Goal: Contribute content: Contribute content

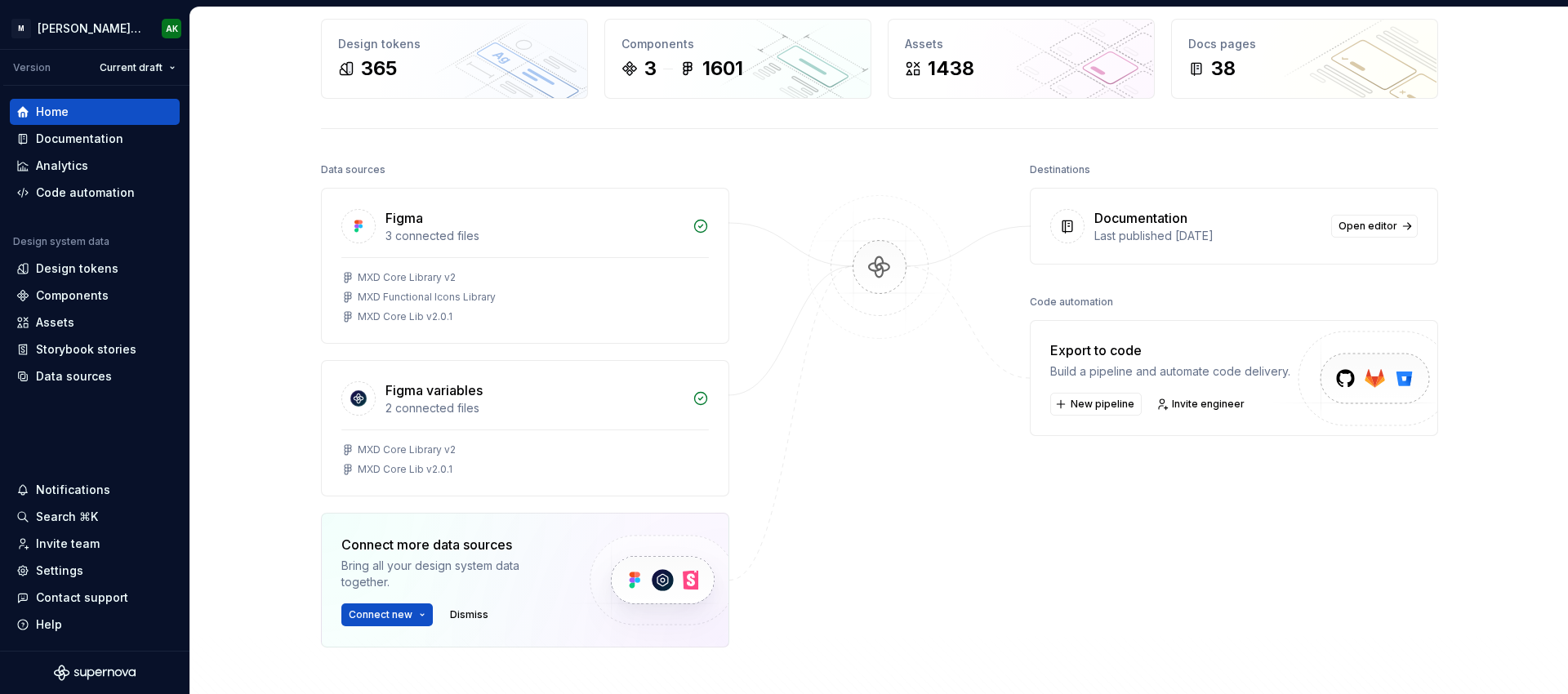
click at [246, 183] on div "Home Design tokens 365 Components 3 1601 Assets 1438 Docs pages 38 Data sources…" at bounding box center [879, 380] width 1378 height 891
click at [110, 140] on div "Documentation" at bounding box center [80, 138] width 87 height 16
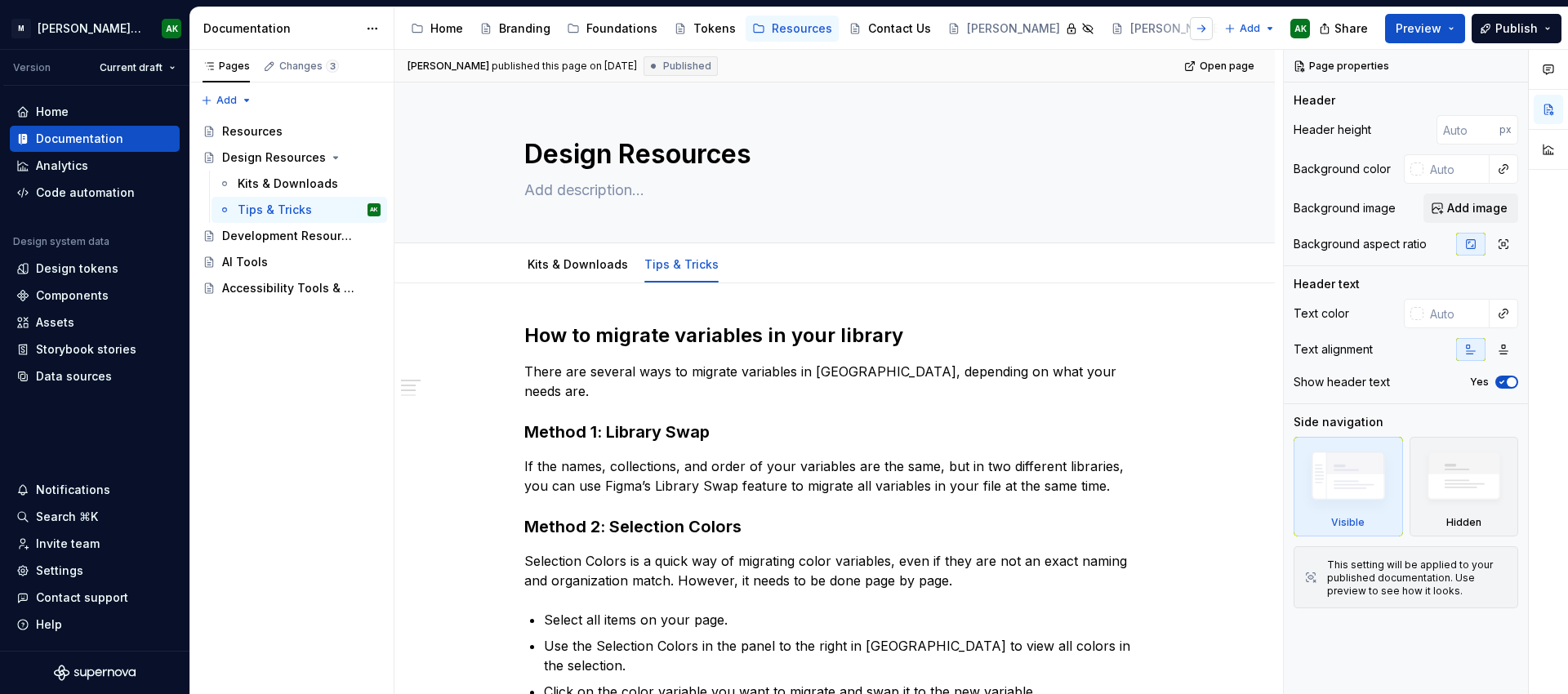
click at [1202, 32] on button "button" at bounding box center [1201, 28] width 23 height 23
click at [1216, 26] on div "Release Notes" at bounding box center [1258, 28] width 84 height 16
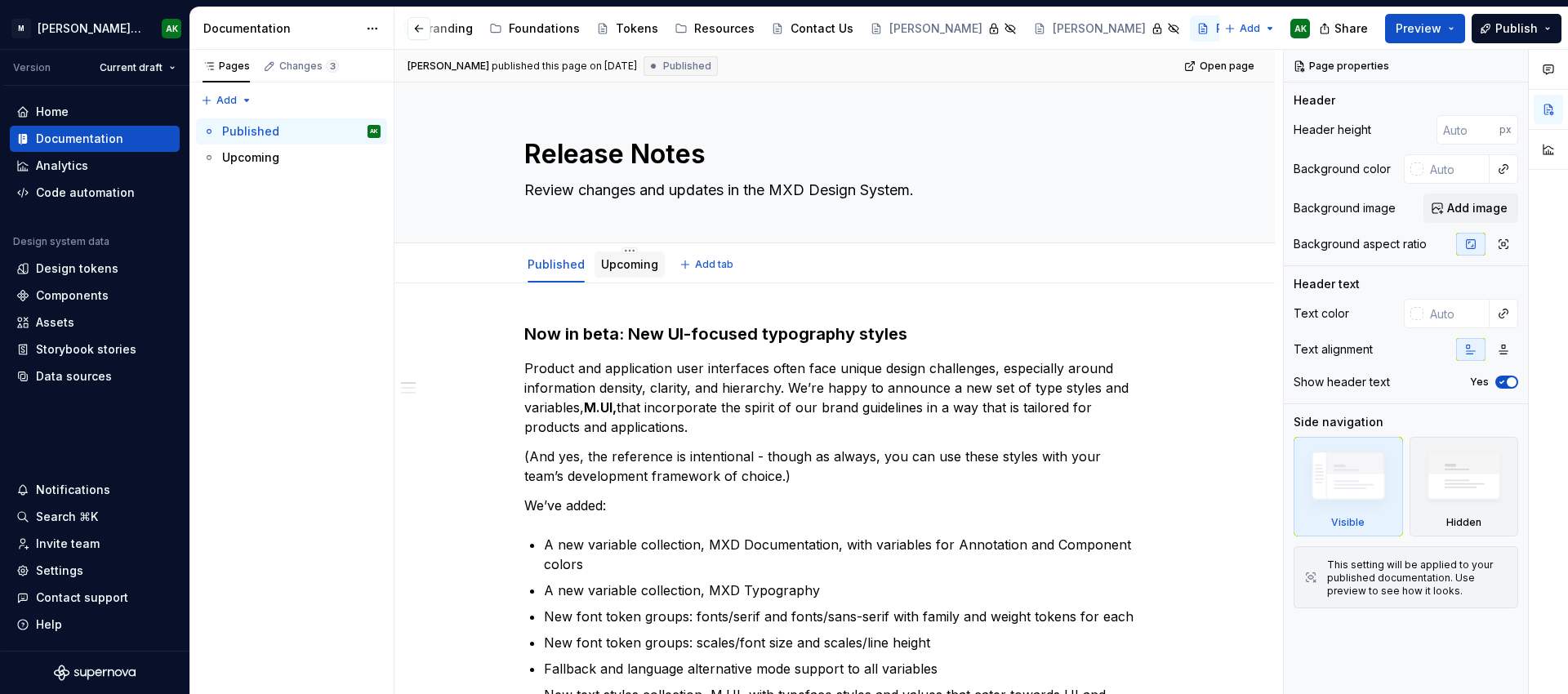
click at [612, 267] on link "Upcoming" at bounding box center [629, 264] width 57 height 14
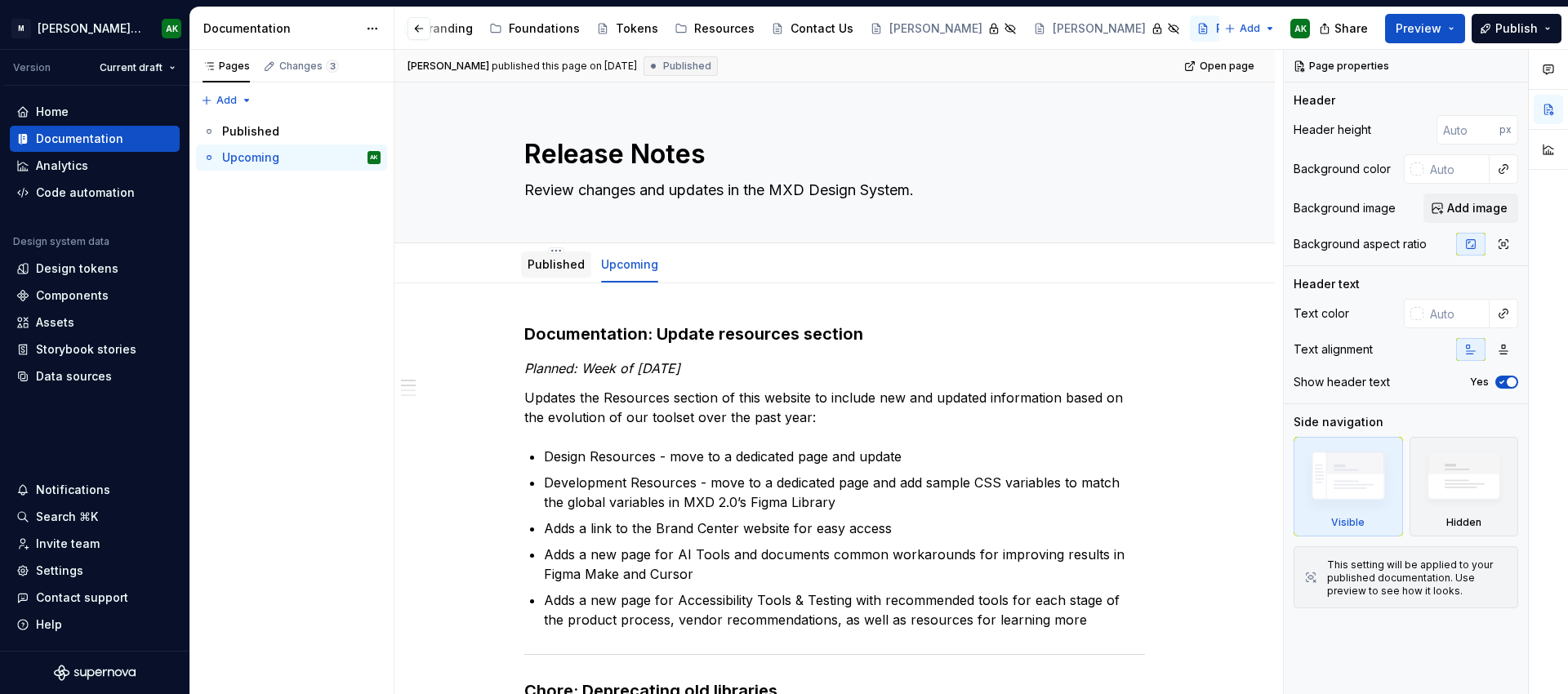
click at [554, 263] on link "Published" at bounding box center [556, 264] width 57 height 14
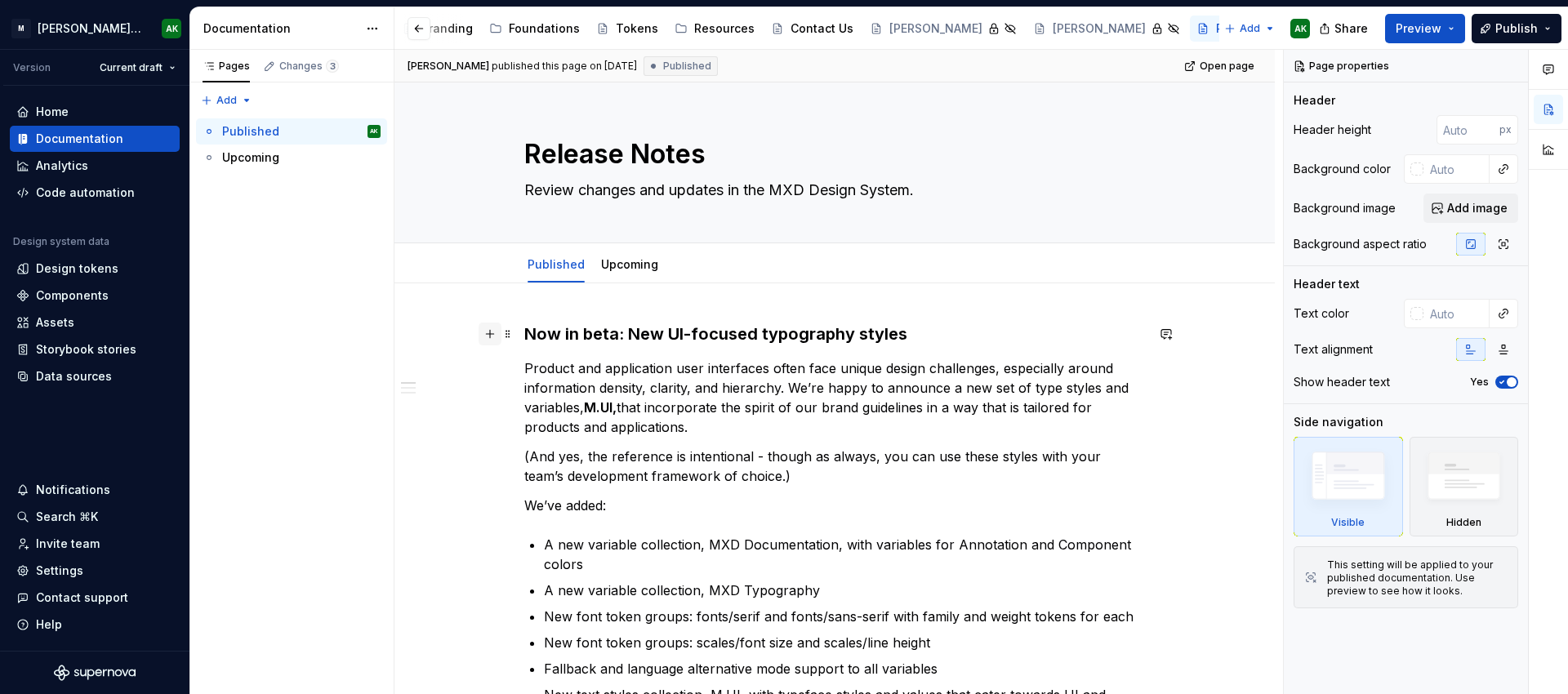
click at [492, 338] on button "button" at bounding box center [490, 333] width 23 height 23
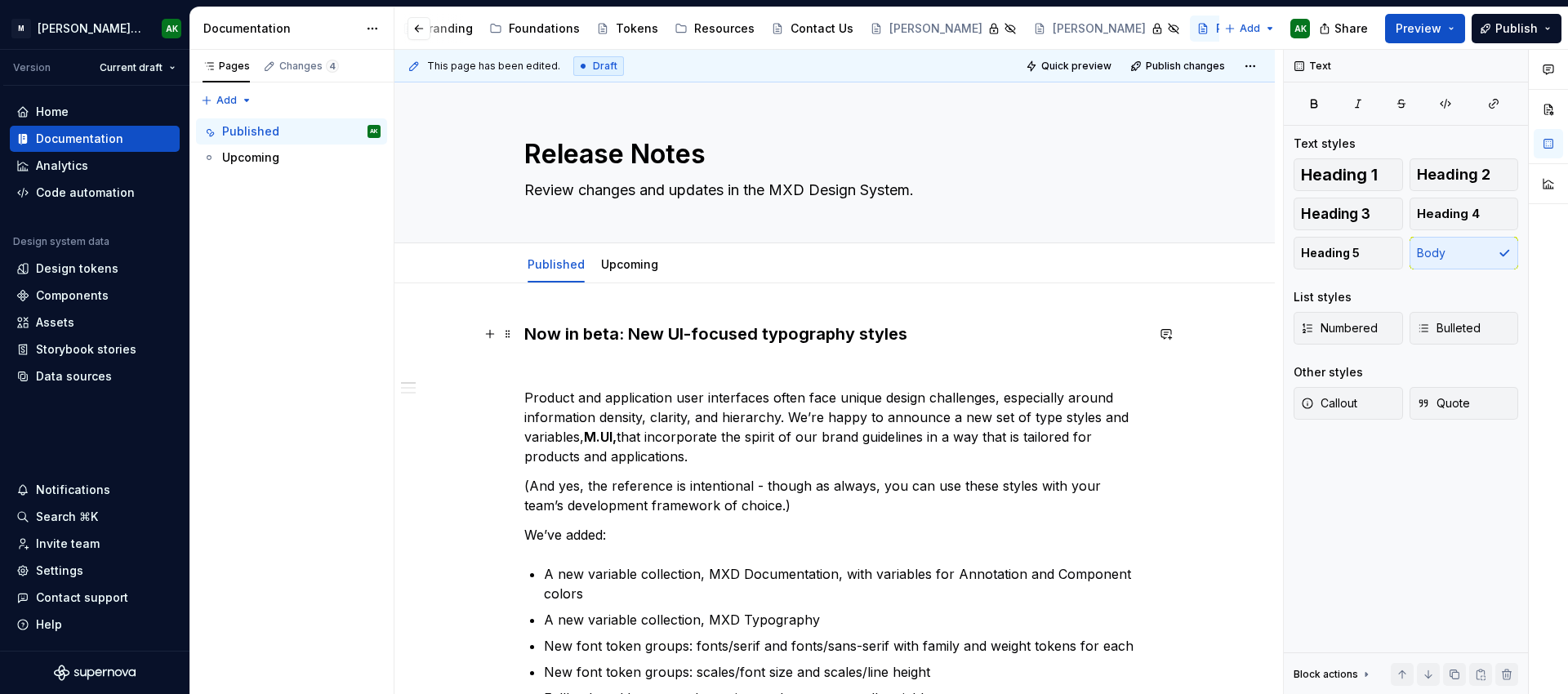
click at [569, 365] on p at bounding box center [835, 368] width 620 height 20
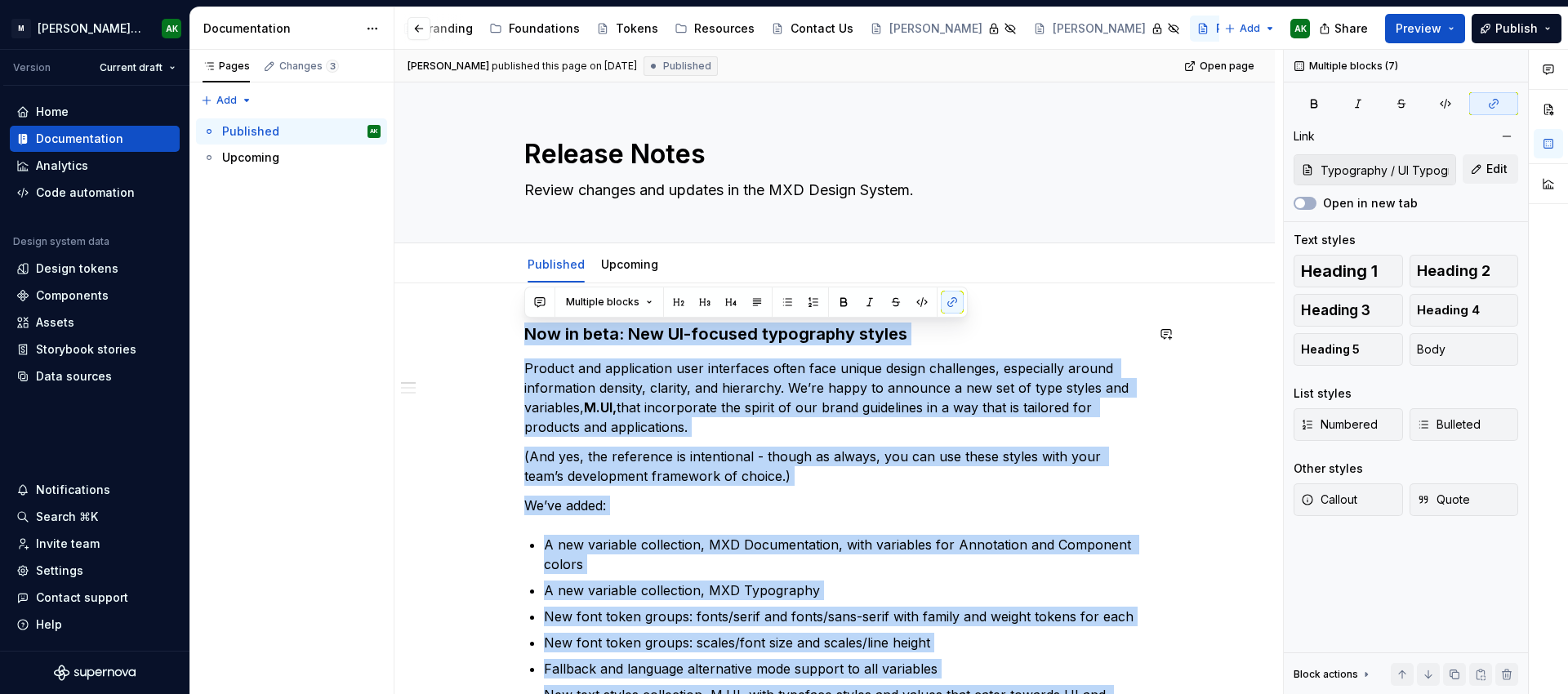
drag, startPoint x: 1003, startPoint y: 388, endPoint x: 456, endPoint y: 320, distance: 551.2
copy div "Now in beta: New UI-focused typography styles Product and application user inte…"
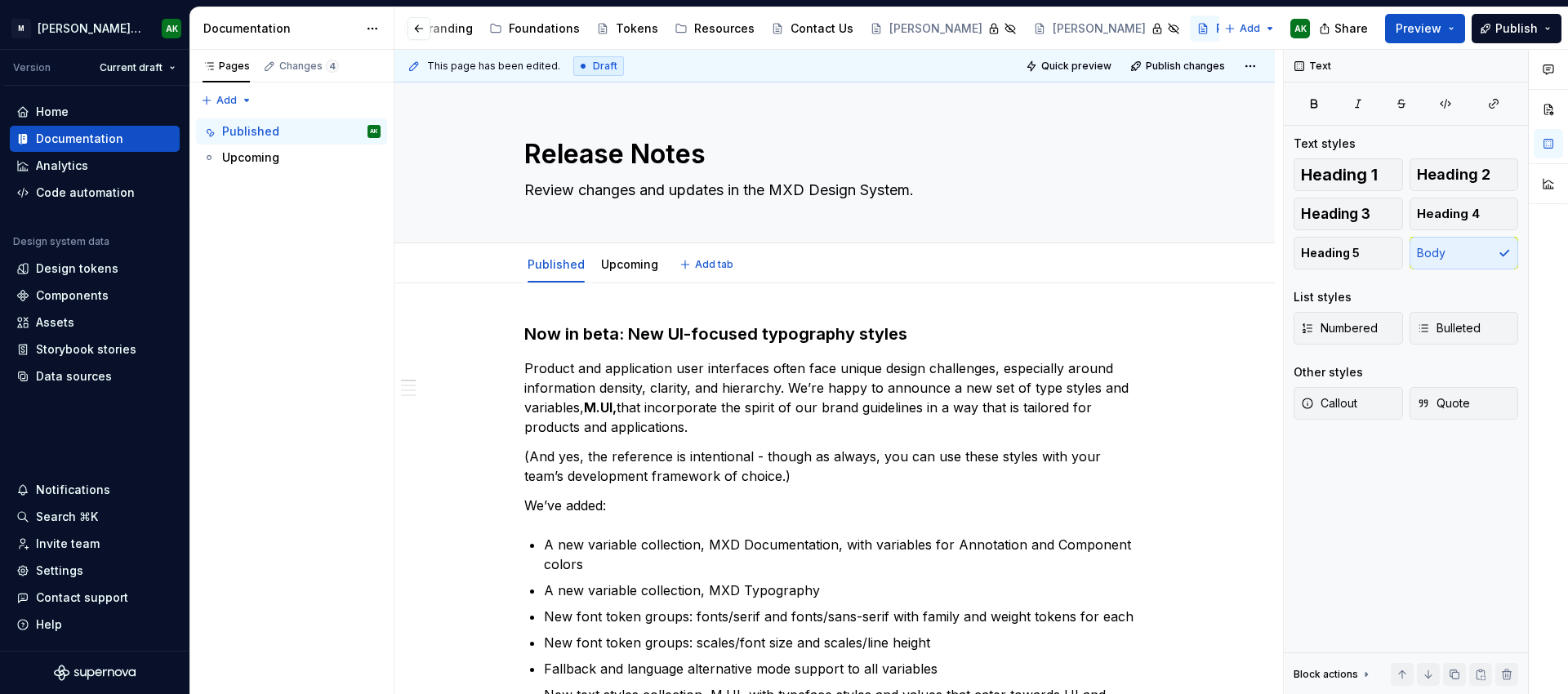
type textarea "*"
click at [666, 334] on h3 "Now in beta: New UI-focused typography styles" at bounding box center [835, 333] width 620 height 23
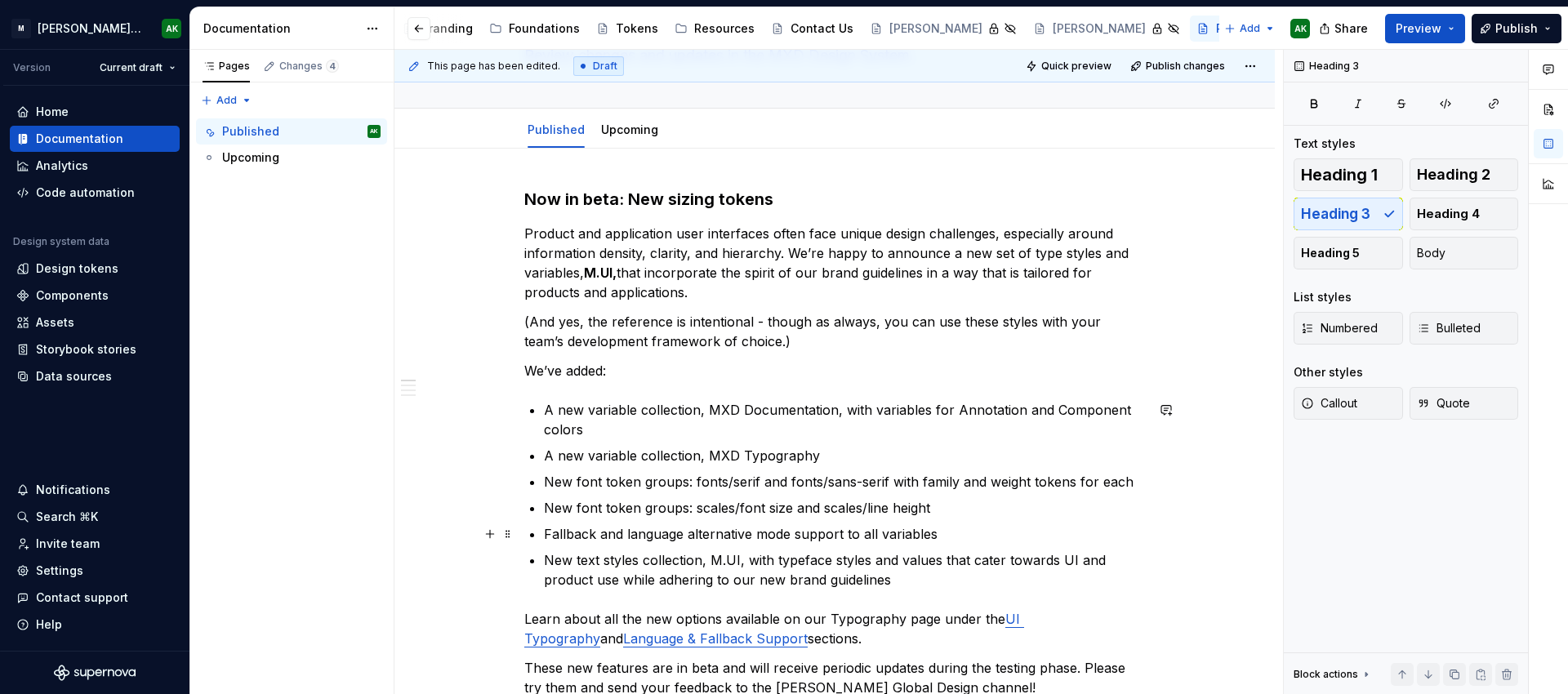
scroll to position [282, 0]
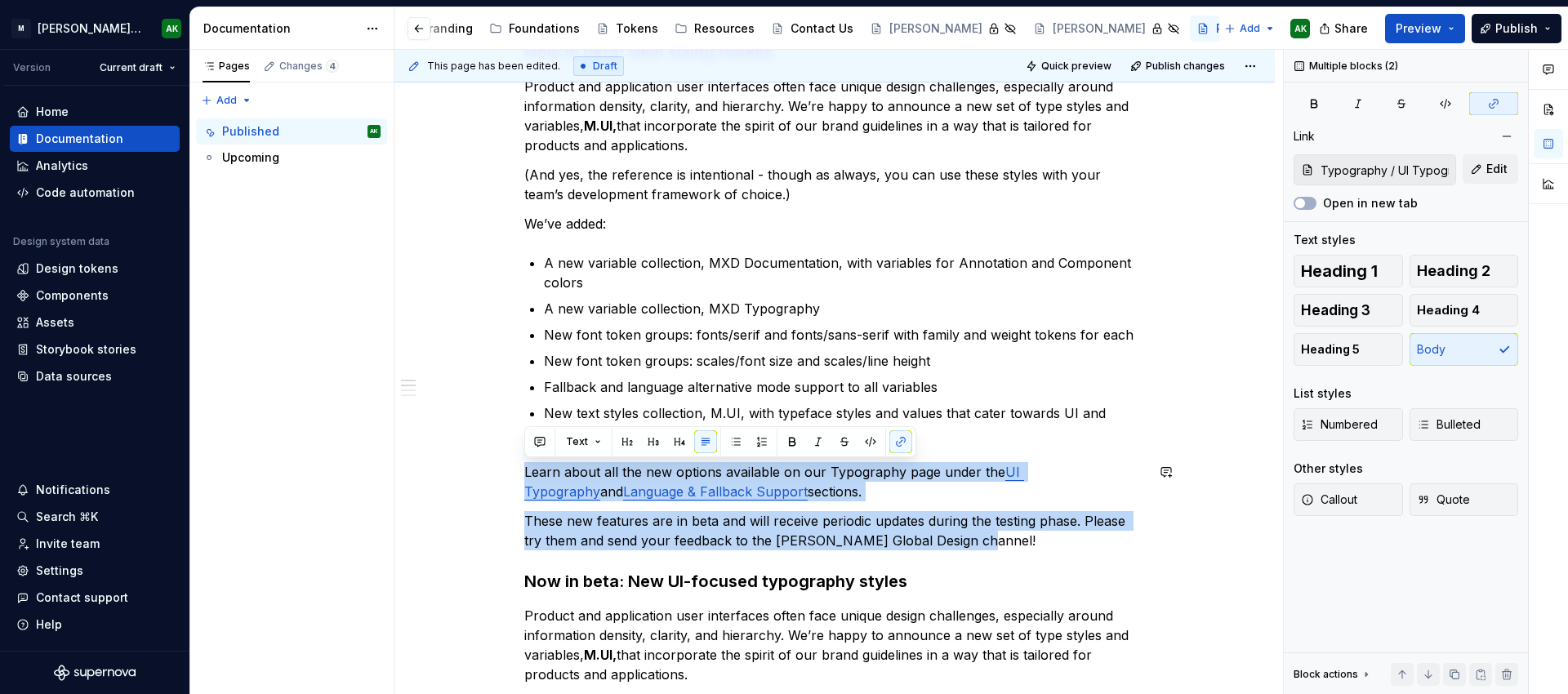
drag, startPoint x: 998, startPoint y: 544, endPoint x: 772, endPoint y: 460, distance: 241.1
click at [801, 492] on p "Learn about all the new options available on our Typography page under the UI T…" at bounding box center [835, 482] width 620 height 39
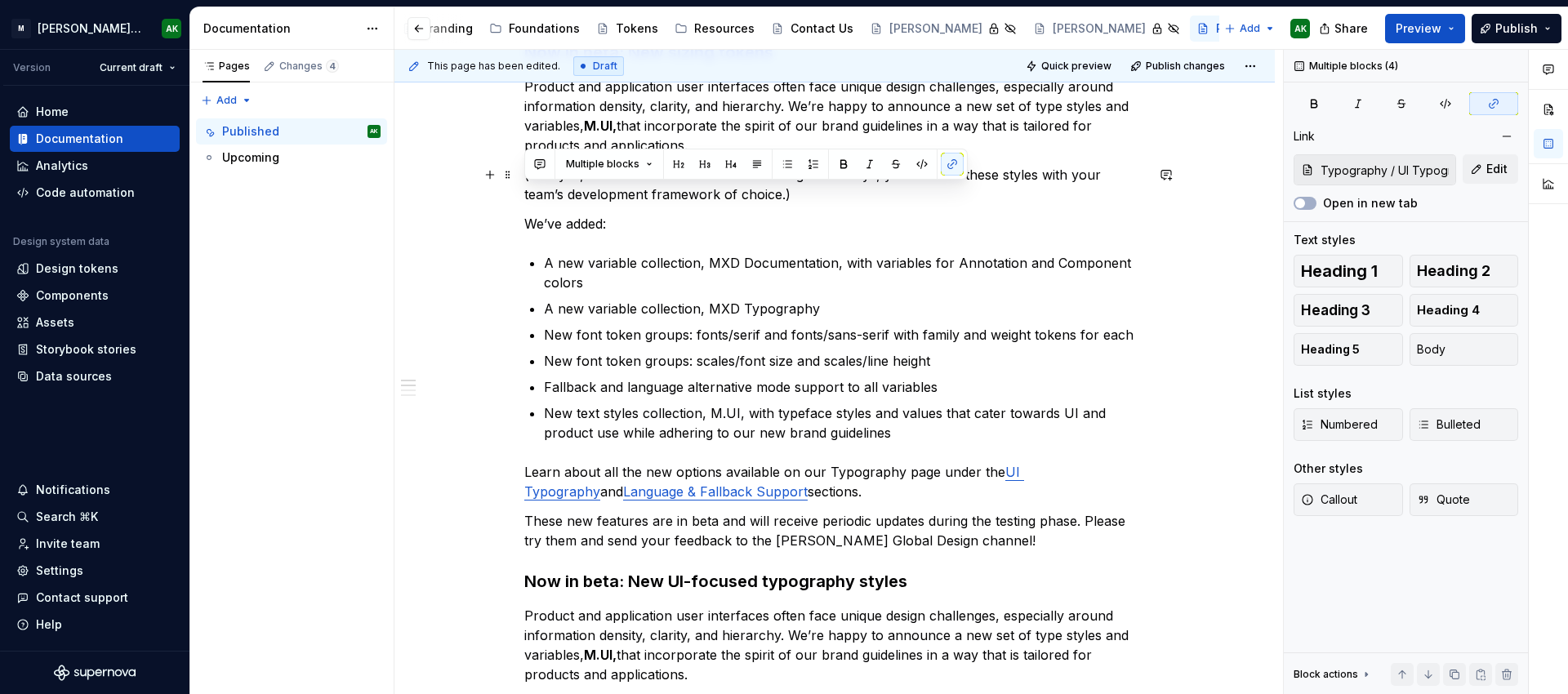
scroll to position [135, 0]
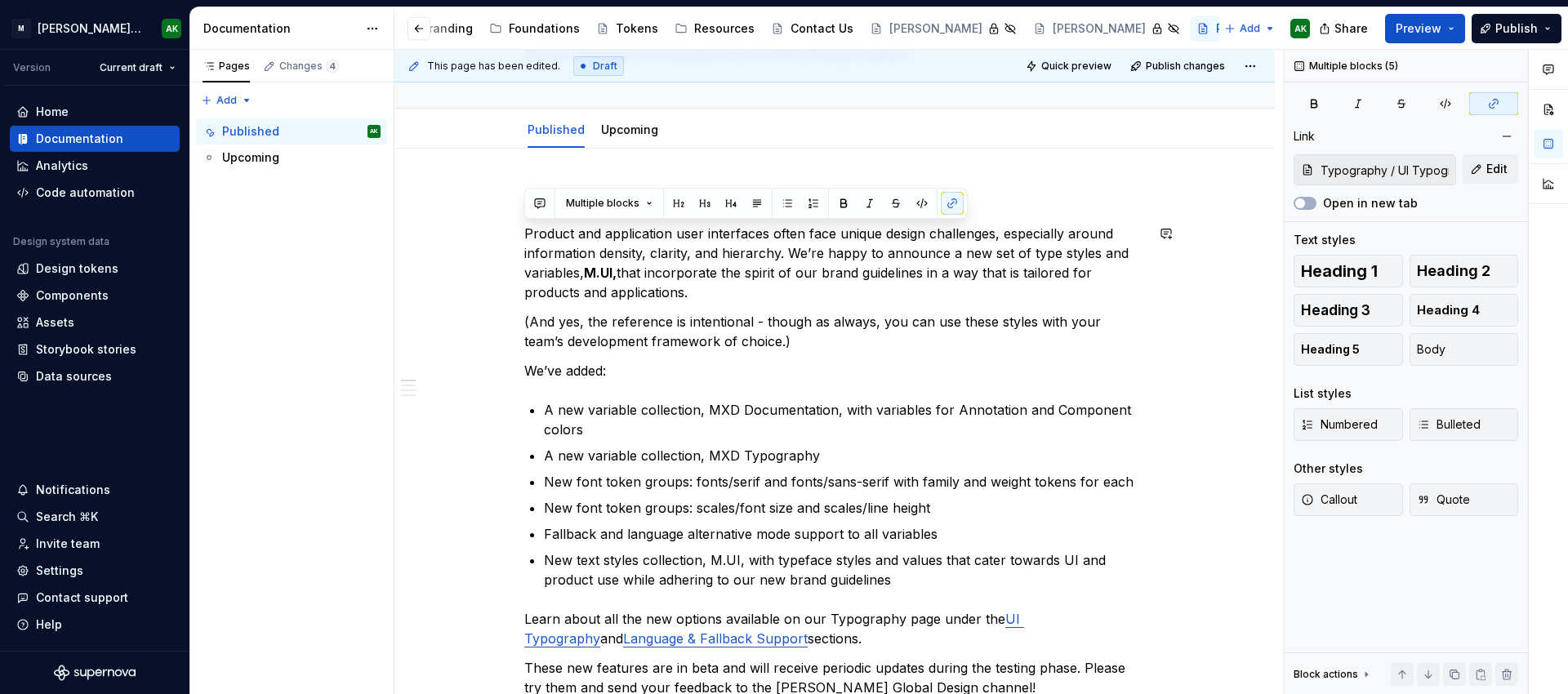
drag, startPoint x: 787, startPoint y: 494, endPoint x: 502, endPoint y: 218, distance: 396.7
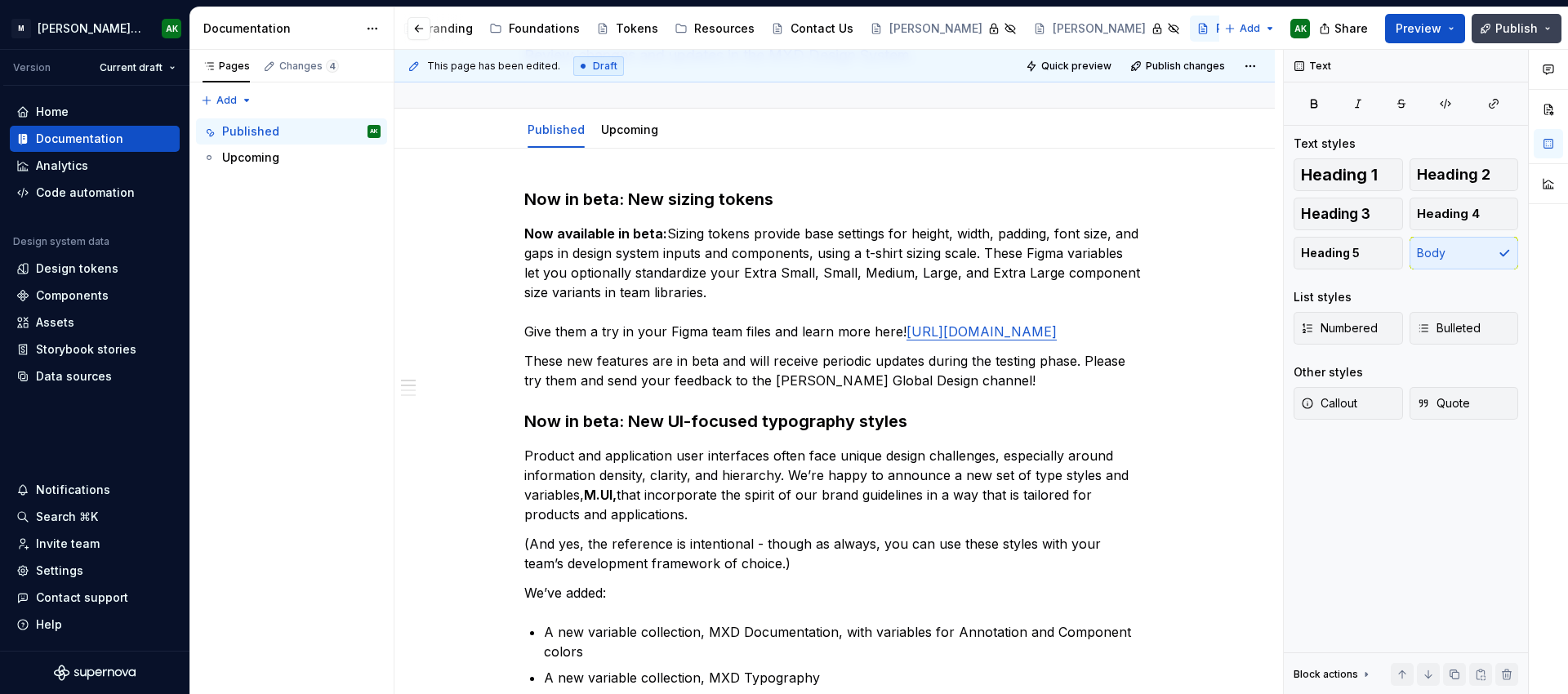
click at [1508, 26] on span "Publish" at bounding box center [1517, 28] width 43 height 16
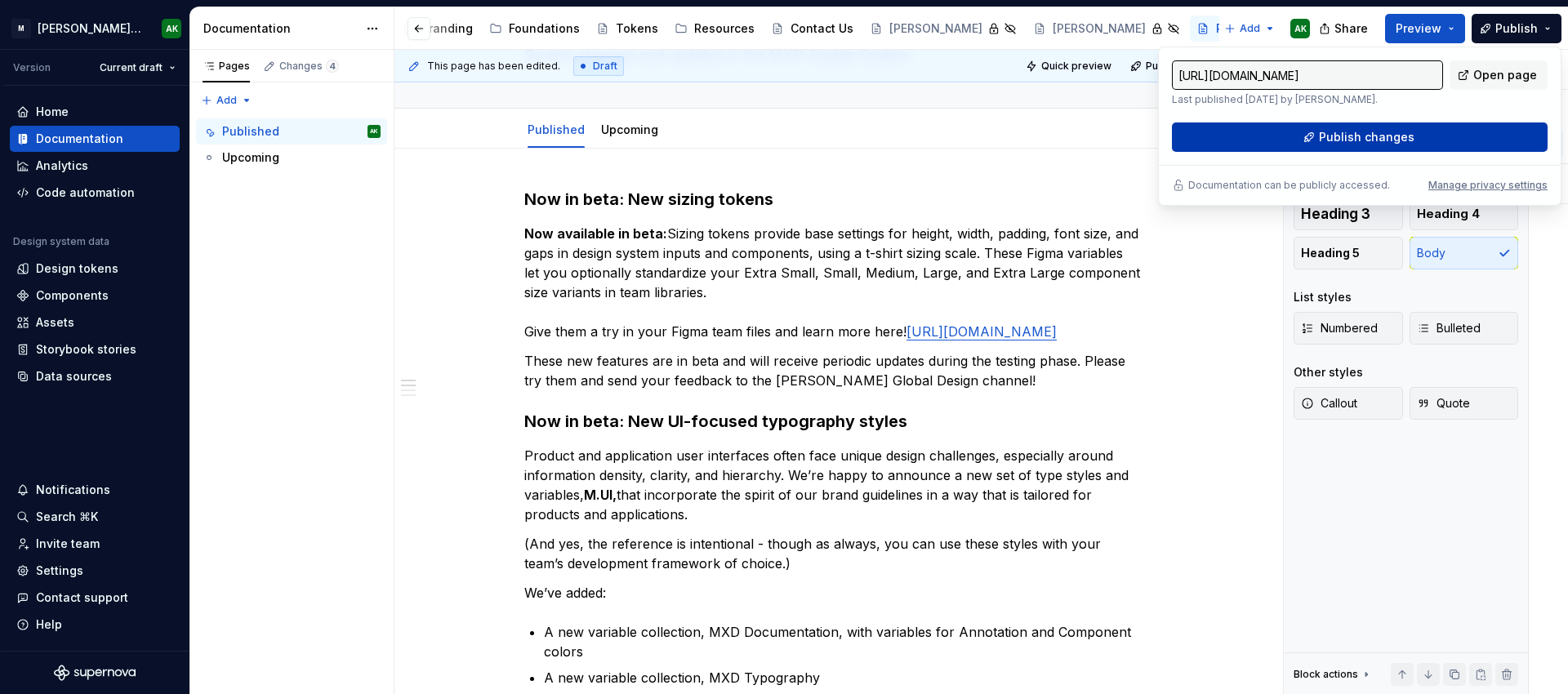
click at [1385, 130] on span "Publish changes" at bounding box center [1367, 137] width 96 height 16
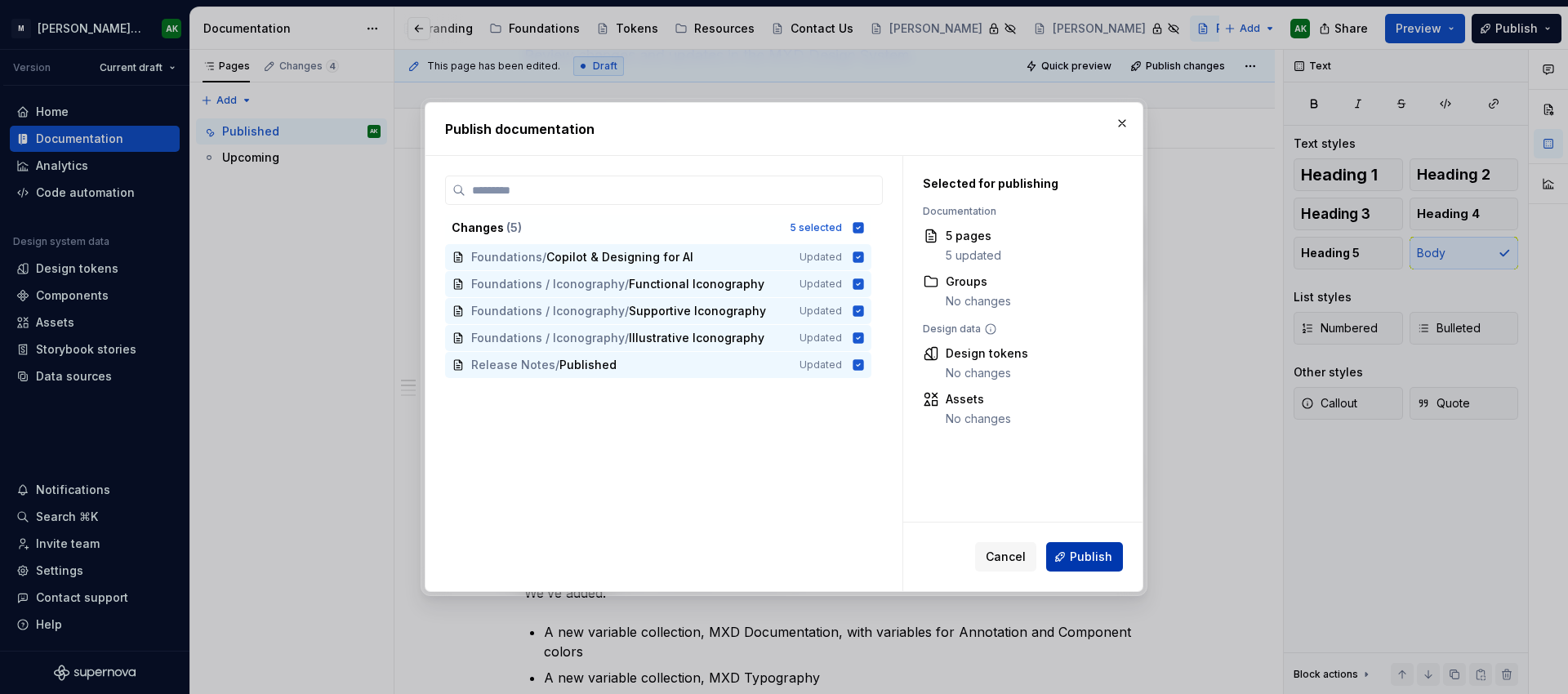
click at [1085, 554] on span "Publish" at bounding box center [1092, 556] width 43 height 16
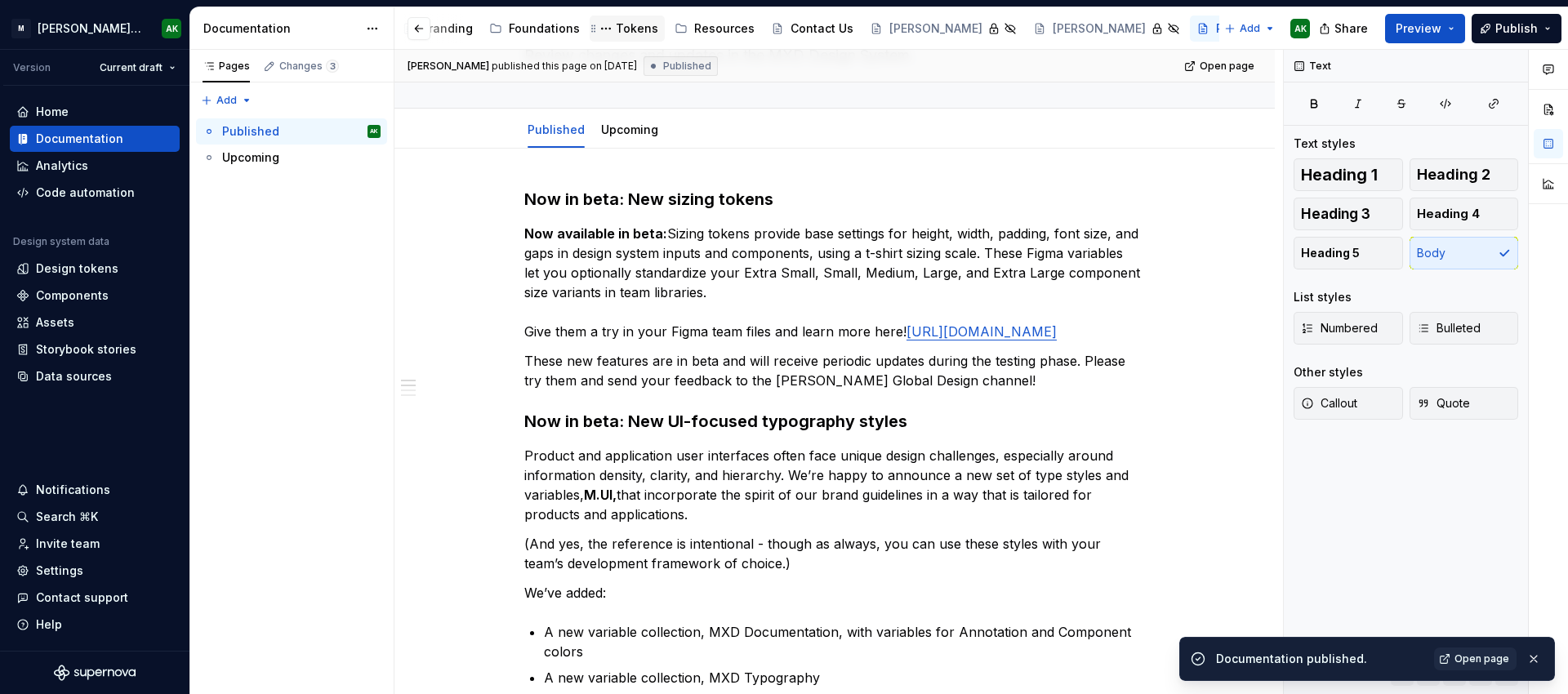
click at [616, 27] on div "Tokens" at bounding box center [637, 28] width 43 height 16
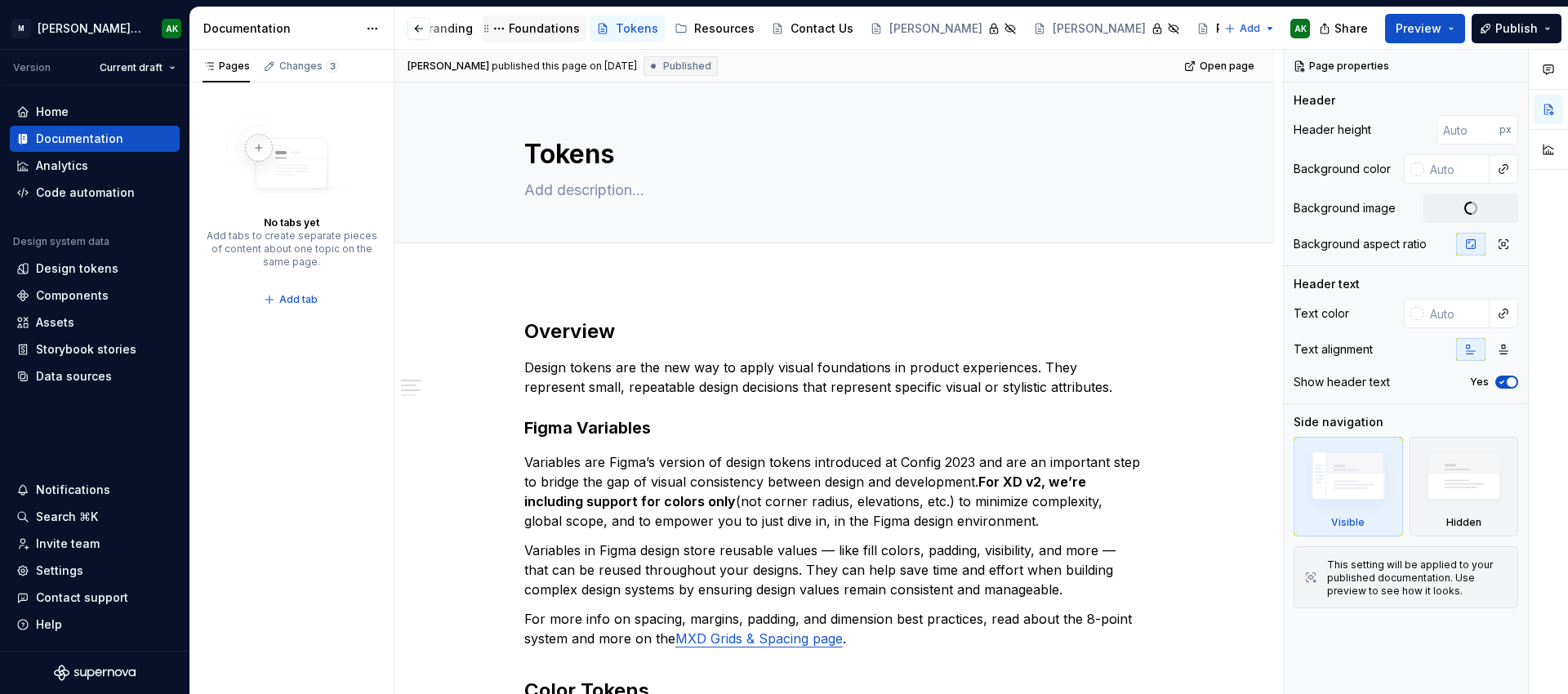
click at [541, 27] on div "Foundations" at bounding box center [544, 28] width 71 height 16
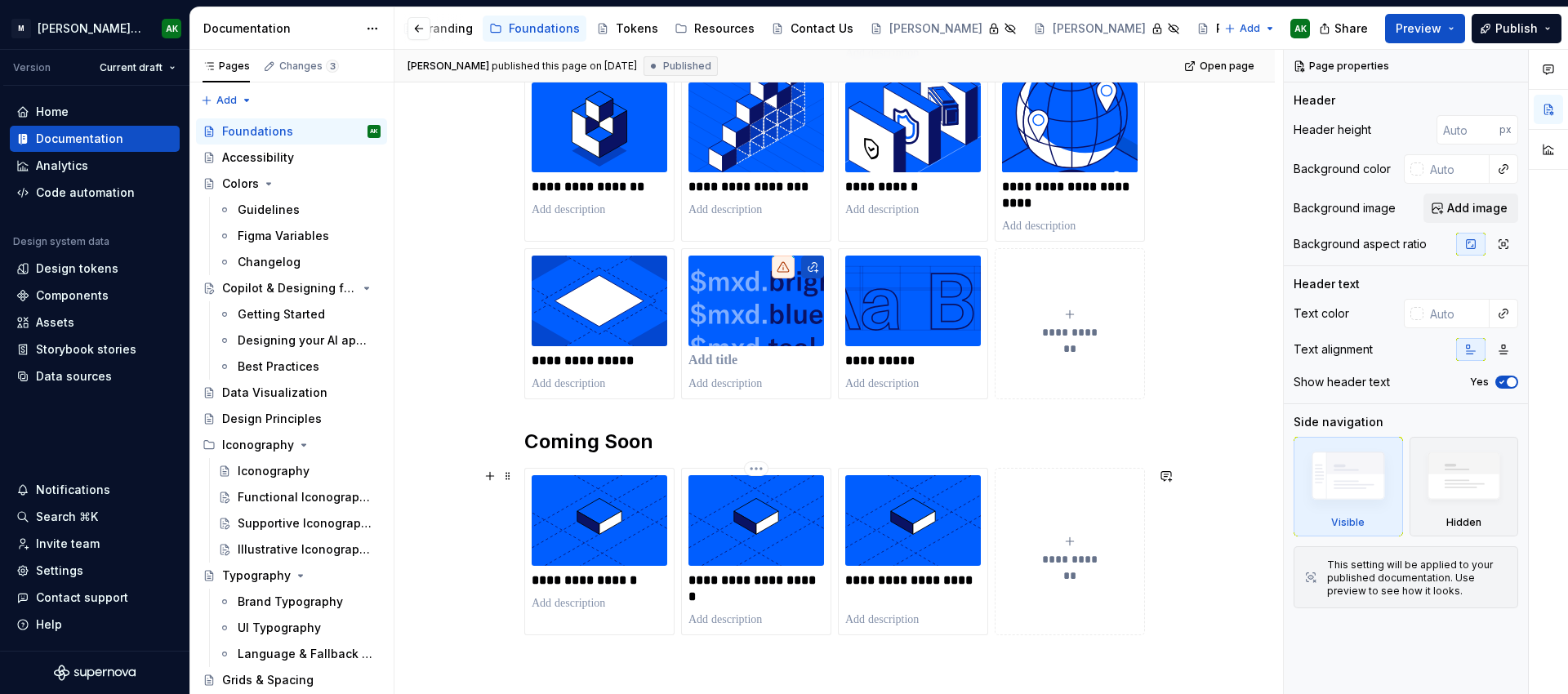
scroll to position [428, 0]
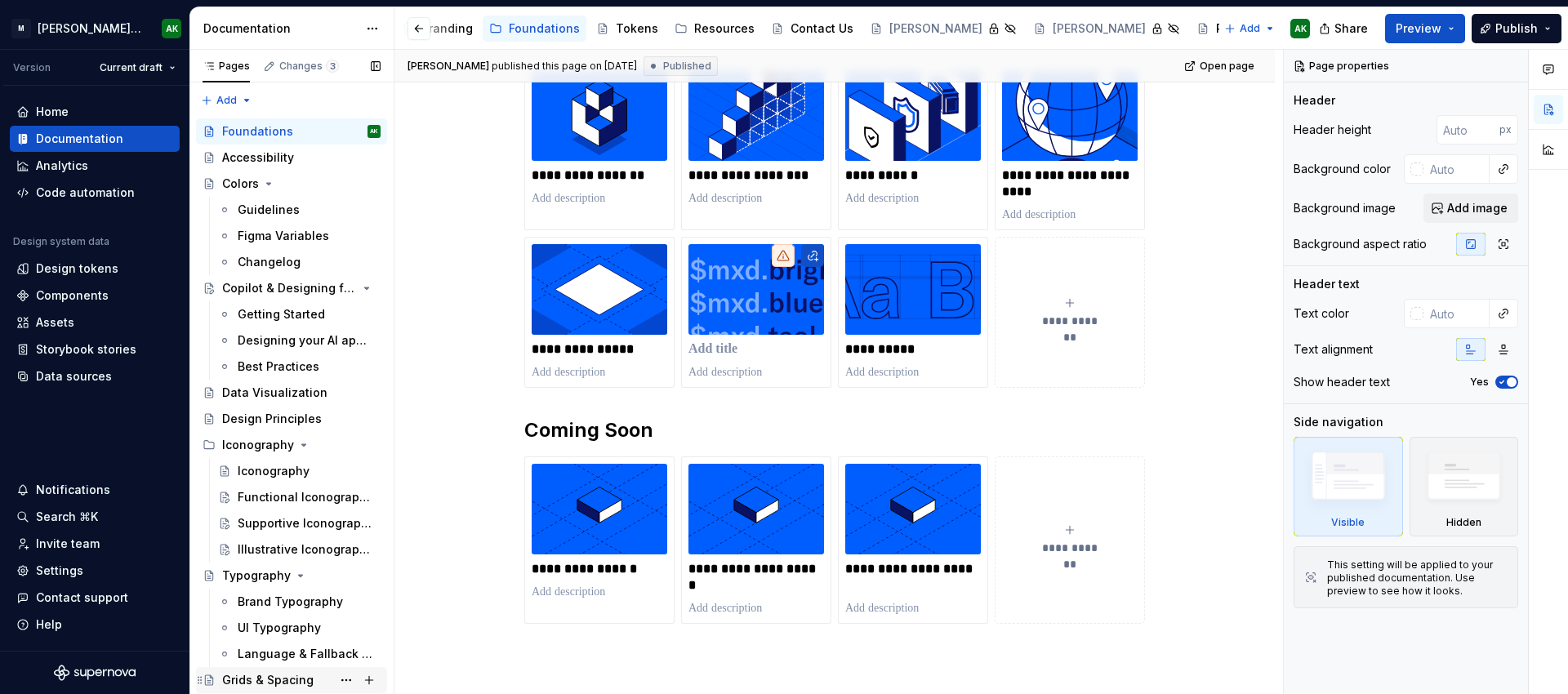
click at [284, 675] on div "Grids & Spacing" at bounding box center [267, 679] width 92 height 16
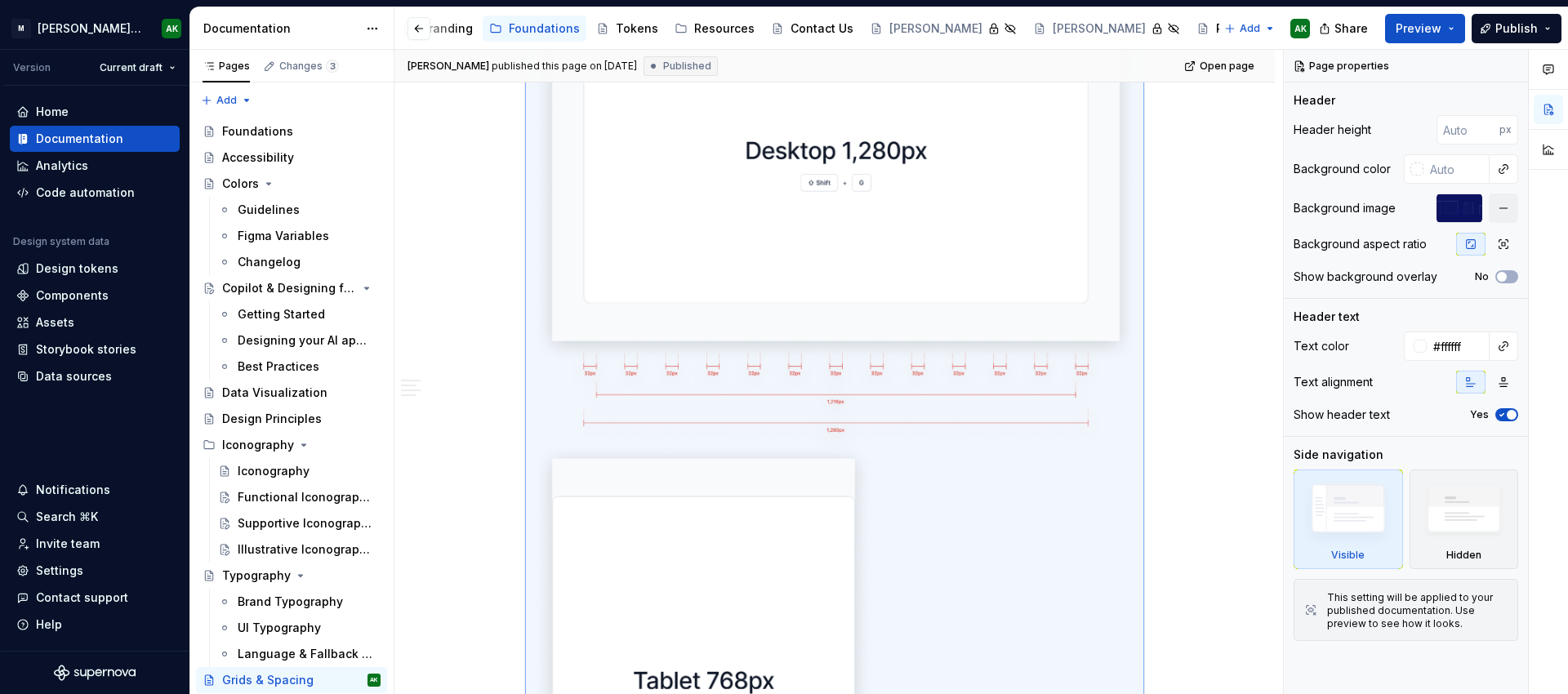
scroll to position [896, 0]
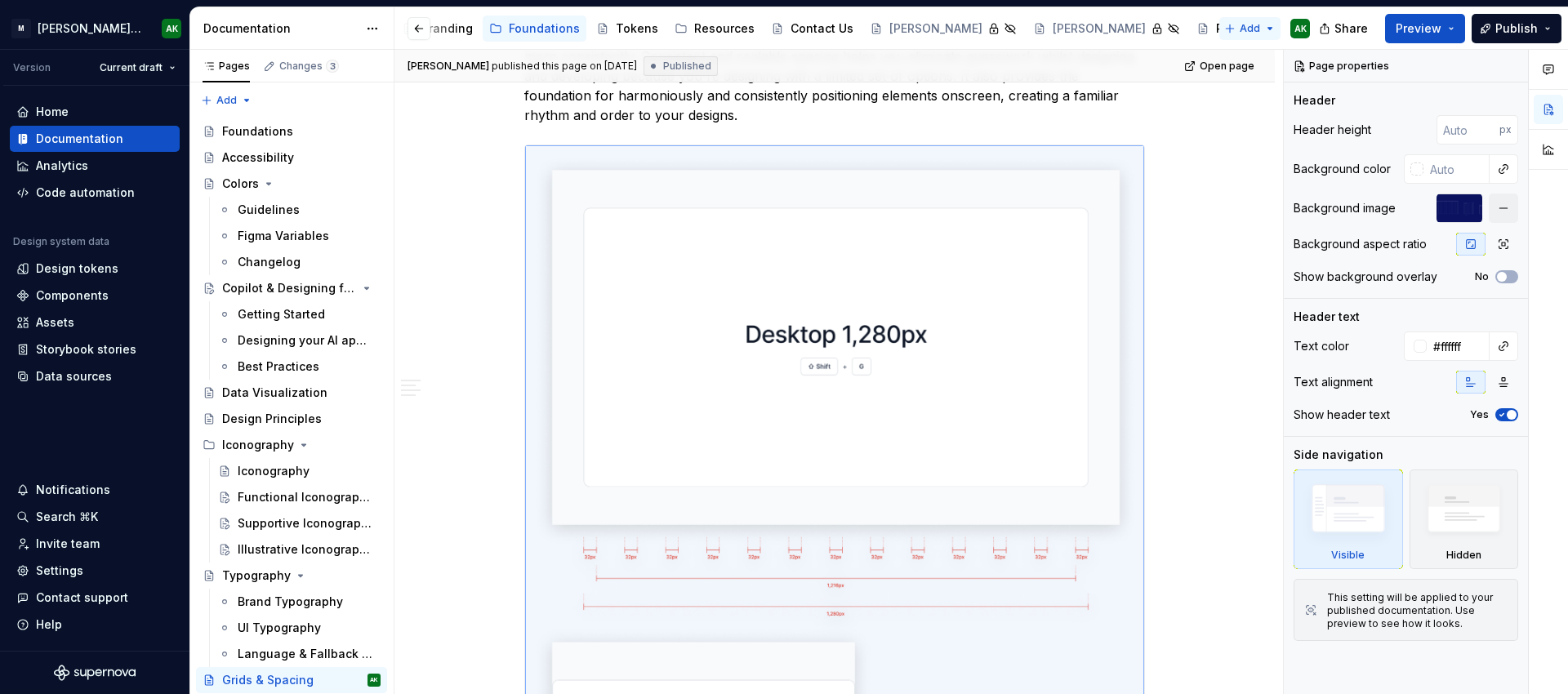
click at [1241, 26] on html "M Moody's Design System AK Version Current draft Home Documentation Analytics C…" at bounding box center [784, 347] width 1568 height 694
click at [1260, 55] on div "New page" at bounding box center [1304, 60] width 106 height 16
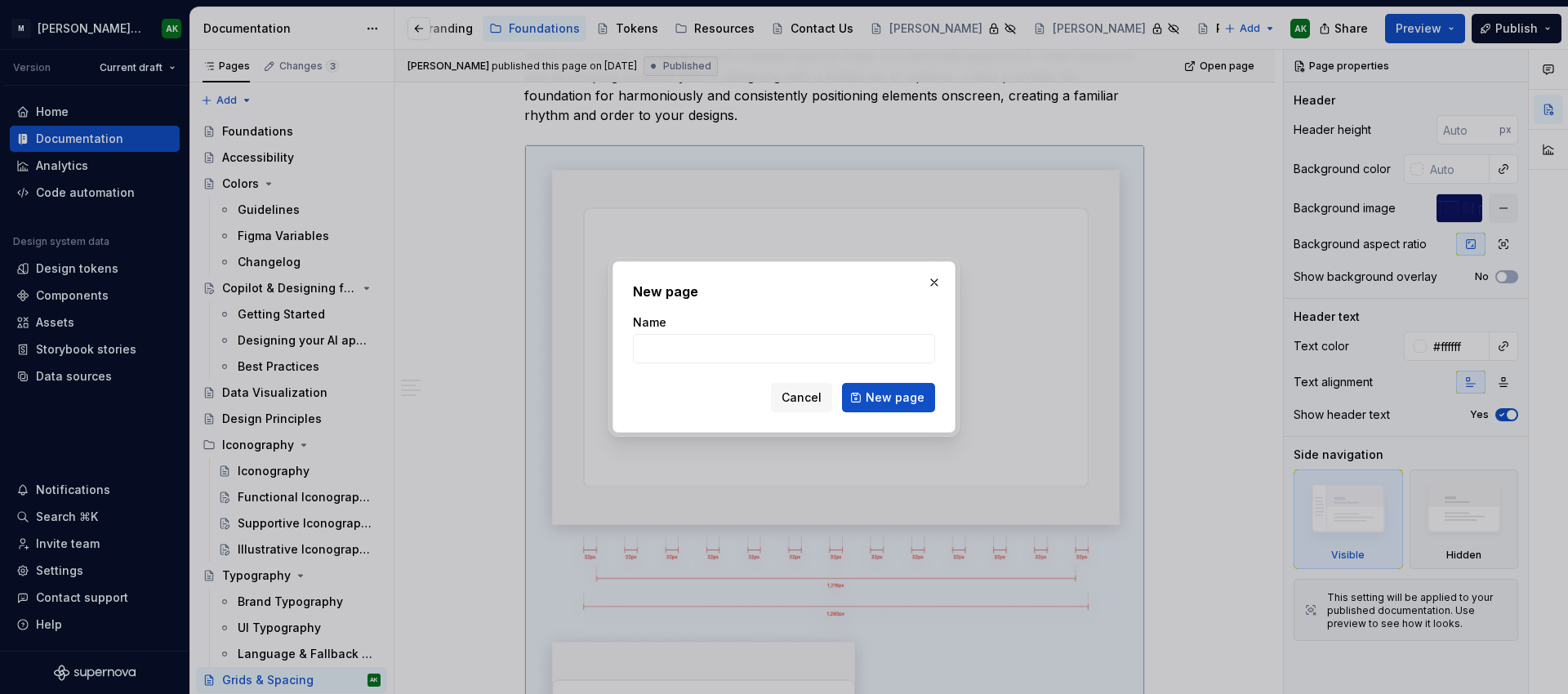
type textarea "*"
type input "Sizing"
click button "New page" at bounding box center [889, 398] width 93 height 29
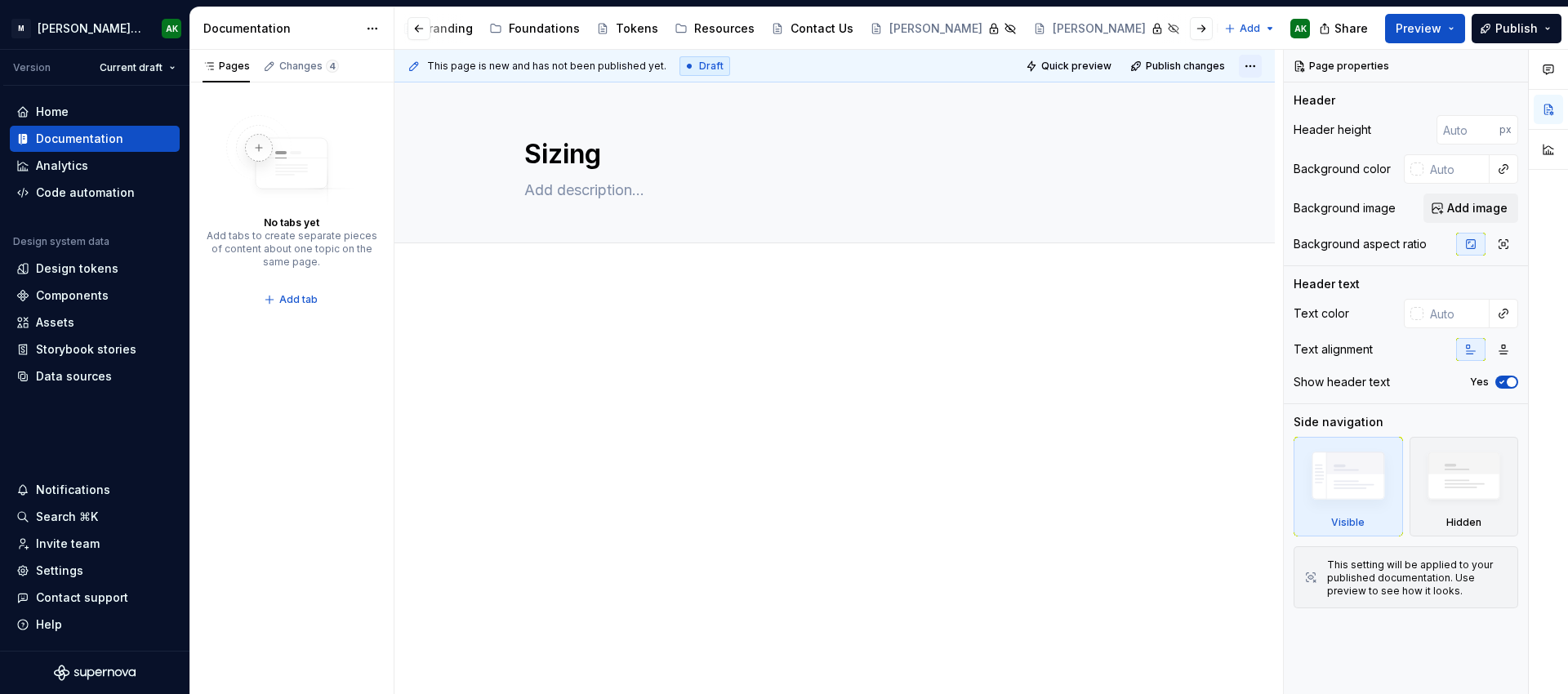
click at [1246, 67] on html "M Moody's Design System AK Version Current draft Home Documentation Analytics C…" at bounding box center [784, 347] width 1568 height 694
click at [1206, 135] on div "Delete page" at bounding box center [1197, 131] width 106 height 16
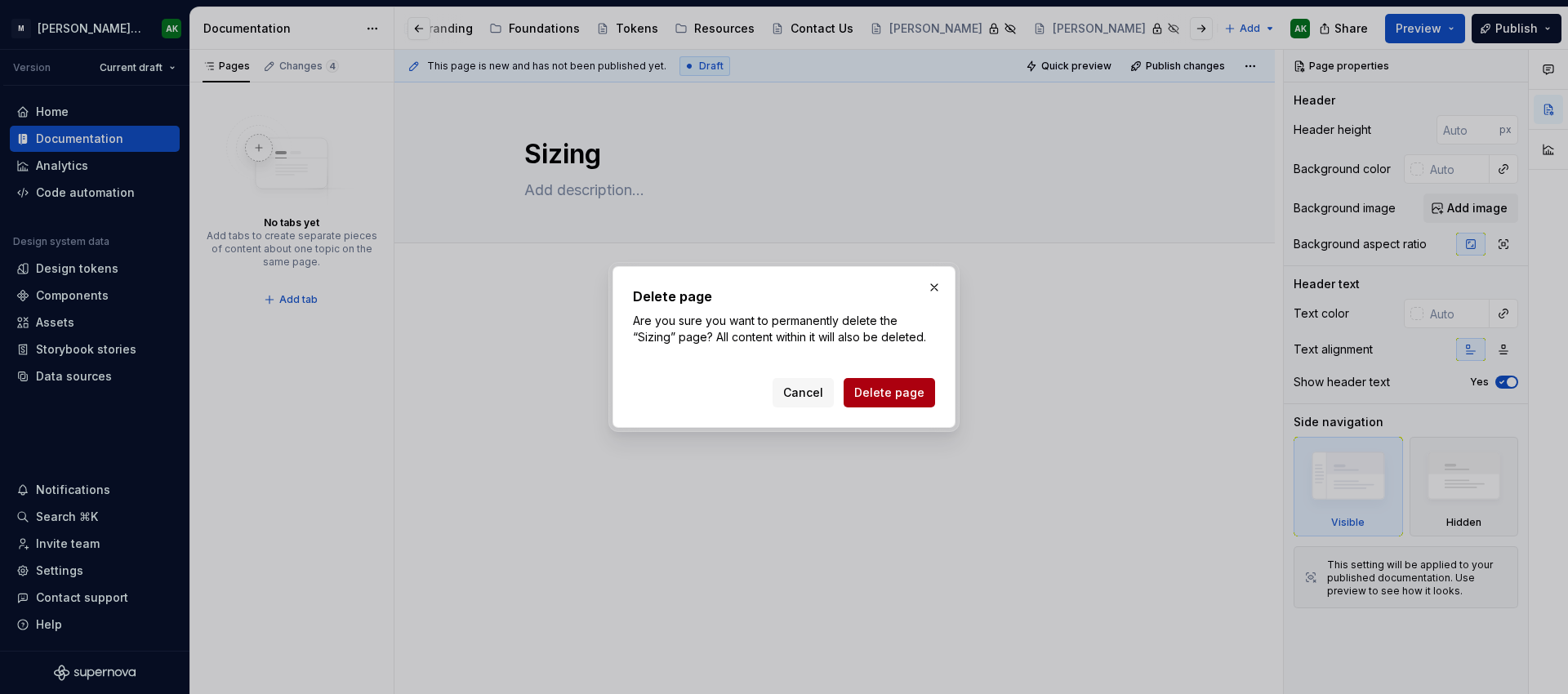
click at [909, 384] on button "Delete page" at bounding box center [889, 392] width 92 height 29
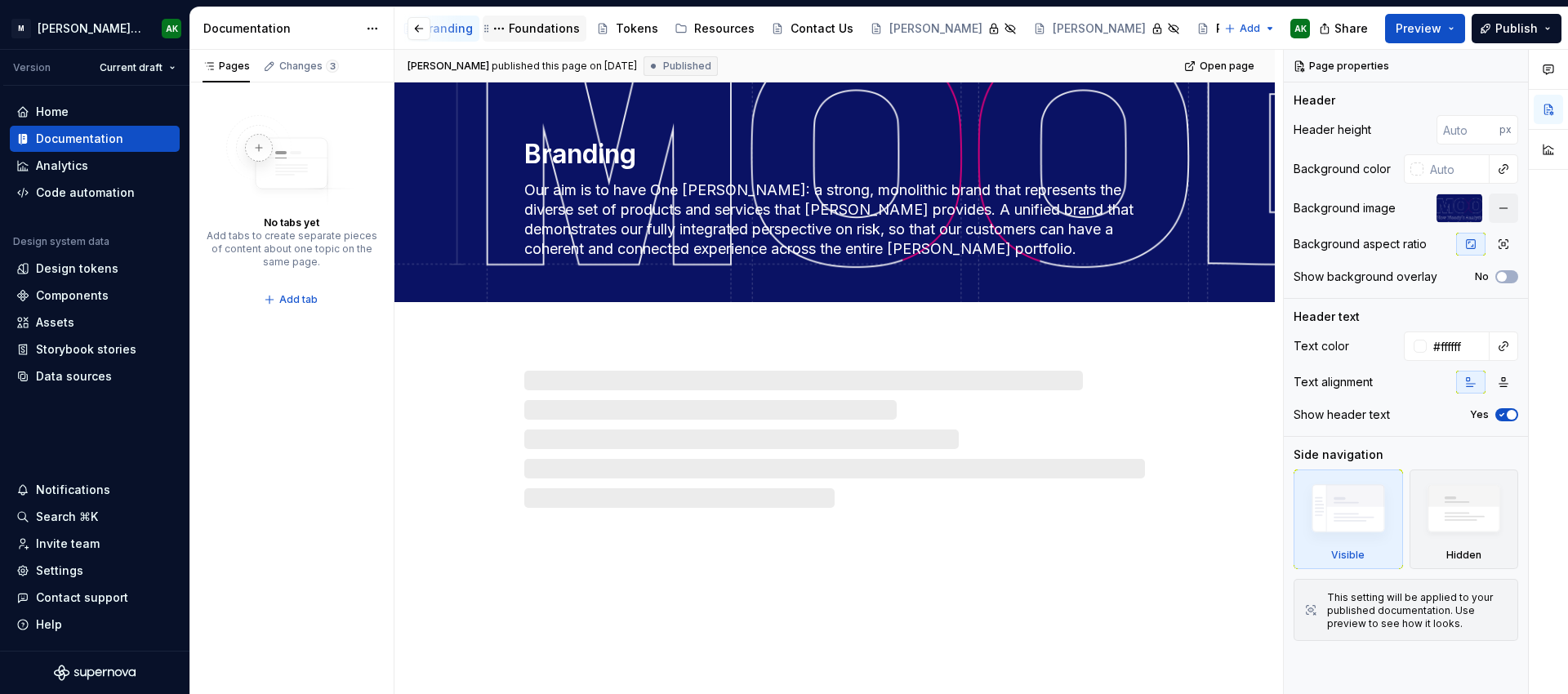
click at [537, 28] on div "Foundations" at bounding box center [544, 28] width 71 height 16
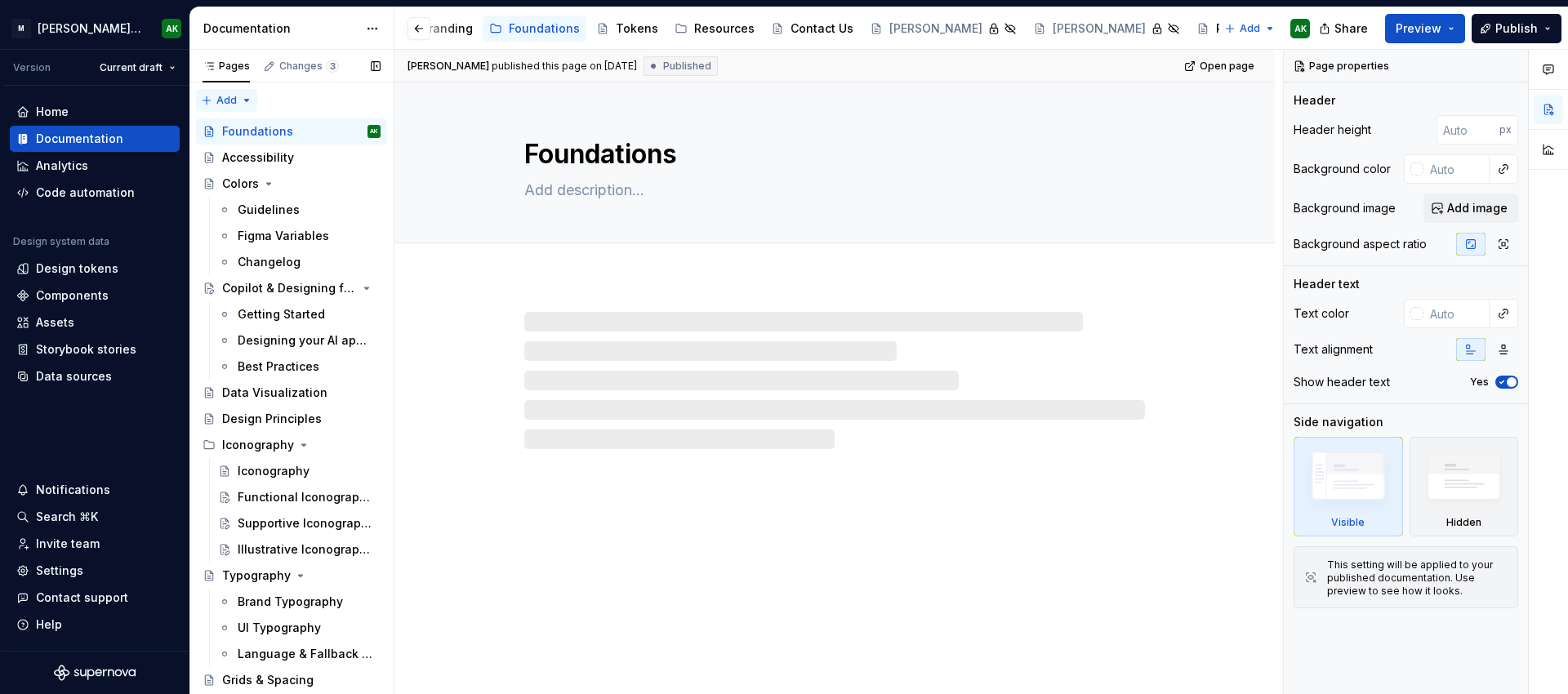
click at [235, 96] on div "Pages Changes 3 Add Accessibility guide for tree Page tree. Navigate the tree w…" at bounding box center [291, 373] width 204 height 647
click at [265, 135] on div "New page" at bounding box center [279, 129] width 106 height 16
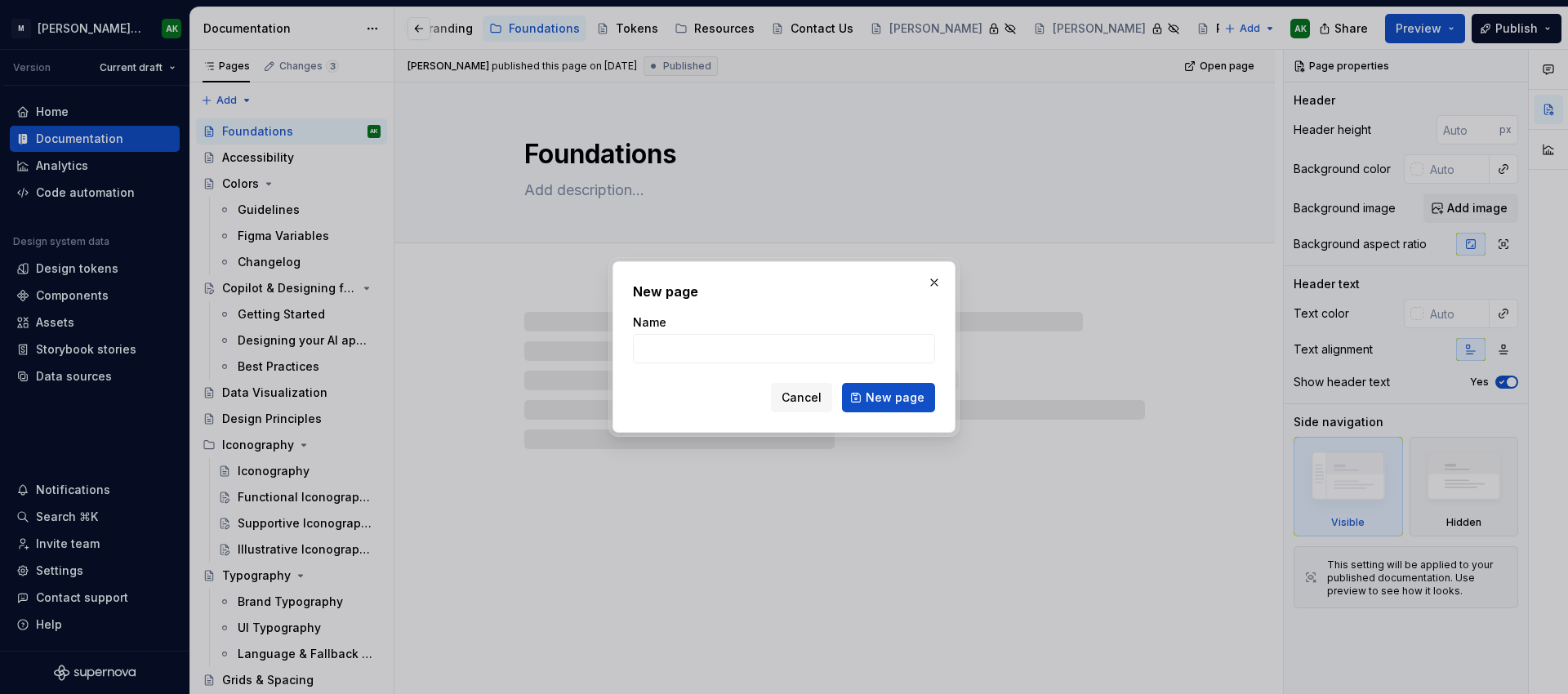
type textarea "*"
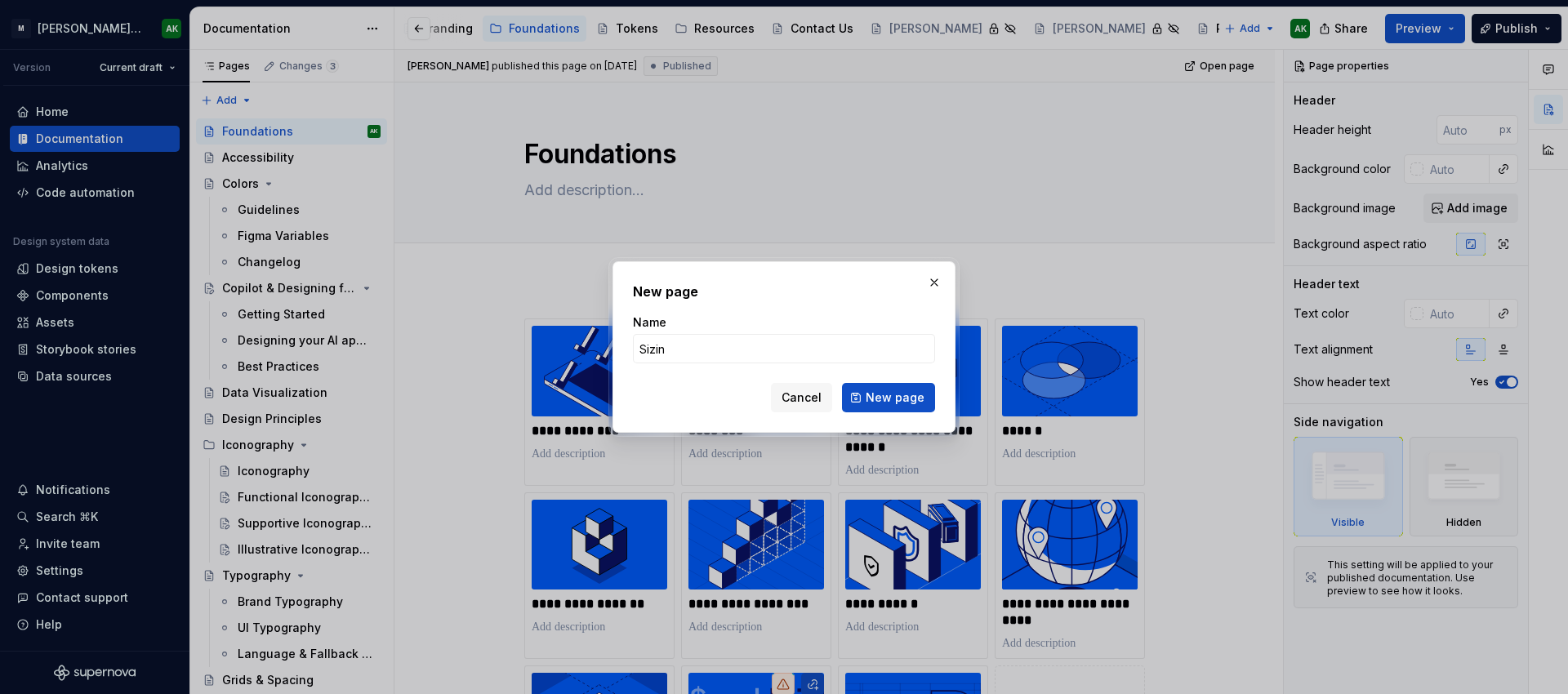
type input "Sizing"
click button "New page" at bounding box center [889, 398] width 93 height 29
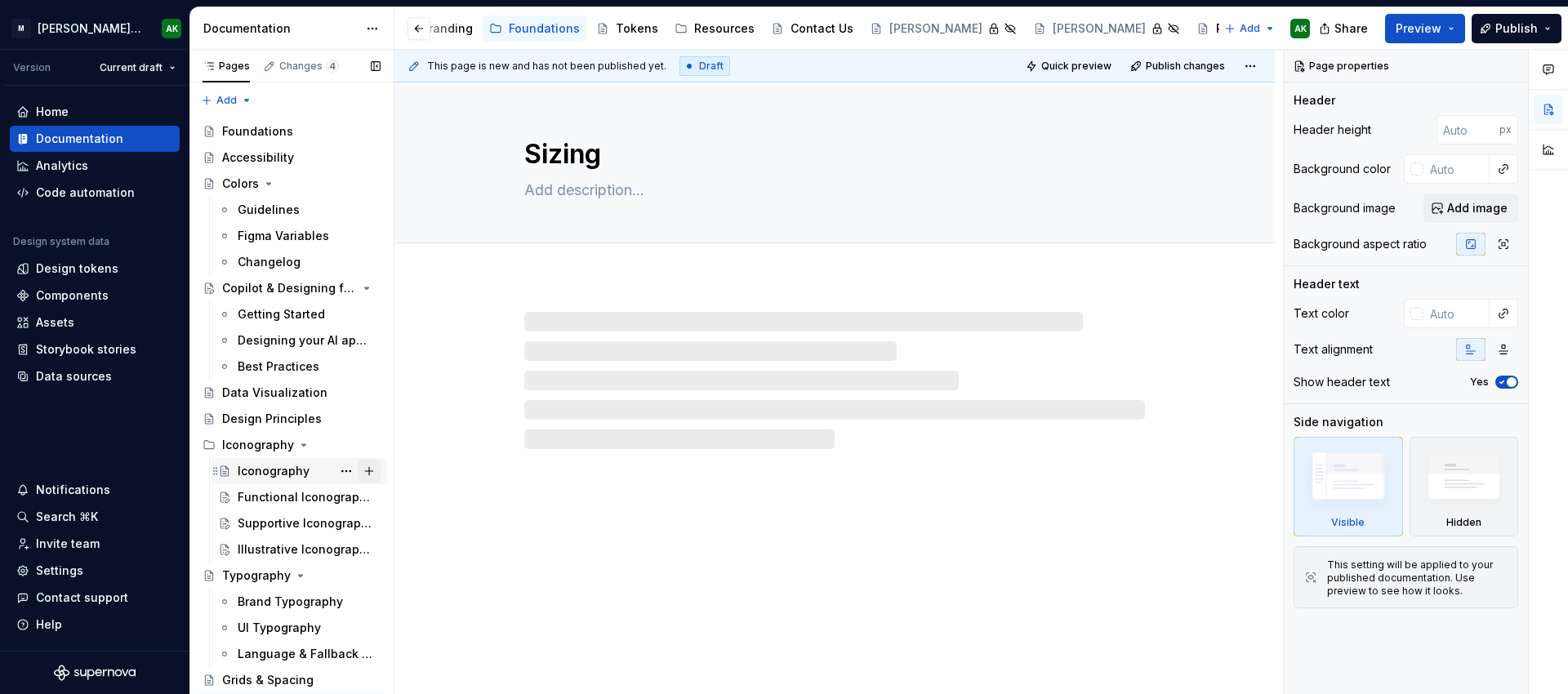
scroll to position [21, 0]
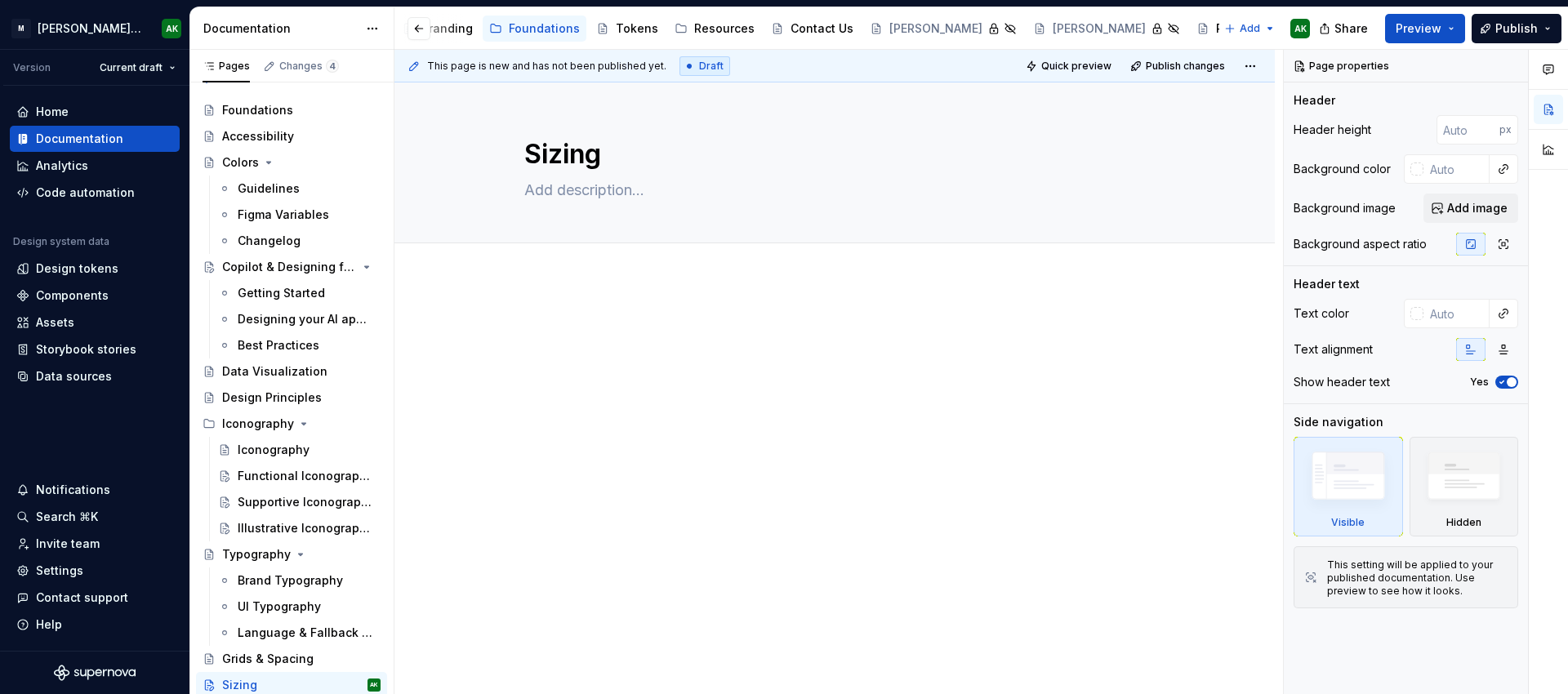
click at [624, 349] on div at bounding box center [835, 350] width 620 height 62
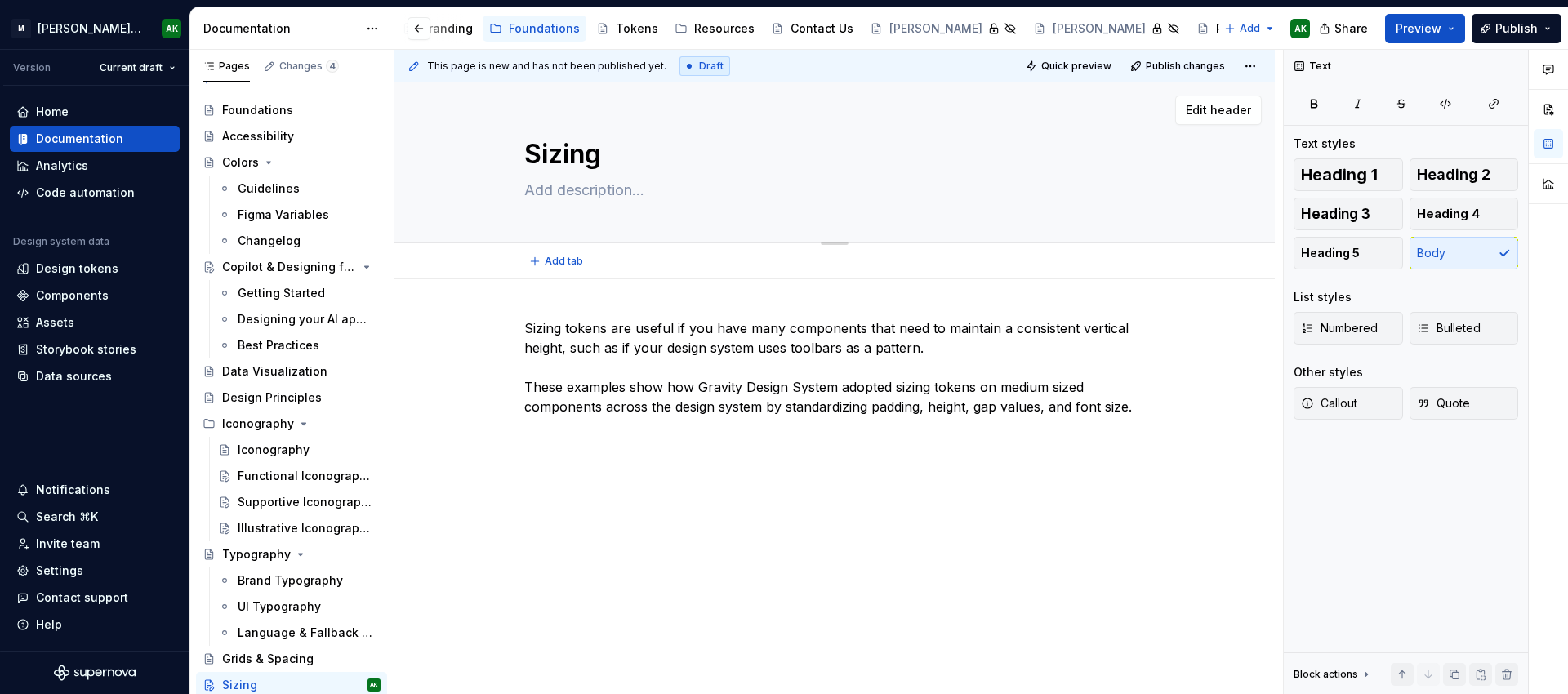
click at [601, 194] on textarea at bounding box center [831, 190] width 620 height 26
paste textarea "Sizing tokens provide base settings for height, width, padding, font size, and …"
type textarea "*"
type textarea "Sizing tokens provide base settings for height, width, padding, font size, and …"
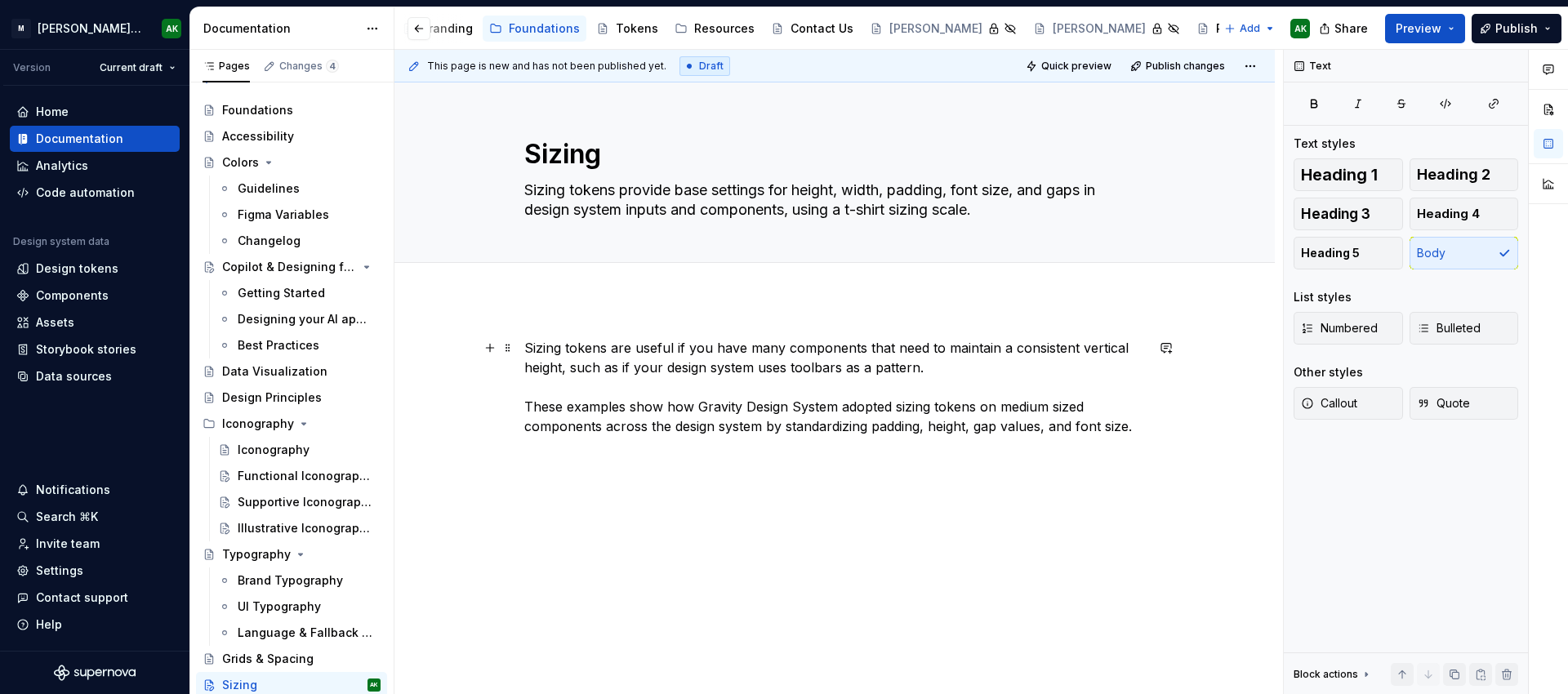
type textarea "*"
type textarea "Sizing tokens provide base settings for height, width, padding, font size, and …"
click at [883, 399] on p "Sizing tokens are useful if you have many components that need to maintain a co…" at bounding box center [835, 387] width 620 height 98
click at [1161, 446] on div "Sizing tokens are useful if you have many components that need to maintain a co…" at bounding box center [834, 482] width 880 height 365
click at [1146, 414] on div "Sizing tokens are useful if you have many components that need to maintain a co…" at bounding box center [834, 496] width 880 height 394
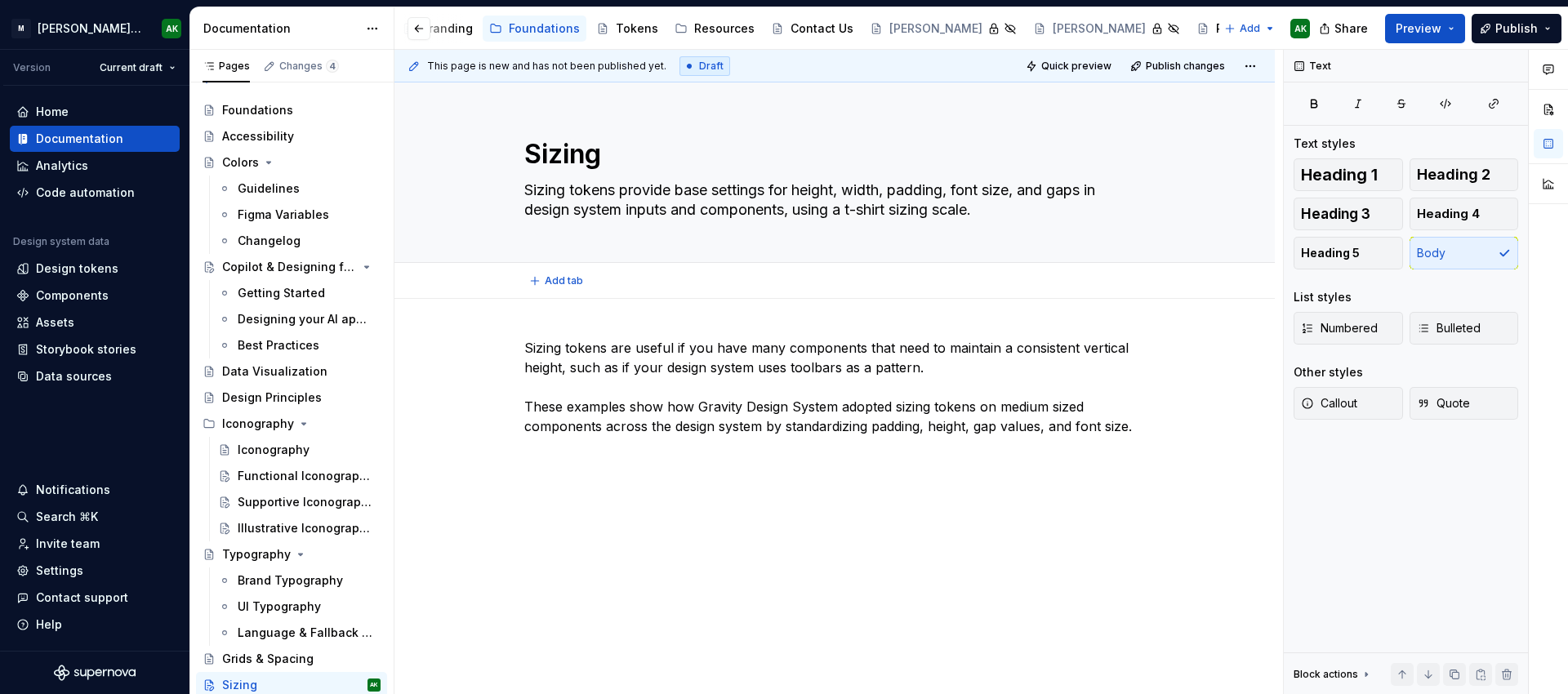
type textarea "*"
click at [625, 338] on p "Sizing tokens are useful if you have many components that need to maintain a co…" at bounding box center [835, 387] width 620 height 98
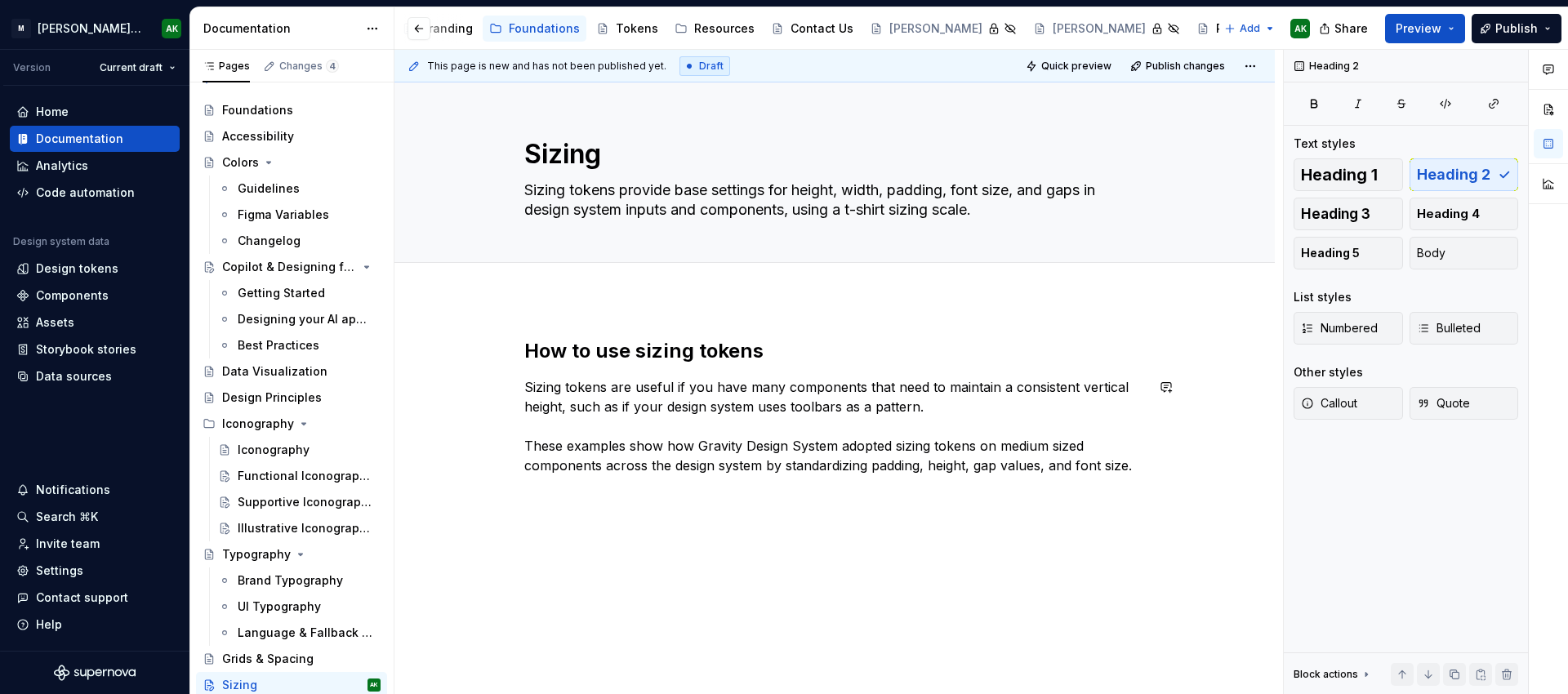
click at [837, 606] on div "How to use sizing tokens Sizing tokens are useful if you have many components t…" at bounding box center [834, 516] width 880 height 434
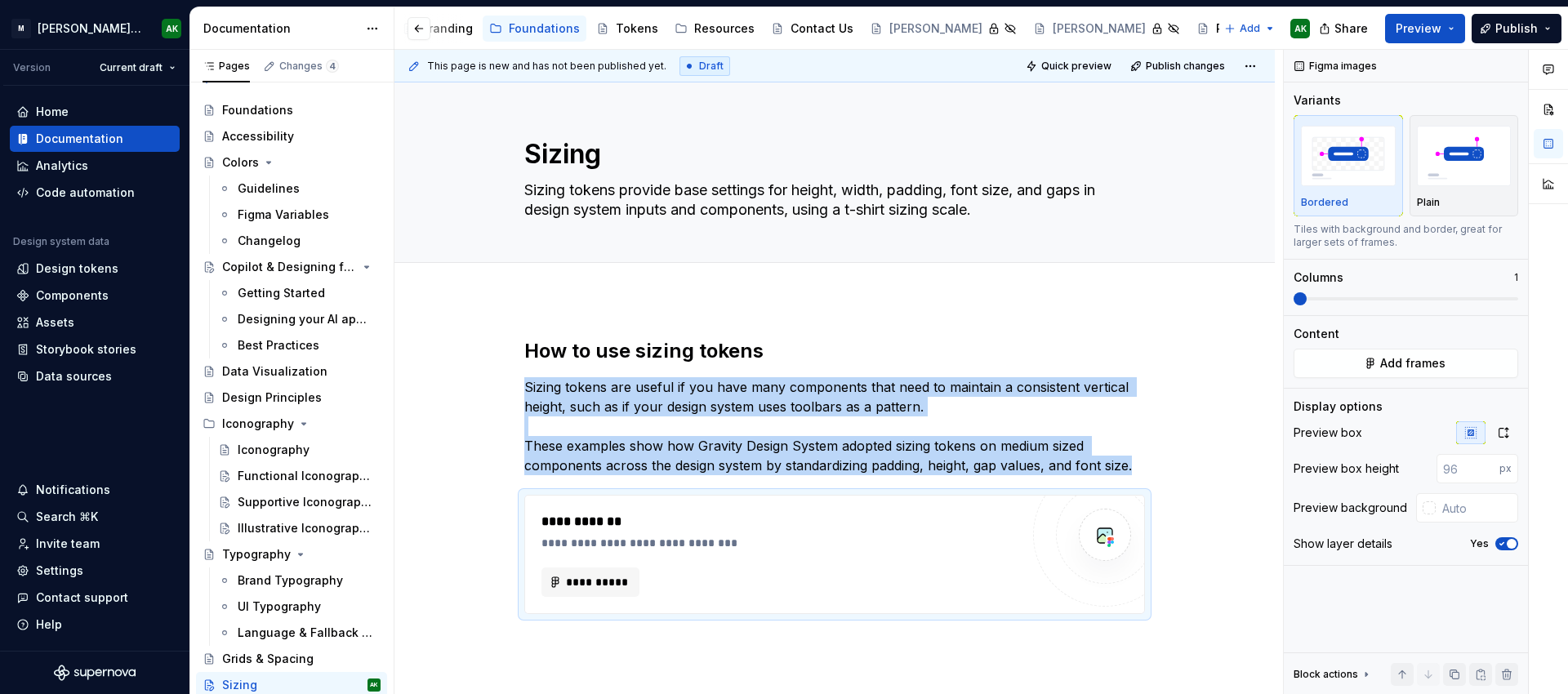
type textarea "*"
click at [608, 579] on span "**********" at bounding box center [597, 582] width 63 height 16
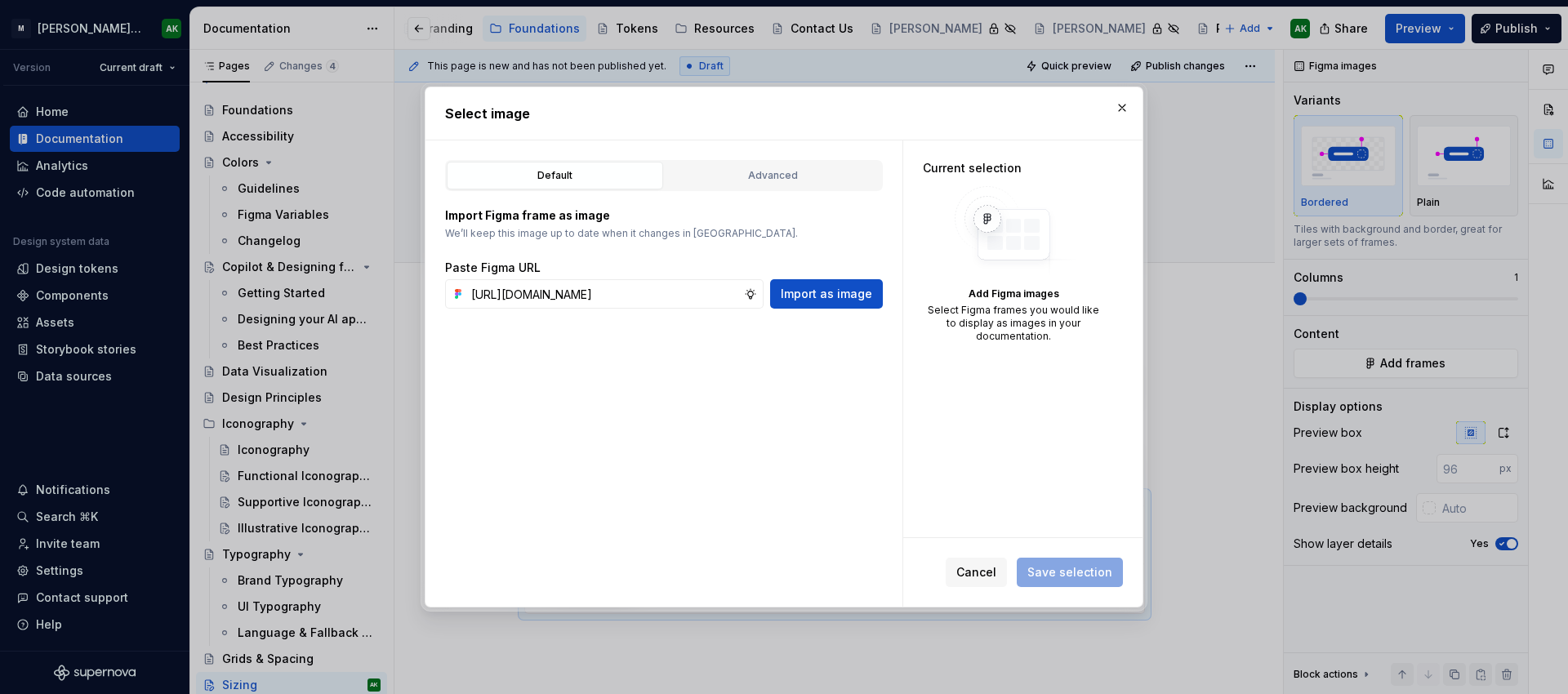
scroll to position [0, 433]
type input "https://www.figma.com/design/8P9LN1Xct6l4Amwq2Px3hU/MXD-Core-Library-v2?node-id…"
click at [850, 296] on span "Import as image" at bounding box center [826, 294] width 92 height 16
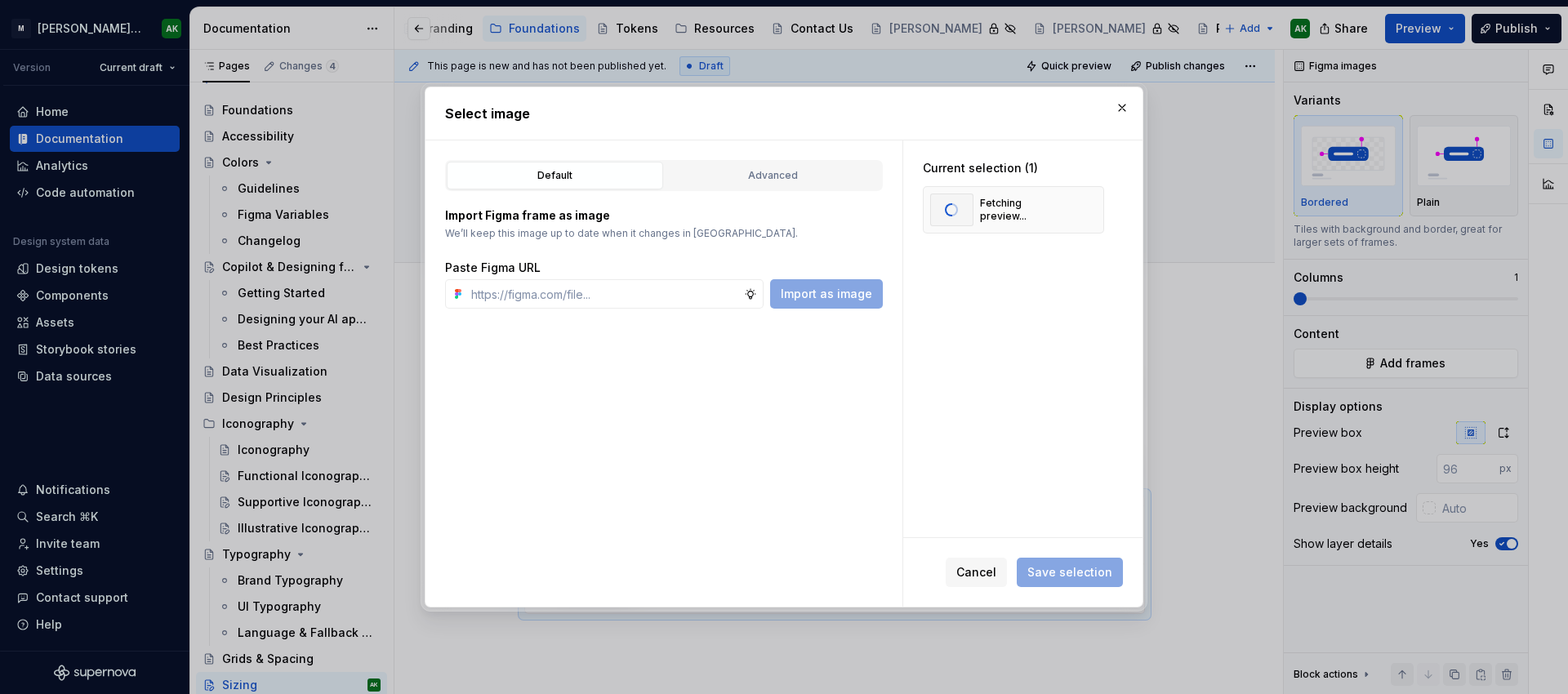
scroll to position [0, 0]
click at [1067, 569] on span "Save selection" at bounding box center [1069, 572] width 85 height 16
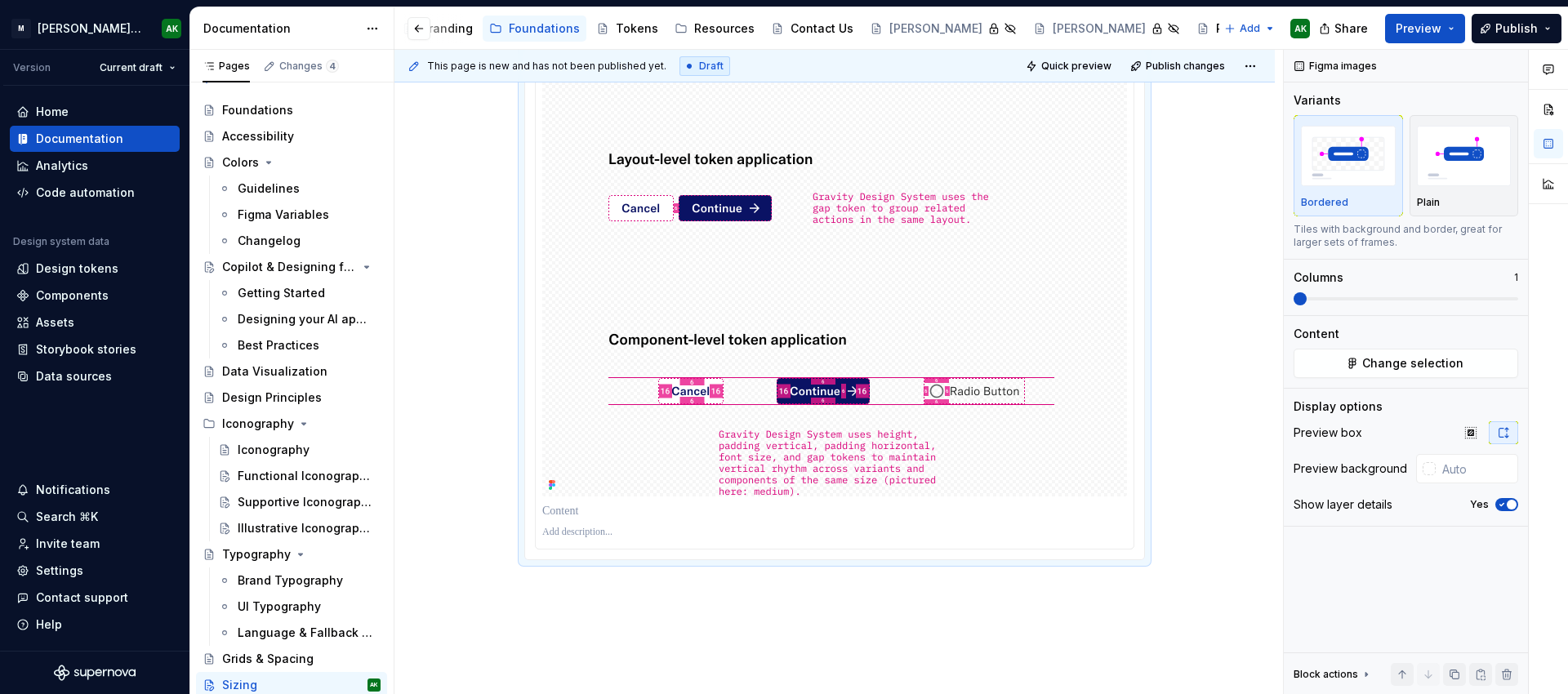
scroll to position [638, 0]
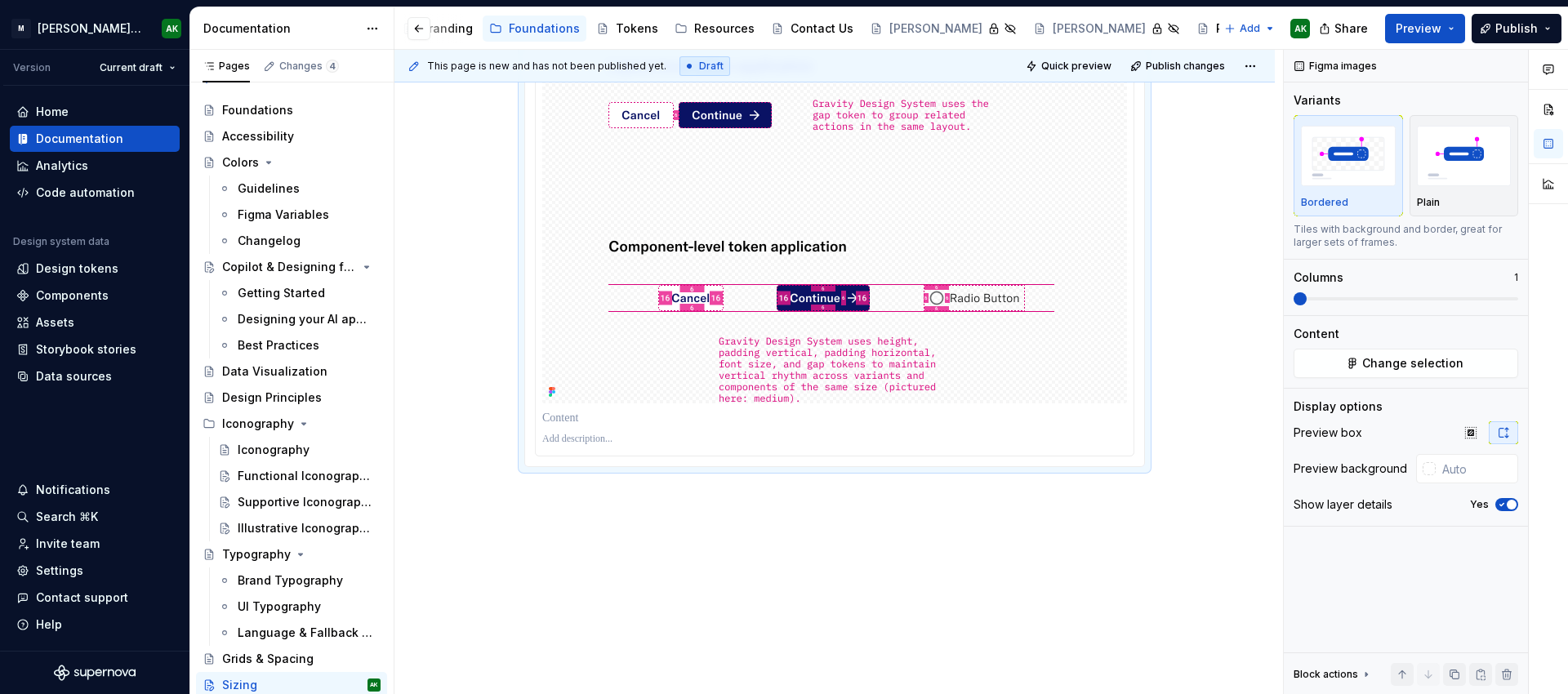
click at [808, 554] on div "How to use sizing tokens Sizing tokens are useful if you have many components t…" at bounding box center [834, 178] width 880 height 1035
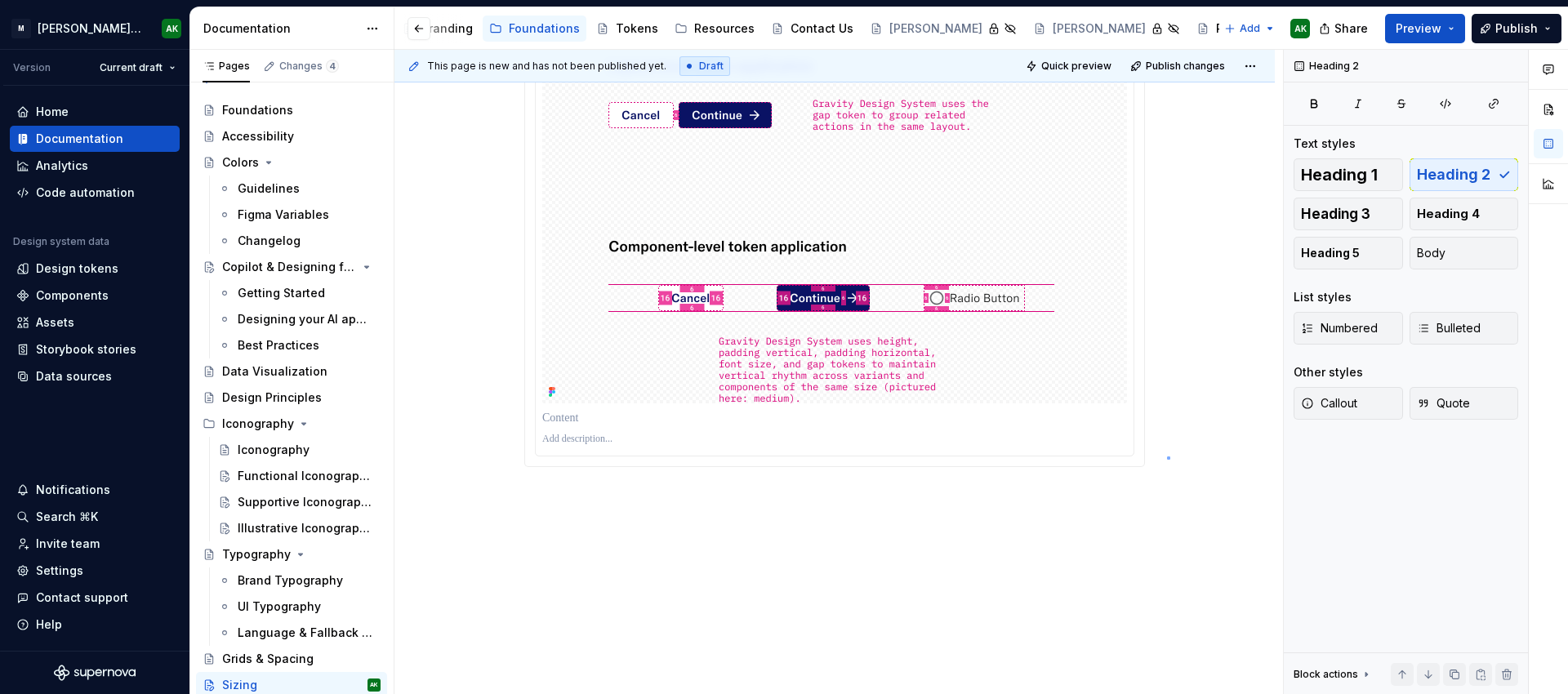
click at [1169, 456] on div "This page is new and has not been published yet. Draft Quick preview Publish ch…" at bounding box center [838, 372] width 889 height 645
click at [869, 496] on div "How to use sizing tokens Sizing tokens are useful if you have many components t…" at bounding box center [834, 178] width 880 height 1035
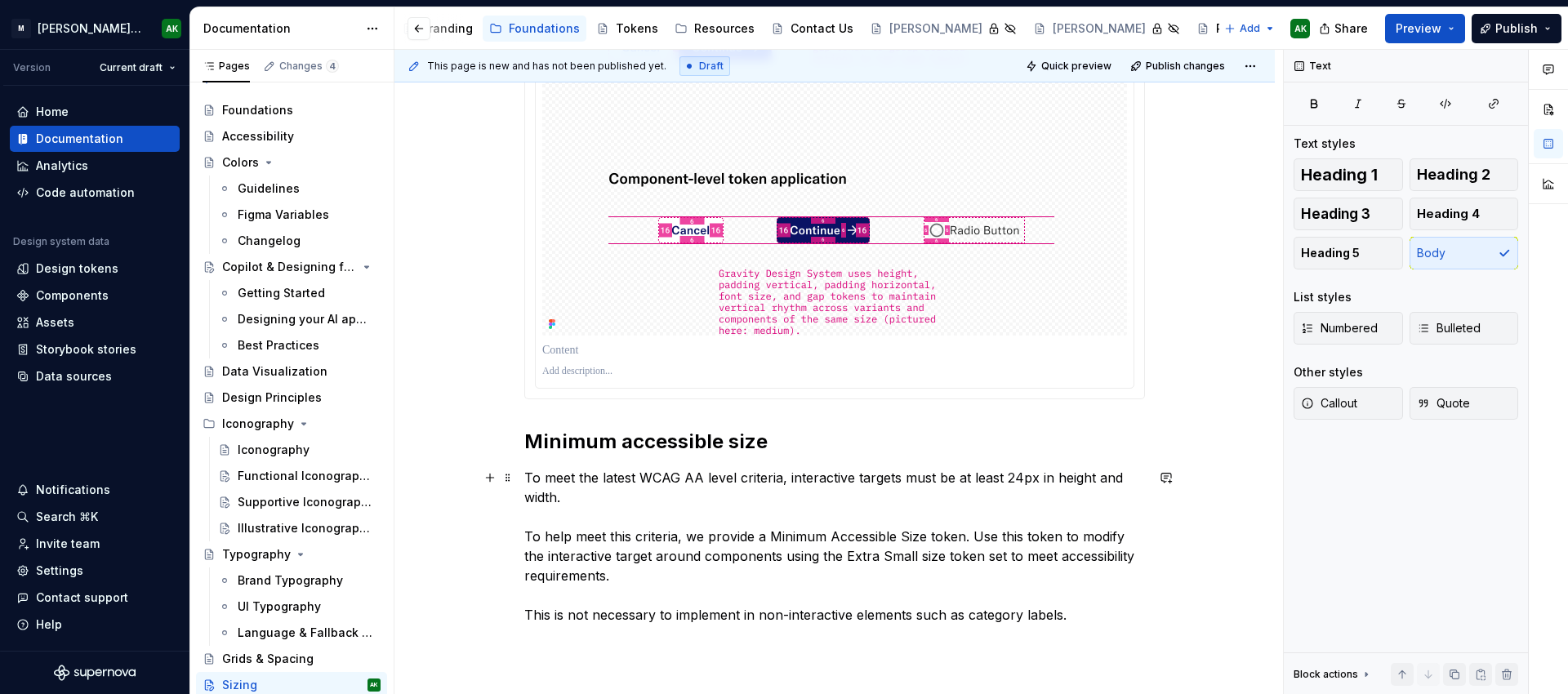
scroll to position [712, 0]
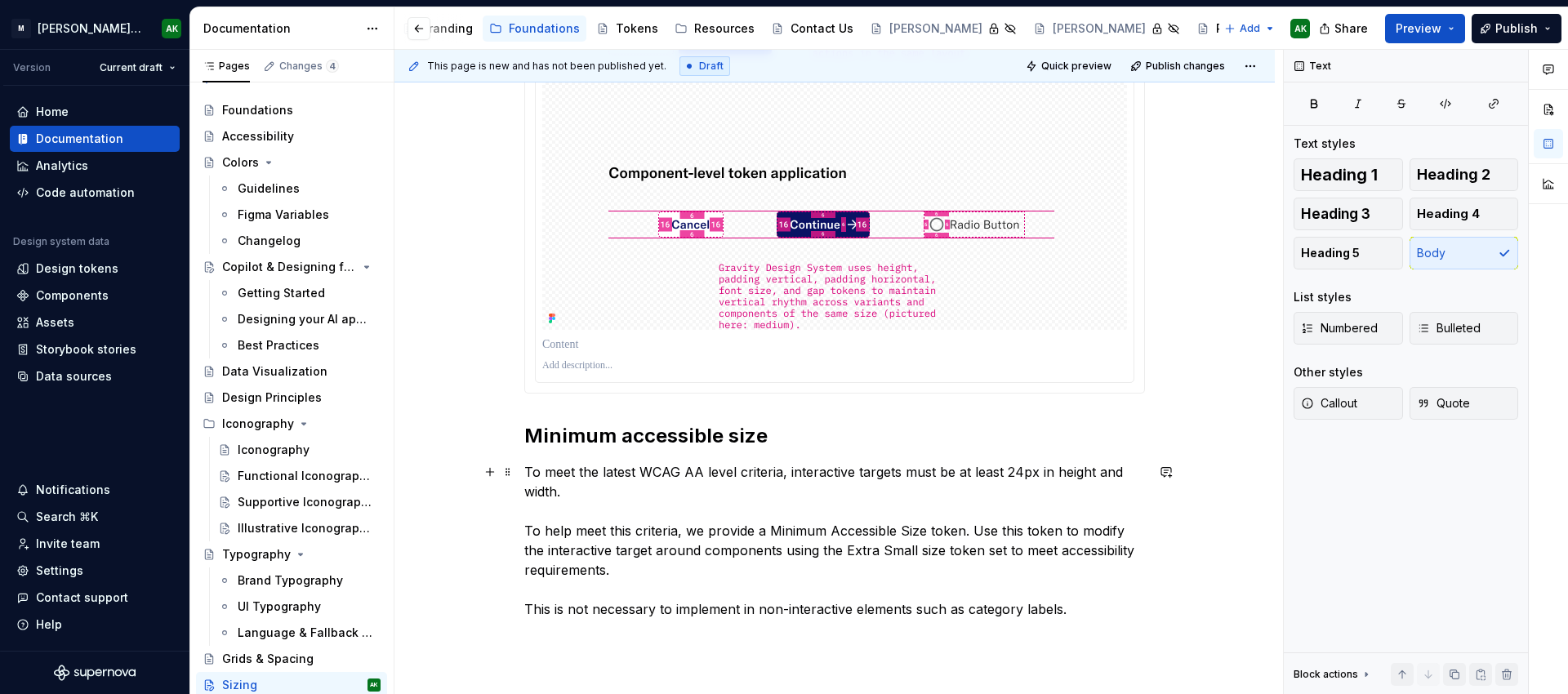
click at [1071, 608] on p "To meet the latest WCAG AA level criteria, interactive targets must be at least…" at bounding box center [835, 540] width 620 height 157
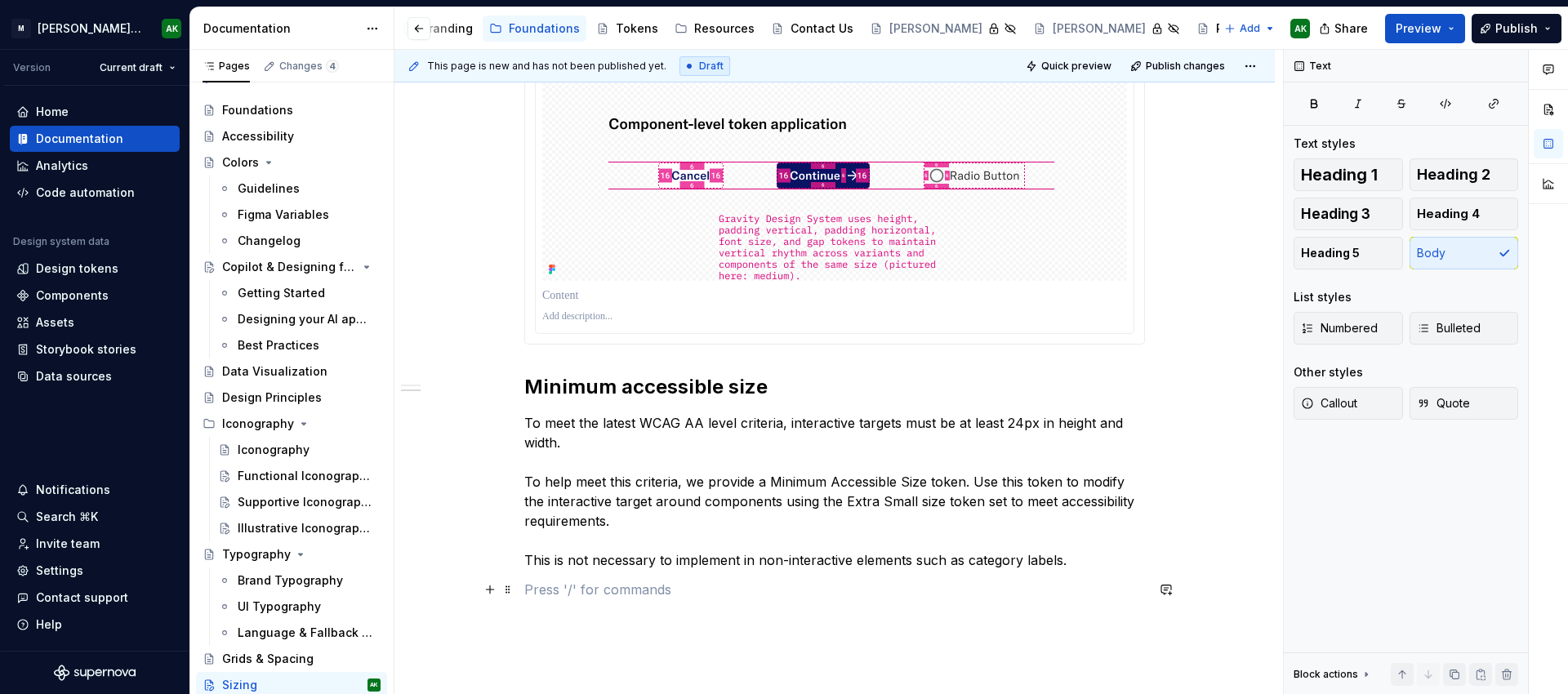
scroll to position [786, 0]
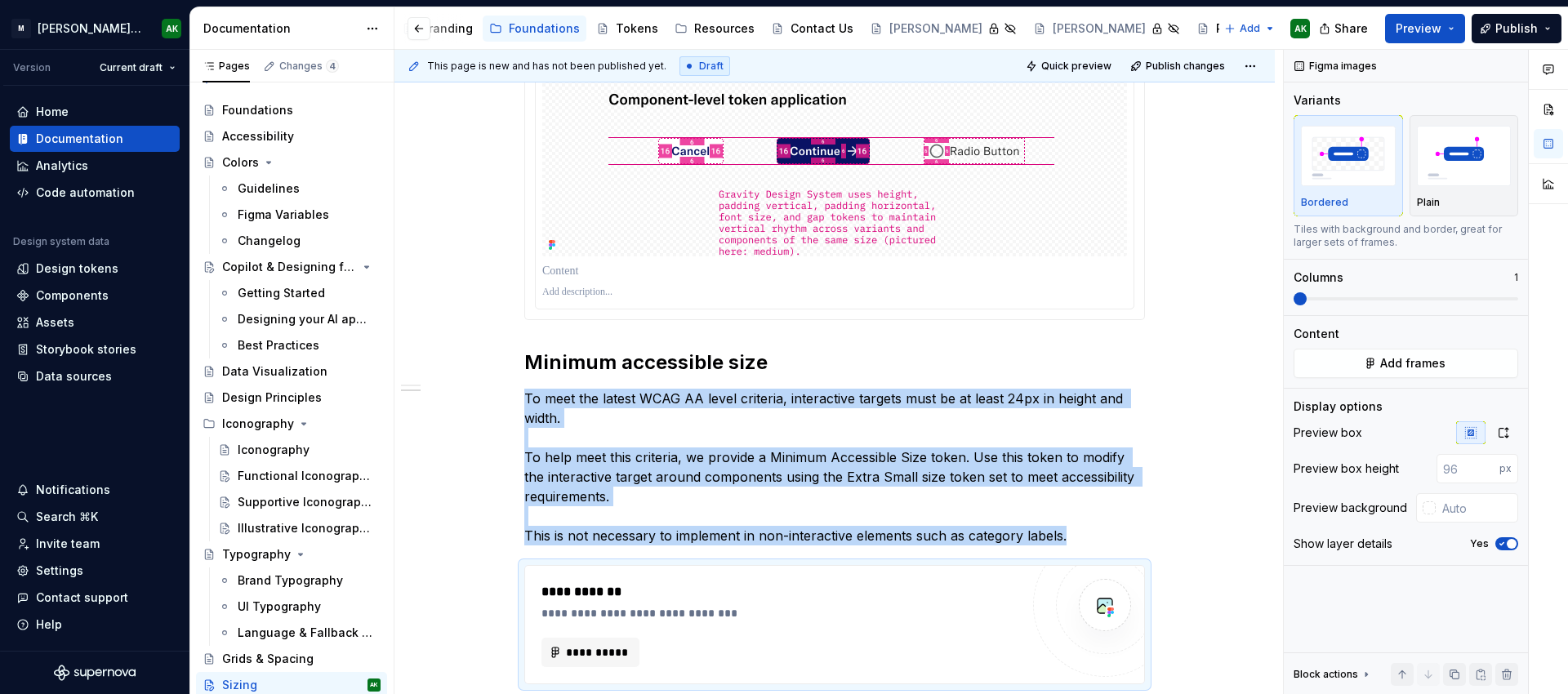
type textarea "*"
click at [628, 655] on button "**********" at bounding box center [590, 652] width 98 height 29
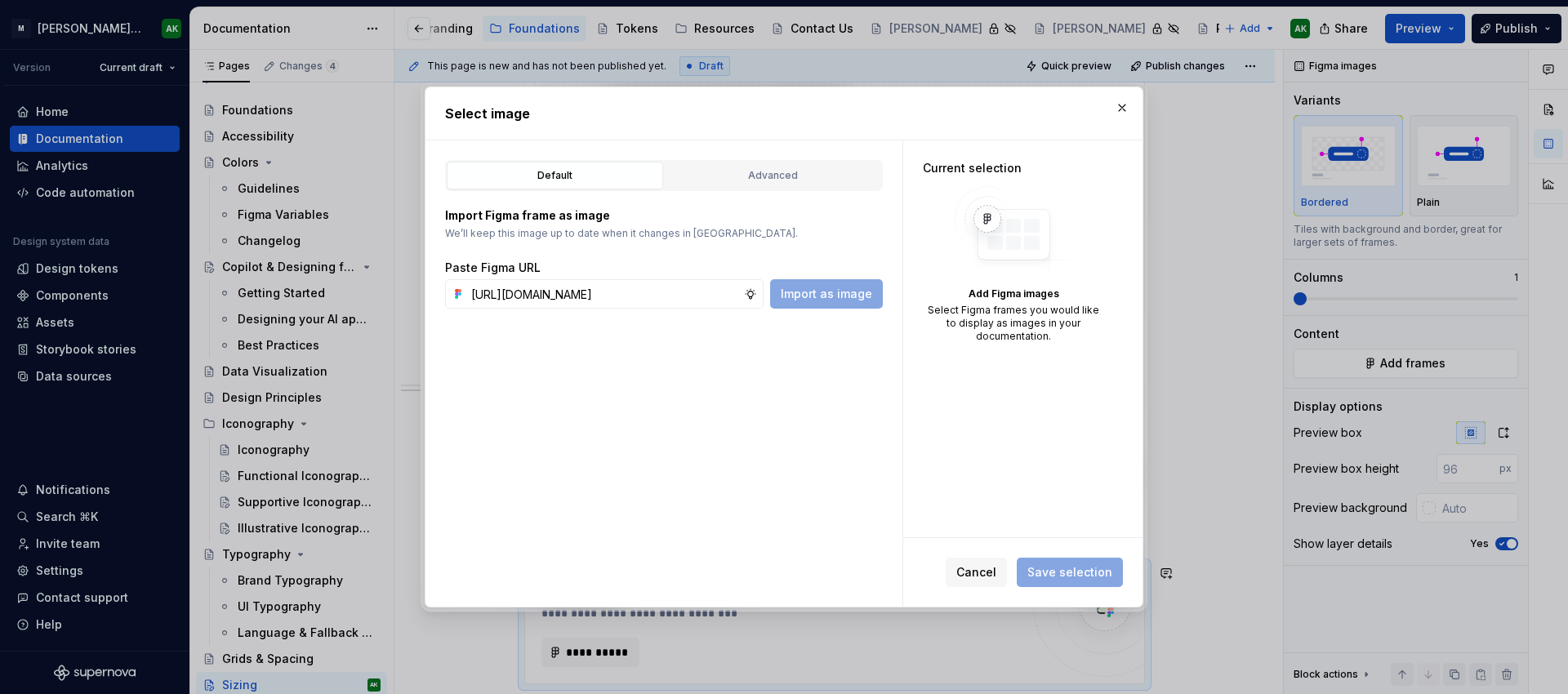
scroll to position [0, 433]
type input "https://www.figma.com/design/8P9LN1Xct6l4Amwq2Px3hU/MXD-Core-Library-v2?node-id…"
click at [859, 287] on span "Import as image" at bounding box center [826, 294] width 92 height 16
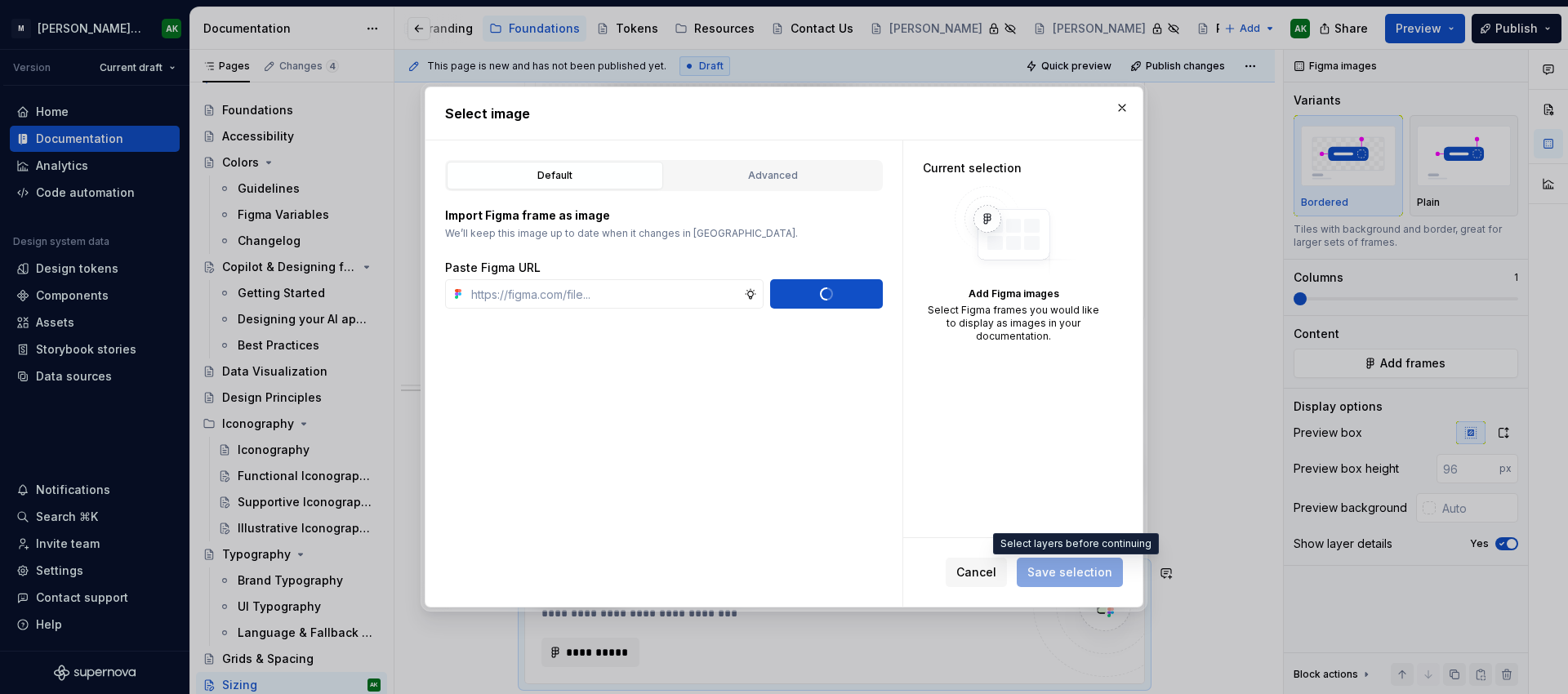
scroll to position [0, 0]
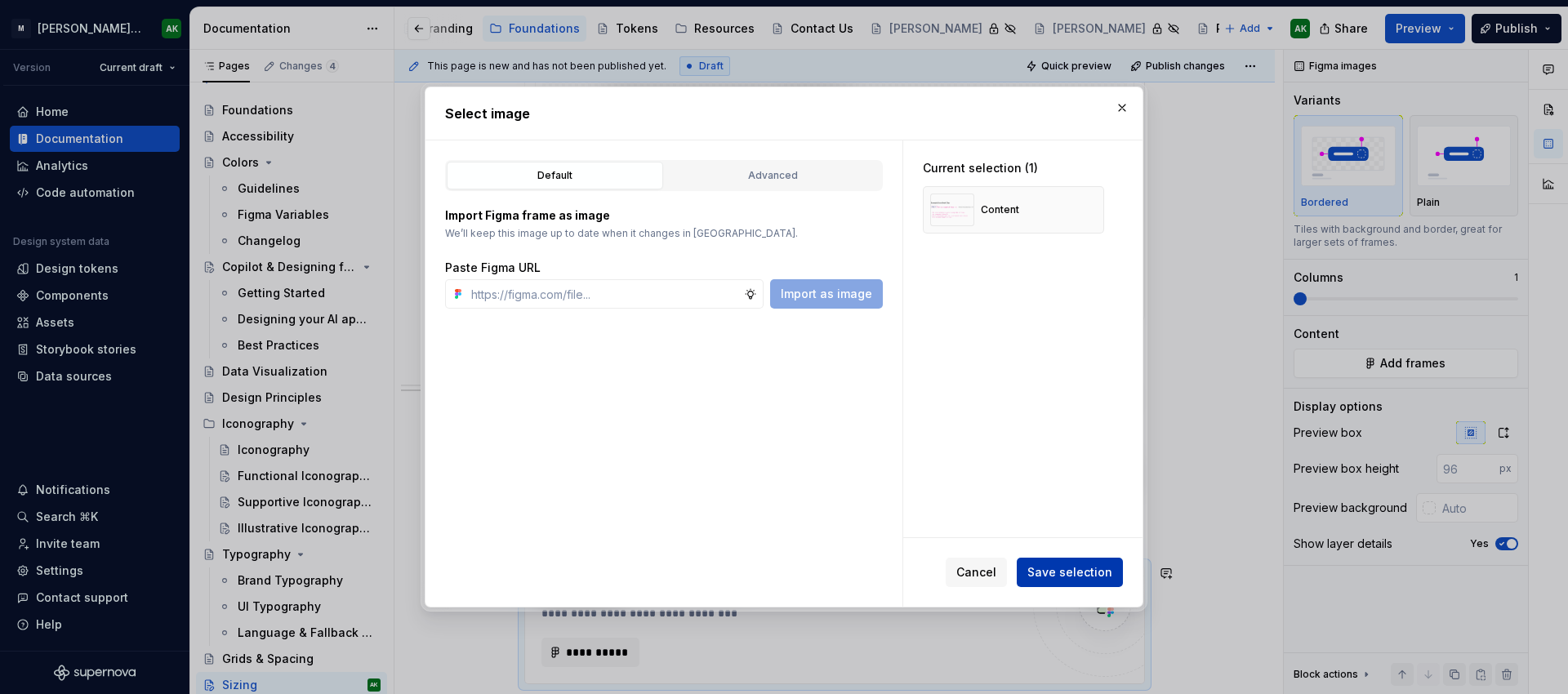
click at [1086, 564] on button "Save selection" at bounding box center [1070, 572] width 106 height 29
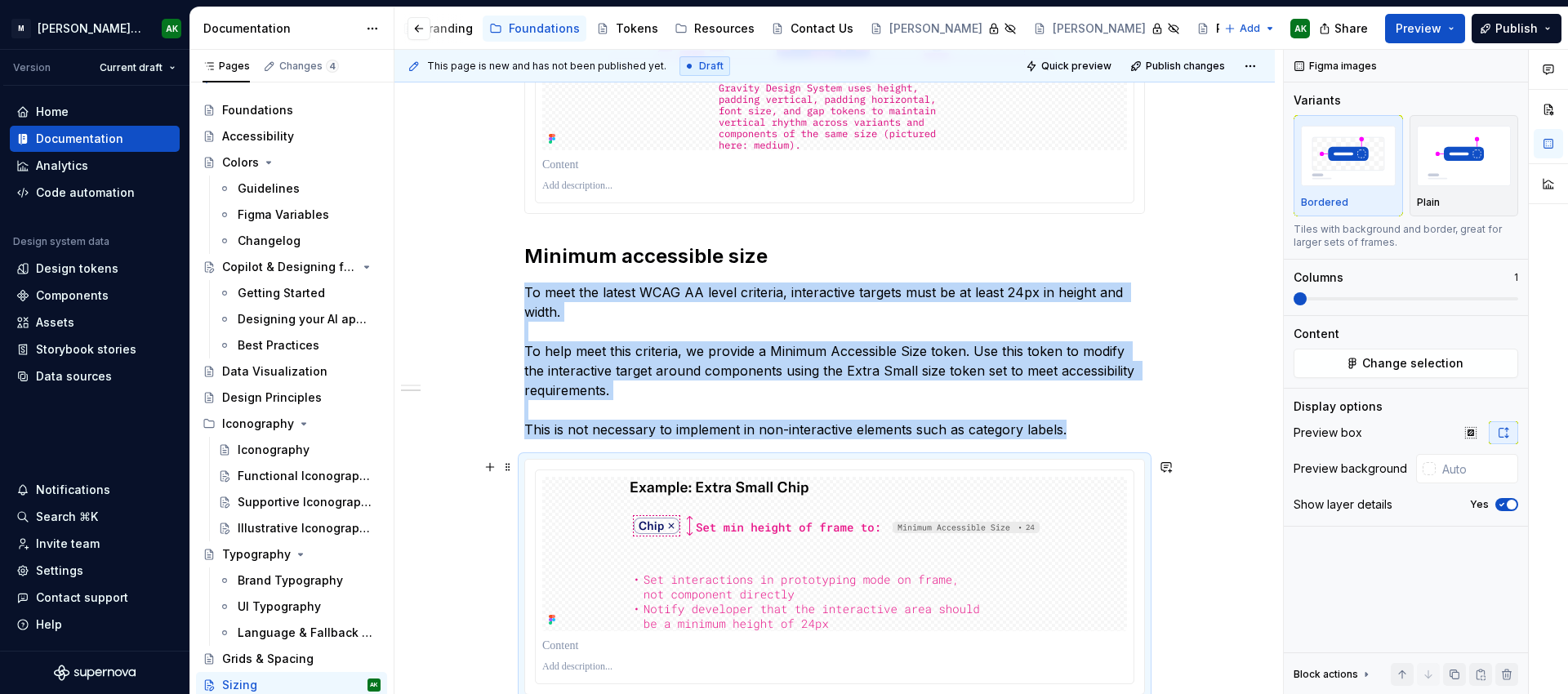
scroll to position [1120, 0]
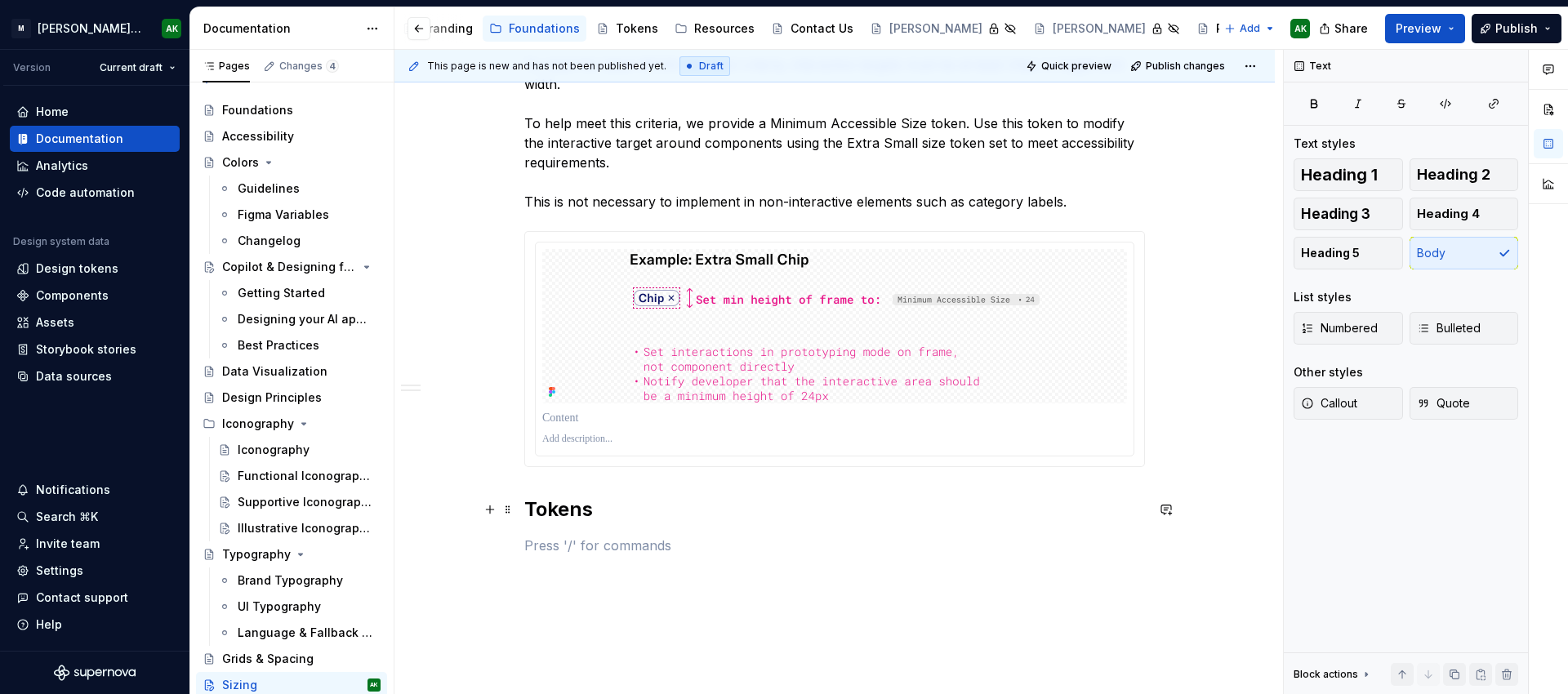
click at [585, 514] on h2 "Tokens" at bounding box center [835, 509] width 620 height 26
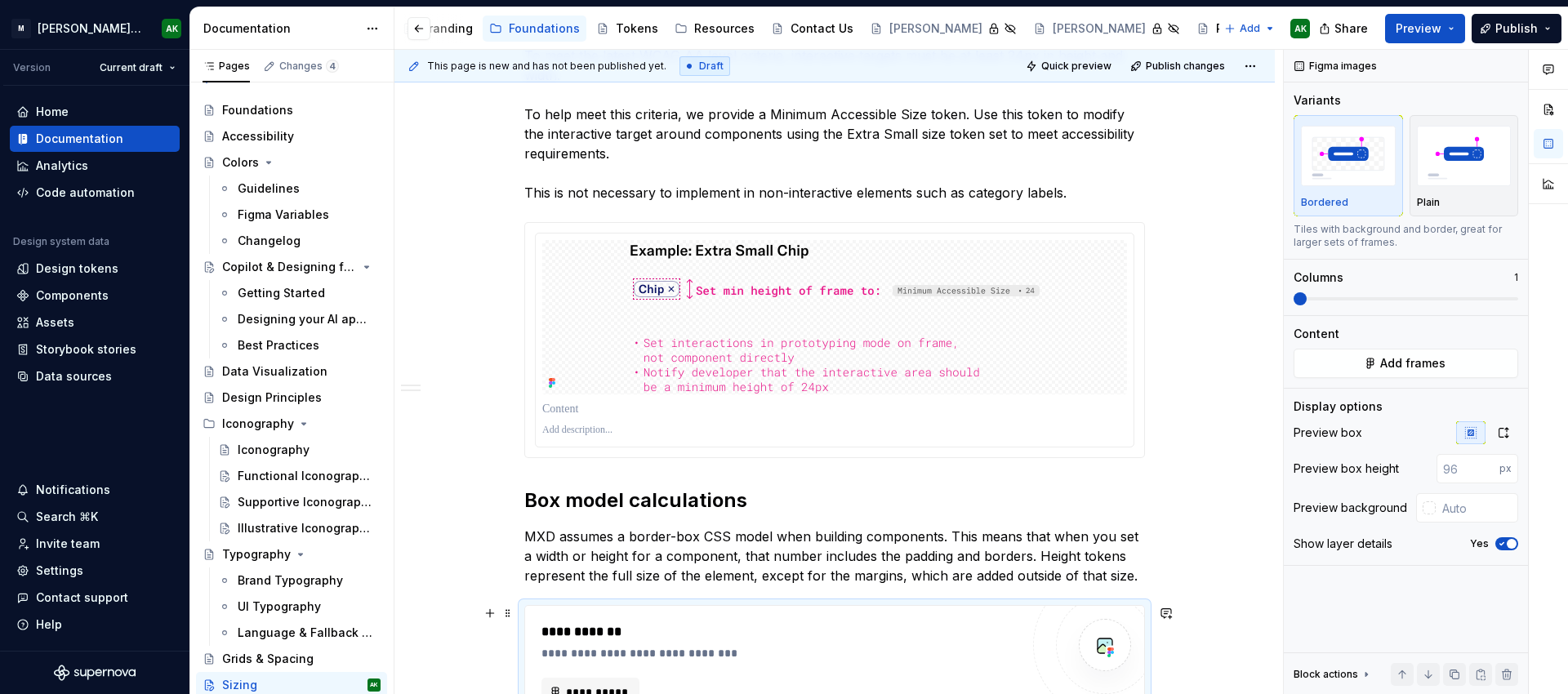
scroll to position [1276, 0]
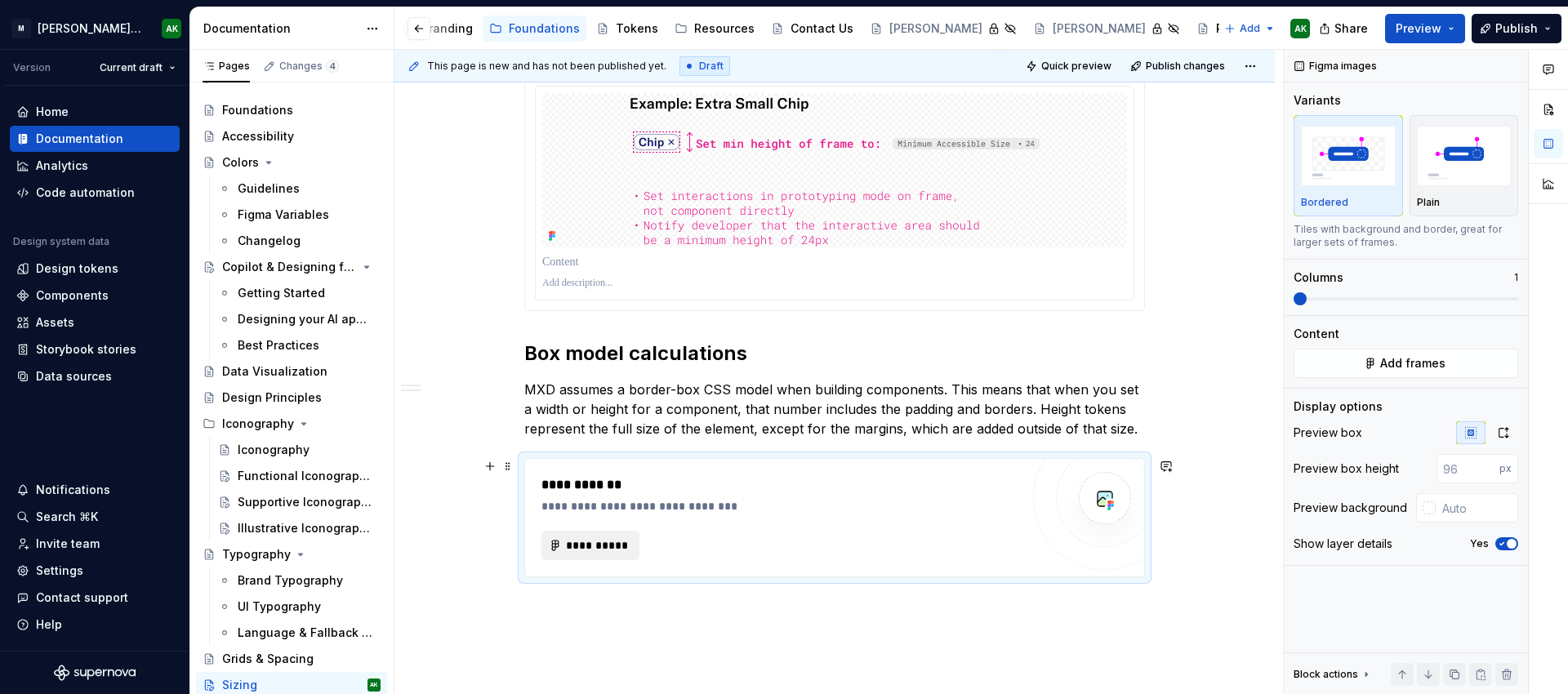
click at [596, 543] on span "**********" at bounding box center [597, 545] width 63 height 16
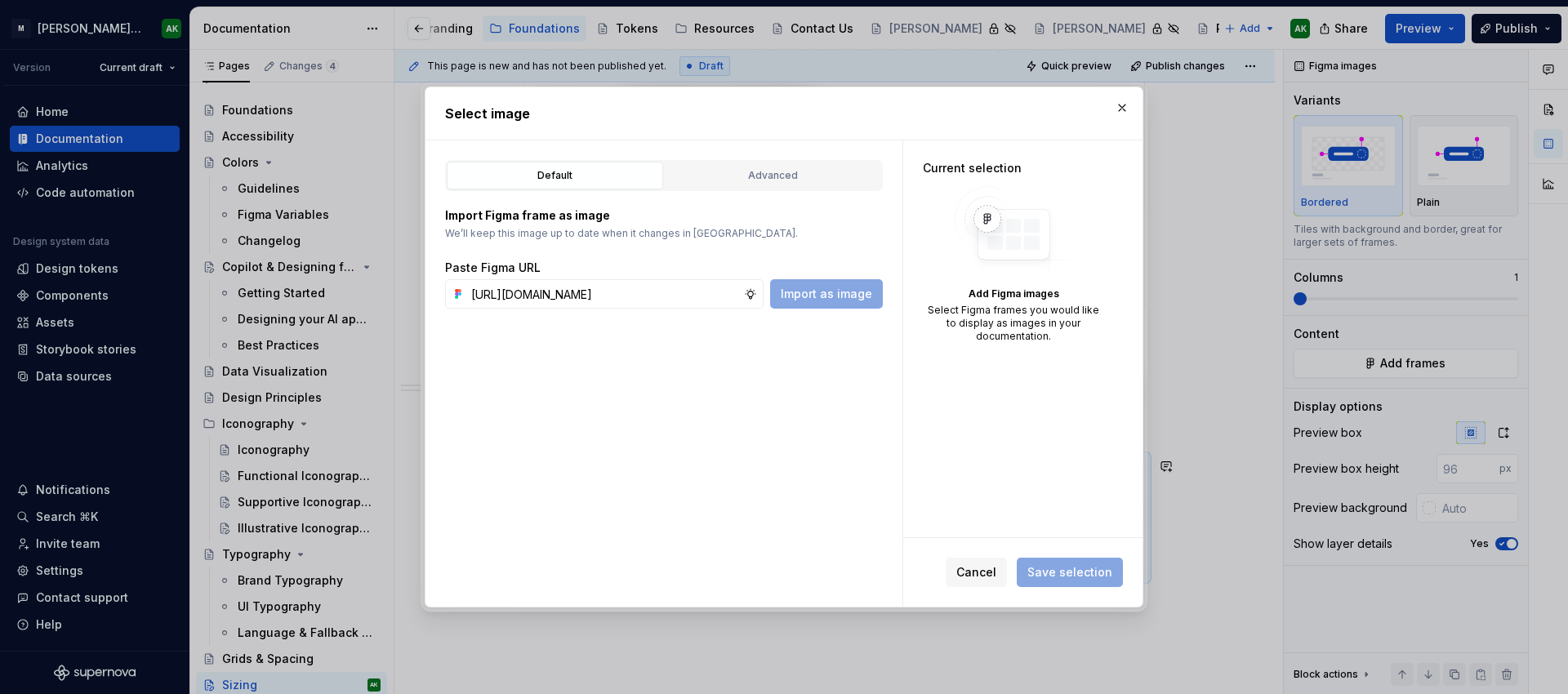
scroll to position [0, 433]
type input "https://www.figma.com/design/8P9LN1Xct6l4Amwq2Px3hU/MXD-Core-Library-v2?node-id…"
click at [811, 290] on span "Import as image" at bounding box center [826, 294] width 92 height 16
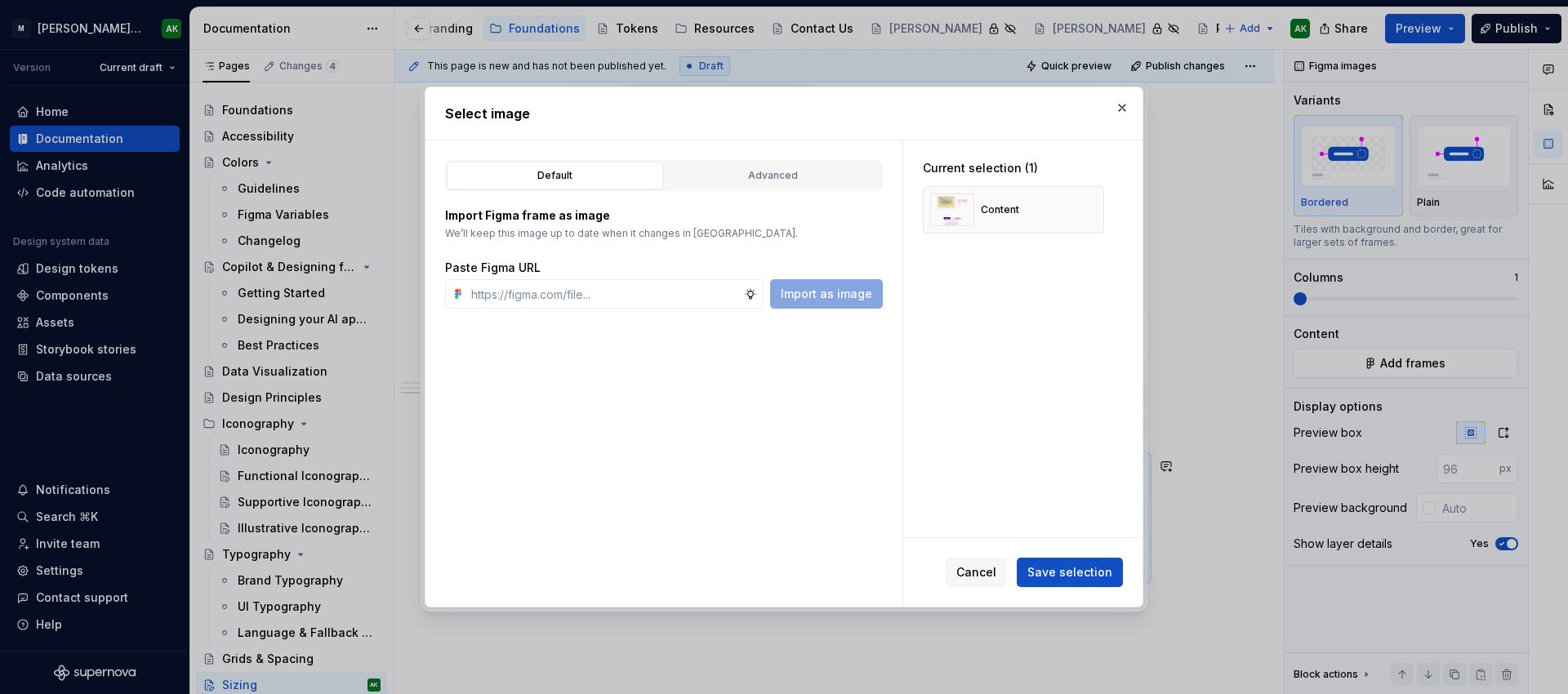
drag, startPoint x: 1070, startPoint y: 568, endPoint x: 1081, endPoint y: 572, distance: 11.7
click at [1070, 568] on span "Save selection" at bounding box center [1069, 572] width 85 height 16
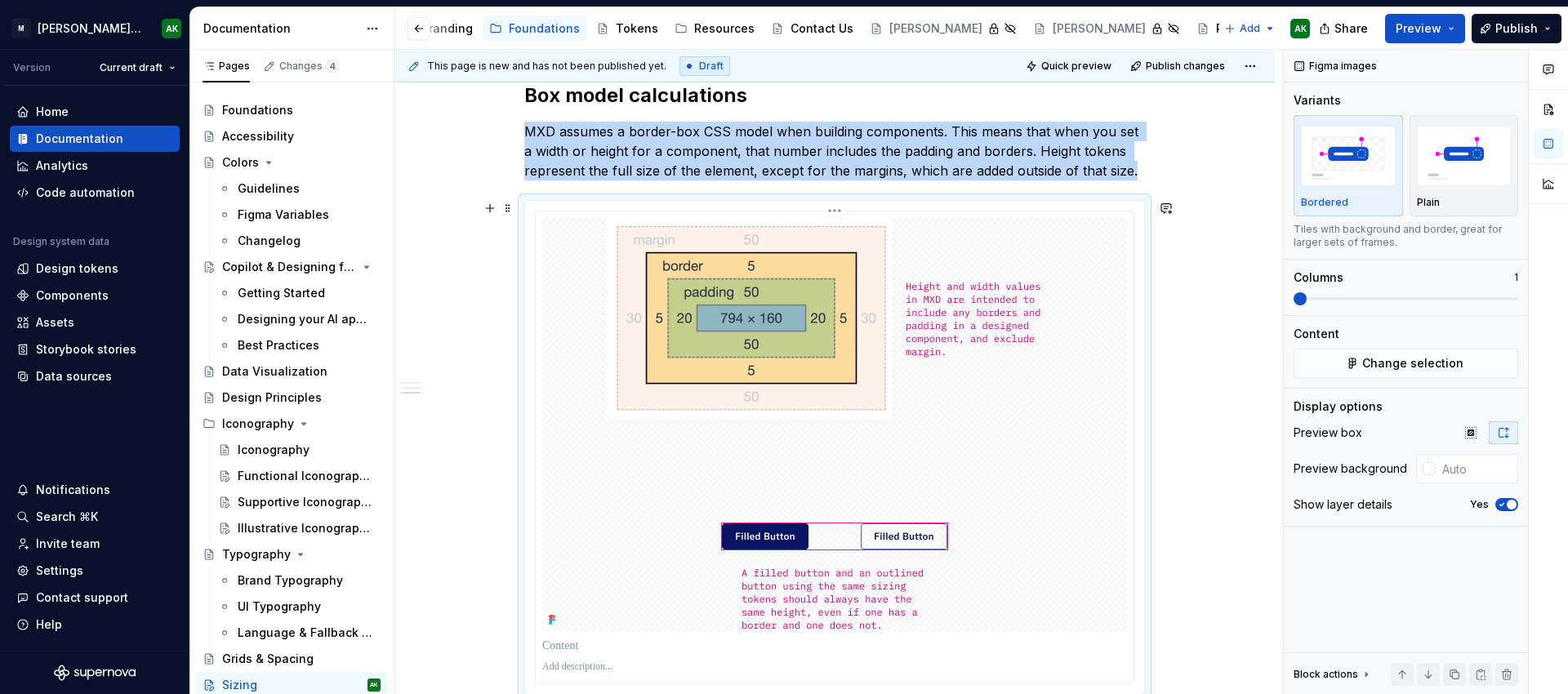
scroll to position [1693, 0]
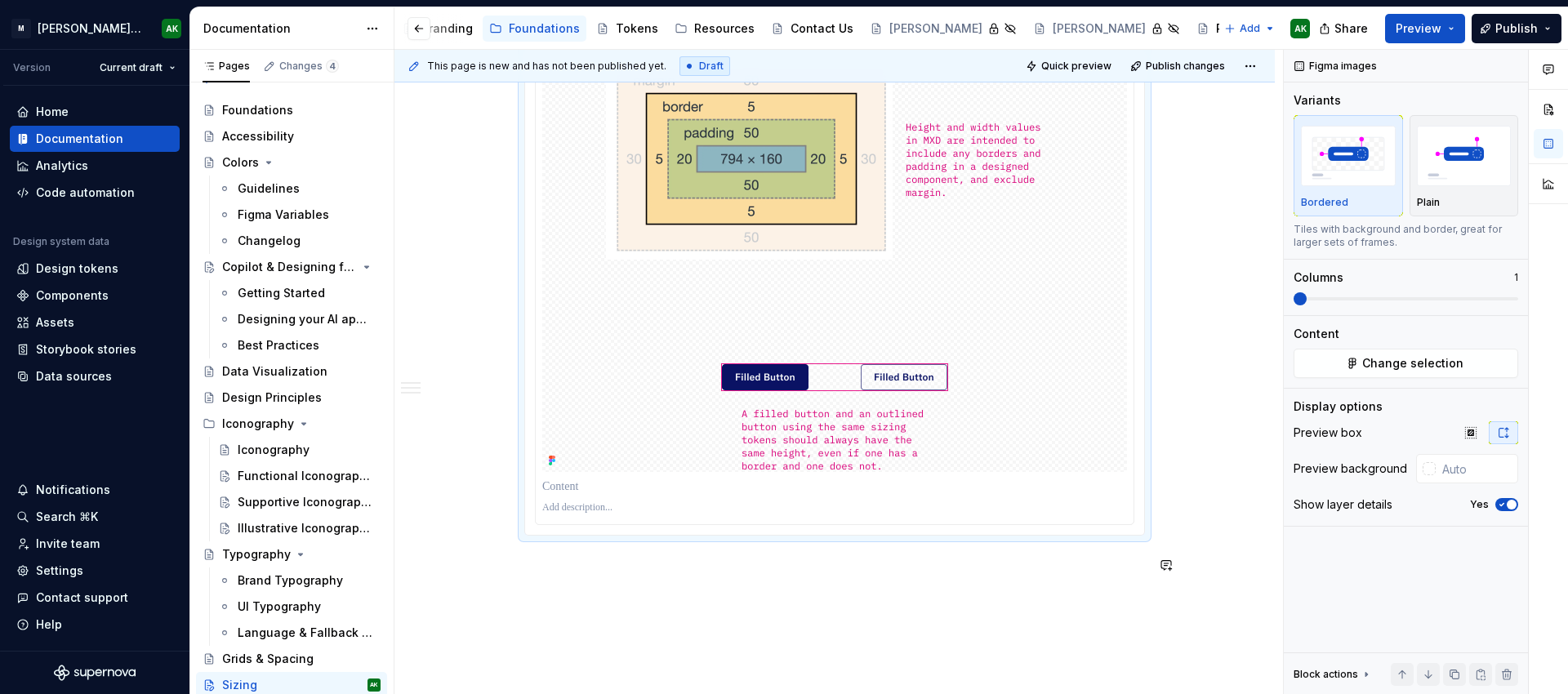
click at [1150, 607] on div "This page is new and has not been published yet. Draft Quick preview Publish ch…" at bounding box center [838, 372] width 889 height 645
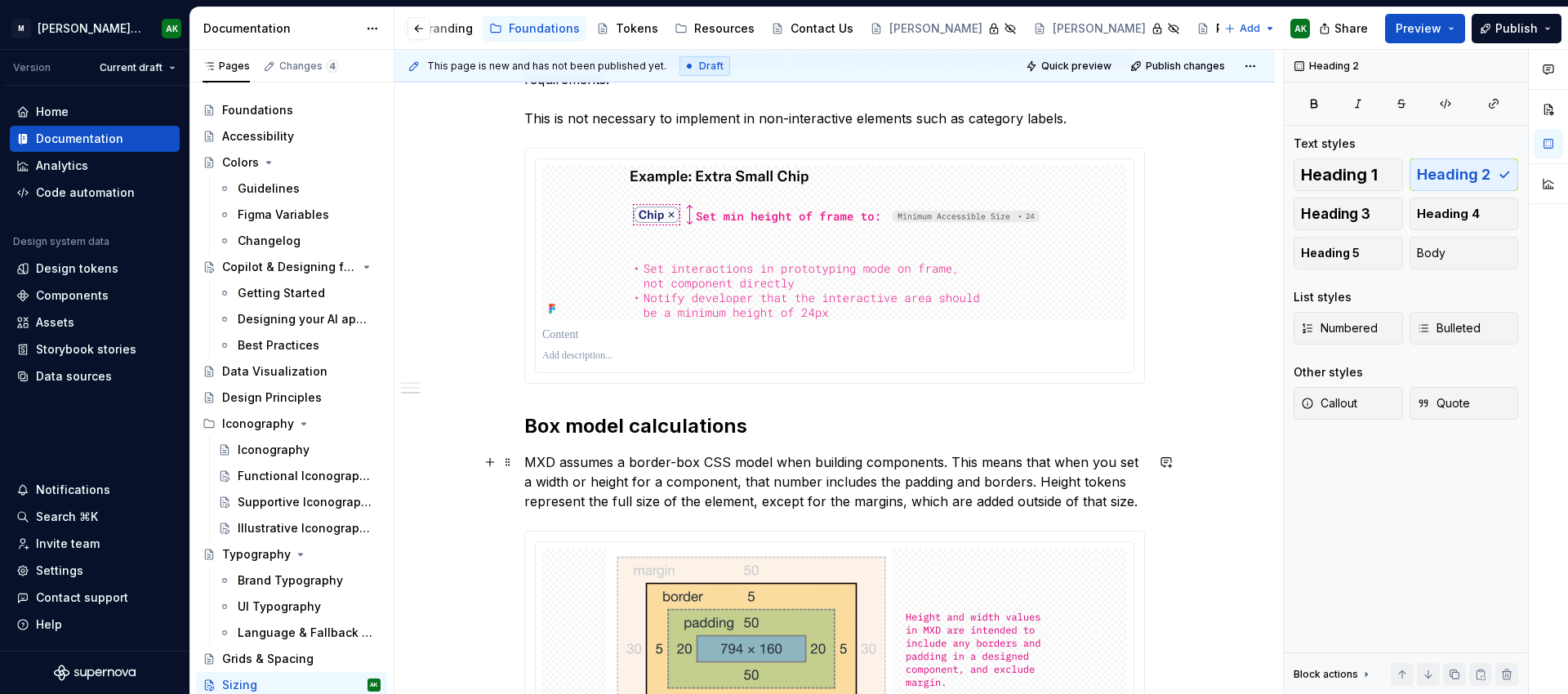
scroll to position [970, 0]
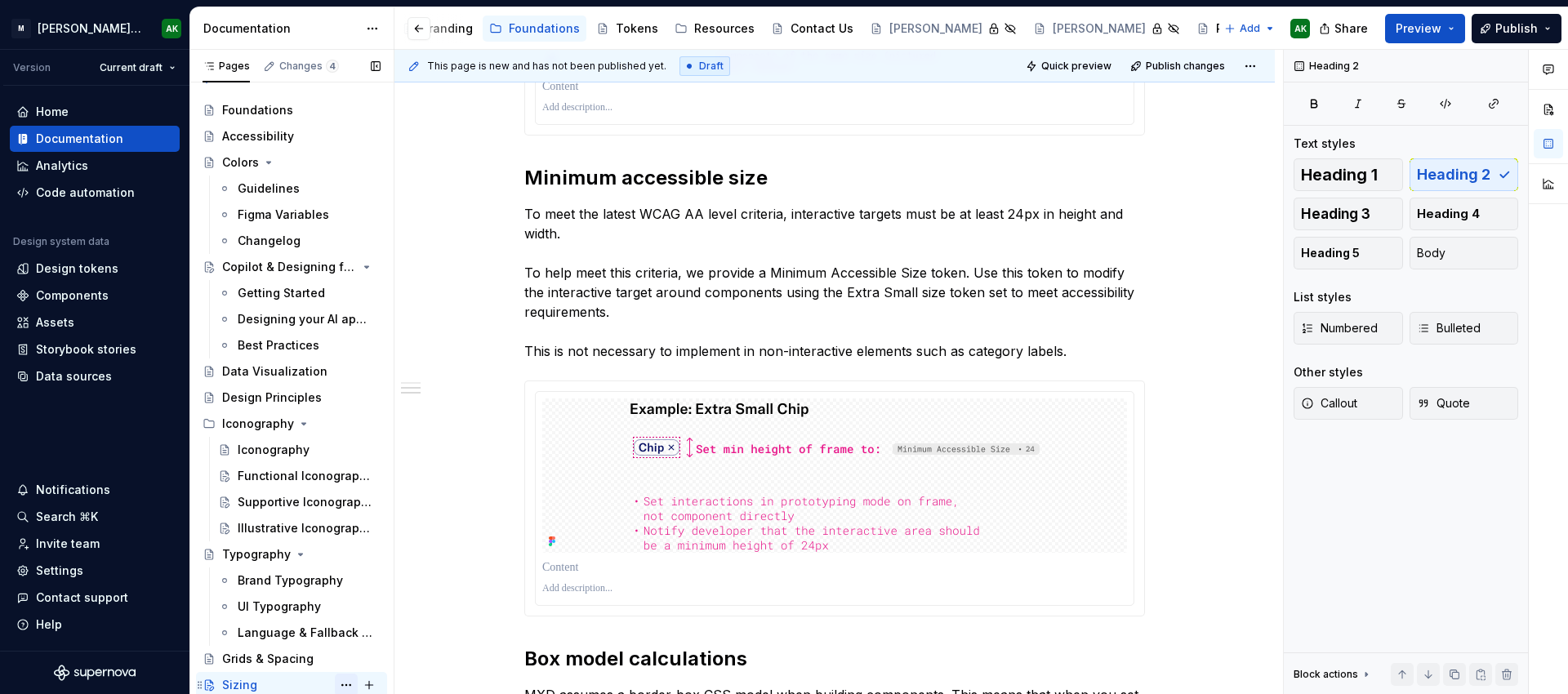
click at [338, 684] on button "Page tree" at bounding box center [346, 685] width 23 height 23
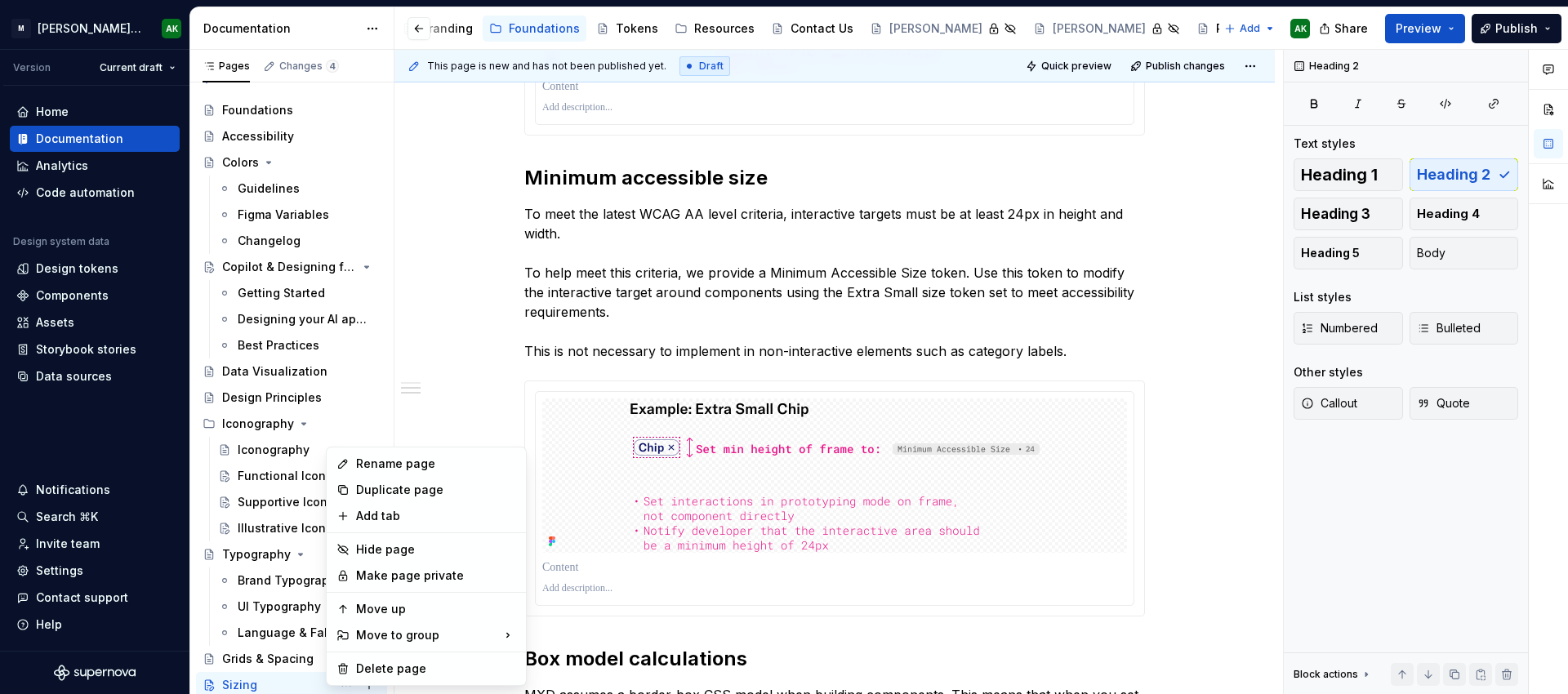
click at [483, 164] on html "M Moody's Design System AK Version Current draft Home Documentation Analytics C…" at bounding box center [784, 347] width 1568 height 694
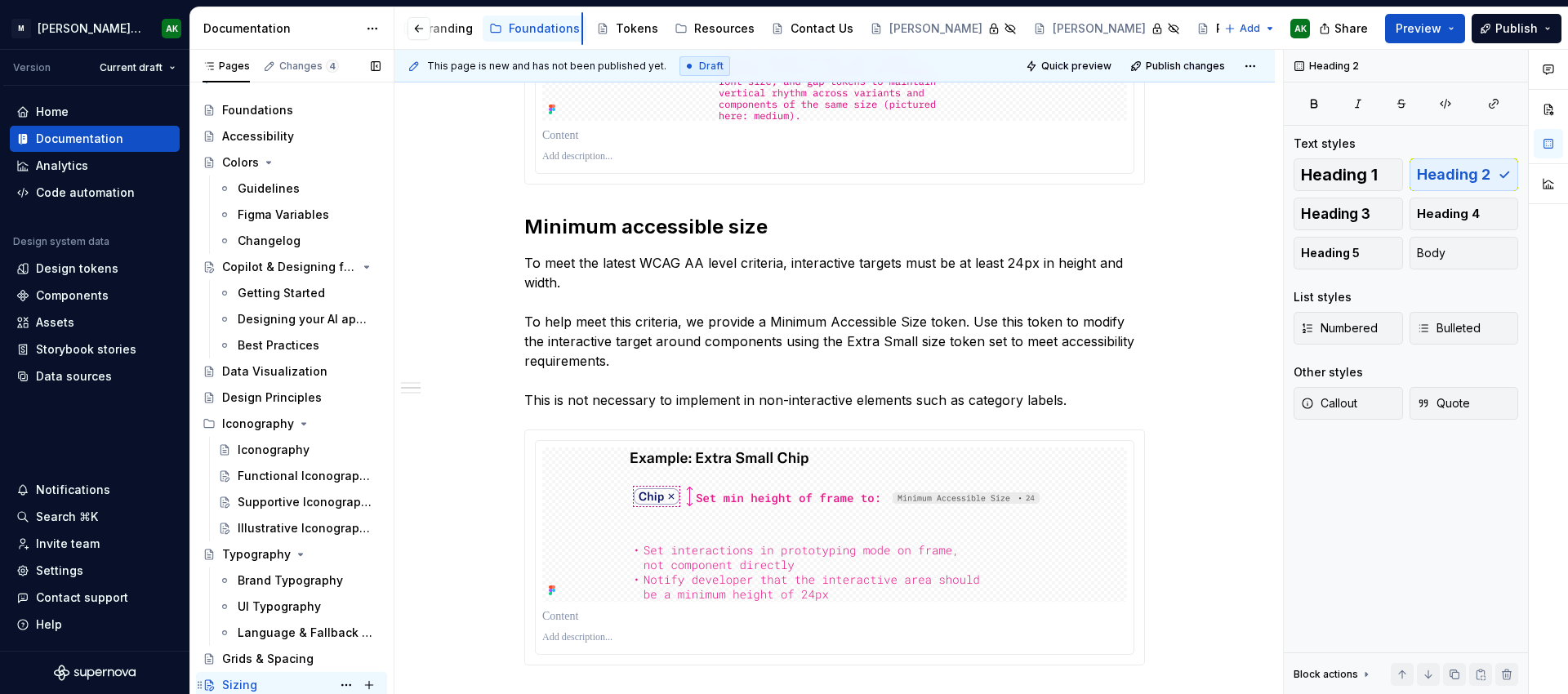
scroll to position [0, 0]
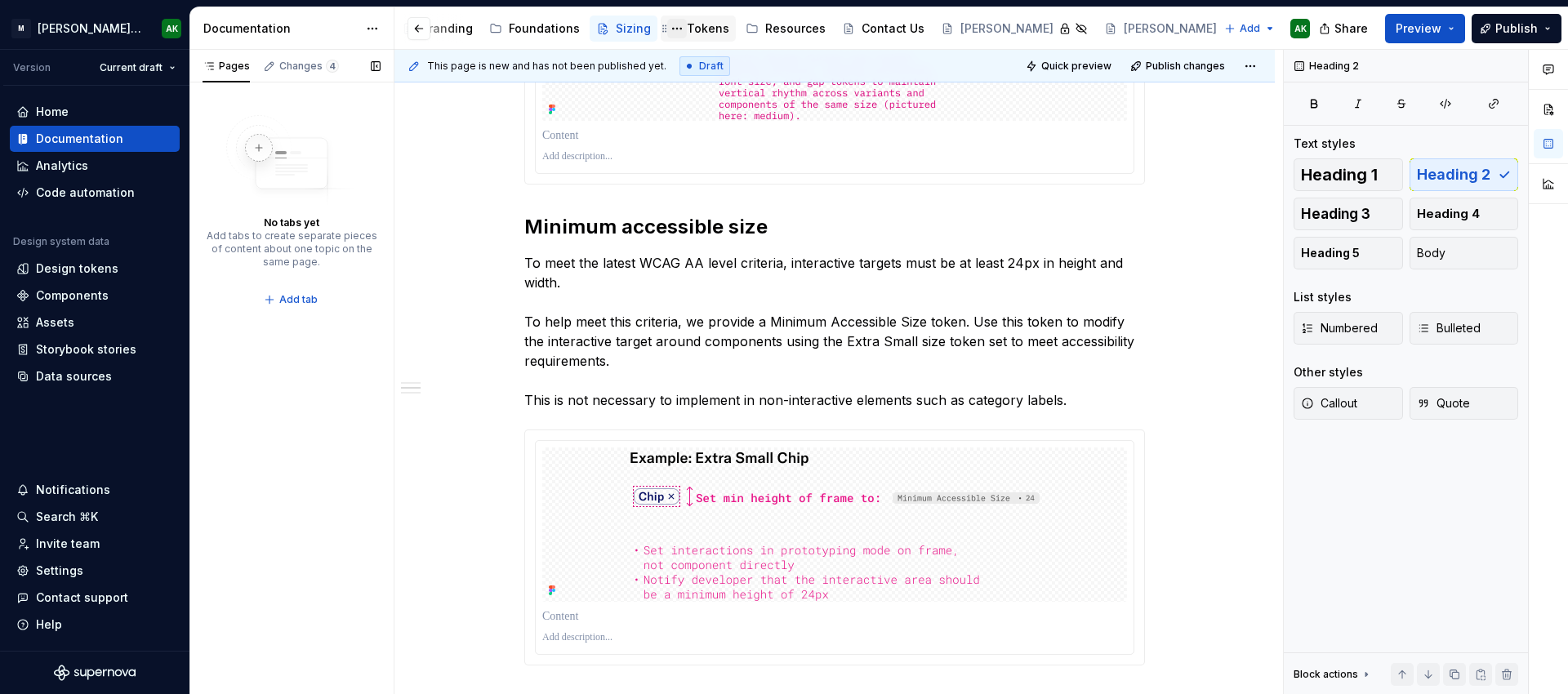
click at [667, 27] on button "Page tree" at bounding box center [677, 28] width 20 height 20
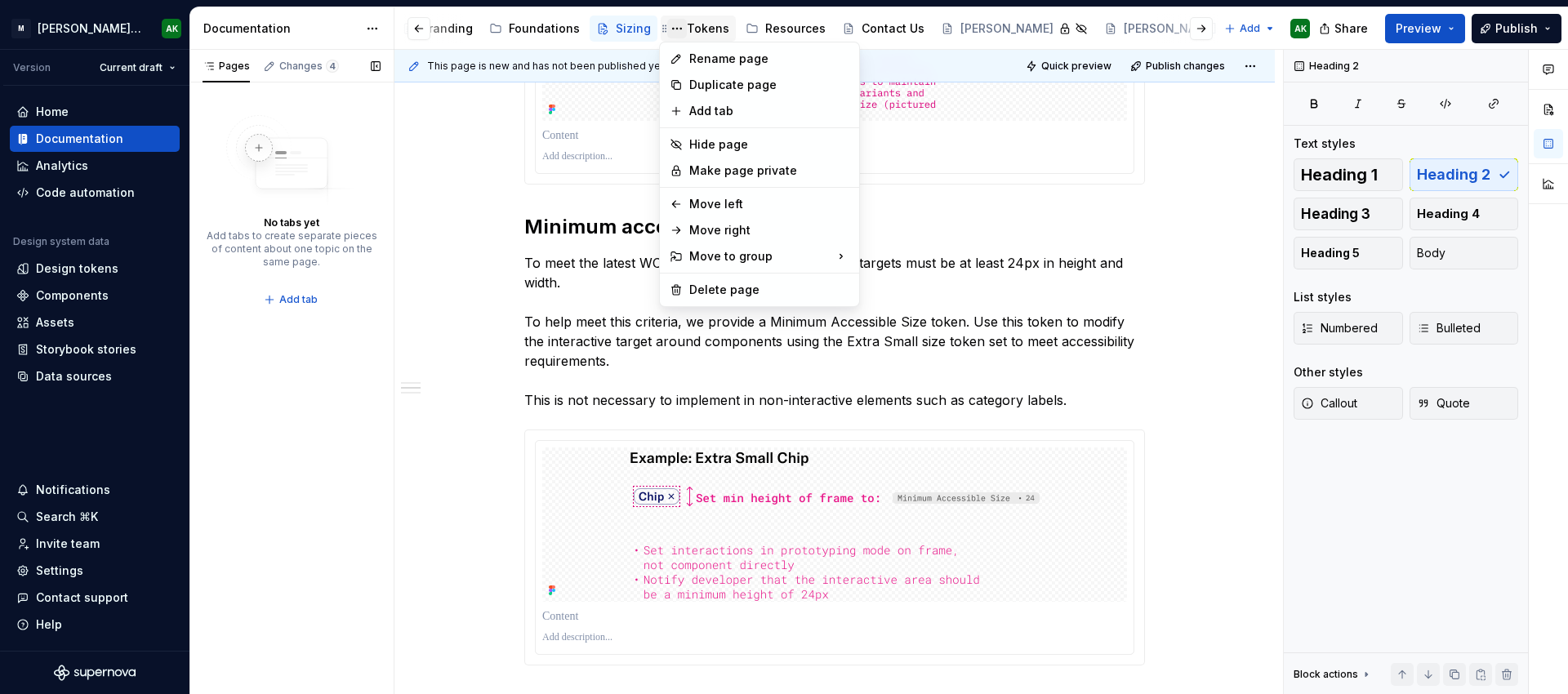
scroll to position [921, 0]
click at [604, 15] on html "M Moody's Design System AK Version Current draft Home Documentation Analytics C…" at bounding box center [784, 347] width 1568 height 694
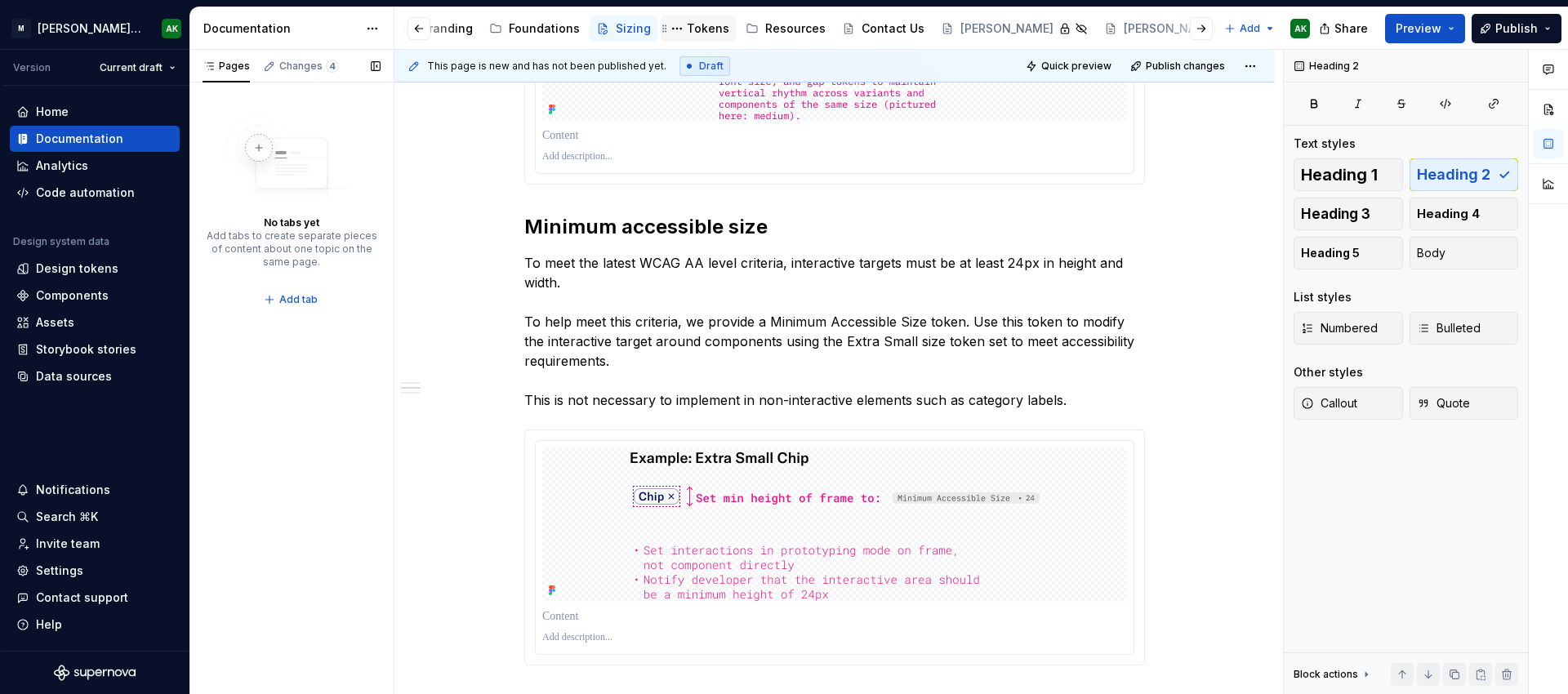
click at [687, 22] on div "Tokens" at bounding box center [709, 28] width 43 height 16
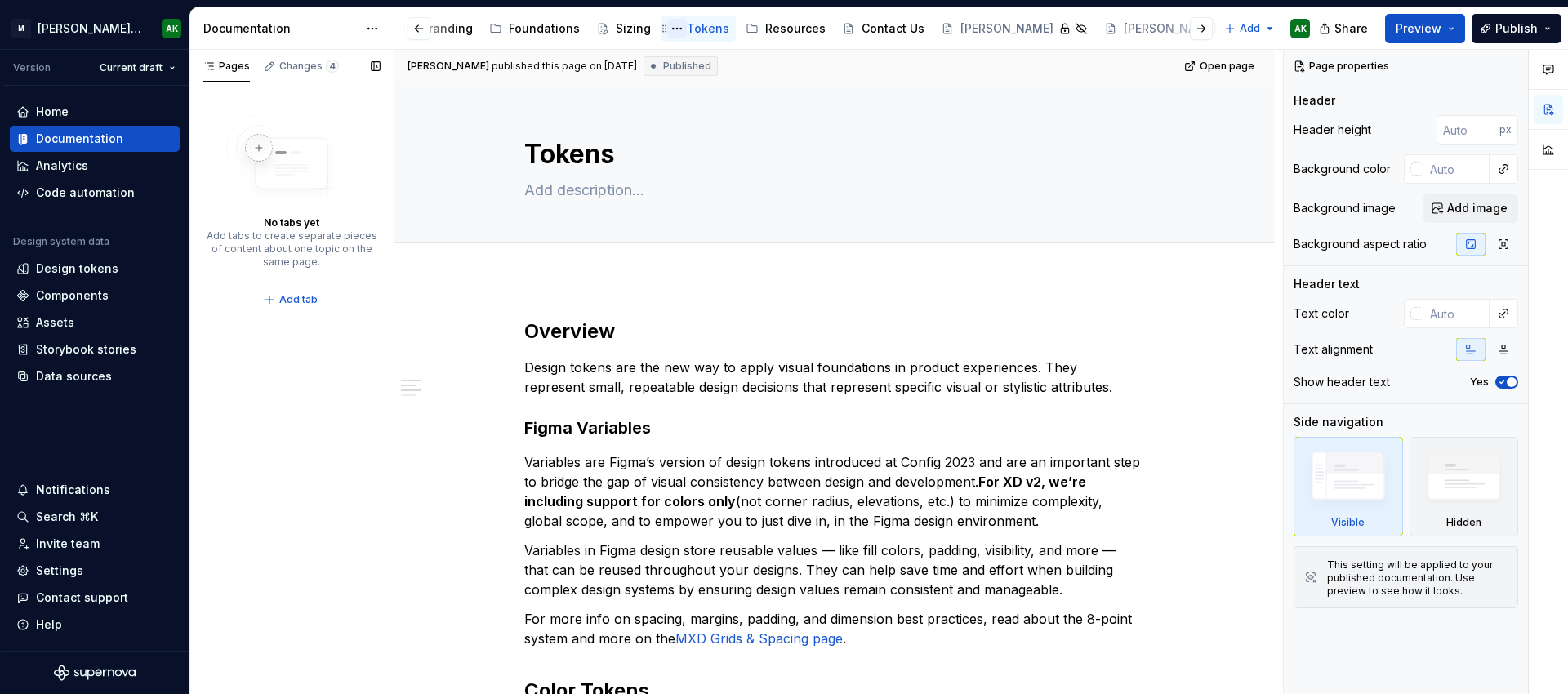
click at [669, 27] on button "Page tree" at bounding box center [677, 28] width 20 height 20
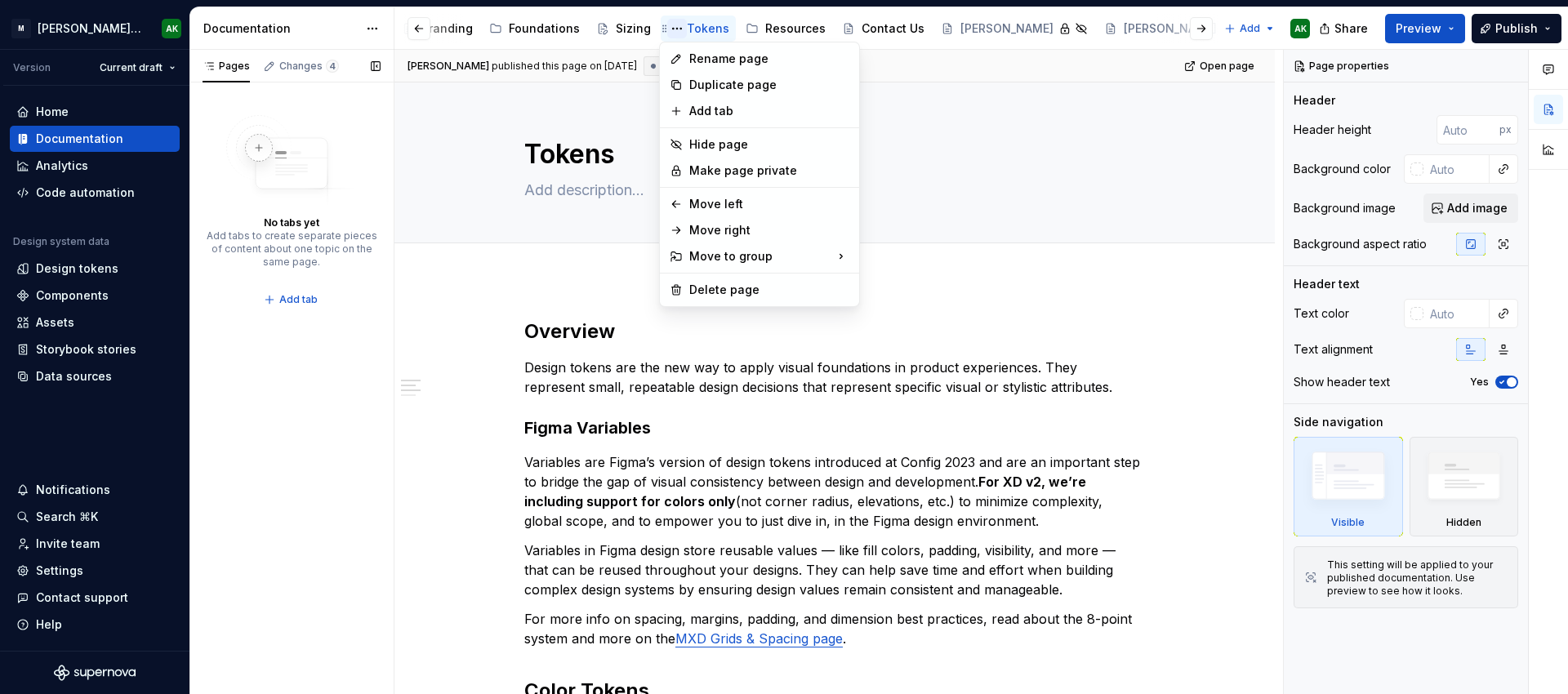
scroll to position [0, 78]
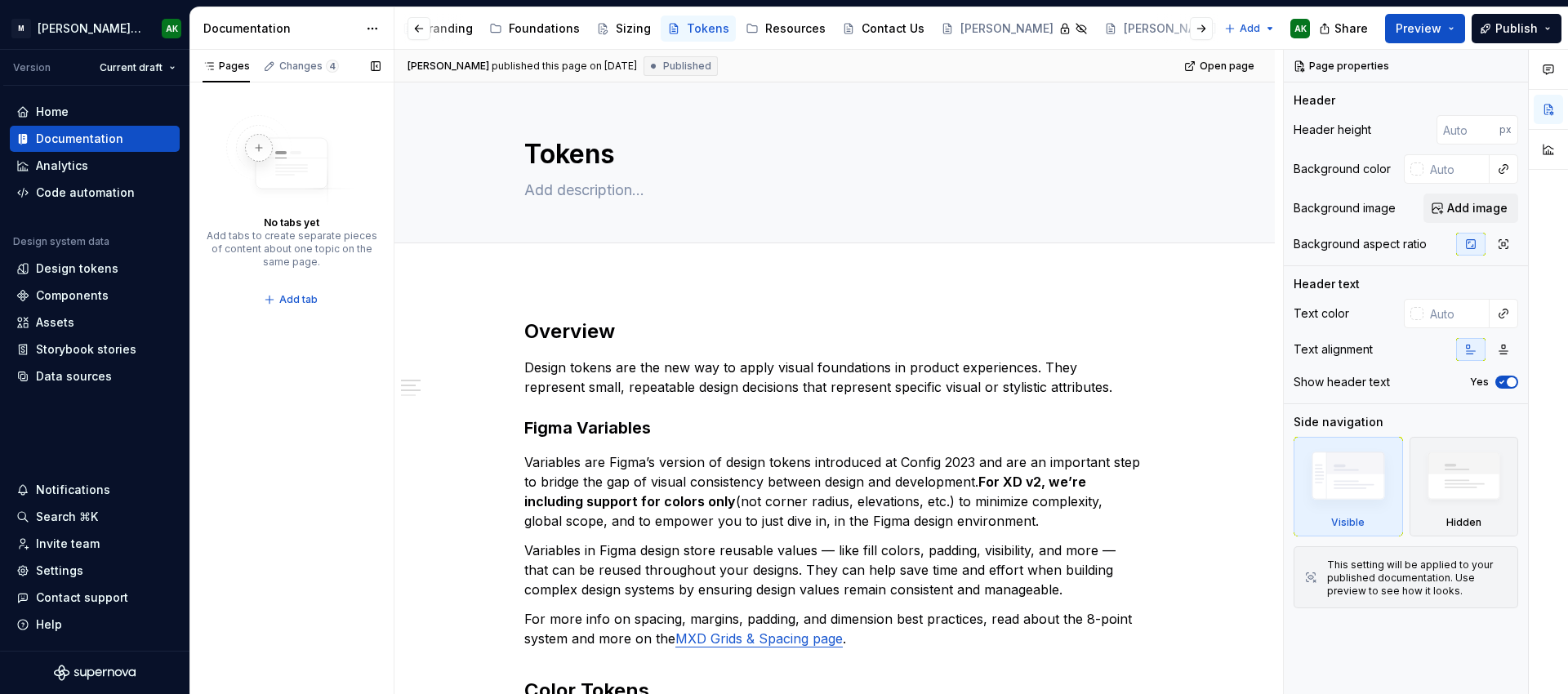
click at [670, 23] on html "M Moody's Design System AK Version Current draft Home Documentation Analytics C…" at bounding box center [784, 347] width 1568 height 694
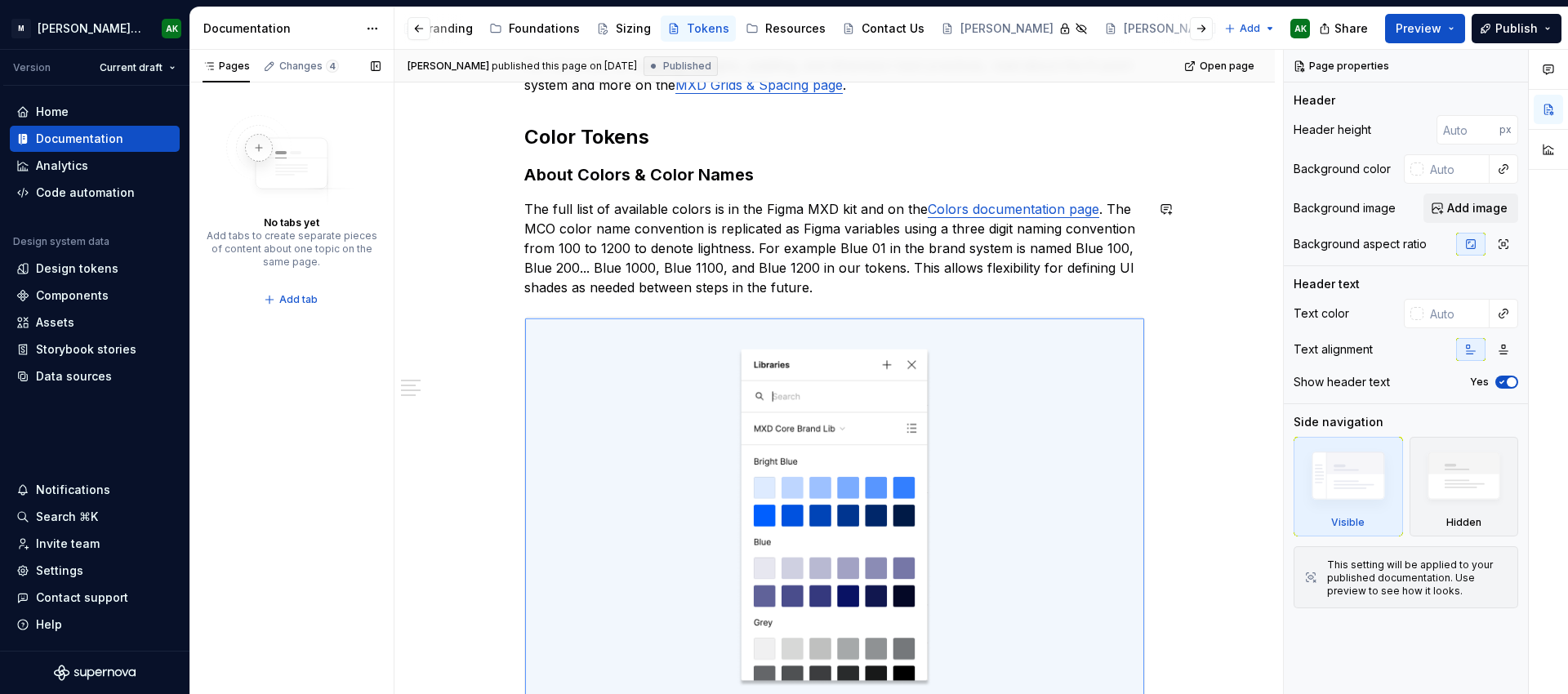
scroll to position [100, 0]
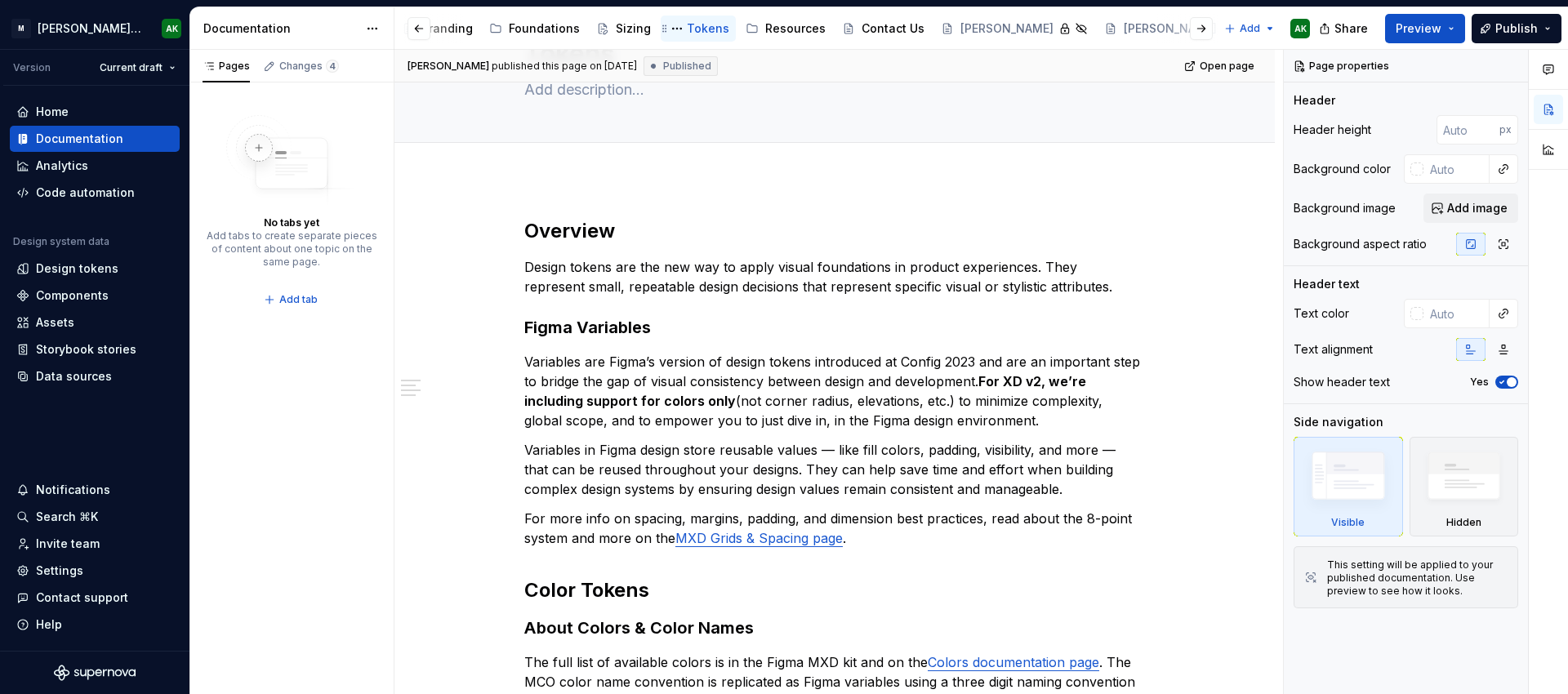
click at [710, 27] on div "Tokens" at bounding box center [709, 28] width 43 height 16
click at [0, 0] on button "Page tree" at bounding box center [0, 0] width 0 height 0
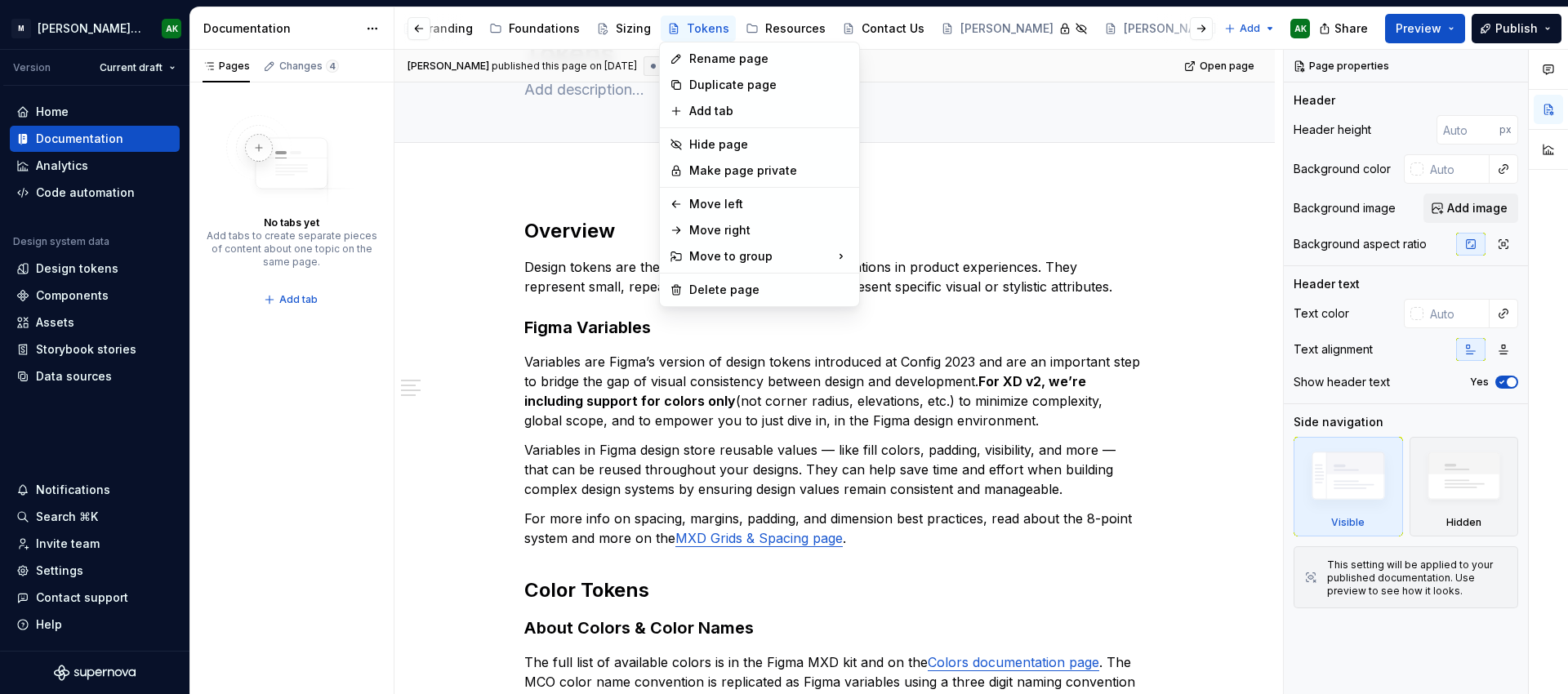
click at [1145, 100] on html "M Moody's Design System AK Version Current draft Home Documentation Analytics C…" at bounding box center [784, 347] width 1568 height 694
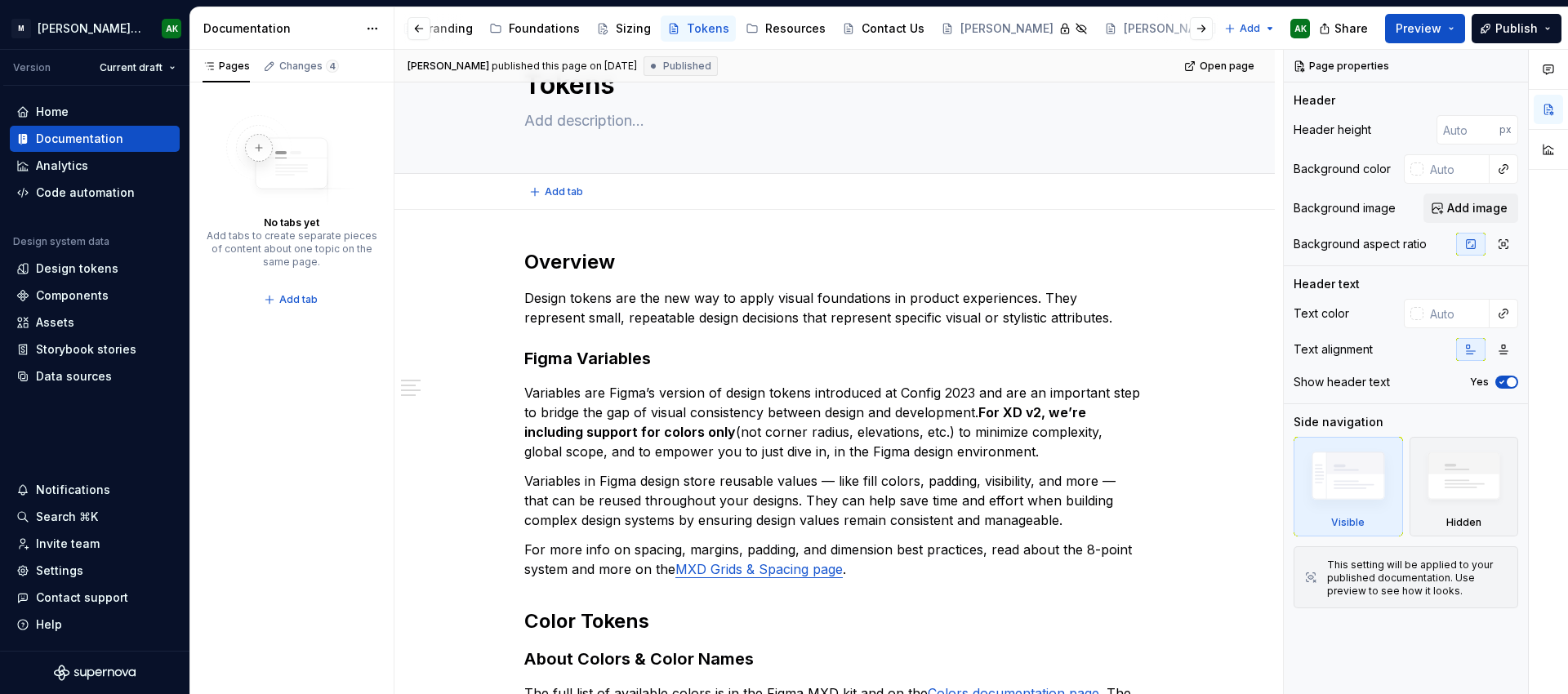
type textarea "*"
click at [1257, 27] on html "M Moody's Design System AK Version Current draft Home Documentation Analytics C…" at bounding box center [784, 347] width 1568 height 694
click at [1278, 87] on div "New group" at bounding box center [1304, 86] width 106 height 16
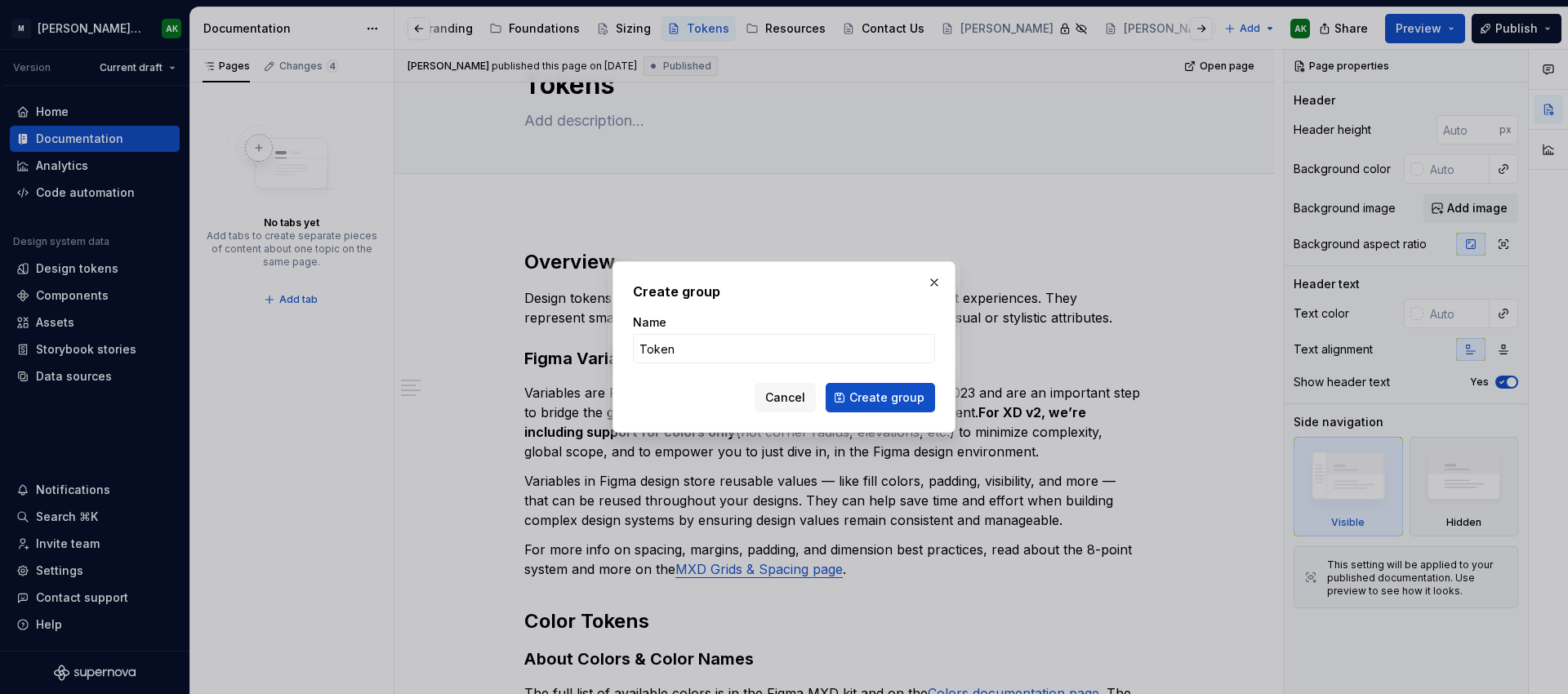
type input "Tokens"
click button "Create group" at bounding box center [881, 398] width 110 height 29
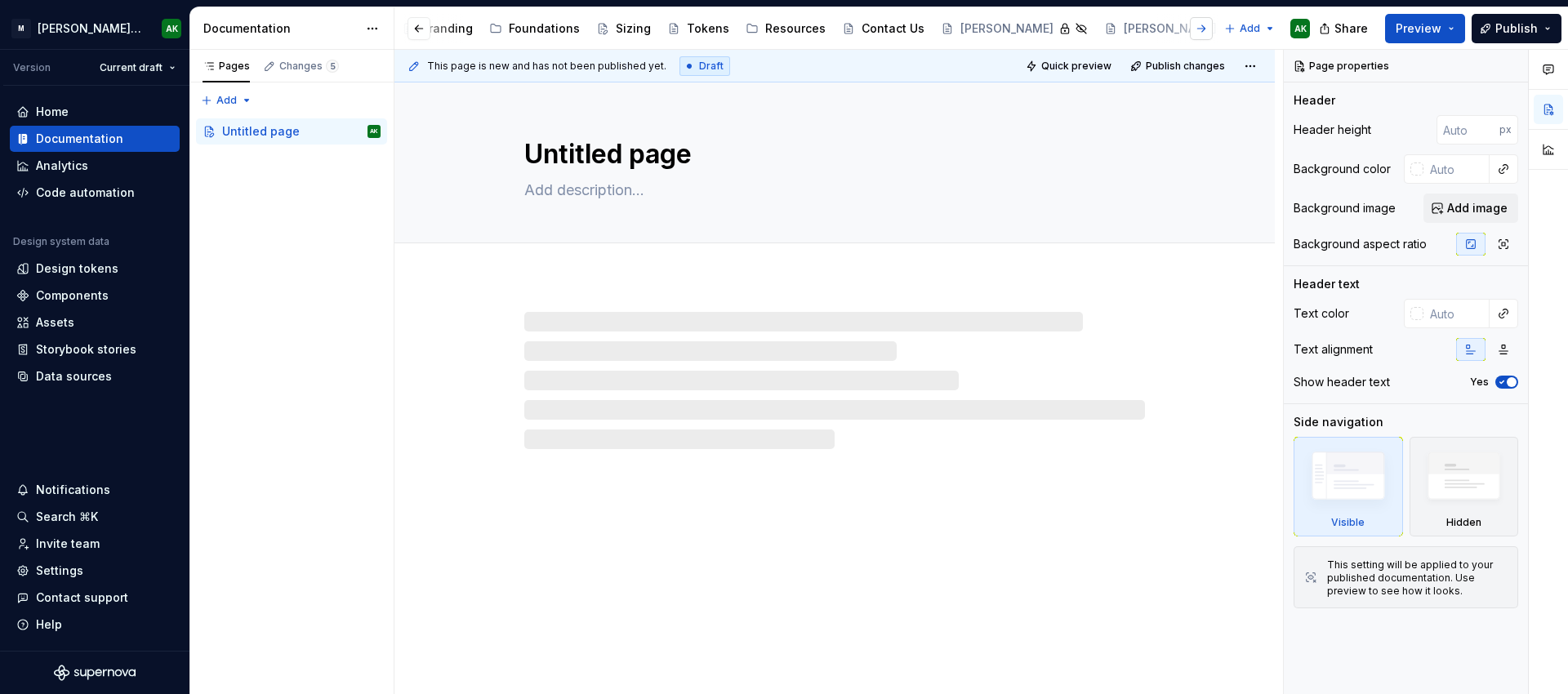
click at [1206, 27] on button "button" at bounding box center [1201, 28] width 23 height 23
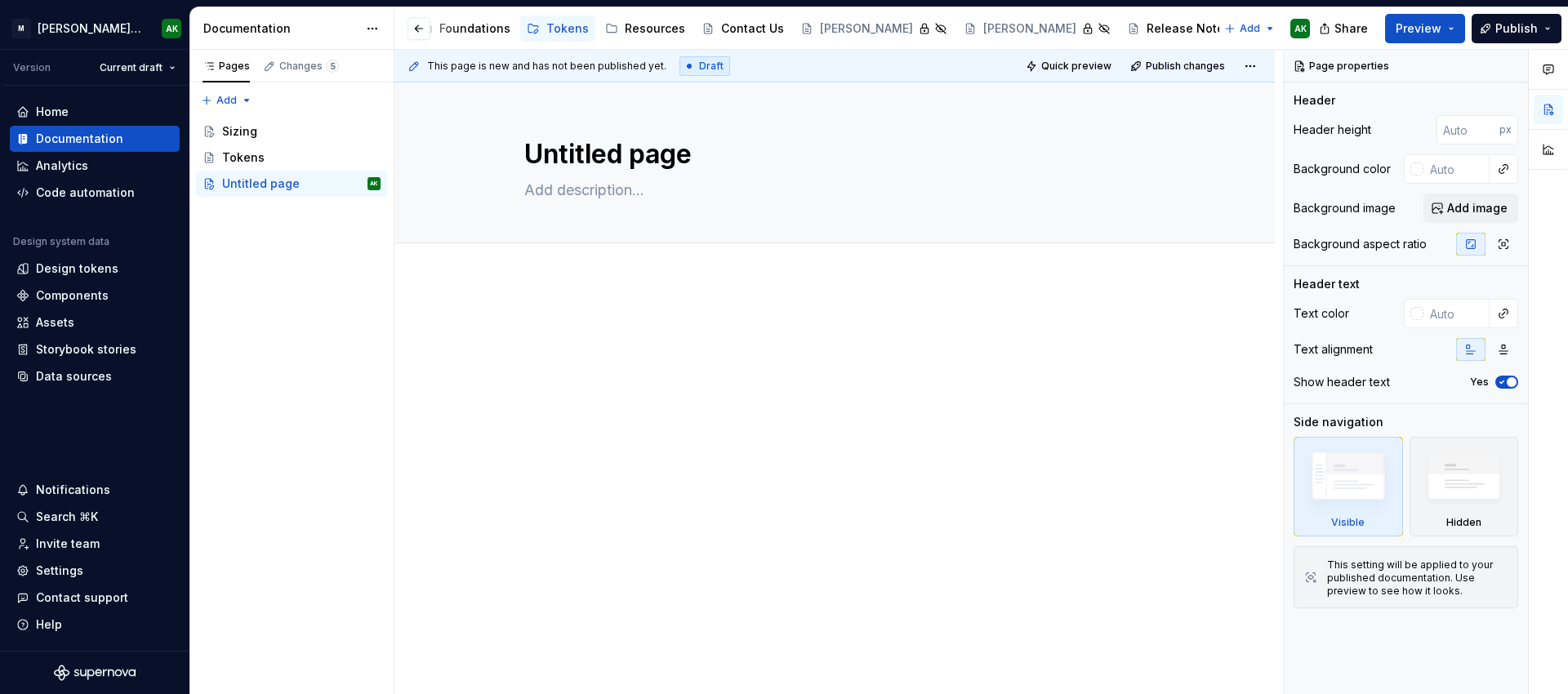
scroll to position [0, 78]
click at [632, 26] on div "Tokens" at bounding box center [637, 28] width 43 height 16
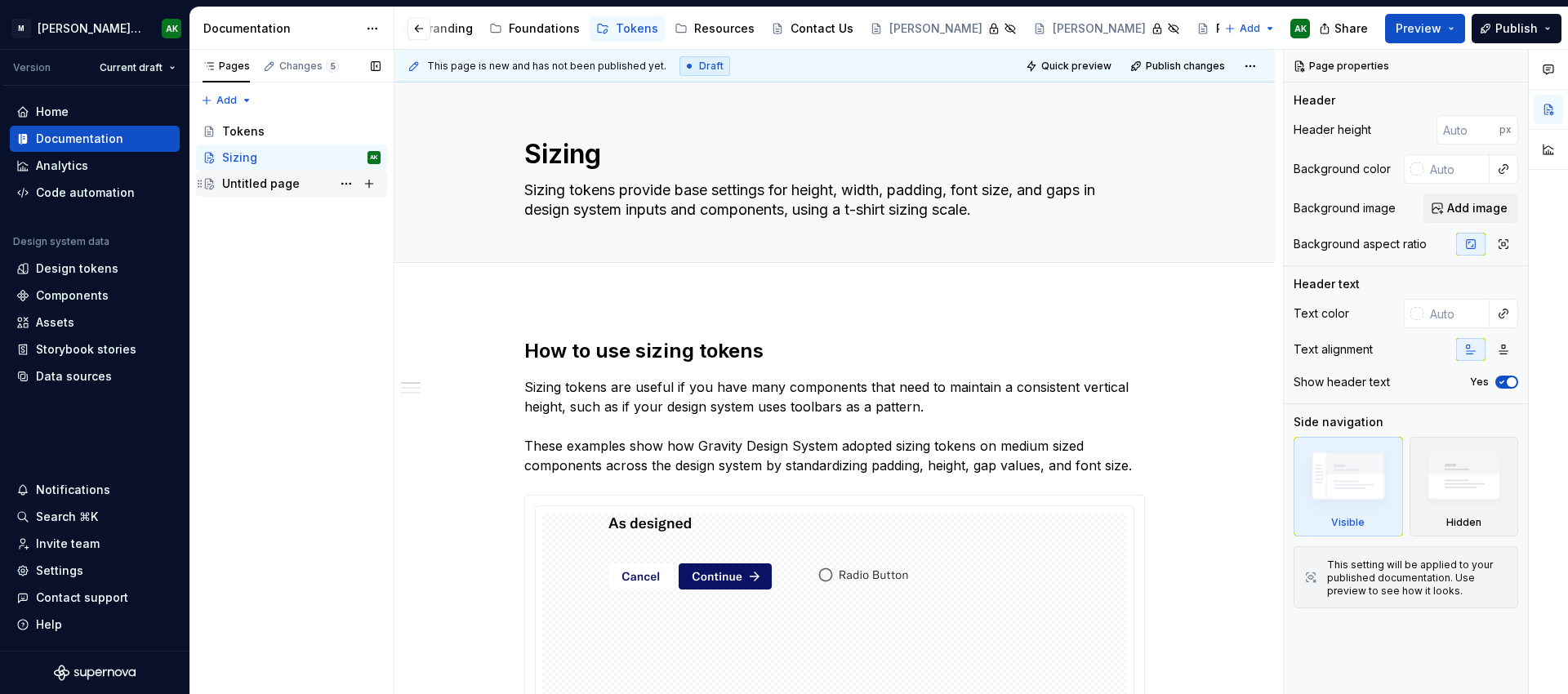
click at [241, 182] on div "Untitled page" at bounding box center [260, 183] width 78 height 16
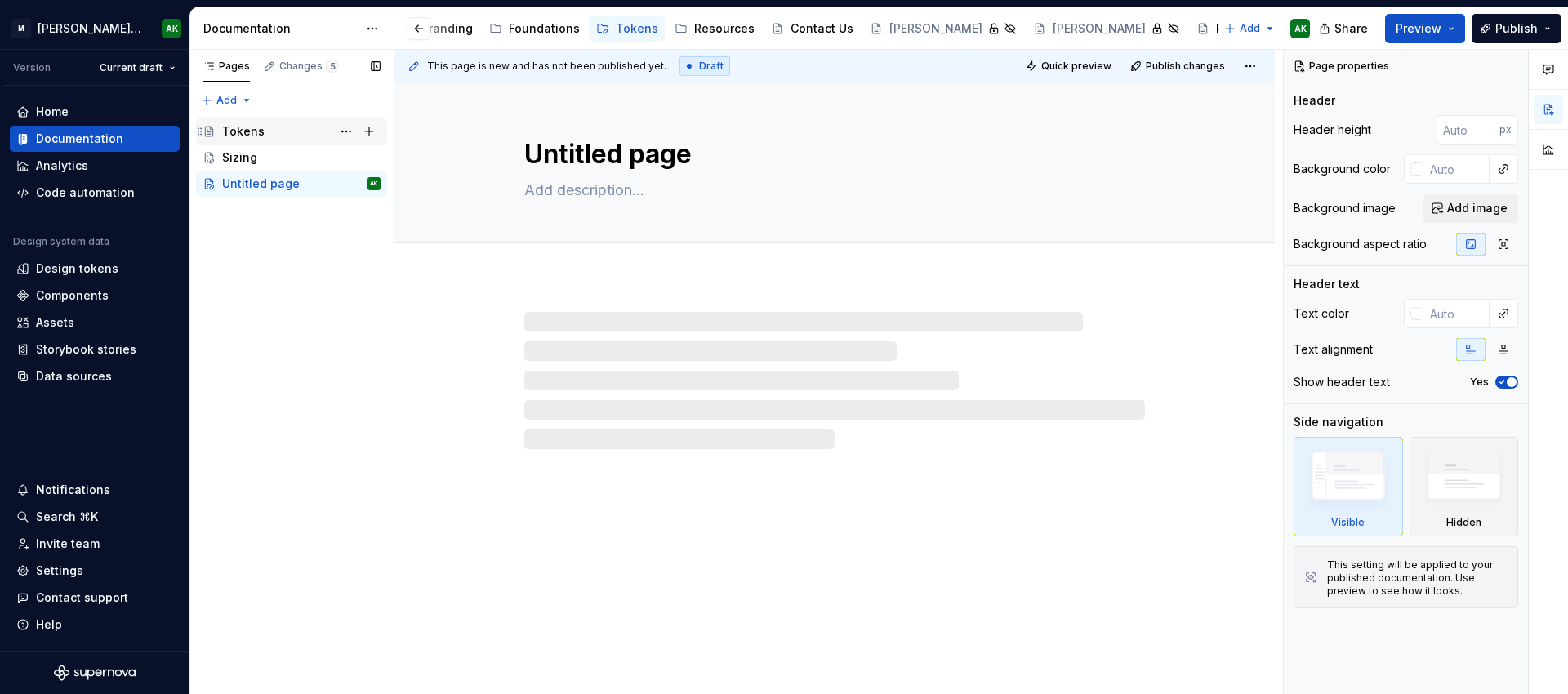
click at [242, 127] on div "Tokens" at bounding box center [243, 131] width 43 height 16
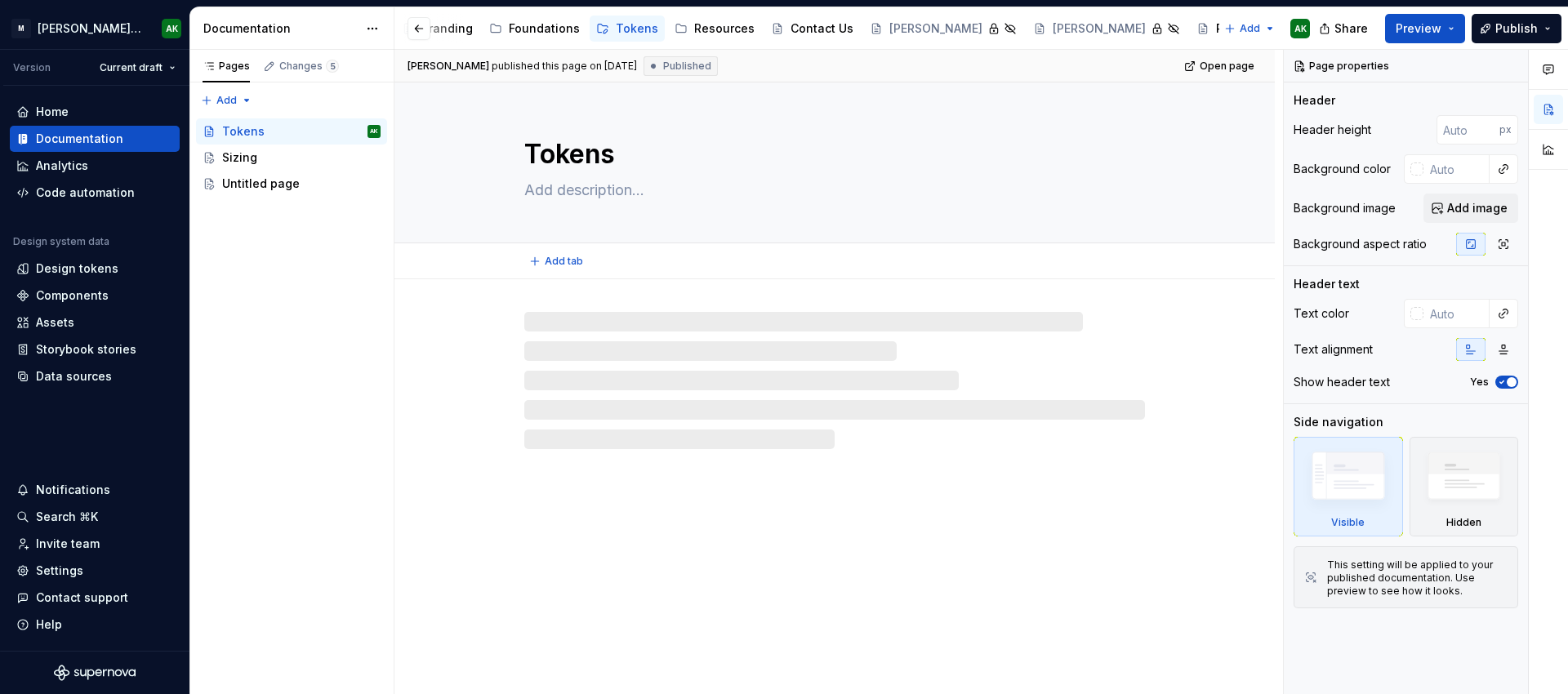
click at [595, 156] on textarea "Tokens" at bounding box center [831, 154] width 620 height 39
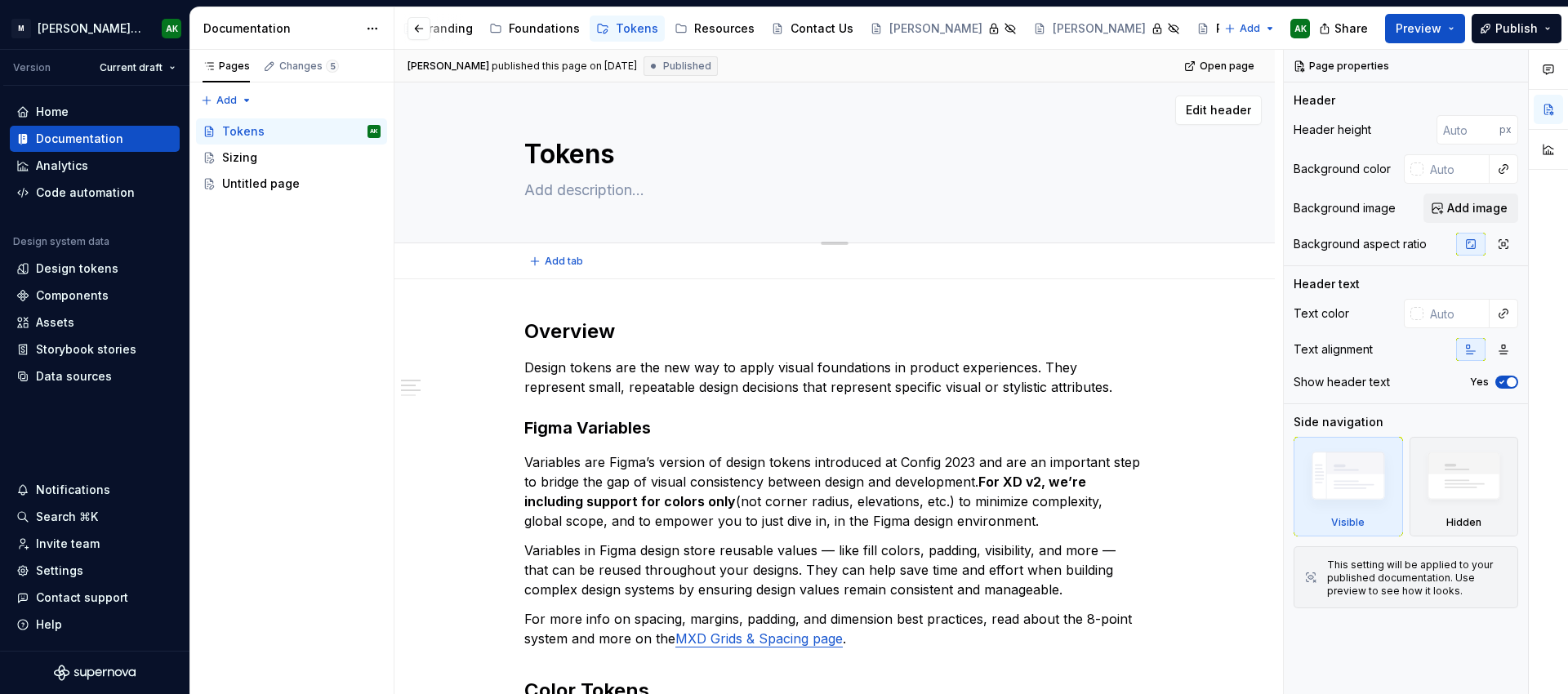
click at [562, 154] on textarea "Tokens" at bounding box center [831, 154] width 620 height 39
type textarea "*"
type textarea "I"
type textarea "*"
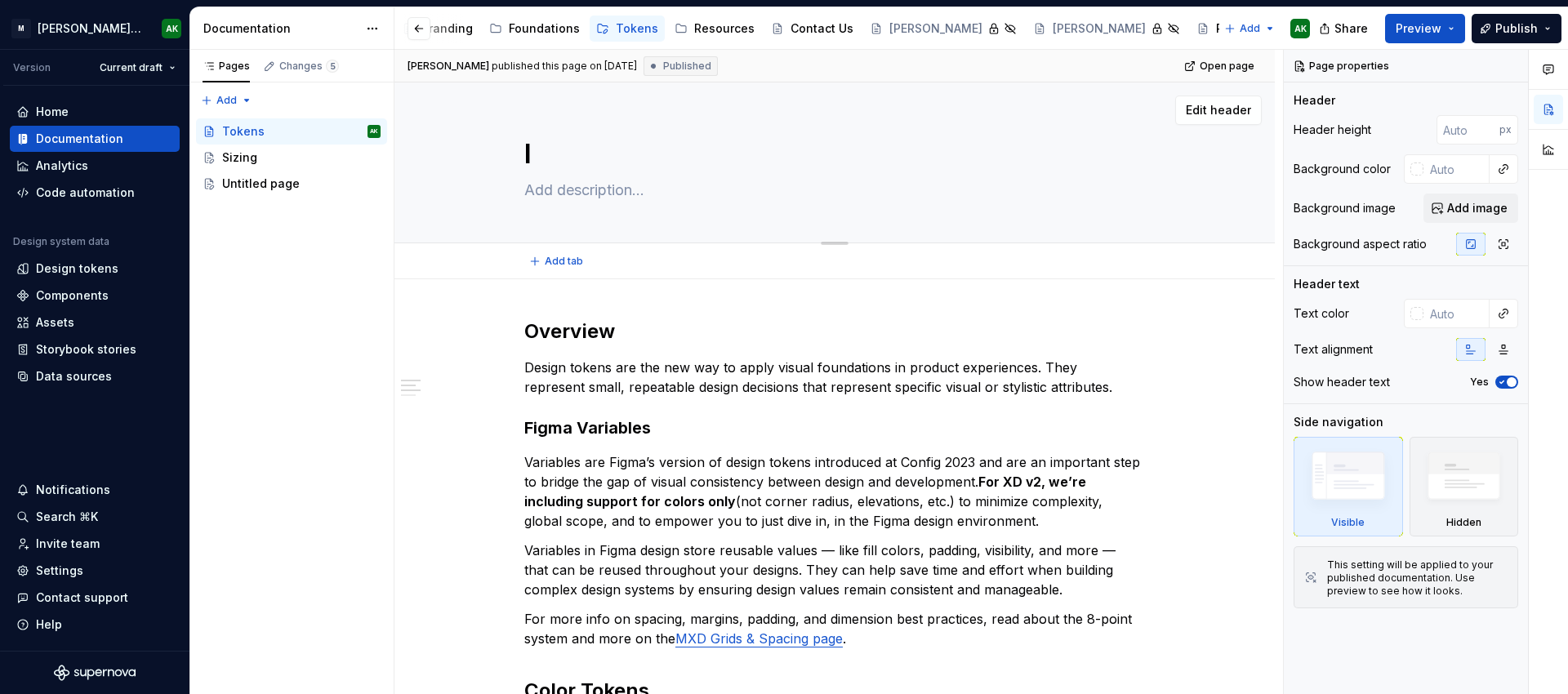
type textarea "In"
type textarea "*"
type textarea "Int"
type textarea "*"
type textarea "Intro"
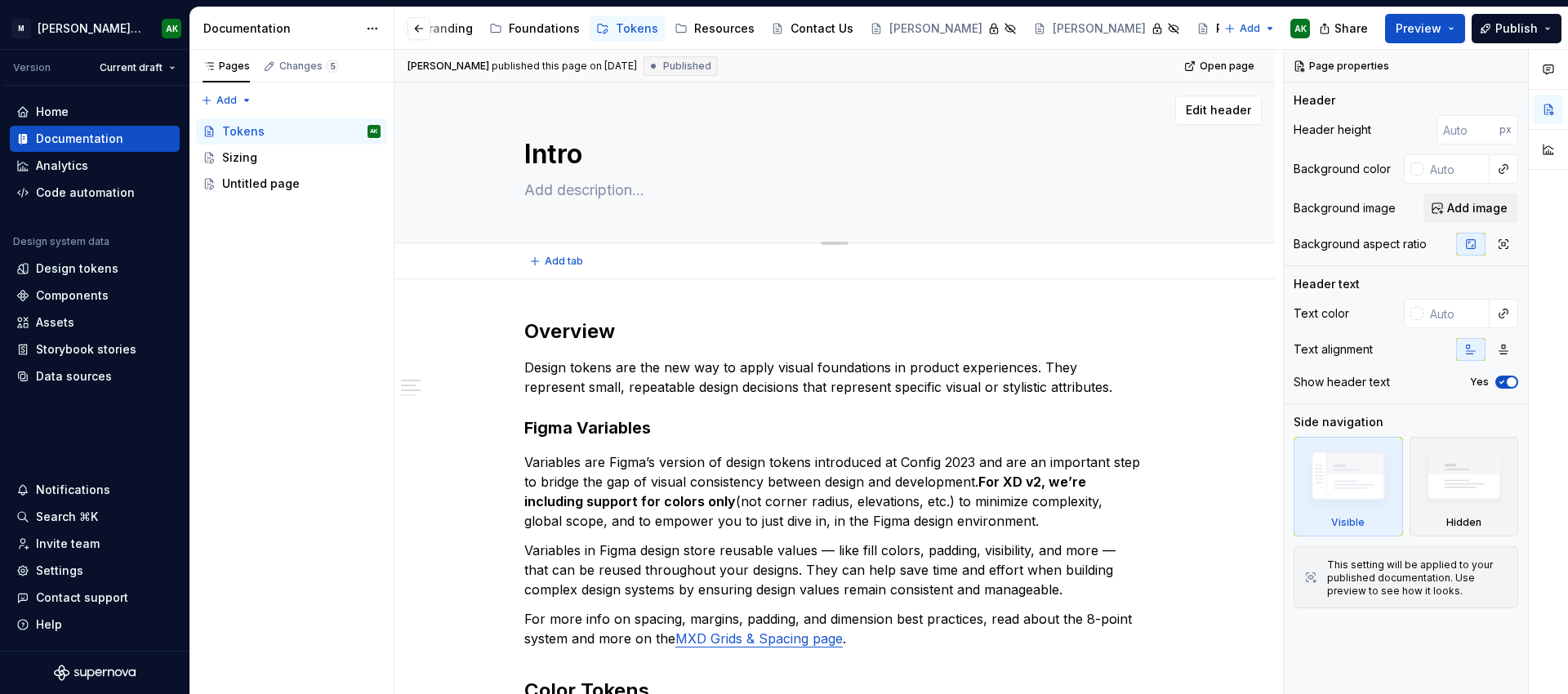
type textarea "*"
type textarea "Introd"
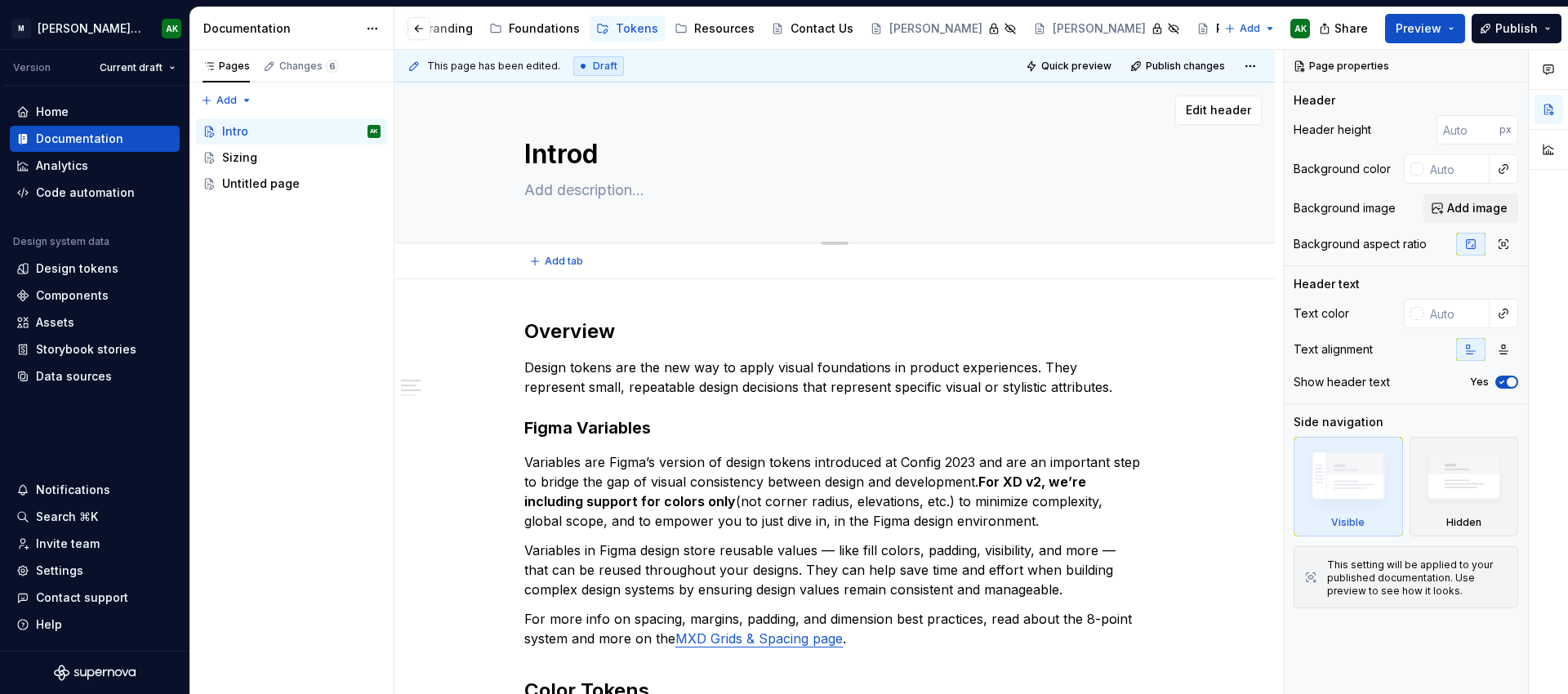
type textarea "*"
type textarea "Introdu"
type textarea "*"
type textarea "Introduc"
type textarea "*"
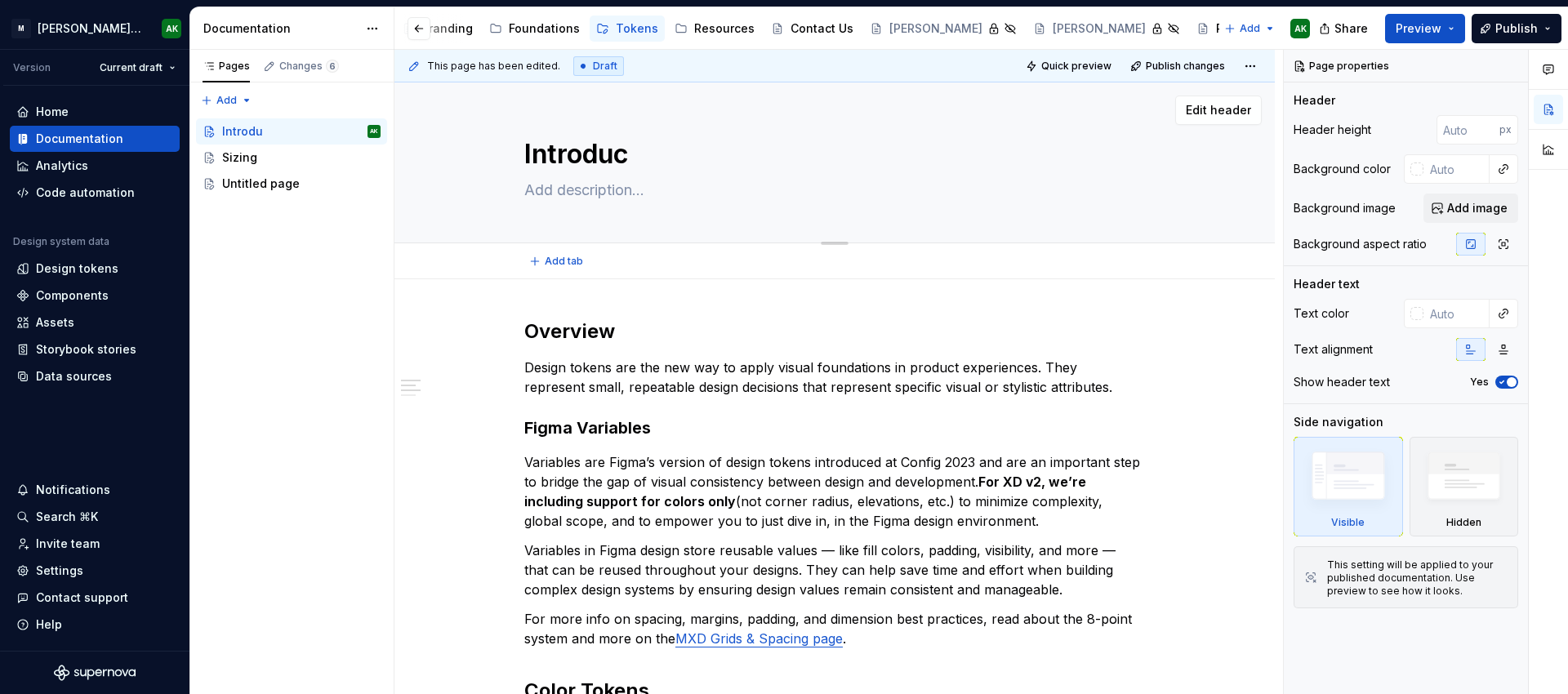
type textarea "Introduct"
type textarea "*"
type textarea "Introducti"
type textarea "*"
type textarea "Introductio"
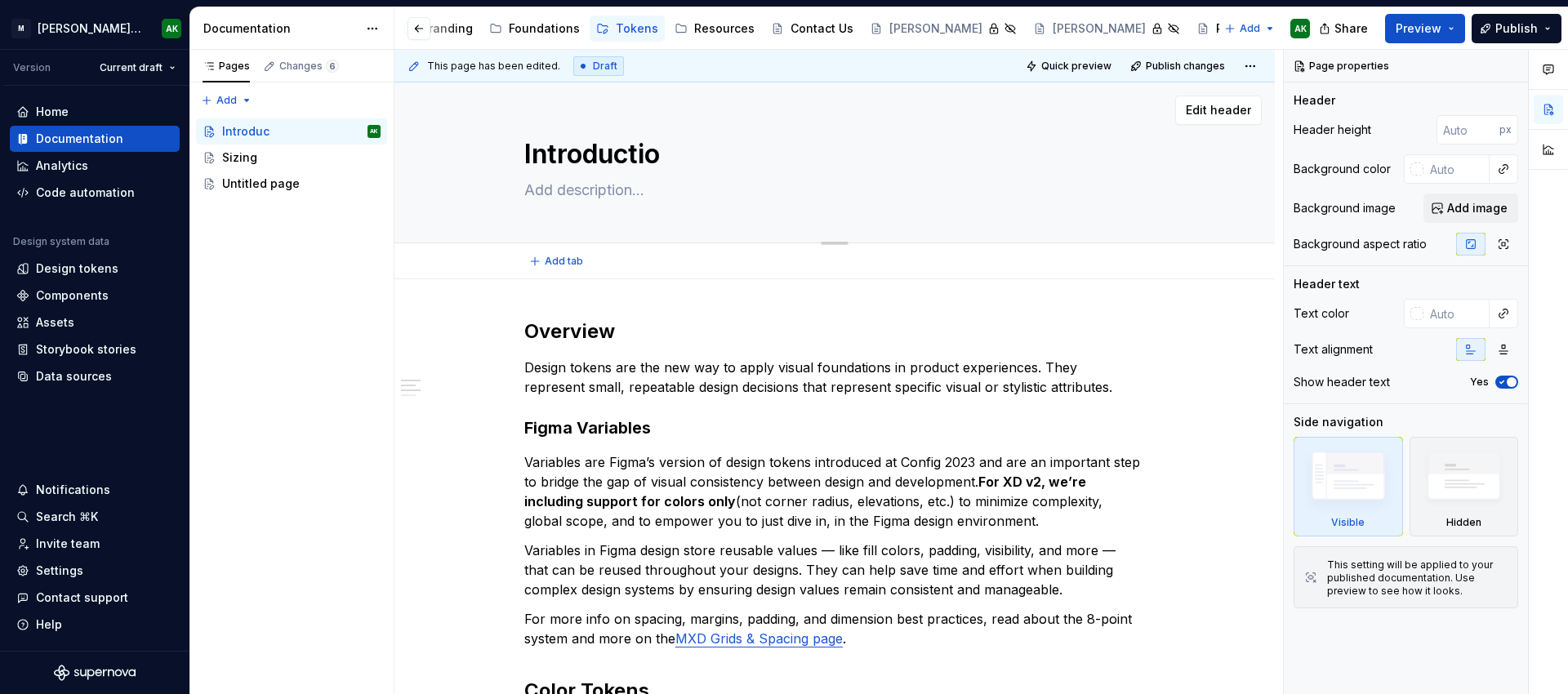
type textarea "*"
type textarea "Introduction"
type textarea "*"
type textarea "Introduction"
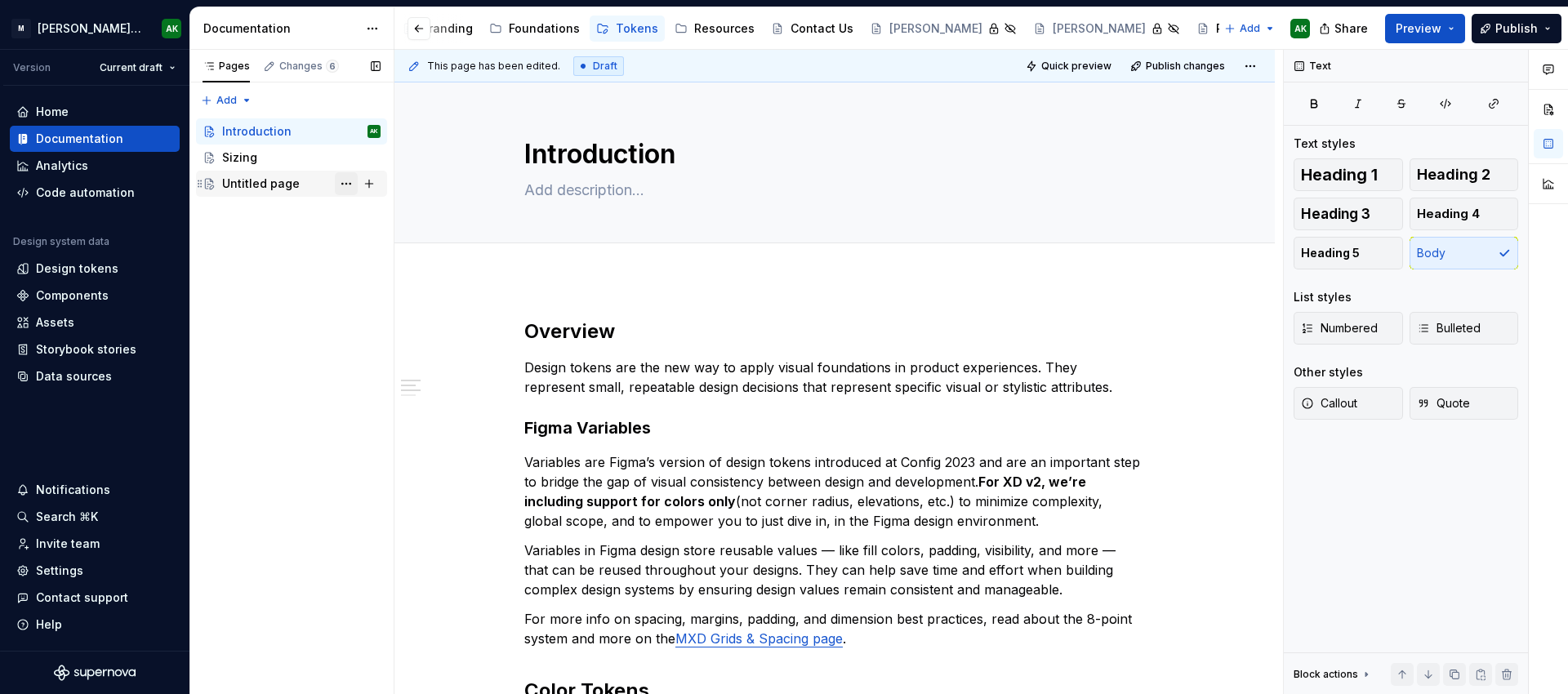
click at [336, 177] on button "Page tree" at bounding box center [346, 183] width 23 height 23
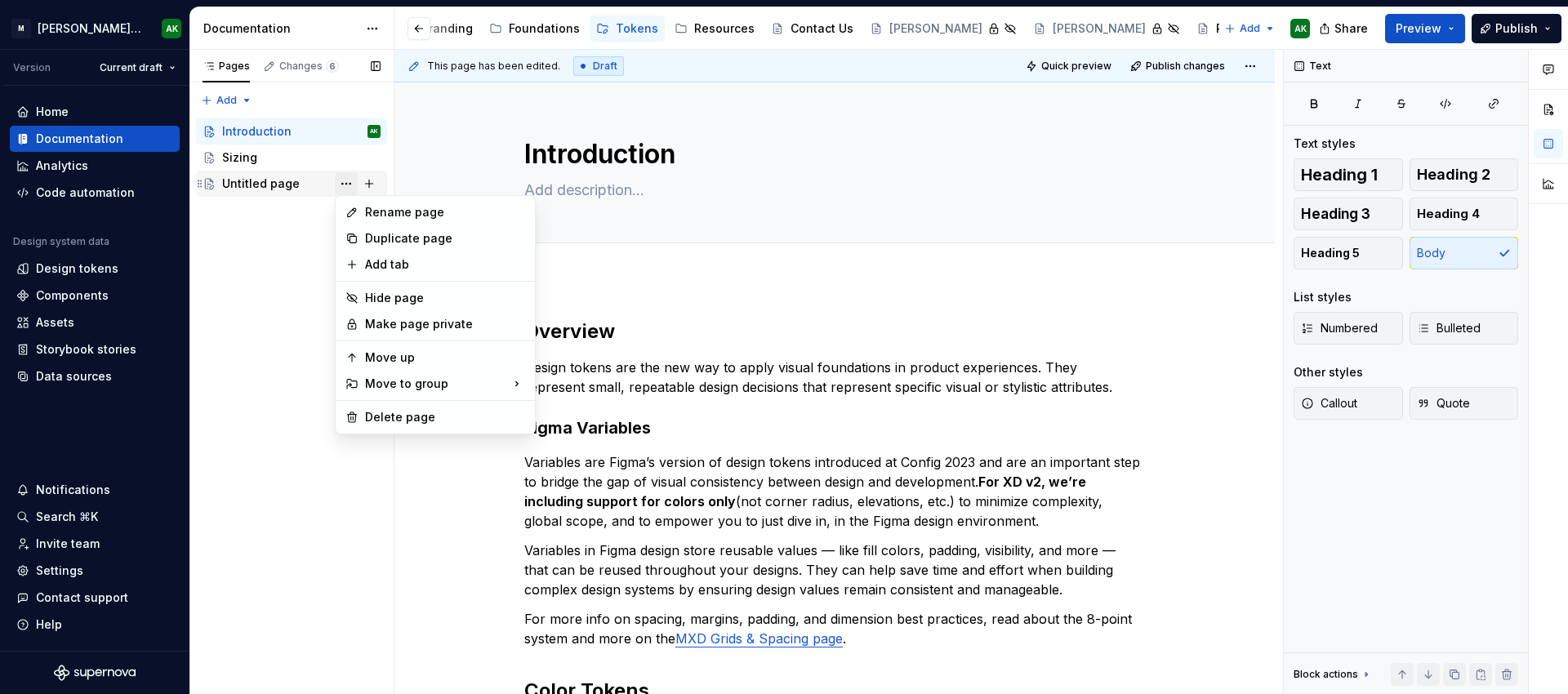
scroll to position [0, 78]
click at [412, 422] on div "Delete page" at bounding box center [445, 417] width 160 height 16
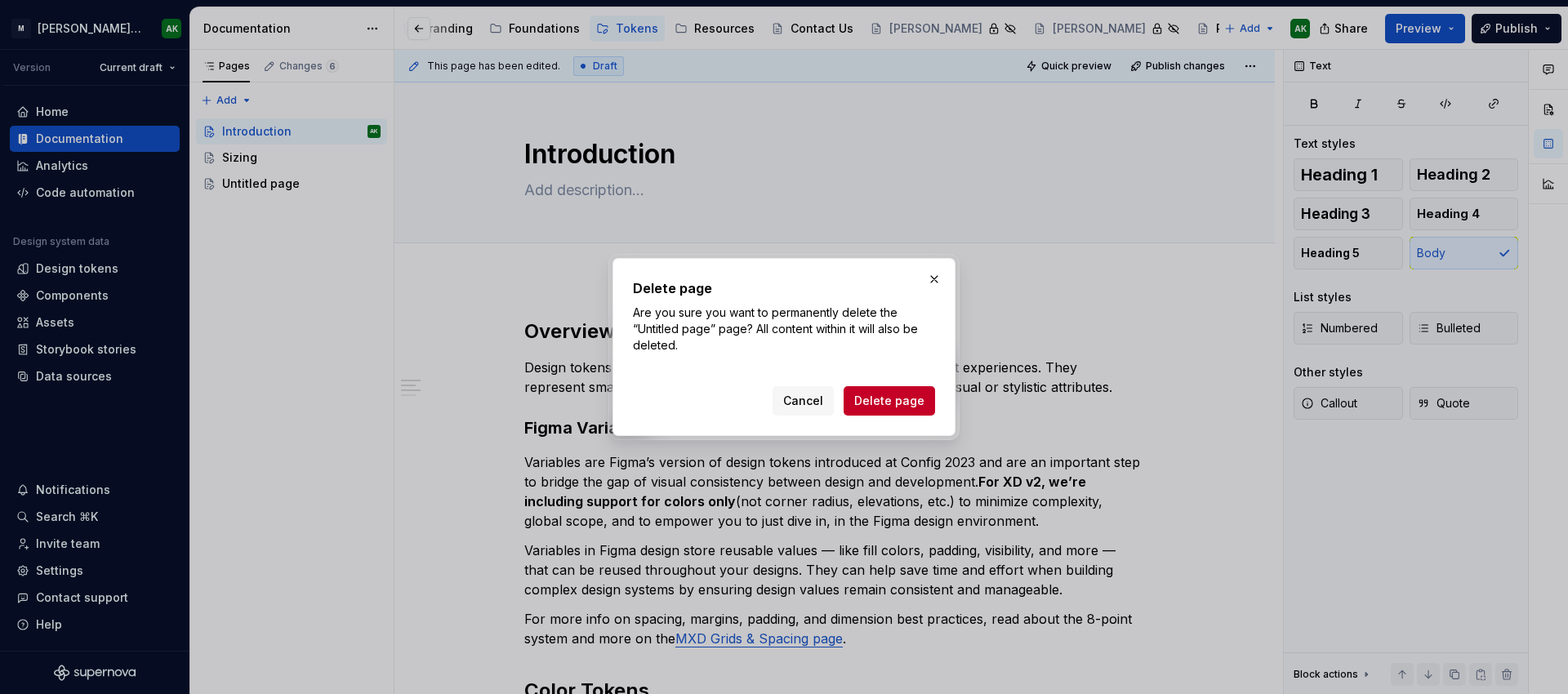
click at [912, 398] on span "Delete page" at bounding box center [889, 400] width 70 height 16
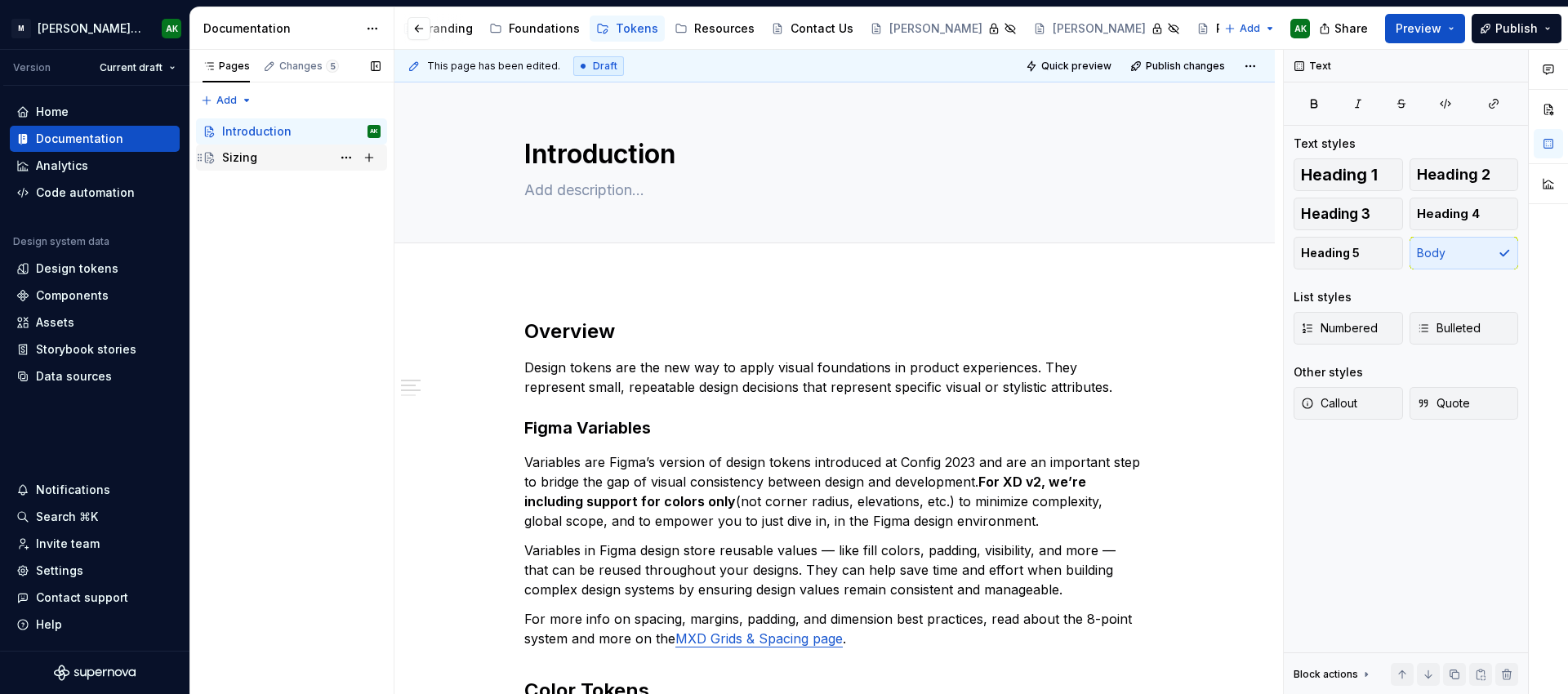
click at [253, 163] on div "Sizing" at bounding box center [239, 157] width 35 height 16
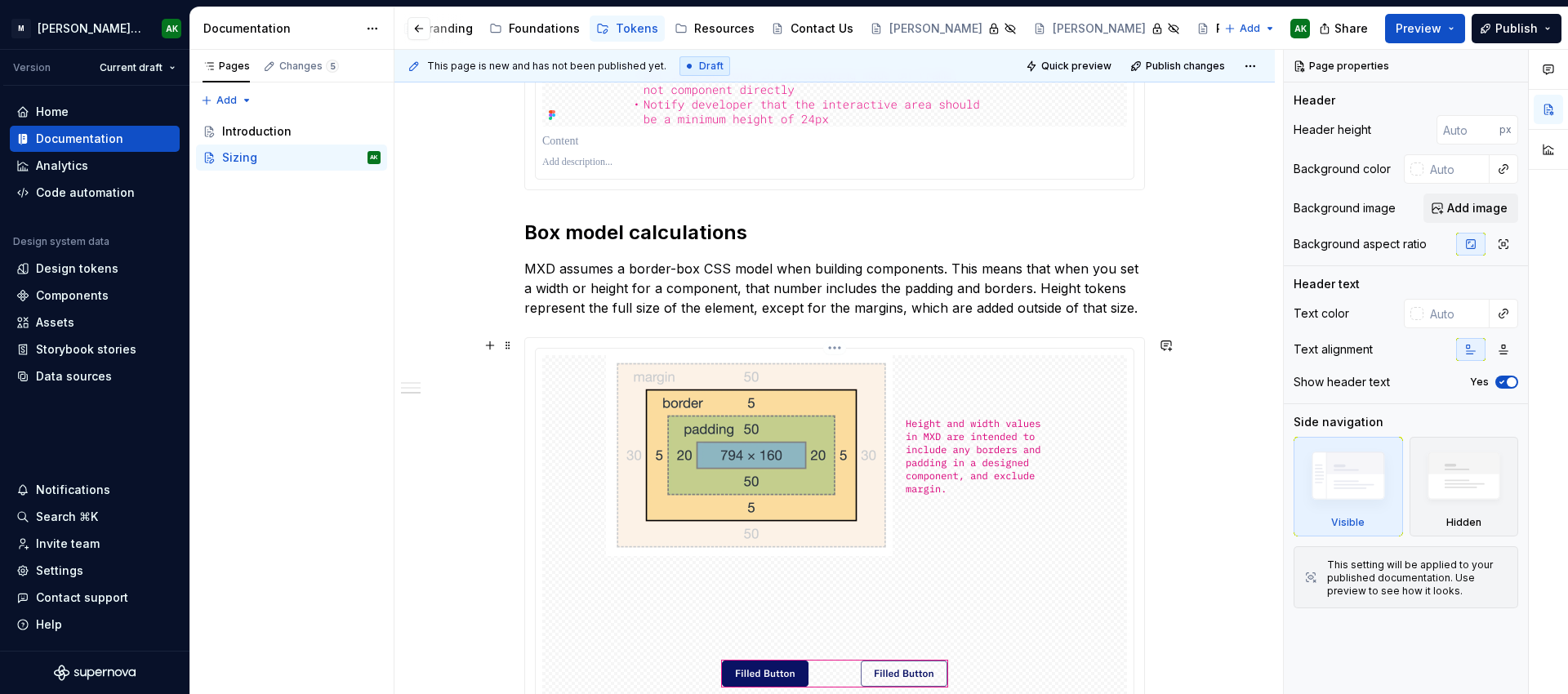
scroll to position [1801, 0]
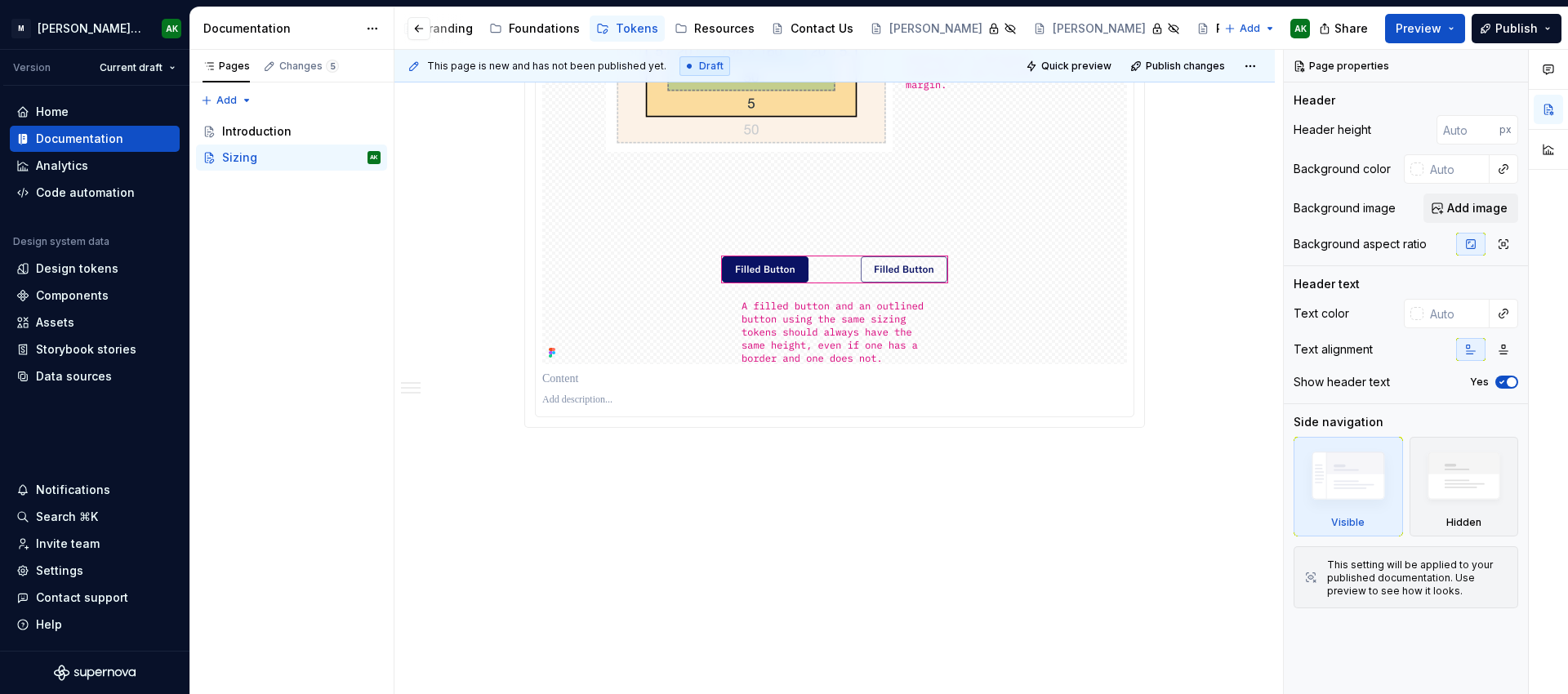
type textarea "*"
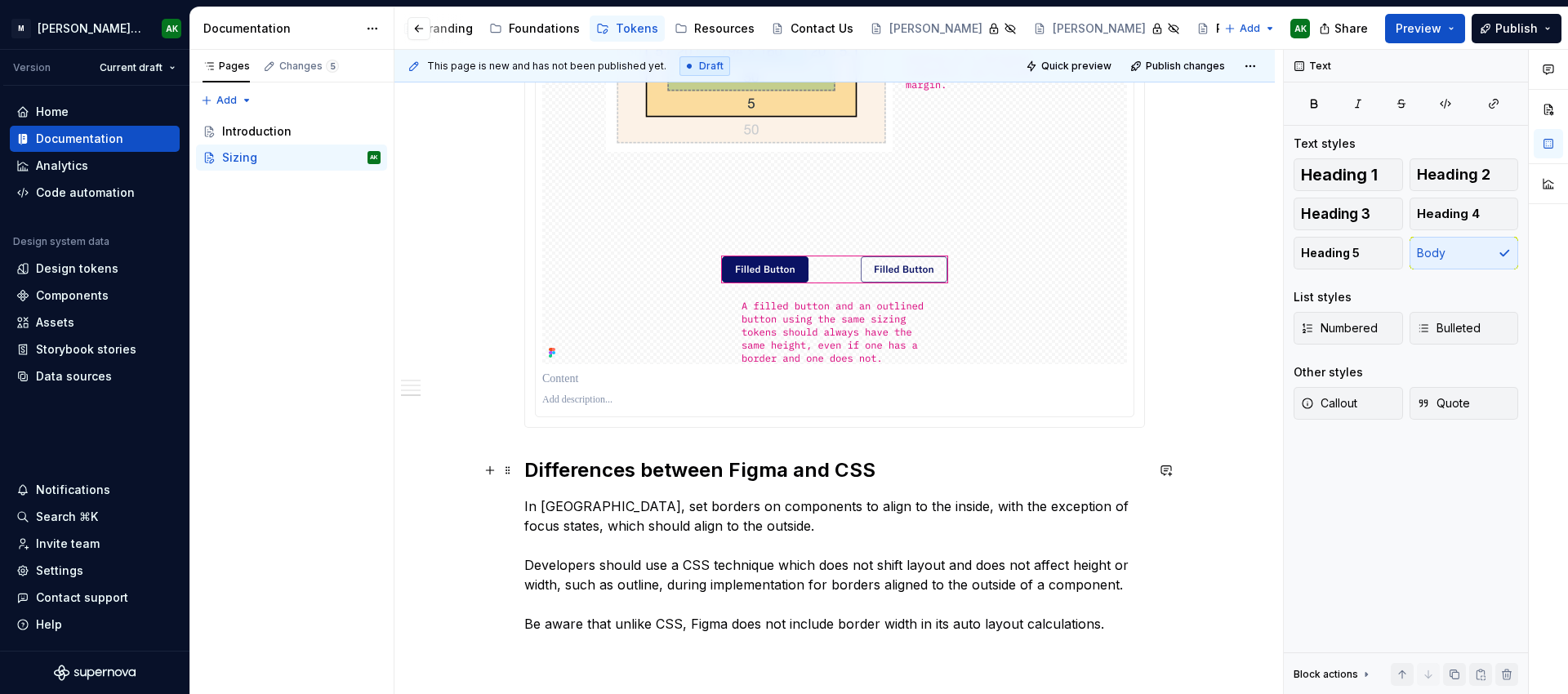
click at [871, 465] on h2 "Differences between Figma and CSS" at bounding box center [835, 470] width 620 height 26
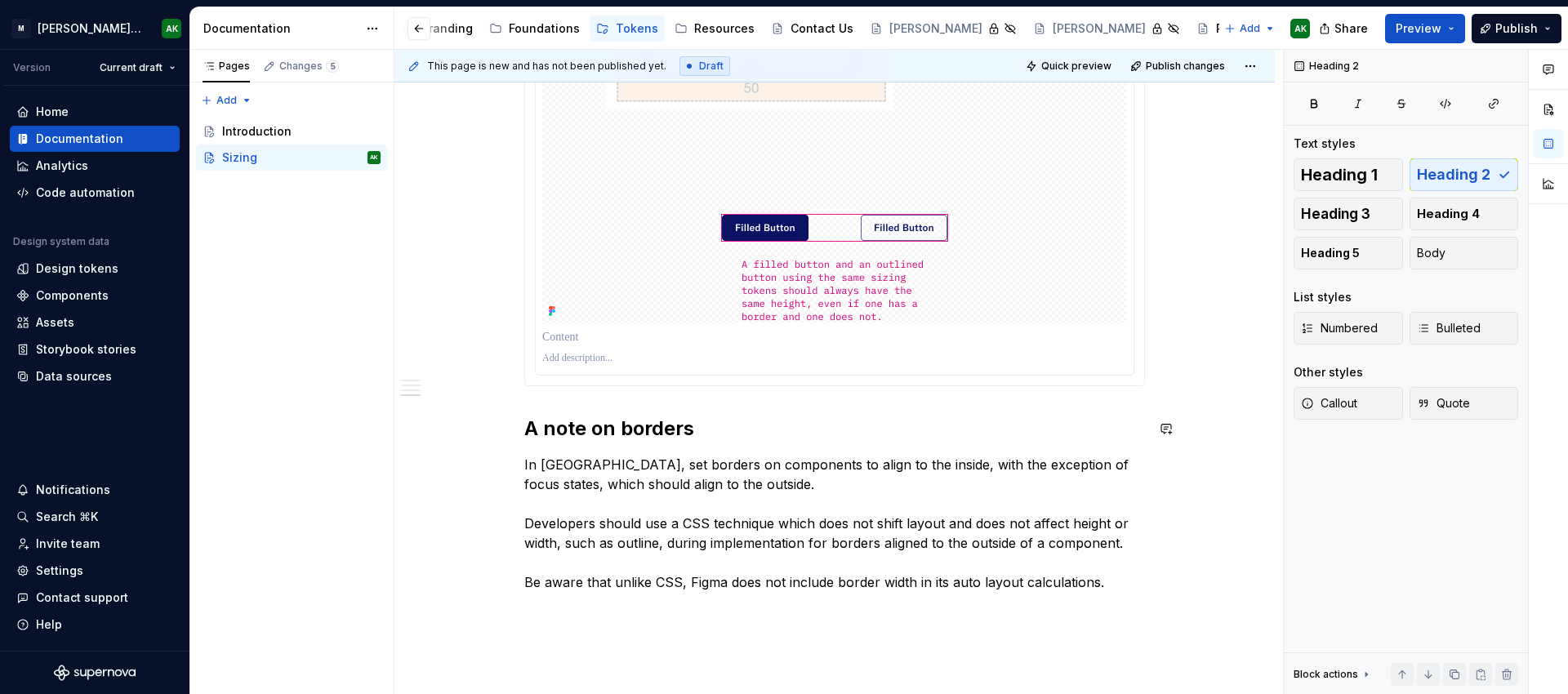
scroll to position [1862, 0]
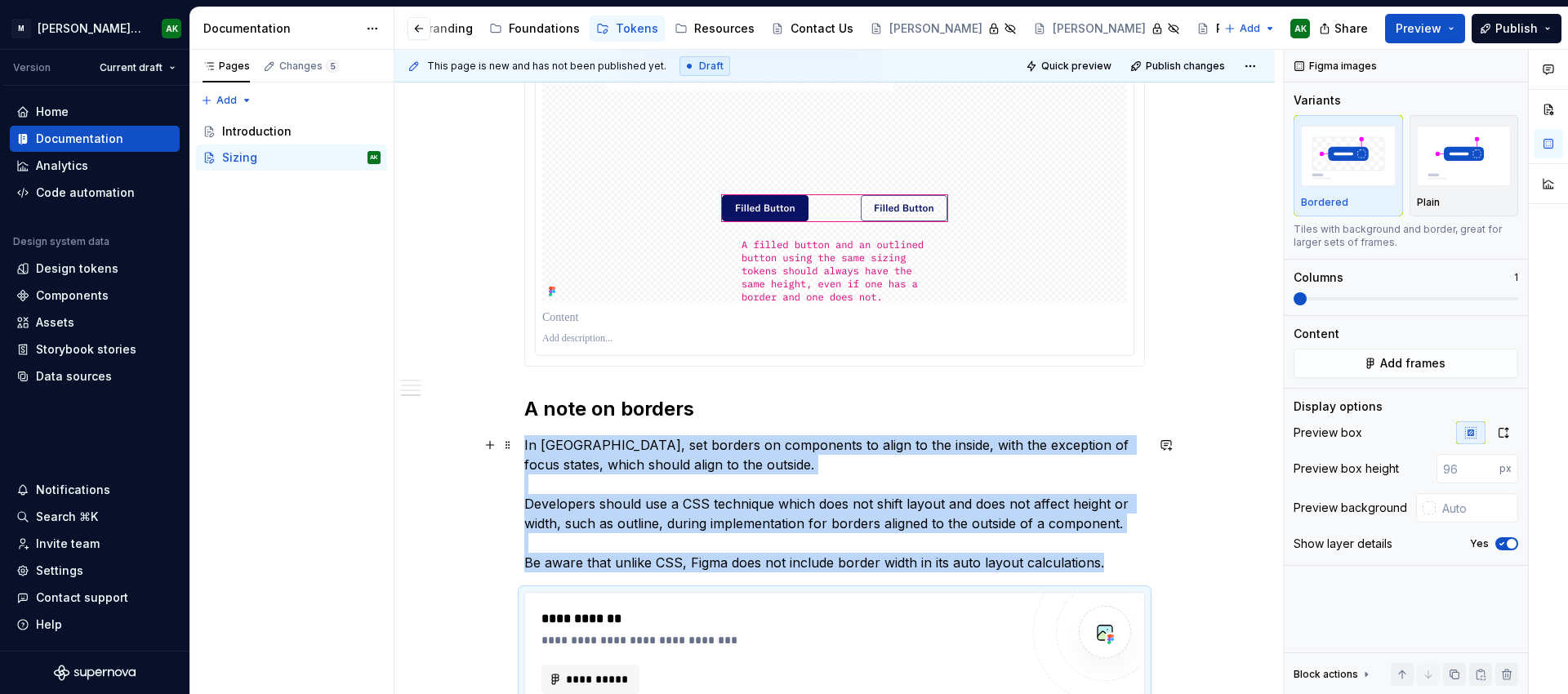
type textarea "*"
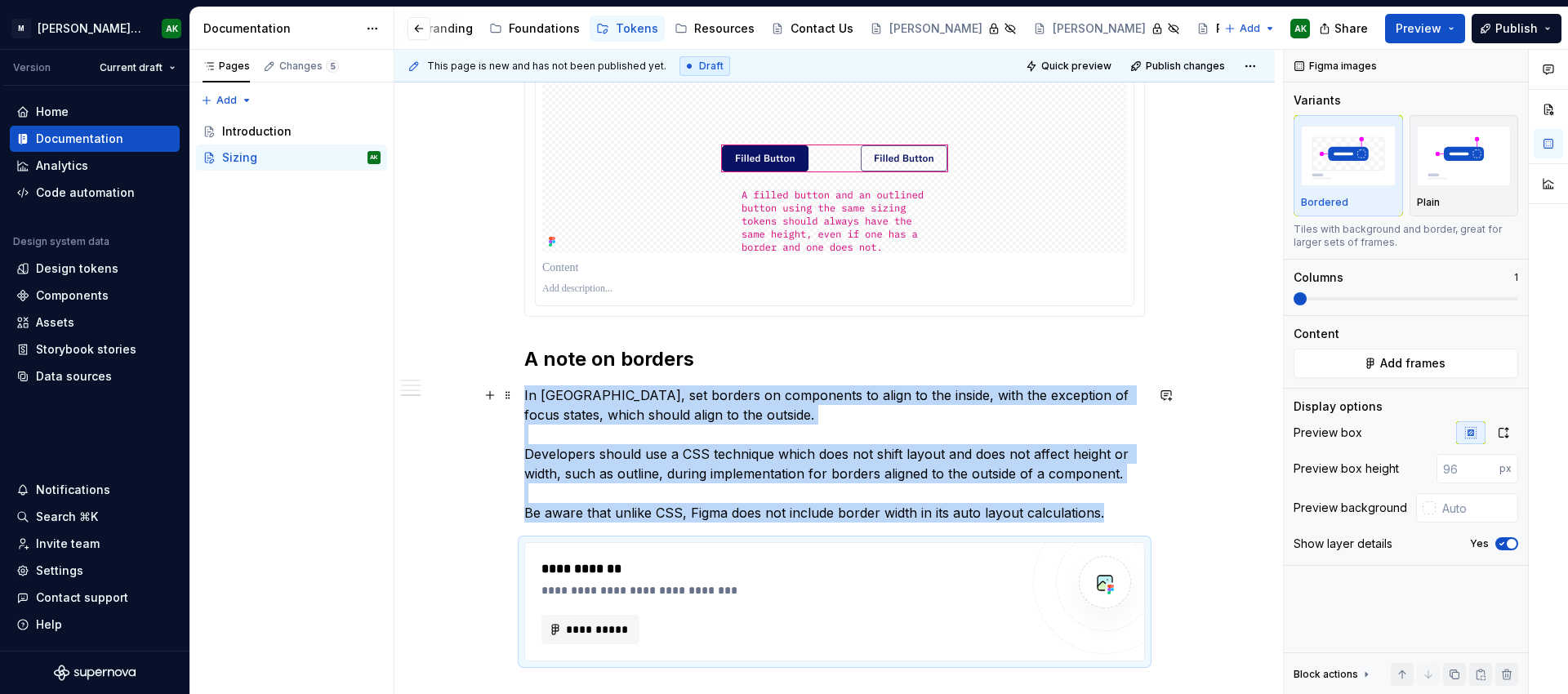
scroll to position [1935, 0]
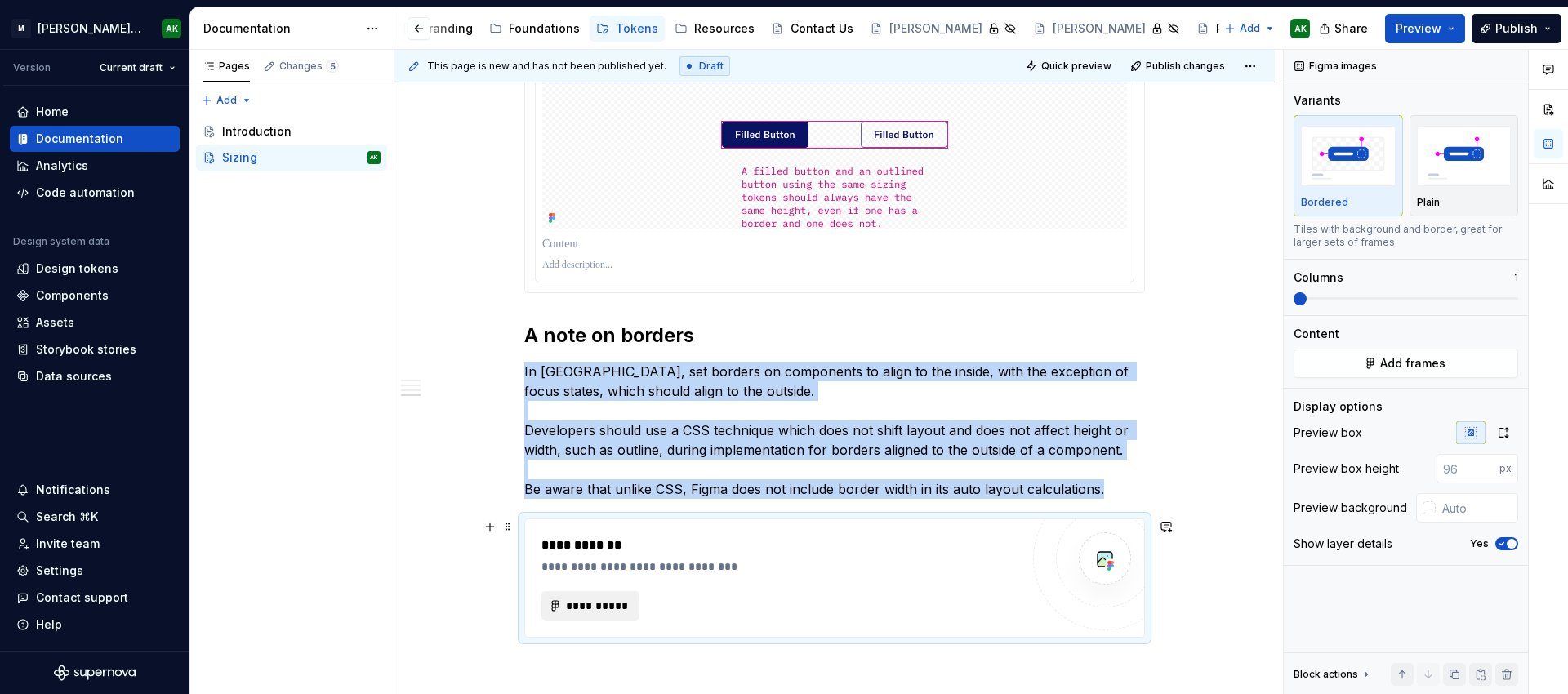
click at [592, 607] on span "**********" at bounding box center [597, 606] width 63 height 16
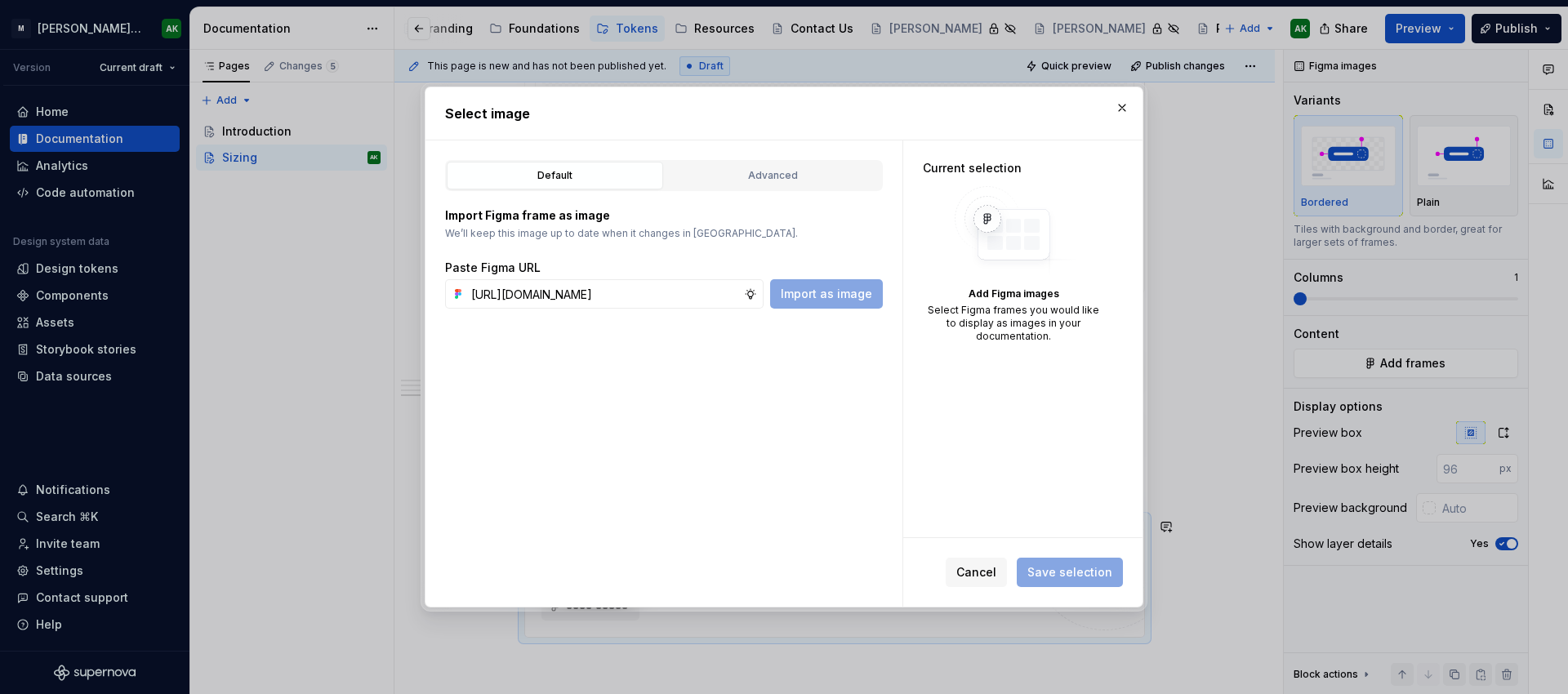
scroll to position [0, 433]
type input "https://www.figma.com/design/8P9LN1Xct6l4Amwq2Px3hU/MXD-Core-Library-v2?node-id…"
click at [807, 289] on span "Import as image" at bounding box center [826, 294] width 92 height 16
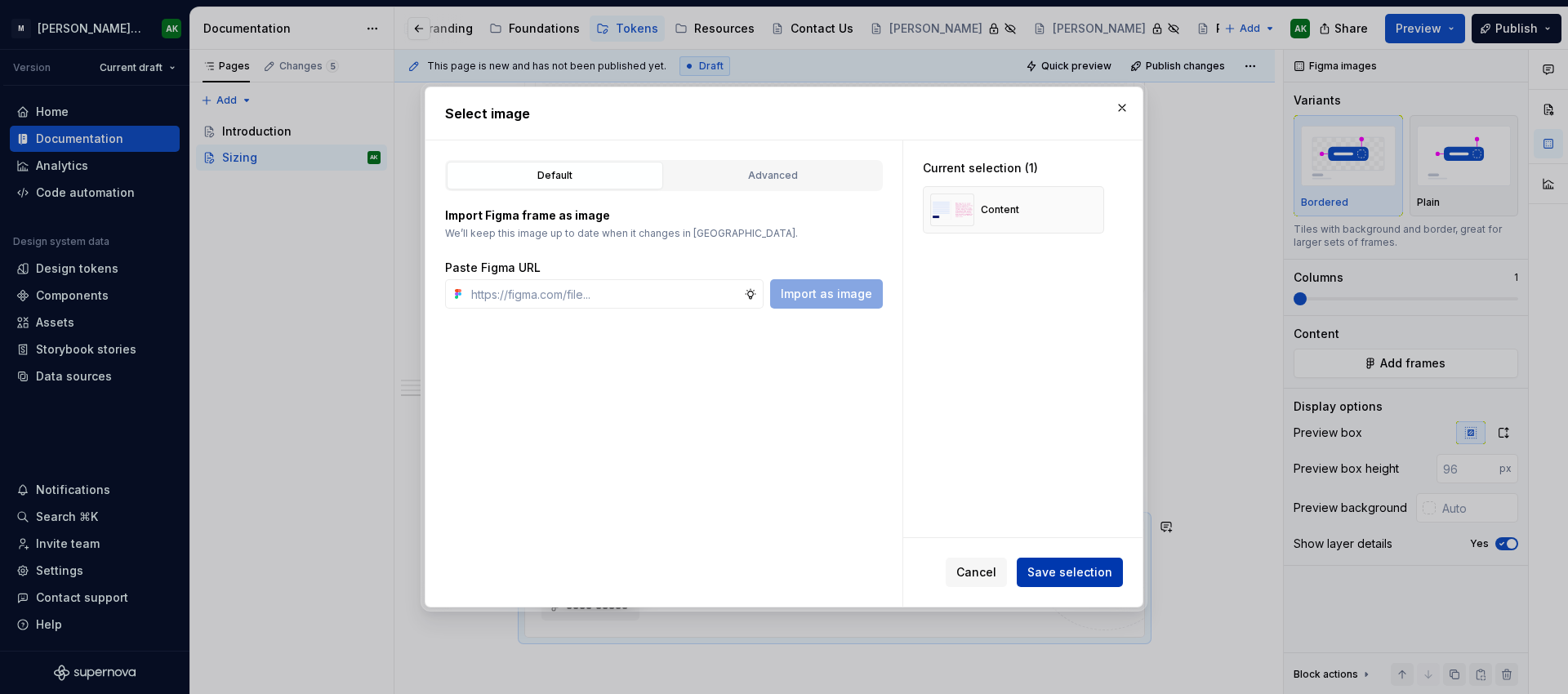
click at [1076, 572] on span "Save selection" at bounding box center [1069, 572] width 85 height 16
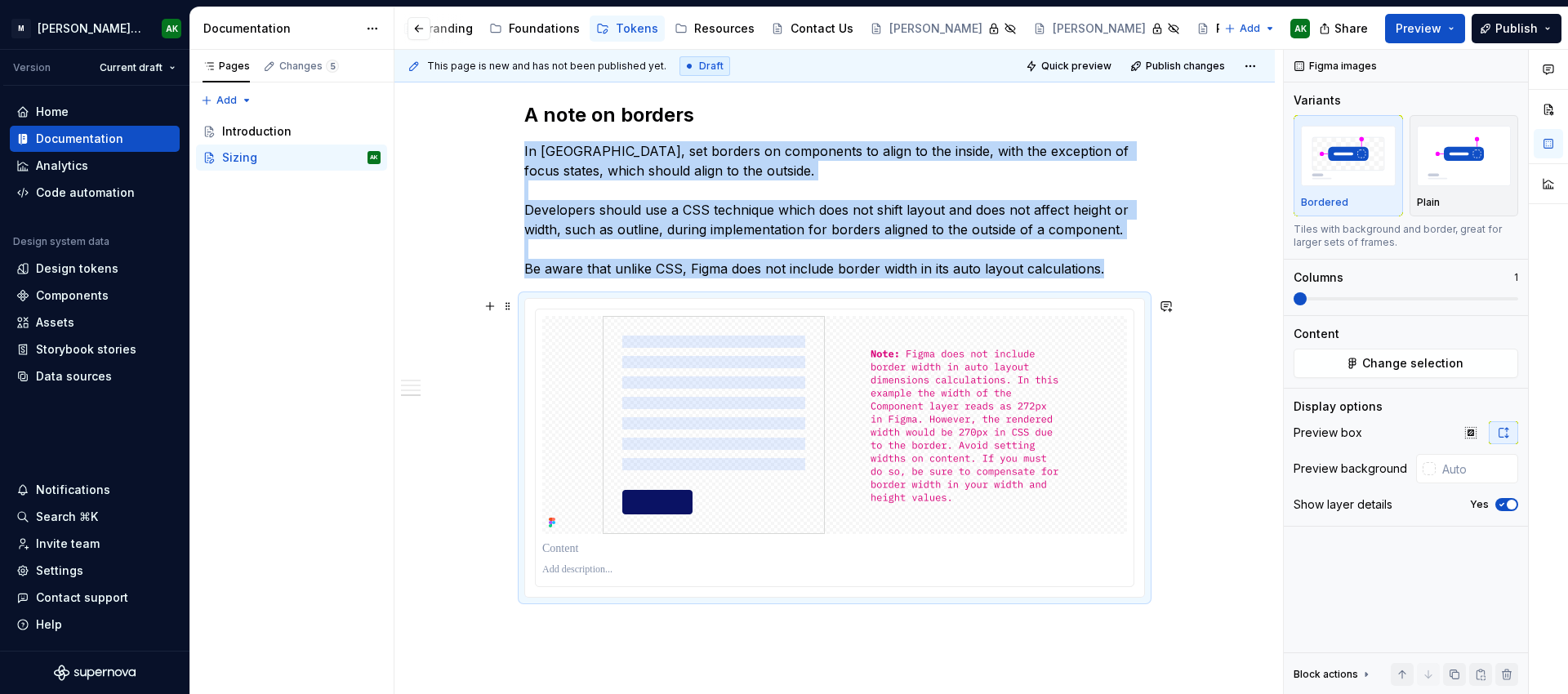
scroll to position [2157, 0]
click at [725, 629] on div "This page is new and has not been published yet. Draft Quick preview Publish ch…" at bounding box center [838, 372] width 889 height 645
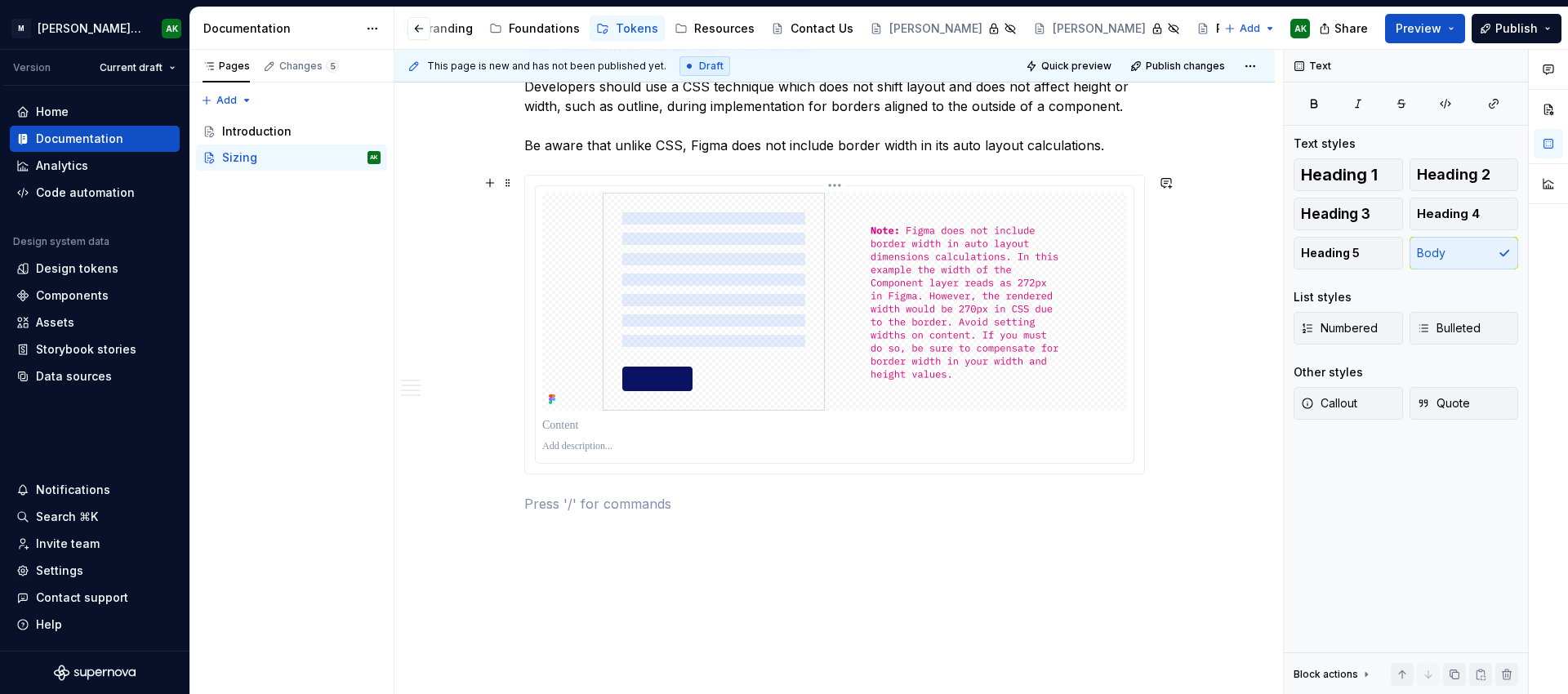
scroll to position [2301, 0]
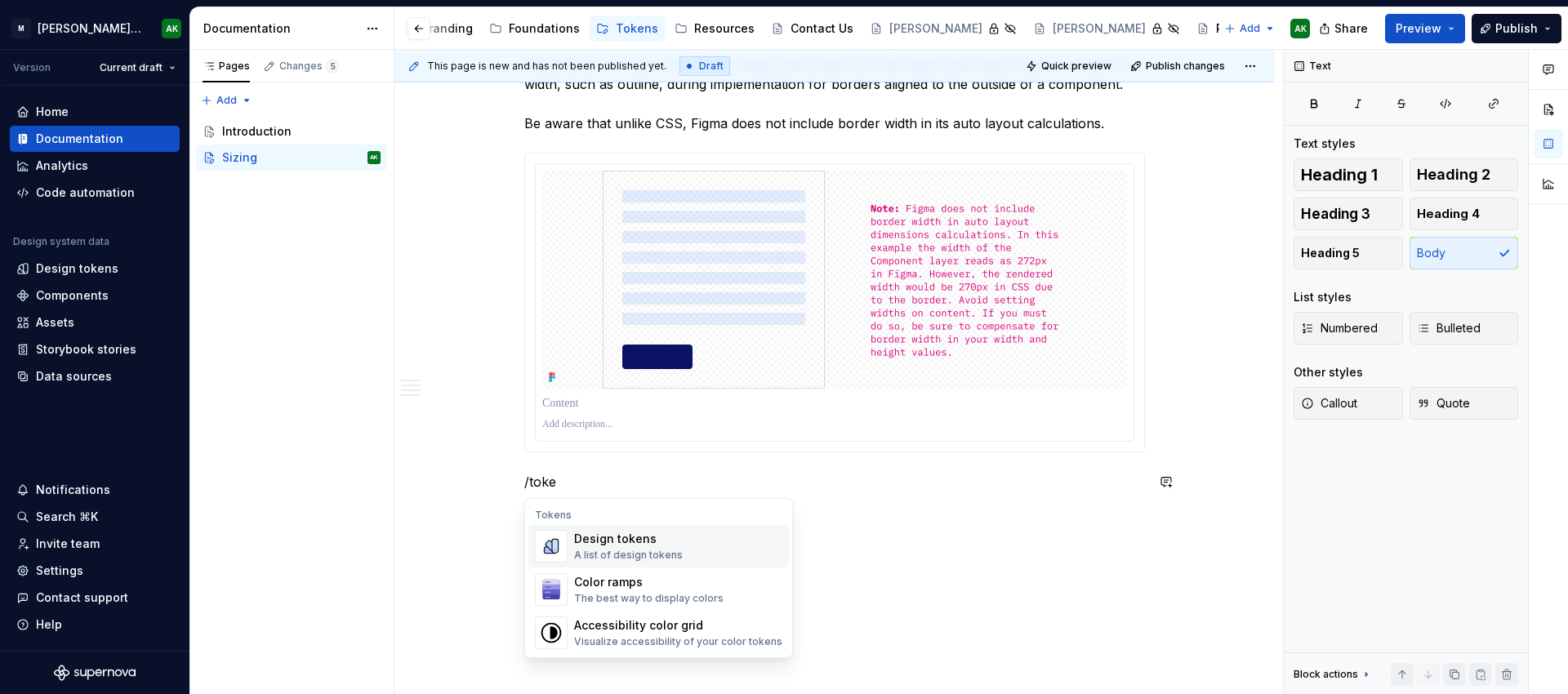
click at [642, 541] on div "Design tokens" at bounding box center [628, 539] width 109 height 16
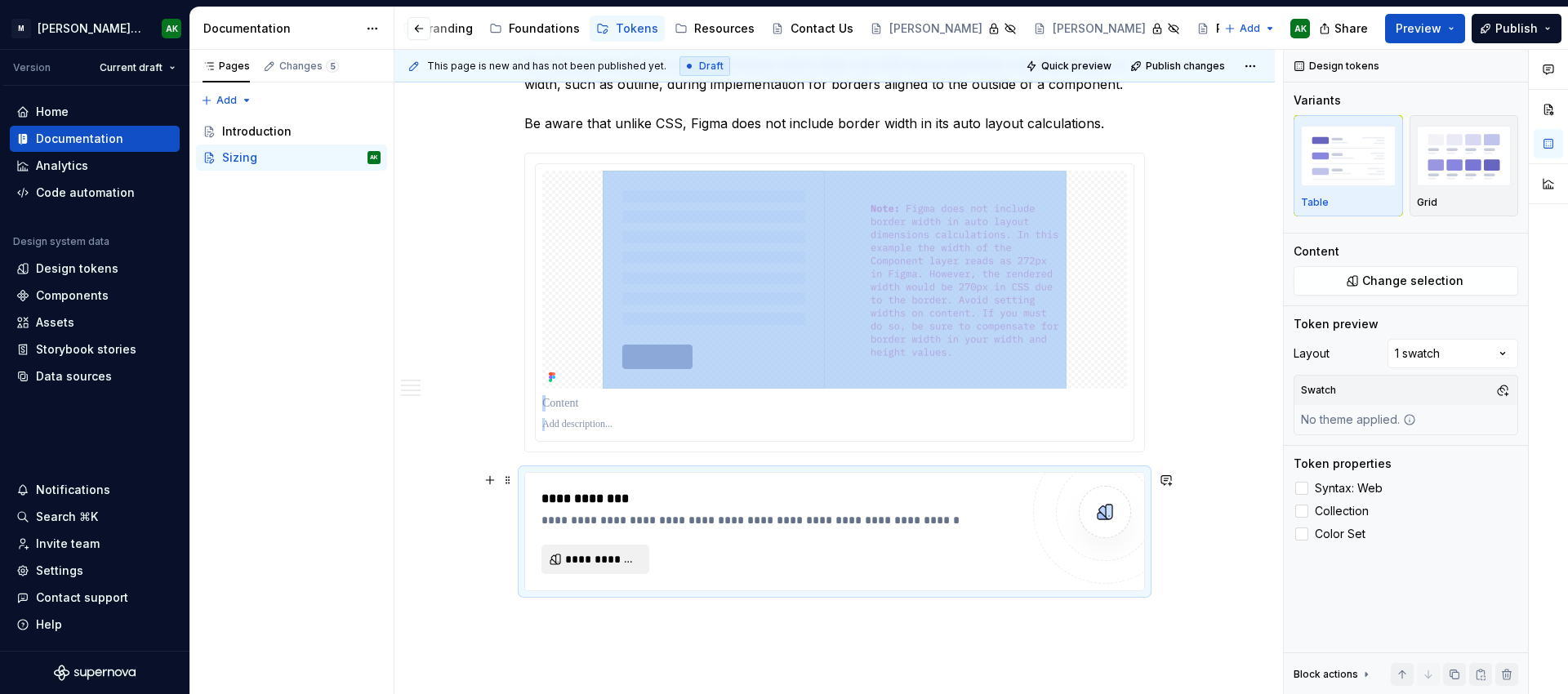
click at [586, 552] on span "**********" at bounding box center [602, 559] width 74 height 16
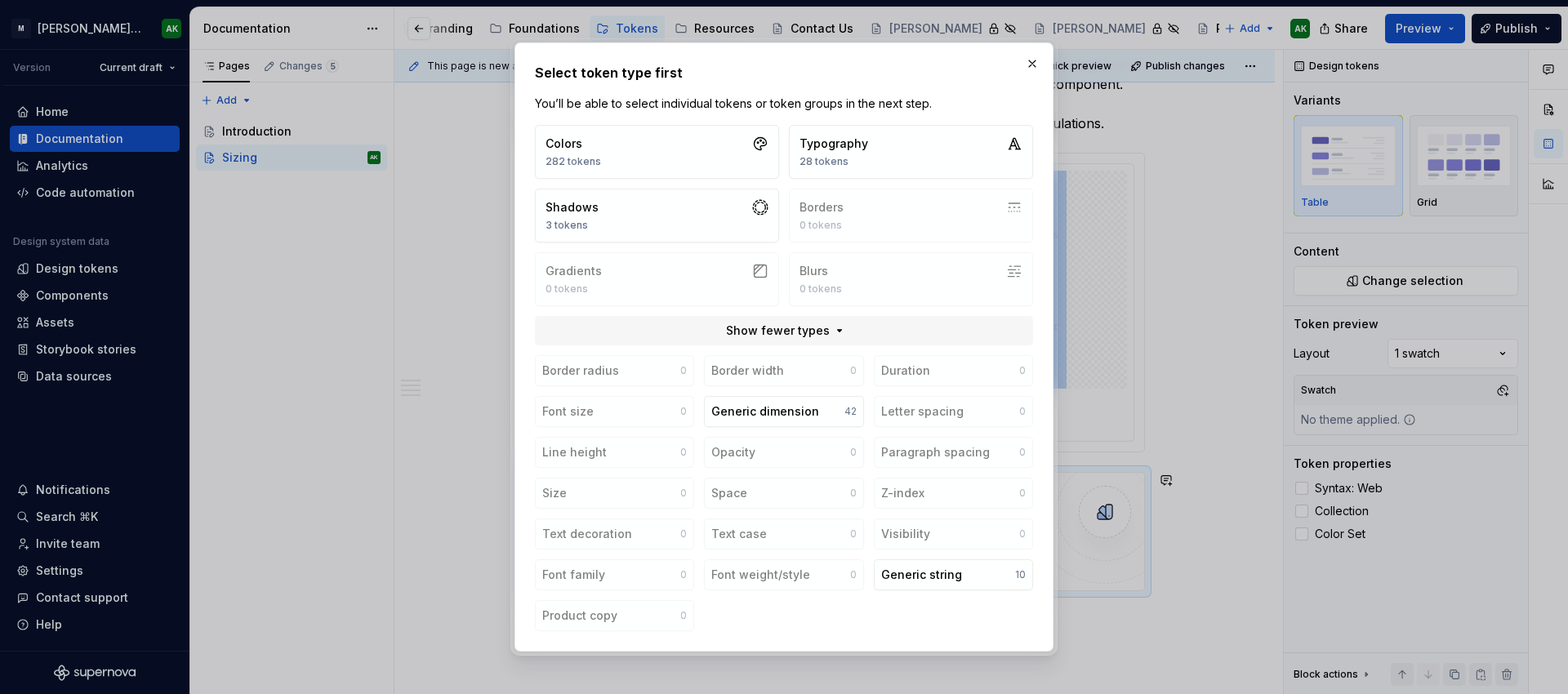
click at [816, 328] on span "Show fewer types" at bounding box center [777, 330] width 104 height 16
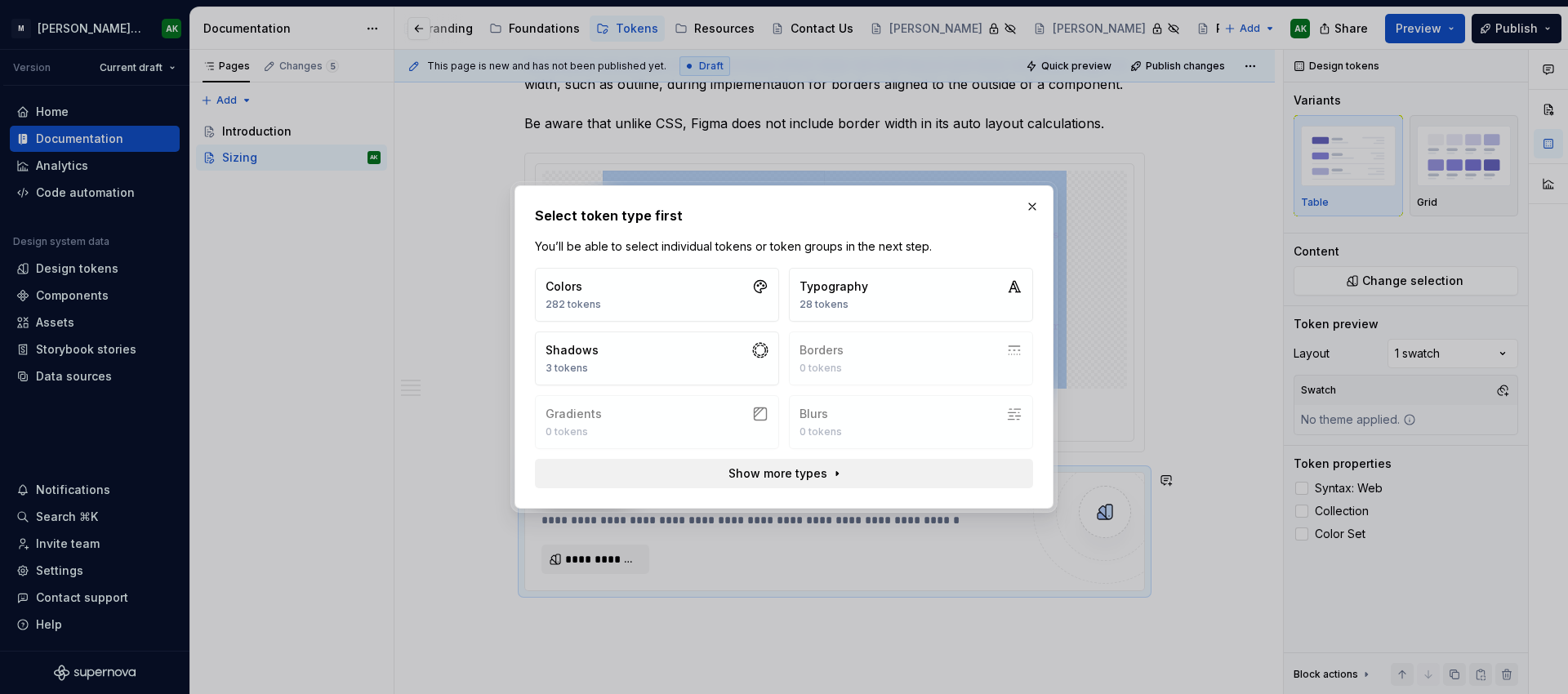
click at [752, 463] on button "Show more types" at bounding box center [783, 474] width 498 height 29
type textarea "*"
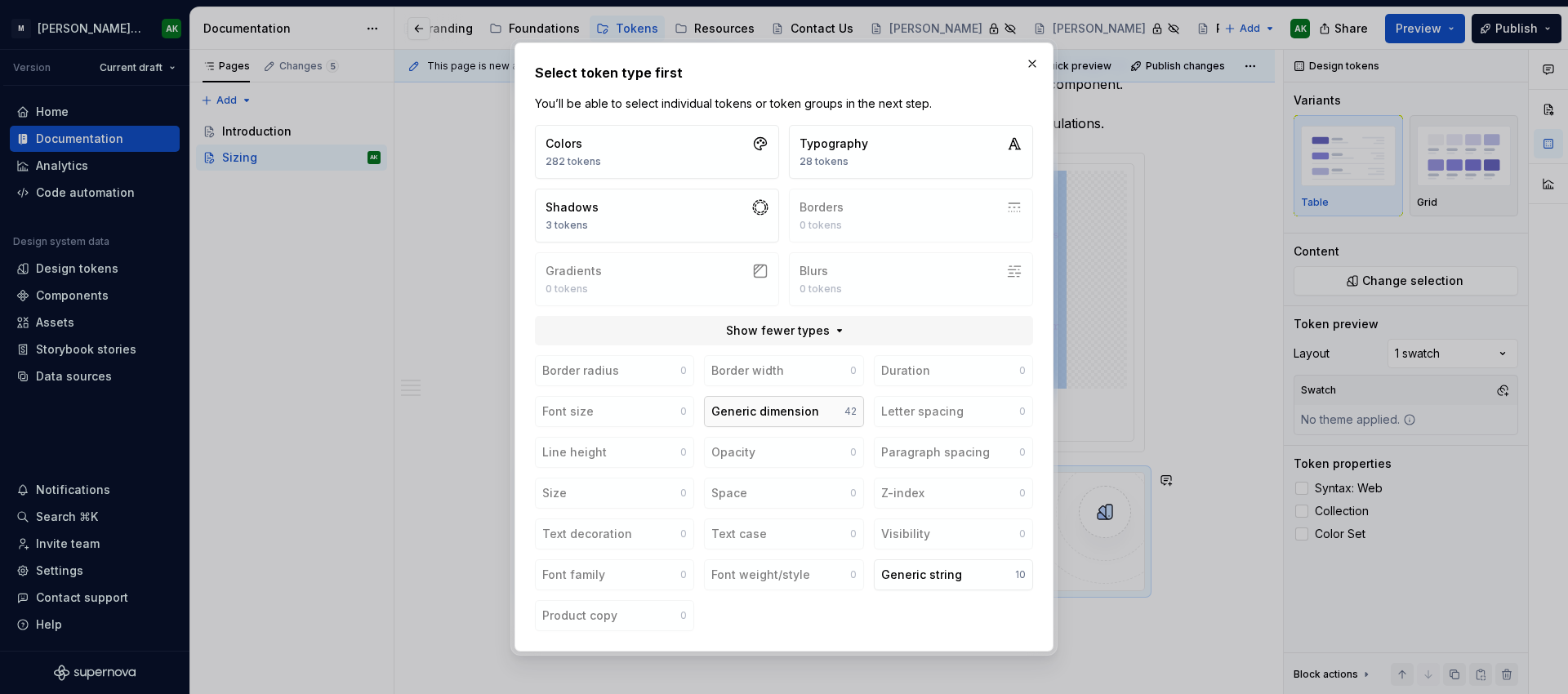
click at [782, 414] on div "Generic dimension" at bounding box center [765, 411] width 108 height 16
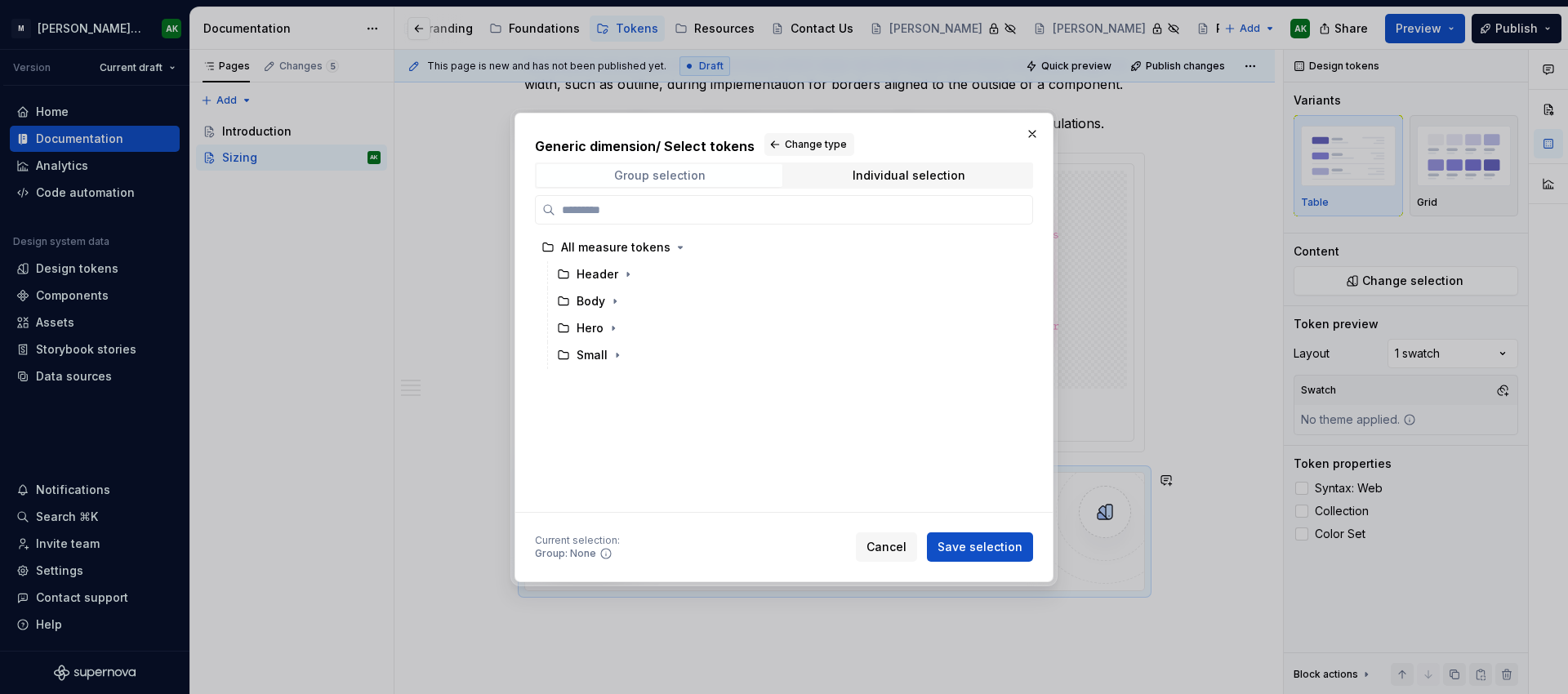
click at [688, 172] on div "Group selection" at bounding box center [660, 175] width 92 height 13
click at [846, 172] on span "Individual selection" at bounding box center [908, 176] width 246 height 23
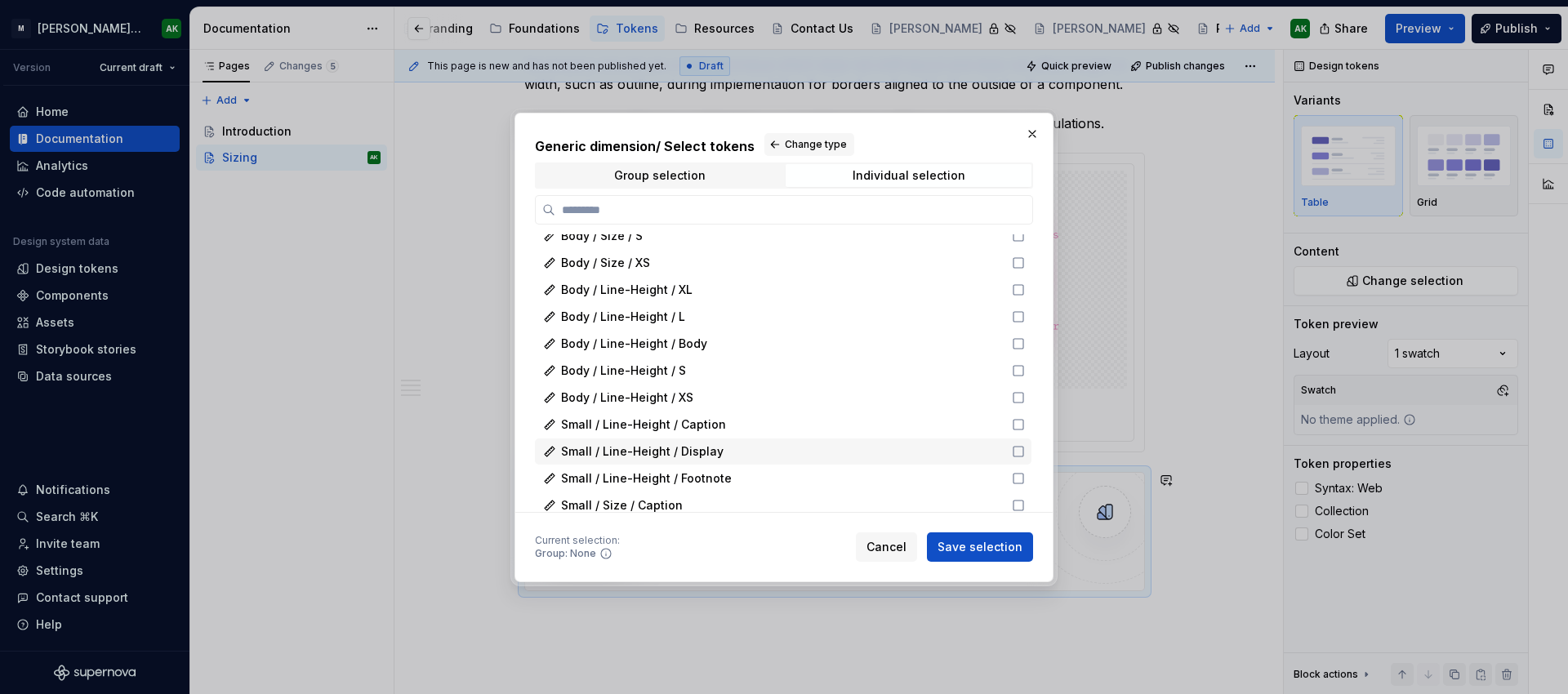
scroll to position [767, 0]
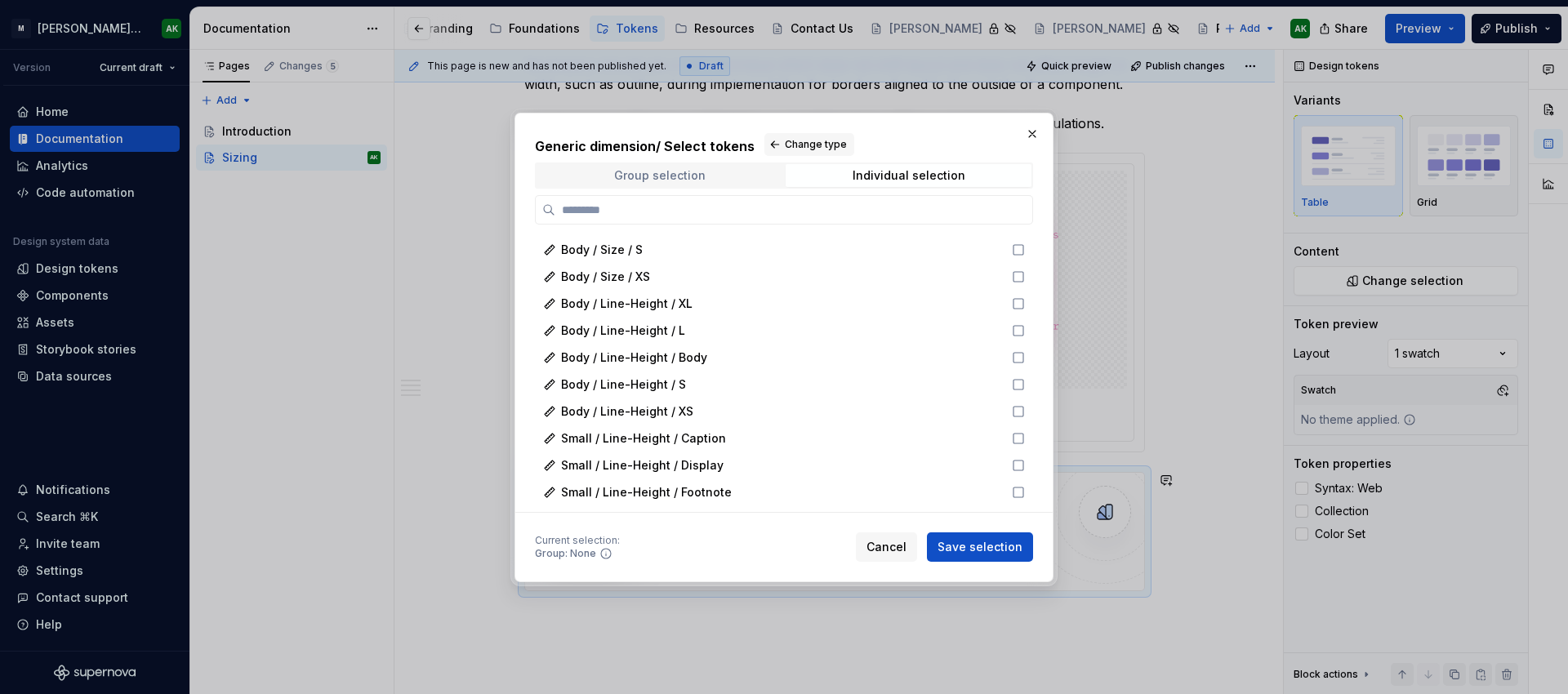
click at [661, 173] on div "Group selection" at bounding box center [660, 175] width 92 height 13
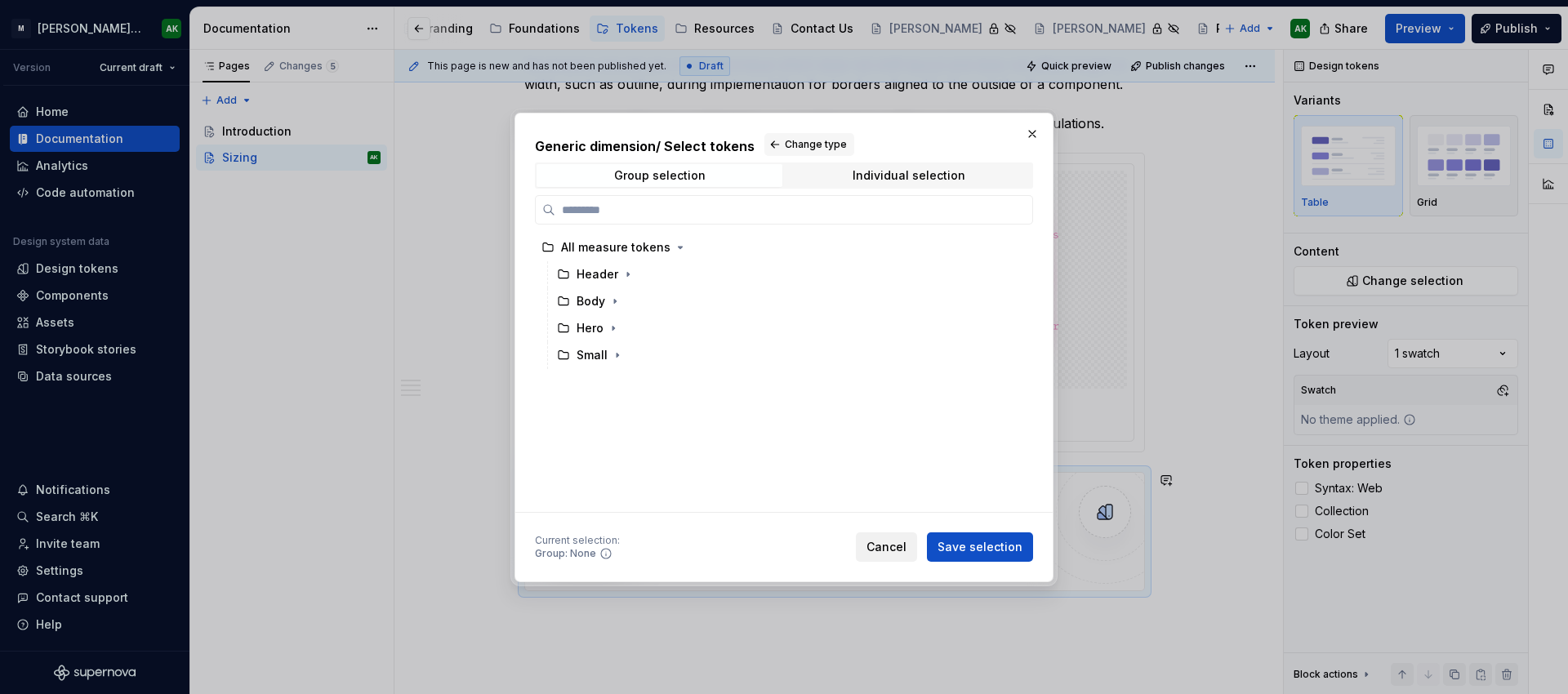
click at [887, 542] on span "Cancel" at bounding box center [886, 547] width 40 height 16
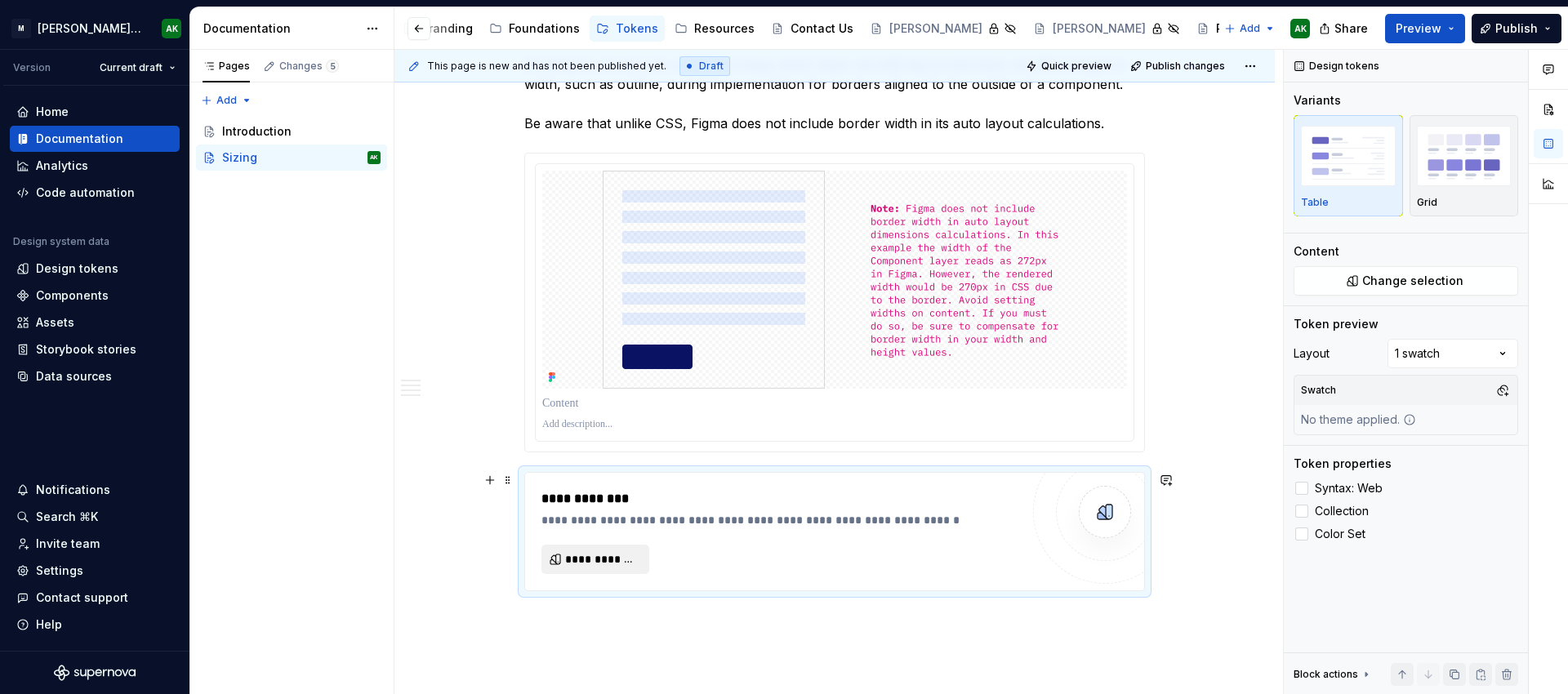
click at [607, 558] on span "**********" at bounding box center [602, 559] width 74 height 16
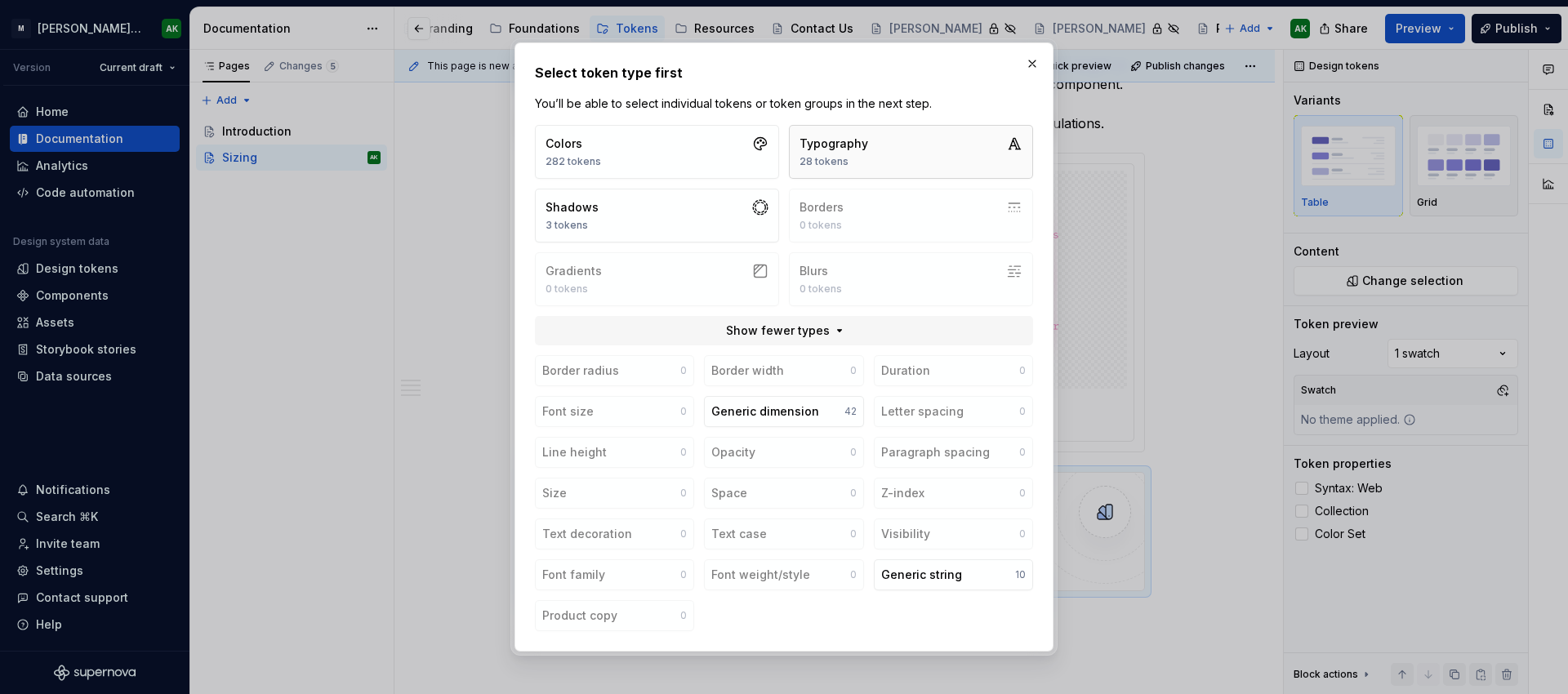
click at [938, 130] on button "Typography 28 tokens" at bounding box center [911, 152] width 244 height 54
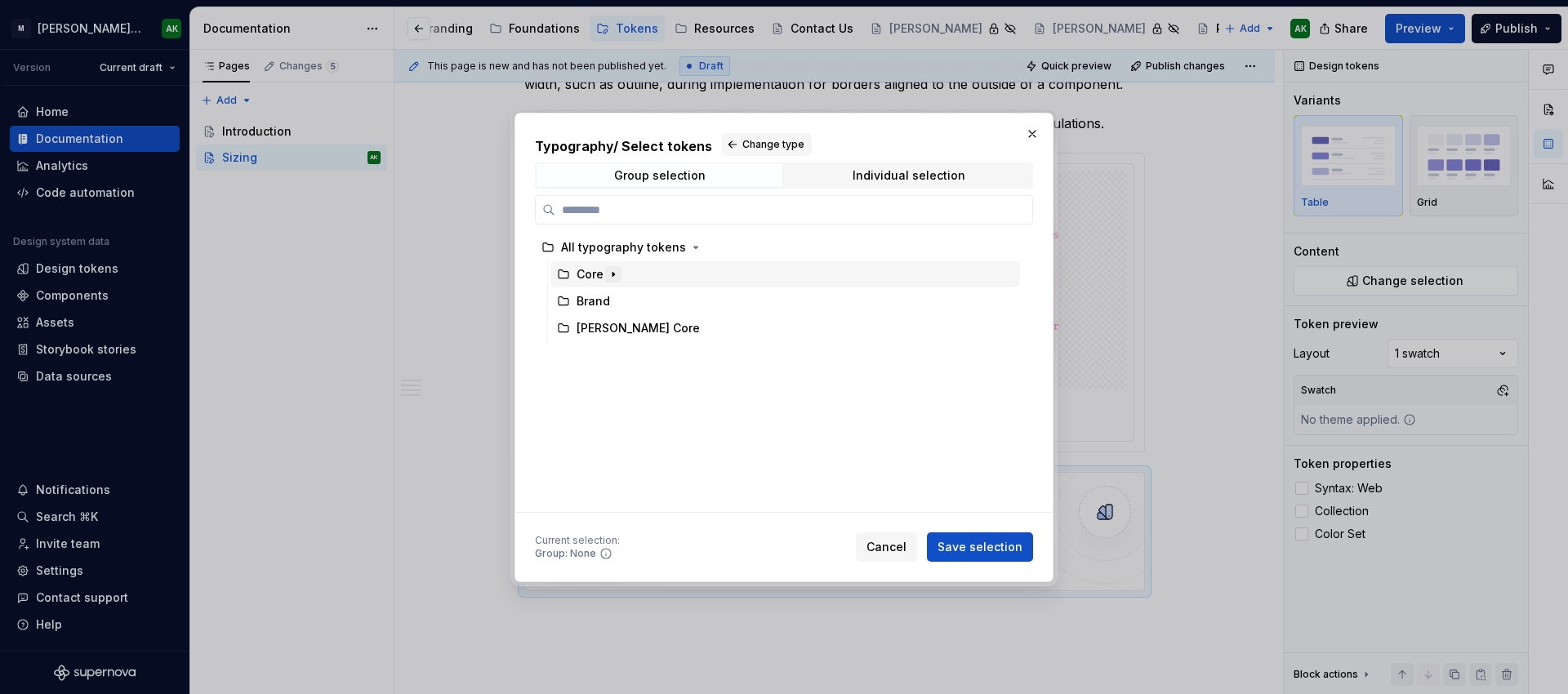
click at [607, 272] on icon "button" at bounding box center [613, 274] width 13 height 13
click at [614, 276] on icon "button" at bounding box center [613, 274] width 13 height 13
click at [643, 176] on div "Group selection" at bounding box center [660, 175] width 92 height 13
click at [751, 135] on button "Change type" at bounding box center [767, 144] width 90 height 23
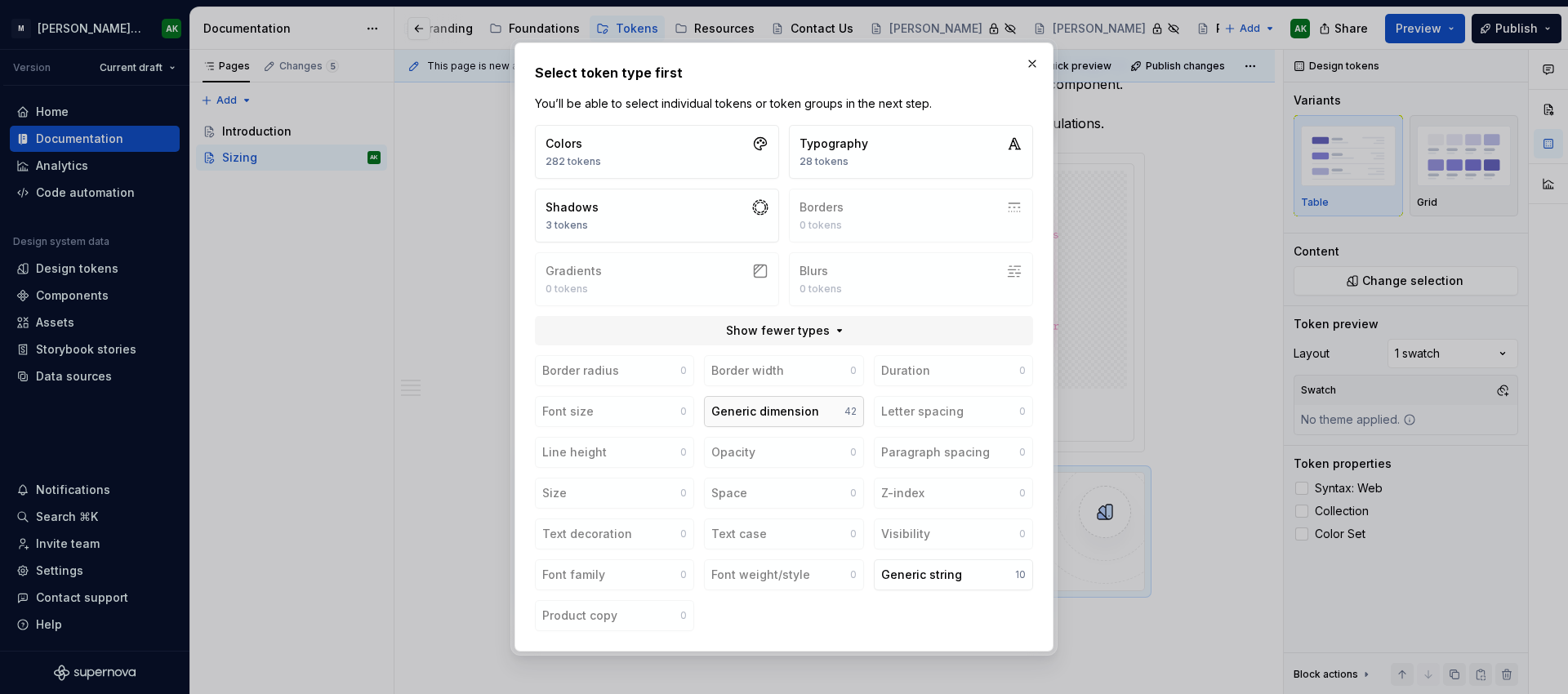
click at [751, 403] on button "Generic dimension 42" at bounding box center [784, 411] width 159 height 31
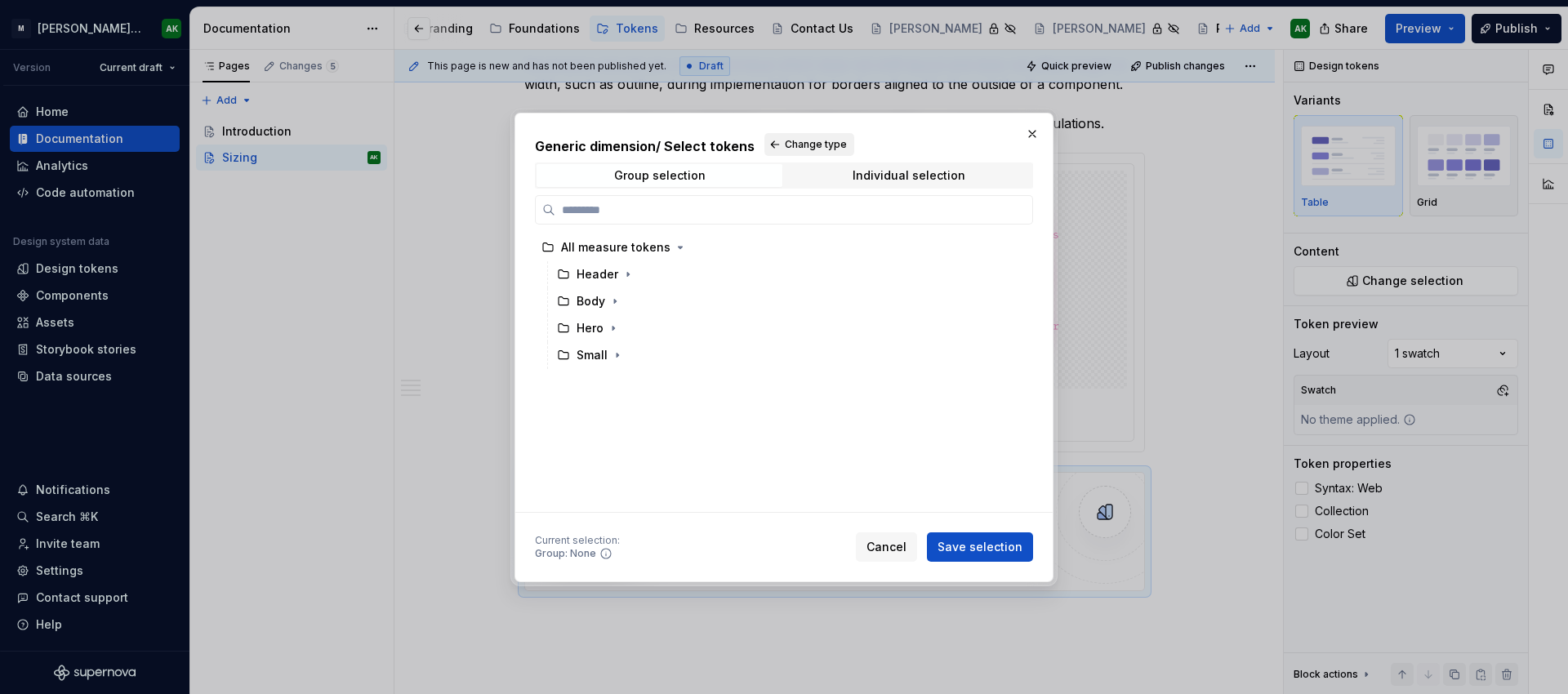
click at [773, 138] on button "Change type" at bounding box center [809, 144] width 90 height 23
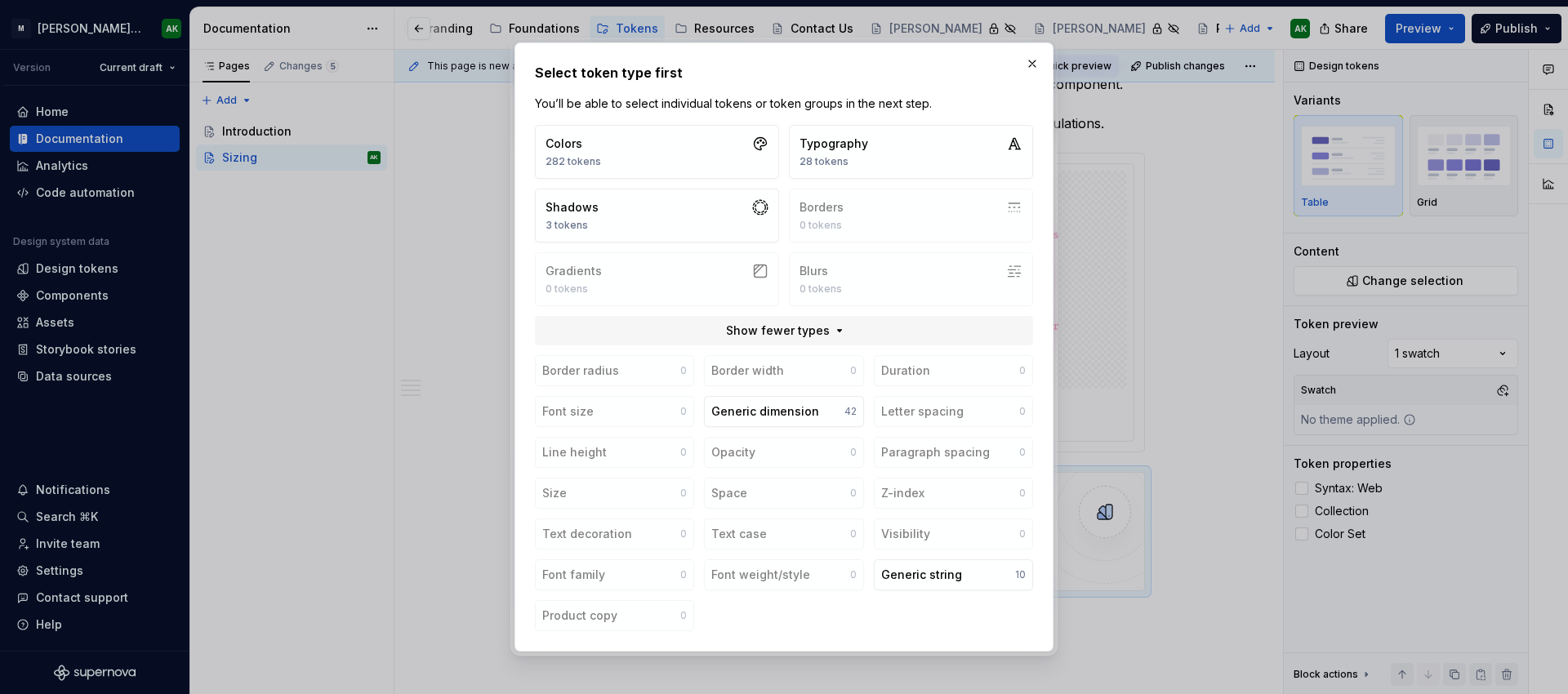
click at [1026, 60] on button "button" at bounding box center [1032, 63] width 23 height 23
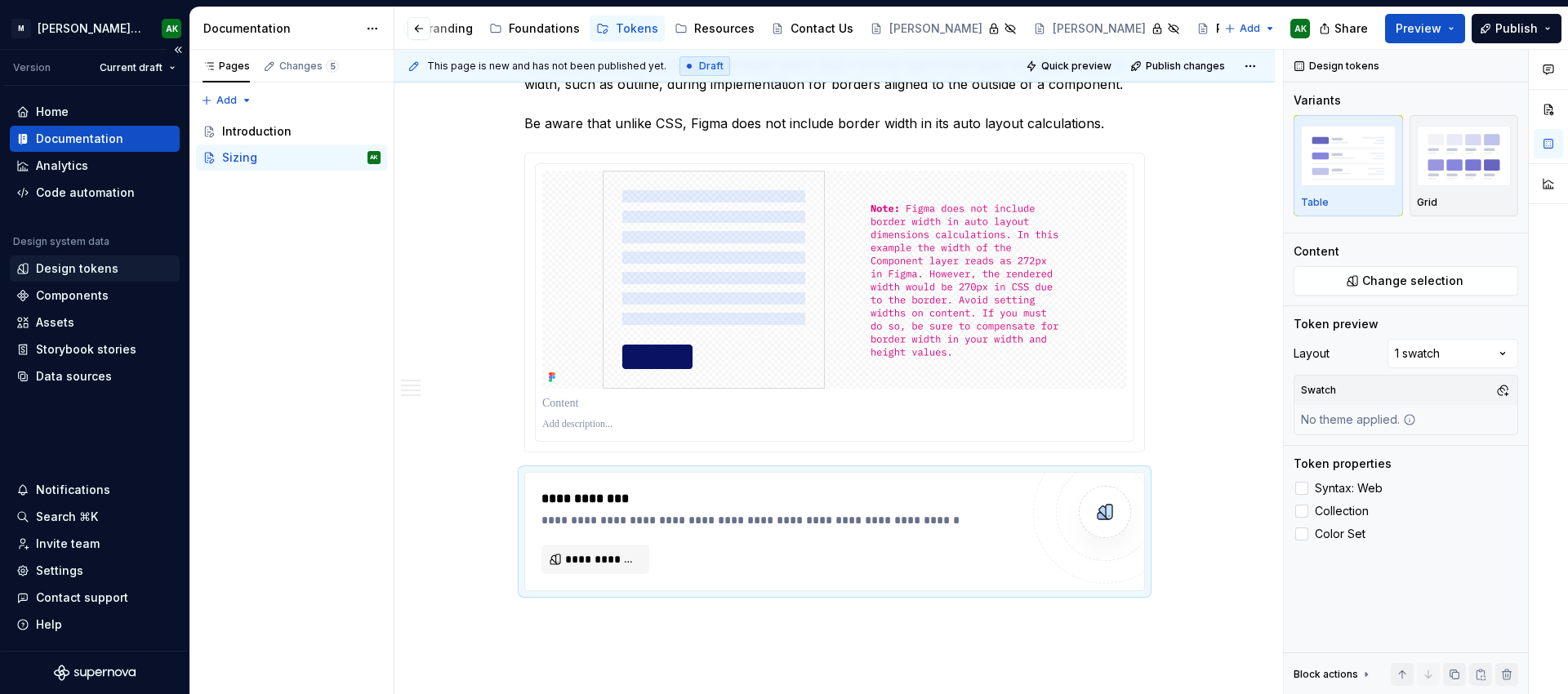
click at [84, 263] on div "Design tokens" at bounding box center [77, 268] width 82 height 16
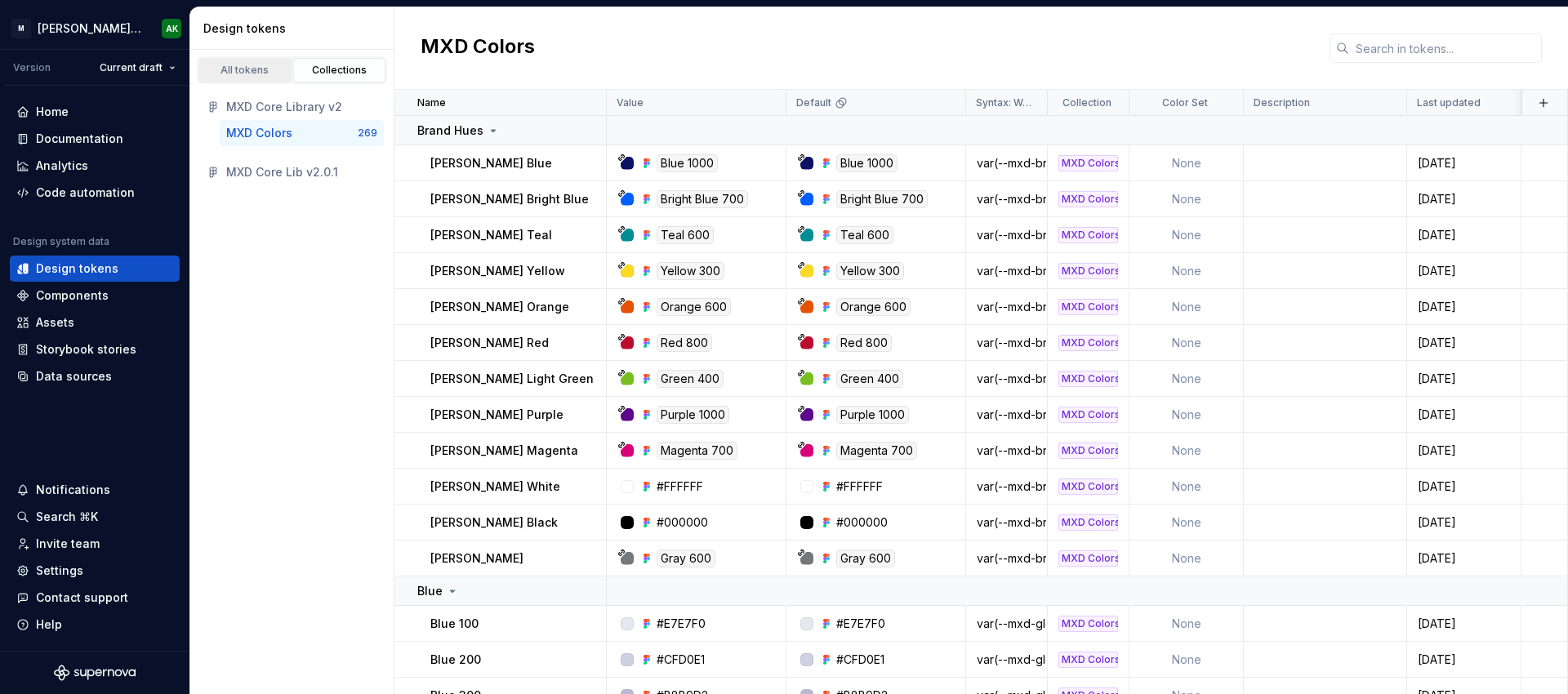
click at [257, 68] on div "All tokens" at bounding box center [244, 69] width 81 height 13
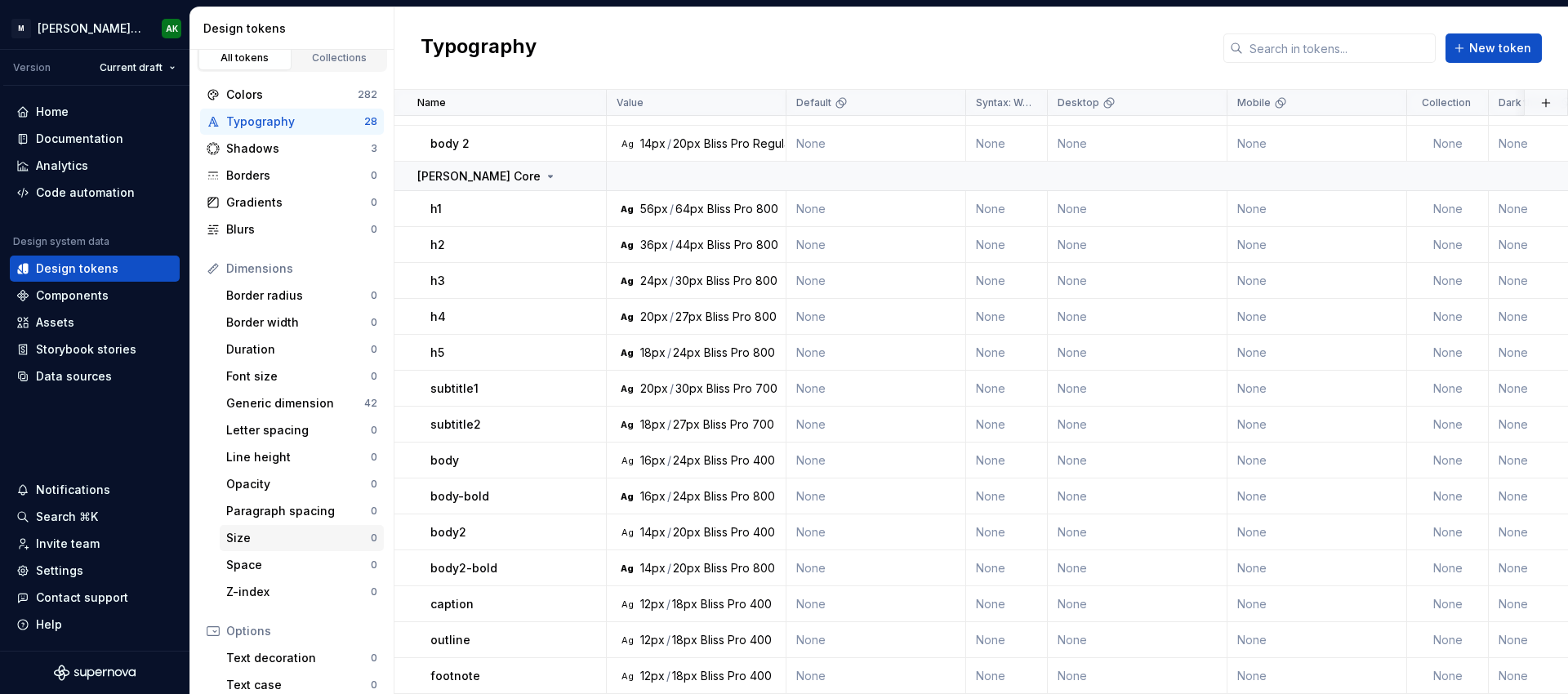
scroll to position [25, 0]
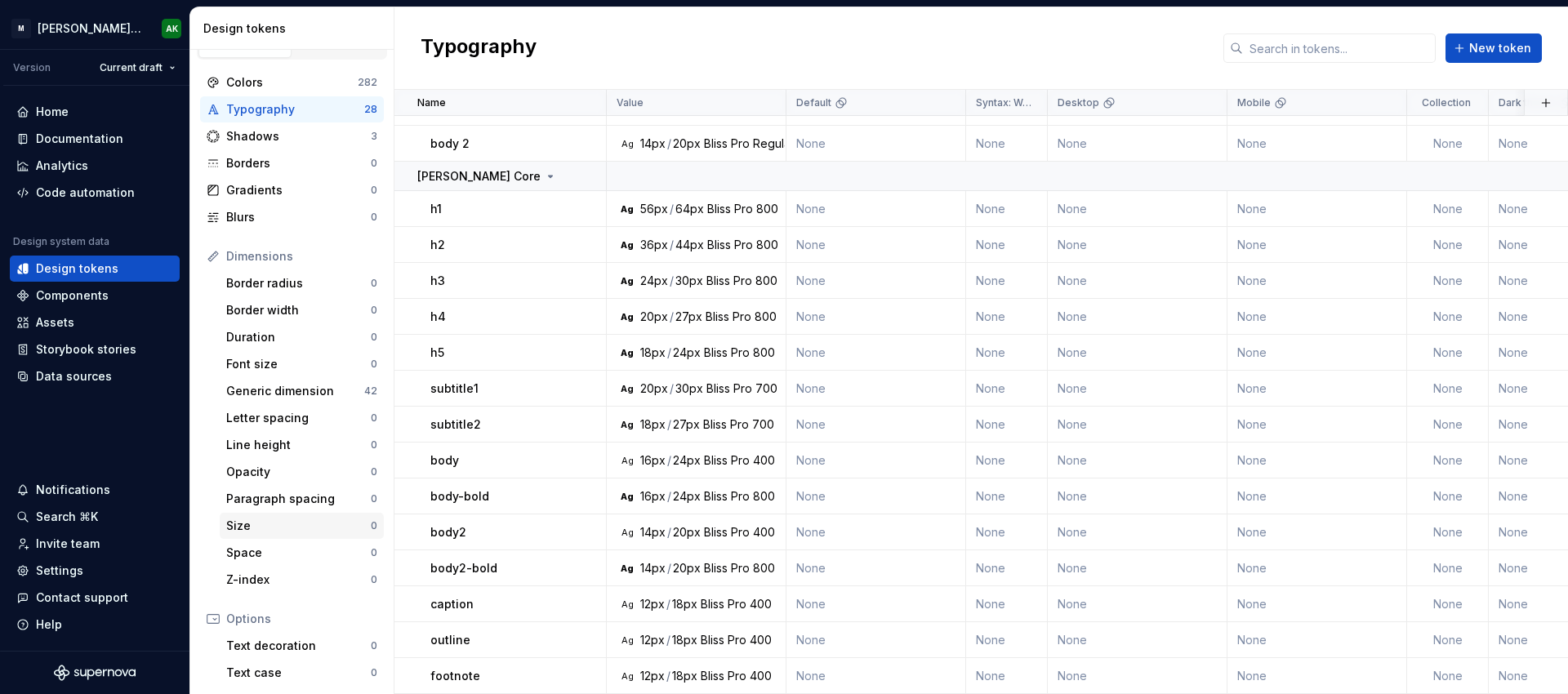
click at [251, 525] on div "Size" at bounding box center [298, 525] width 145 height 16
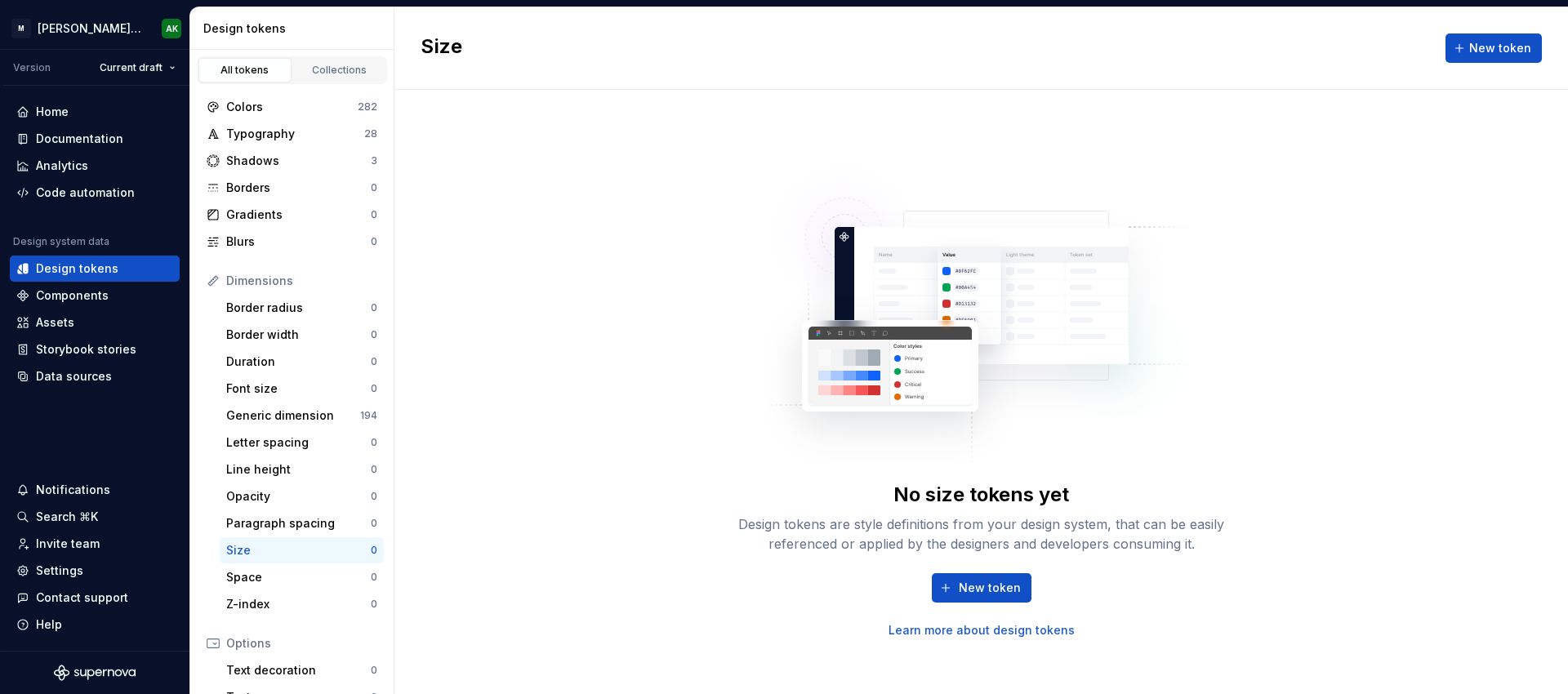
drag, startPoint x: 613, startPoint y: 362, endPoint x: 610, endPoint y: 348, distance: 14.3
click at [612, 366] on div "No size tokens yet Design tokens are style definitions from your design system,…" at bounding box center [981, 392] width 1174 height 604
click at [542, 245] on div "No size tokens yet Design tokens are style definitions from your design system,…" at bounding box center [981, 392] width 1174 height 604
click at [88, 134] on div "Documentation" at bounding box center [80, 138] width 87 height 16
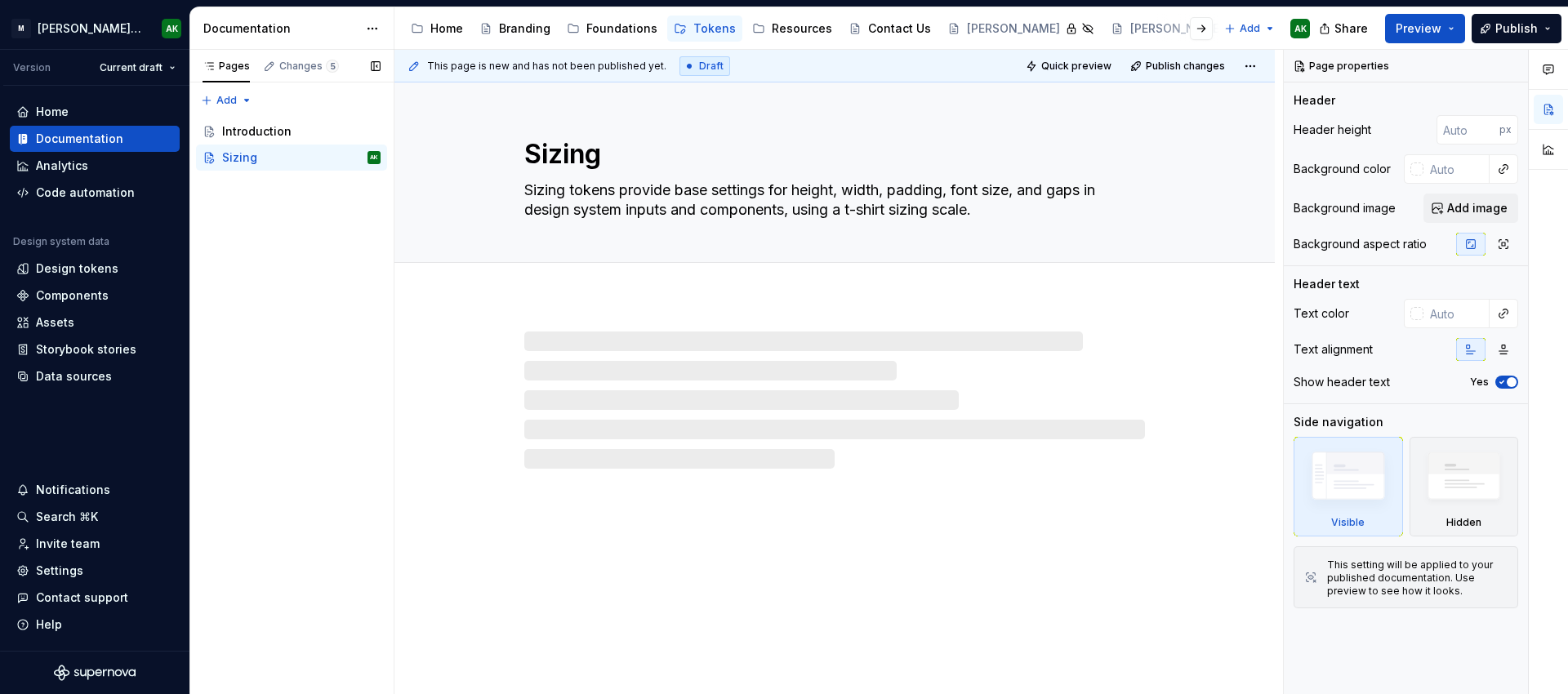
type textarea "*"
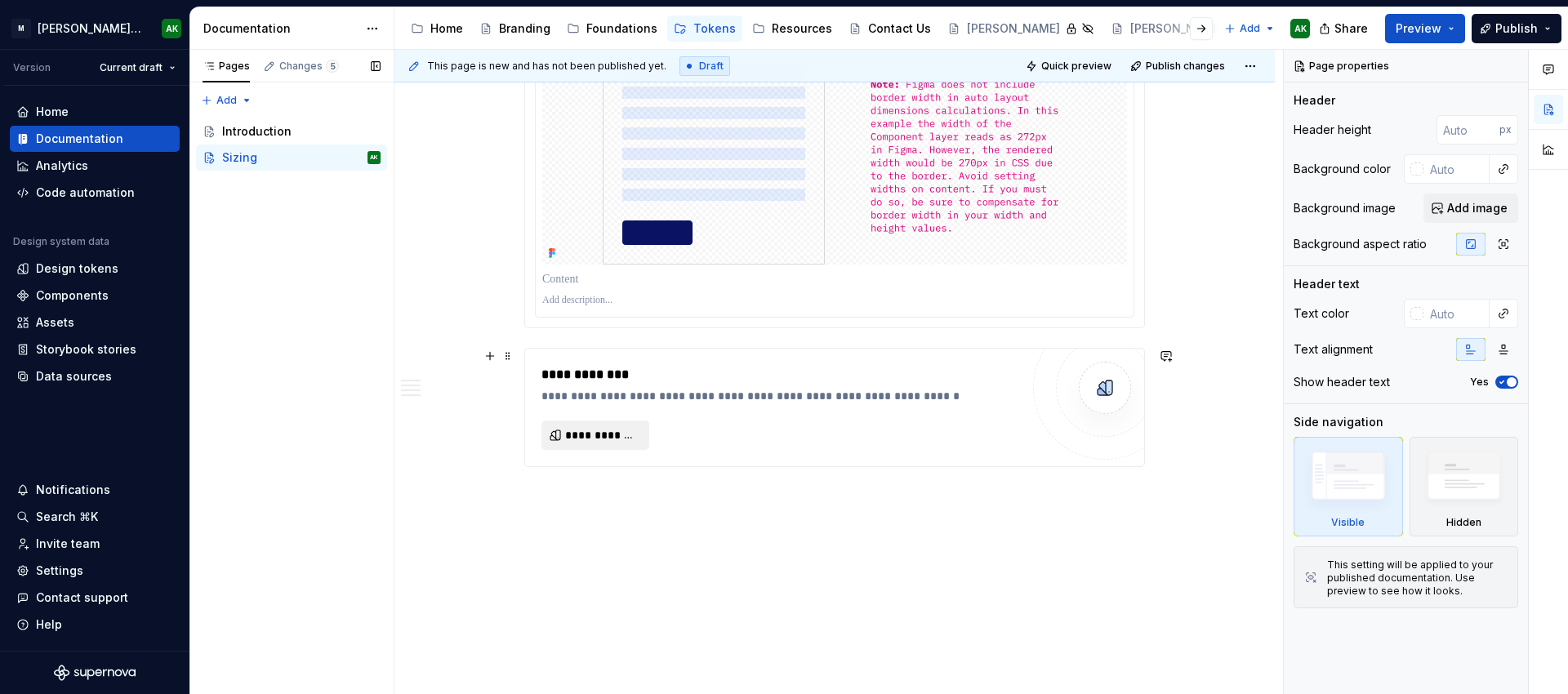
click at [597, 438] on span "**********" at bounding box center [602, 434] width 74 height 16
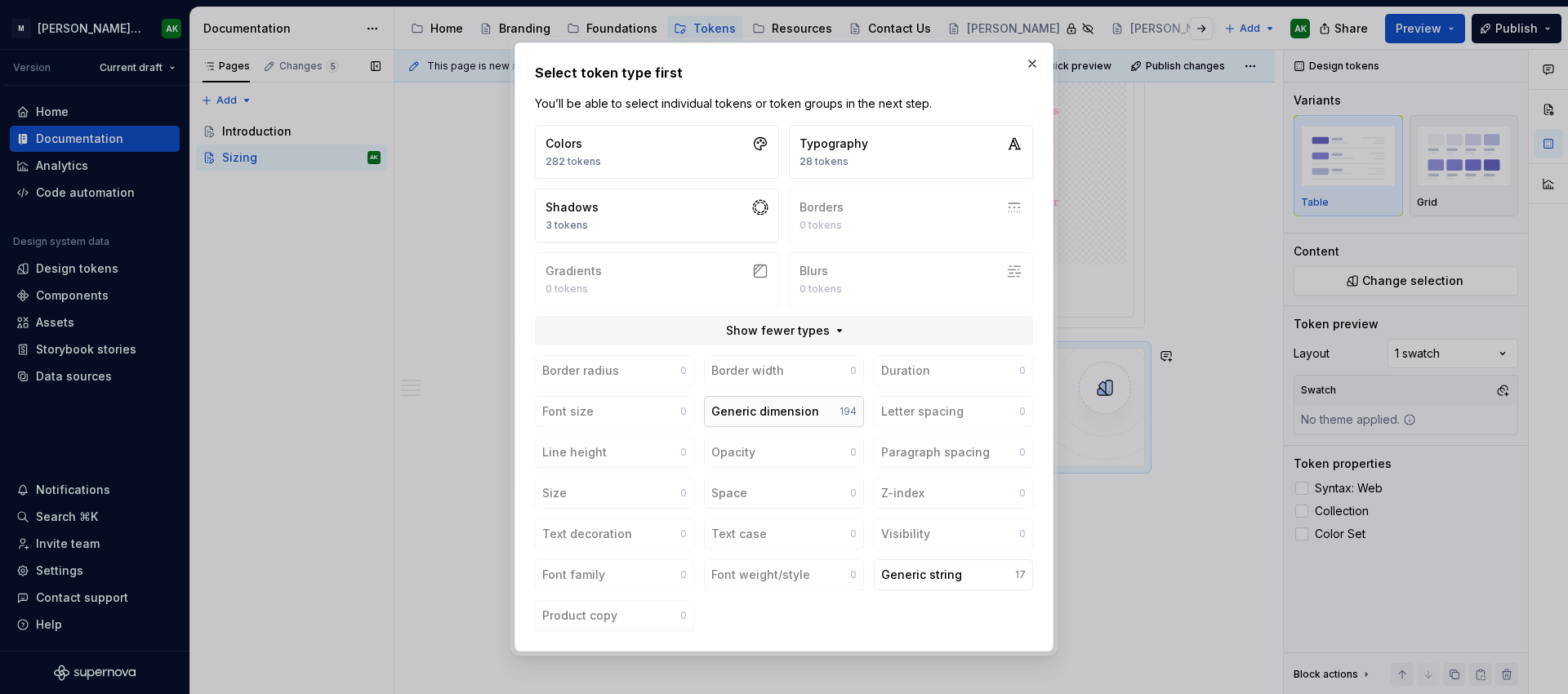
click at [769, 418] on div "Generic dimension" at bounding box center [765, 411] width 108 height 16
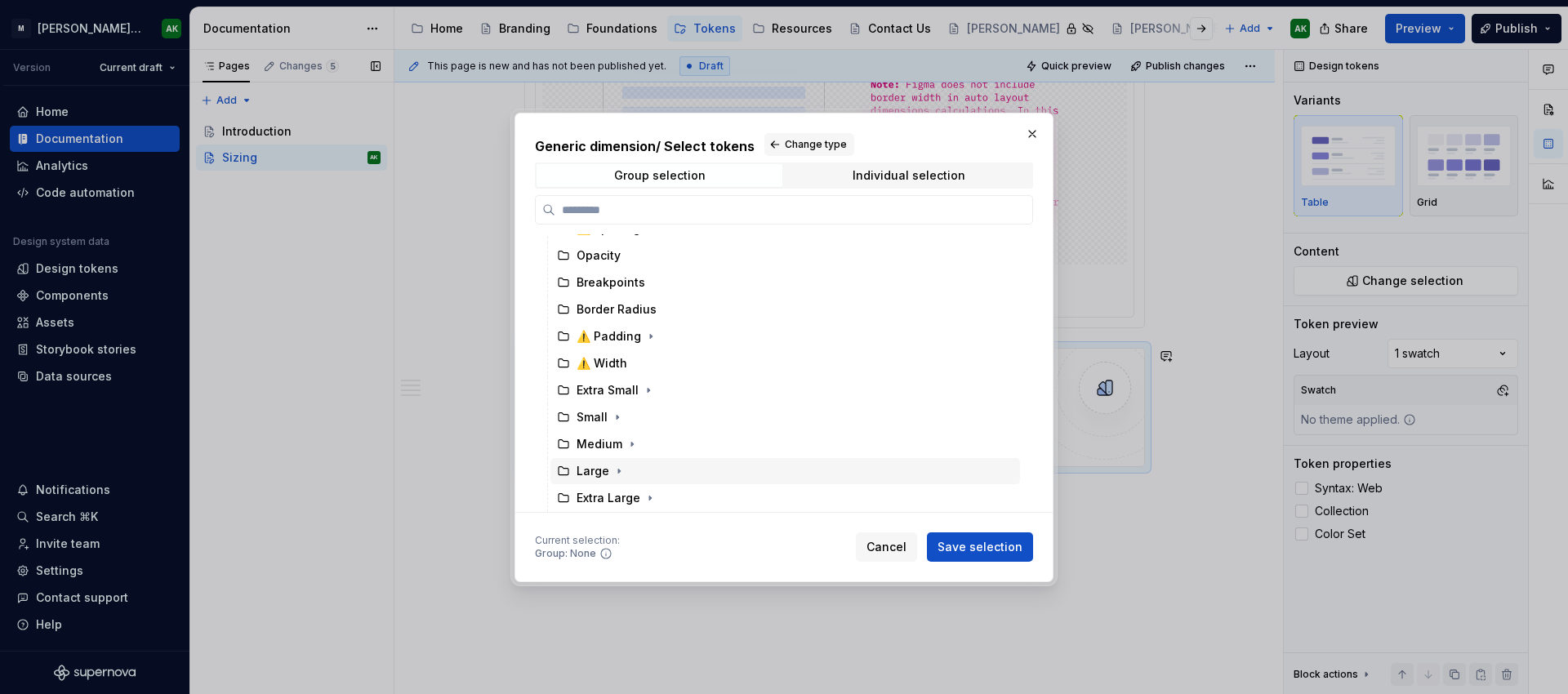
scroll to position [0, 0]
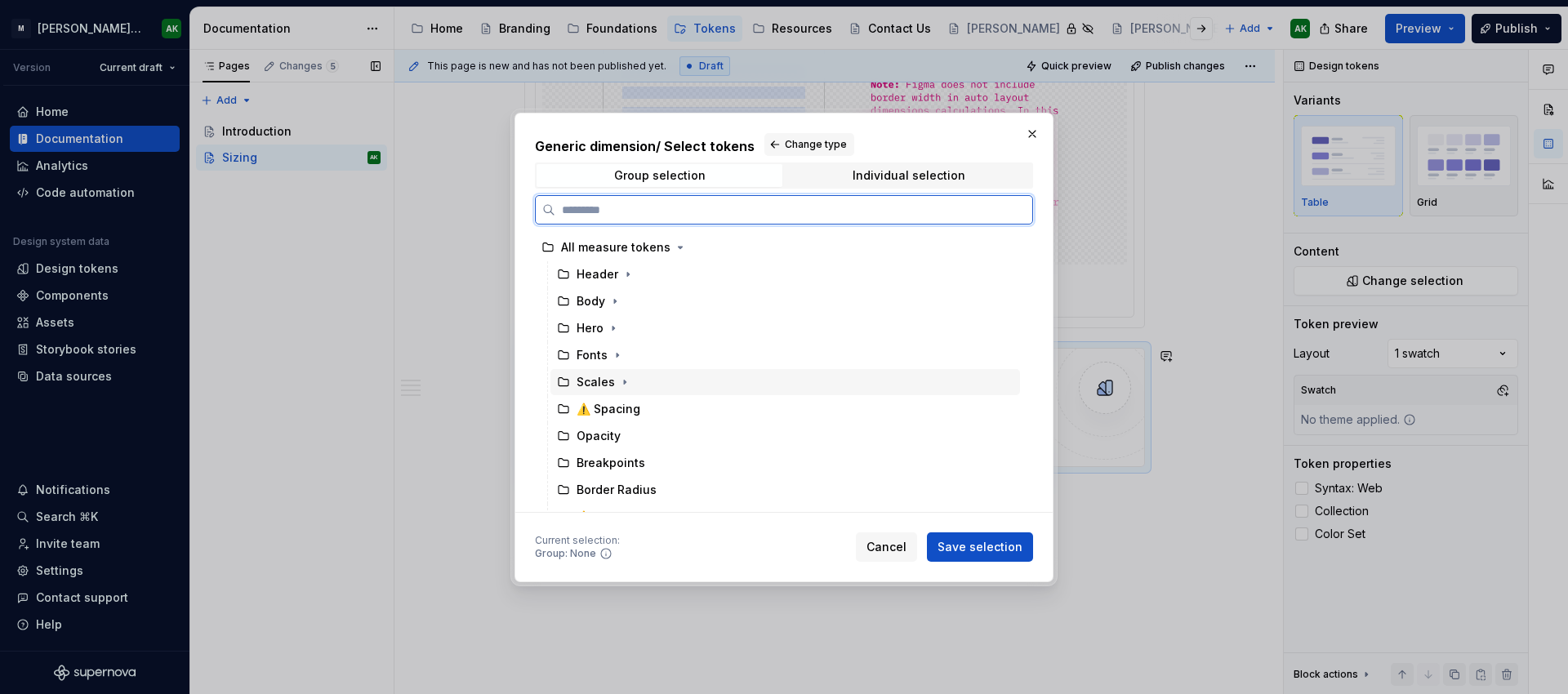
click at [585, 384] on div "Scales" at bounding box center [595, 382] width 39 height 16
click at [585, 383] on div "Scales" at bounding box center [595, 382] width 39 height 16
click at [1008, 380] on icon at bounding box center [1007, 381] width 13 height 13
click at [888, 545] on span "Cancel" at bounding box center [886, 547] width 40 height 16
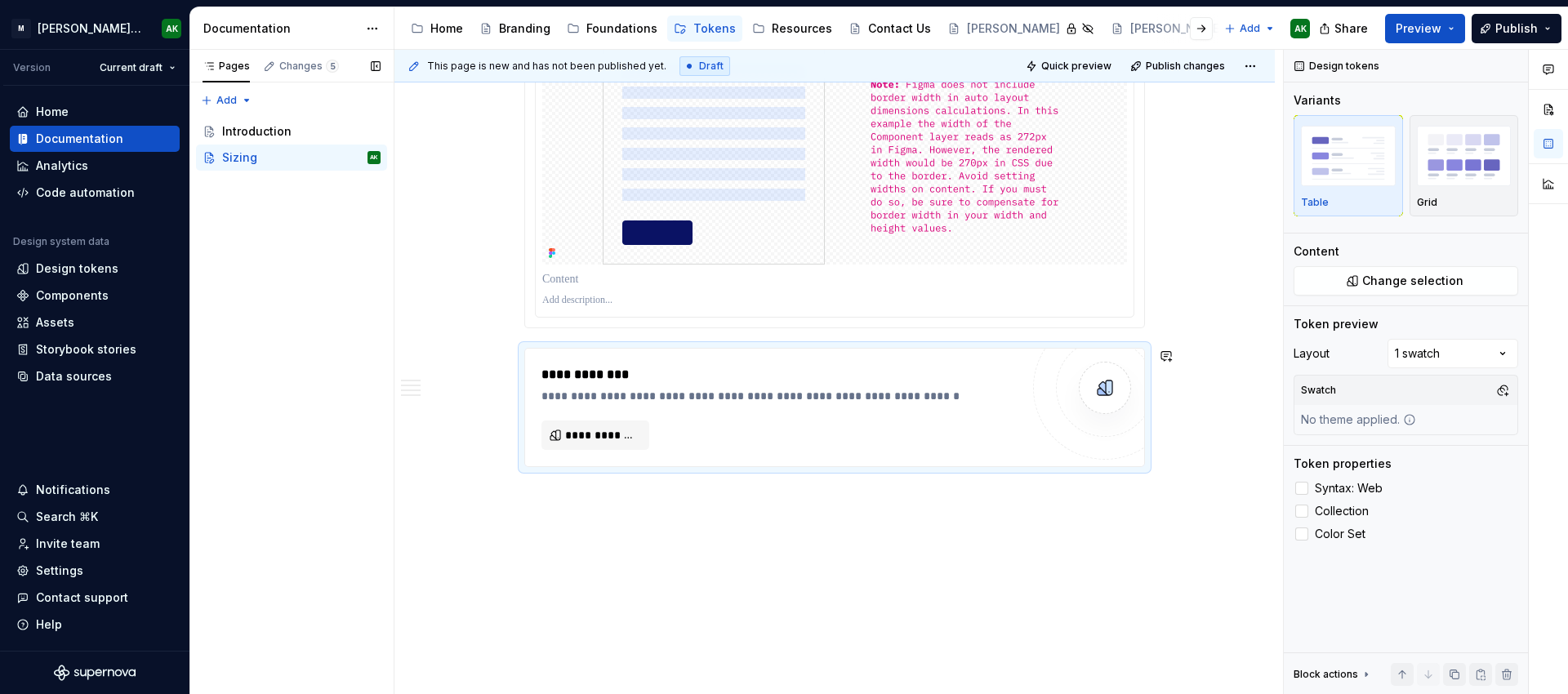
scroll to position [2426, 0]
click at [84, 264] on div "Design tokens" at bounding box center [77, 268] width 82 height 16
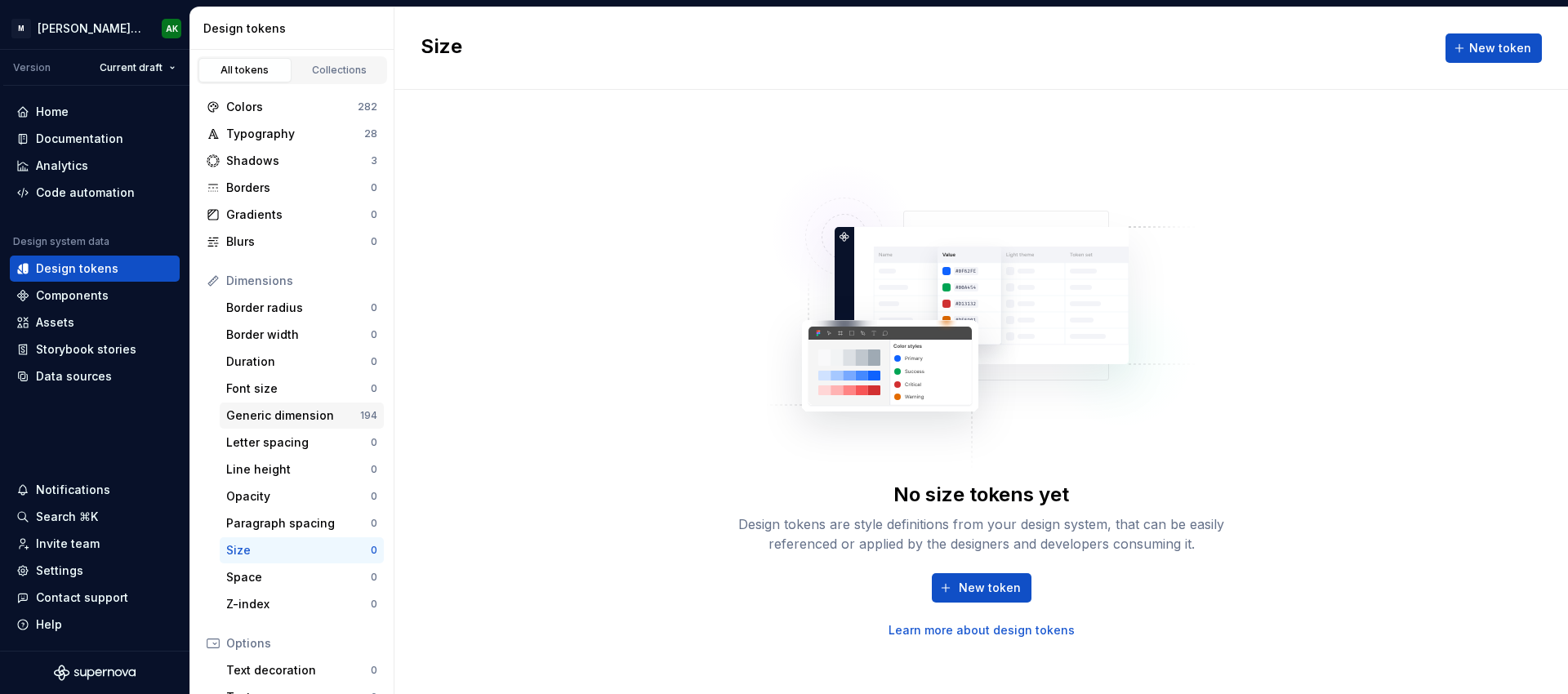
click at [335, 415] on div "Generic dimension" at bounding box center [293, 416] width 134 height 16
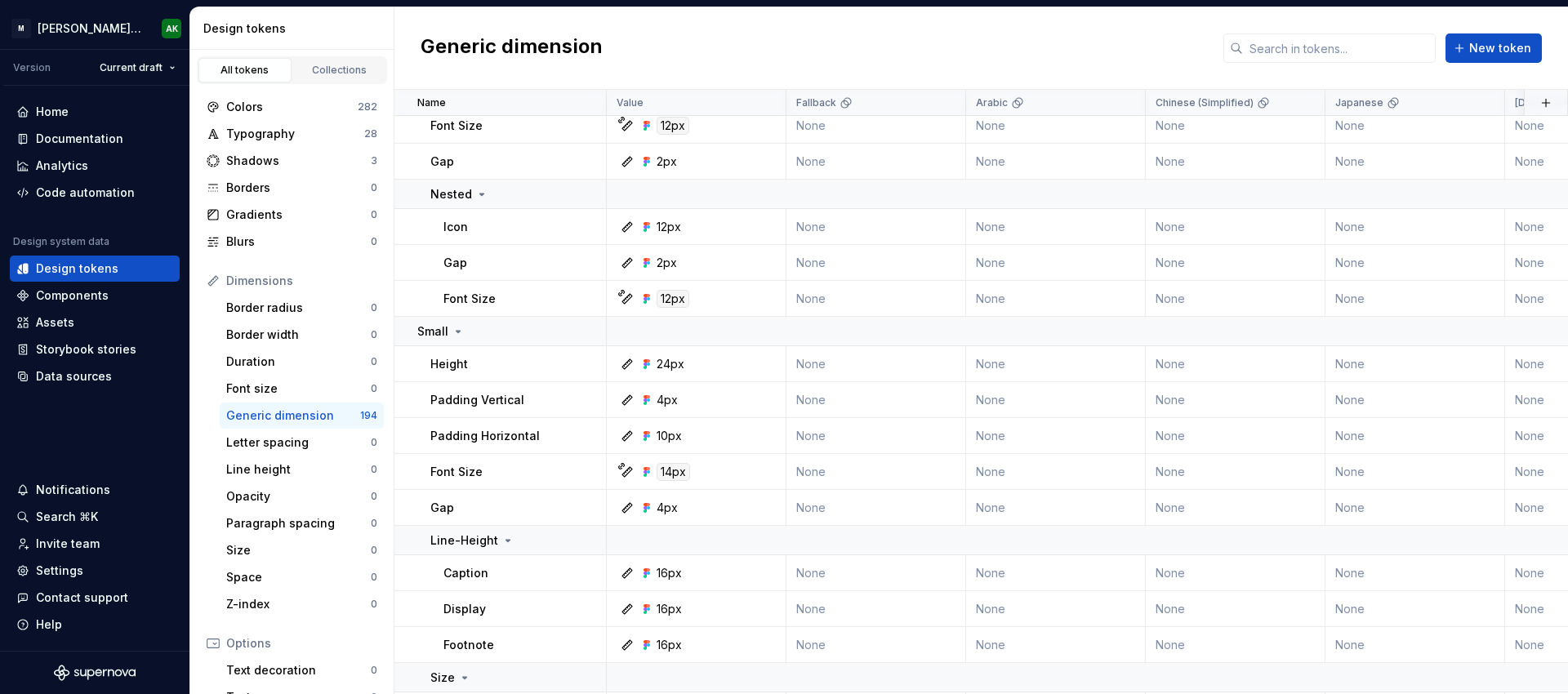
scroll to position [6210, 0]
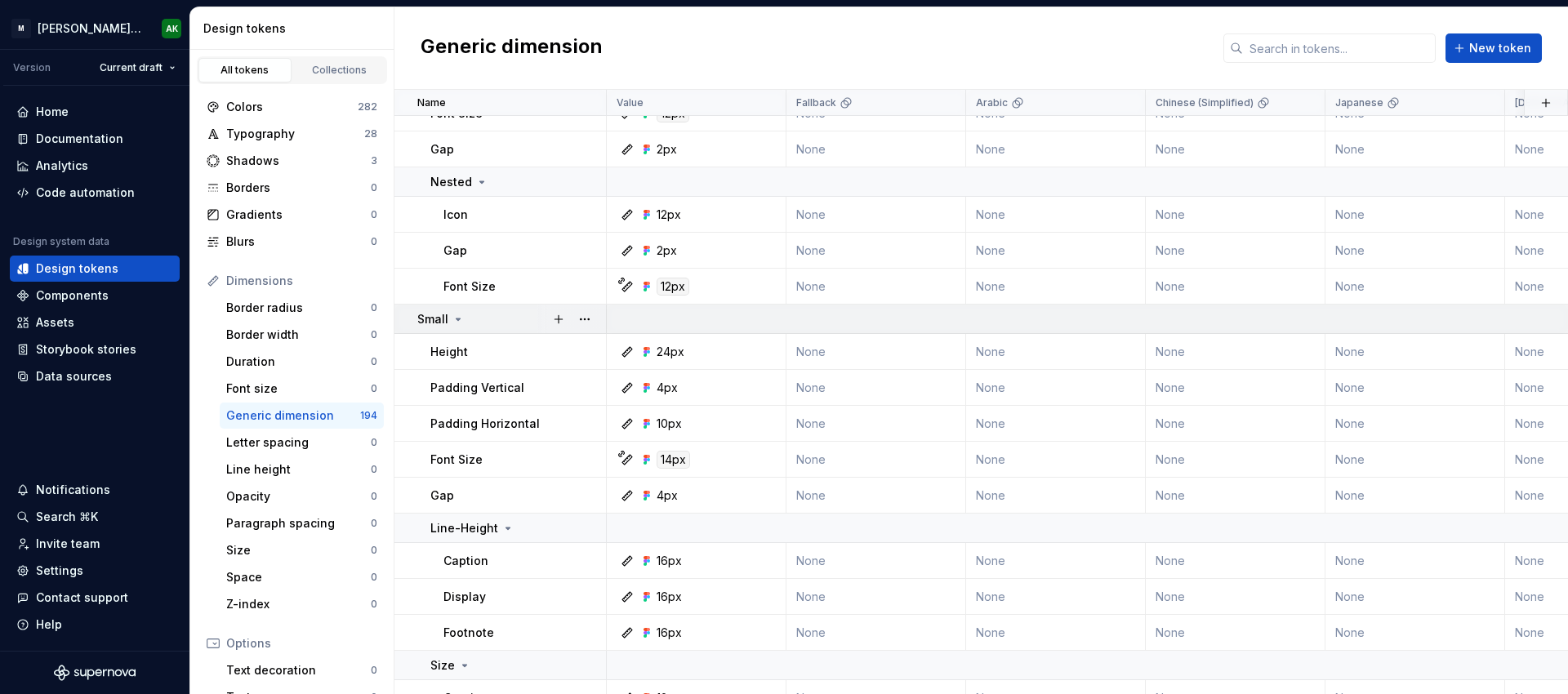
click at [460, 320] on icon at bounding box center [458, 319] width 13 height 13
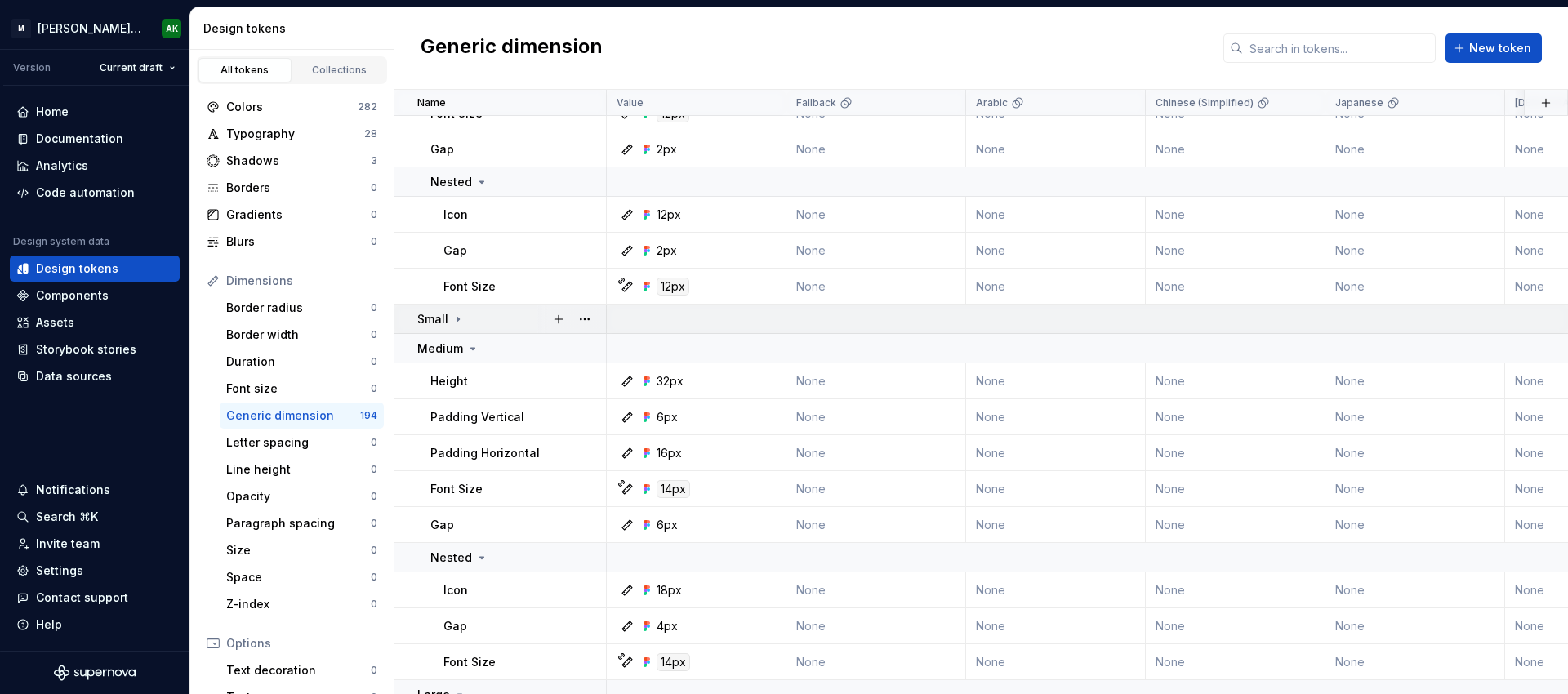
click at [460, 320] on icon at bounding box center [458, 319] width 13 height 13
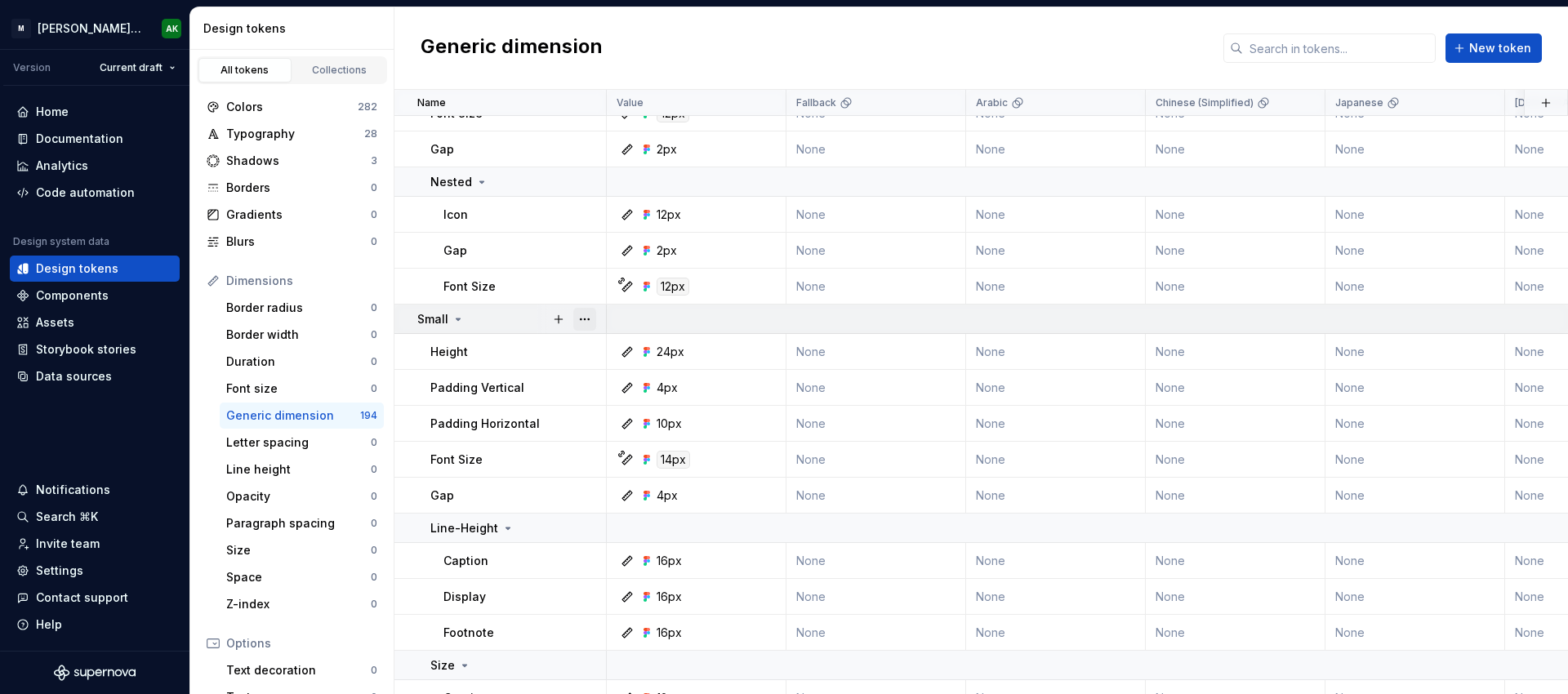
click at [589, 321] on button "button" at bounding box center [584, 319] width 23 height 23
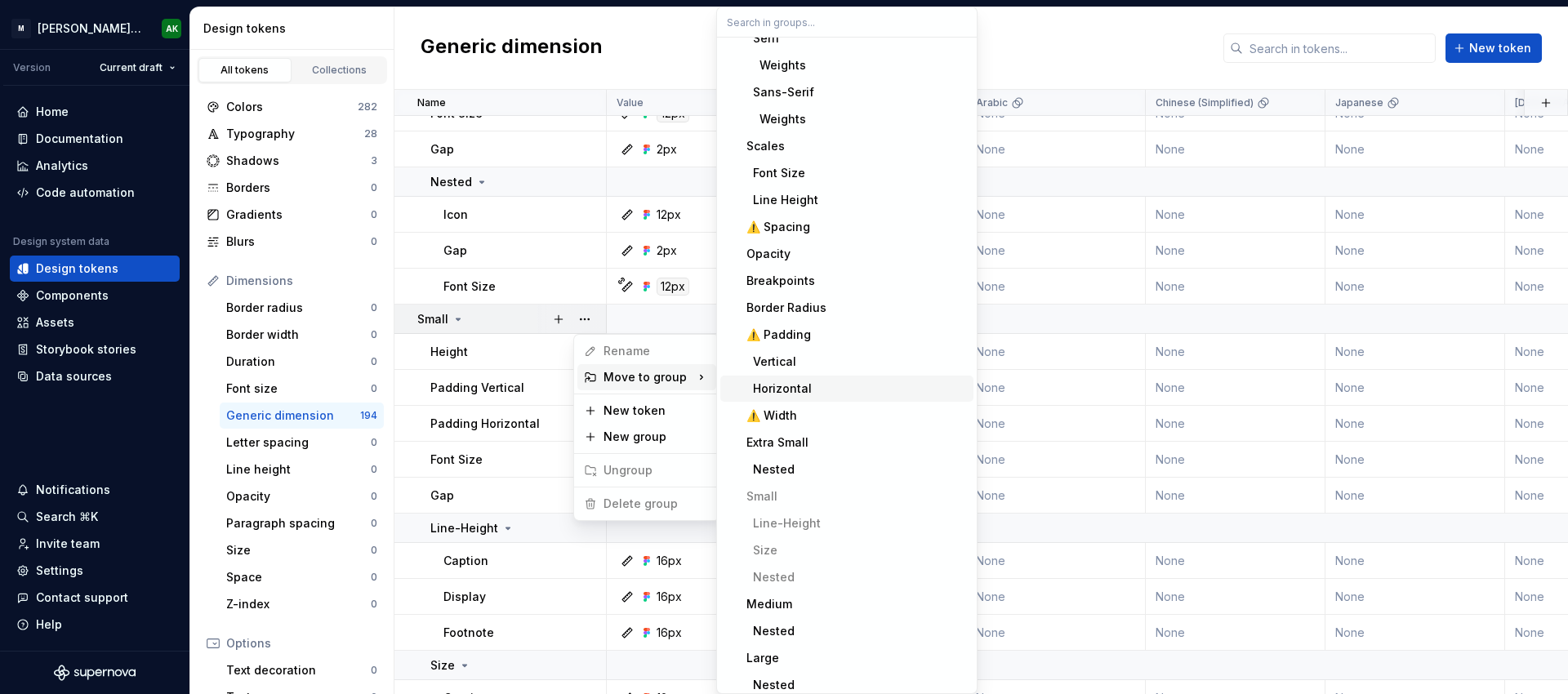
scroll to position [414, 0]
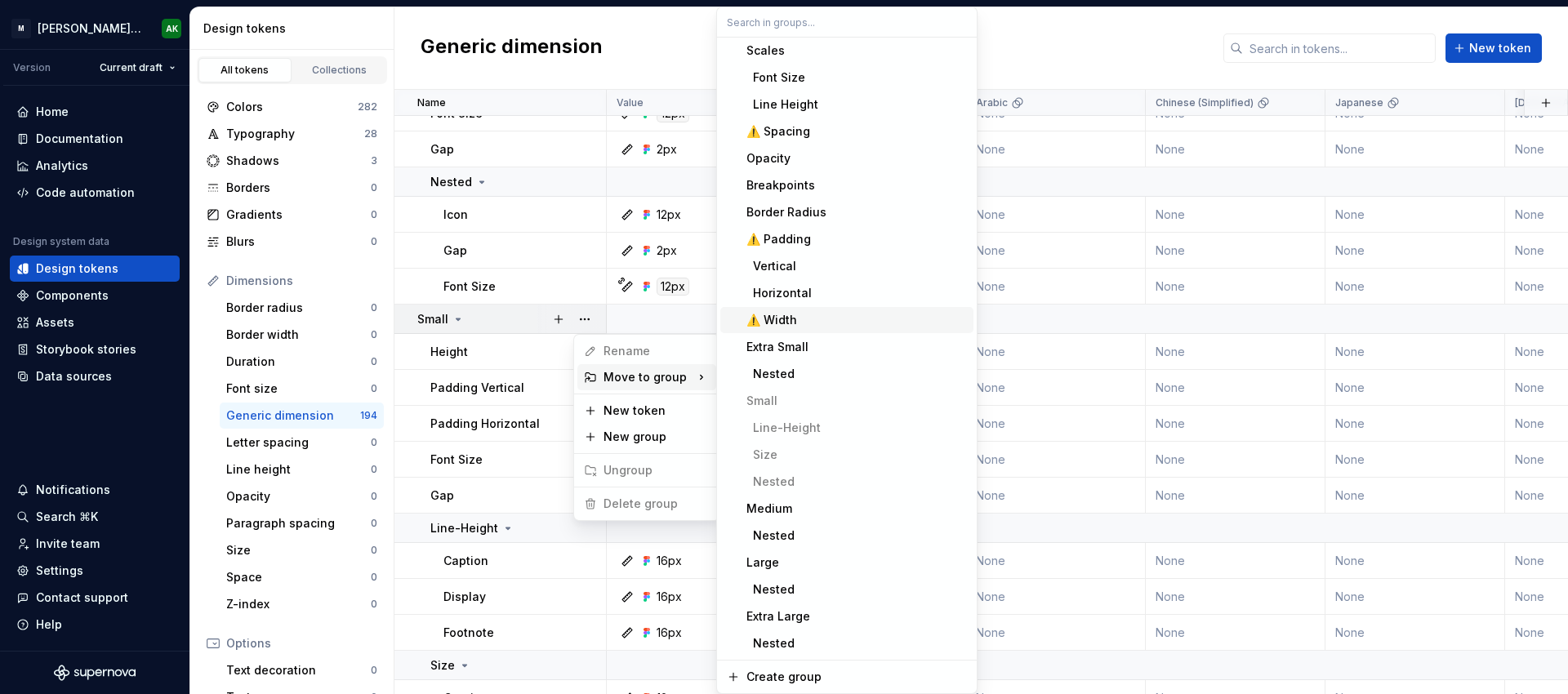
click at [458, 320] on html "M Moody's Design System AK Version Current draft Home Documentation Analytics C…" at bounding box center [784, 347] width 1568 height 694
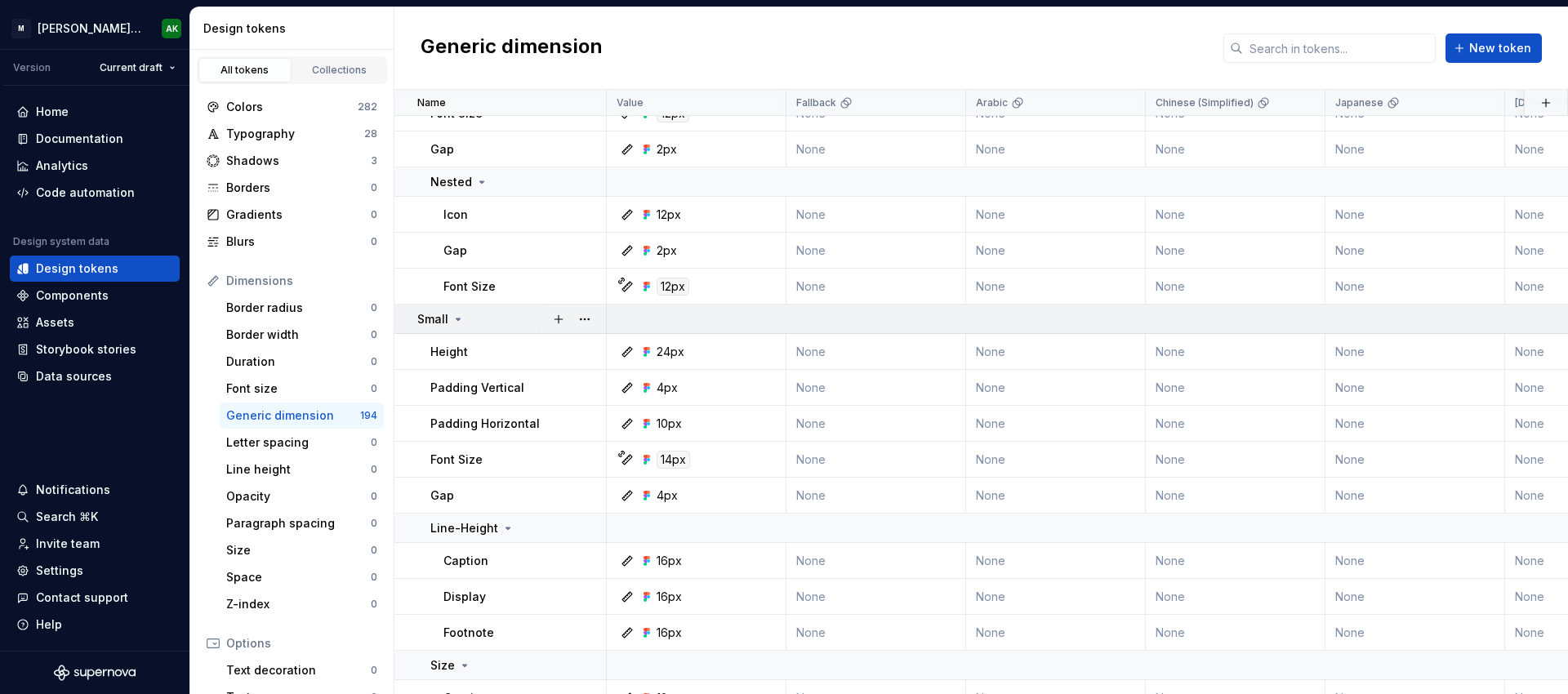
scroll to position [6210, 0]
click at [584, 320] on button "button" at bounding box center [584, 319] width 23 height 23
click at [590, 318] on button "button" at bounding box center [584, 319] width 23 height 23
drag, startPoint x: 428, startPoint y: 314, endPoint x: 329, endPoint y: 488, distance: 200.2
click at [417, 327] on div "Small" at bounding box center [440, 319] width 47 height 16
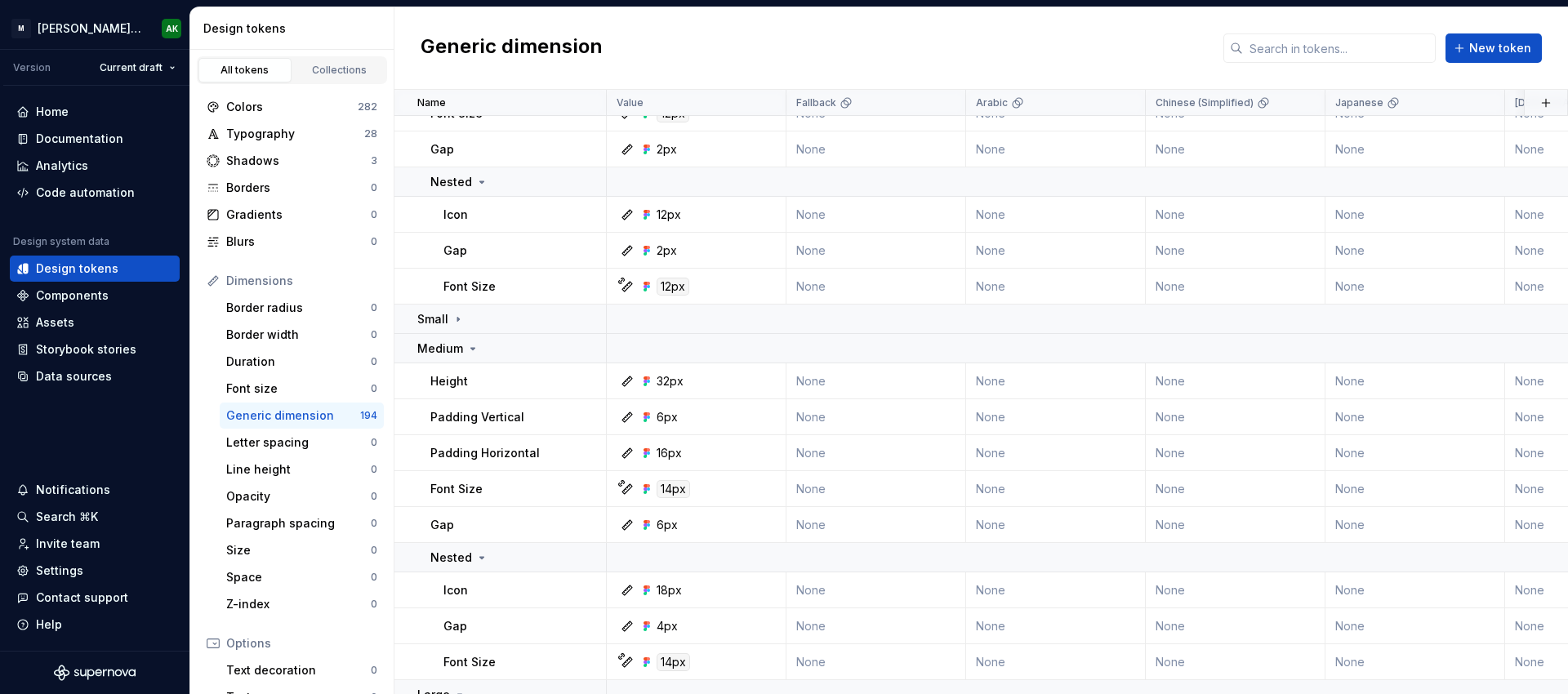
click at [682, 38] on div "Generic dimension New token" at bounding box center [981, 49] width 1174 height 82
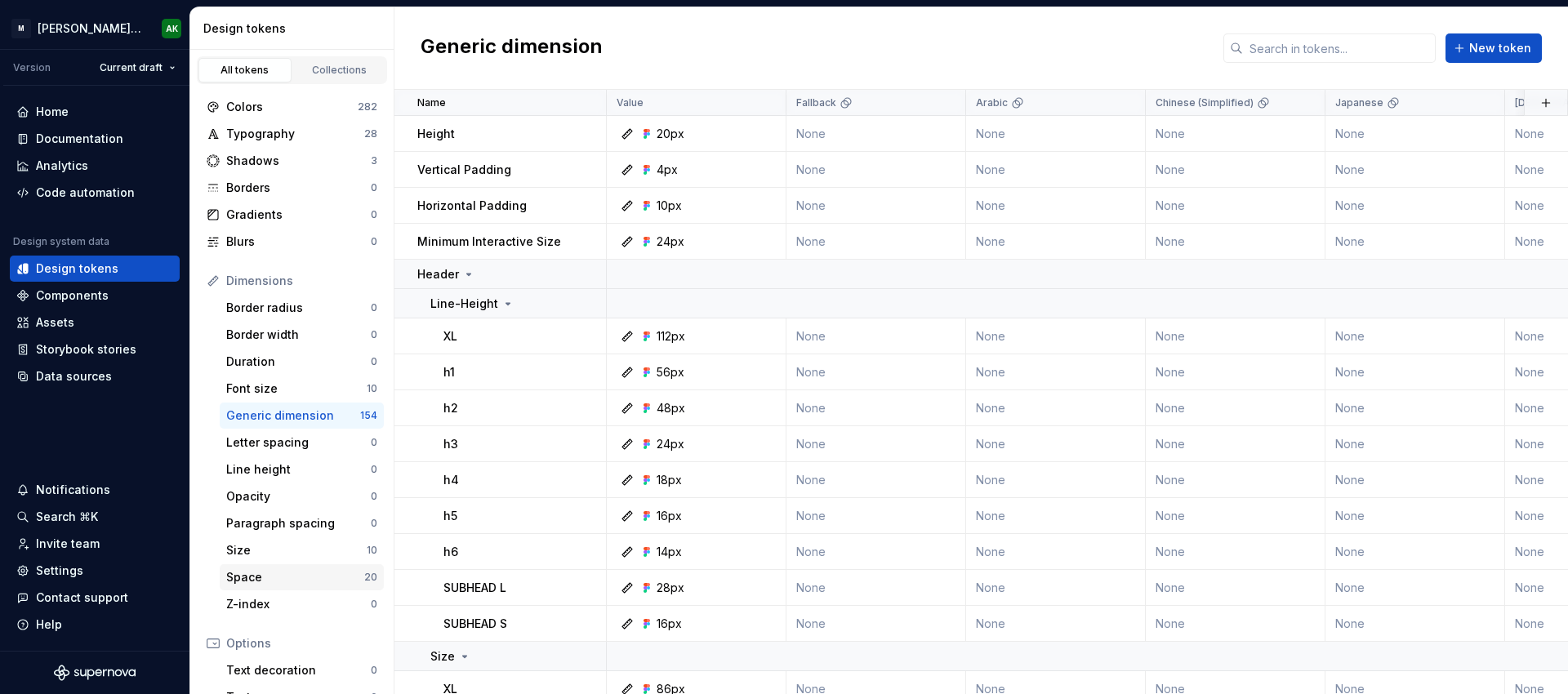
click at [290, 572] on div "Space" at bounding box center [295, 577] width 138 height 16
click at [99, 136] on div "Documentation" at bounding box center [80, 138] width 87 height 16
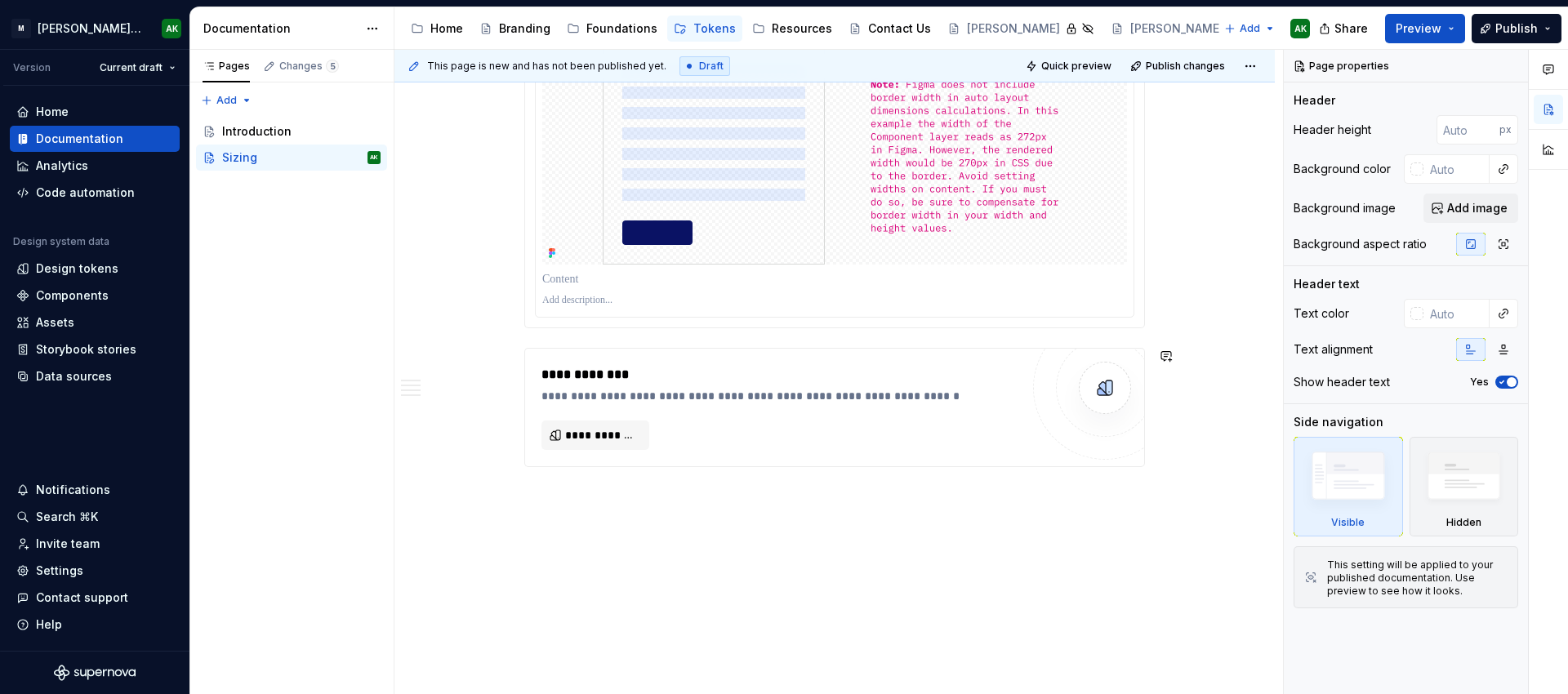
scroll to position [2315, 0]
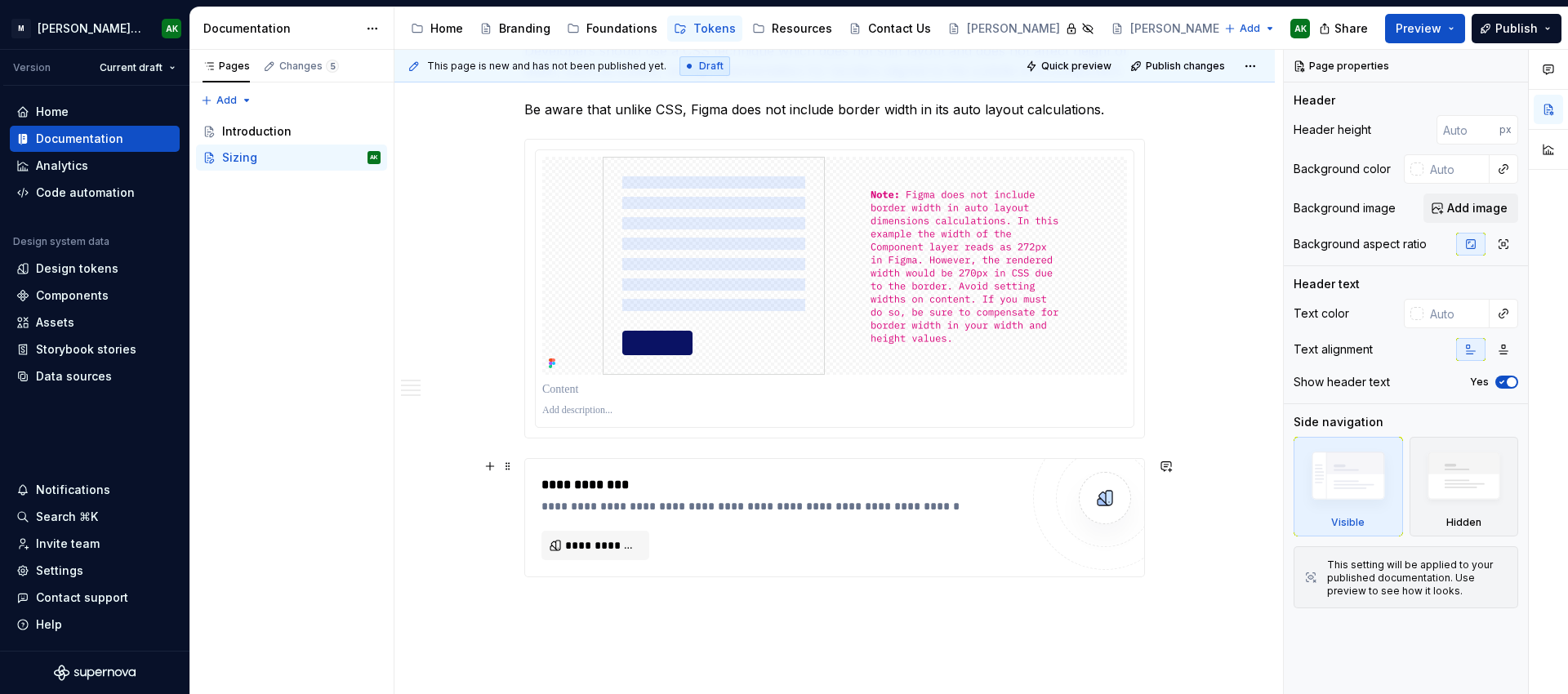
click at [715, 542] on div "**********" at bounding box center [781, 518] width 479 height 85
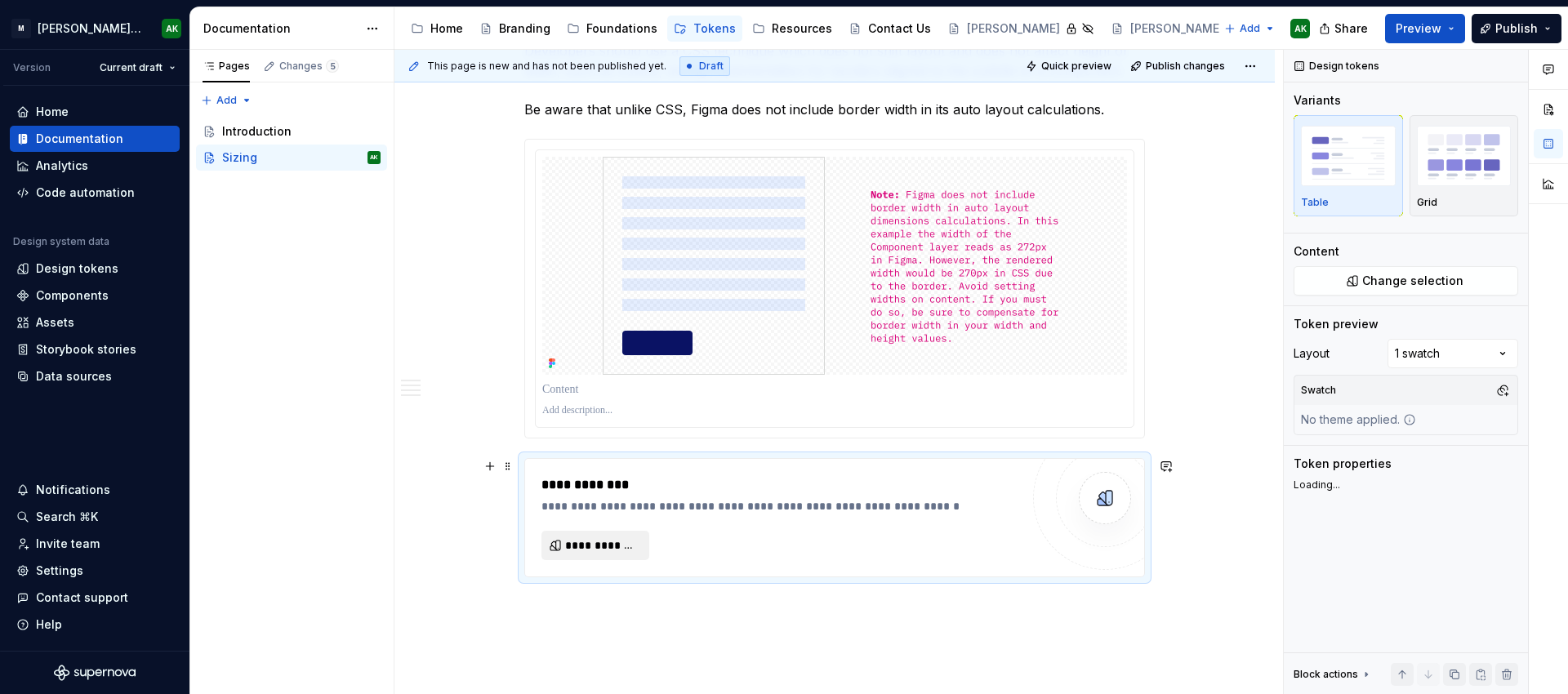
click at [613, 550] on span "**********" at bounding box center [602, 545] width 74 height 16
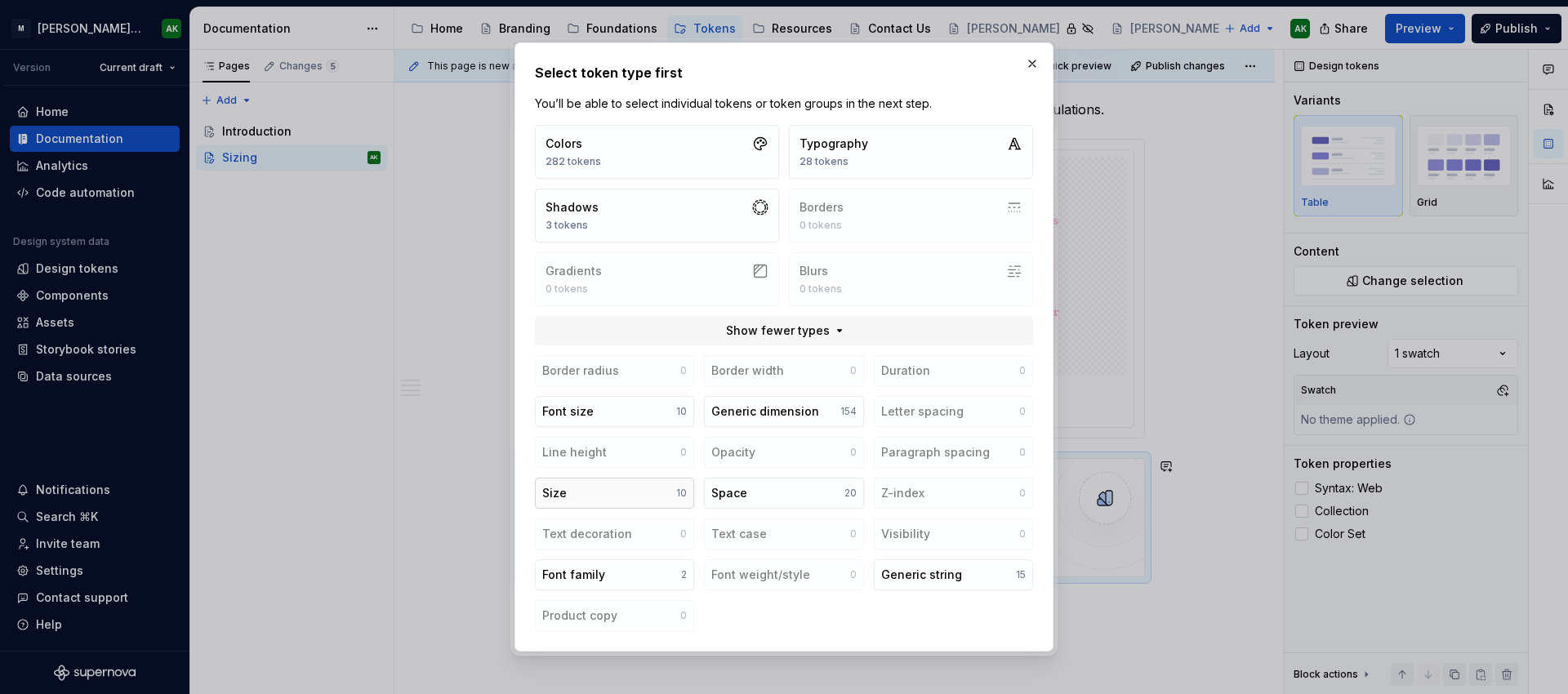
click at [614, 487] on button "Size 10" at bounding box center [614, 494] width 159 height 31
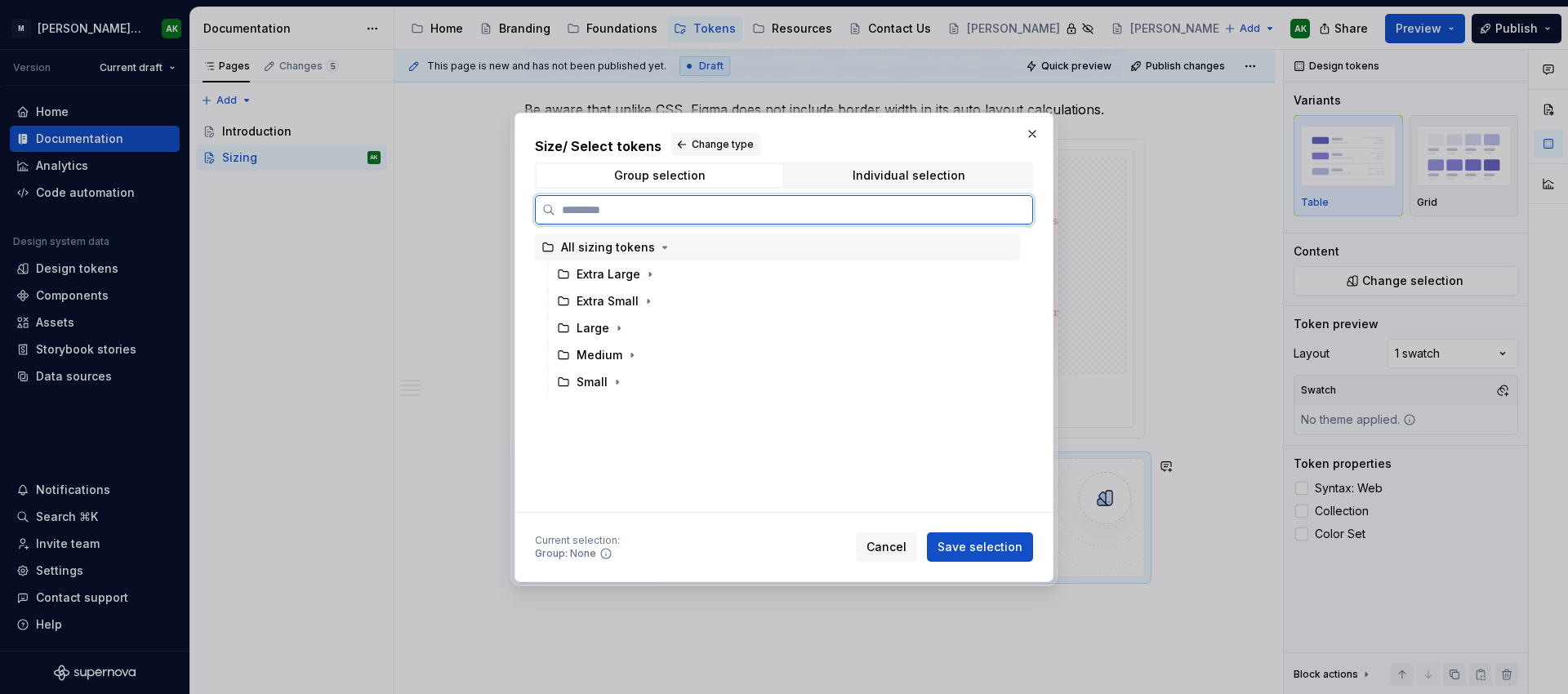
click at [569, 245] on div "All sizing tokens" at bounding box center [608, 247] width 94 height 16
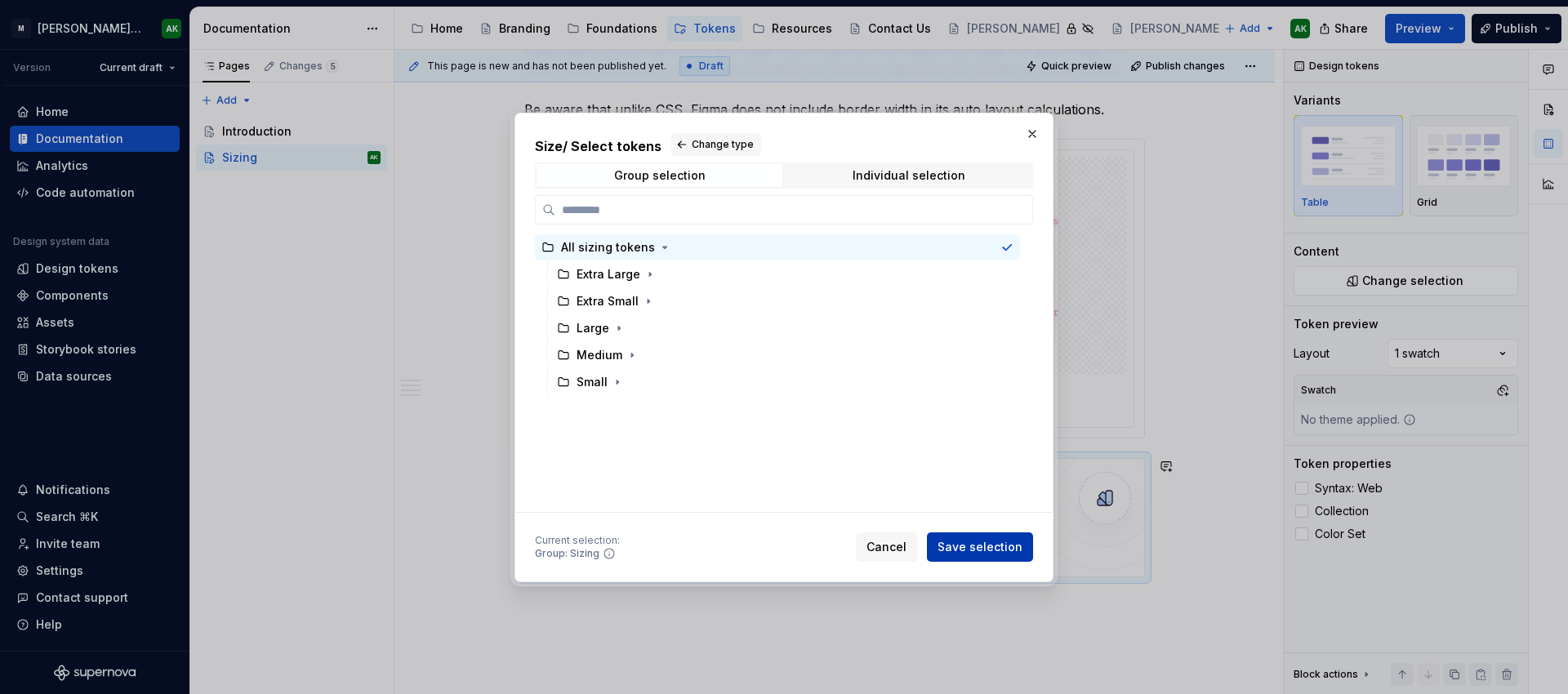
click at [999, 554] on span "Save selection" at bounding box center [979, 547] width 85 height 16
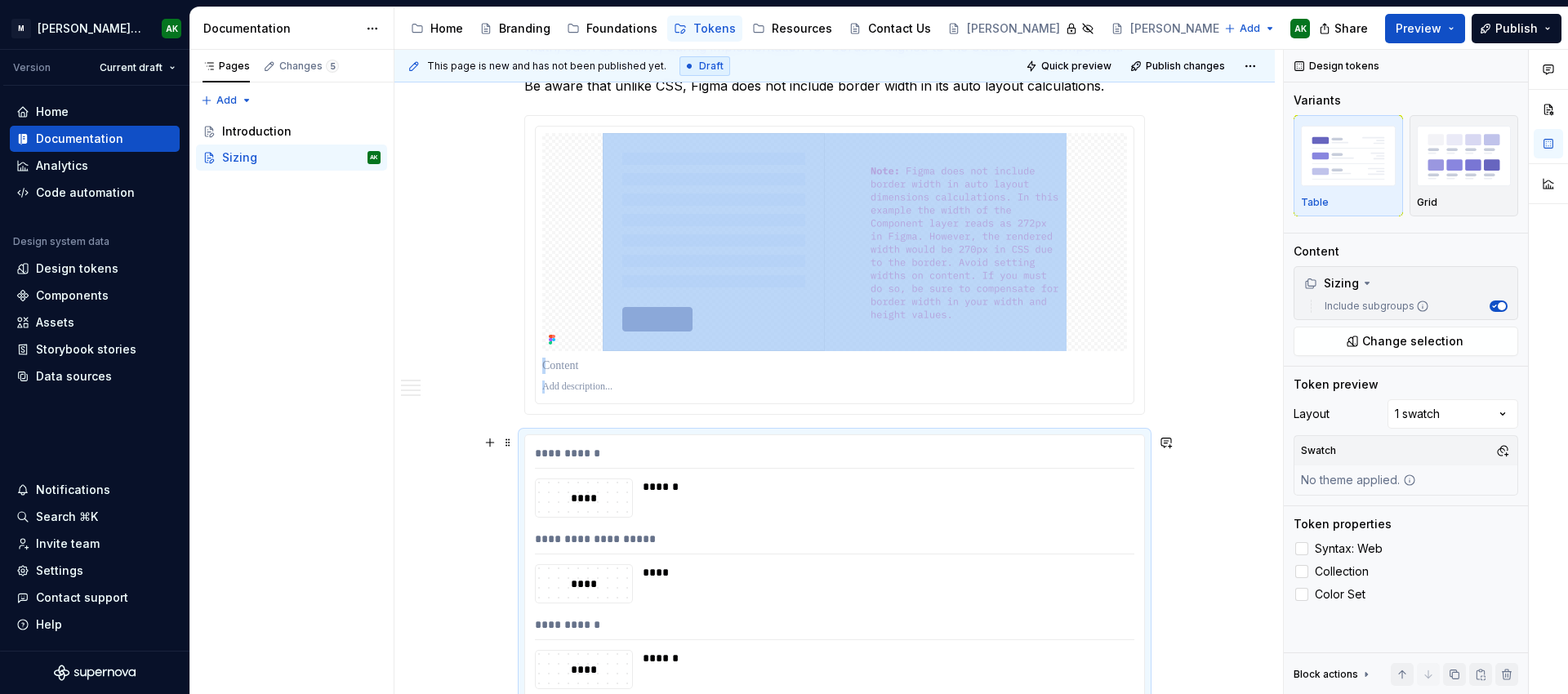
scroll to position [2486, 0]
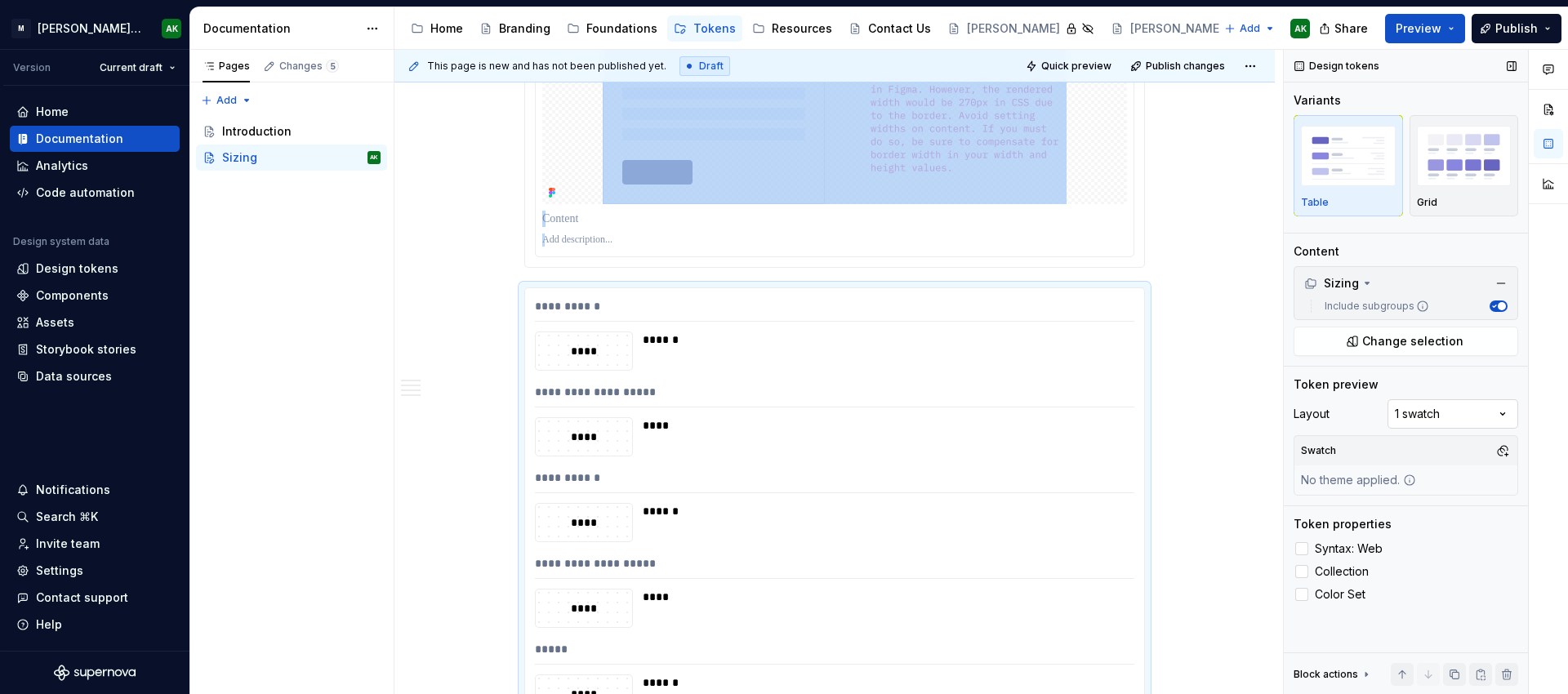
click at [1425, 410] on div "Comments Open comments No comments yet Select ‘Comment’ from the block context …" at bounding box center [1426, 372] width 284 height 645
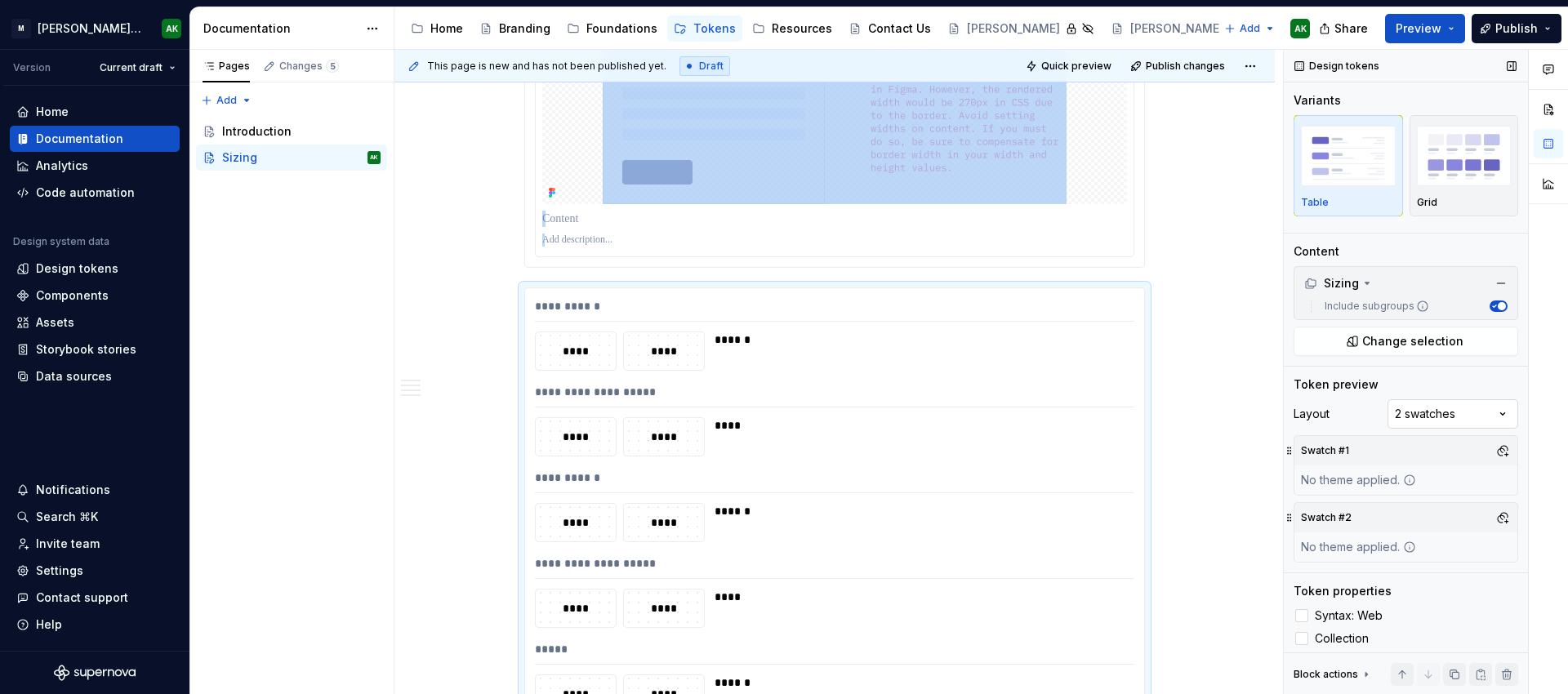
click at [1451, 410] on div "Comments Open comments No comments yet Select ‘Comment’ from the block context …" at bounding box center [1426, 372] width 284 height 645
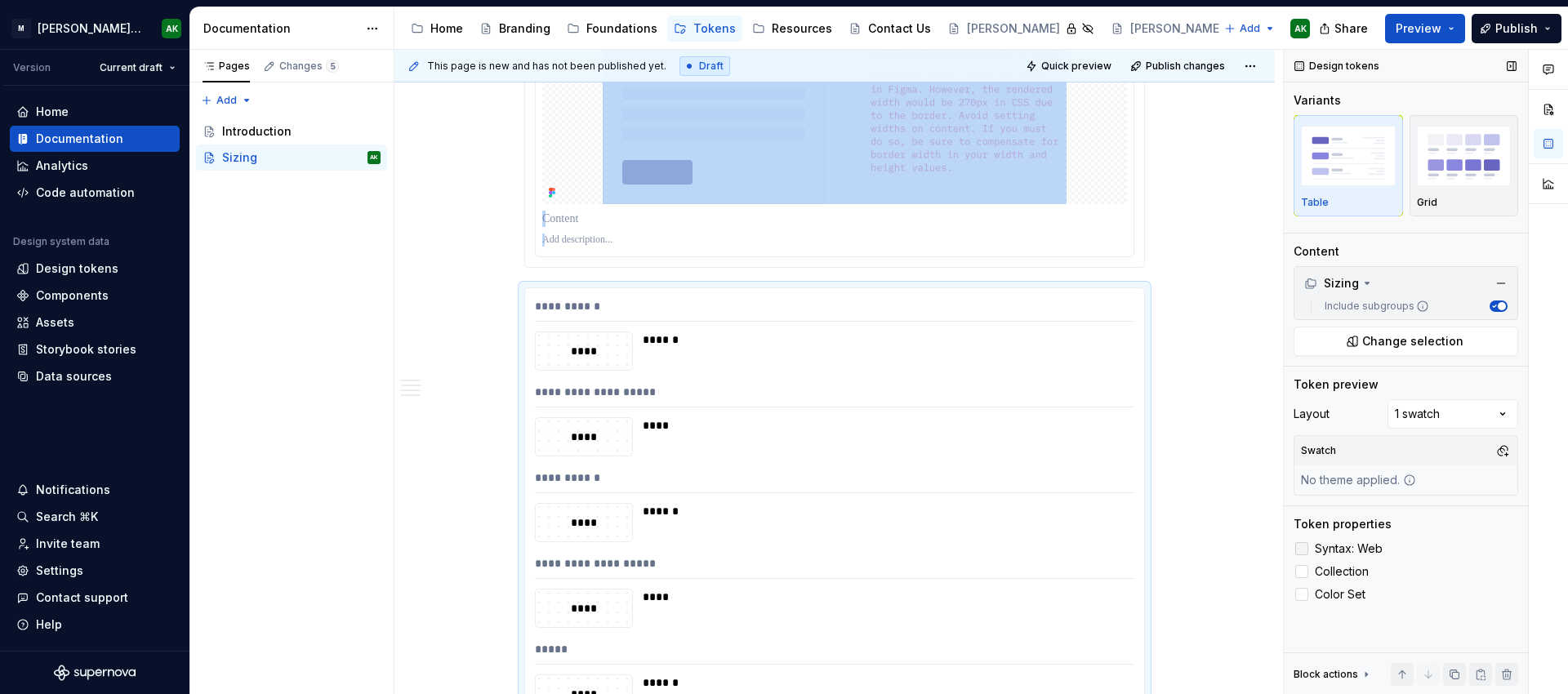
click at [1381, 543] on span "Syntax: Web" at bounding box center [1349, 548] width 68 height 13
click at [1370, 548] on span "Syntax: Web" at bounding box center [1349, 548] width 68 height 13
click at [1342, 565] on span "Collection" at bounding box center [1342, 571] width 54 height 13
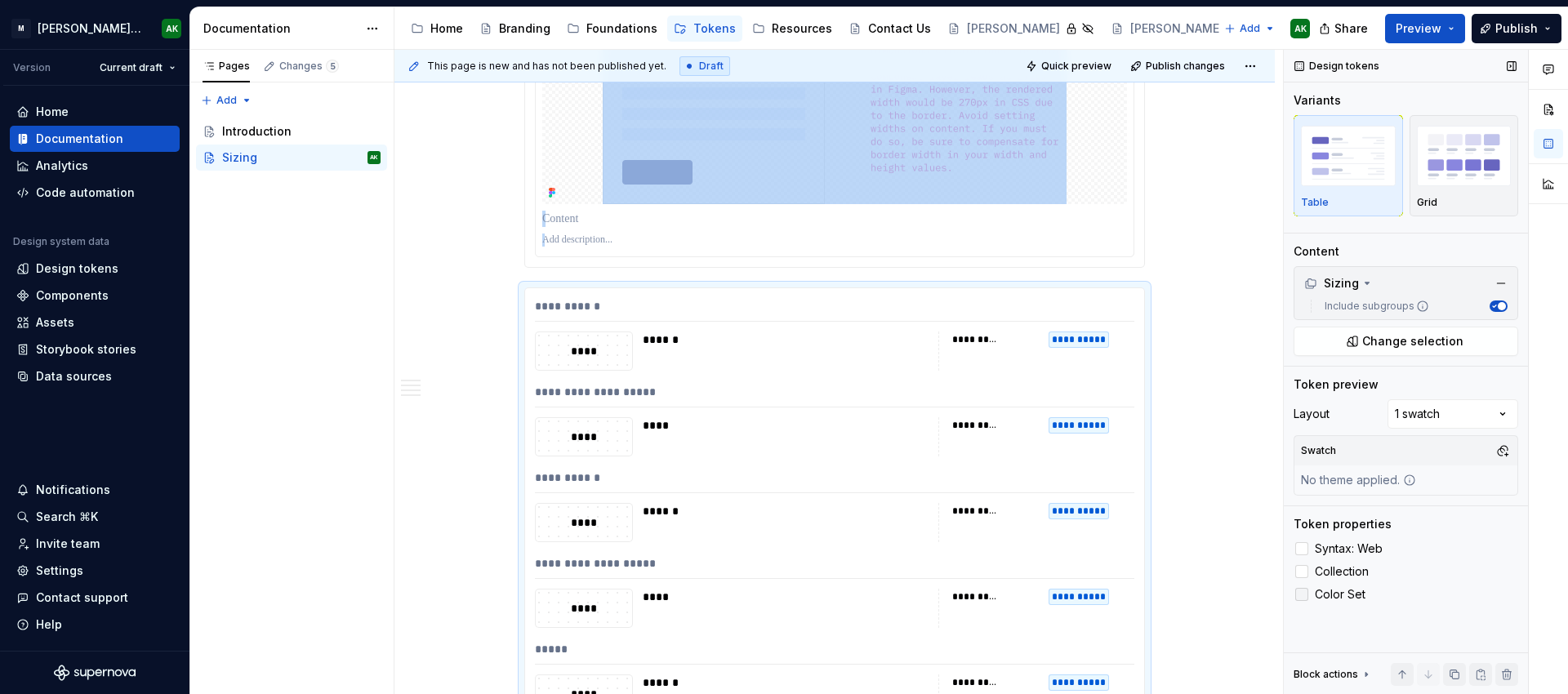
click at [1320, 595] on span "Color Set" at bounding box center [1340, 594] width 51 height 13
click at [1333, 598] on span "Color Set" at bounding box center [1340, 594] width 51 height 13
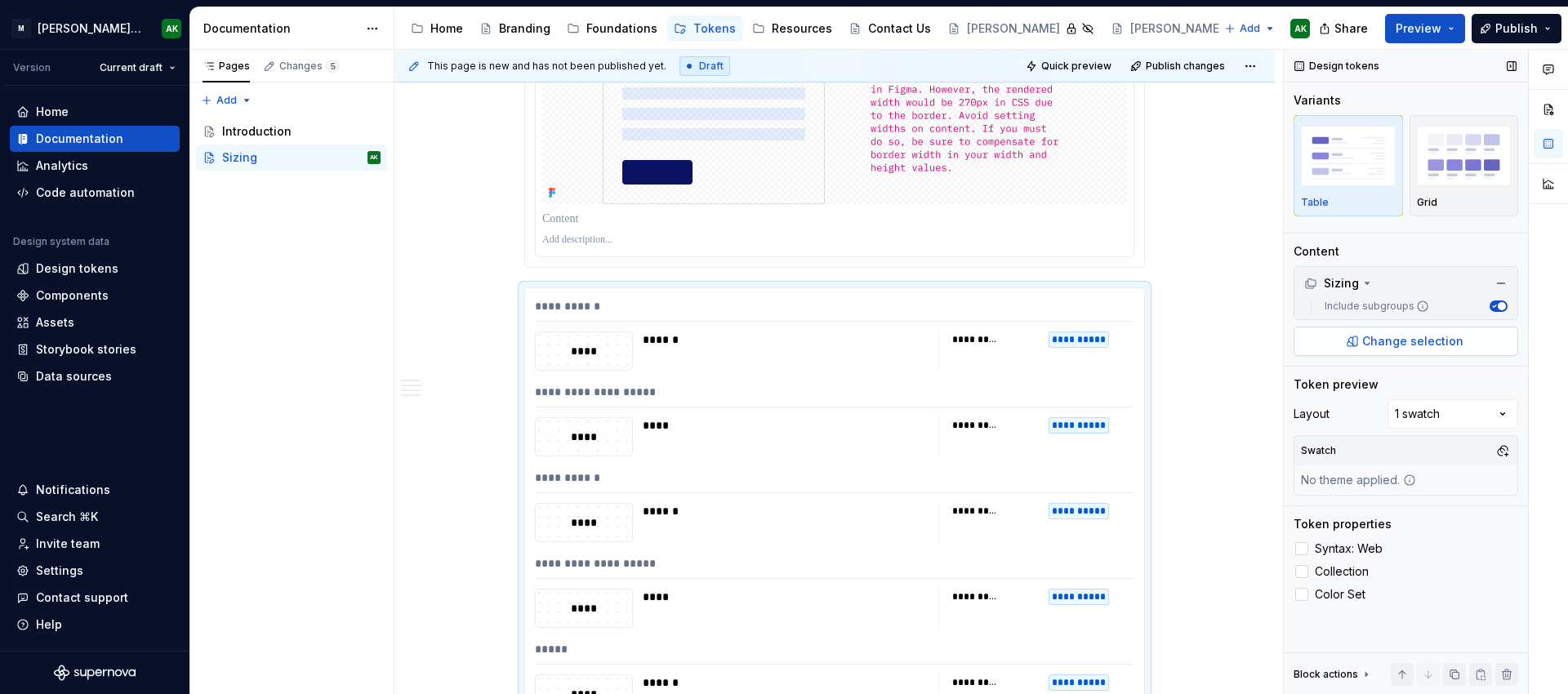
click at [1435, 352] on button "Change selection" at bounding box center [1406, 341] width 224 height 29
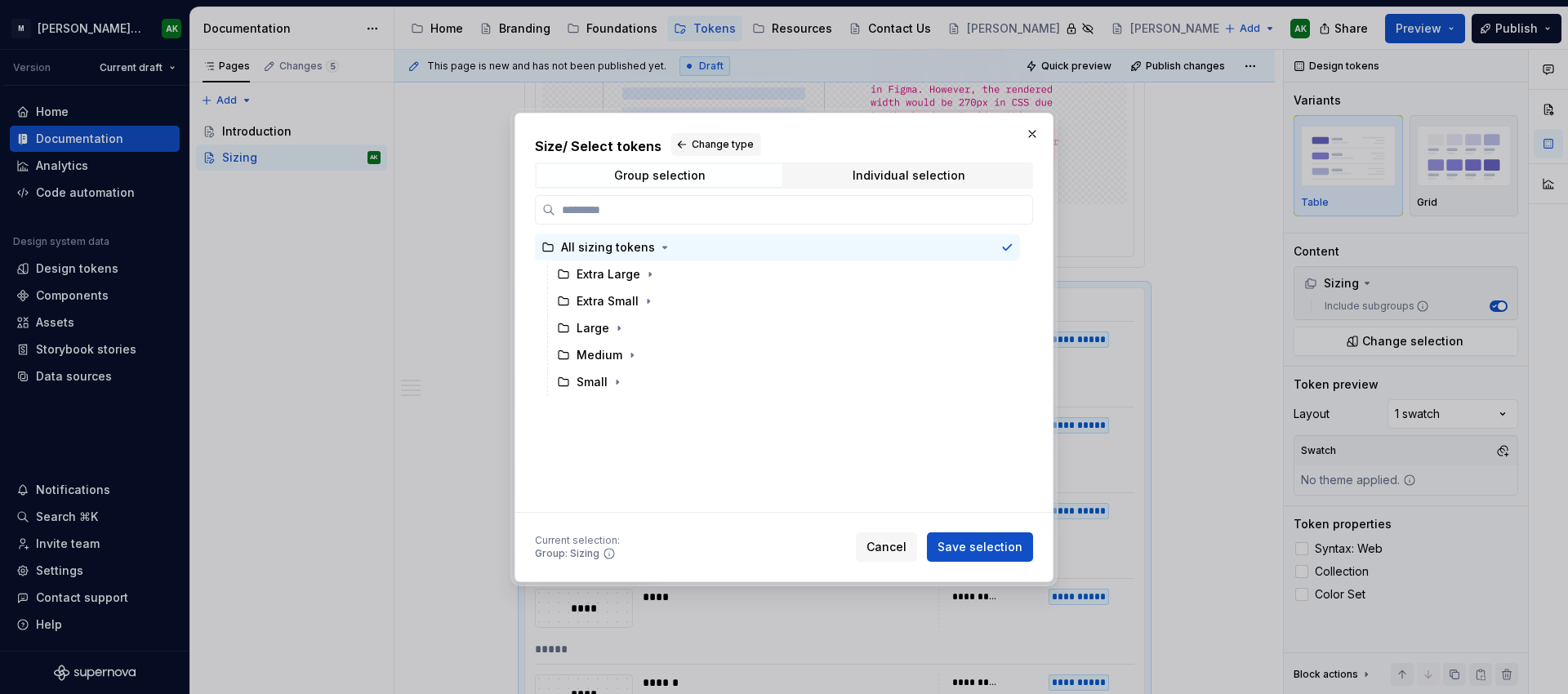
click at [897, 154] on div "Size / Select tokens Change type Group selection Individual selection All sizin…" at bounding box center [783, 322] width 498 height 380
click at [899, 173] on div "Individual selection" at bounding box center [909, 175] width 113 height 13
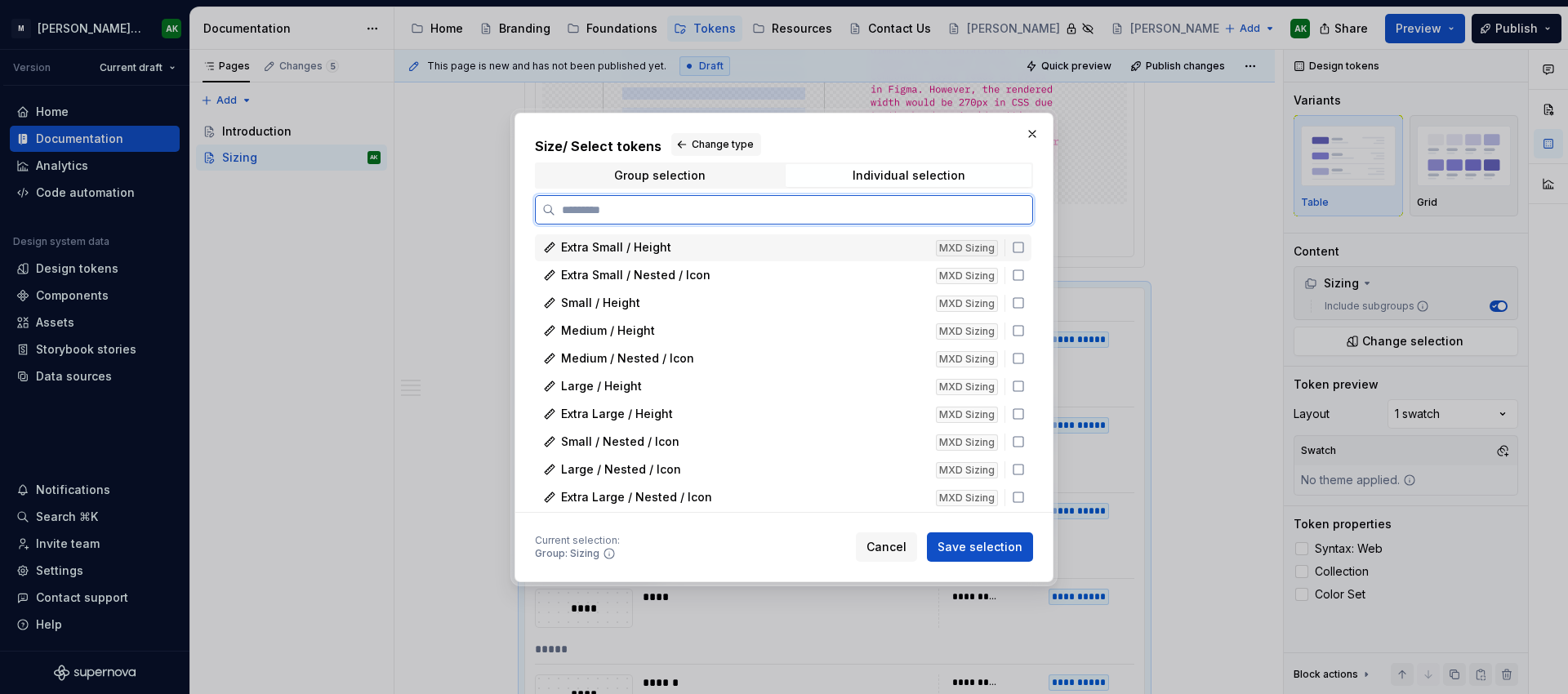
click at [1014, 248] on icon at bounding box center [1018, 247] width 13 height 13
click at [1021, 272] on icon at bounding box center [1018, 275] width 13 height 13
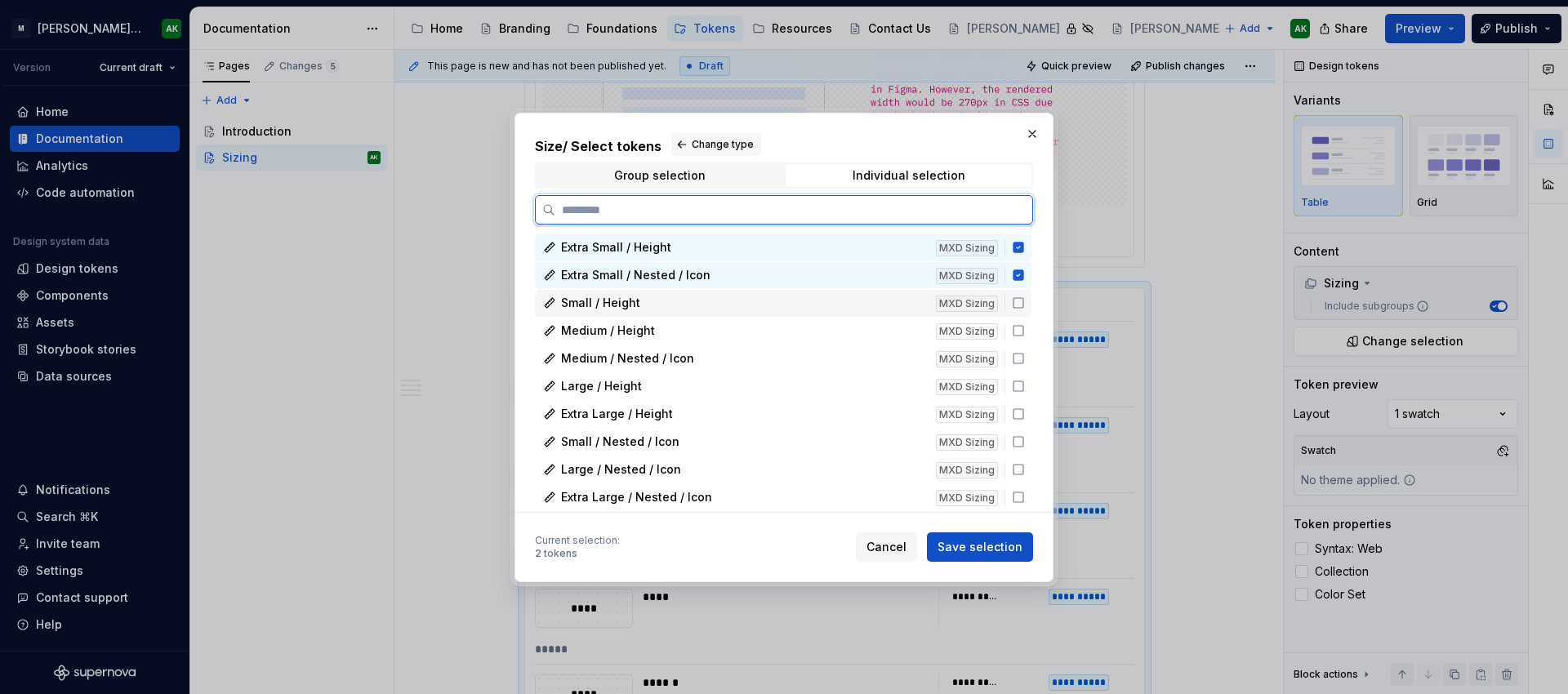
click at [1017, 296] on icon at bounding box center [1018, 302] width 13 height 13
click at [1017, 328] on icon at bounding box center [1018, 330] width 13 height 13
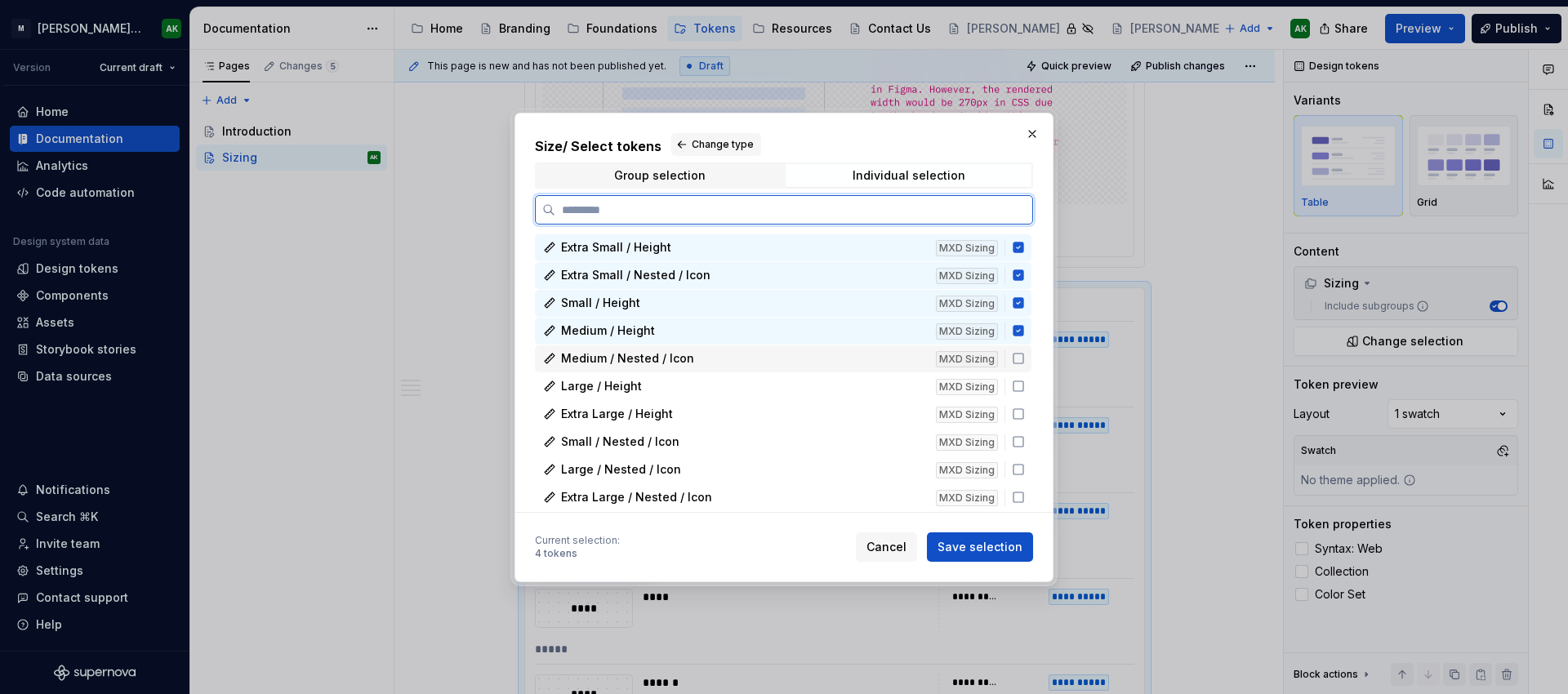
click at [1018, 356] on icon at bounding box center [1018, 358] width 13 height 13
click at [1014, 375] on div "Large / Height MXD Sizing" at bounding box center [782, 386] width 496 height 27
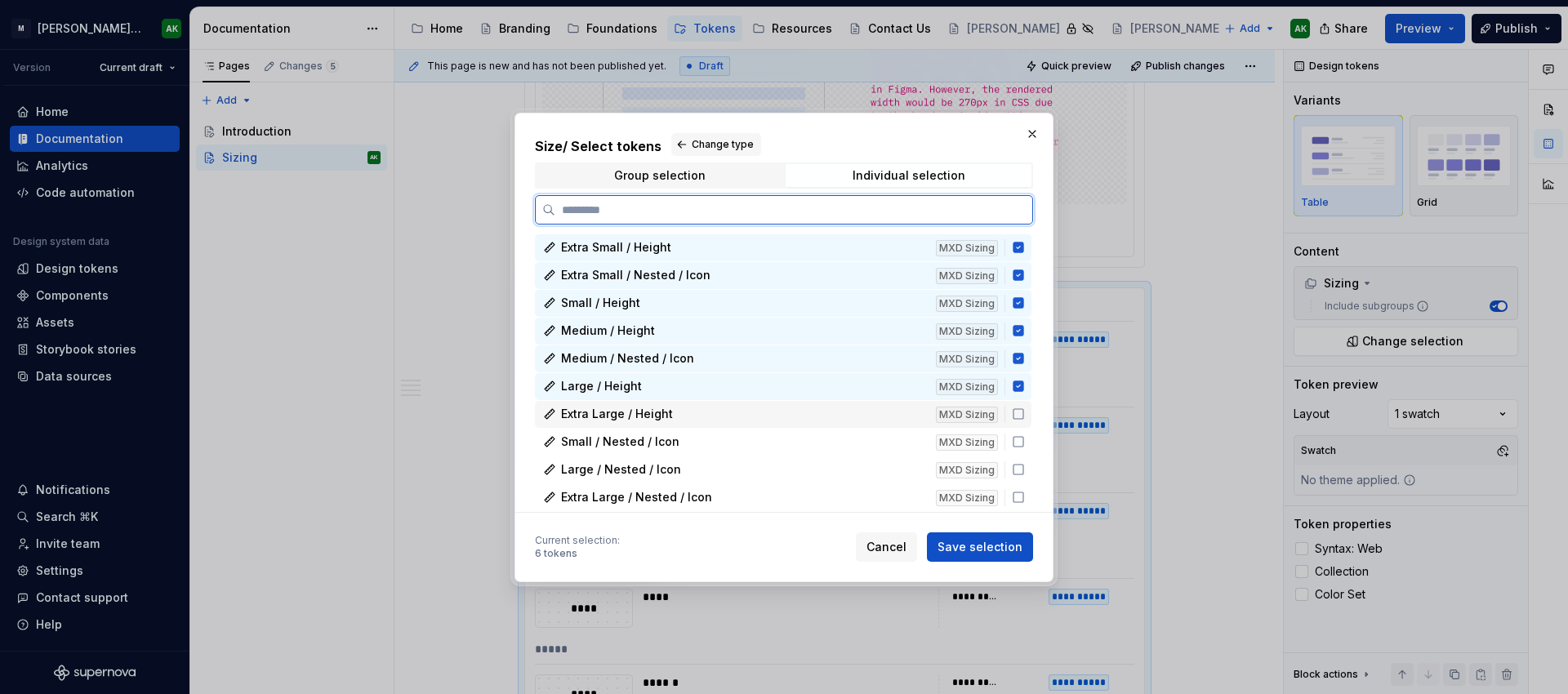
drag, startPoint x: 1014, startPoint y: 412, endPoint x: 1020, endPoint y: 428, distance: 17.1
click at [1014, 412] on icon at bounding box center [1018, 414] width 13 height 13
click at [1019, 435] on icon at bounding box center [1018, 441] width 13 height 13
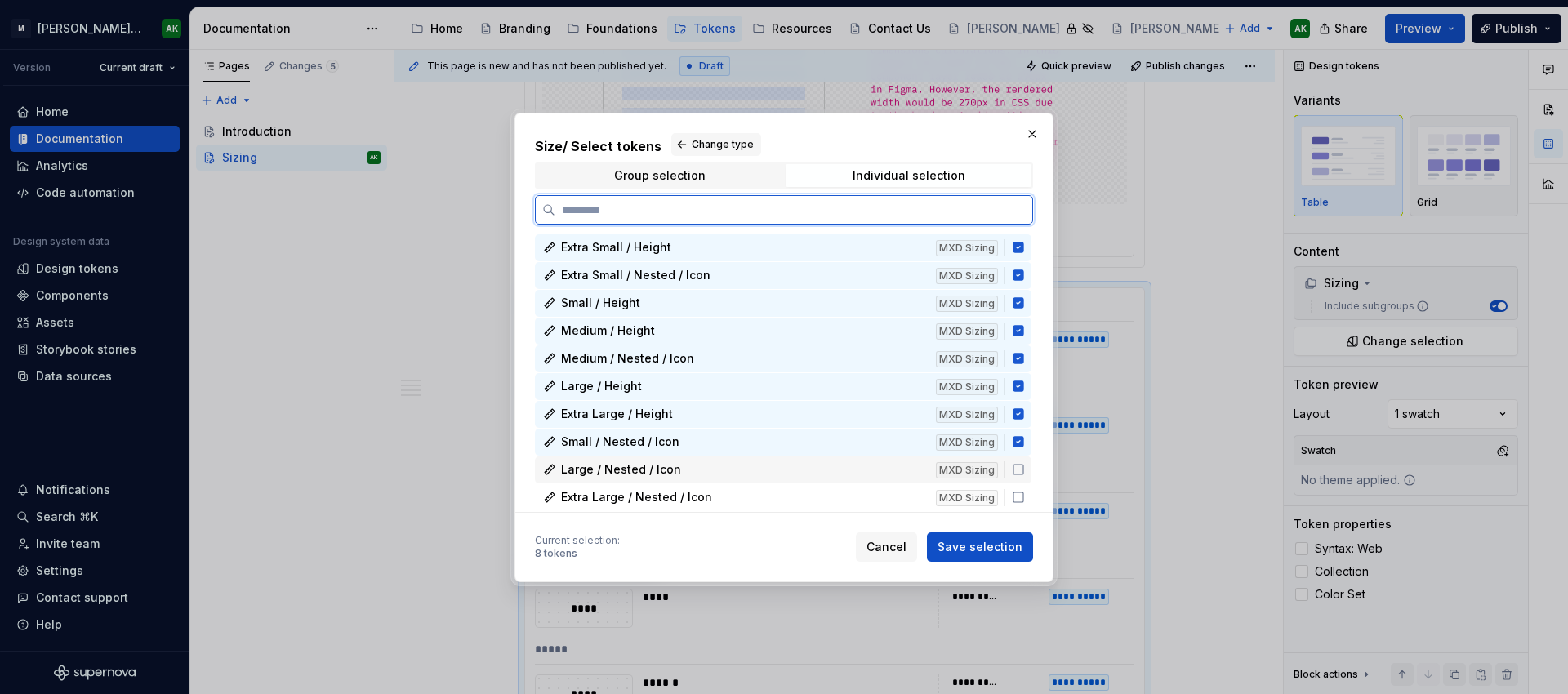
click at [1014, 466] on icon at bounding box center [1018, 469] width 13 height 13
click at [1014, 491] on icon at bounding box center [1018, 497] width 13 height 13
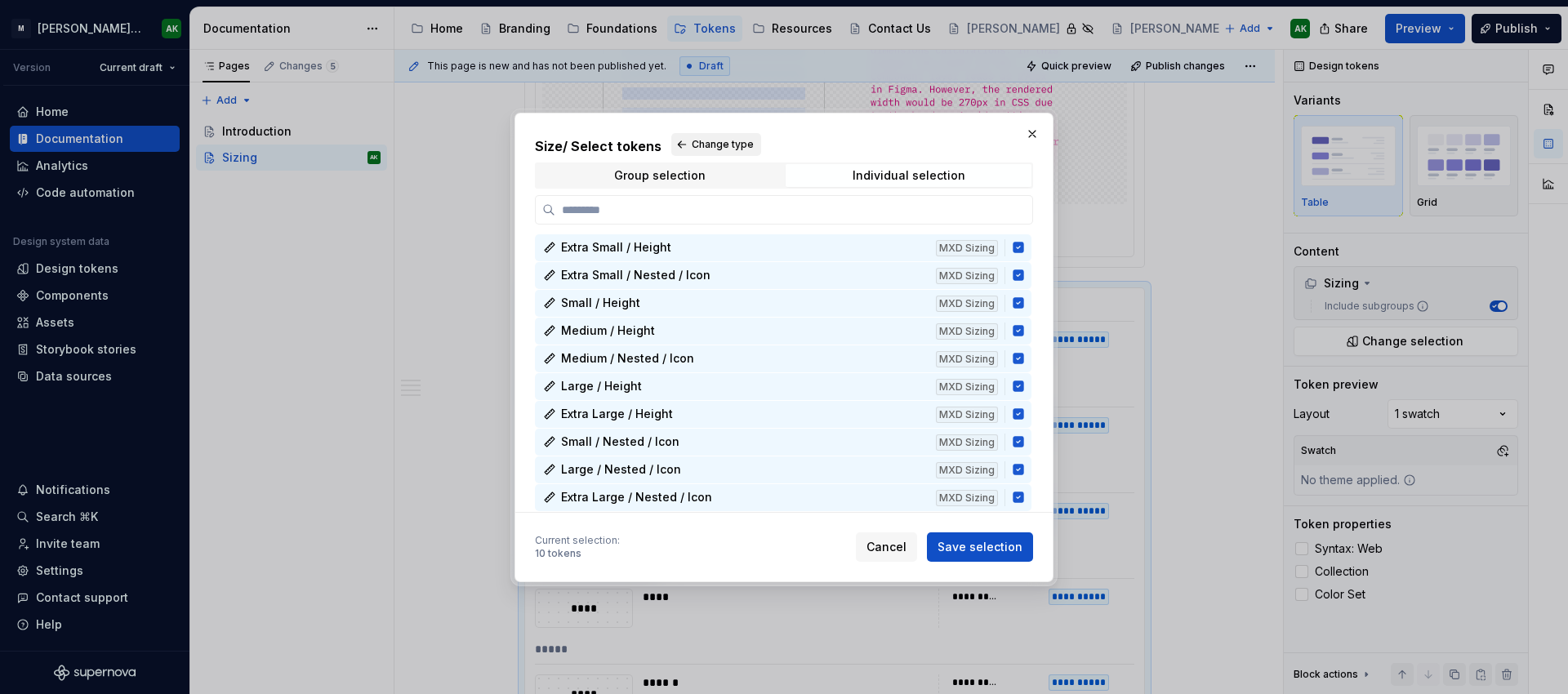
click at [693, 133] on h2 "Size / Select tokens Change type" at bounding box center [783, 144] width 498 height 23
click at [666, 140] on h2 "Size / Select tokens Change type" at bounding box center [783, 144] width 498 height 23
click at [694, 144] on span "Change type" at bounding box center [722, 144] width 62 height 13
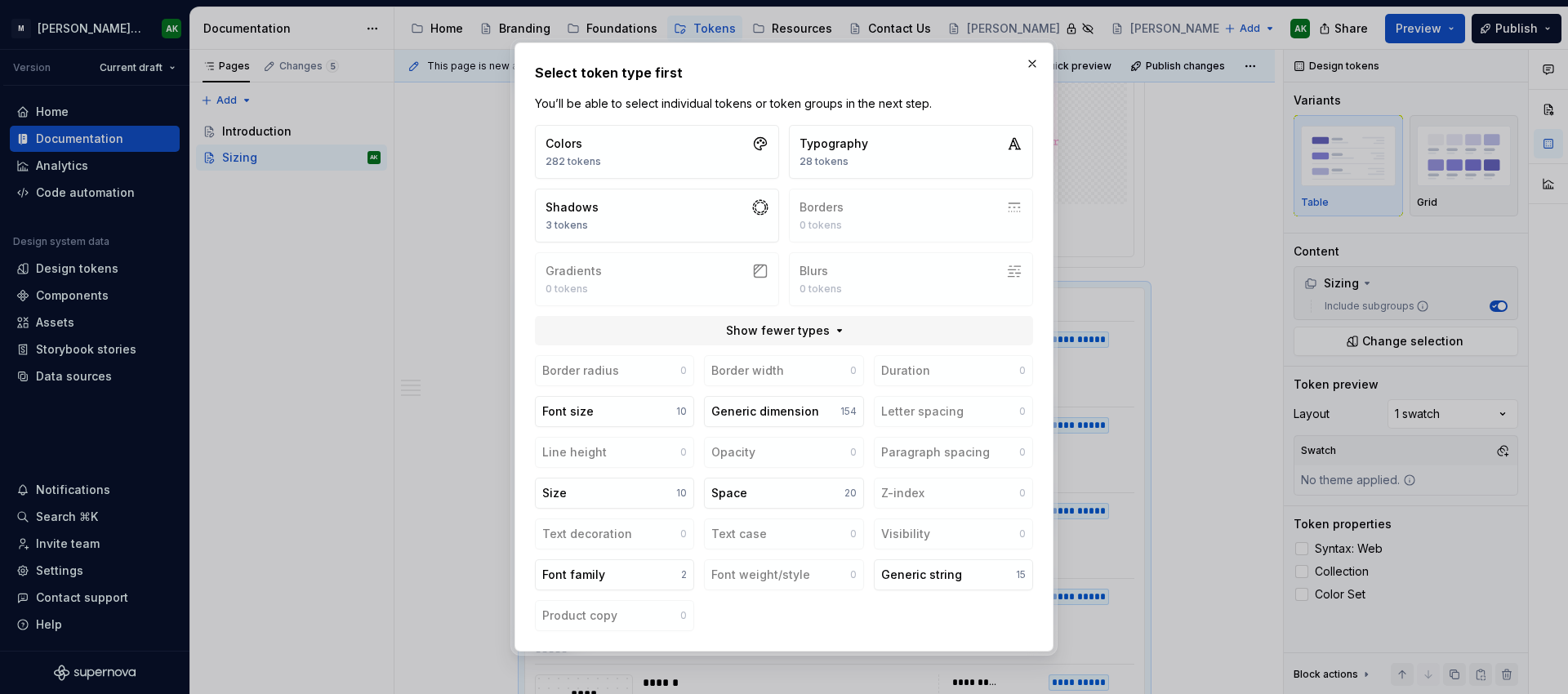
click at [857, 62] on div "Select token type first You’ll be able to select individual tokens or token gro…" at bounding box center [783, 347] width 539 height 609
click at [769, 397] on button "Generic dimension 154" at bounding box center [784, 411] width 159 height 31
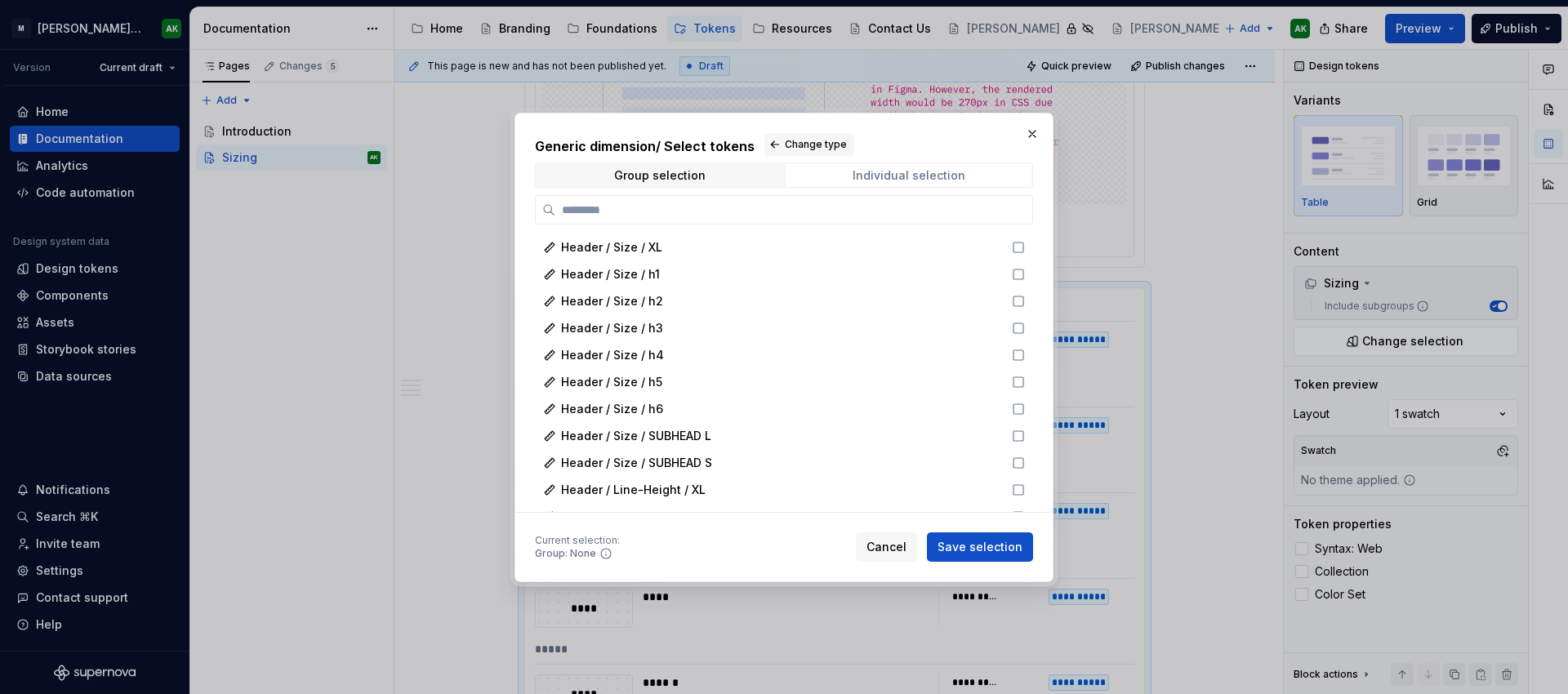
click at [952, 172] on div "Individual selection" at bounding box center [909, 175] width 113 height 13
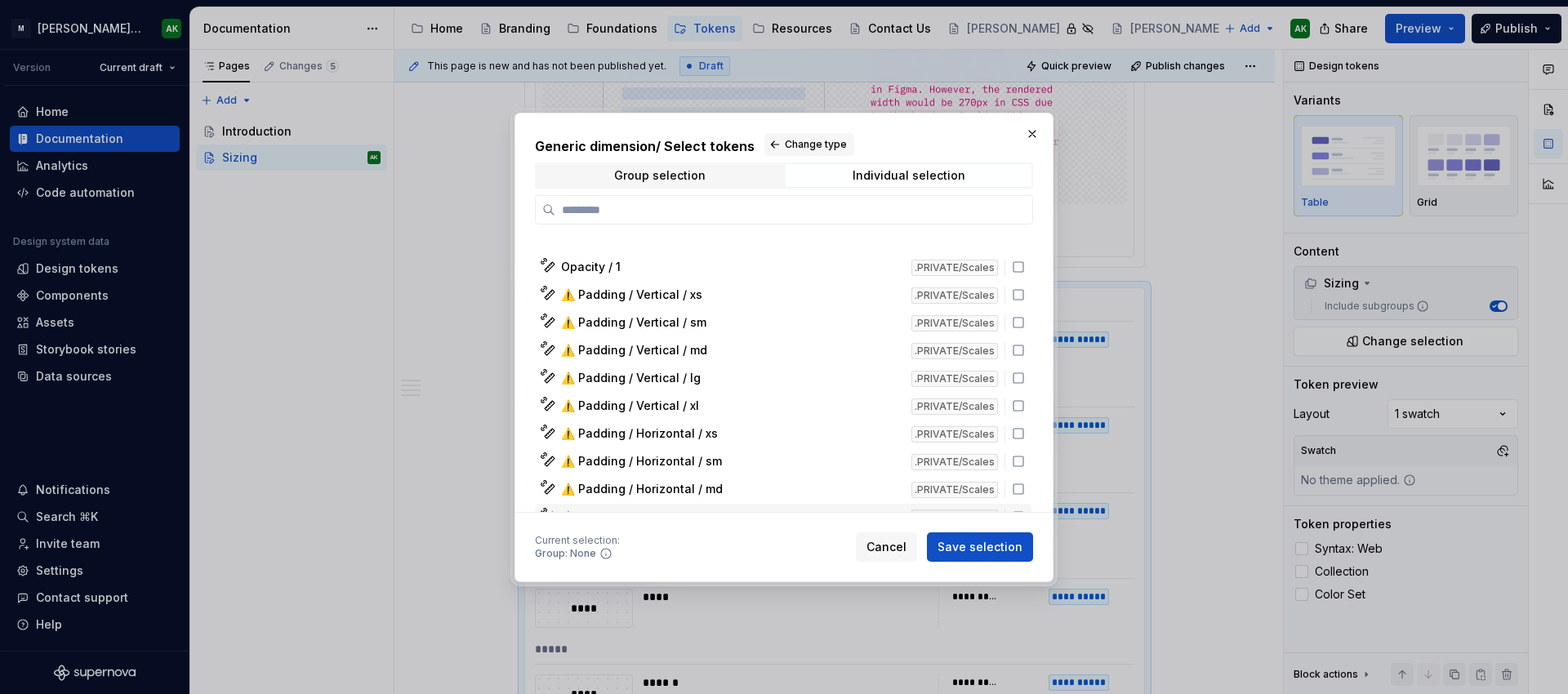
scroll to position [3780, 0]
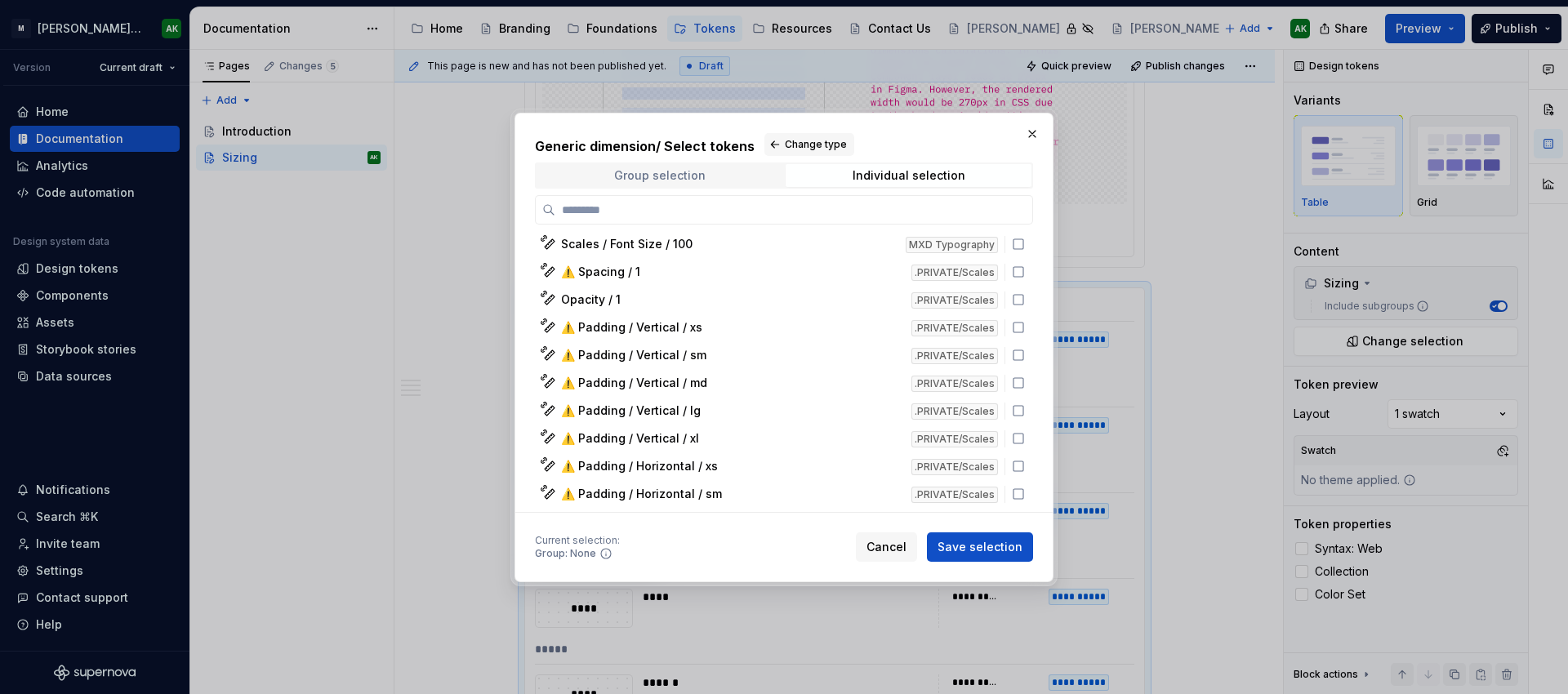
click at [656, 174] on div "Group selection" at bounding box center [660, 175] width 92 height 13
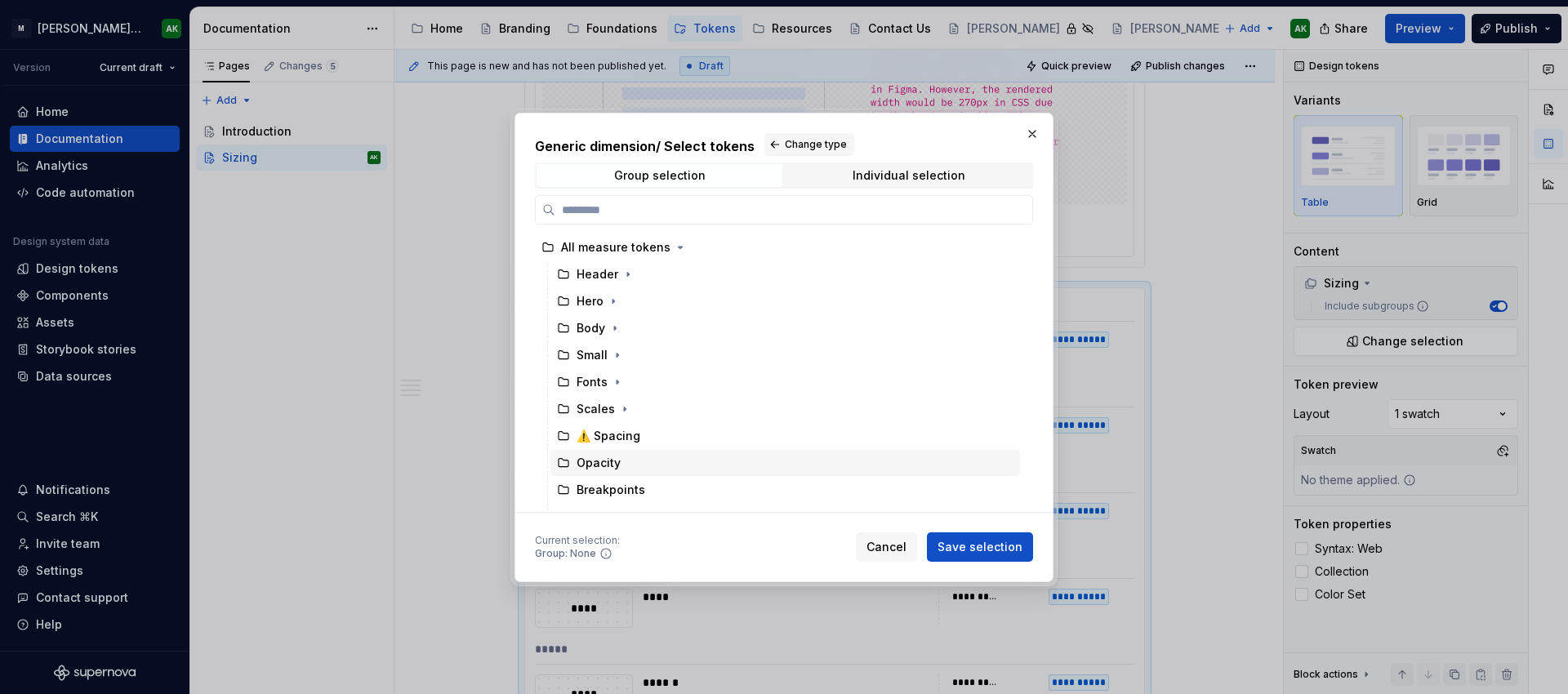
scroll to position [189, 0]
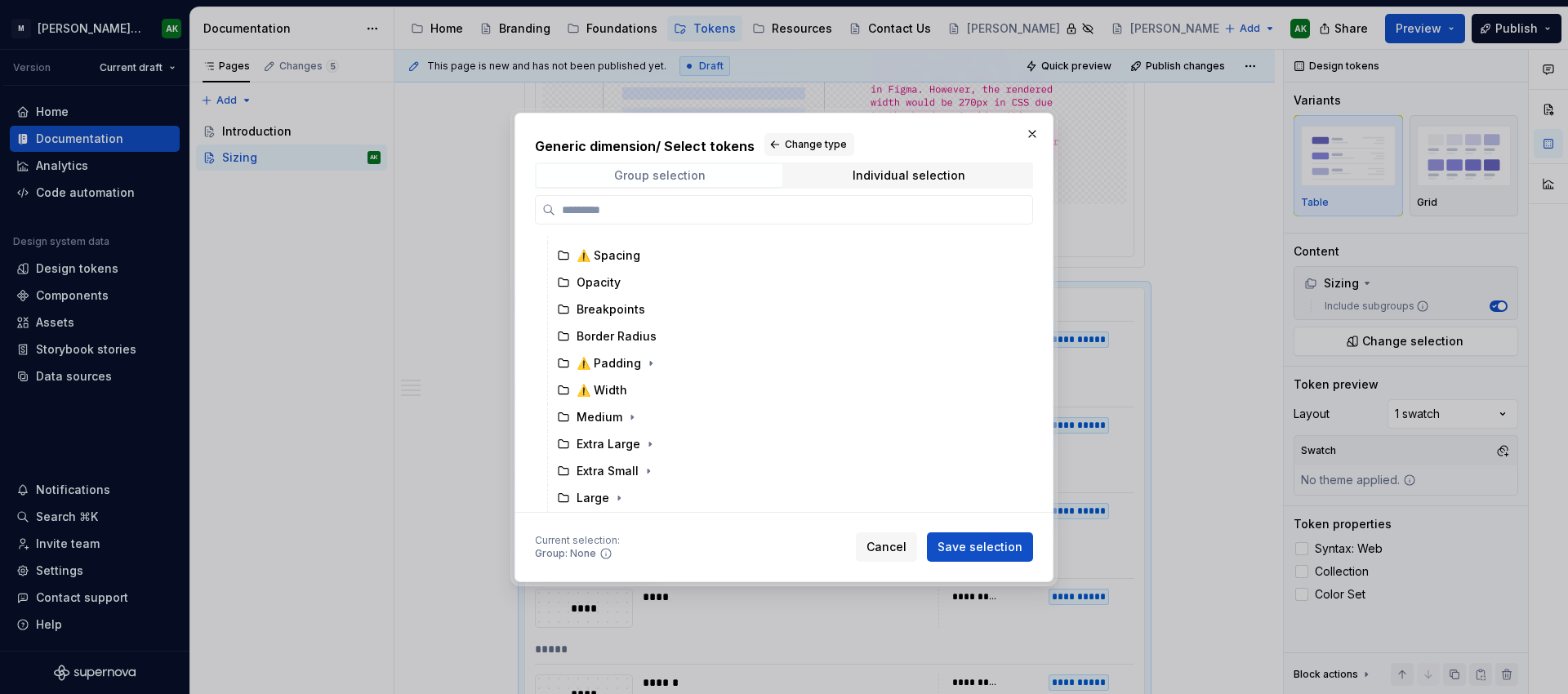
click at [671, 171] on div "Group selection" at bounding box center [660, 175] width 92 height 13
click at [868, 536] on button "Cancel" at bounding box center [886, 547] width 61 height 29
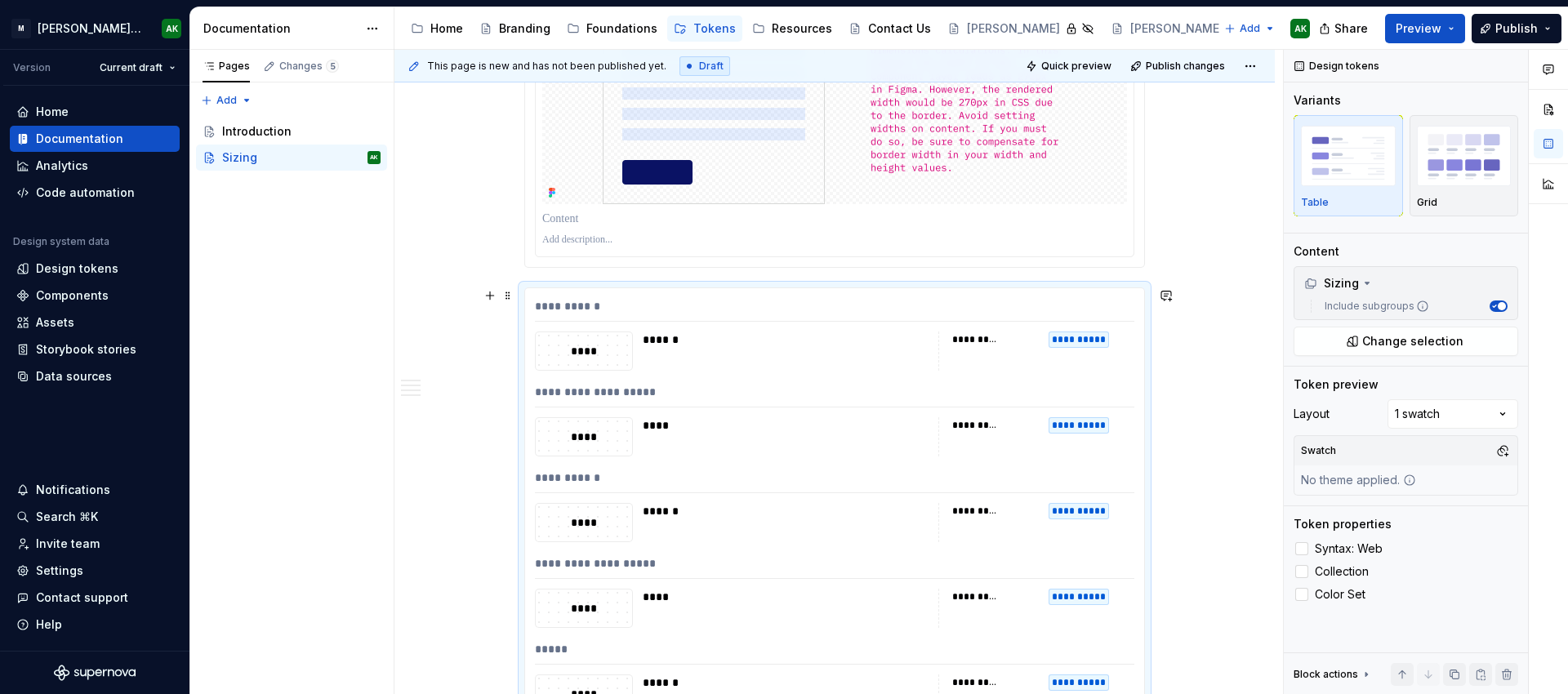
click at [927, 309] on div "**********" at bounding box center [835, 310] width 600 height 24
click at [1499, 278] on button "button" at bounding box center [1500, 283] width 23 height 23
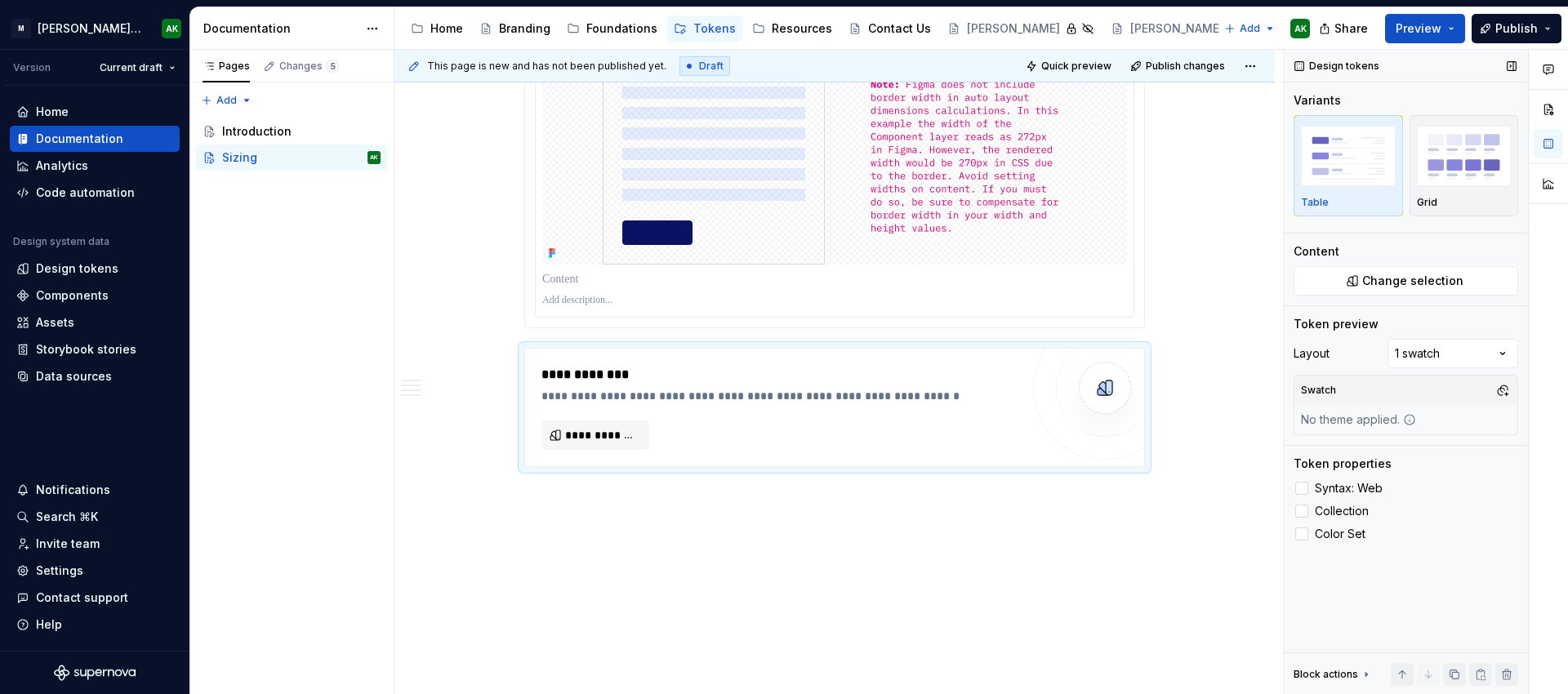
scroll to position [2426, 0]
click at [576, 445] on button "**********" at bounding box center [595, 435] width 108 height 29
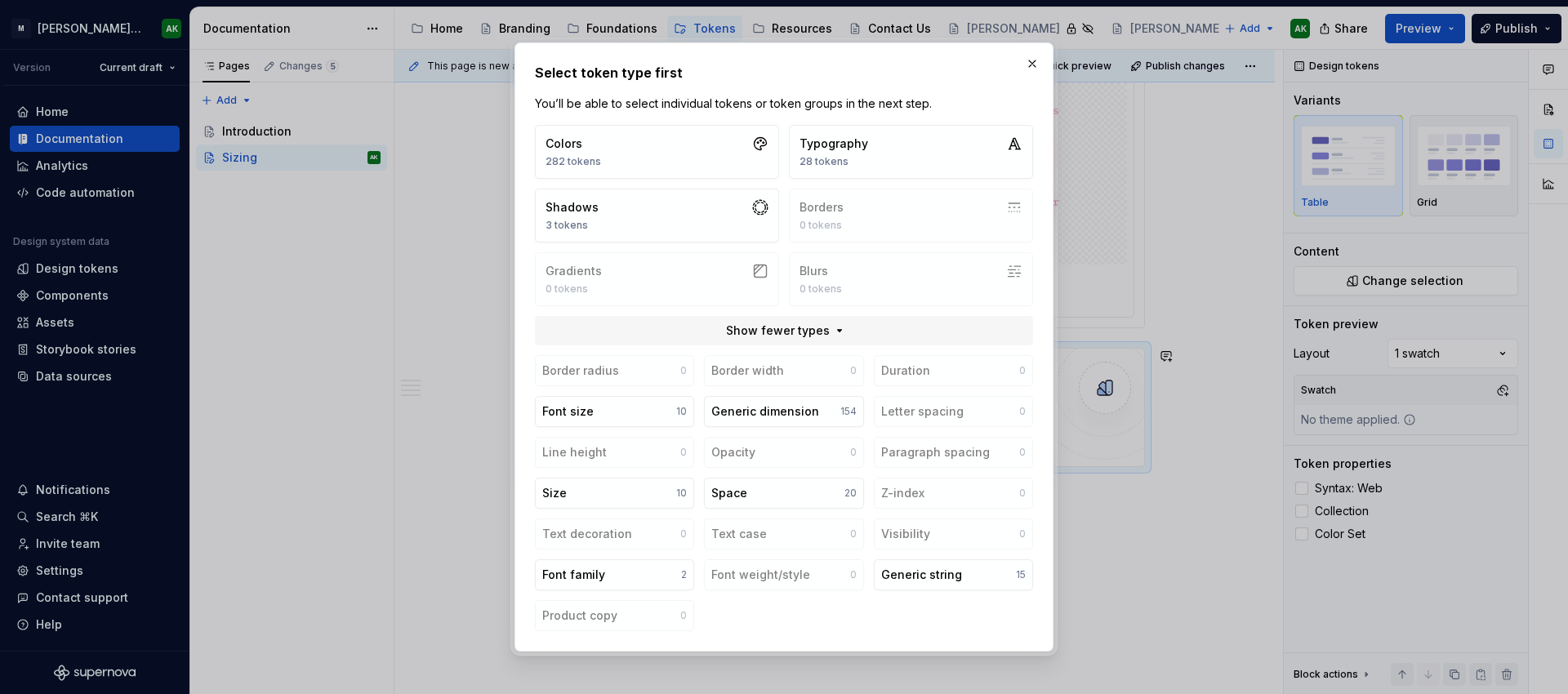
type textarea "*"
click at [1038, 65] on button "button" at bounding box center [1032, 63] width 23 height 23
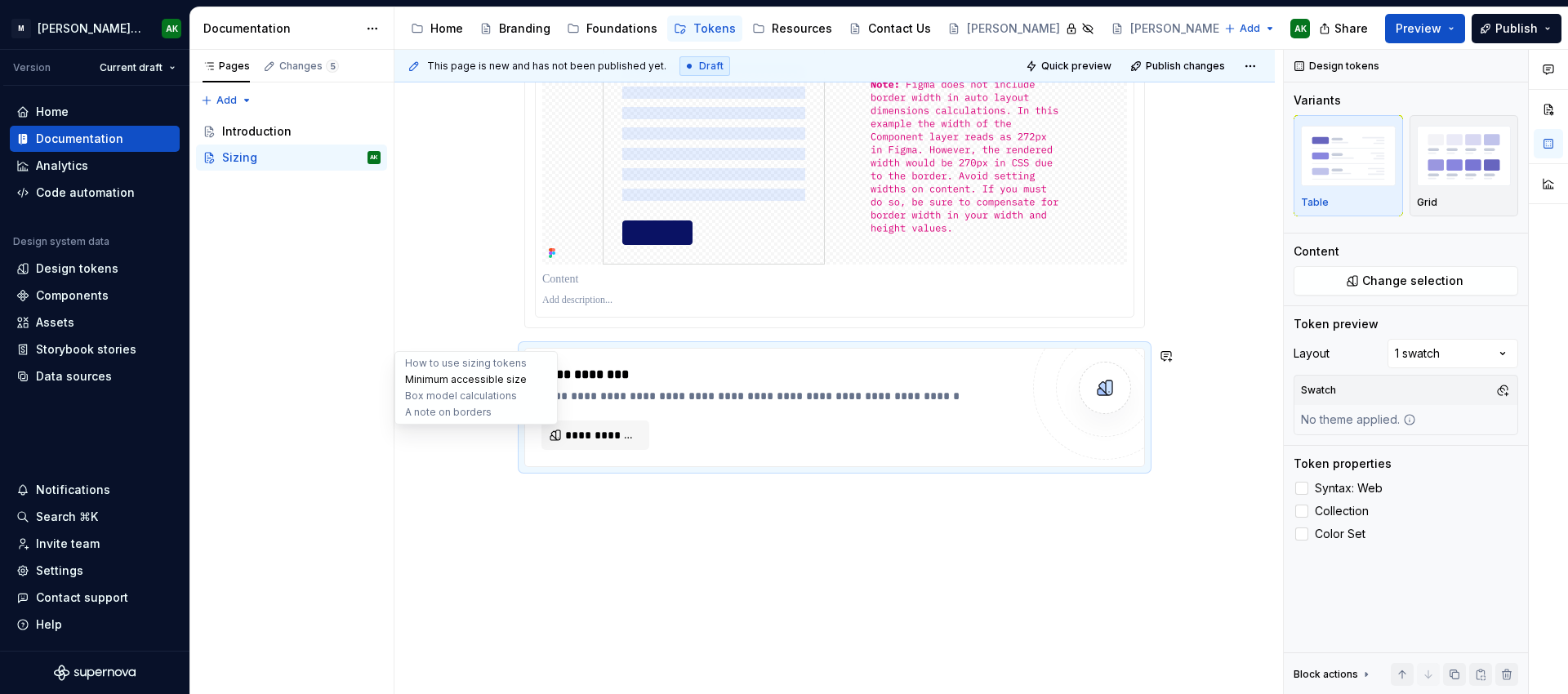
click at [425, 377] on button "Minimum accessible size" at bounding box center [476, 380] width 155 height 16
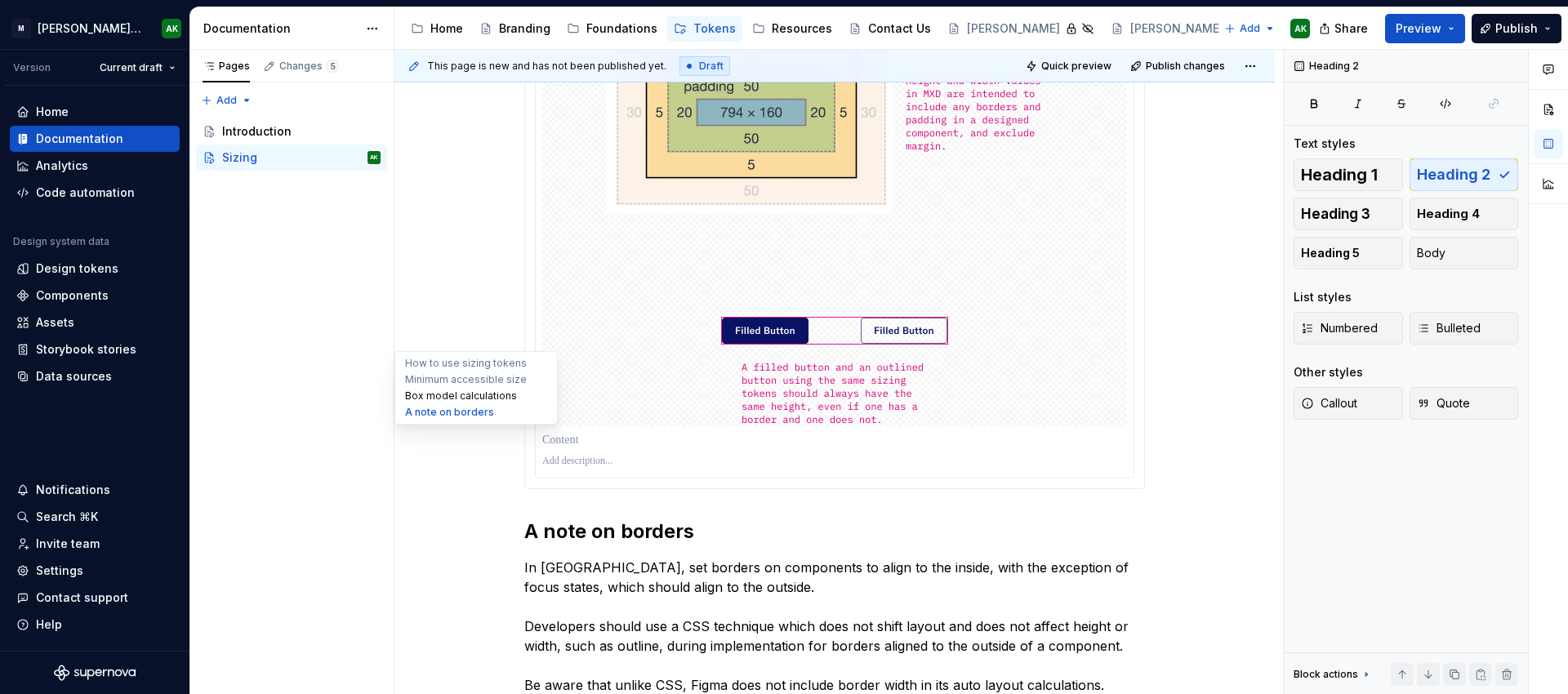
scroll to position [1, 0]
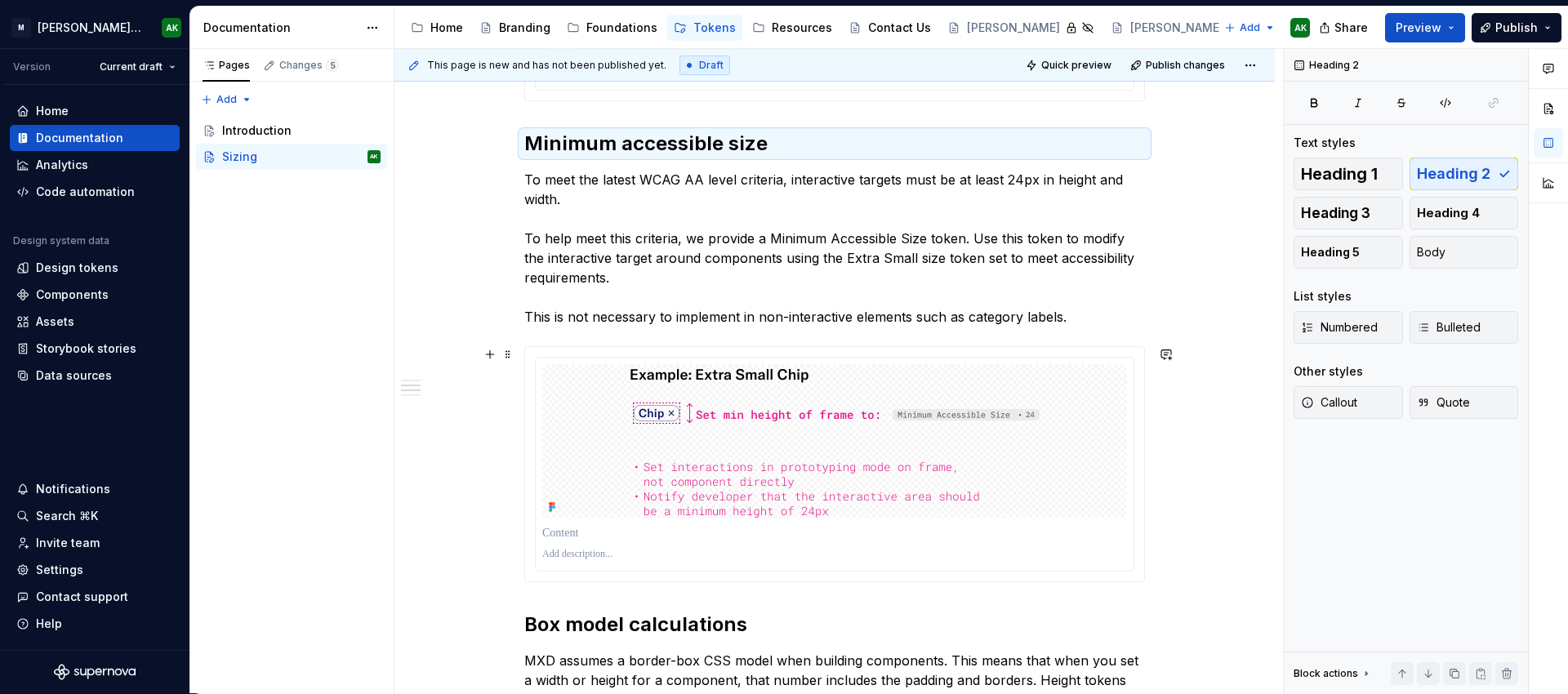
click at [472, 532] on div "**********" at bounding box center [834, 705] width 880 height 2821
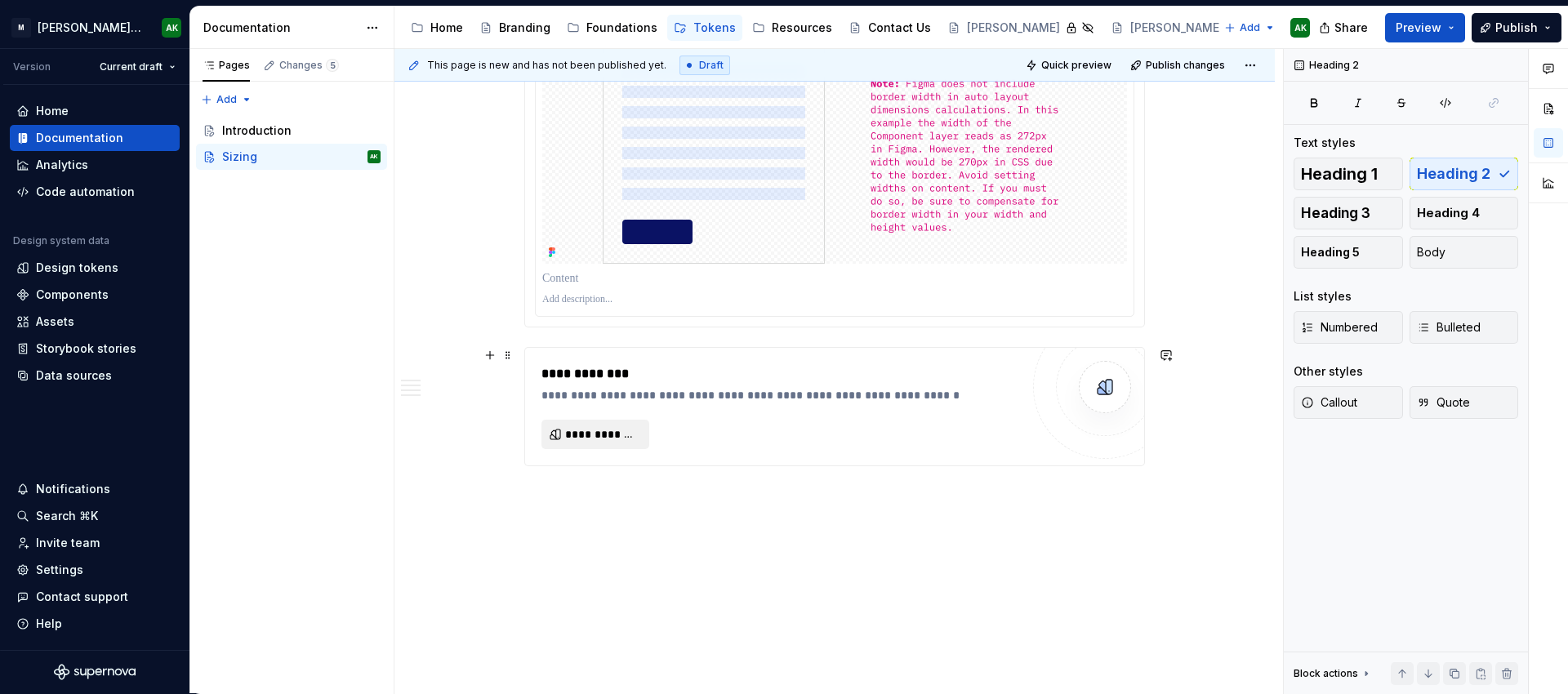
click at [569, 428] on span "**********" at bounding box center [602, 434] width 74 height 16
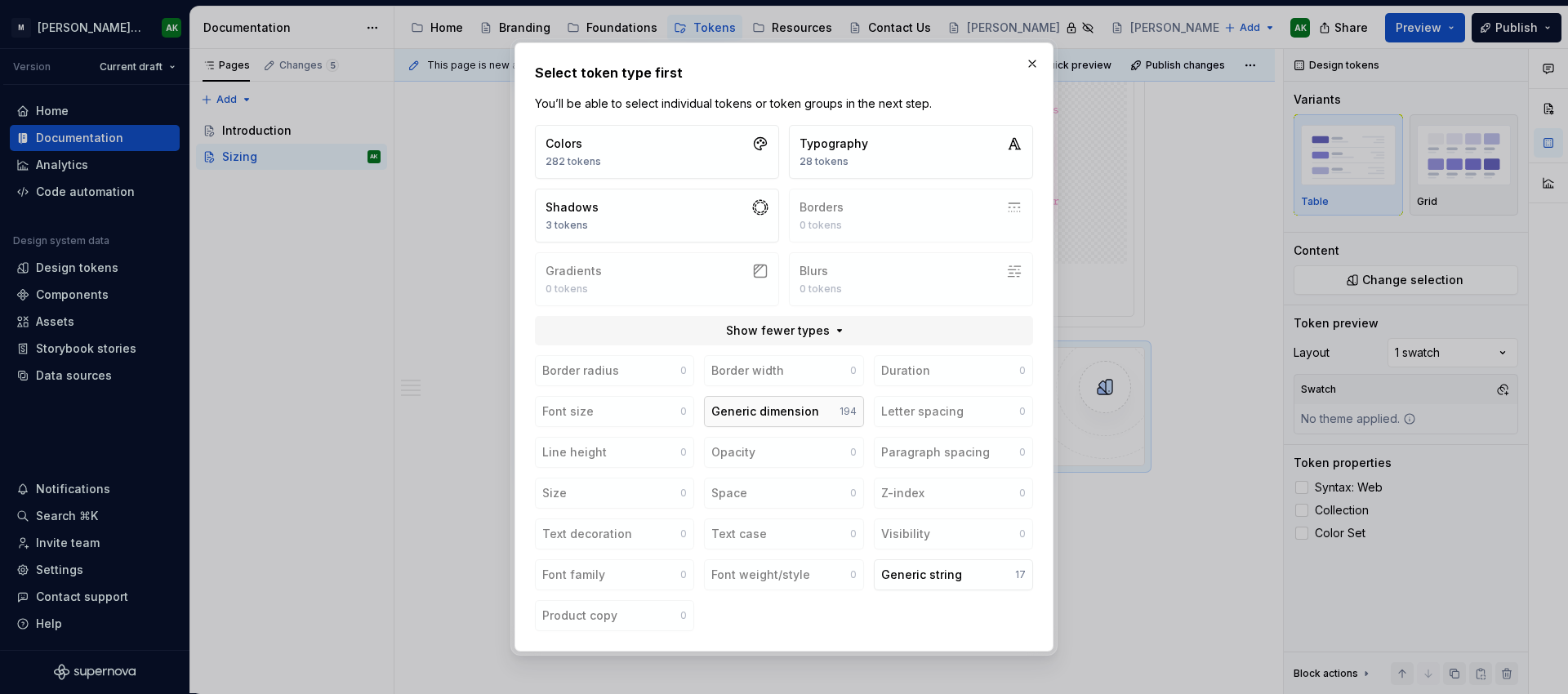
click at [818, 418] on button "Generic dimension 194" at bounding box center [784, 411] width 159 height 31
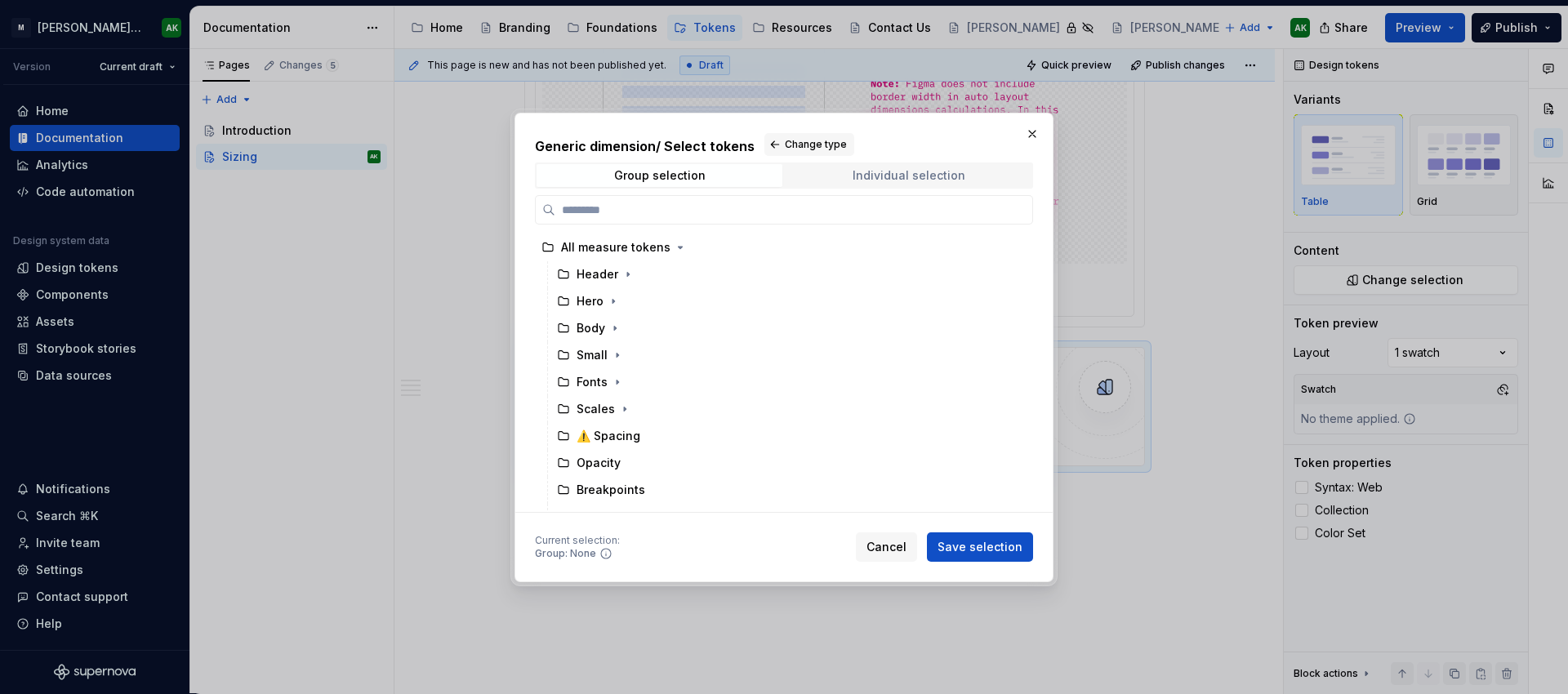
click at [937, 169] on div "Individual selection" at bounding box center [909, 175] width 113 height 13
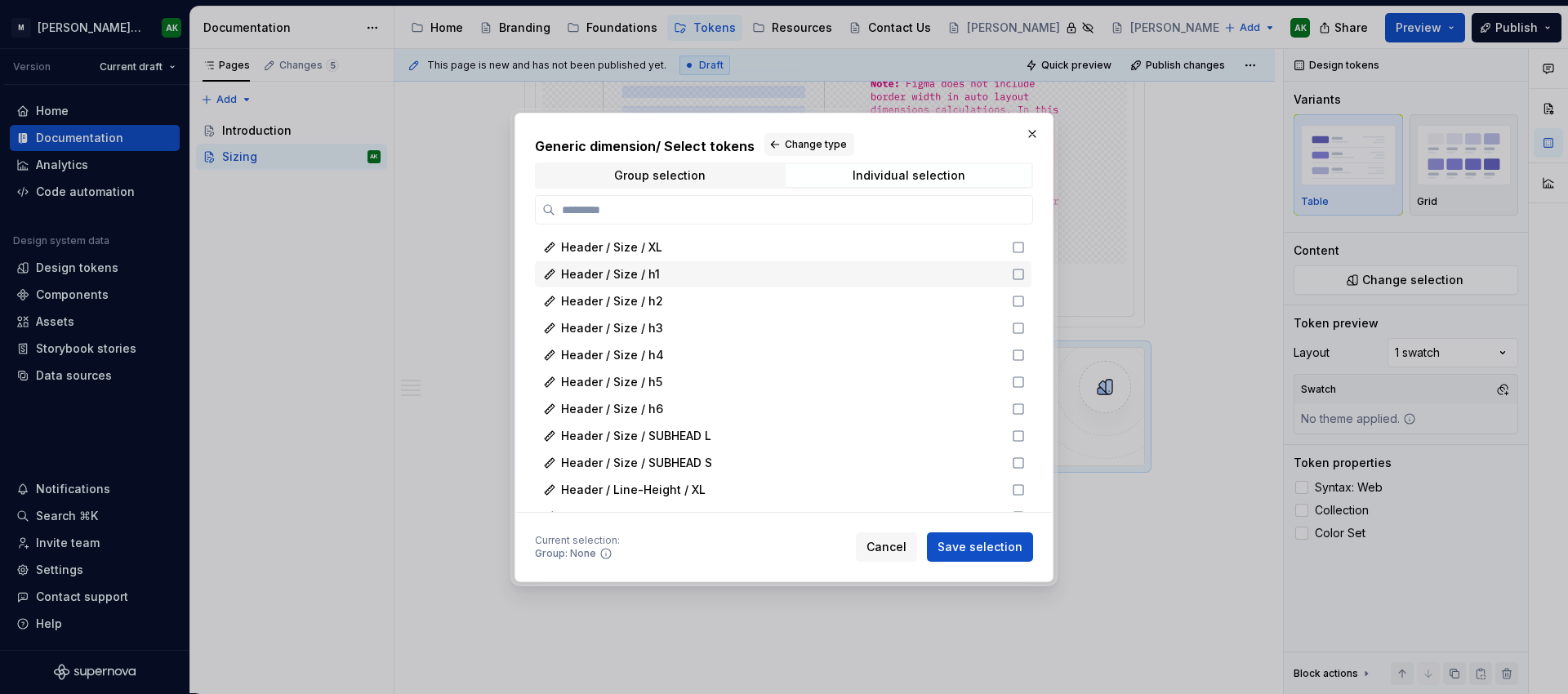
type input "*"
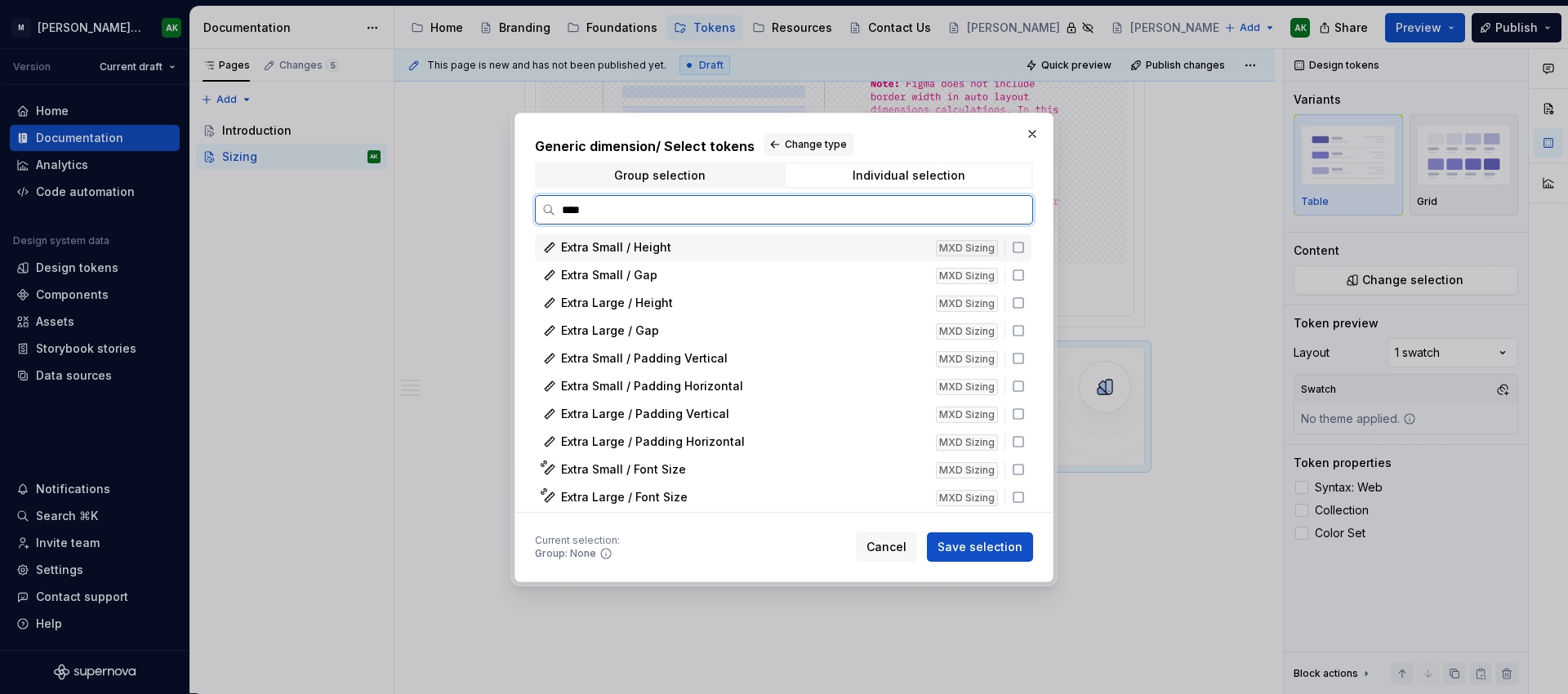
type input "*****"
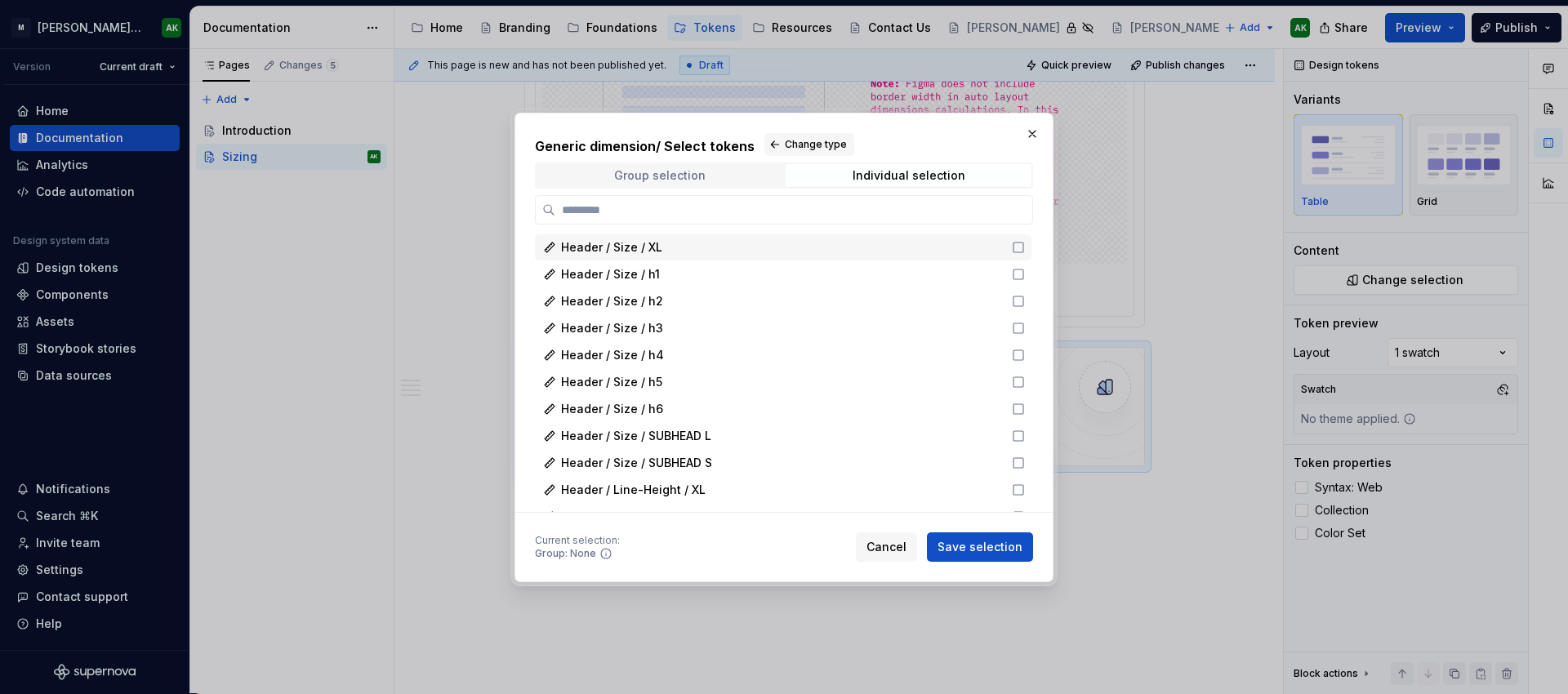
click at [673, 176] on div "Group selection" at bounding box center [660, 175] width 92 height 13
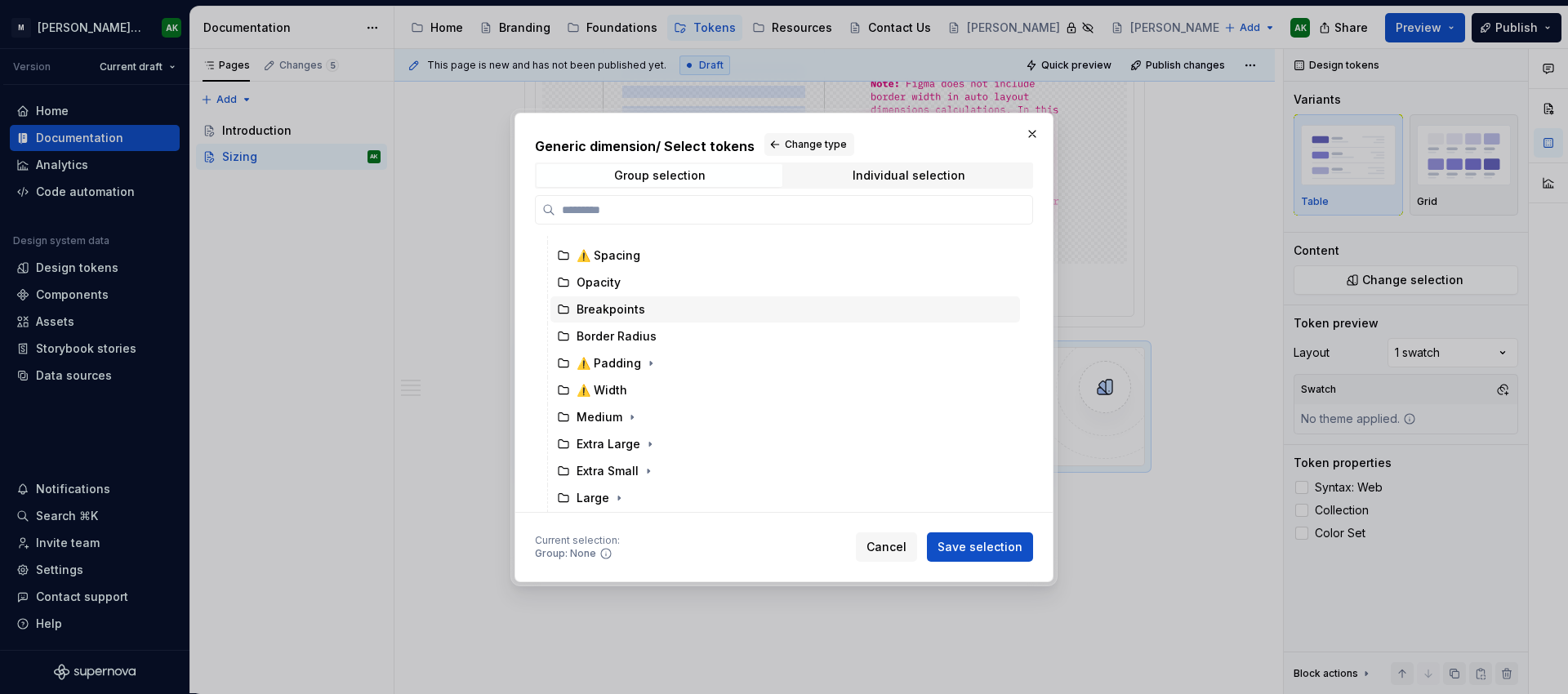
scroll to position [189, 0]
click at [600, 463] on div "Extra Small" at bounding box center [607, 470] width 62 height 16
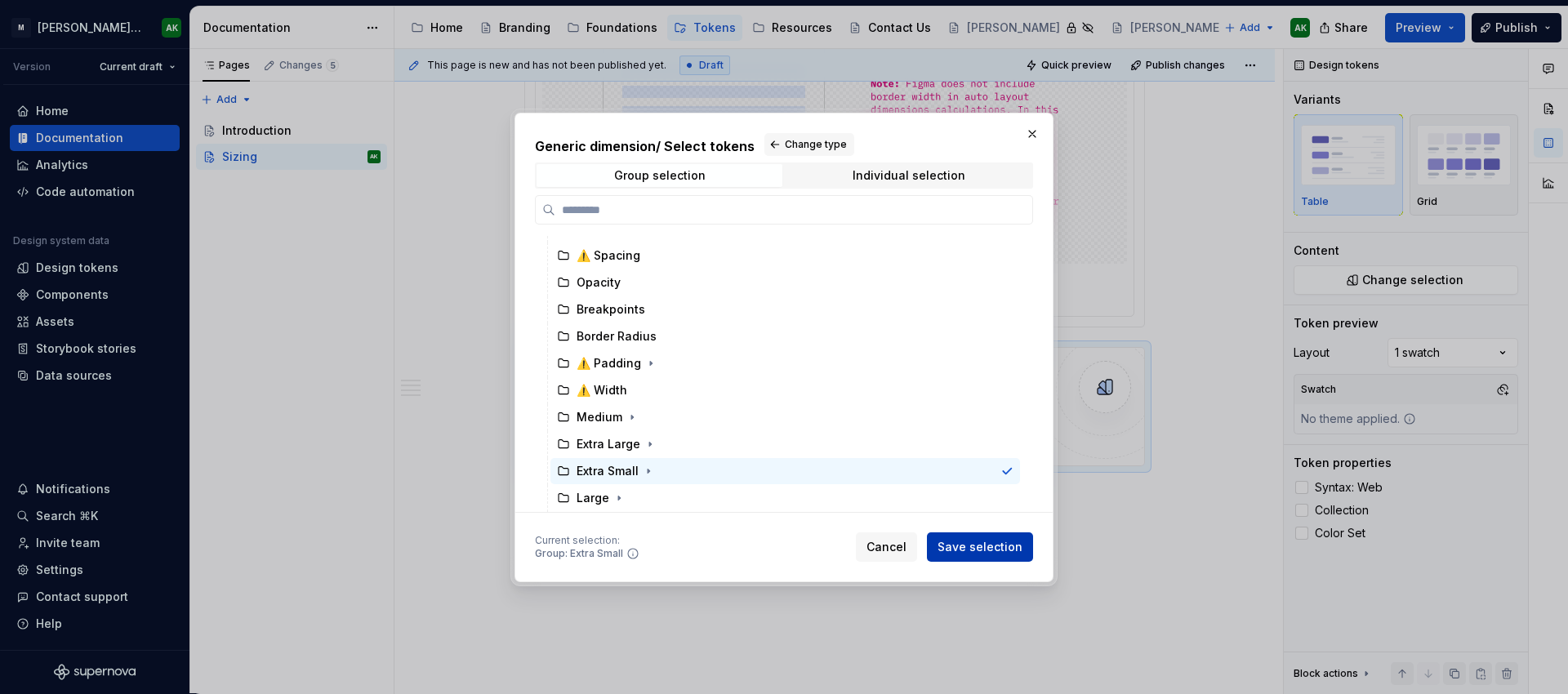
click at [984, 548] on span "Save selection" at bounding box center [979, 547] width 85 height 16
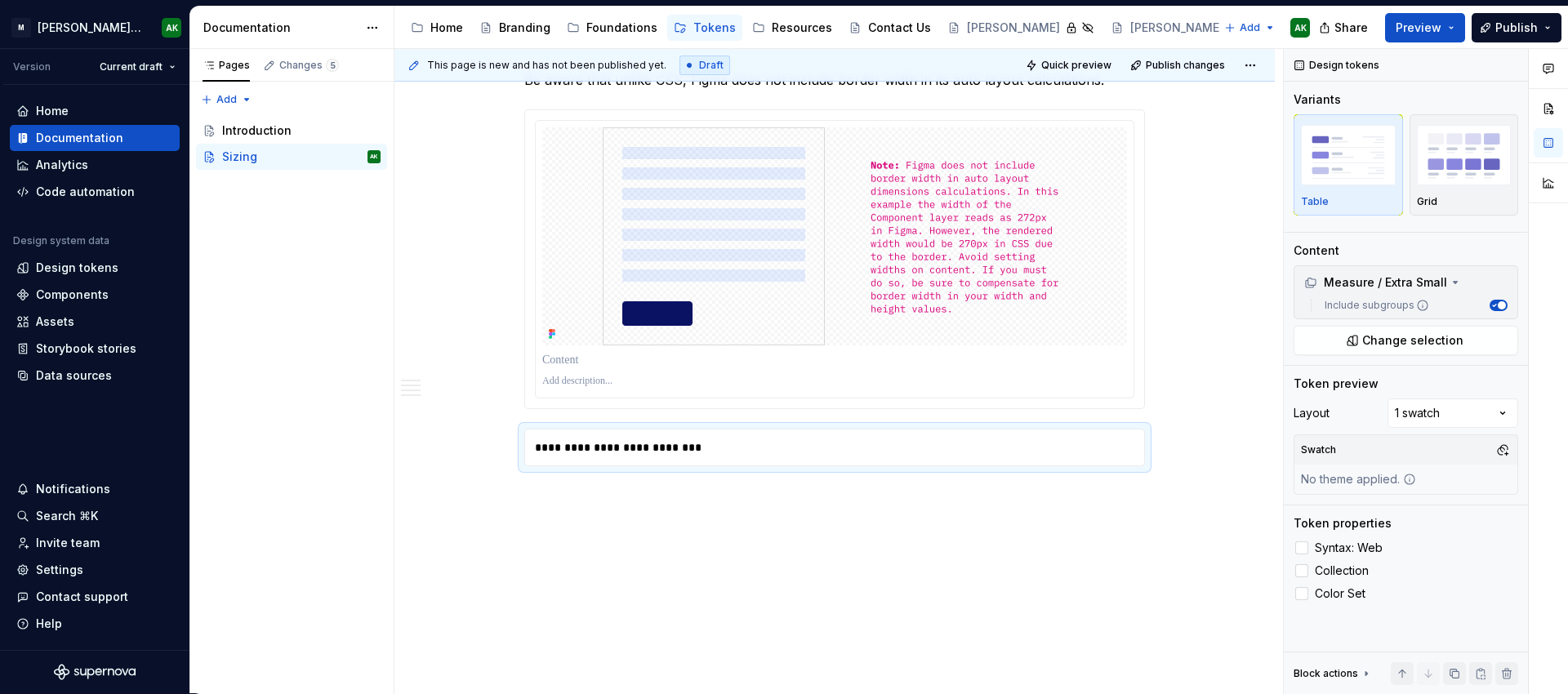
scroll to position [1, 0]
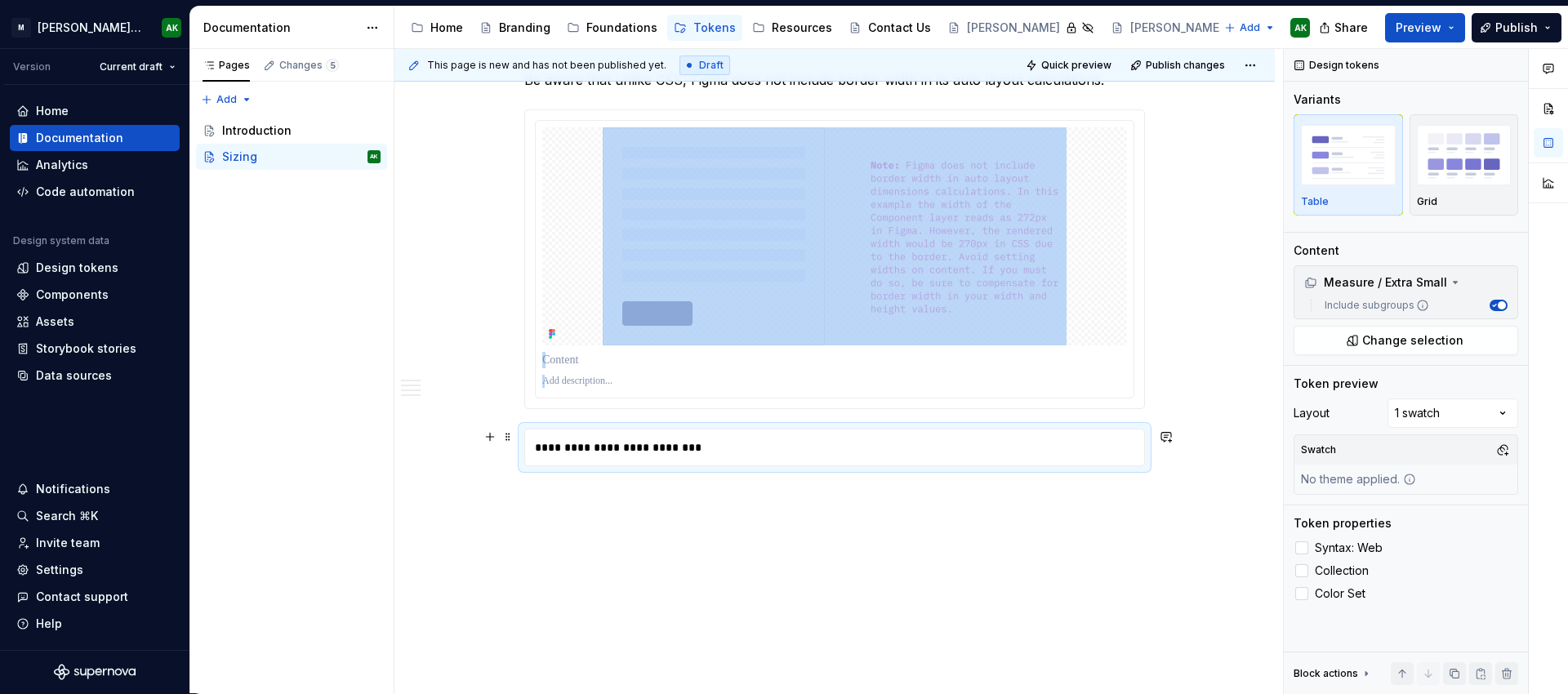
click at [685, 449] on div "**********" at bounding box center [835, 447] width 619 height 36
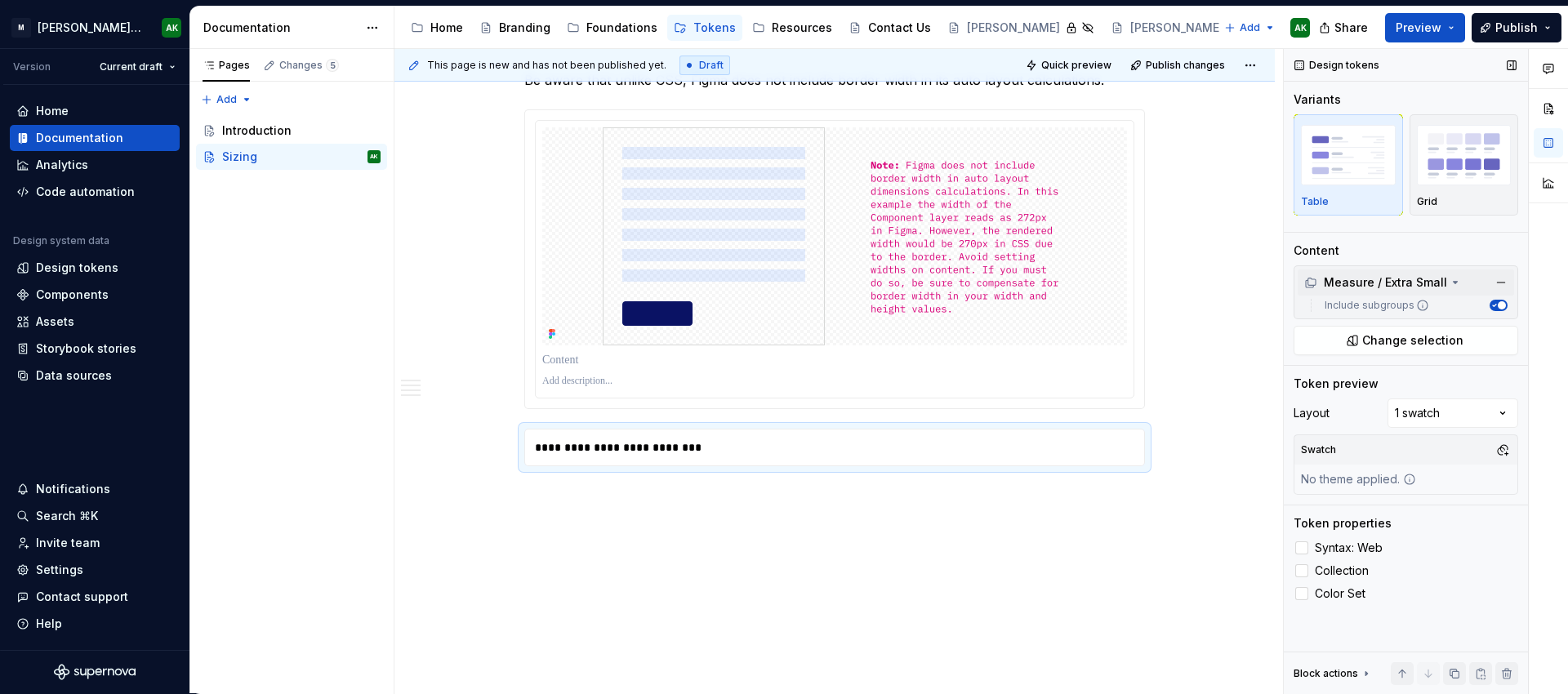
click at [1429, 277] on div "Measure / Extra Small" at bounding box center [1375, 282] width 143 height 16
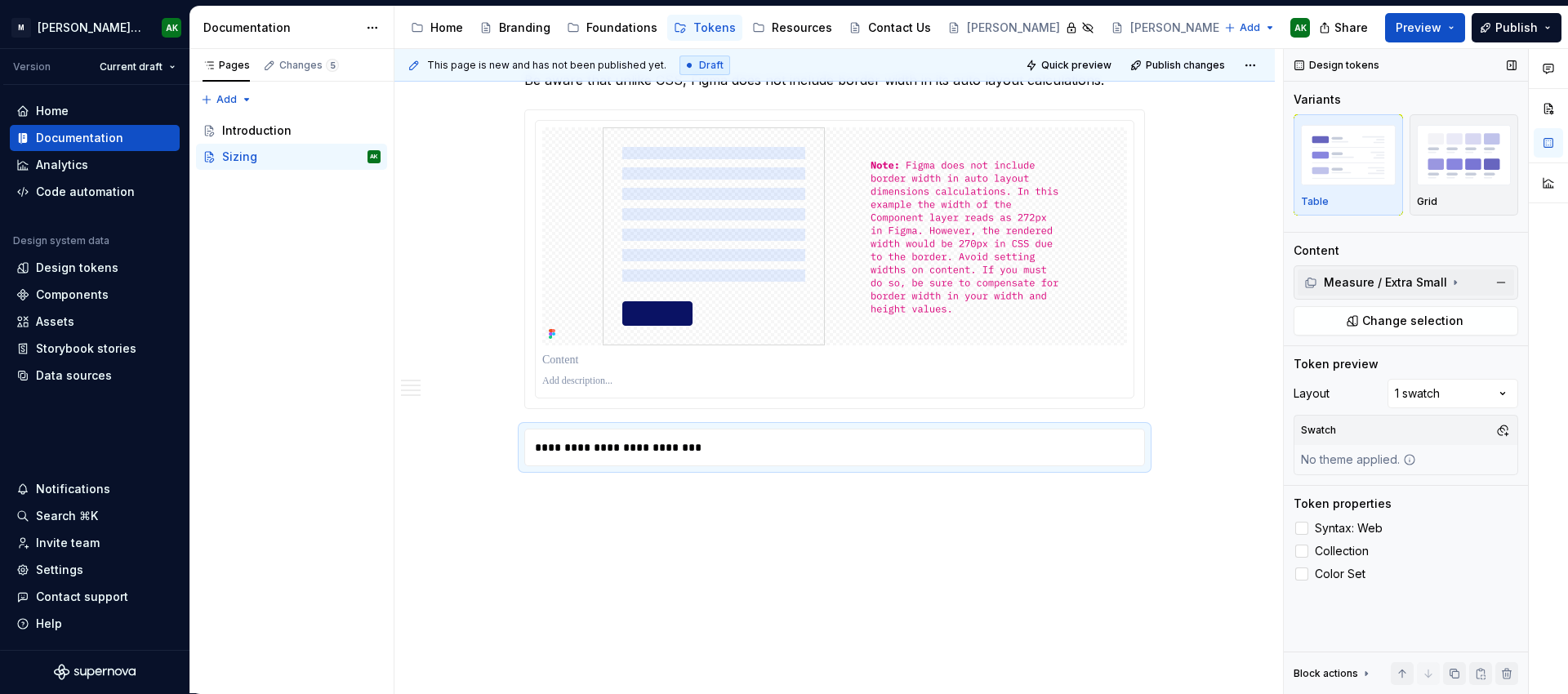
click at [1429, 277] on div "Measure / Extra Small" at bounding box center [1375, 282] width 143 height 16
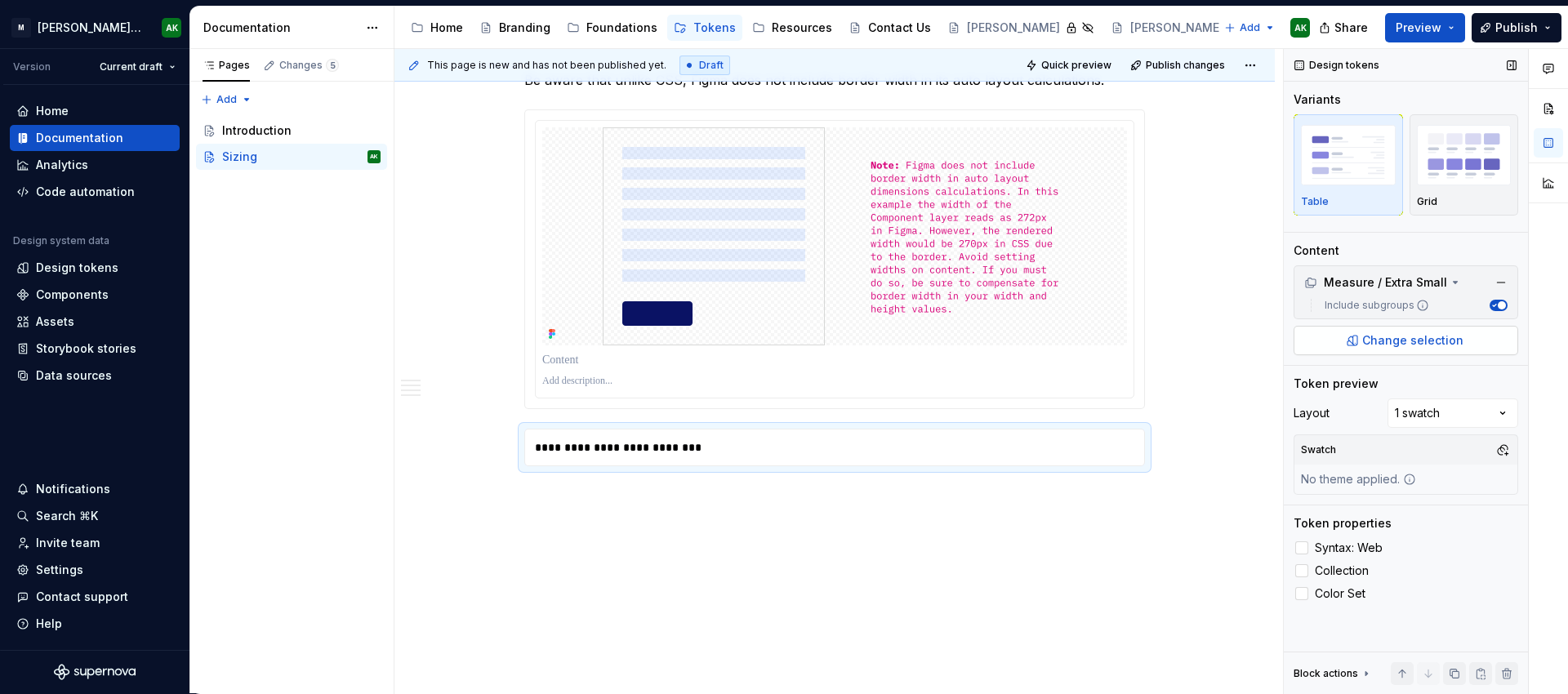
click at [1415, 335] on span "Change selection" at bounding box center [1413, 340] width 101 height 16
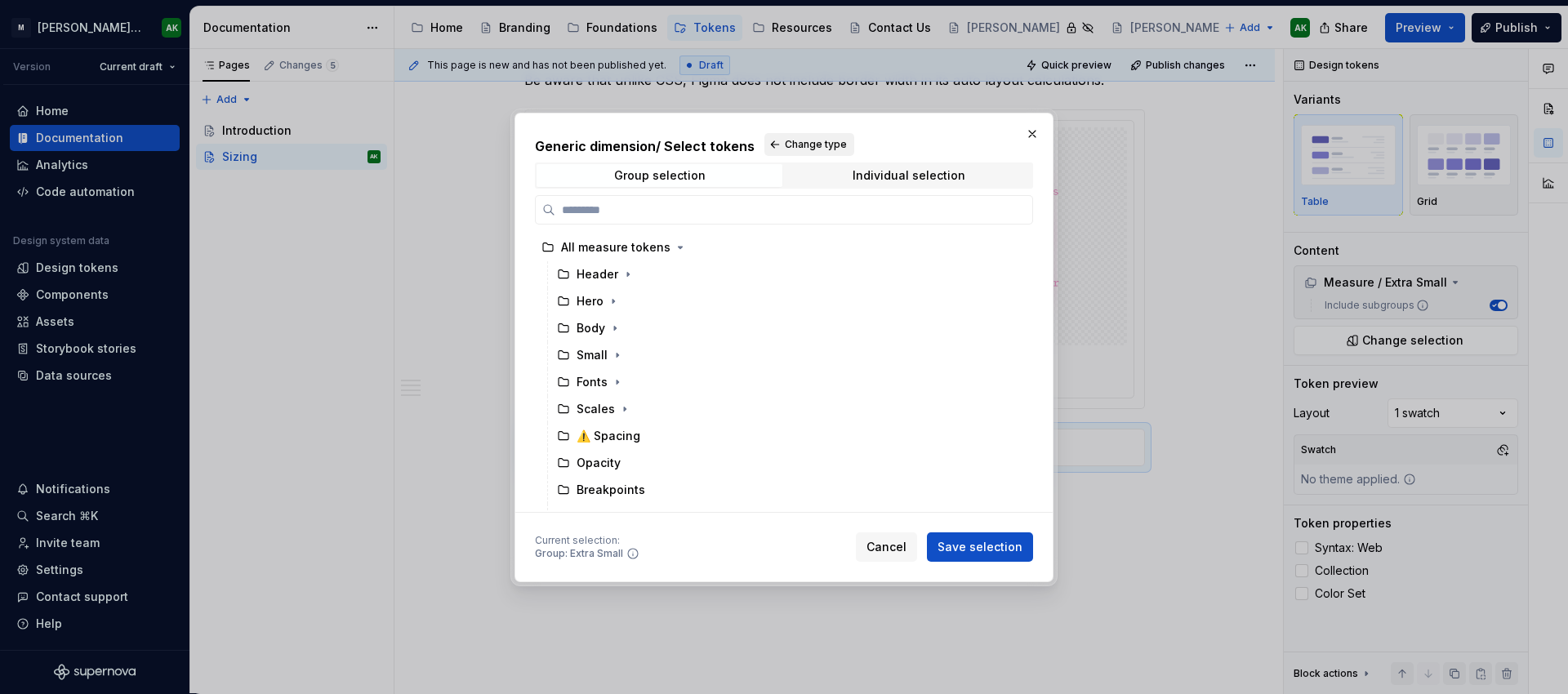
click at [823, 141] on span "Change type" at bounding box center [816, 144] width 62 height 13
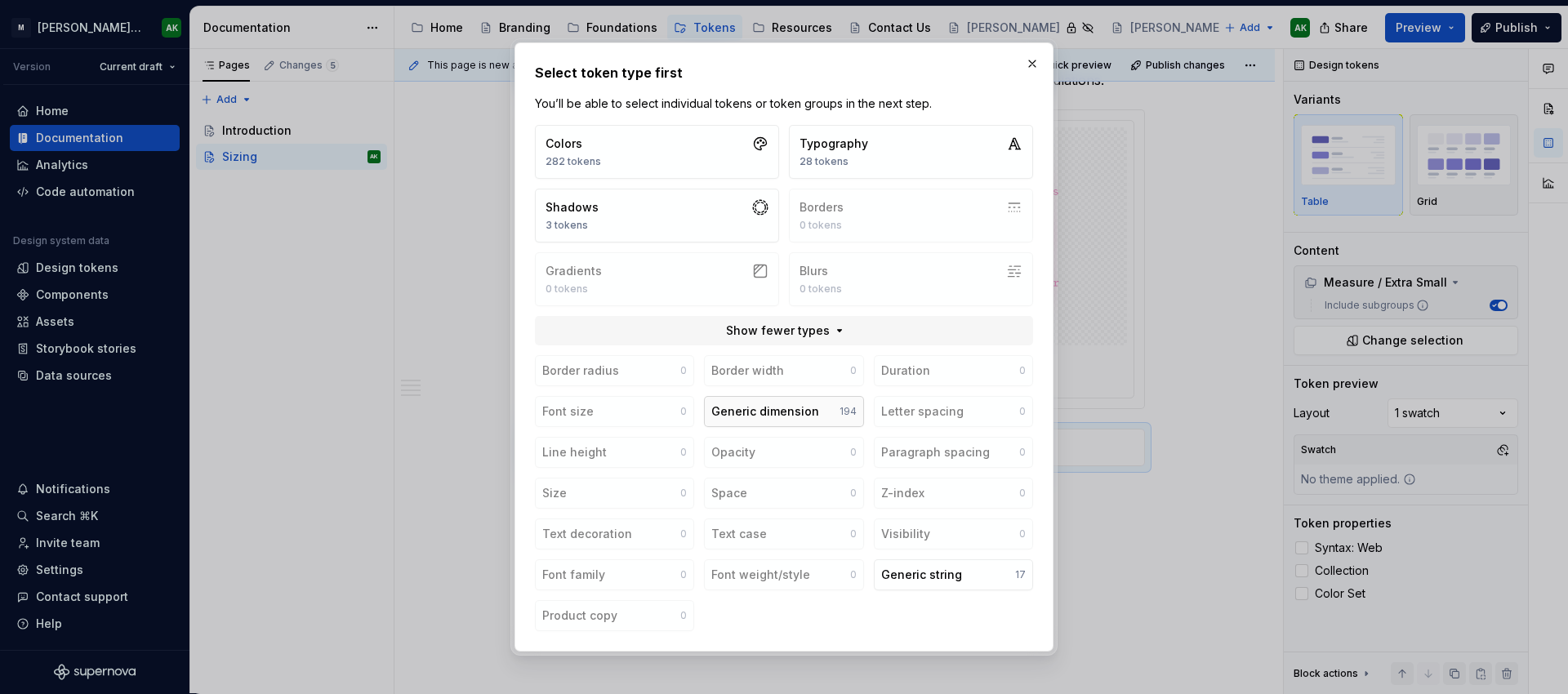
click at [804, 410] on div "Generic dimension" at bounding box center [765, 411] width 108 height 16
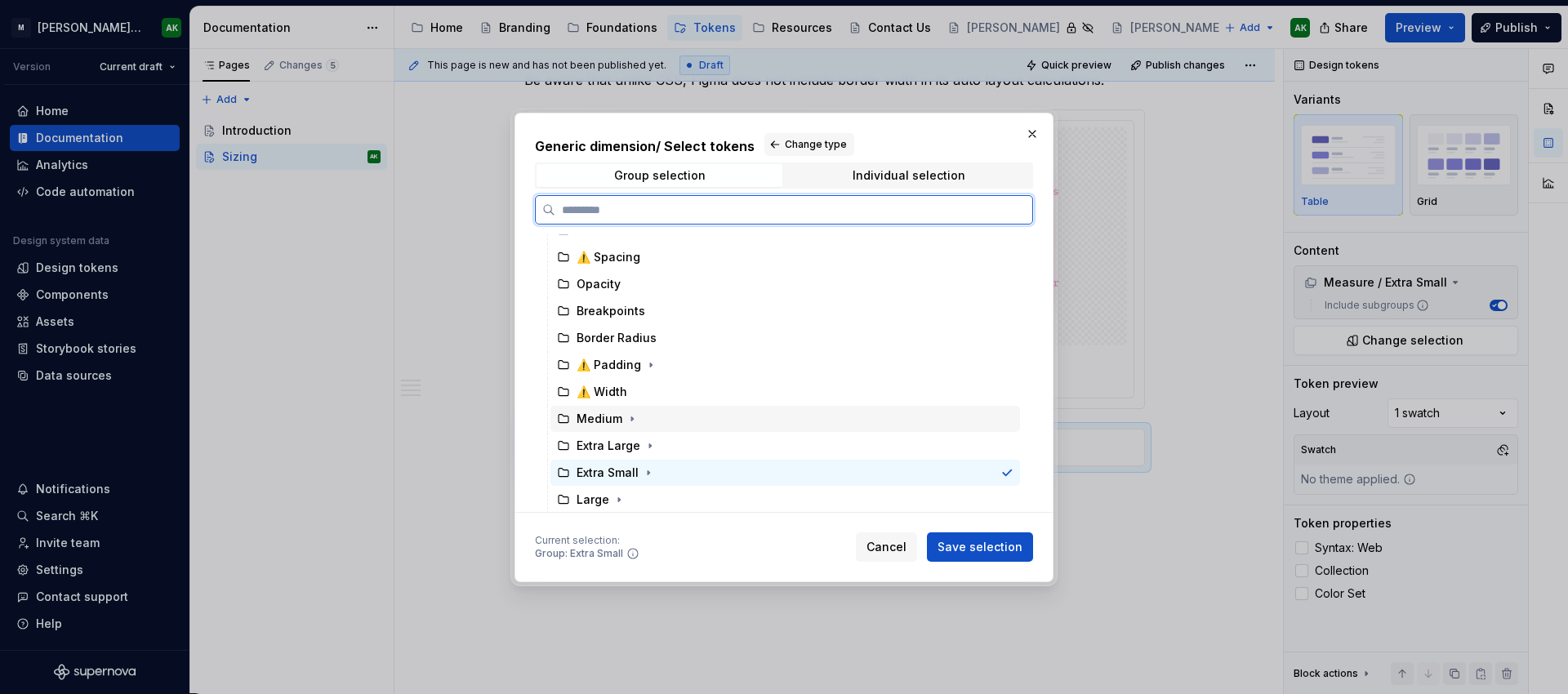
scroll to position [189, 0]
click at [609, 438] on div "Extra Large" at bounding box center [608, 444] width 63 height 16
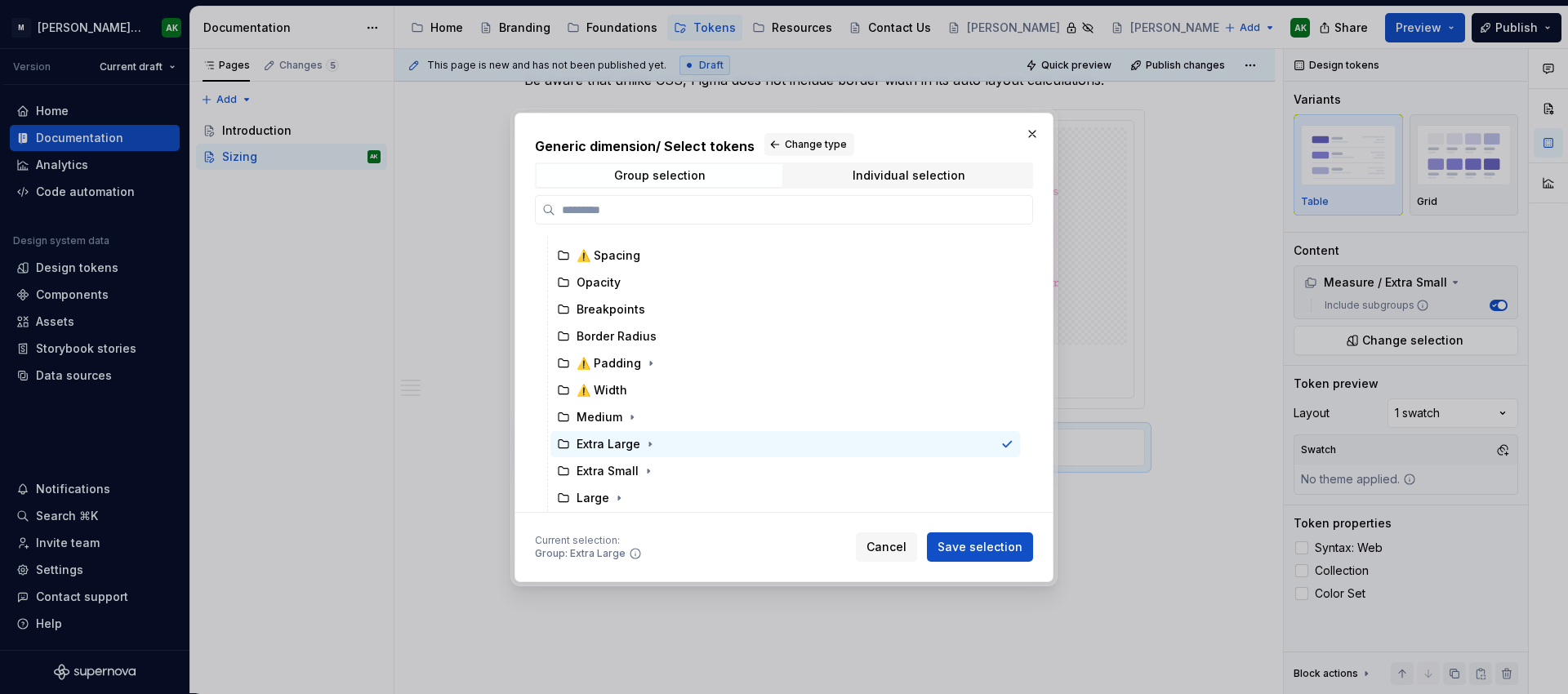
click at [1015, 545] on span "Save selection" at bounding box center [979, 547] width 85 height 16
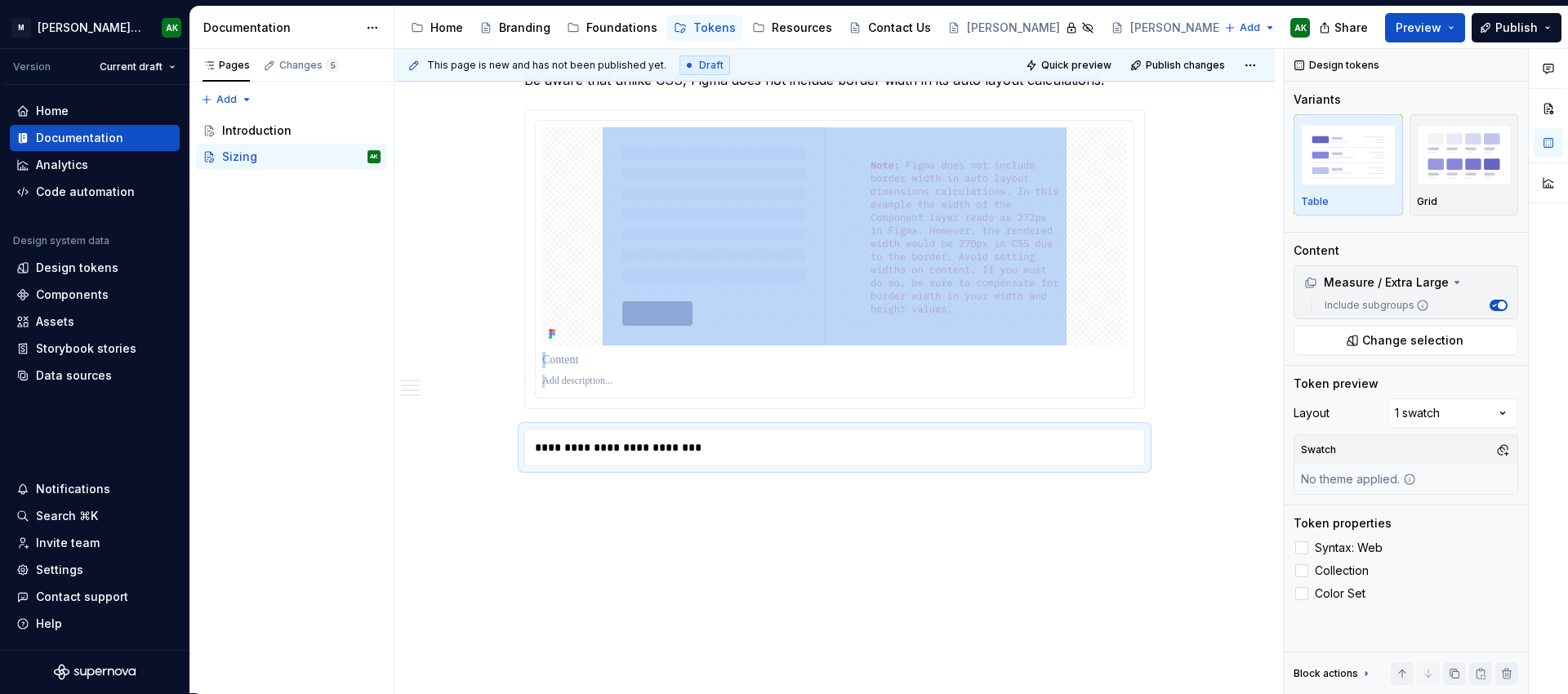
scroll to position [1, 0]
click at [1013, 466] on div "**********" at bounding box center [835, 447] width 620 height 38
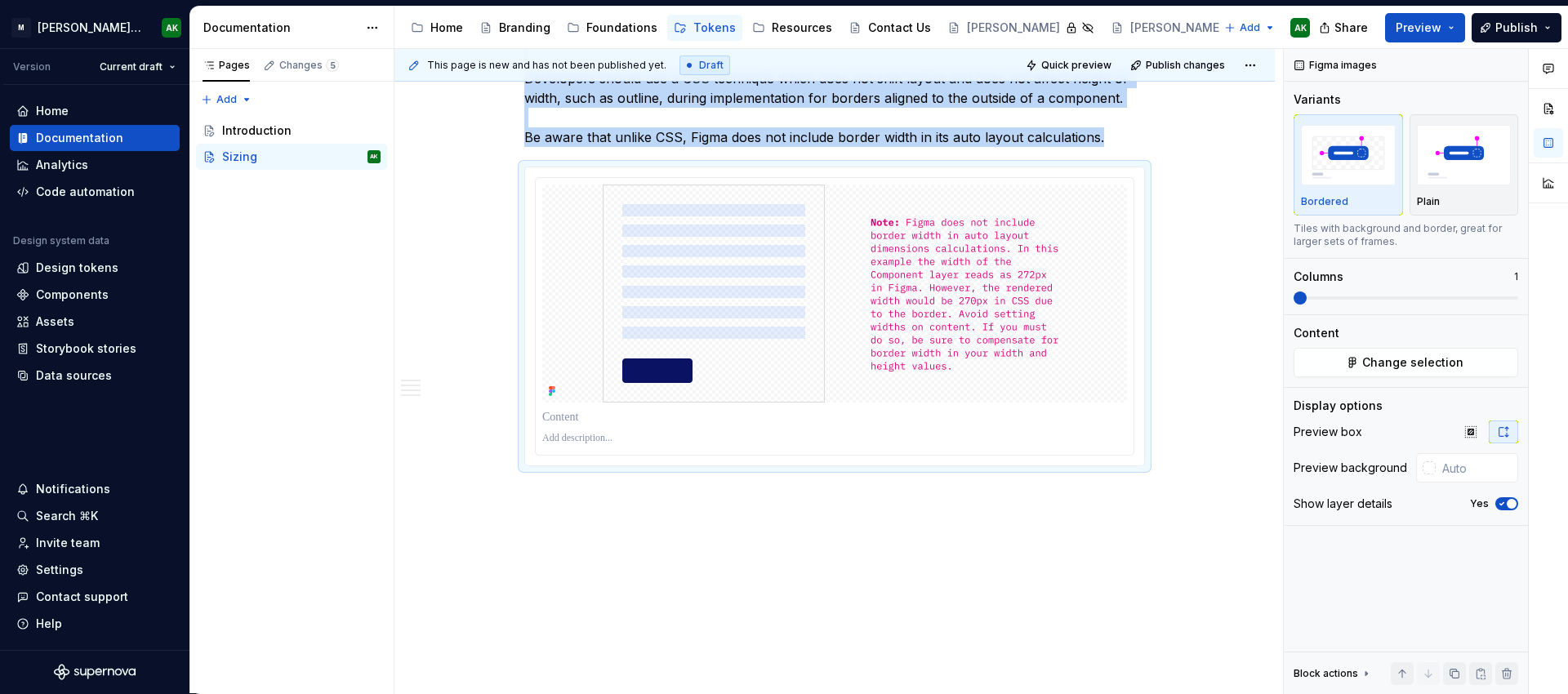
scroll to position [2287, 0]
type textarea "*"
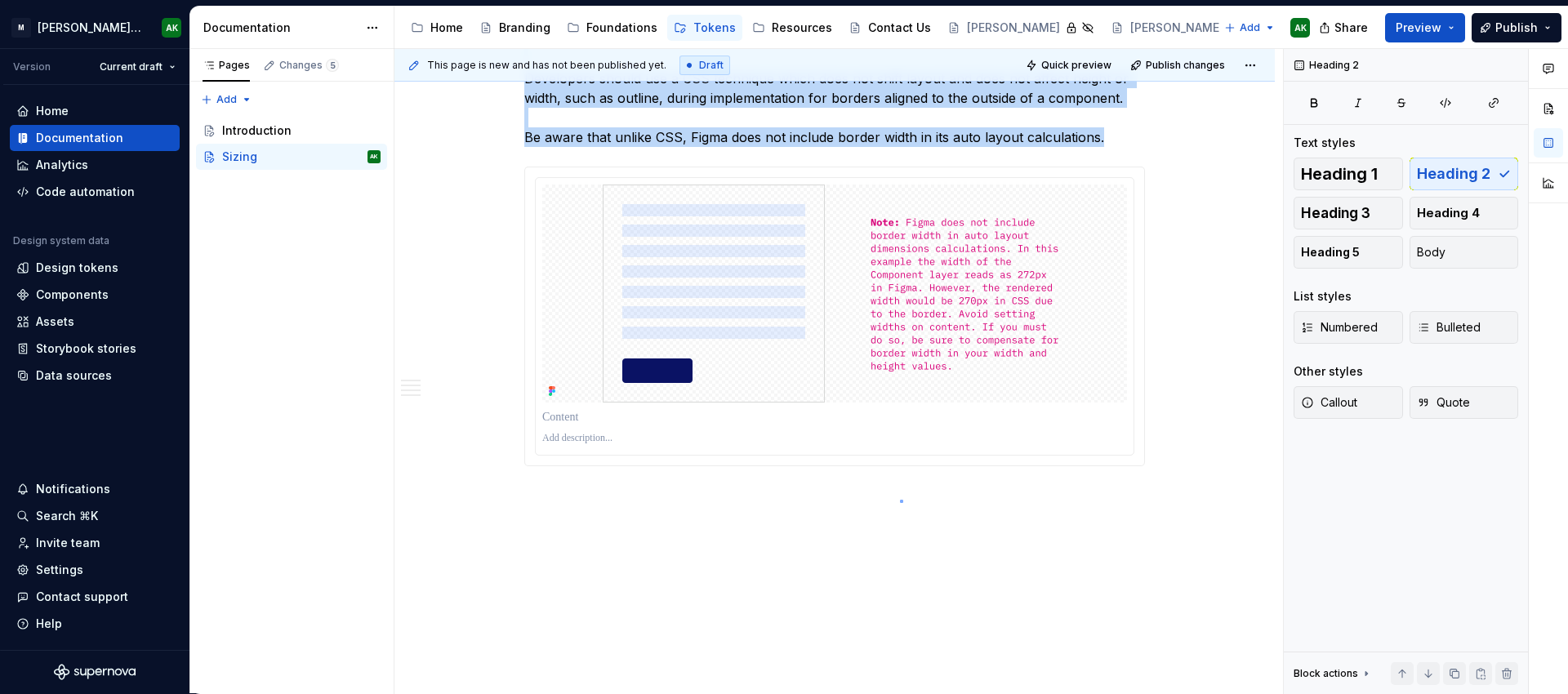
click at [898, 500] on div "This page is new and has not been published yet. Draft Quick preview Publish ch…" at bounding box center [838, 371] width 889 height 645
click at [781, 512] on div "This page is new and has not been published yet. Draft Quick preview Publish ch…" at bounding box center [838, 371] width 889 height 645
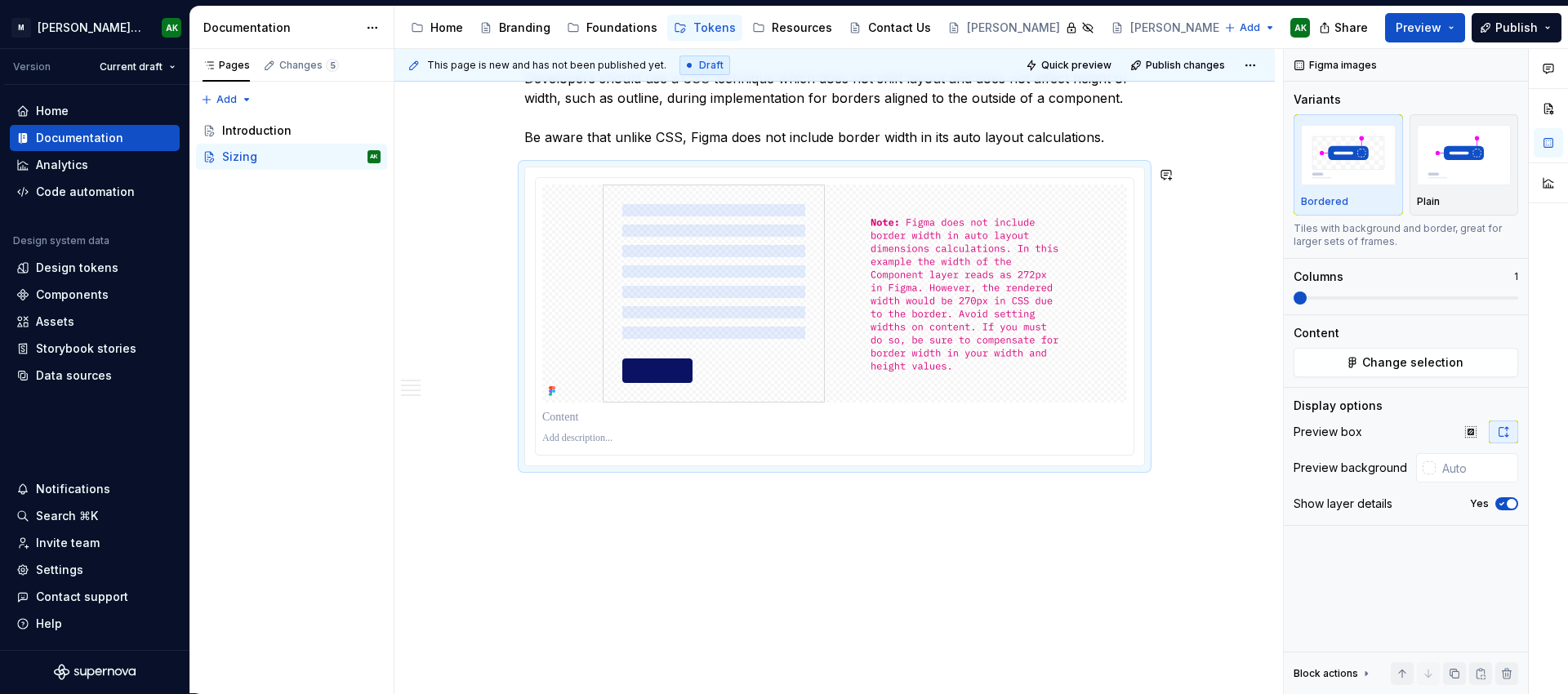
scroll to position [2285, 0]
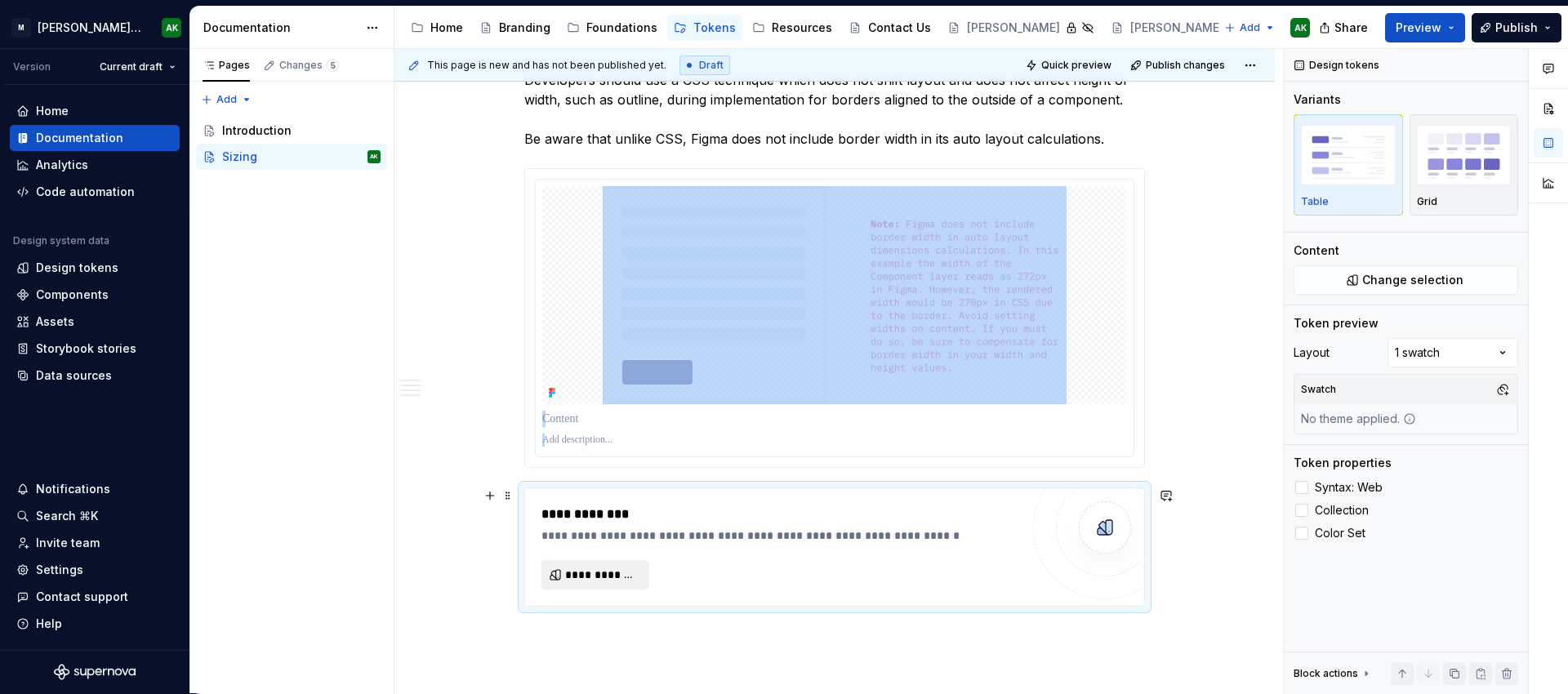
click at [565, 567] on button "**********" at bounding box center [595, 575] width 108 height 29
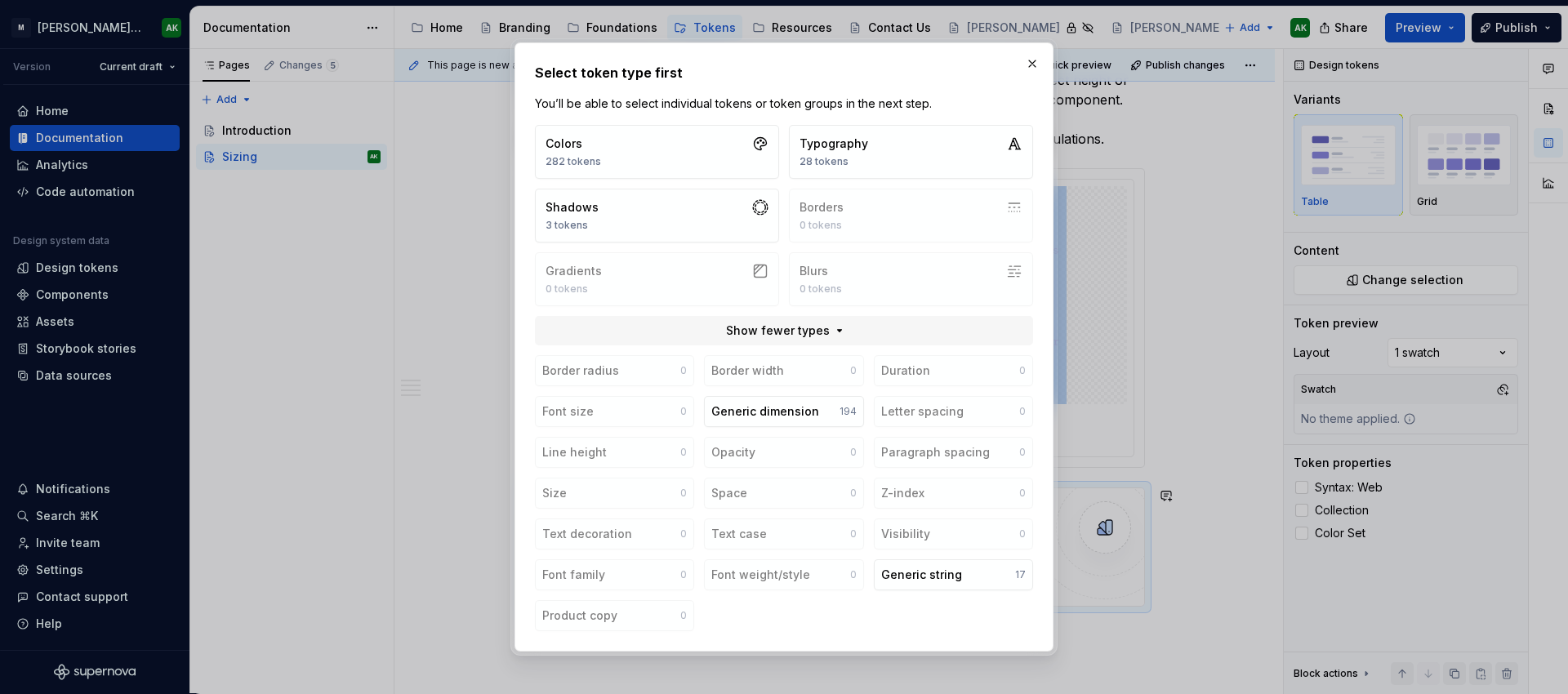
scroll to position [1, 0]
click at [764, 407] on div "Generic dimension" at bounding box center [765, 411] width 108 height 16
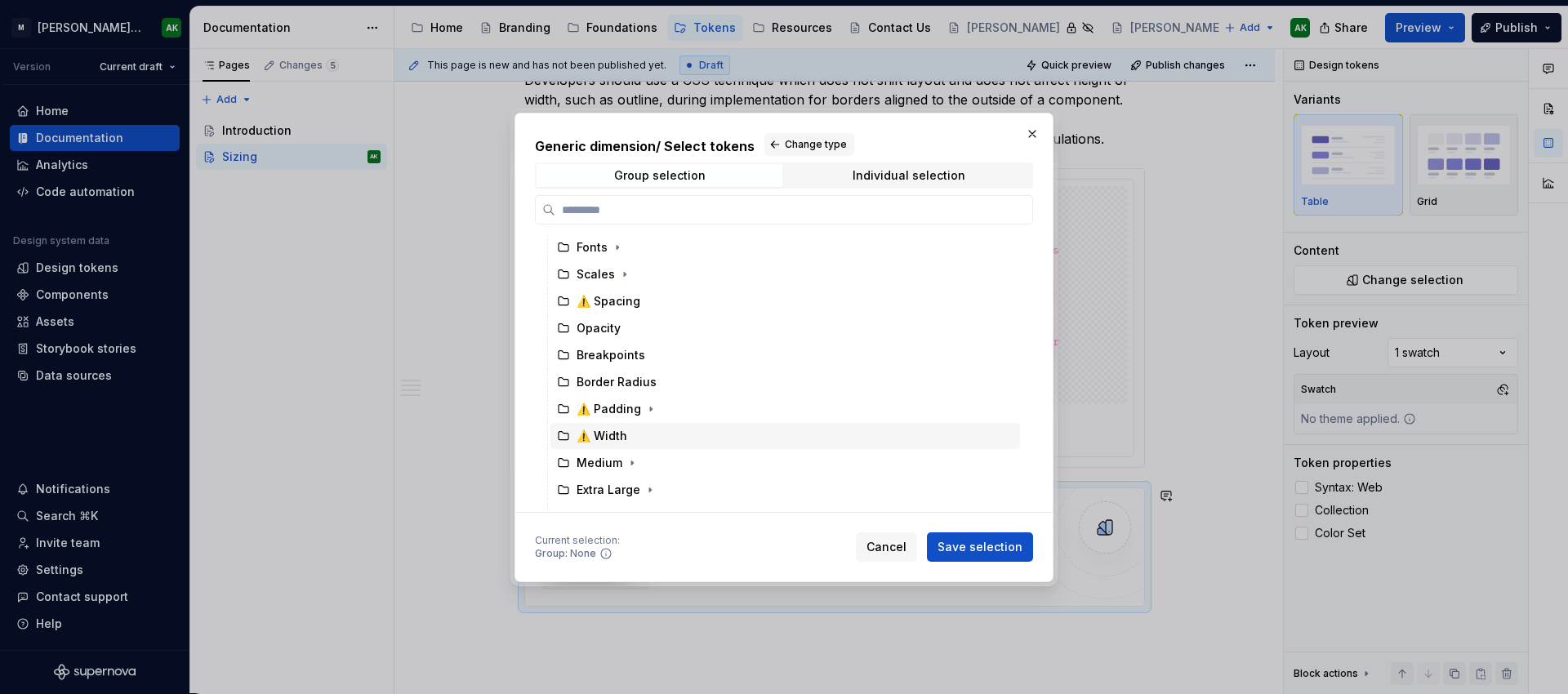
scroll to position [189, 0]
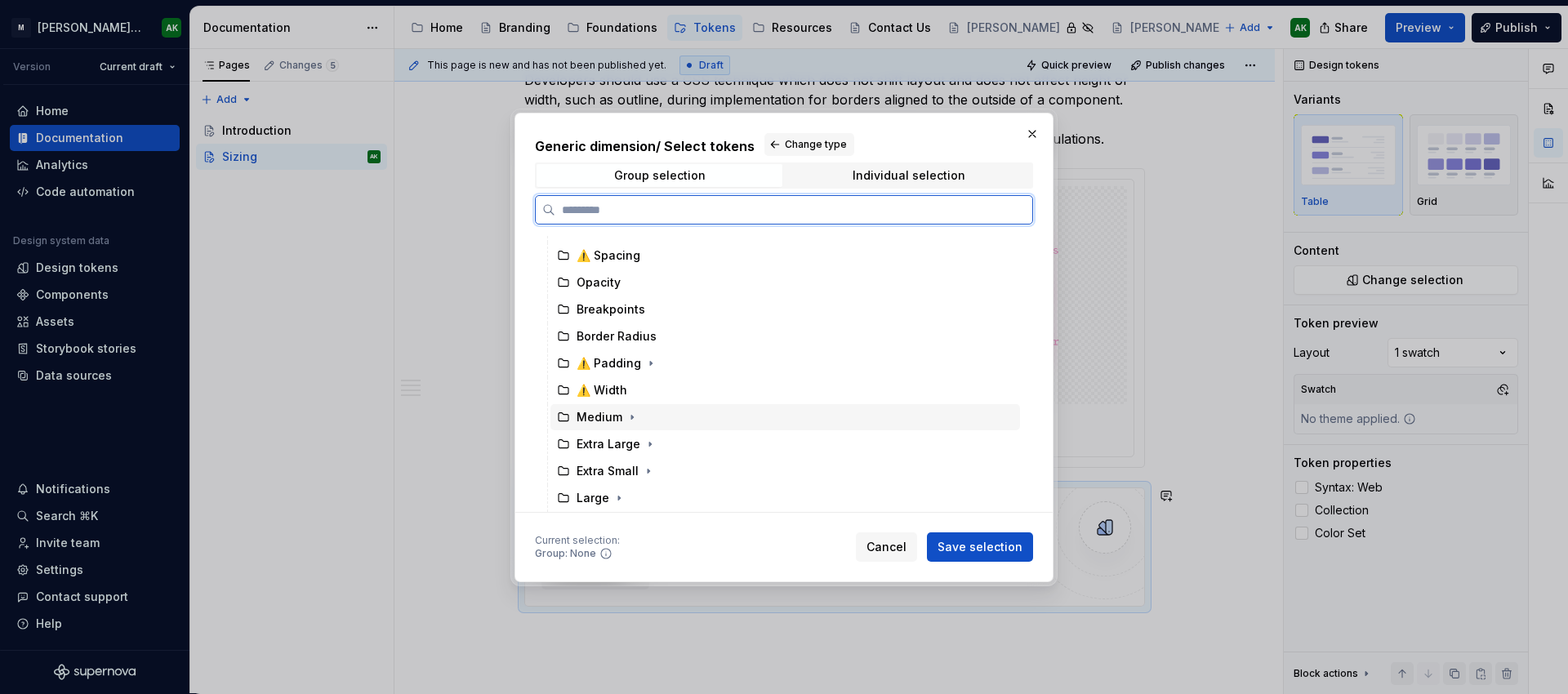
click at [600, 410] on div "Medium" at bounding box center [599, 417] width 45 height 16
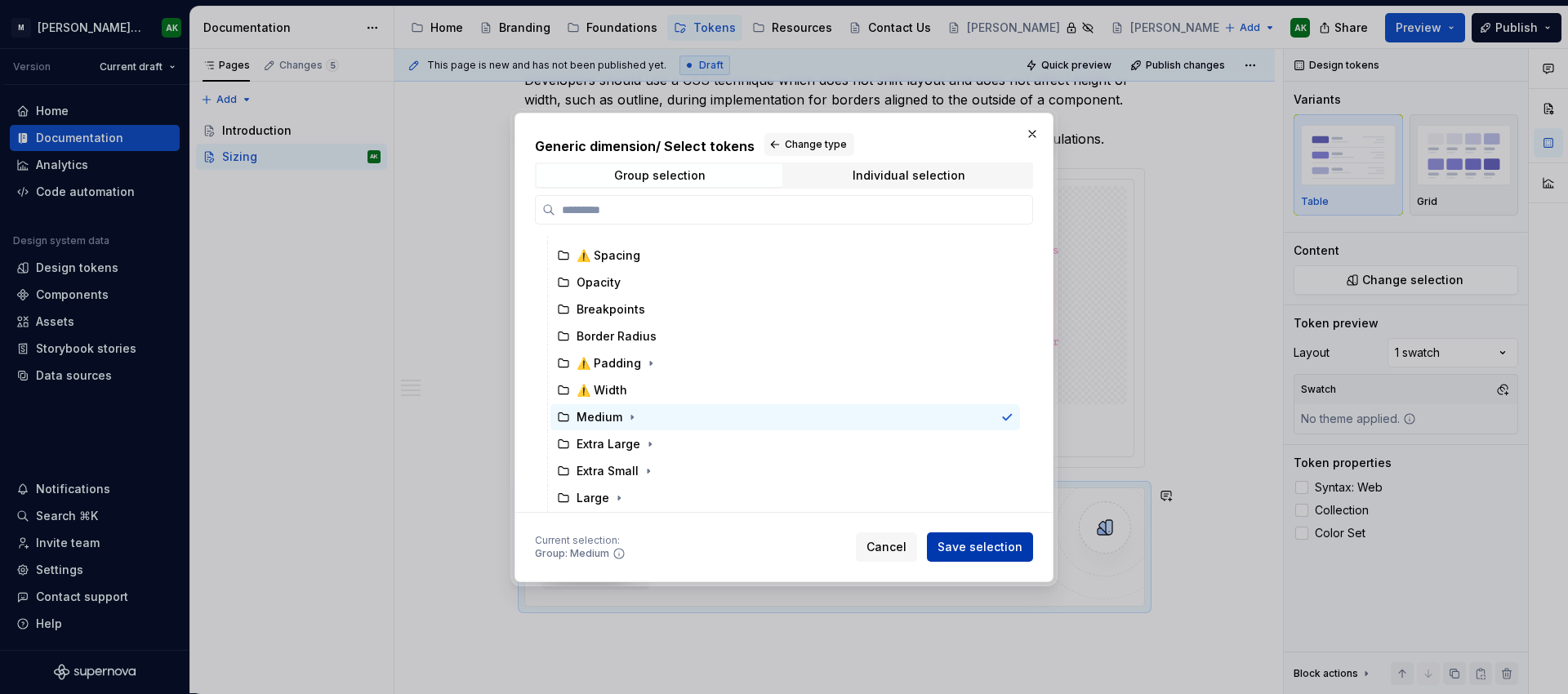
click at [965, 557] on button "Save selection" at bounding box center [980, 547] width 106 height 29
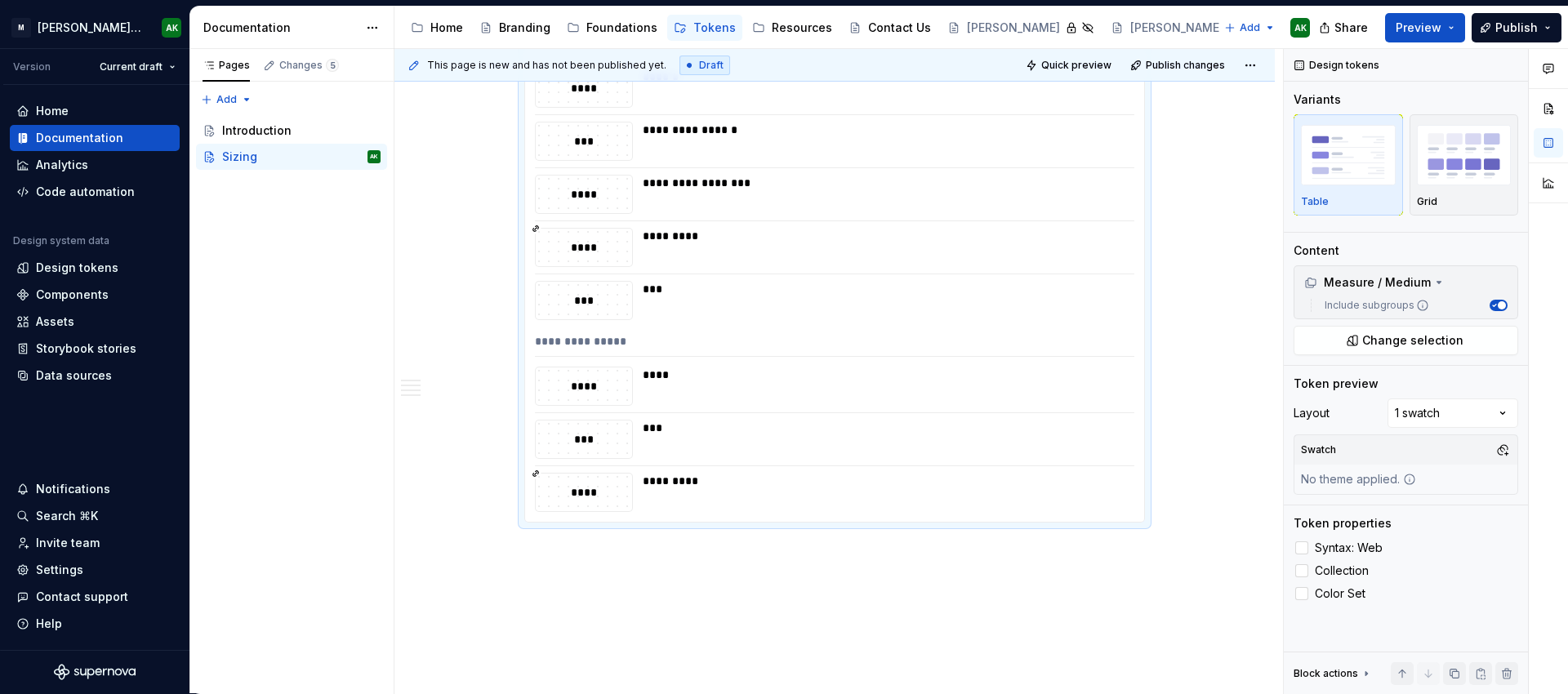
scroll to position [2503, 0]
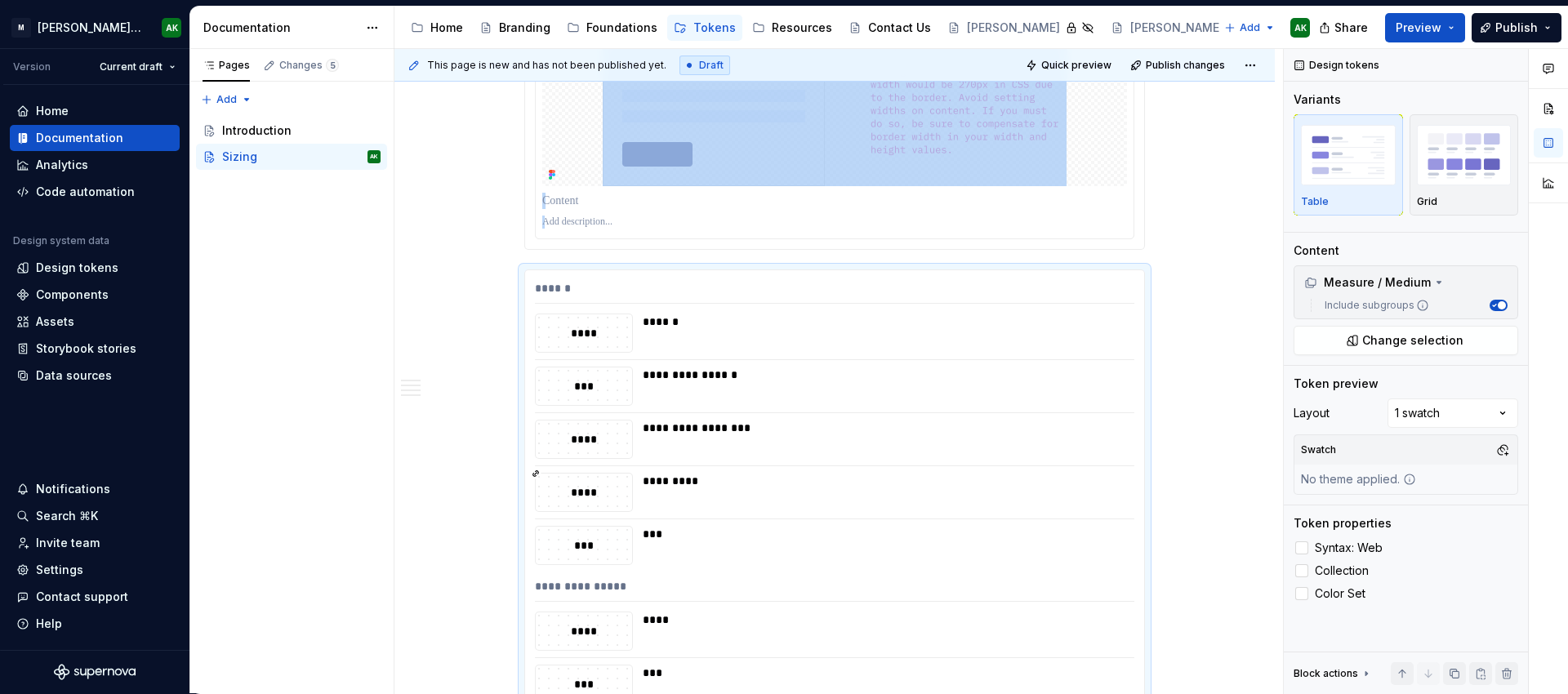
click at [554, 250] on div at bounding box center [835, 100] width 620 height 300
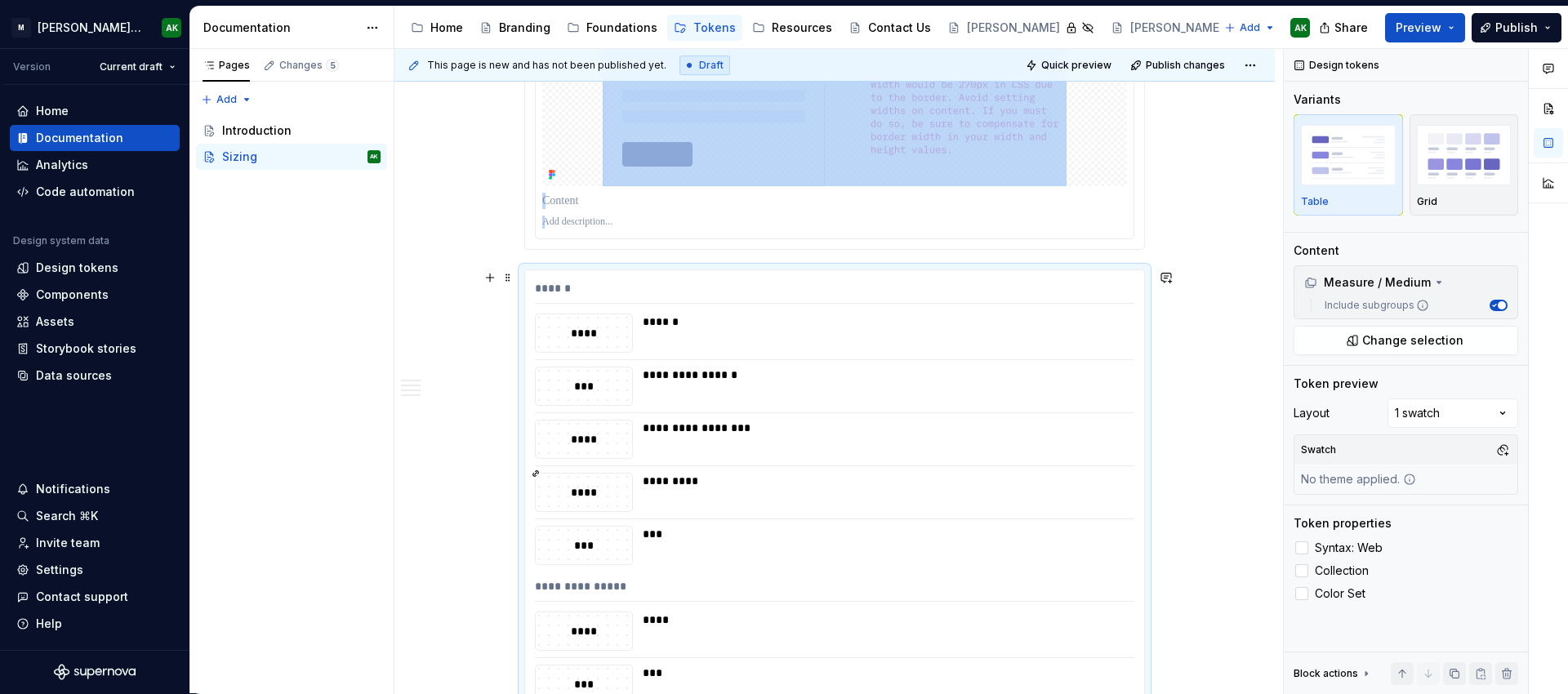
scroll to position [2576, 0]
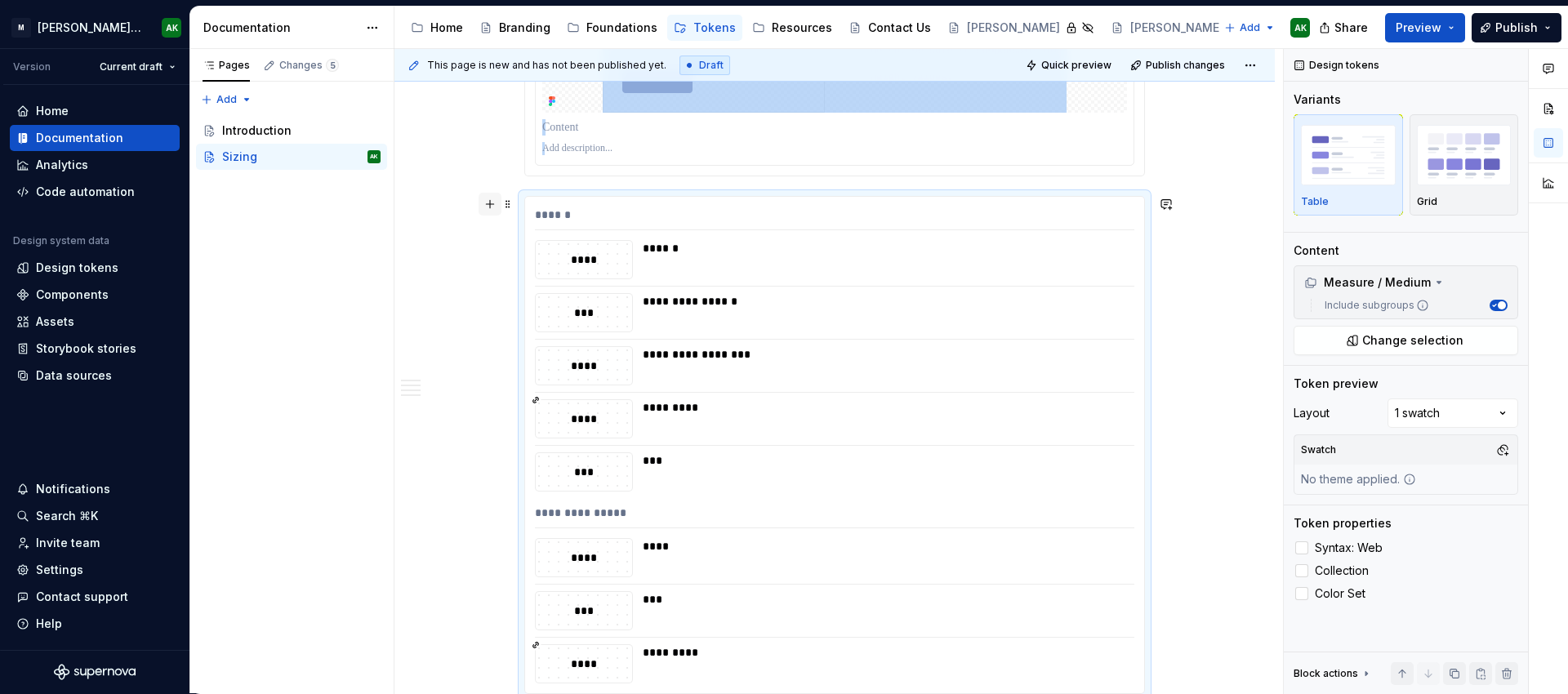
click at [491, 208] on button "button" at bounding box center [490, 204] width 23 height 23
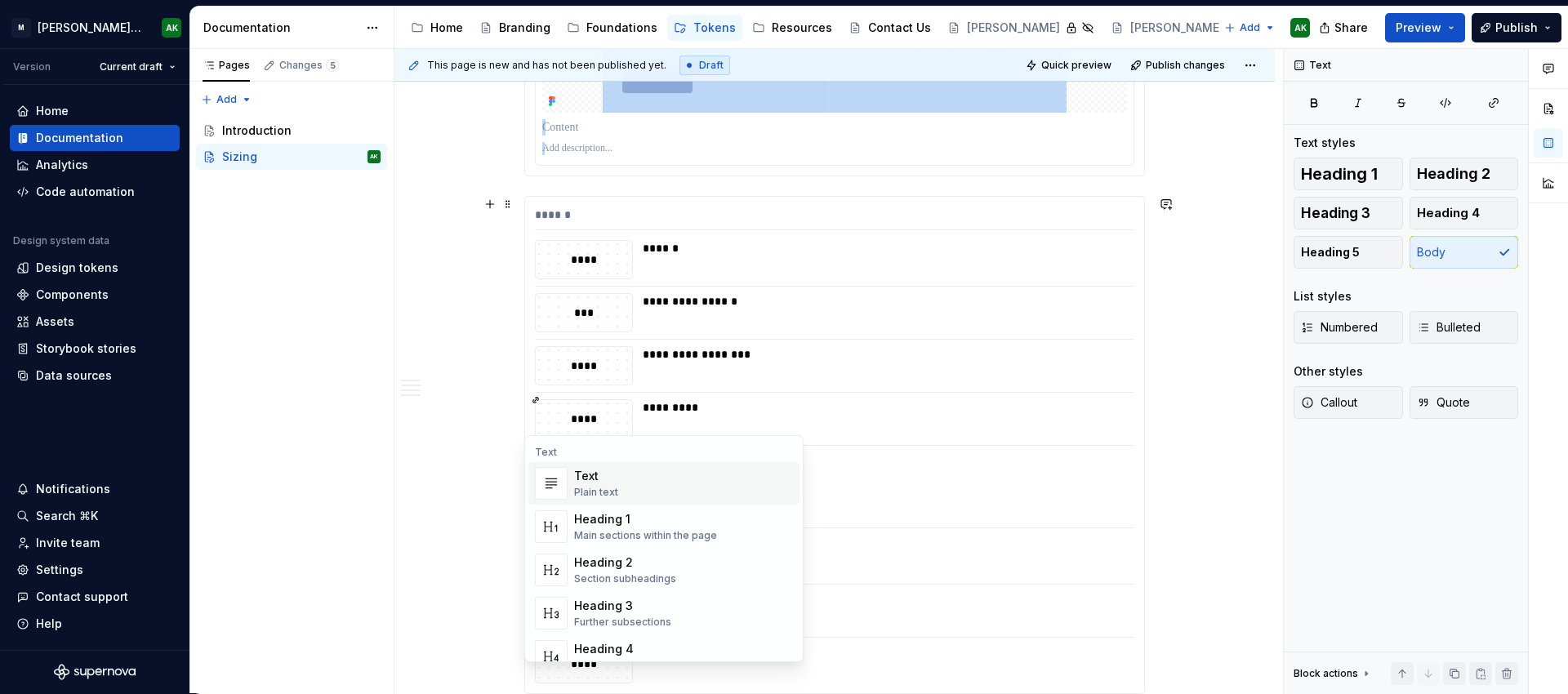
scroll to position [2620, 0]
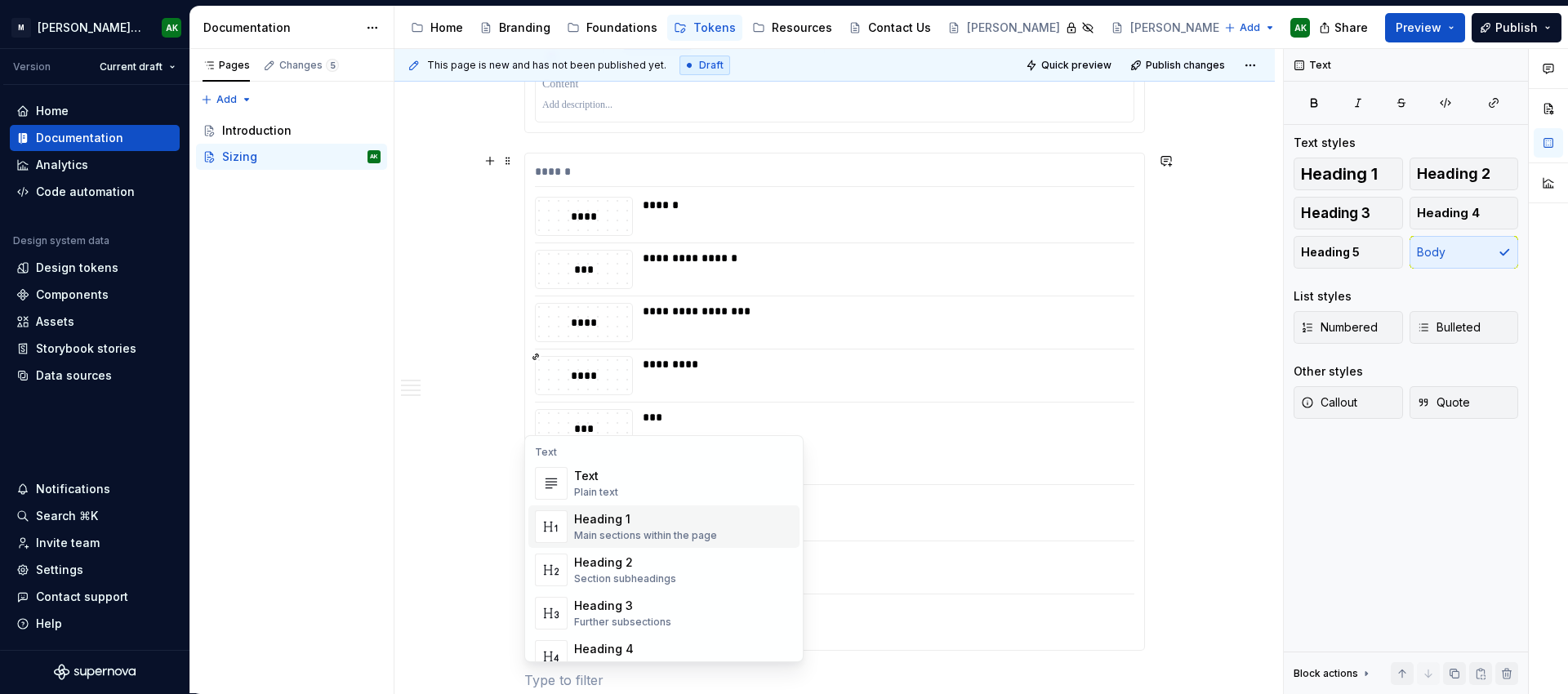
click at [659, 529] on div "Heading 1 Main sections within the page" at bounding box center [645, 527] width 143 height 31
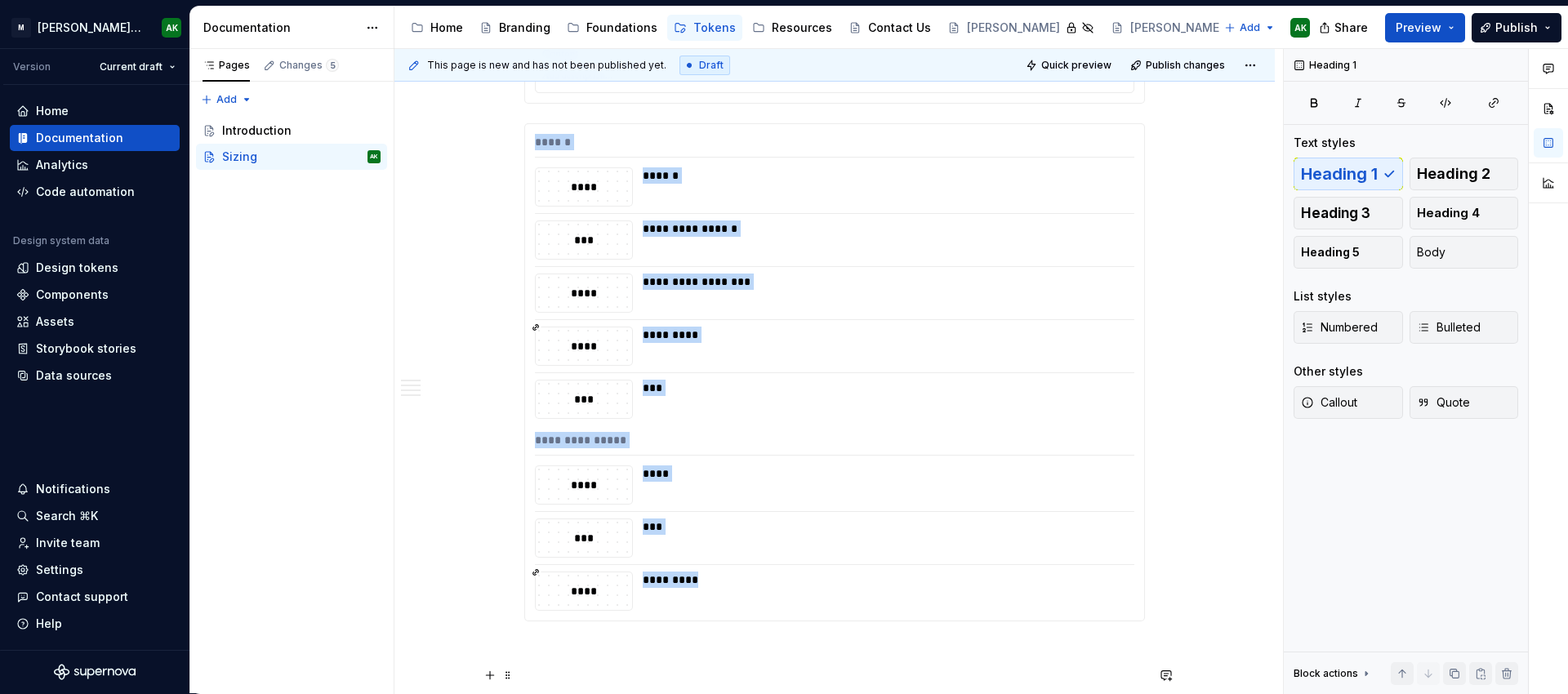
scroll to position [2654, 0]
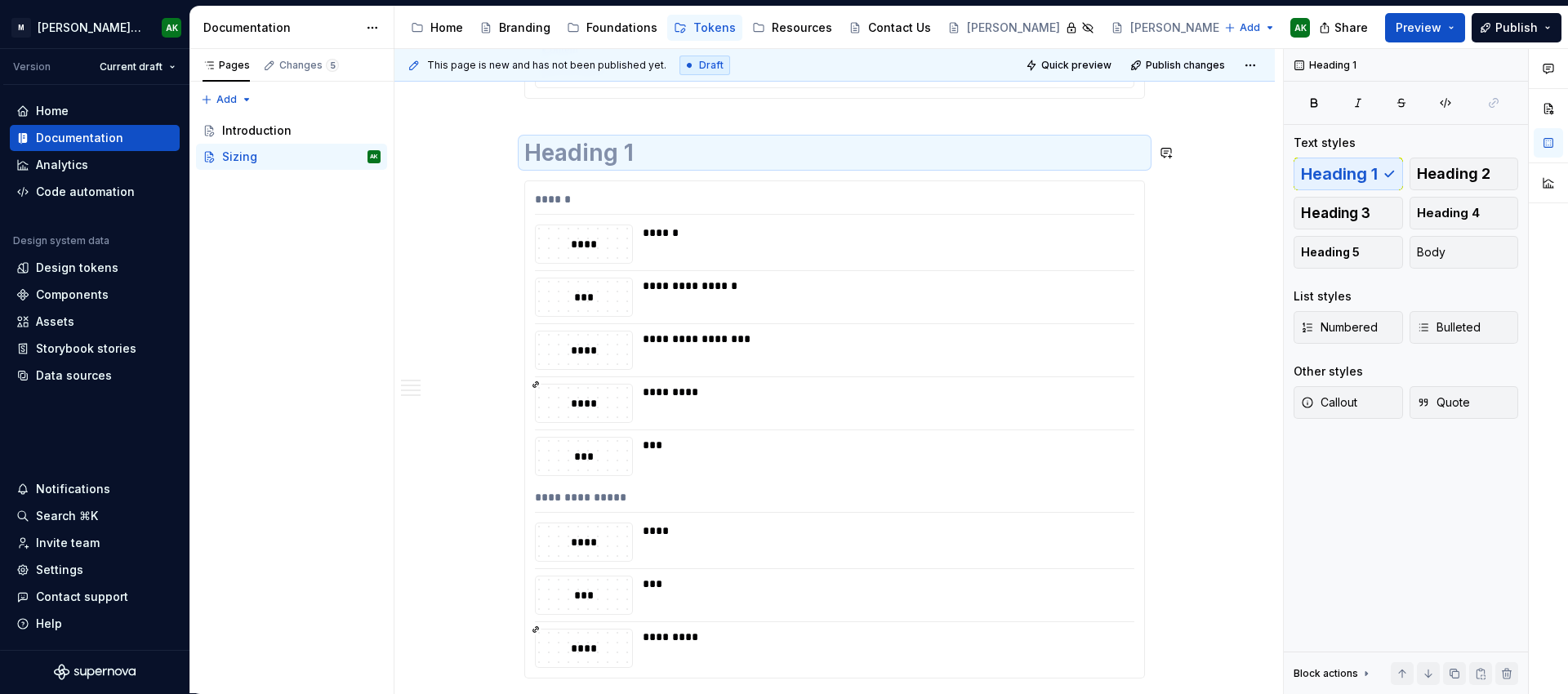
click at [609, 145] on h1 at bounding box center [835, 153] width 620 height 29
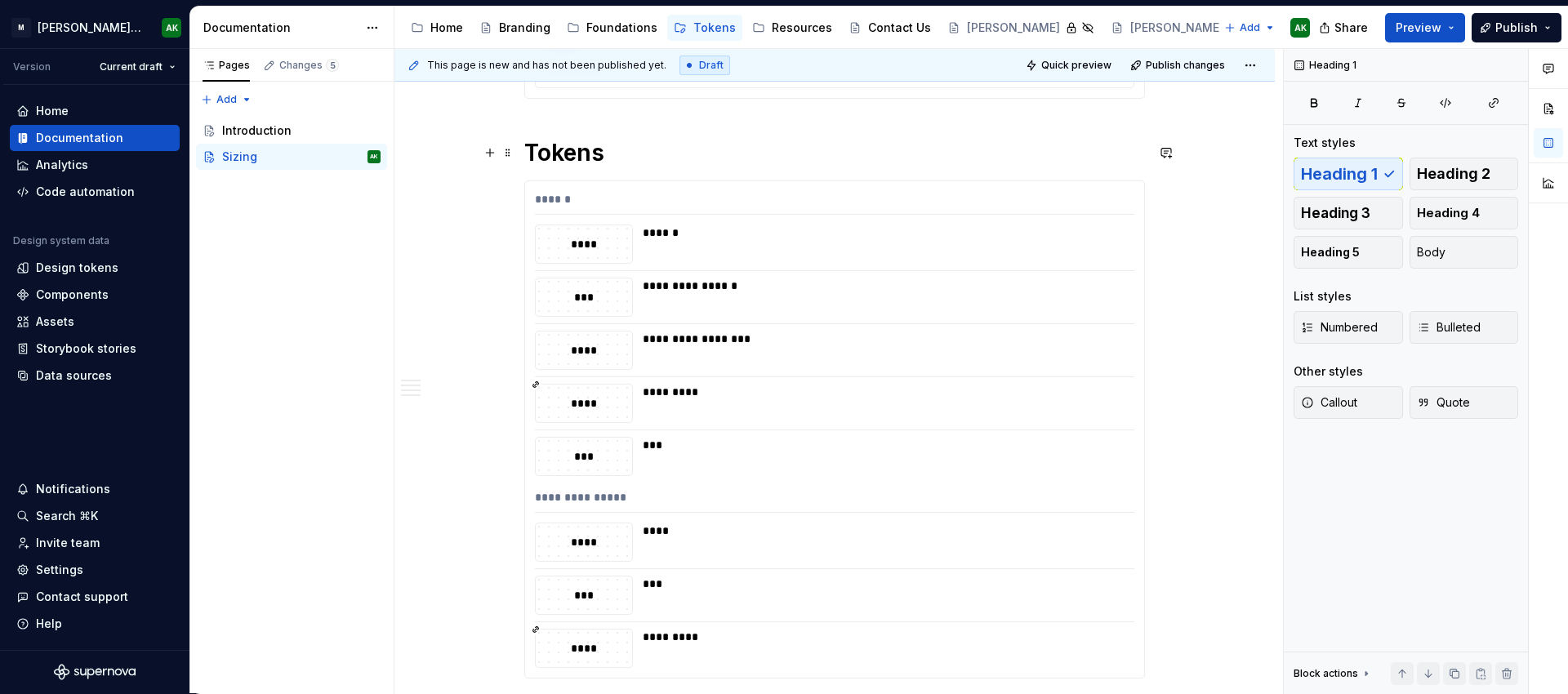
click at [610, 154] on h1 "Tokens" at bounding box center [835, 153] width 620 height 29
click at [554, 155] on h1 "Tokens" at bounding box center [835, 153] width 620 height 29
click at [472, 161] on div "**********" at bounding box center [838, 371] width 889 height 645
click at [506, 154] on span at bounding box center [507, 153] width 13 height 23
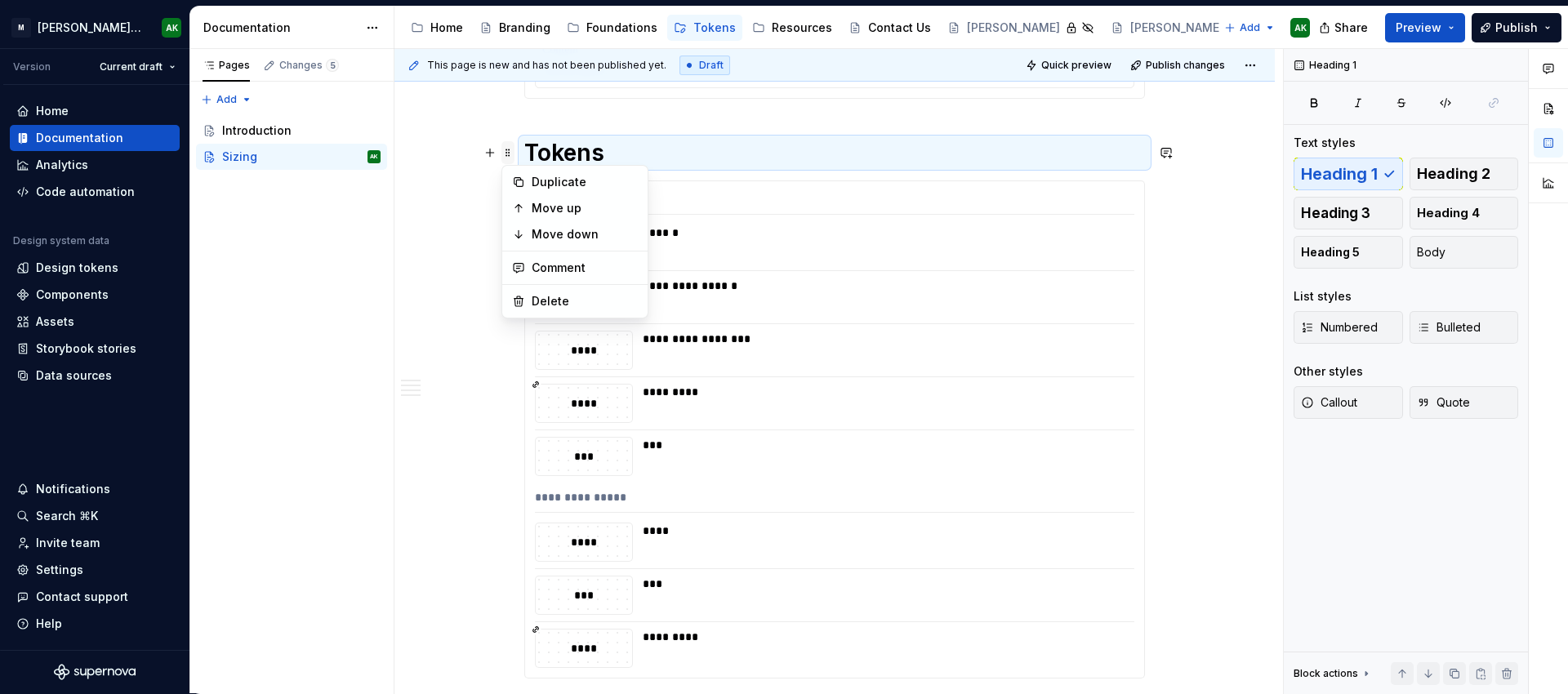
click at [500, 151] on button "button" at bounding box center [490, 153] width 23 height 23
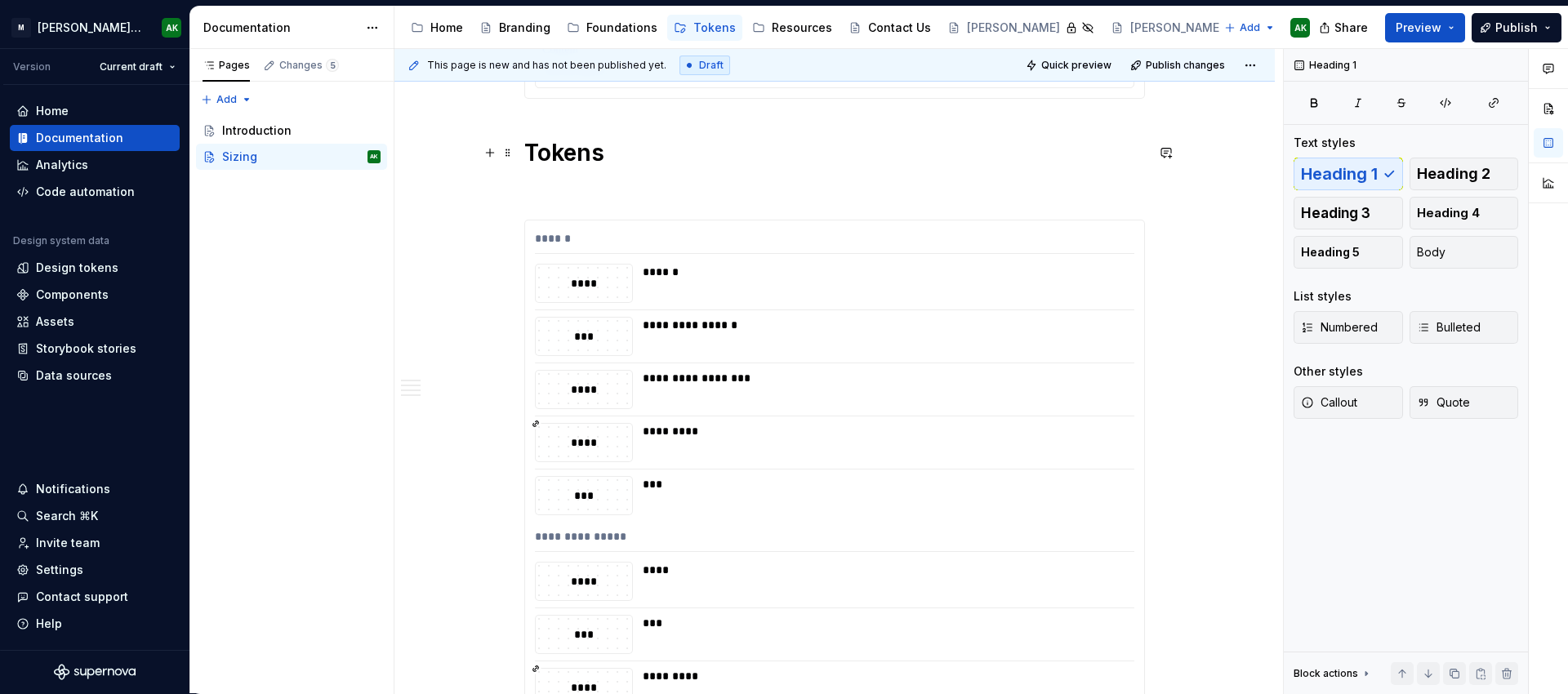
click at [750, 159] on h1 "Tokens" at bounding box center [835, 153] width 620 height 29
click at [1474, 177] on span "Heading 2" at bounding box center [1454, 173] width 74 height 16
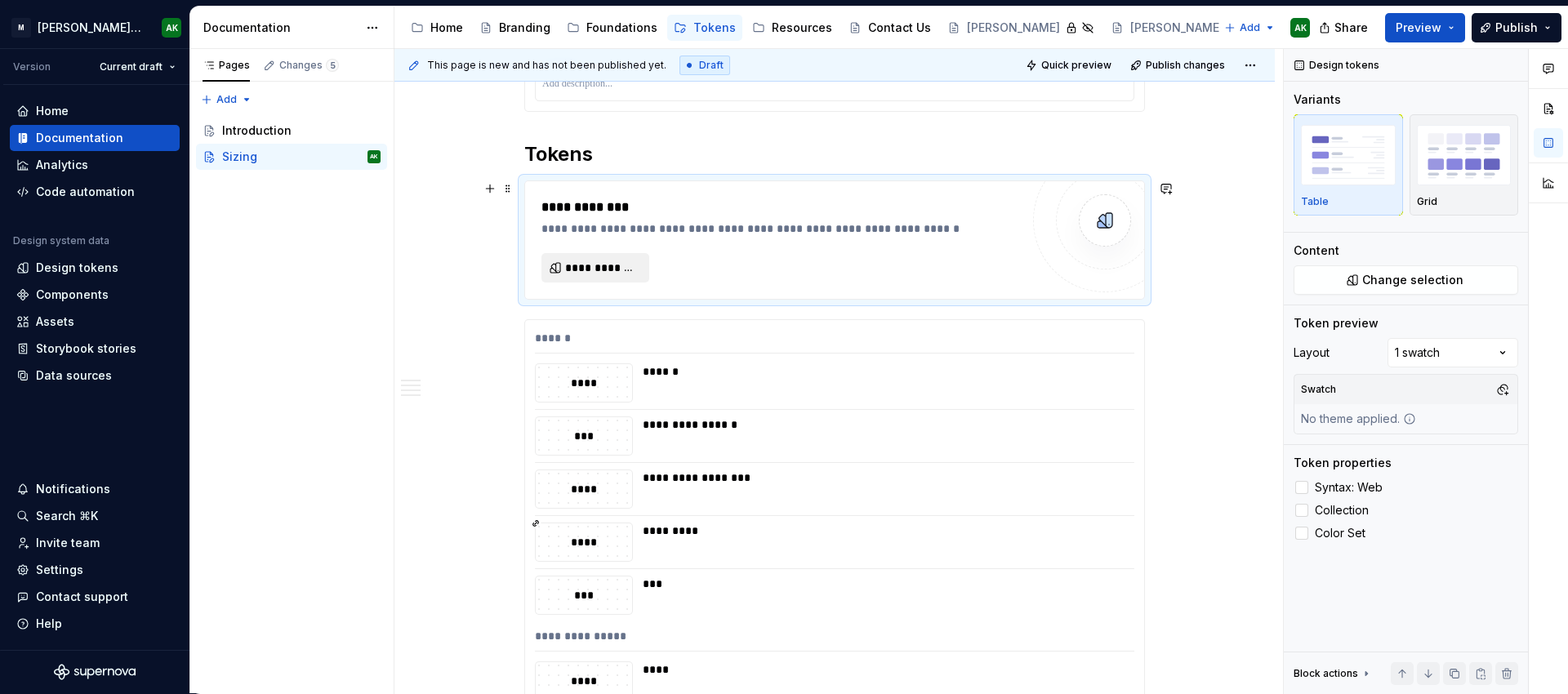
click at [579, 272] on span "**********" at bounding box center [602, 267] width 74 height 16
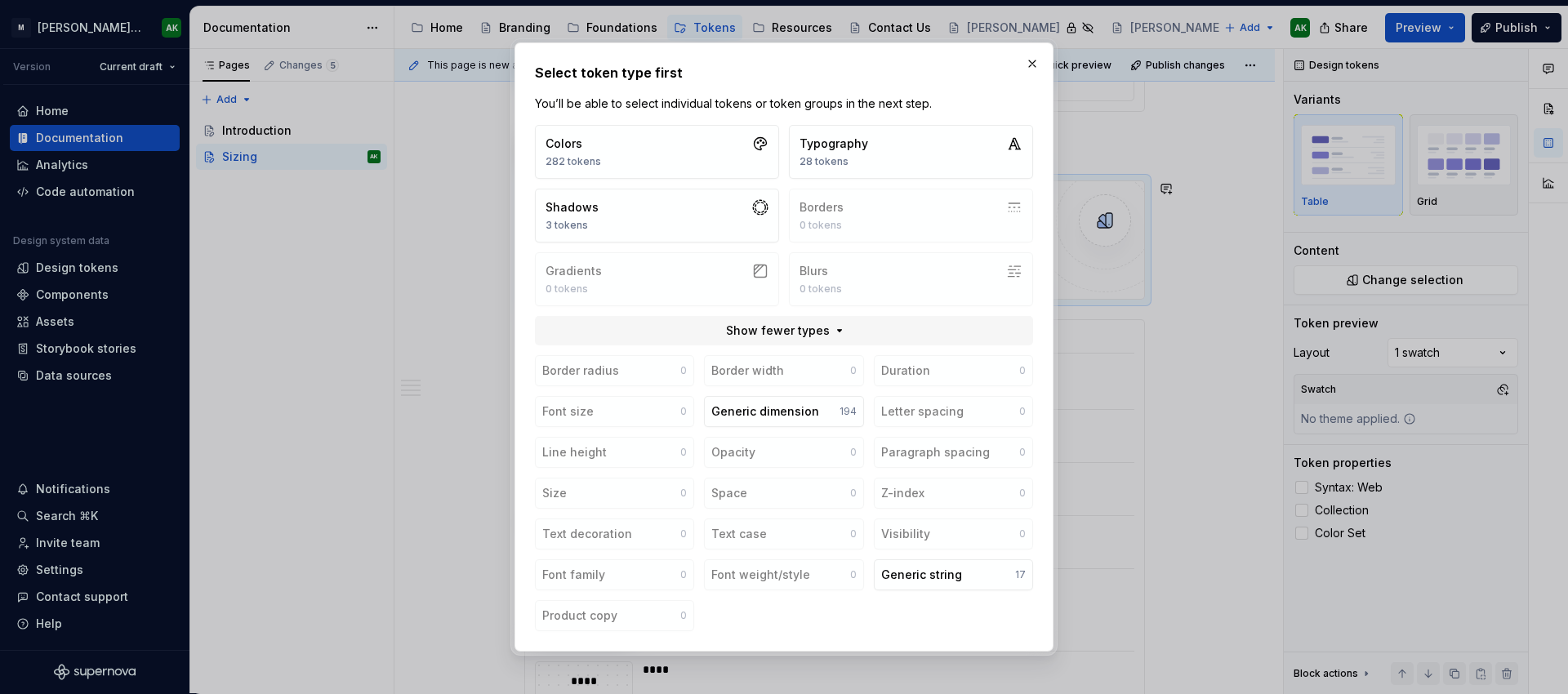
scroll to position [1, 0]
click at [807, 402] on button "Generic dimension 194" at bounding box center [784, 411] width 159 height 31
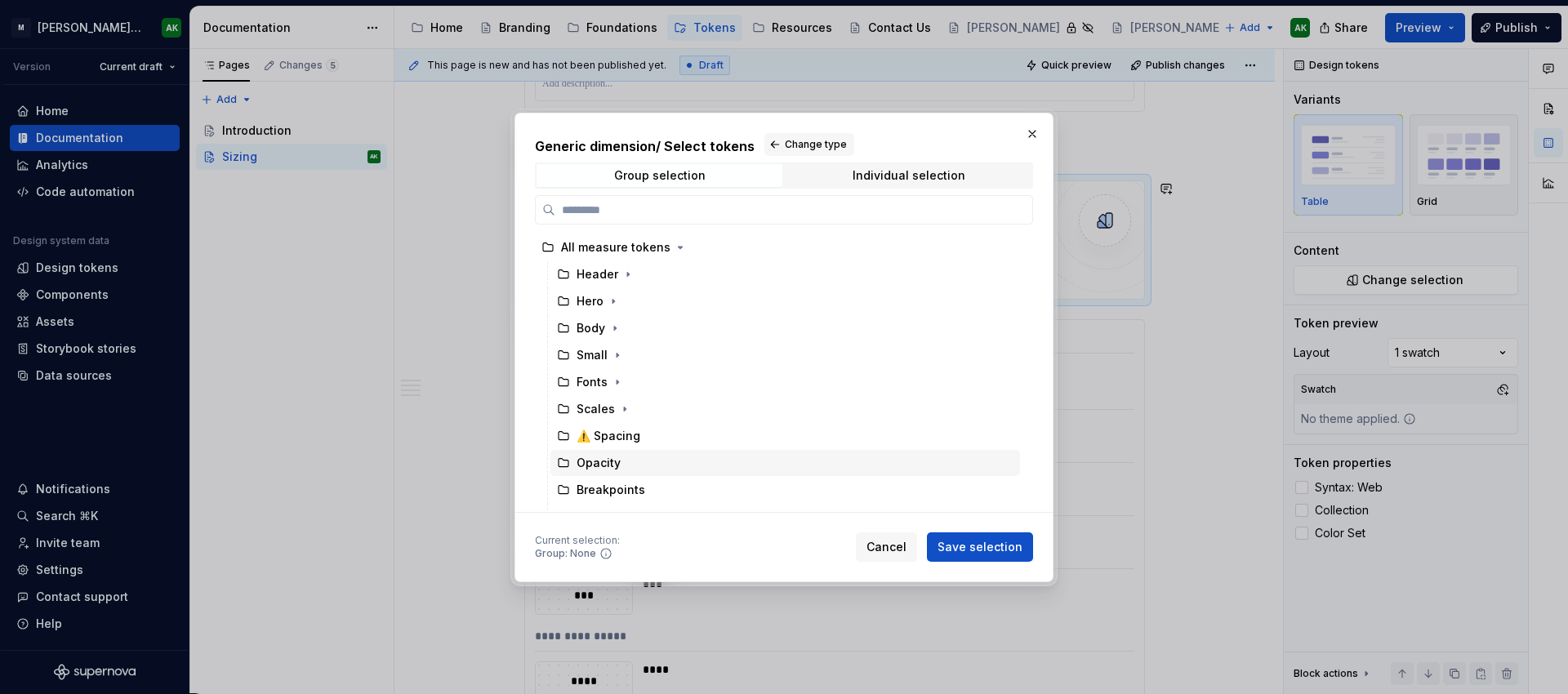
scroll to position [189, 0]
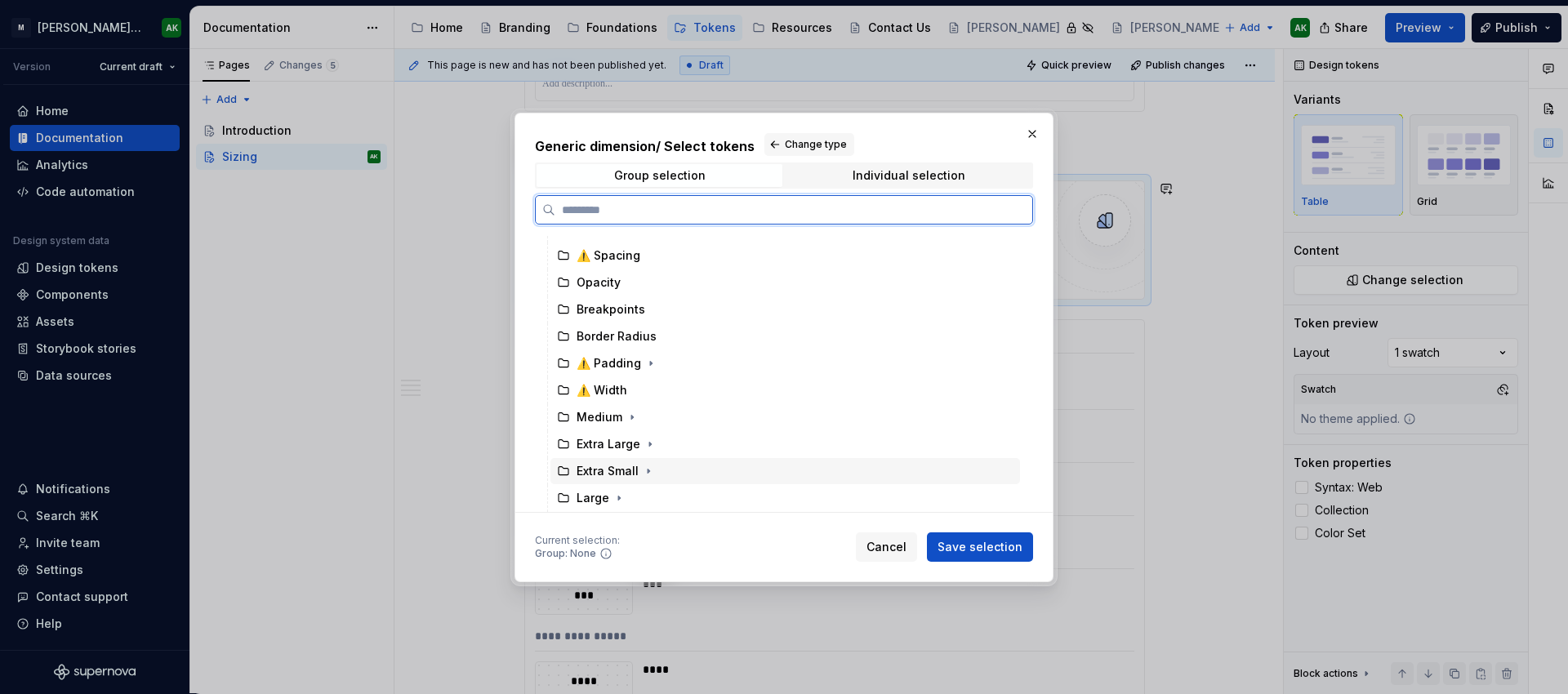
click at [593, 463] on div "Extra Small" at bounding box center [607, 470] width 62 height 16
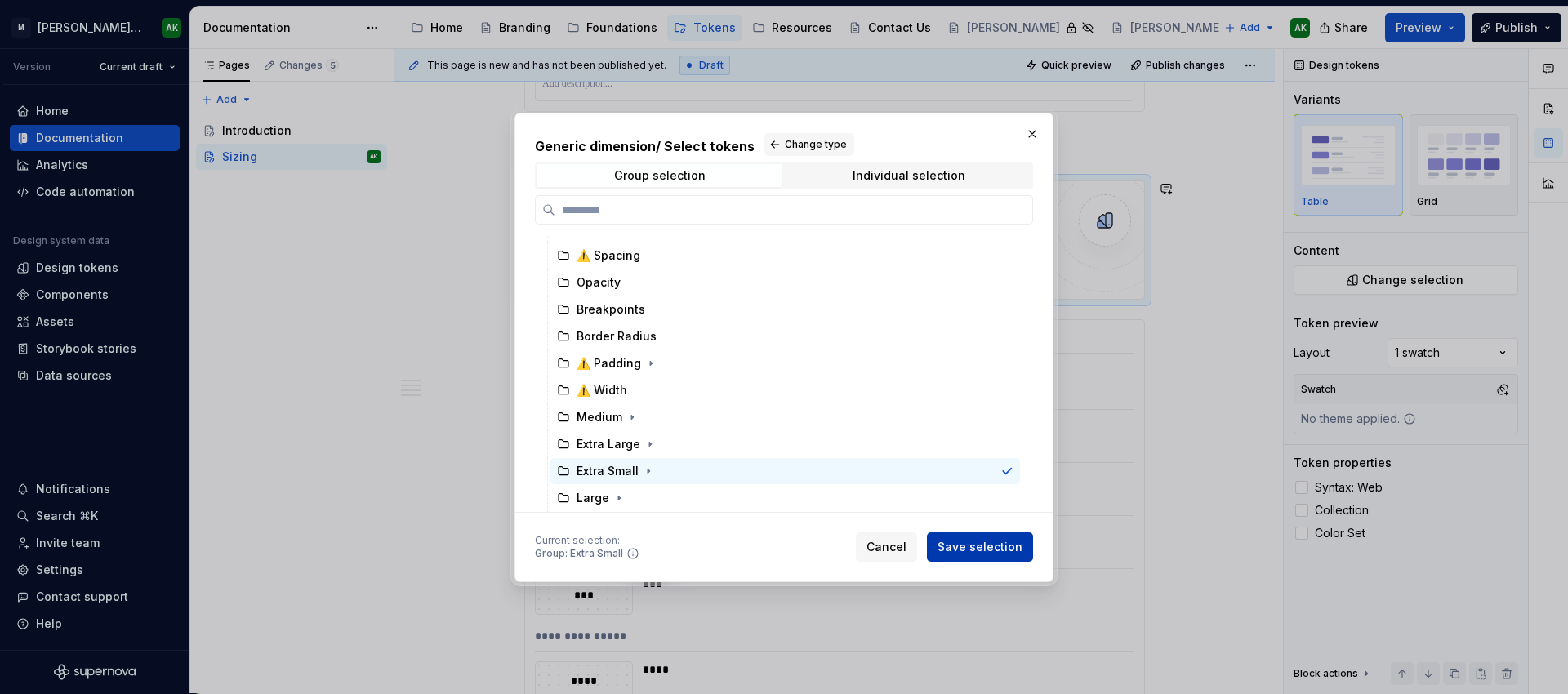
click at [971, 555] on button "Save selection" at bounding box center [980, 547] width 106 height 29
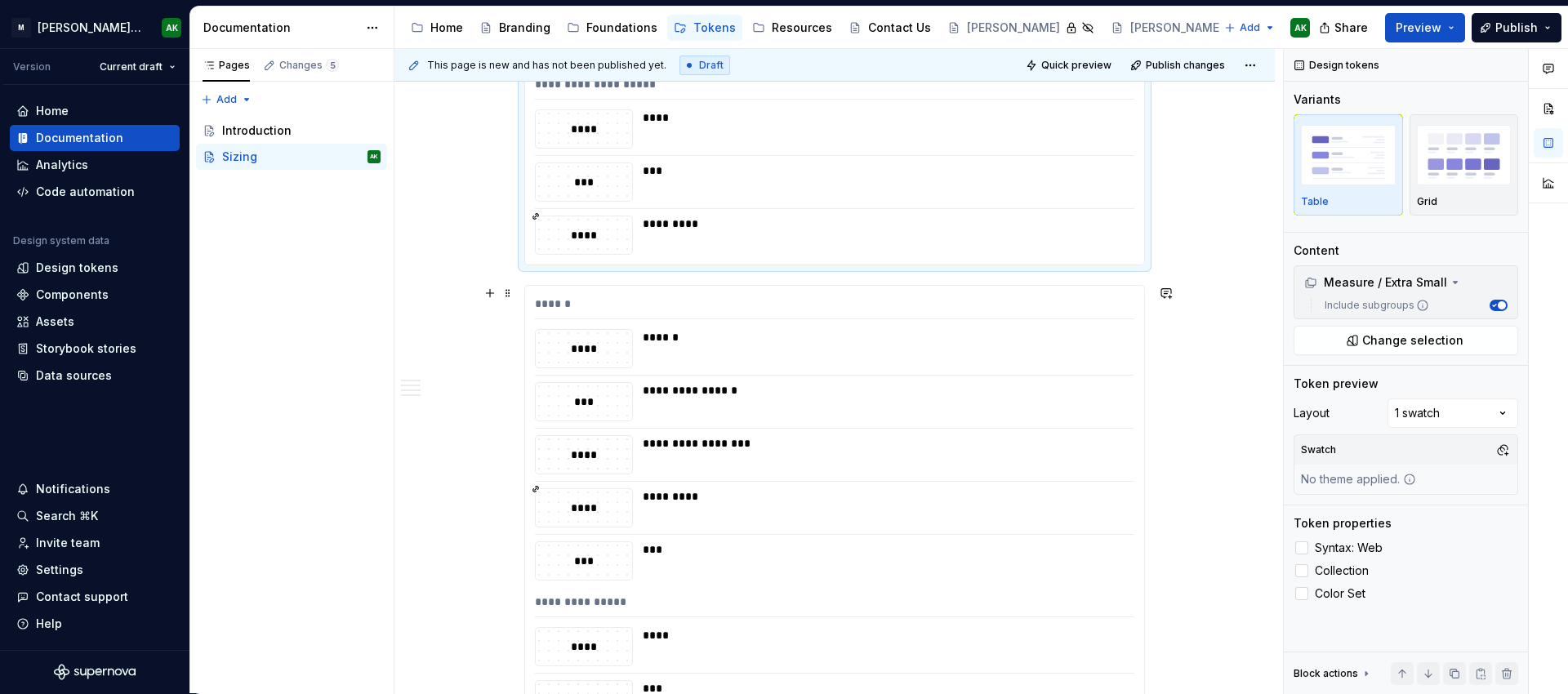
scroll to position [3057, 0]
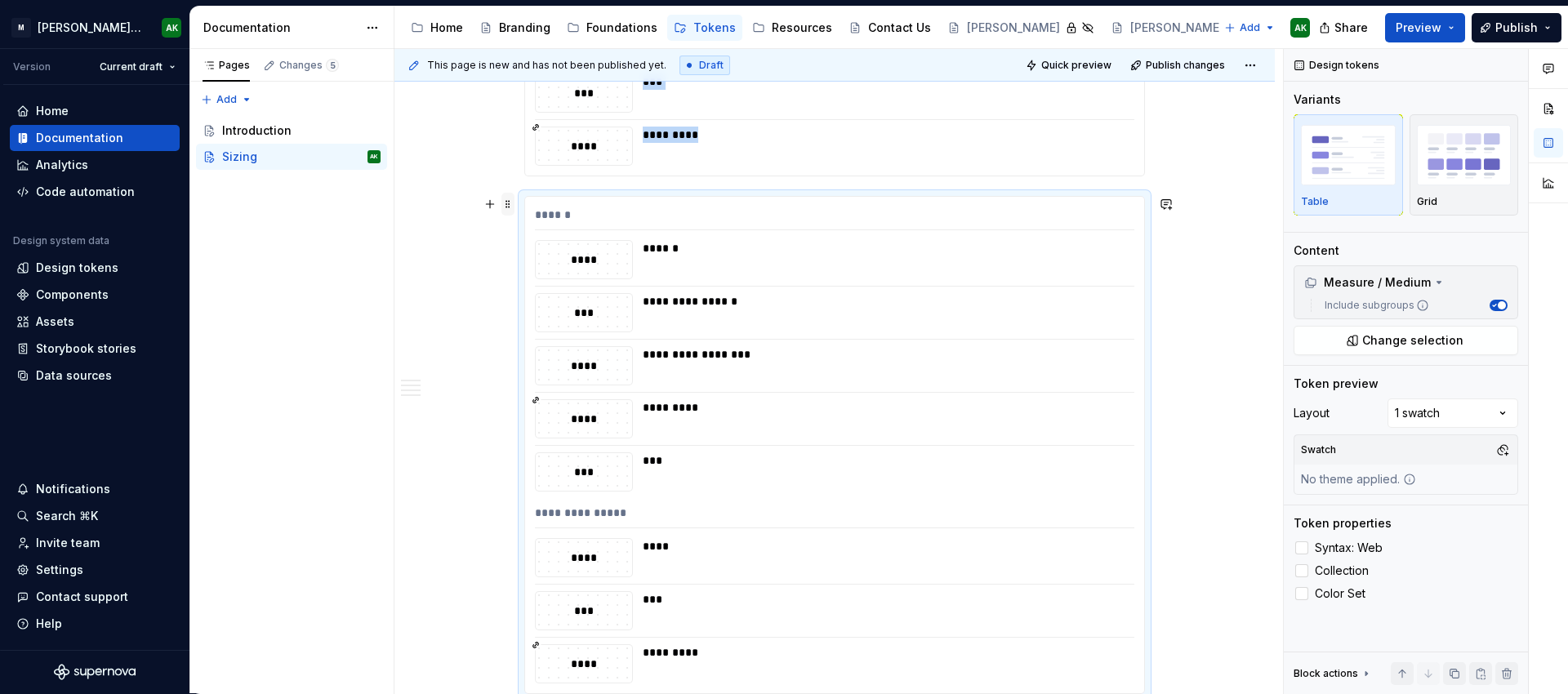
click at [509, 205] on span at bounding box center [507, 204] width 13 height 23
click at [548, 232] on div "Duplicate" at bounding box center [584, 233] width 106 height 16
click at [757, 218] on div "******" at bounding box center [835, 218] width 600 height 24
click at [1415, 339] on span "Change selection" at bounding box center [1413, 340] width 101 height 16
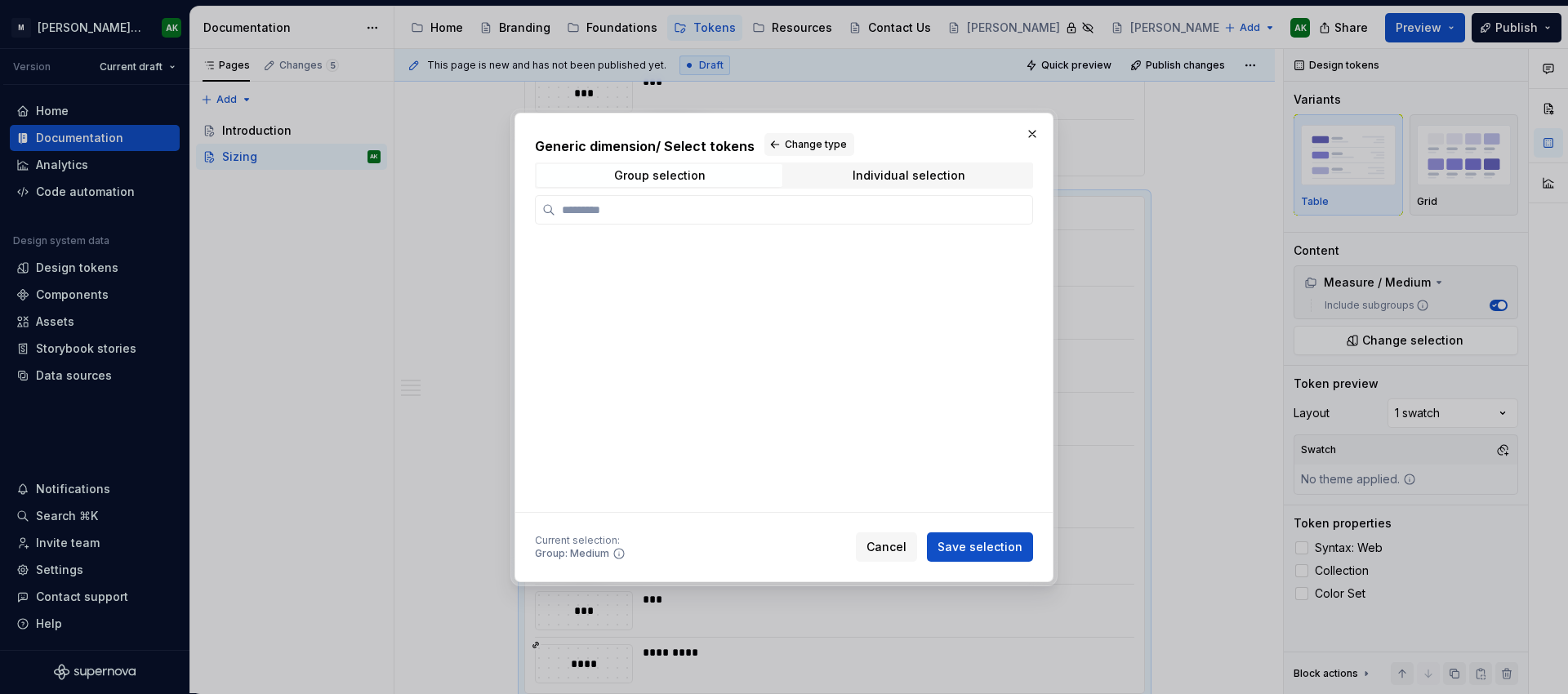
scroll to position [1, 0]
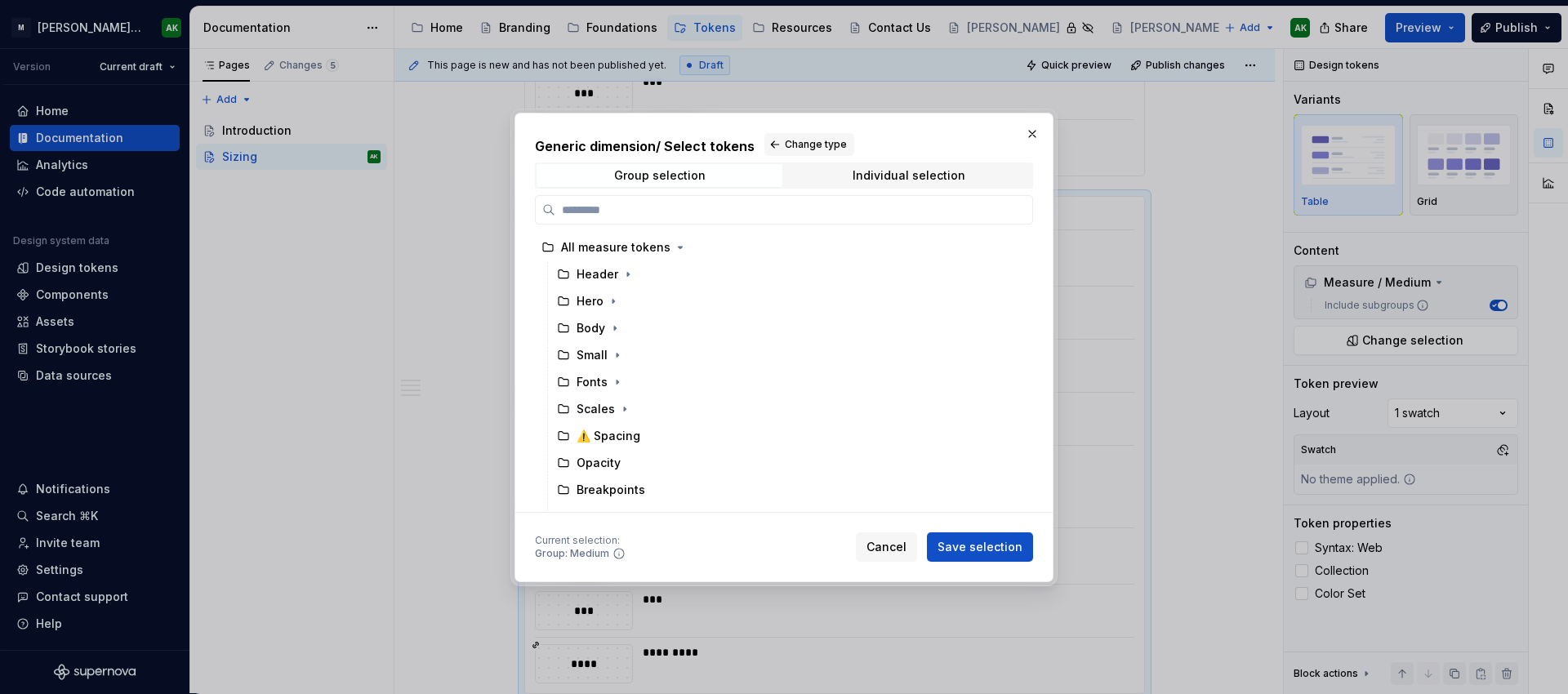
click at [1367, 328] on body "[PERSON_NAME] Design System AK Version Current draft Home Documentation Analyti…" at bounding box center [784, 347] width 1568 height 694
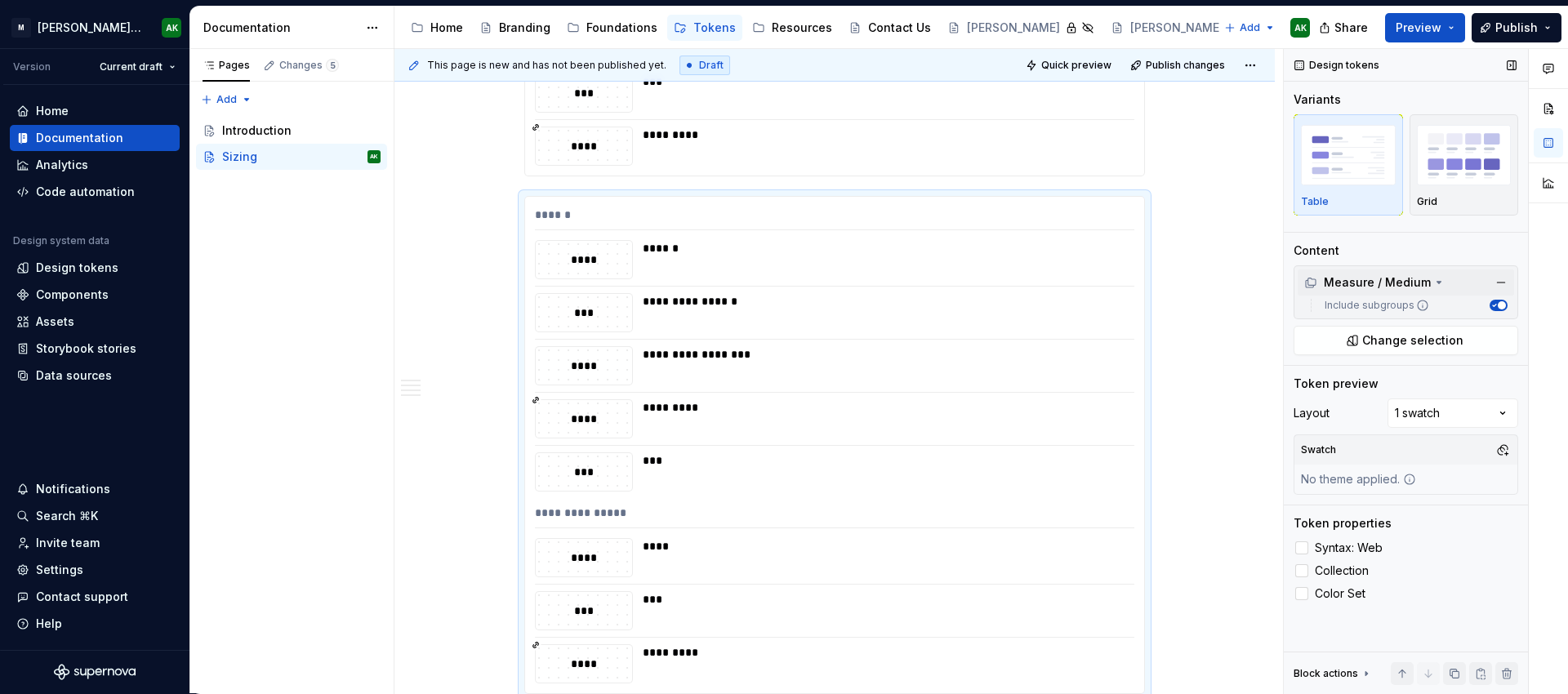
click at [1411, 279] on div "Measure / Medium" at bounding box center [1368, 282] width 127 height 16
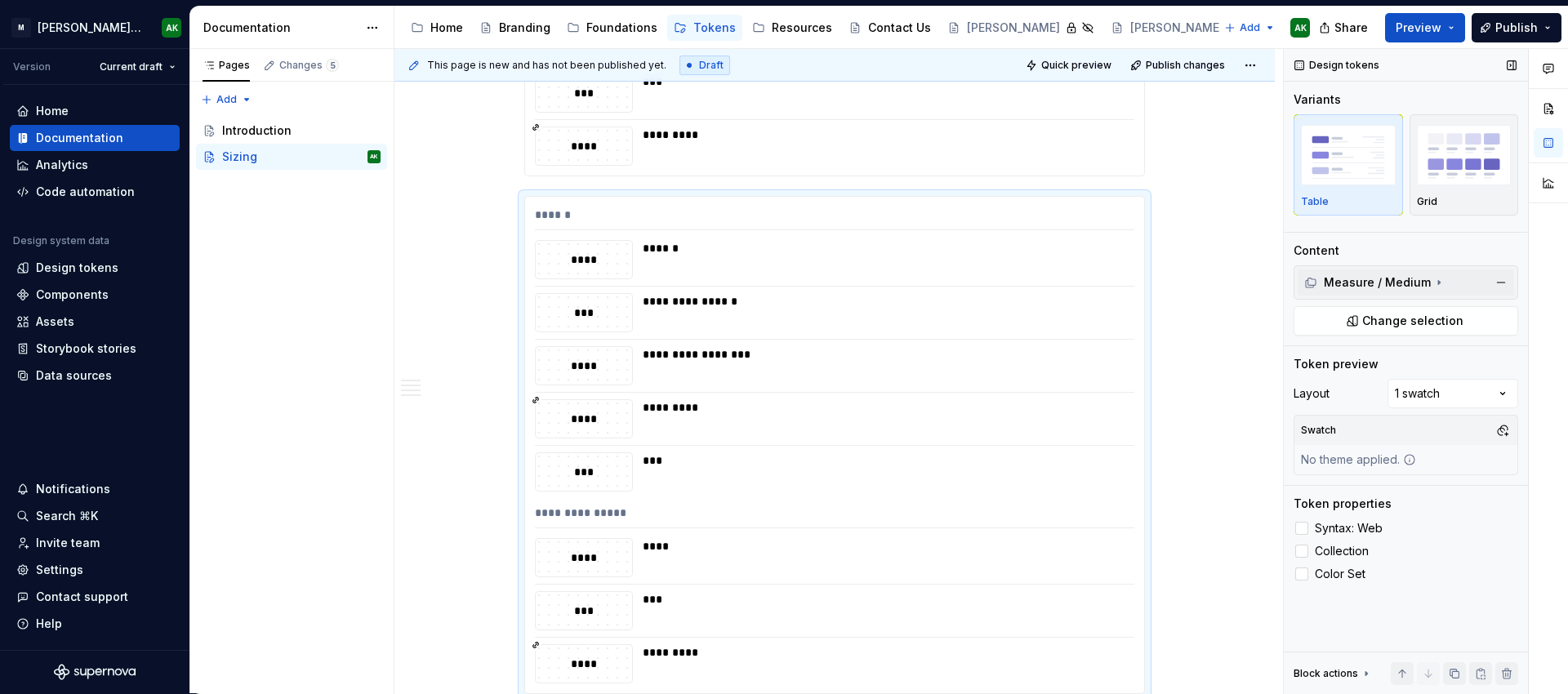
click at [1411, 281] on div "Measure / Medium" at bounding box center [1368, 282] width 127 height 16
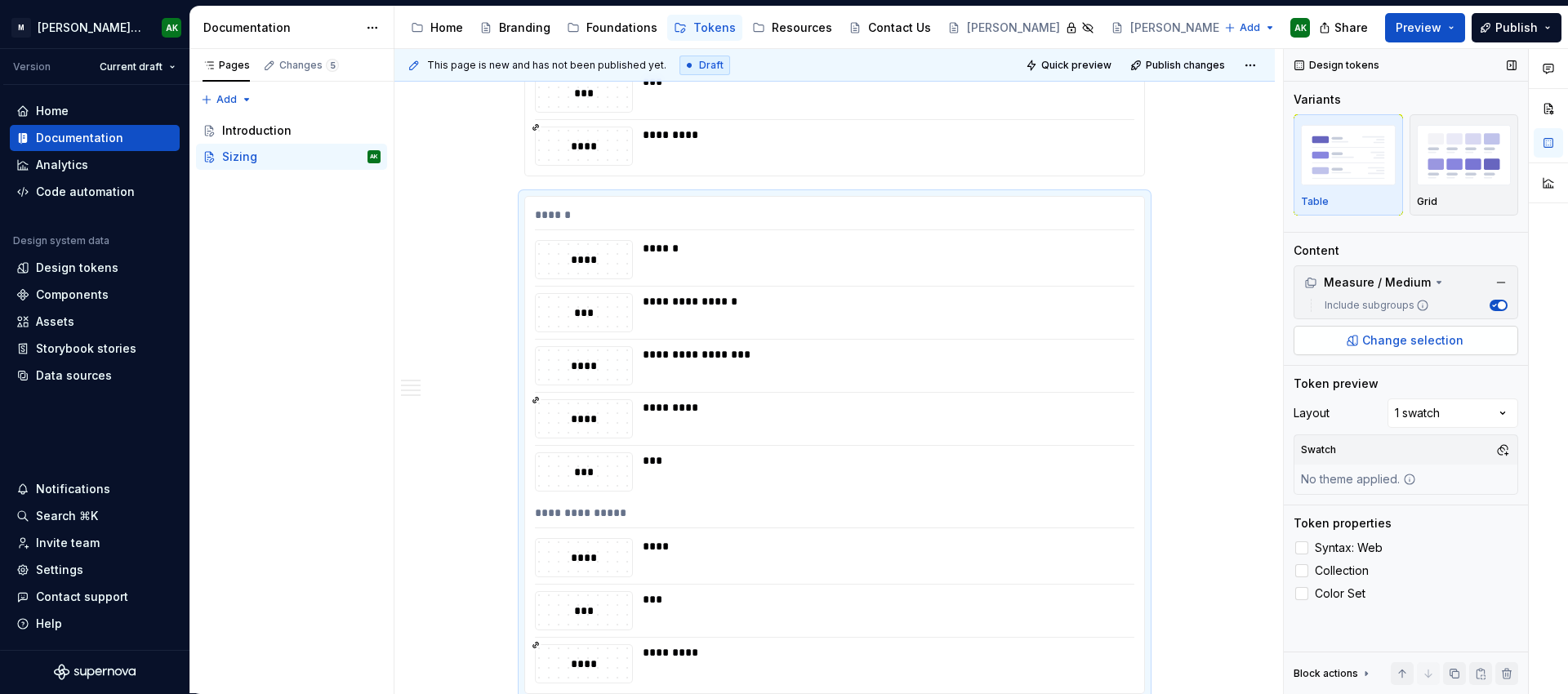
click at [1421, 338] on span "Change selection" at bounding box center [1413, 340] width 101 height 16
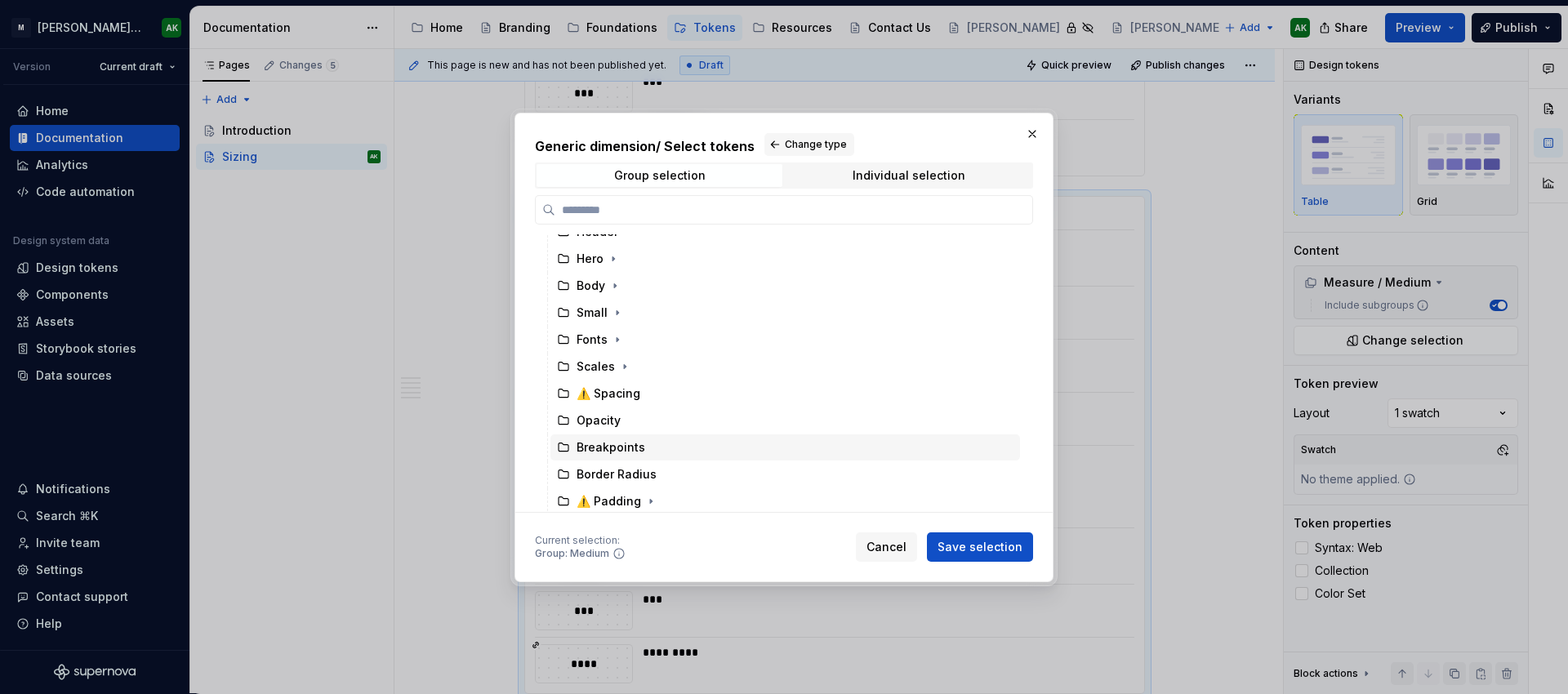
scroll to position [18, 0]
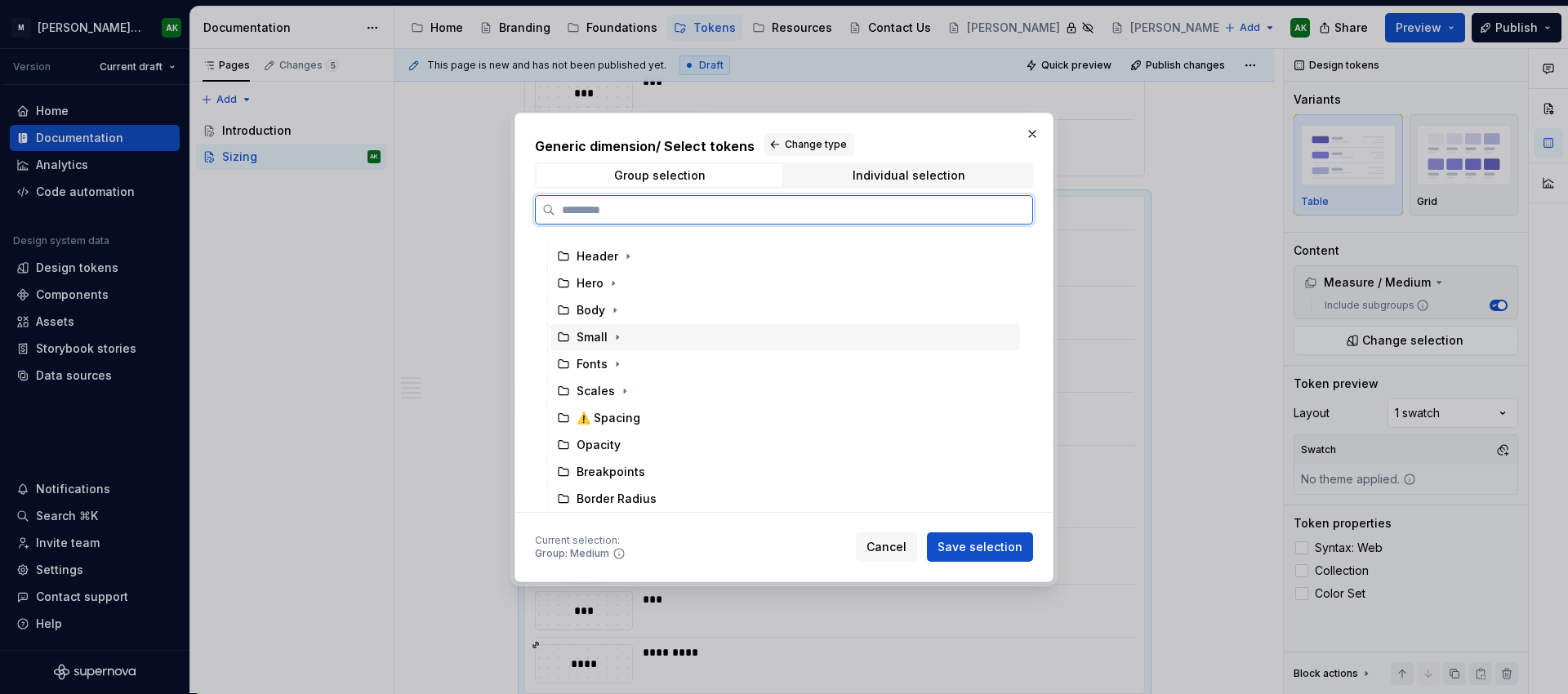
click at [569, 334] on icon at bounding box center [563, 337] width 13 height 13
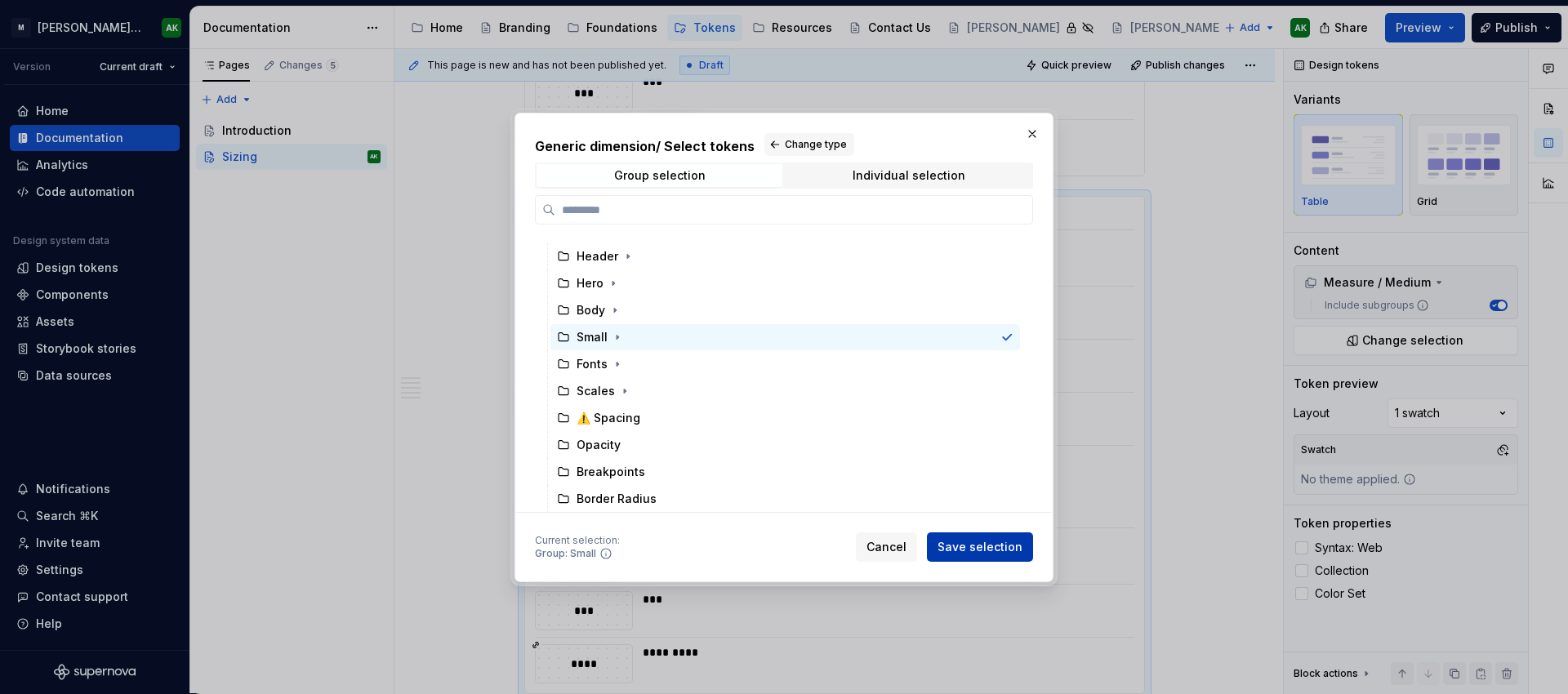
click at [968, 549] on span "Save selection" at bounding box center [979, 547] width 85 height 16
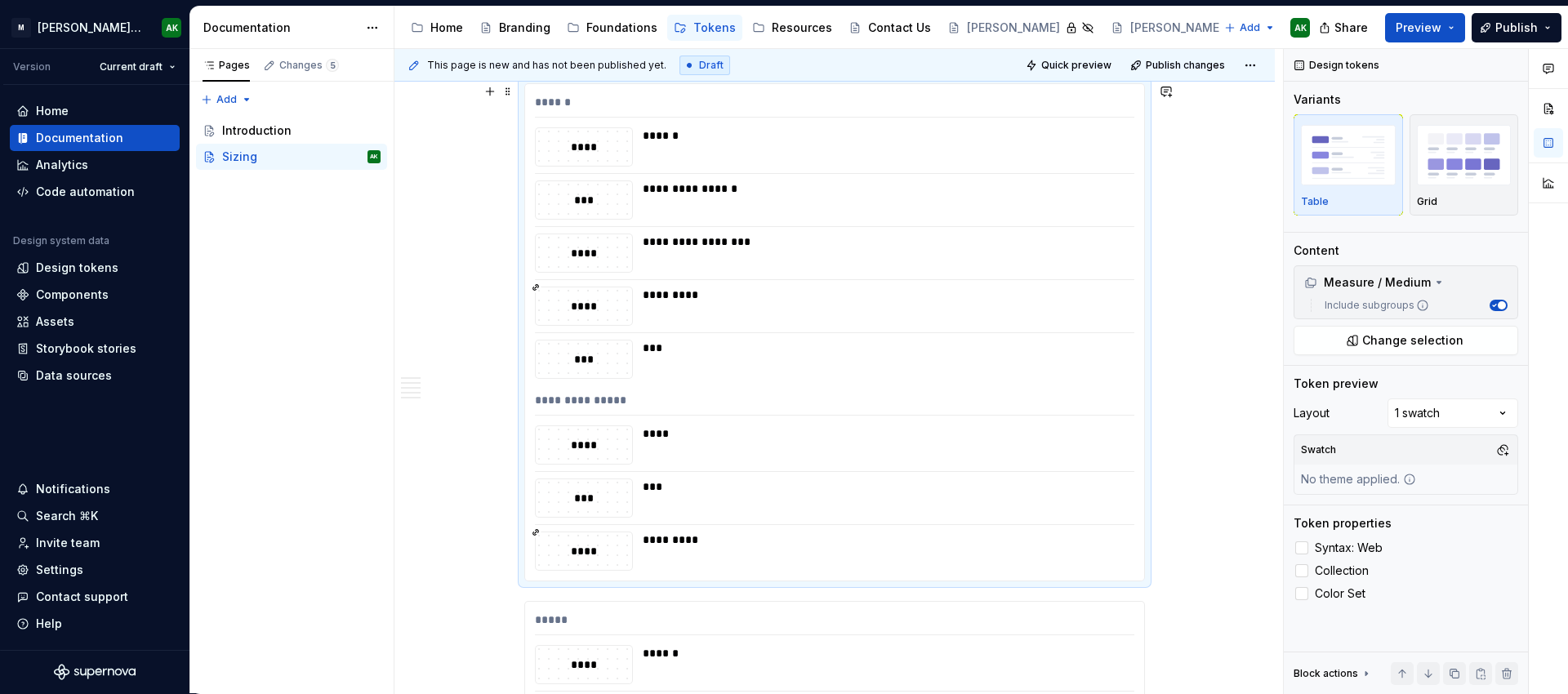
scroll to position [3562, 0]
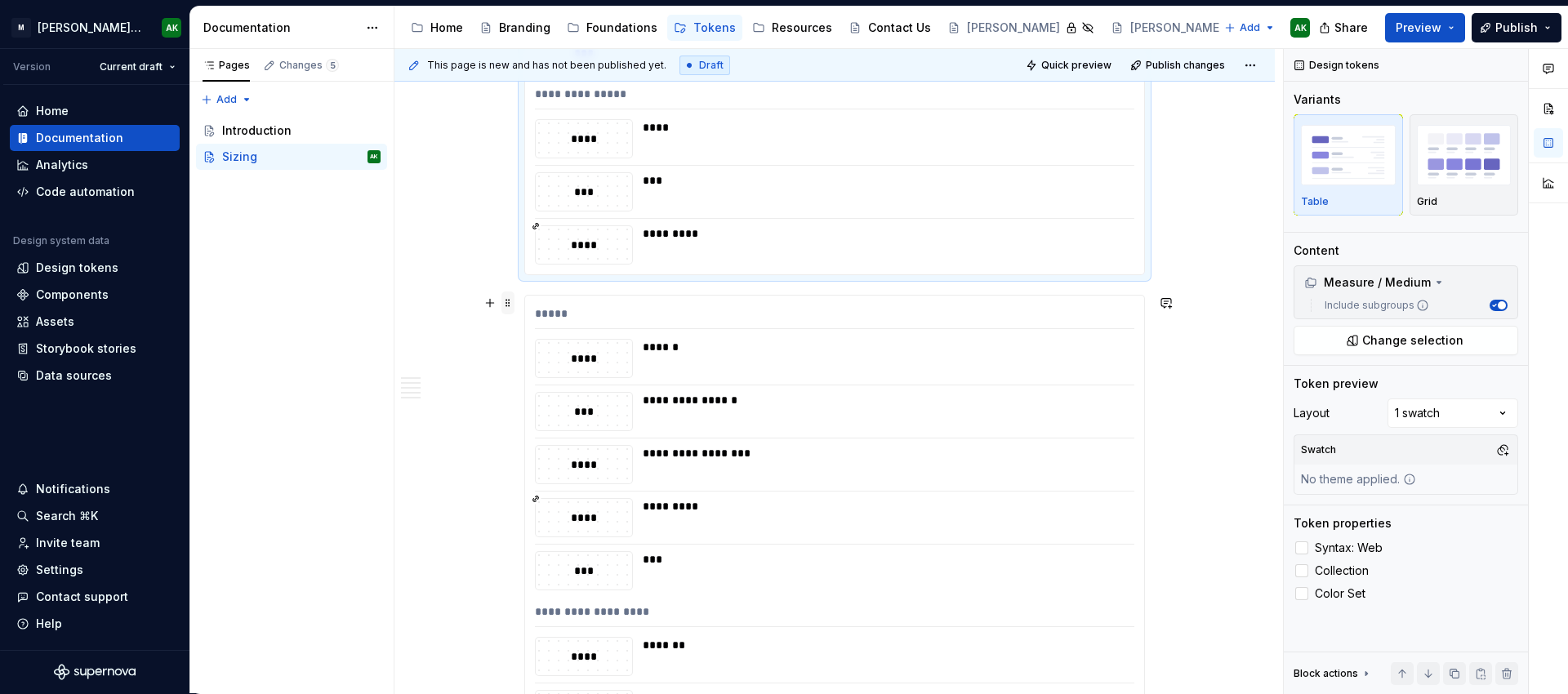
click at [511, 308] on span at bounding box center [507, 302] width 13 height 23
click at [527, 359] on div "Move up" at bounding box center [575, 358] width 139 height 26
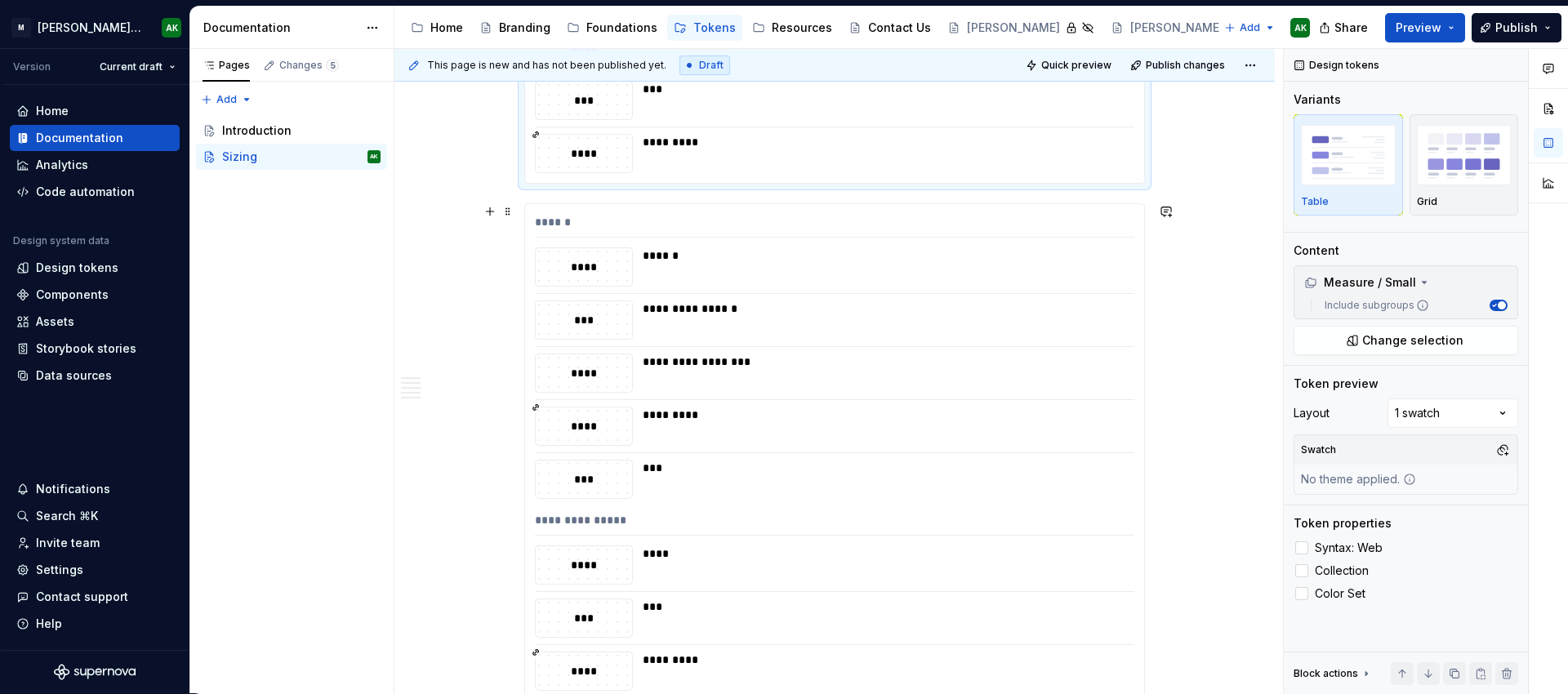
scroll to position [4273, 0]
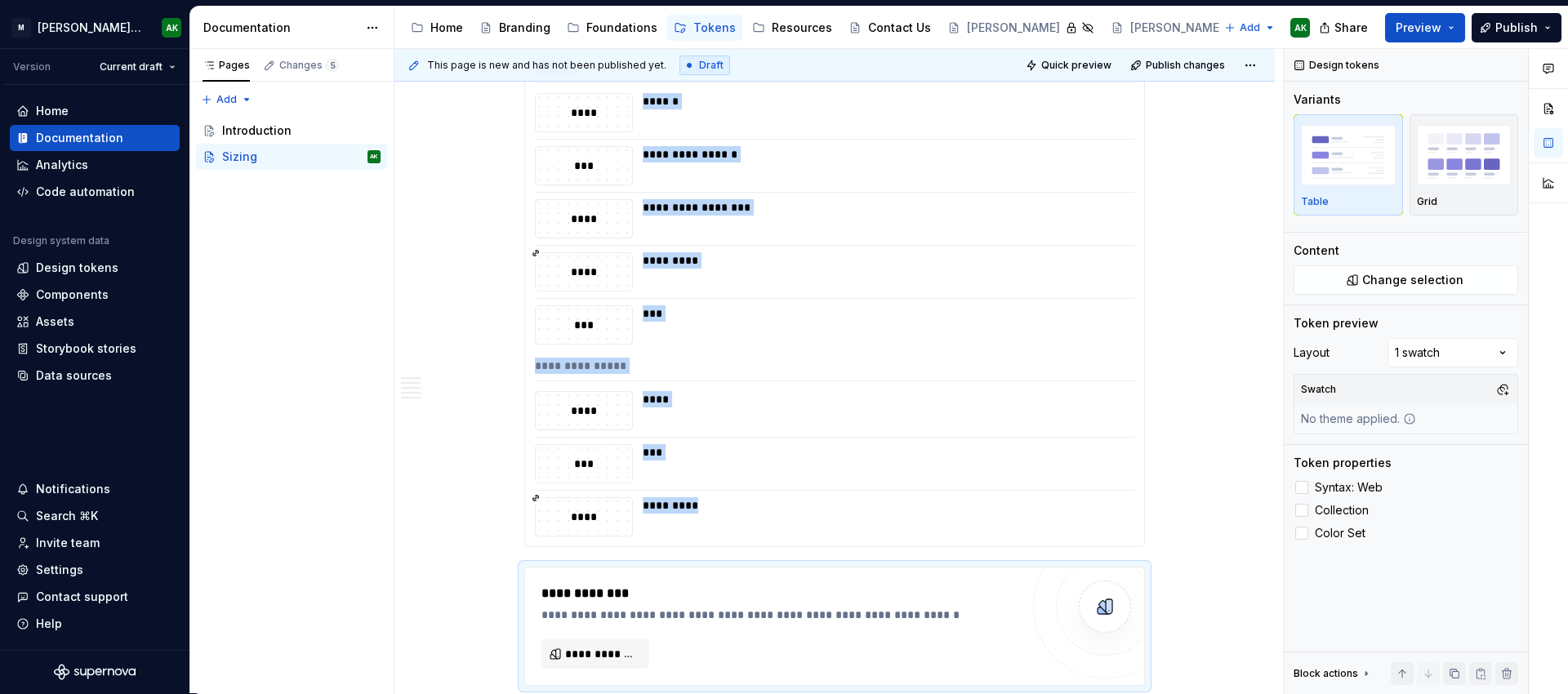
type textarea "*"
click at [612, 655] on span "**********" at bounding box center [602, 654] width 74 height 16
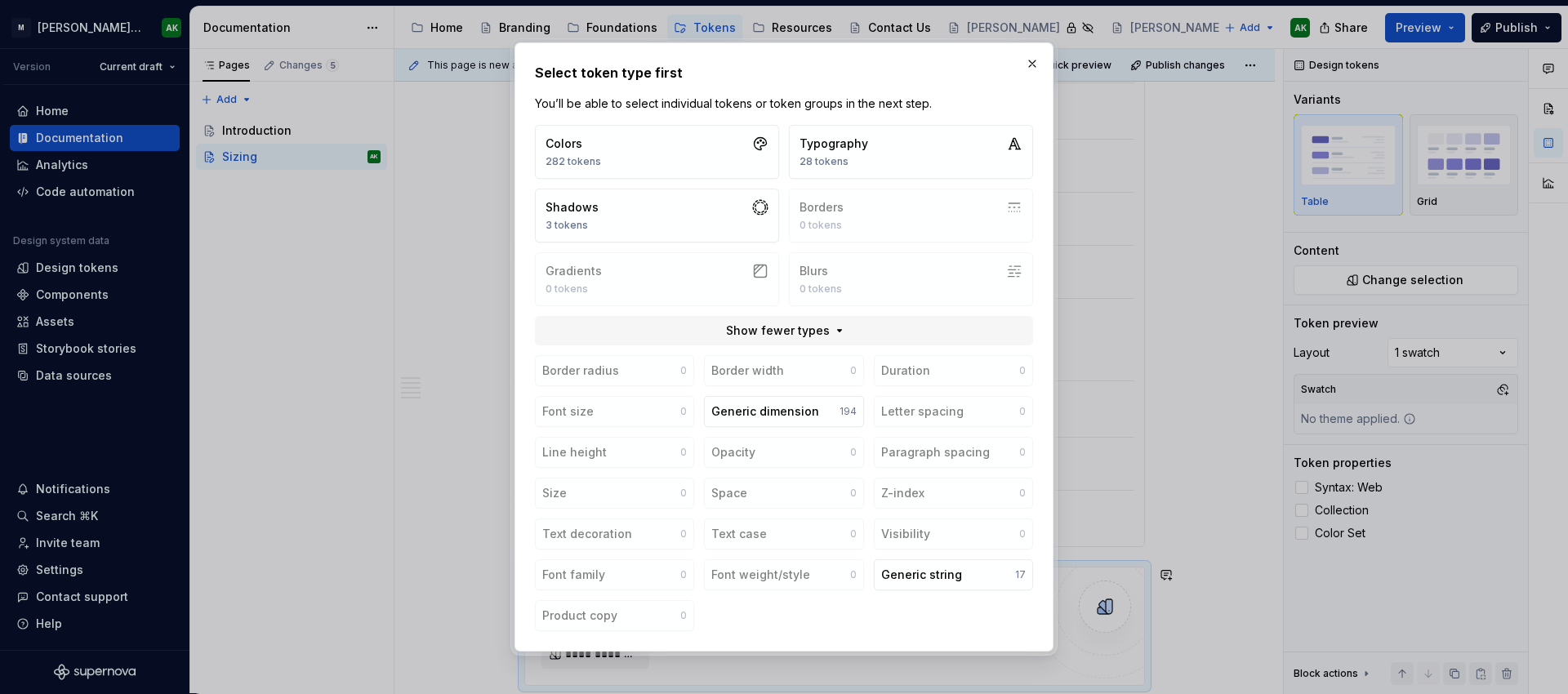
scroll to position [1, 0]
click at [775, 421] on button "Generic dimension 194" at bounding box center [784, 411] width 159 height 31
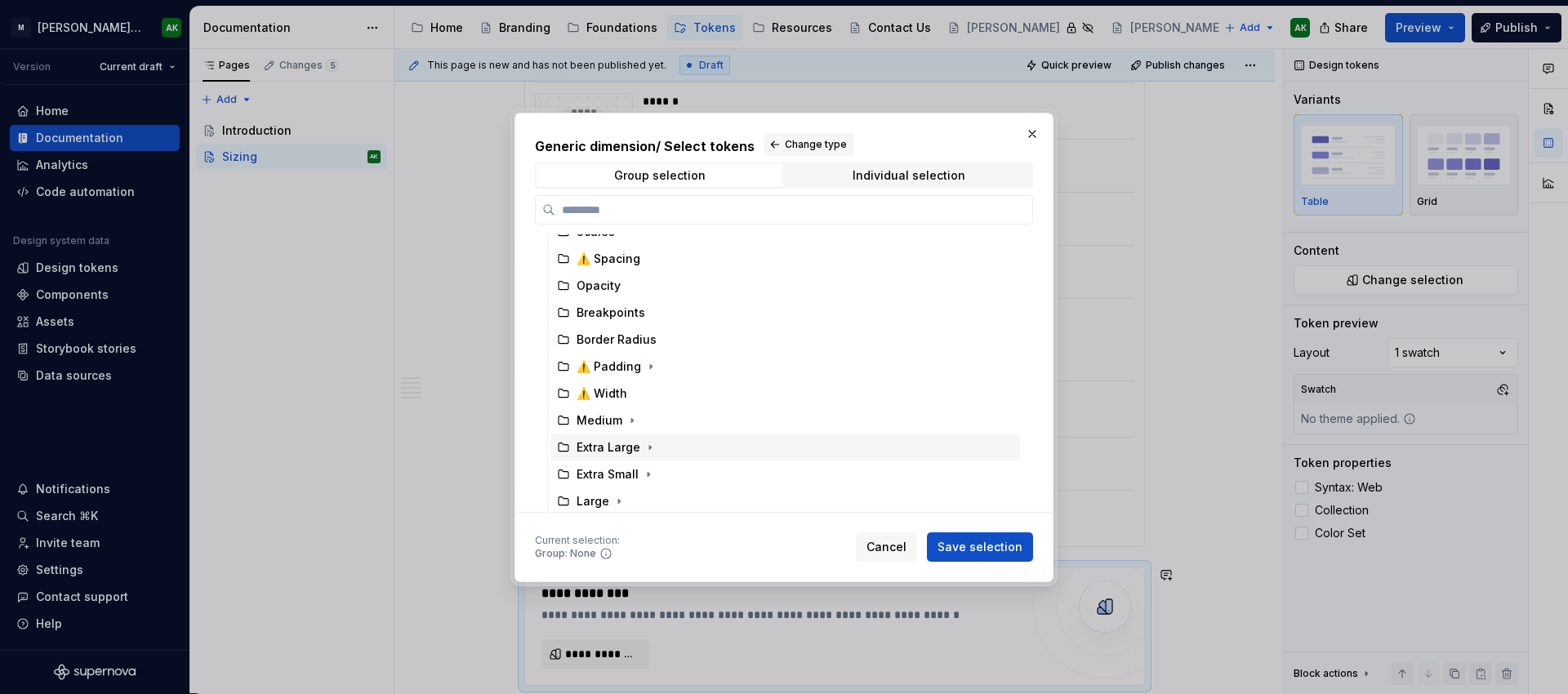
scroll to position [189, 0]
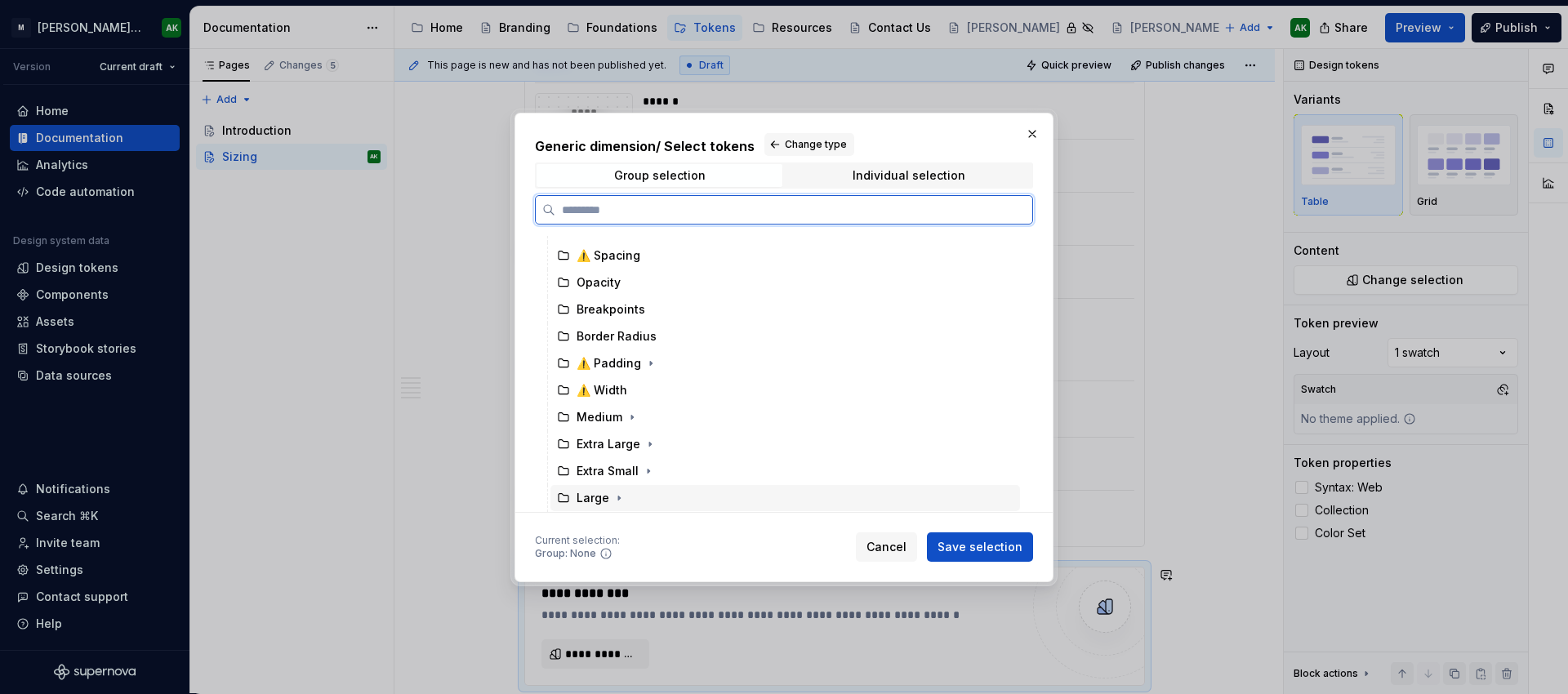
click at [590, 490] on div "Large" at bounding box center [593, 498] width 33 height 16
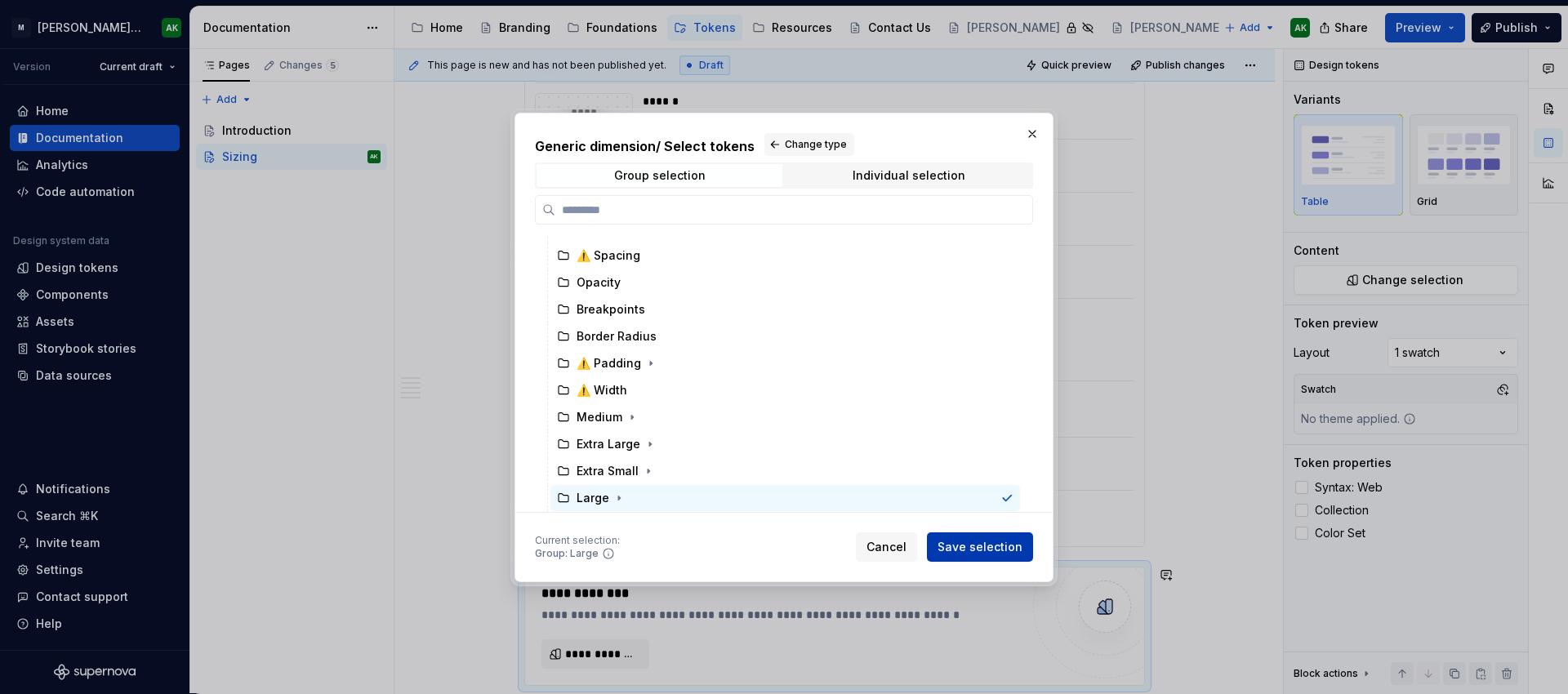
click at [976, 540] on span "Save selection" at bounding box center [979, 547] width 85 height 16
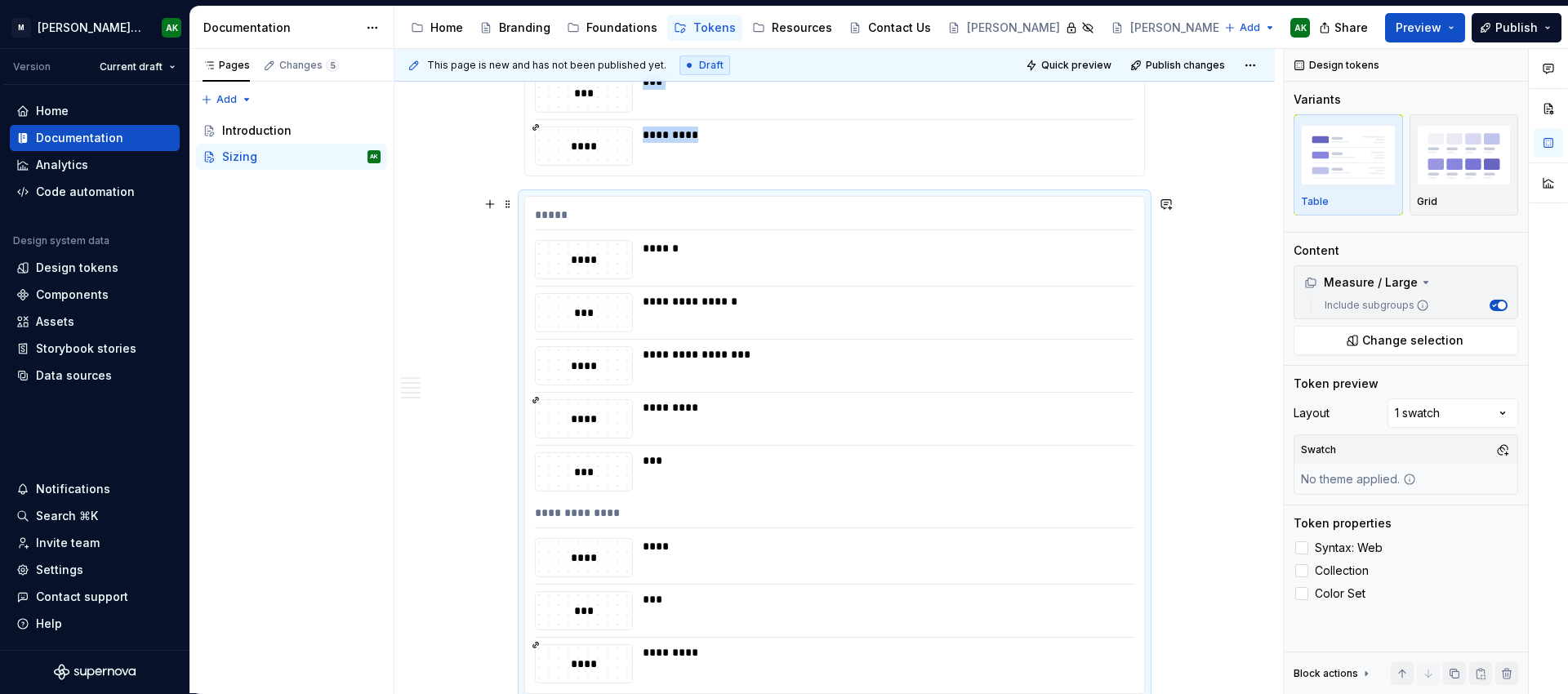
scroll to position [4790, 0]
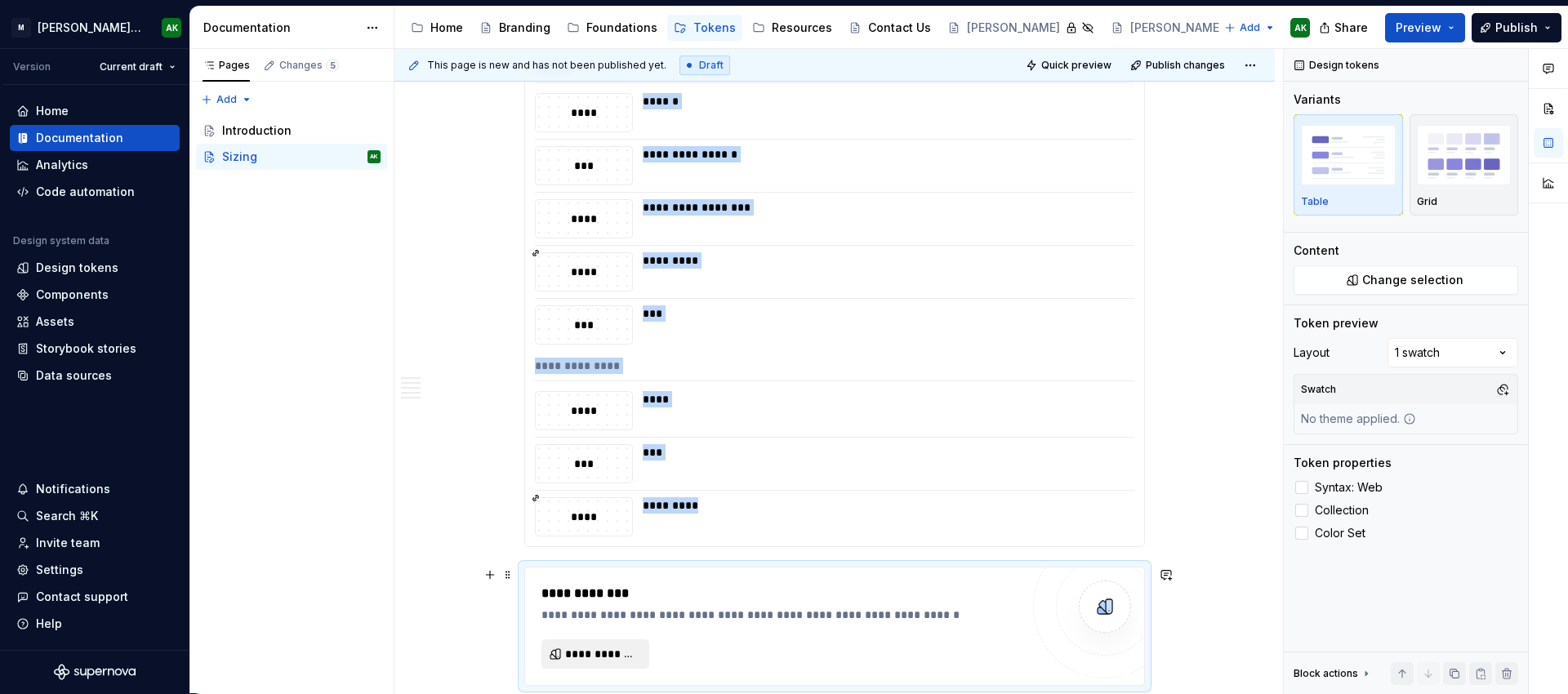
click at [608, 653] on span "**********" at bounding box center [602, 654] width 74 height 16
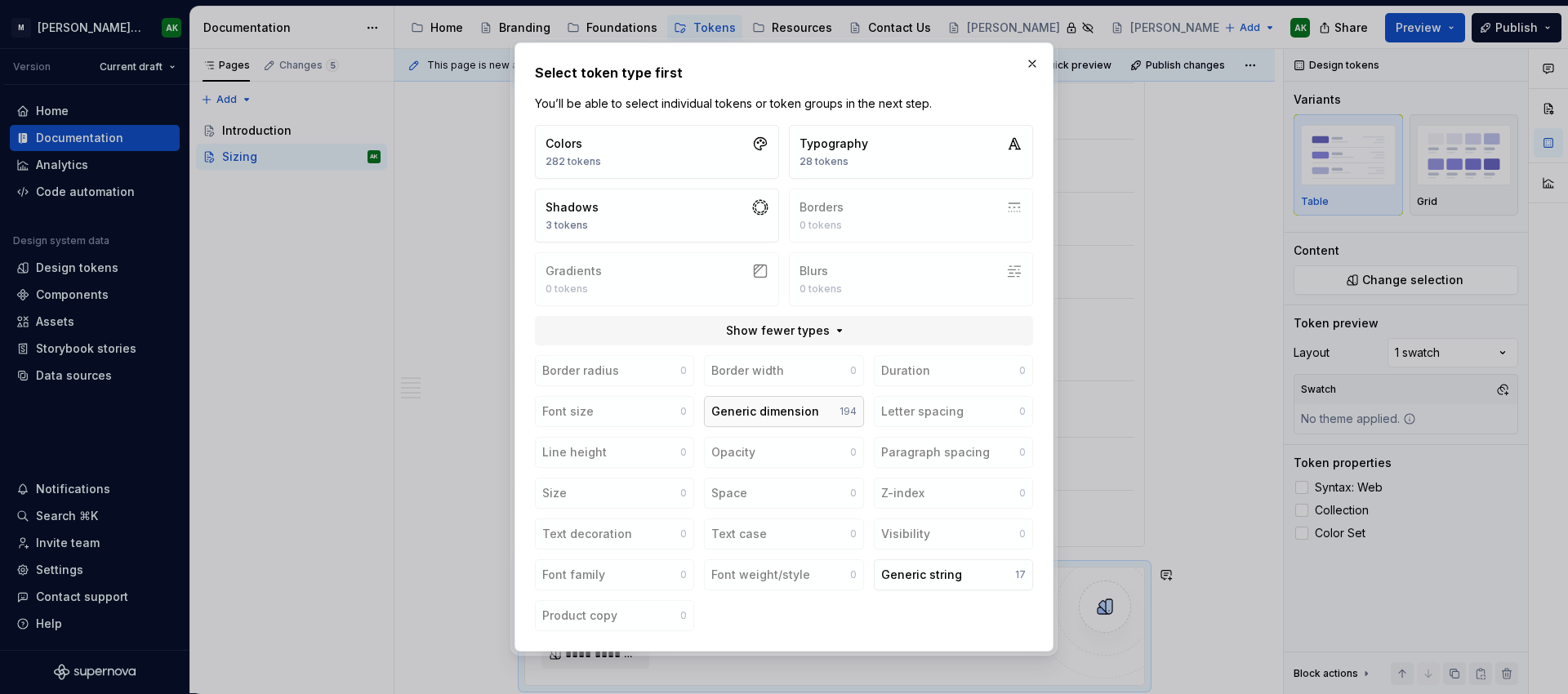
click at [763, 417] on div "Generic dimension" at bounding box center [765, 411] width 108 height 16
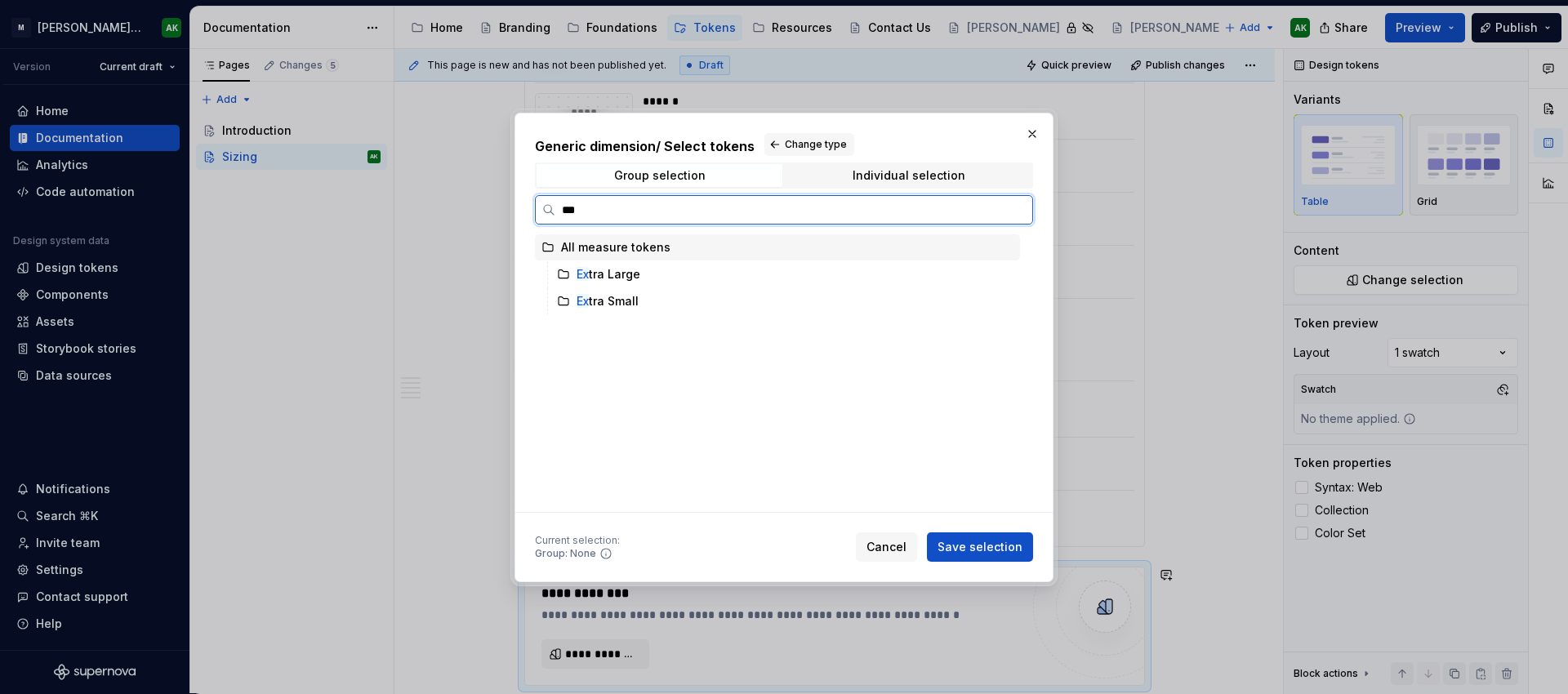
type input "****"
click at [611, 277] on div "Extr a Large" at bounding box center [608, 274] width 63 height 16
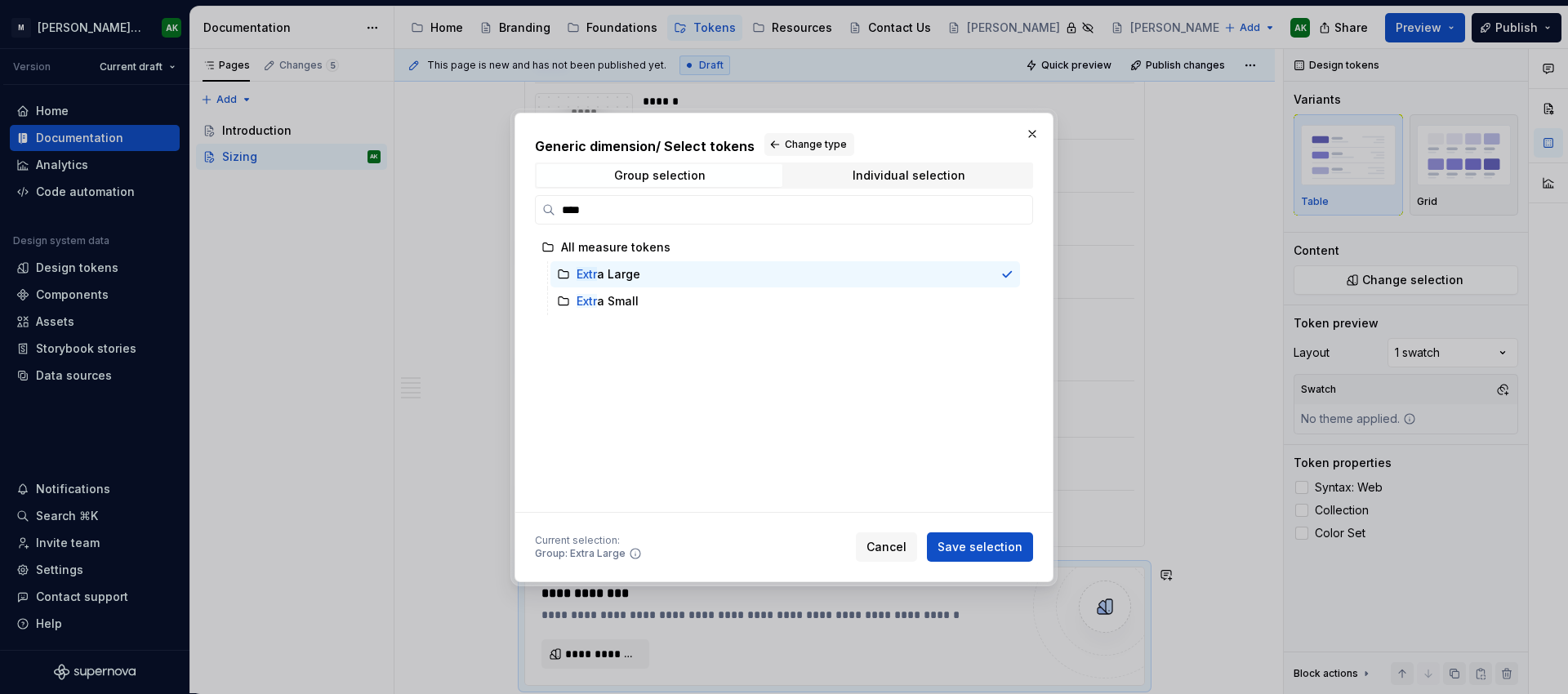
click at [1002, 550] on span "Save selection" at bounding box center [979, 547] width 85 height 16
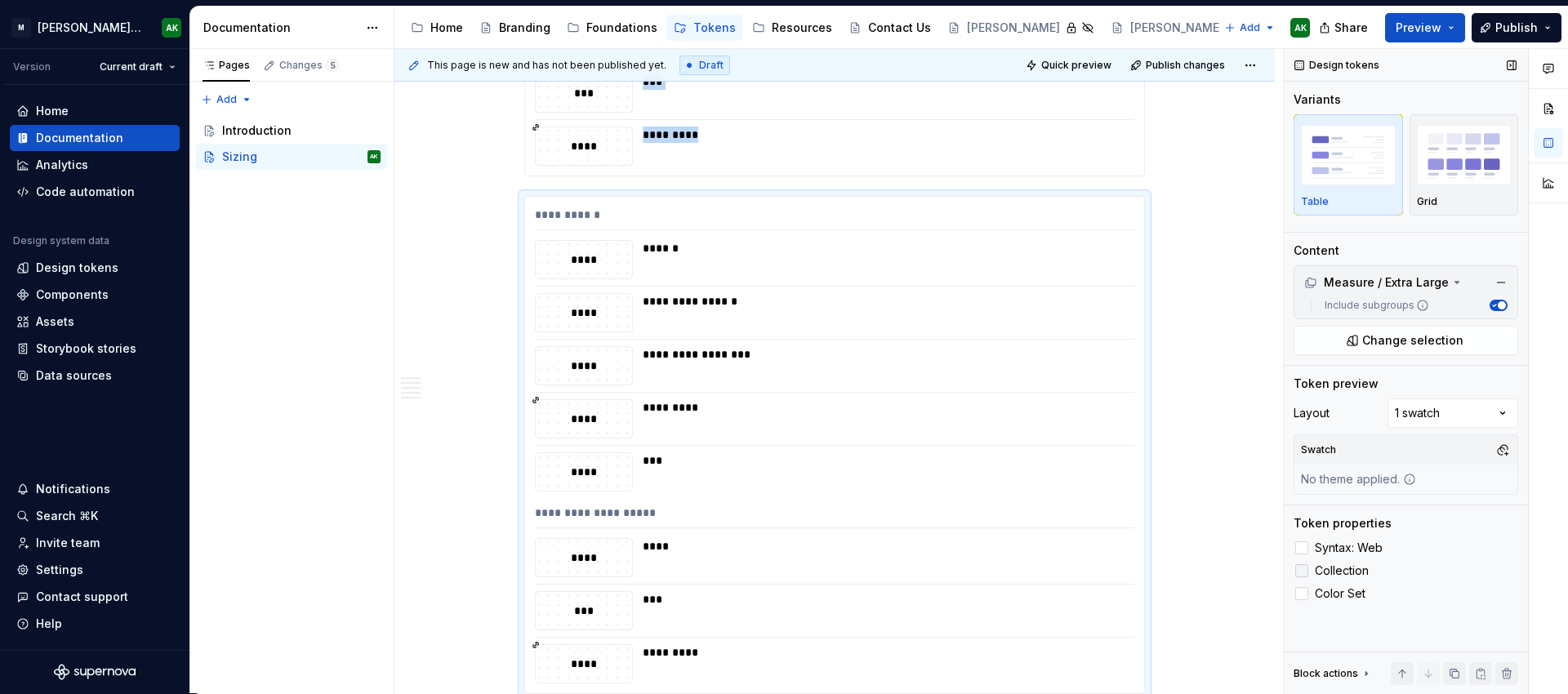
click at [1305, 567] on div at bounding box center [1302, 571] width 13 height 13
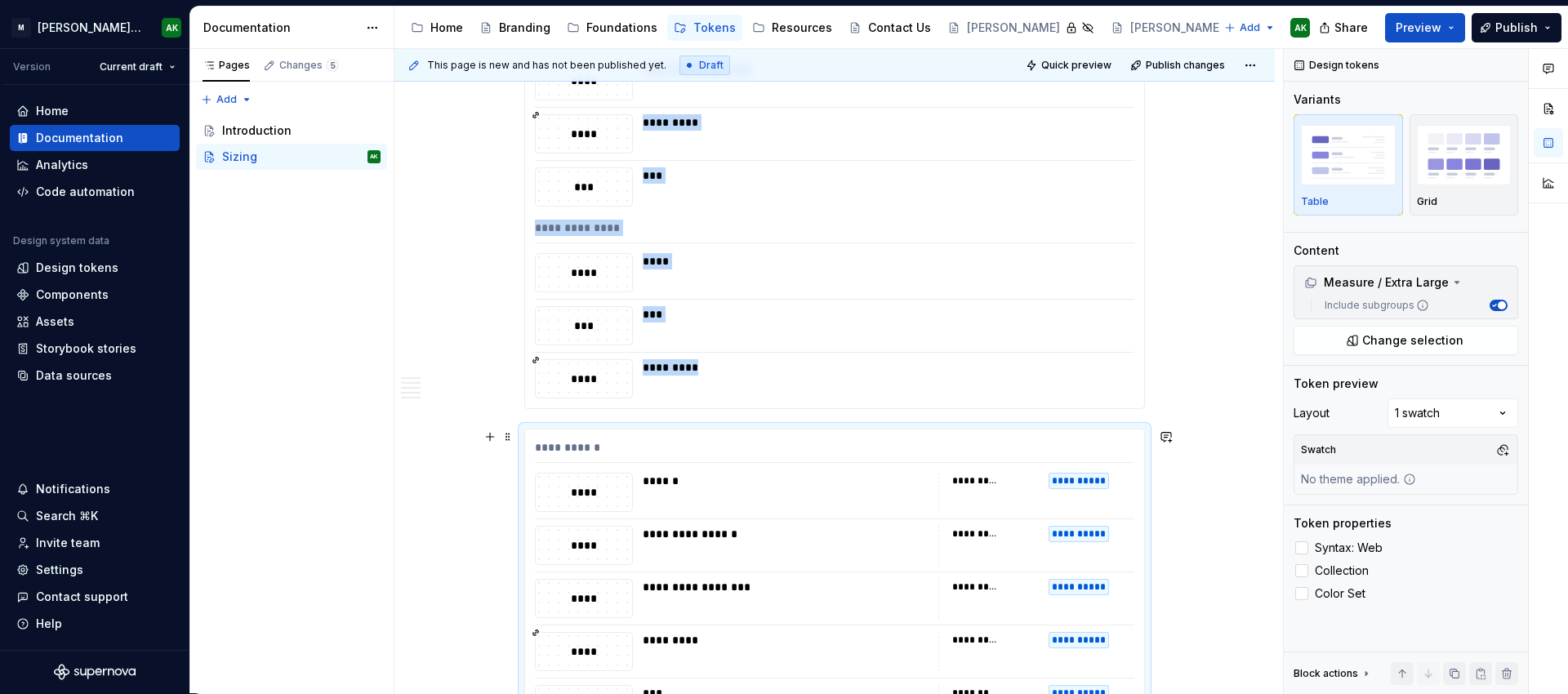
scroll to position [4774, 0]
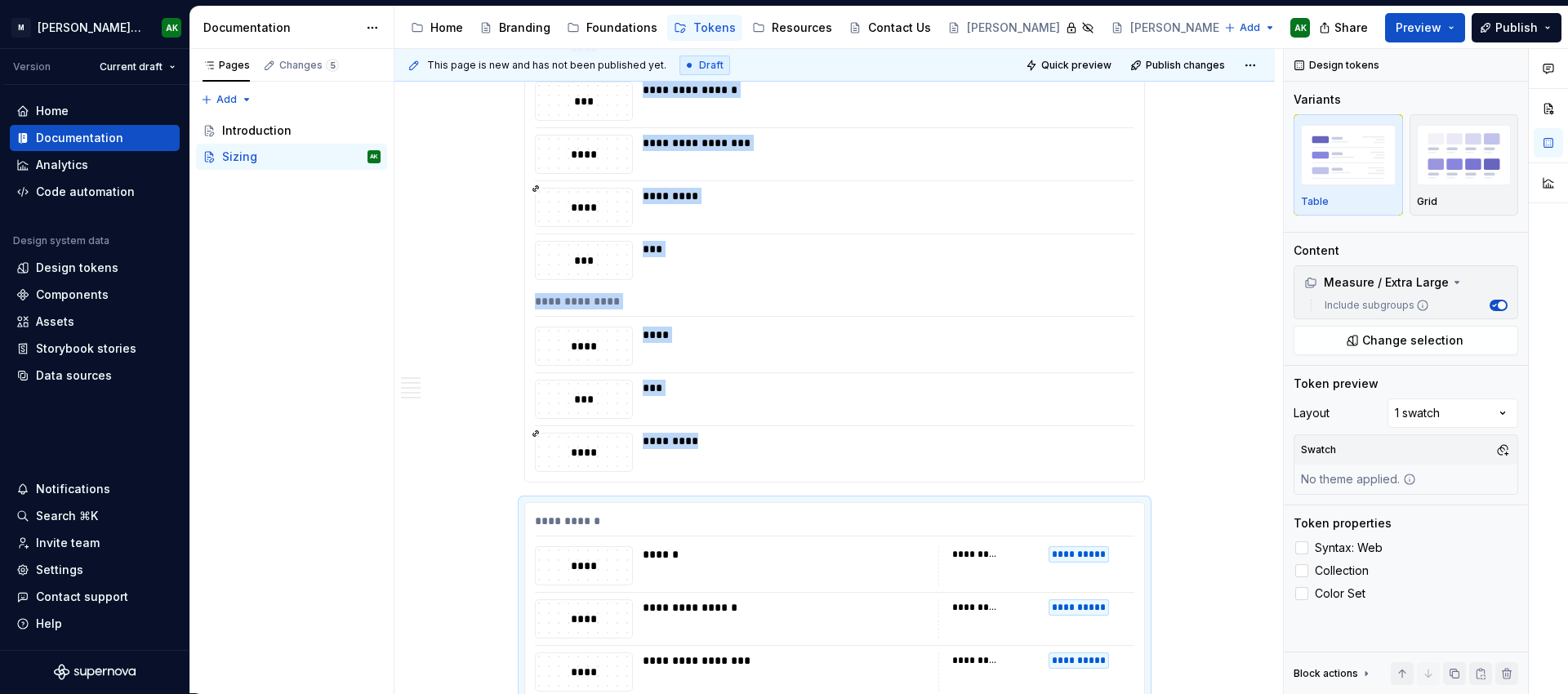
click at [1035, 356] on div "****" at bounding box center [883, 346] width 482 height 39
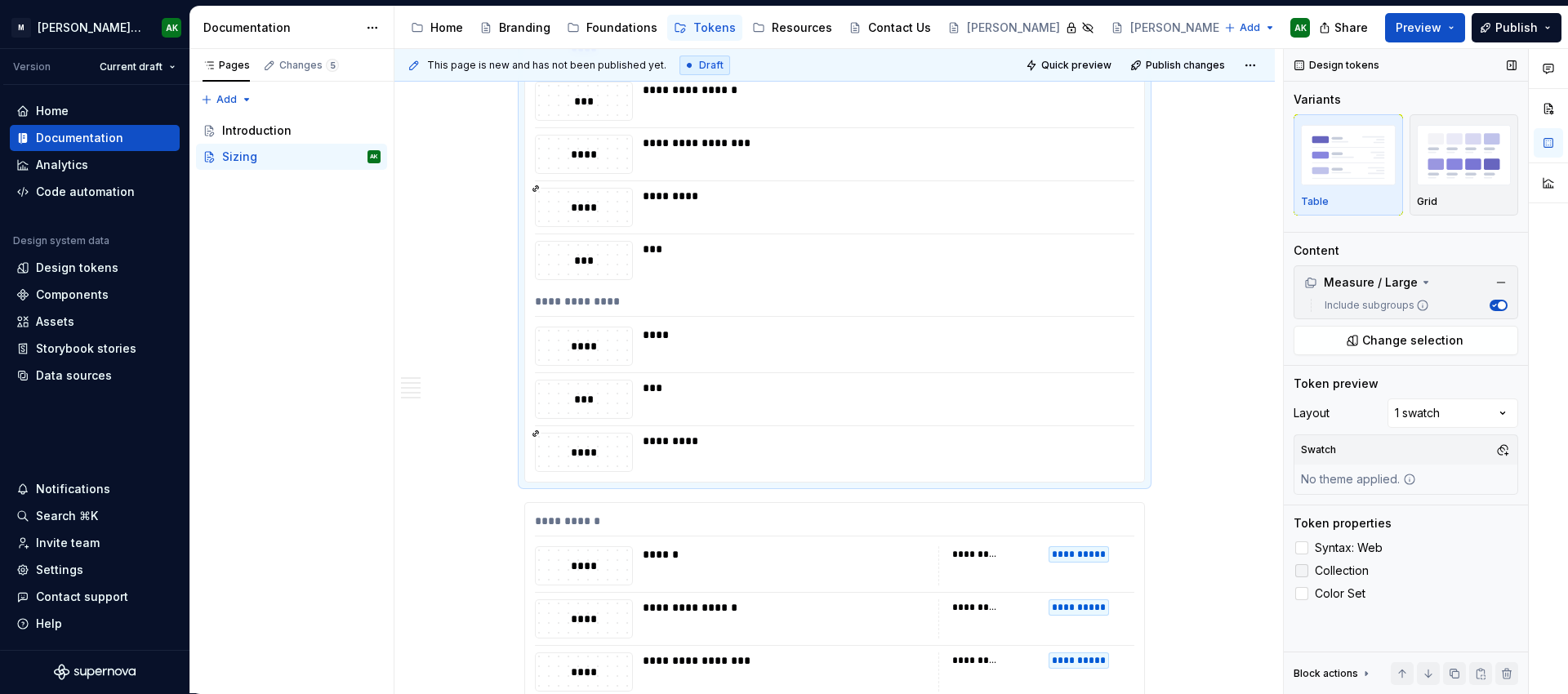
click at [1349, 568] on span "Collection" at bounding box center [1342, 571] width 54 height 13
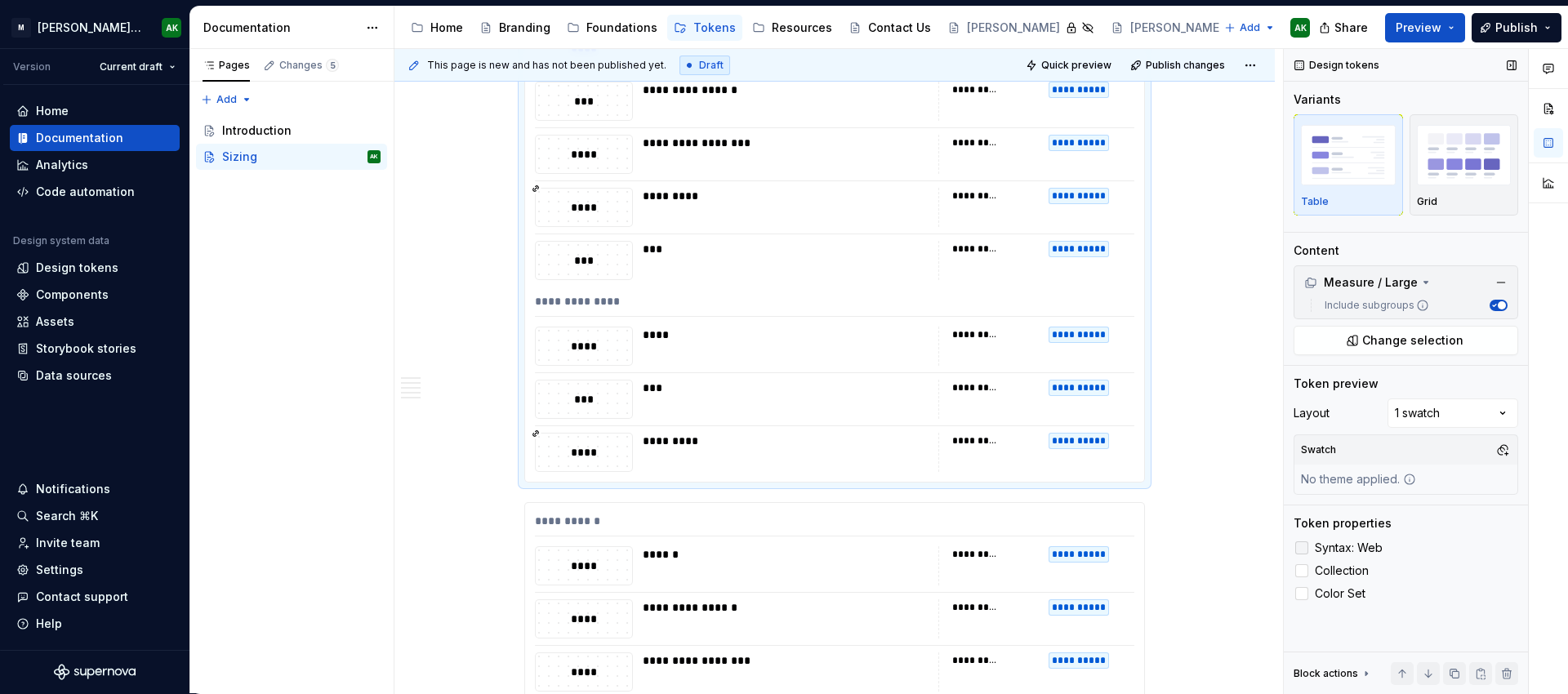
click at [1326, 547] on span "Syntax: Web" at bounding box center [1349, 547] width 68 height 13
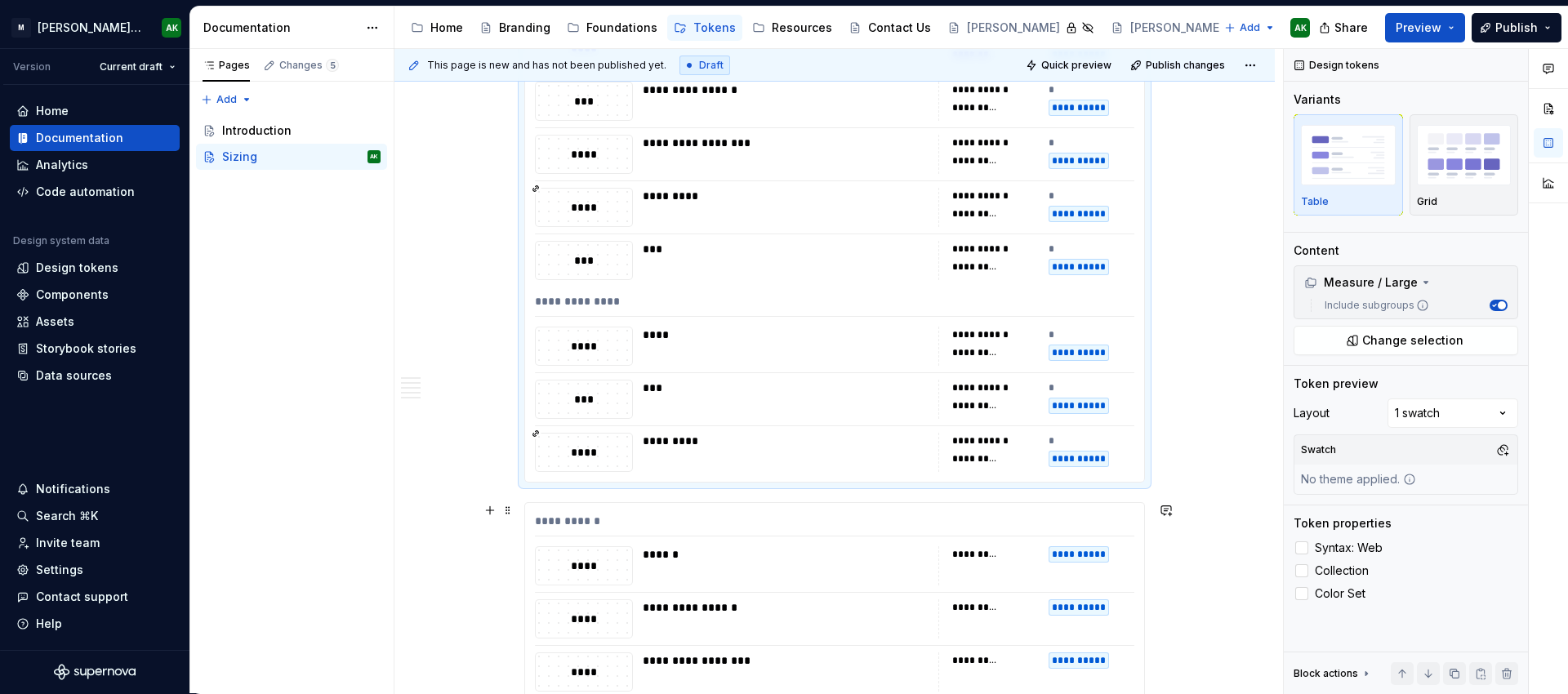
click at [1049, 561] on div "**********" at bounding box center [1092, 554] width 87 height 16
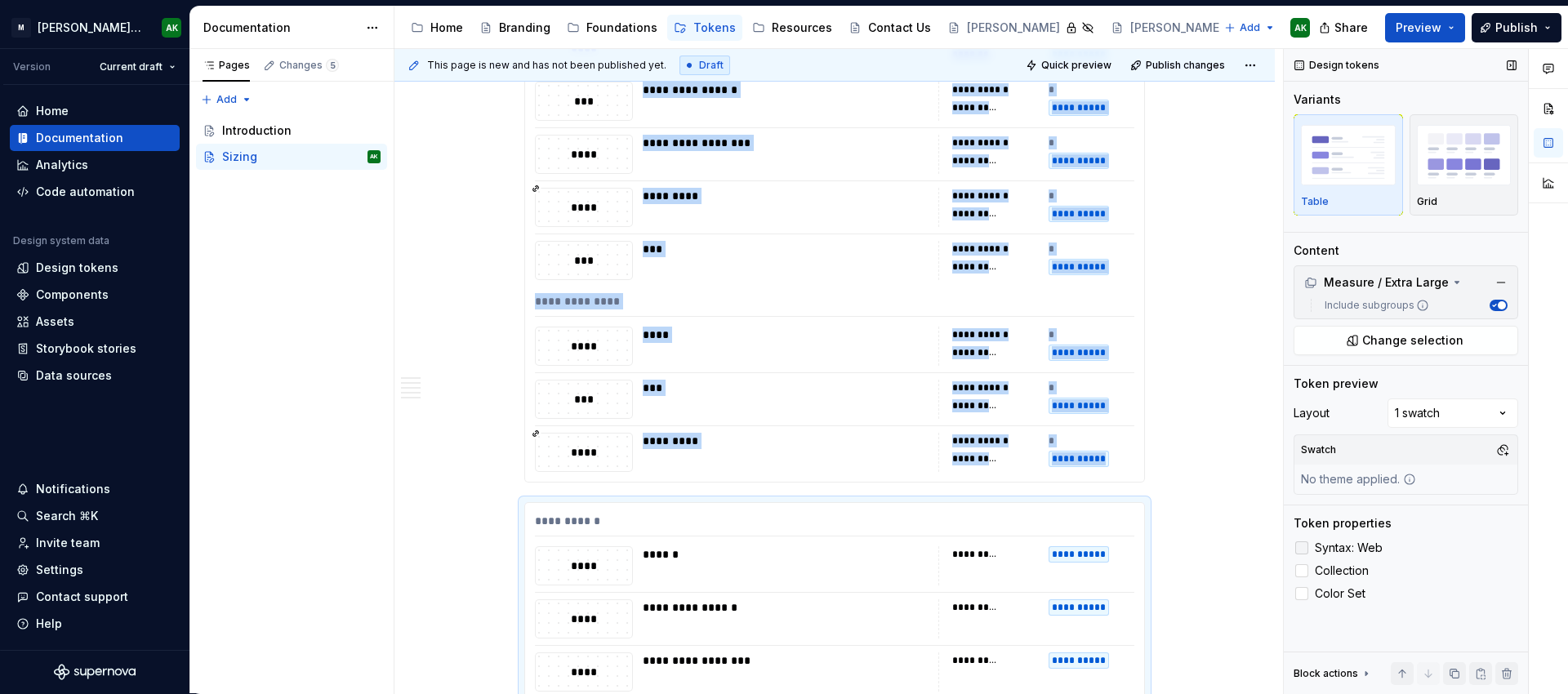
click at [1360, 543] on span "Syntax: Web" at bounding box center [1349, 547] width 68 height 13
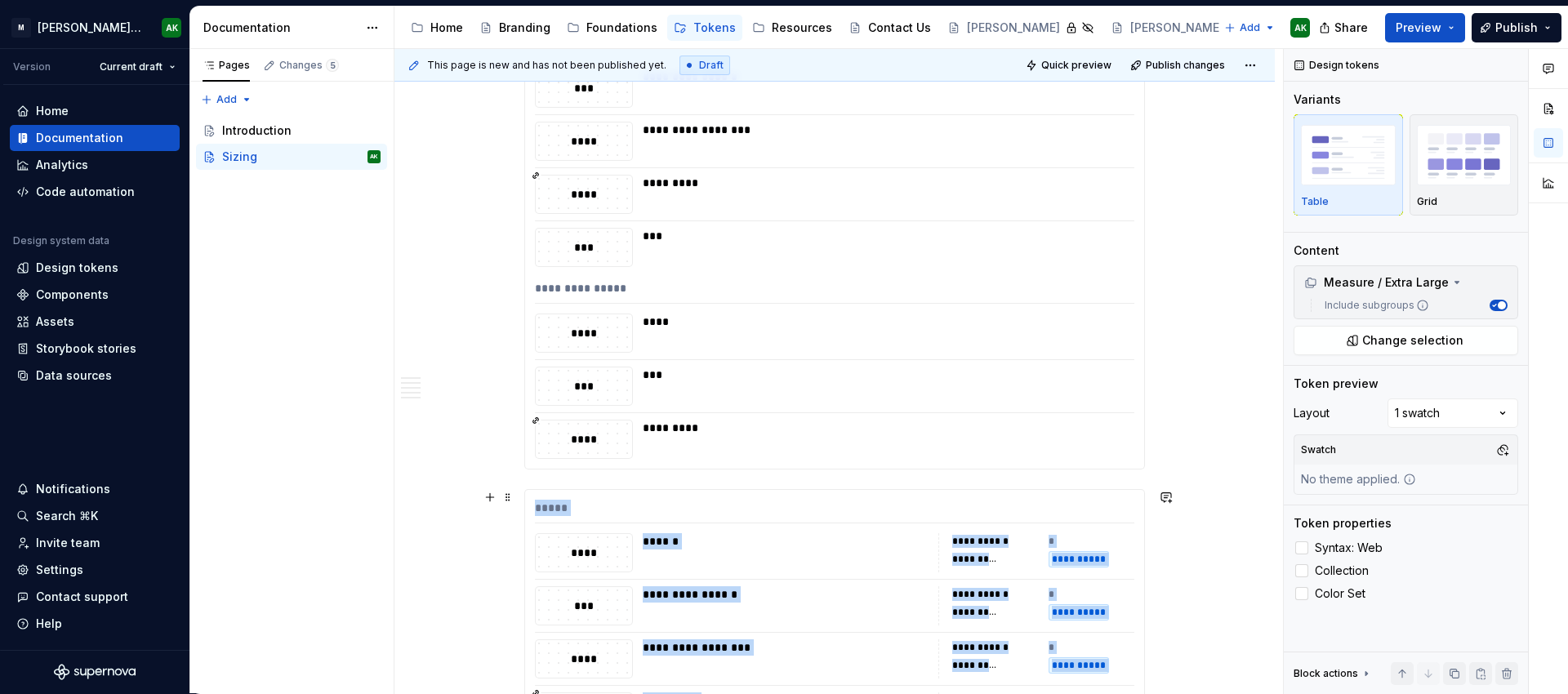
scroll to position [4247, 0]
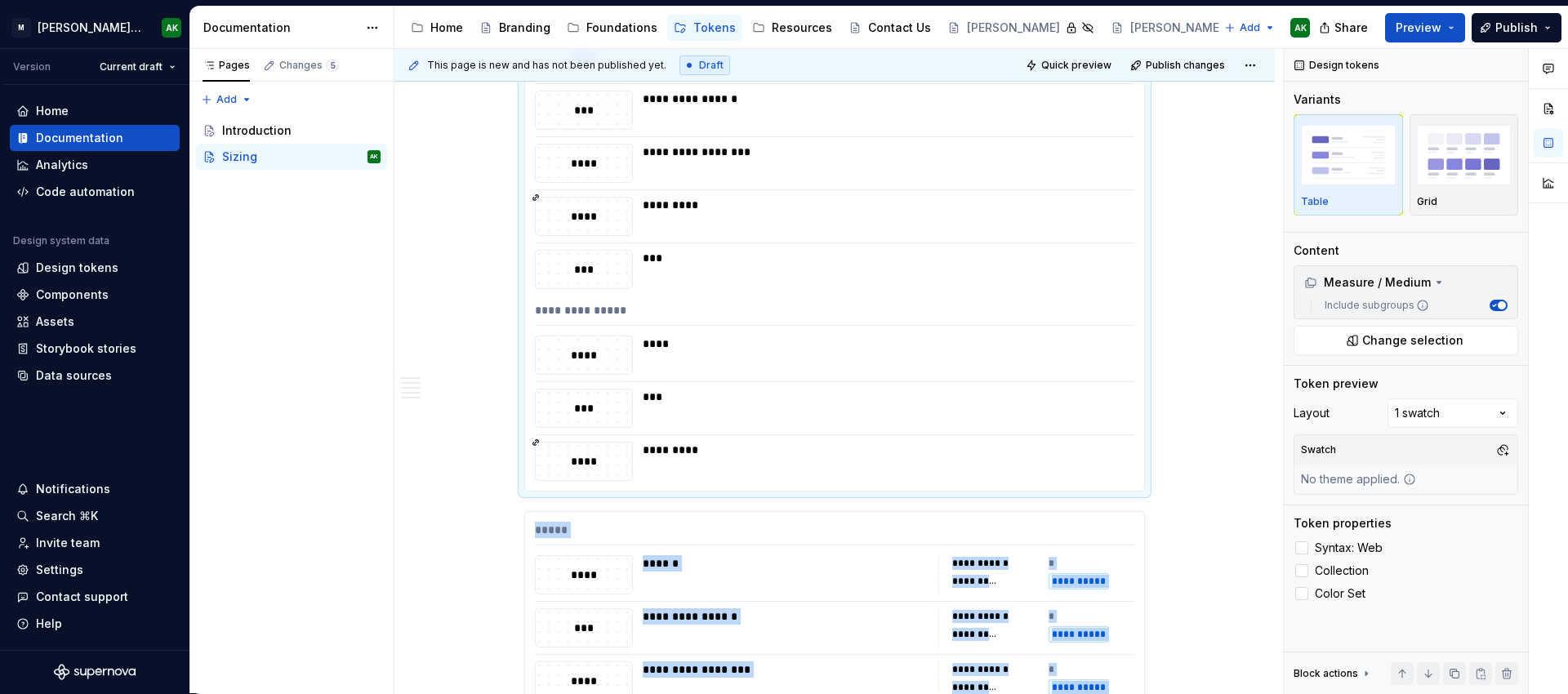
click at [1036, 434] on div at bounding box center [835, 434] width 600 height 1
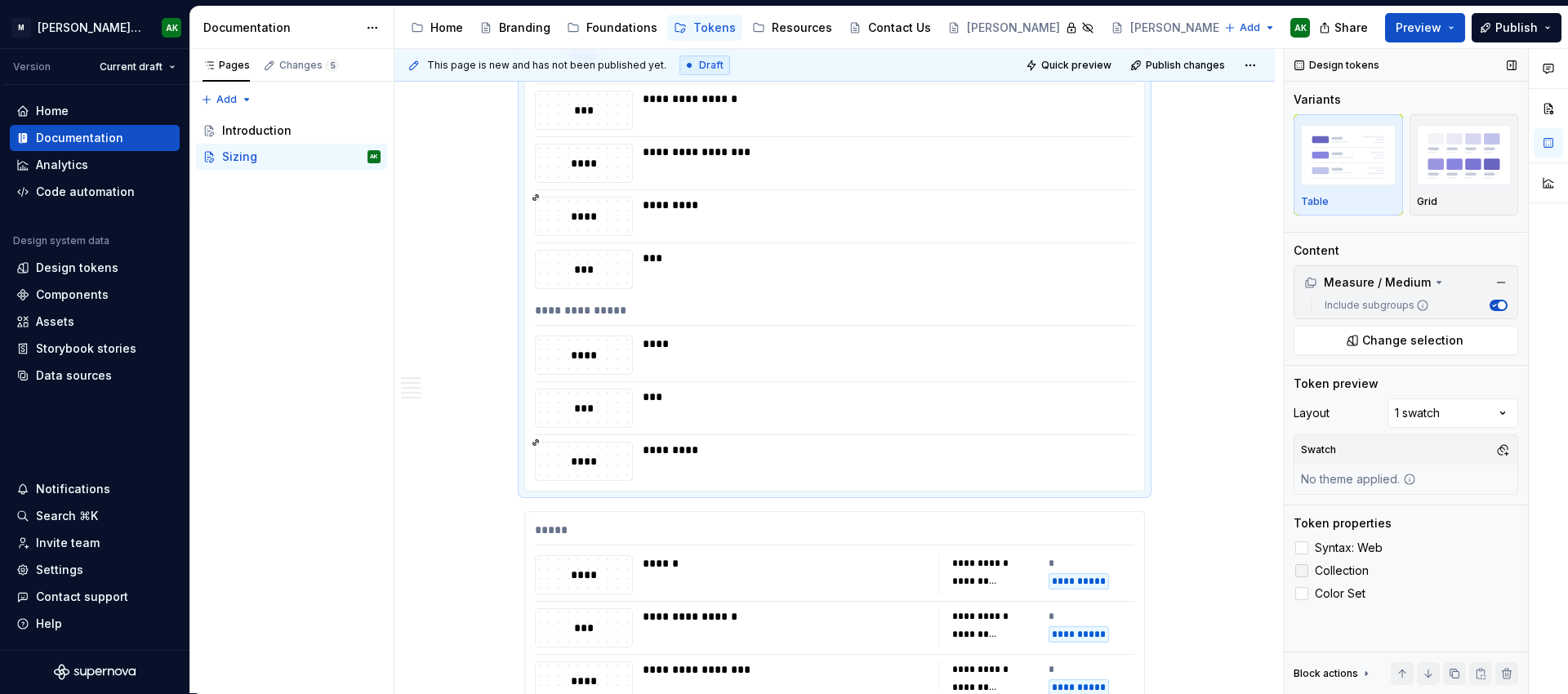
click at [1339, 565] on span "Collection" at bounding box center [1342, 571] width 54 height 13
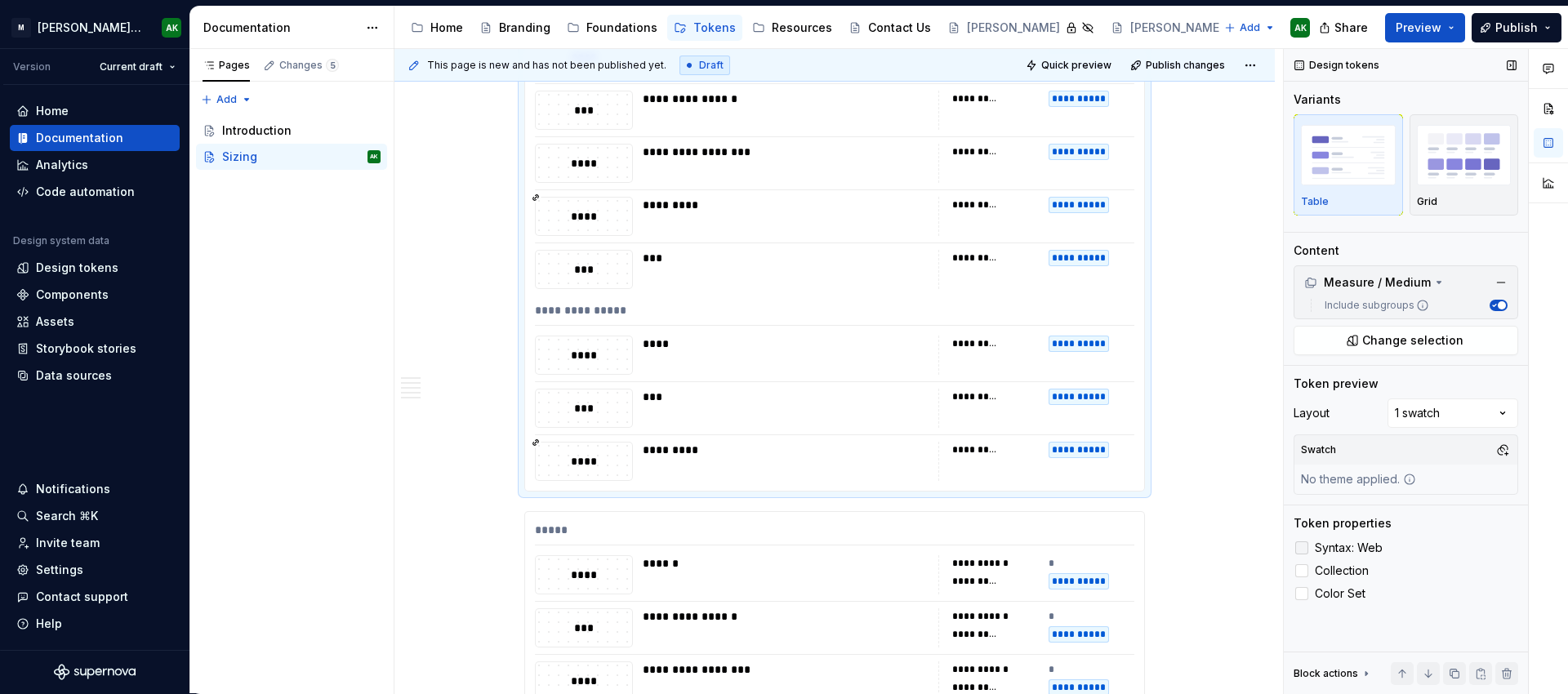
click at [1341, 546] on span "Syntax: Web" at bounding box center [1349, 547] width 68 height 13
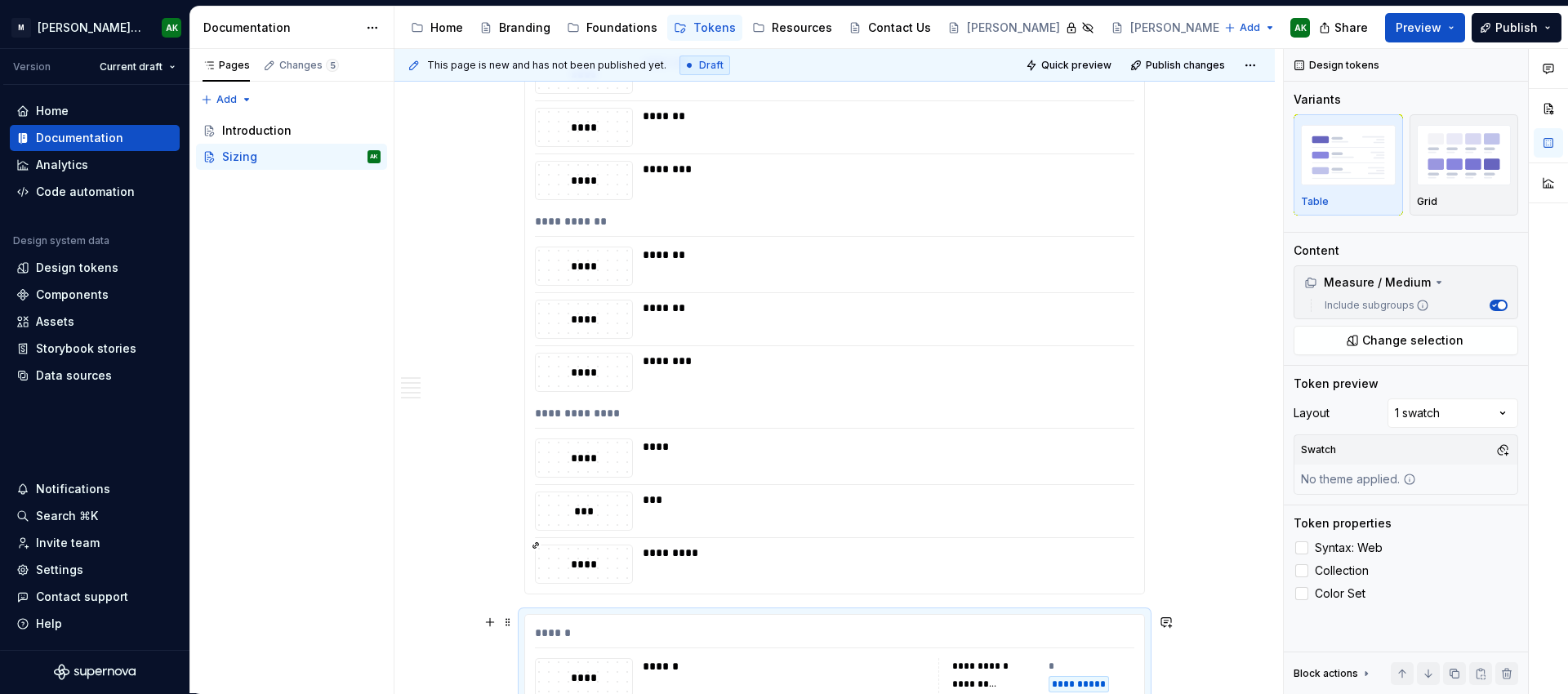
scroll to position [3611, 0]
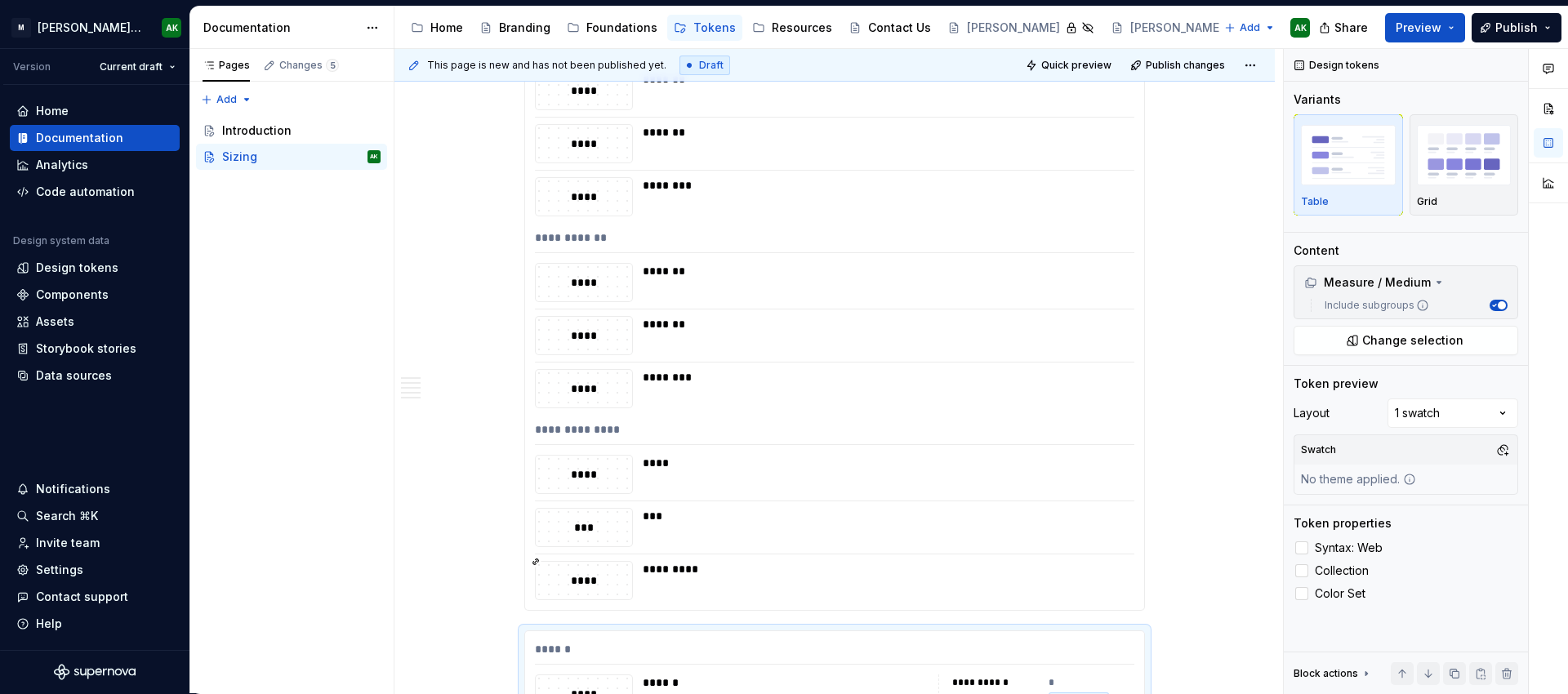
click at [1018, 514] on div "***" at bounding box center [883, 516] width 482 height 16
click at [1351, 573] on span "Collection" at bounding box center [1342, 571] width 54 height 13
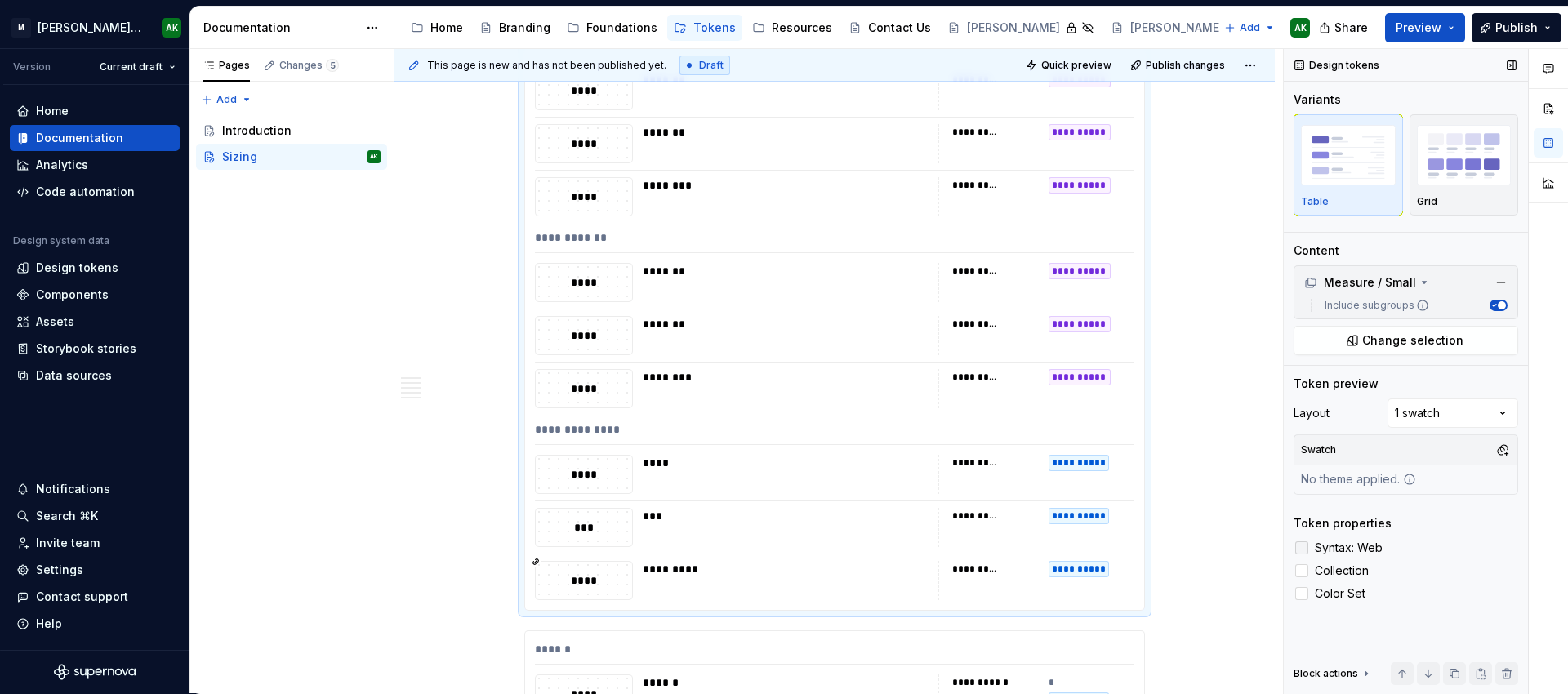
click at [1339, 549] on span "Syntax: Web" at bounding box center [1349, 547] width 68 height 13
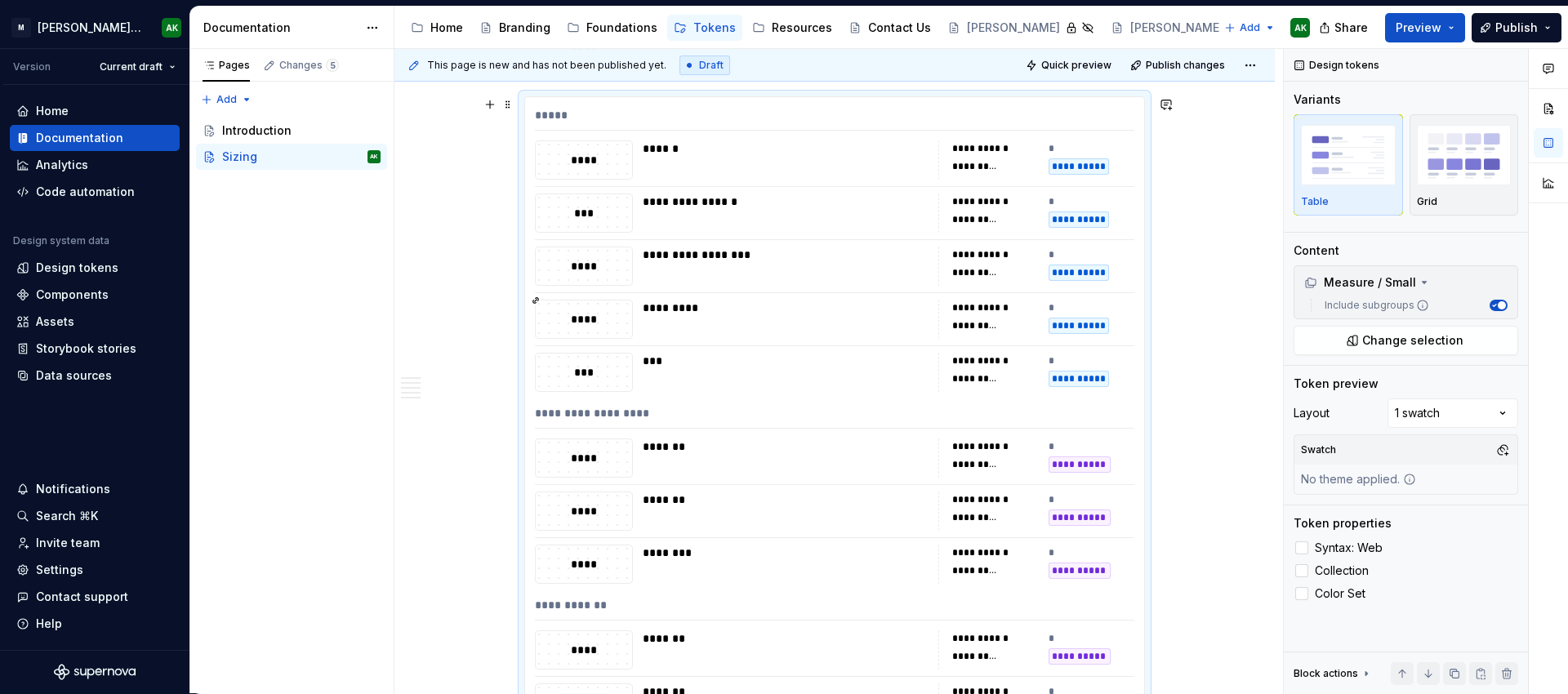
scroll to position [3218, 0]
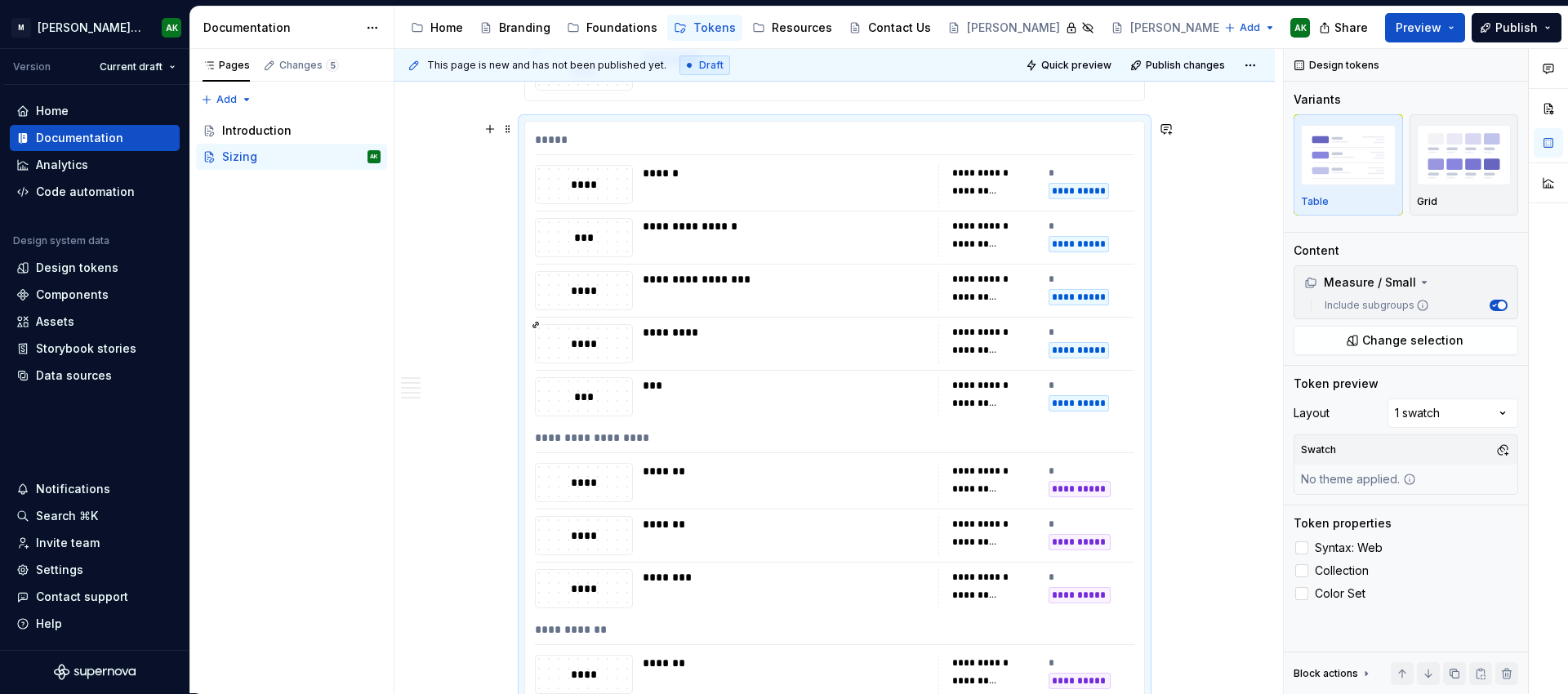
click at [925, 506] on div "**********" at bounding box center [835, 561] width 619 height 880
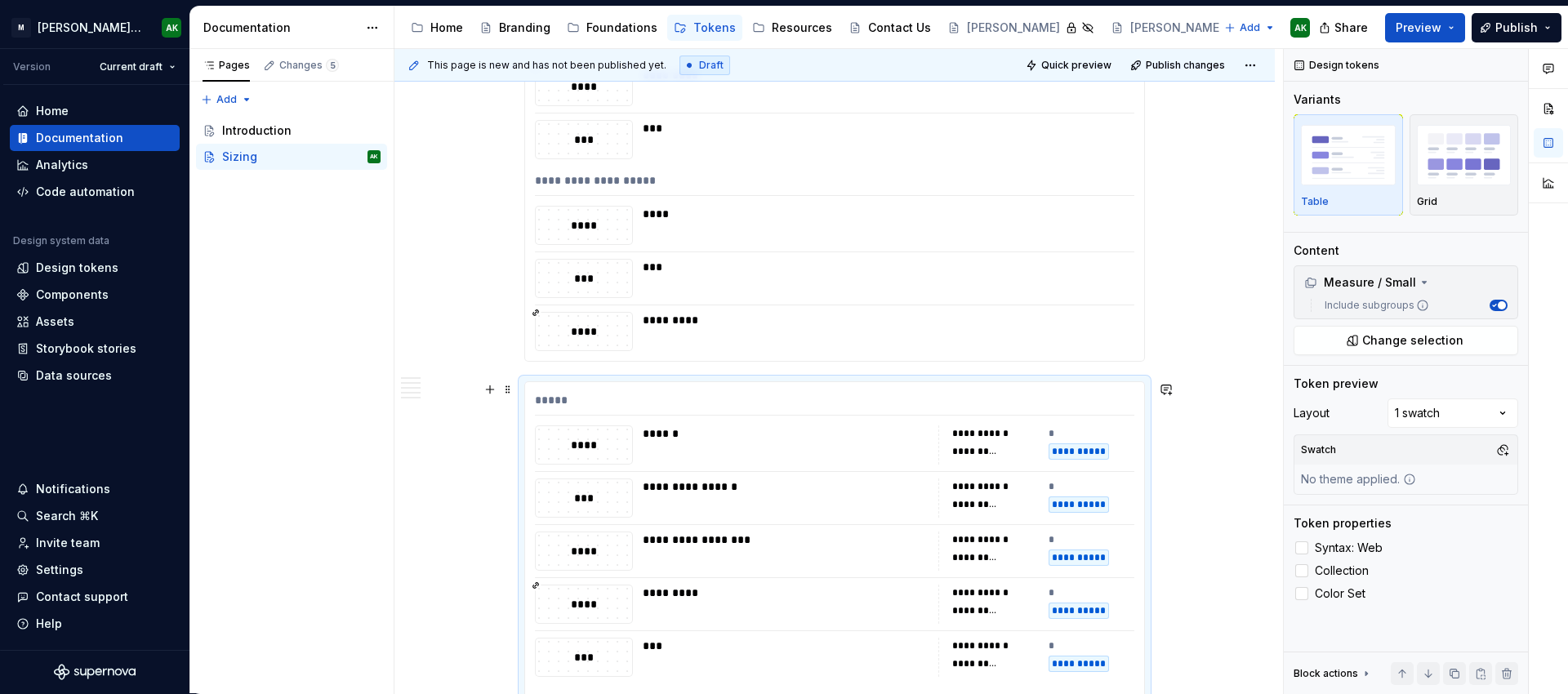
scroll to position [2887, 0]
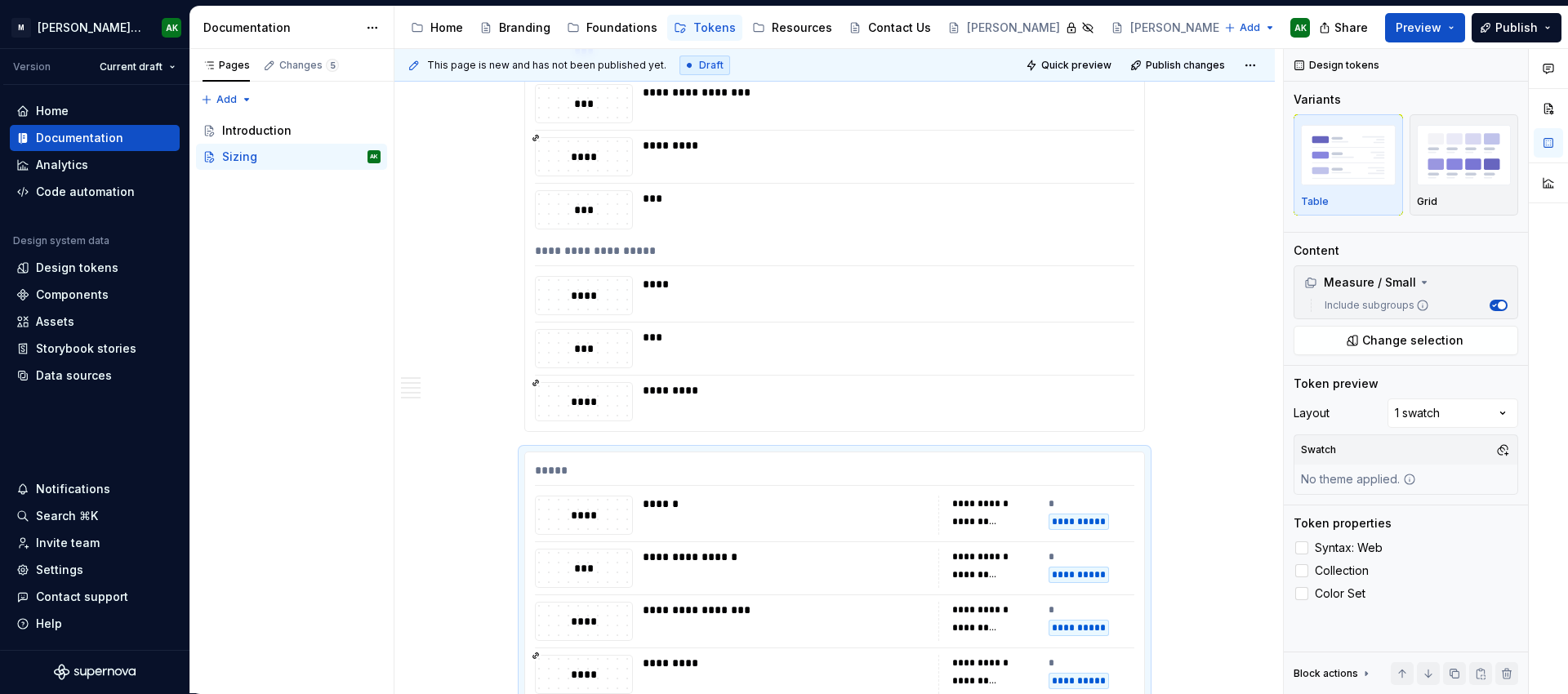
click at [851, 300] on div "****" at bounding box center [883, 296] width 482 height 39
click at [1331, 565] on span "Collection" at bounding box center [1342, 571] width 54 height 13
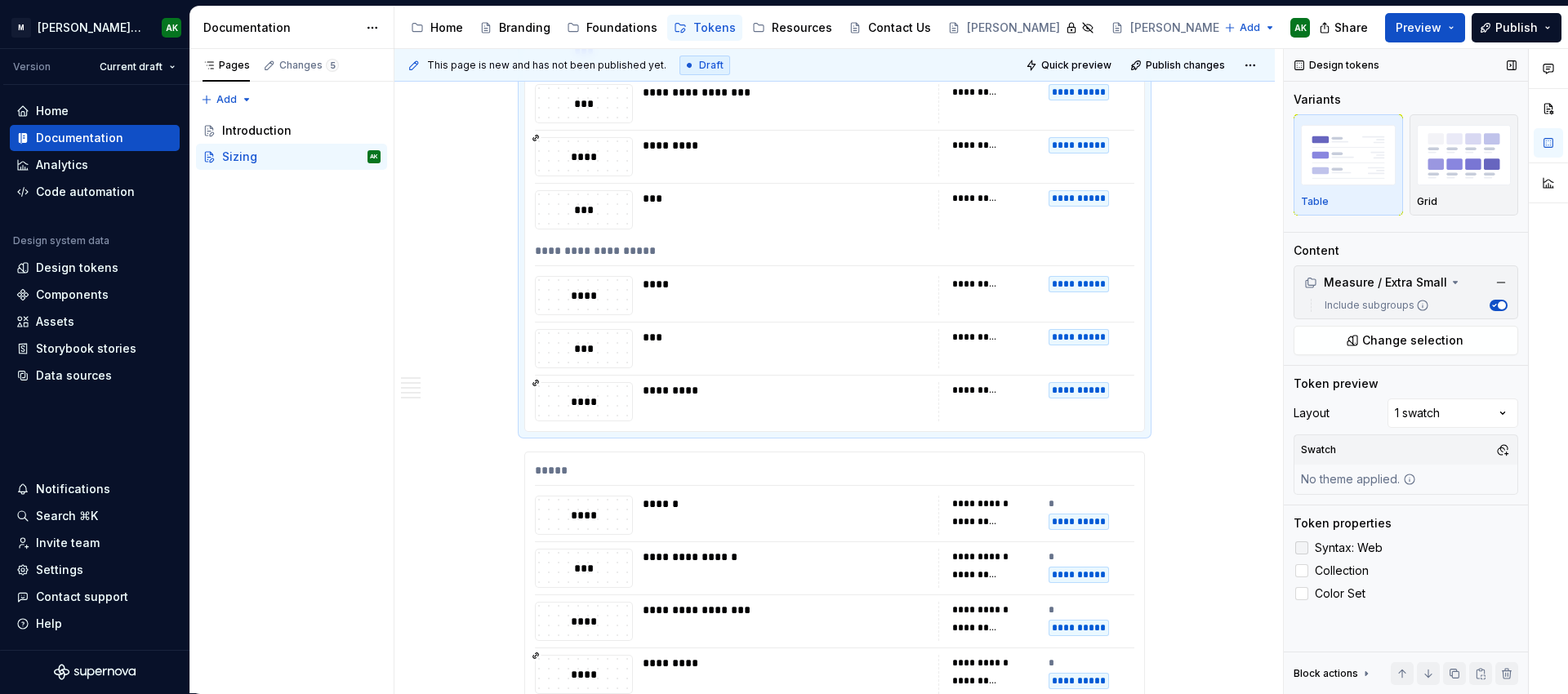
click at [1329, 545] on span "Syntax: Web" at bounding box center [1349, 547] width 68 height 13
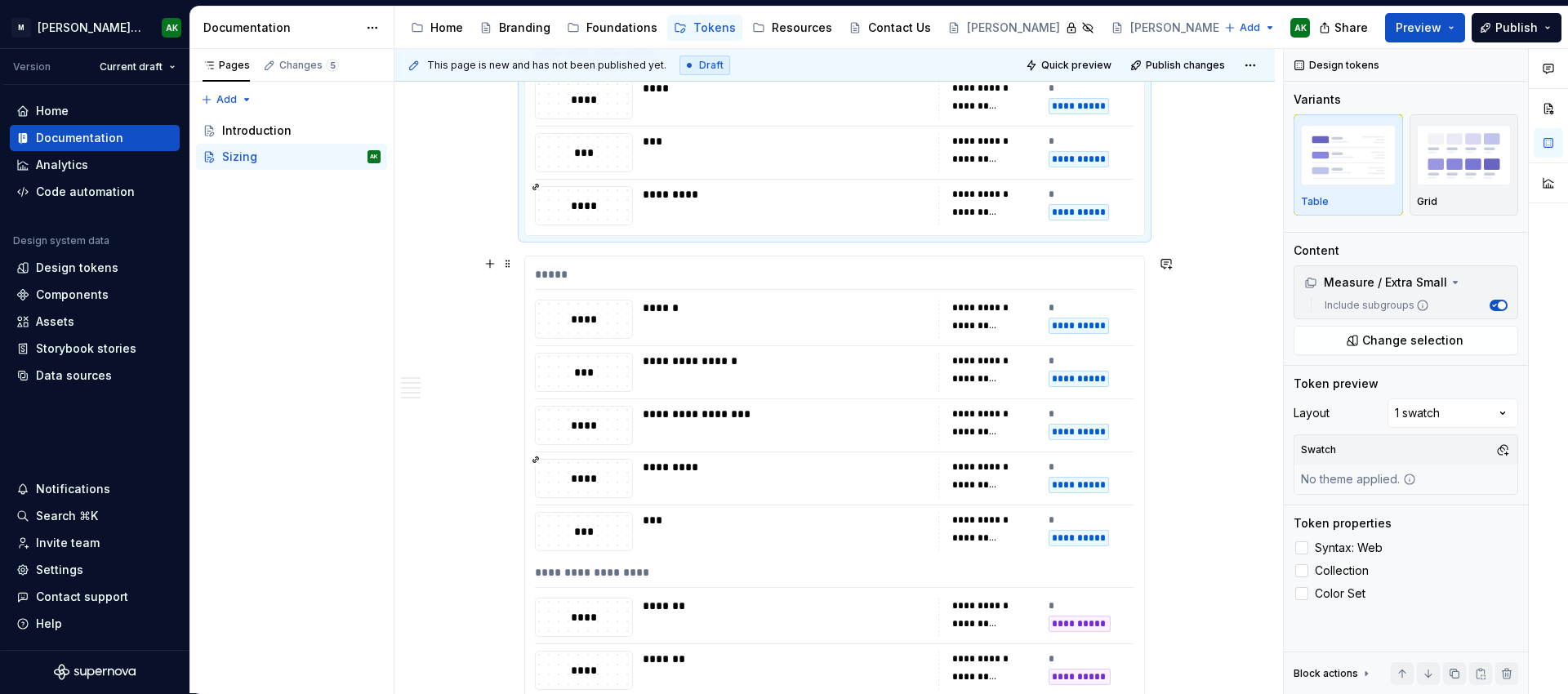
scroll to position [3047, 0]
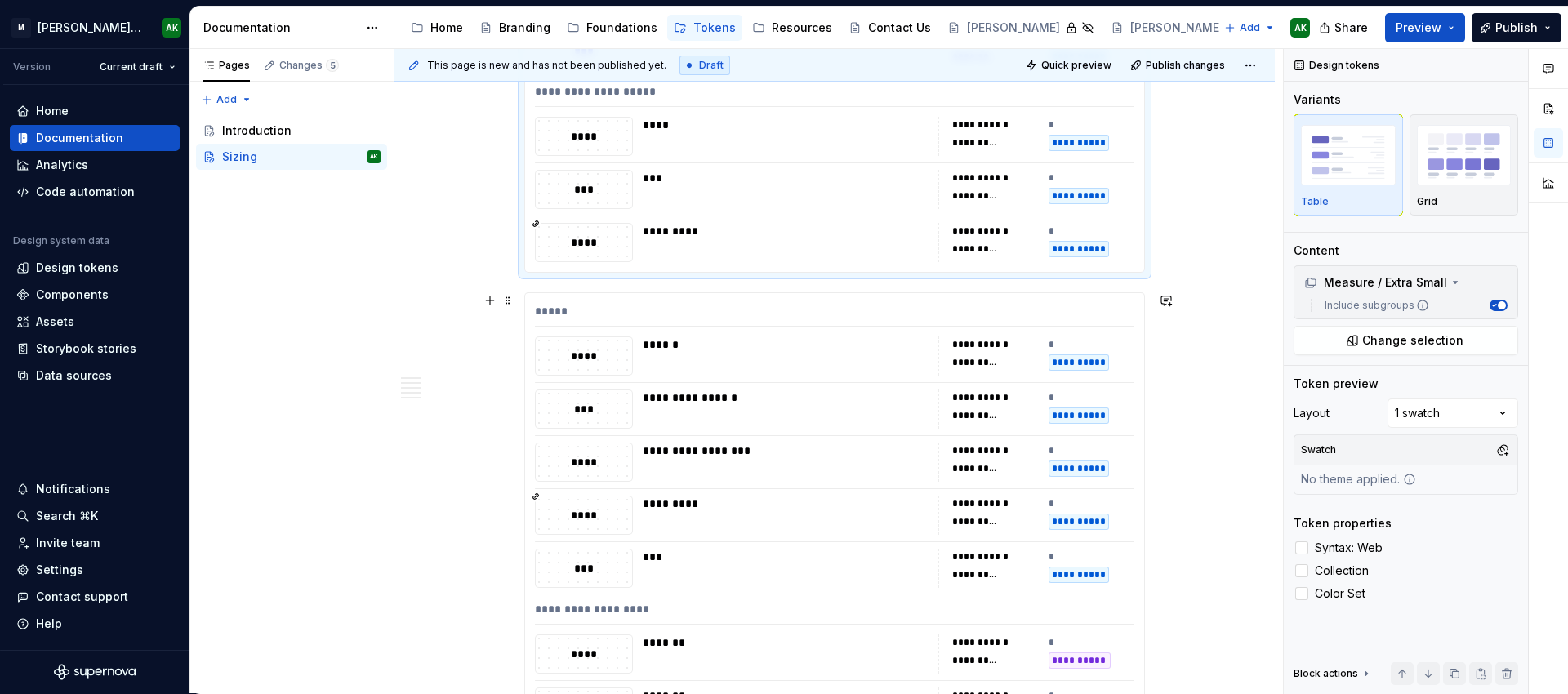
click at [765, 422] on div "**********" at bounding box center [786, 410] width 286 height 39
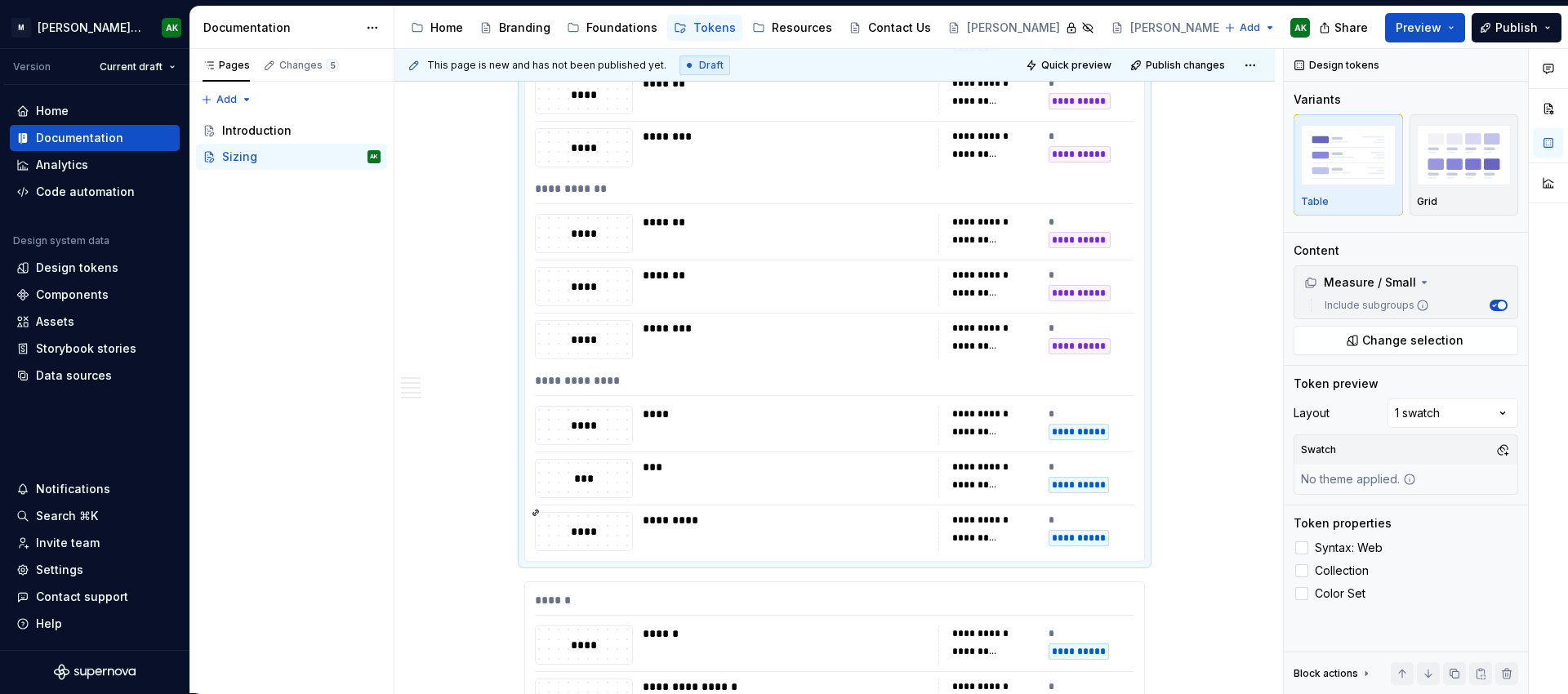
scroll to position [3647, 0]
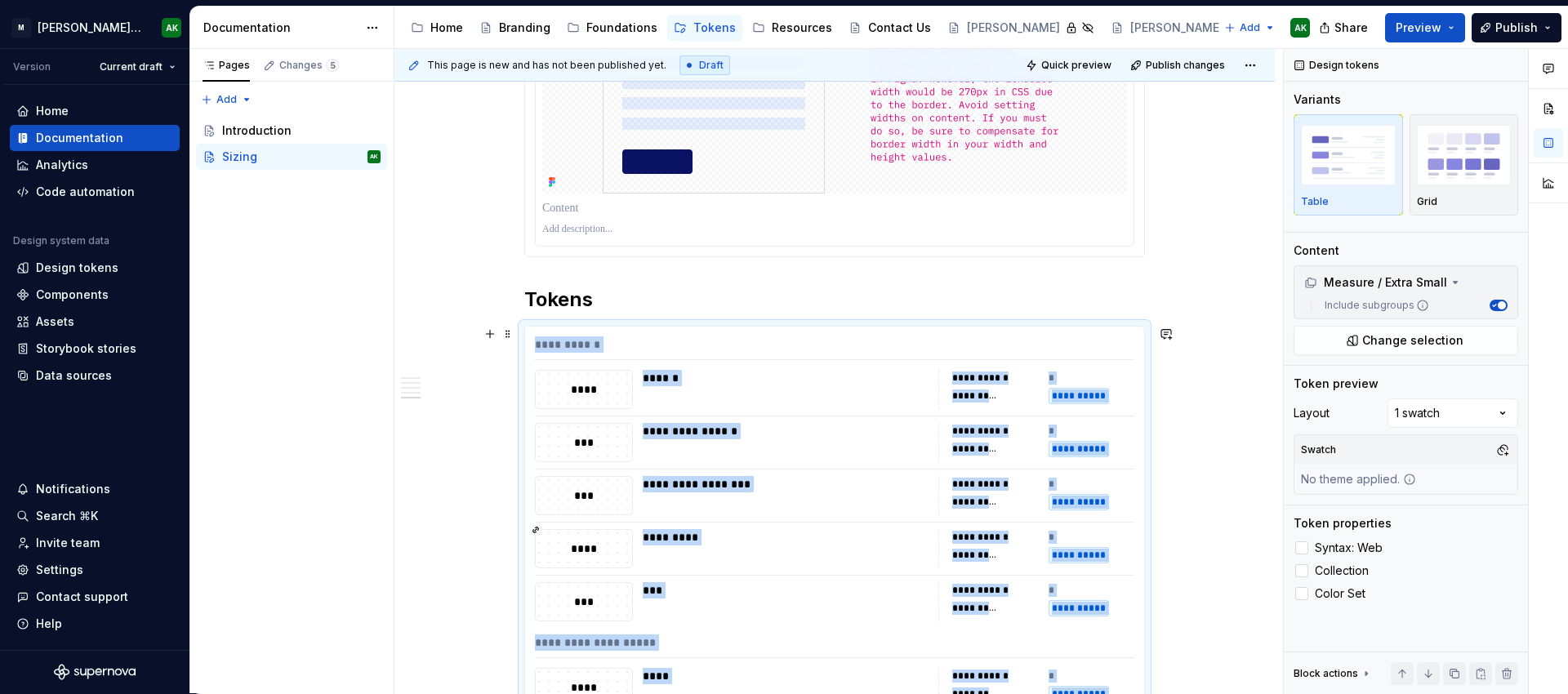
click at [785, 438] on div "**********" at bounding box center [786, 431] width 286 height 16
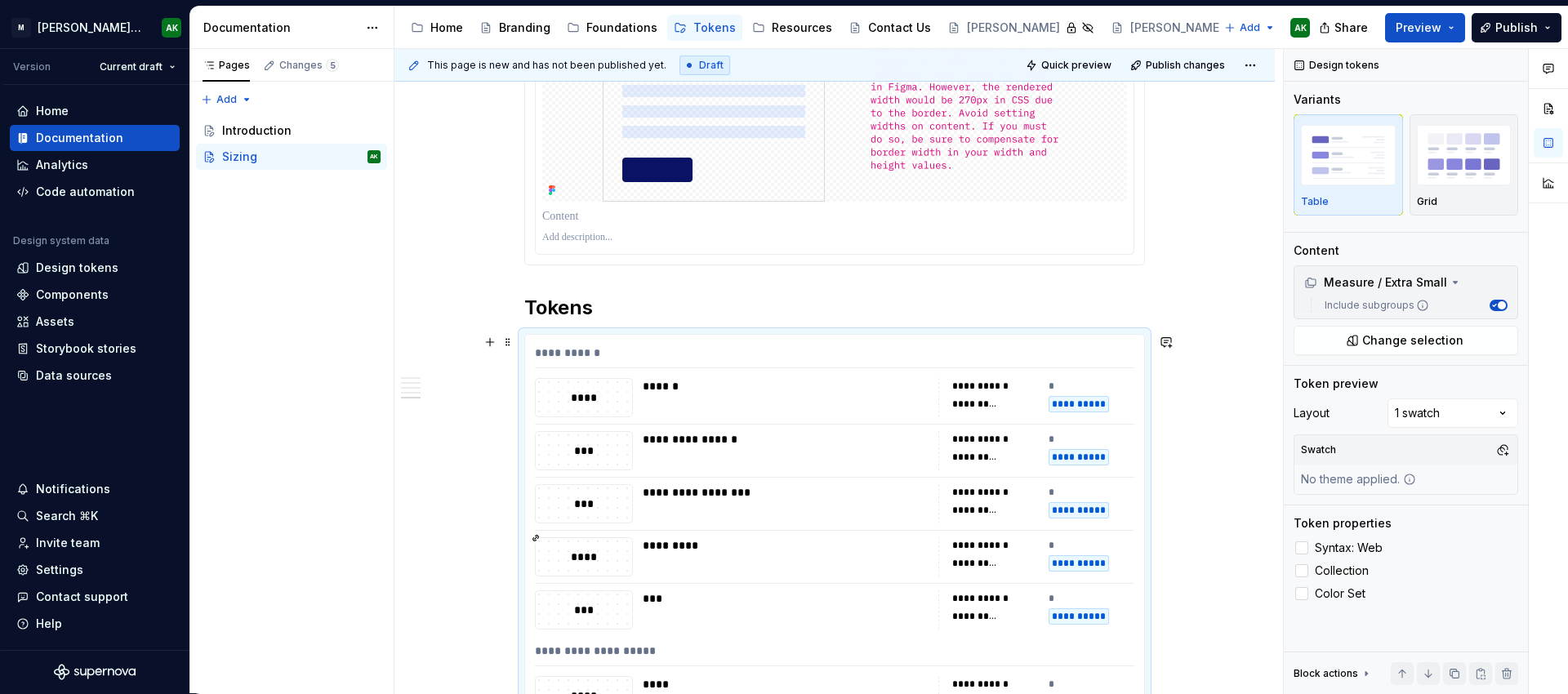
scroll to position [2491, 0]
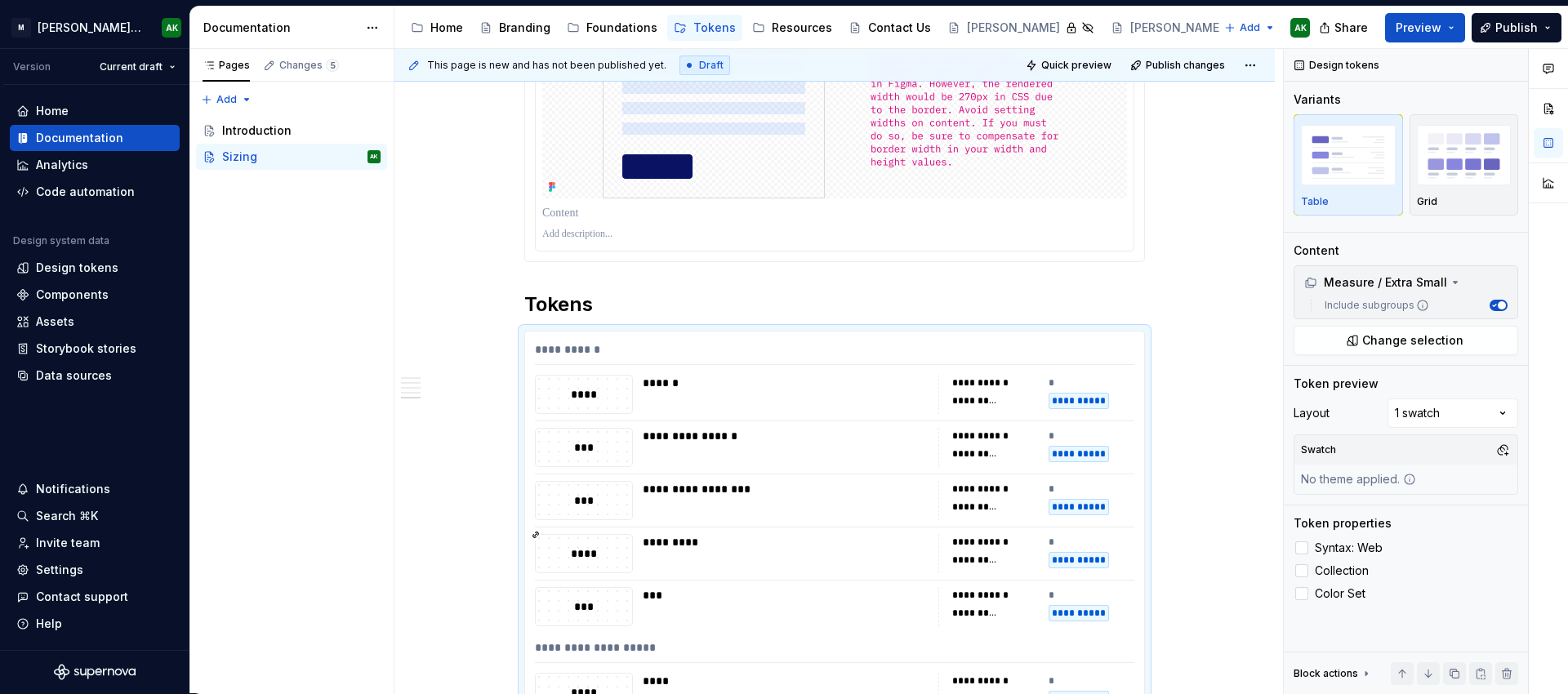
click at [632, 304] on h2 "Tokens" at bounding box center [835, 304] width 620 height 26
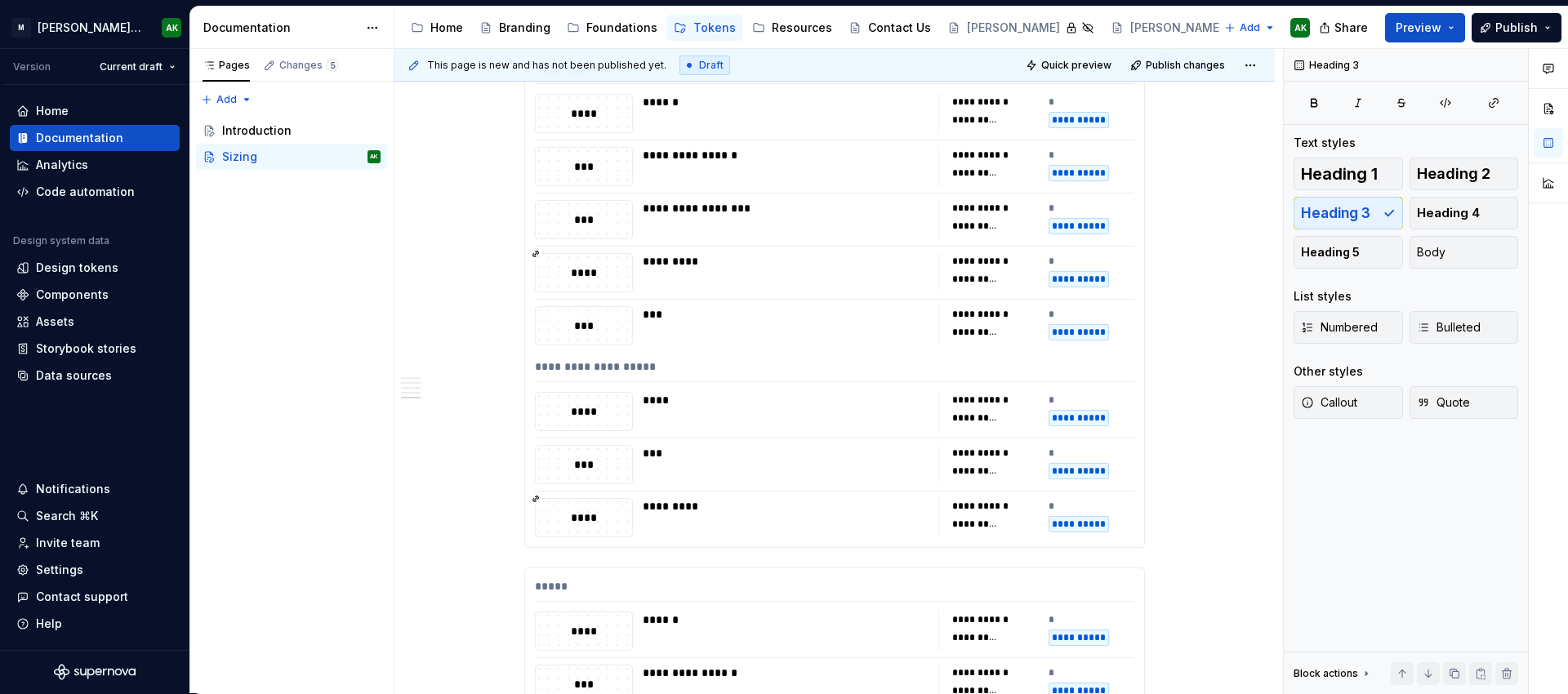
scroll to position [2870, 0]
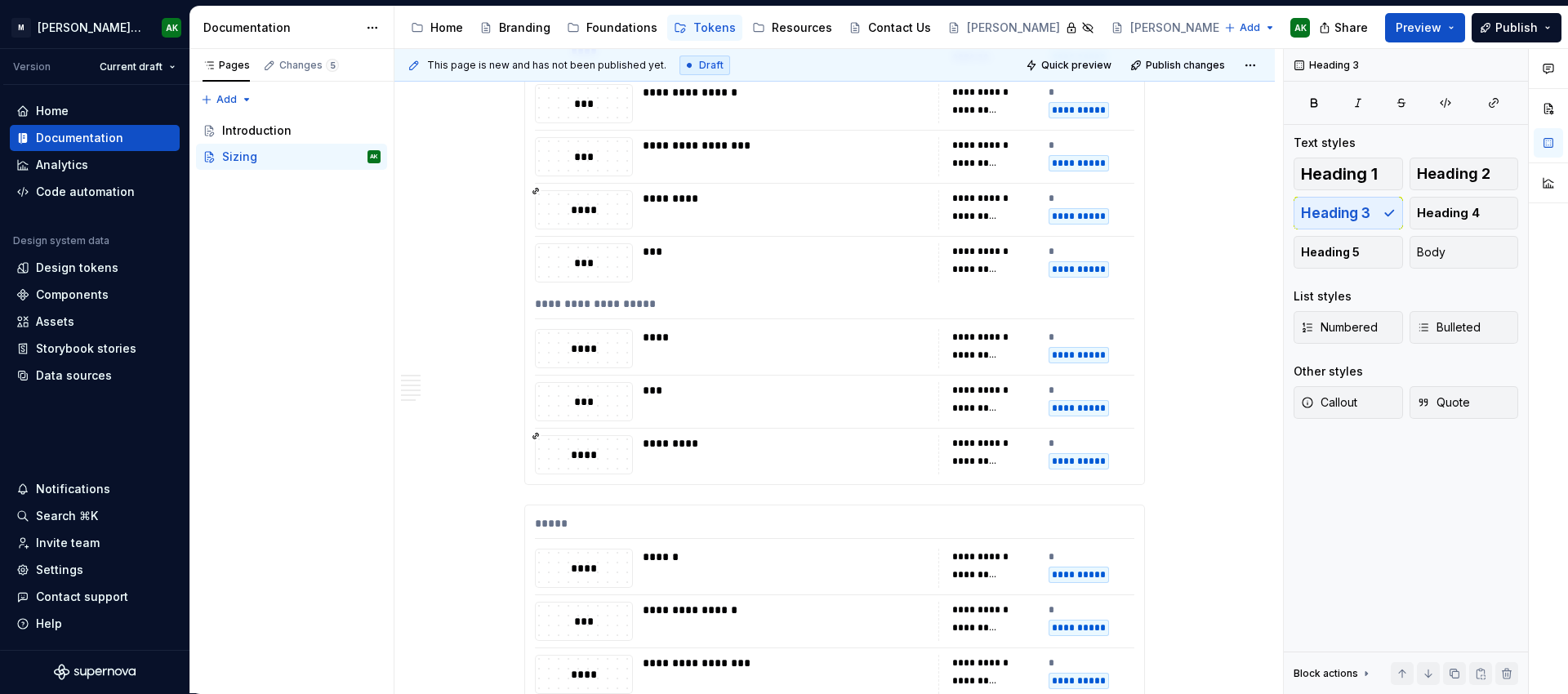
click at [582, 485] on div "**********" at bounding box center [835, 236] width 620 height 498
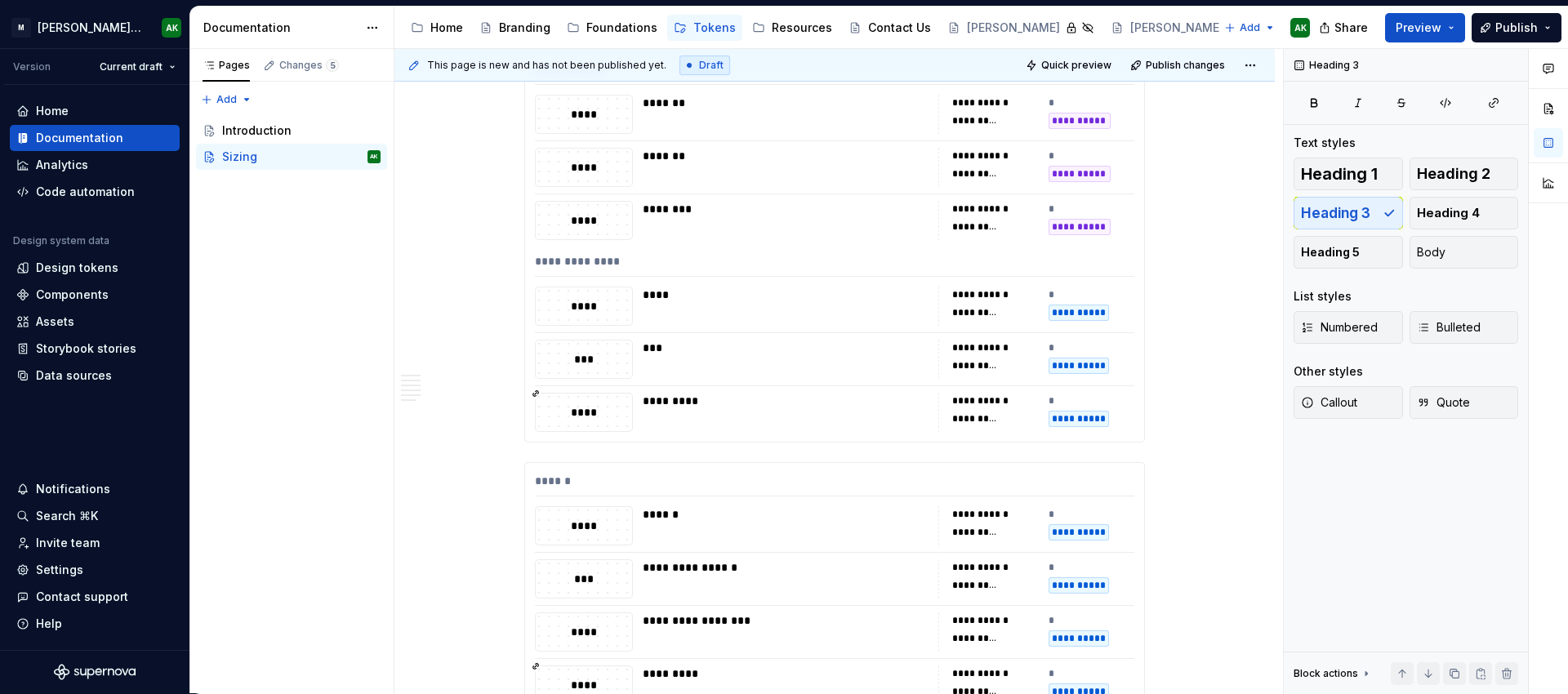
scroll to position [4010, 0]
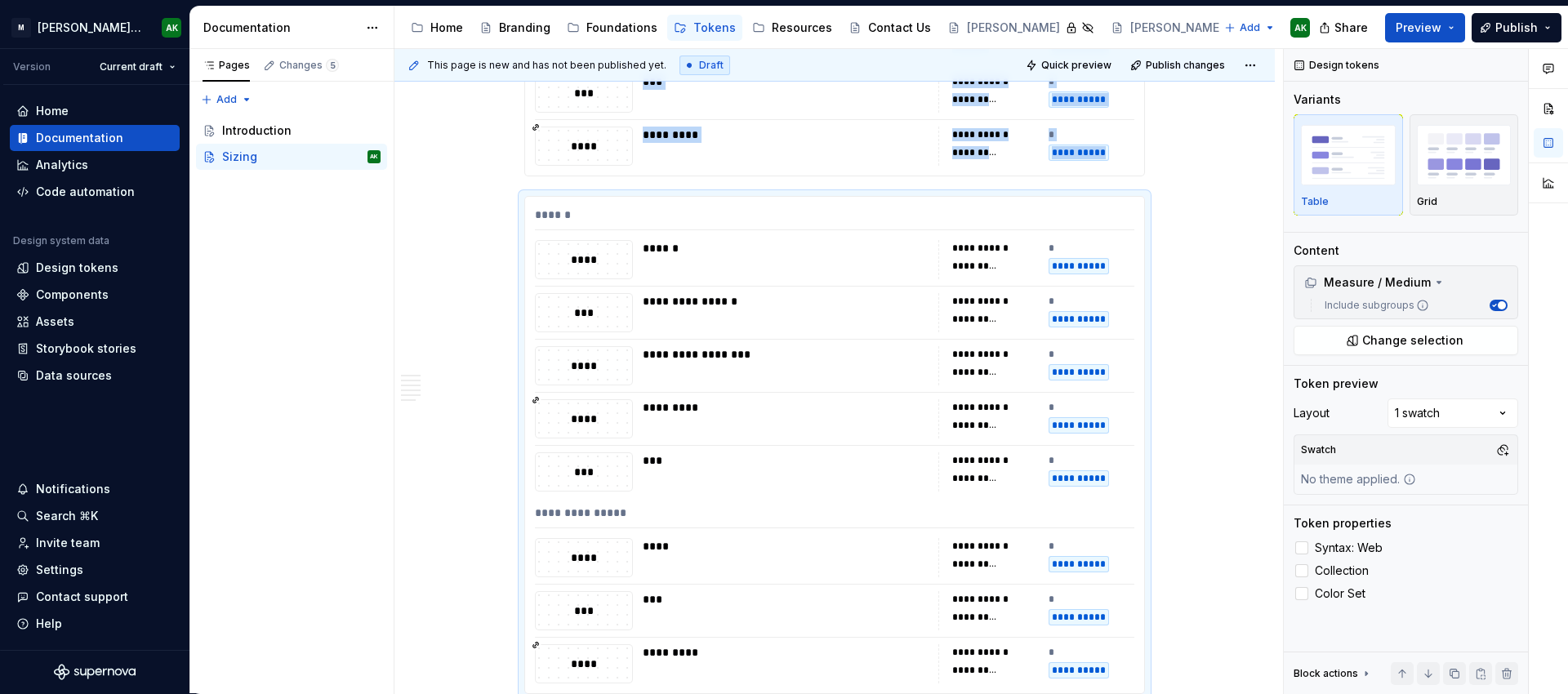
click at [1110, 131] on div "*" at bounding box center [1092, 135] width 87 height 16
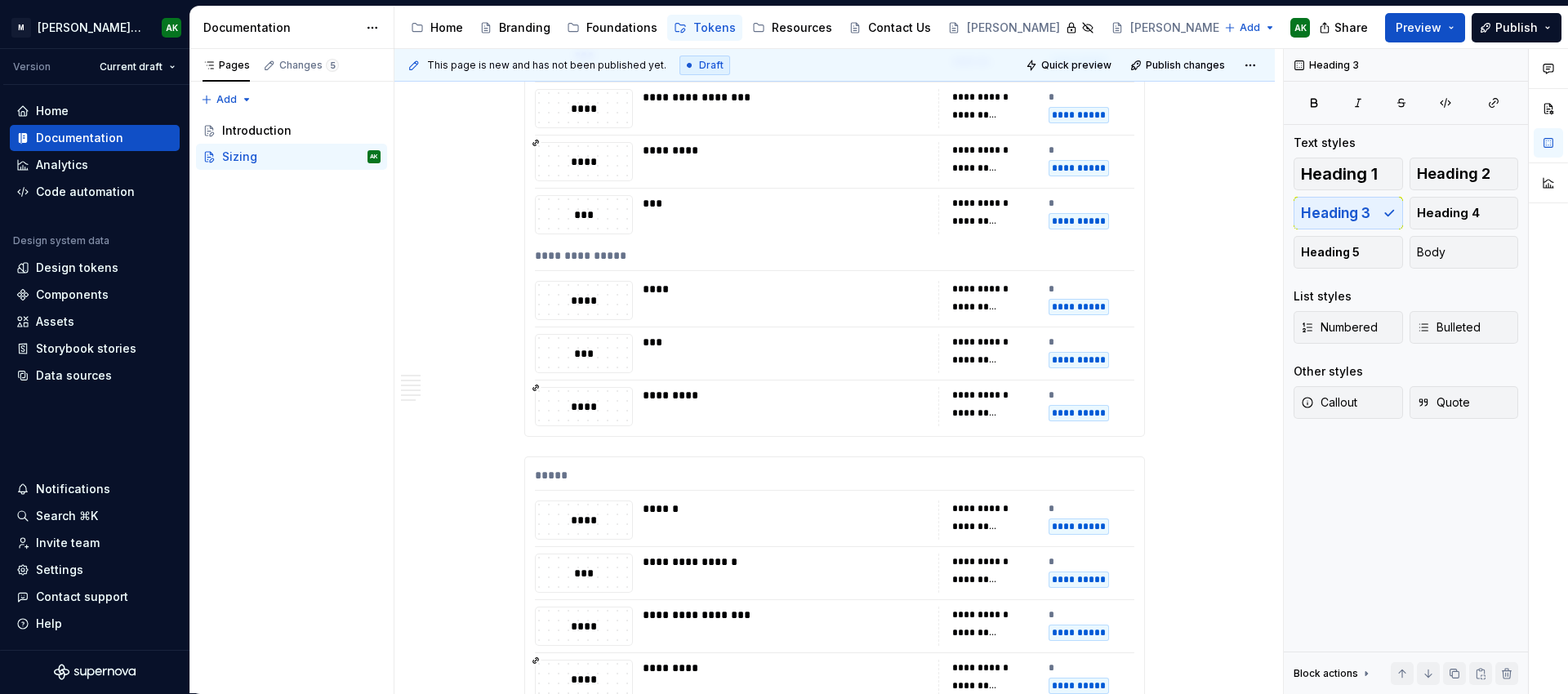
scroll to position [4411, 0]
click at [1027, 366] on div "**********" at bounding box center [995, 359] width 87 height 16
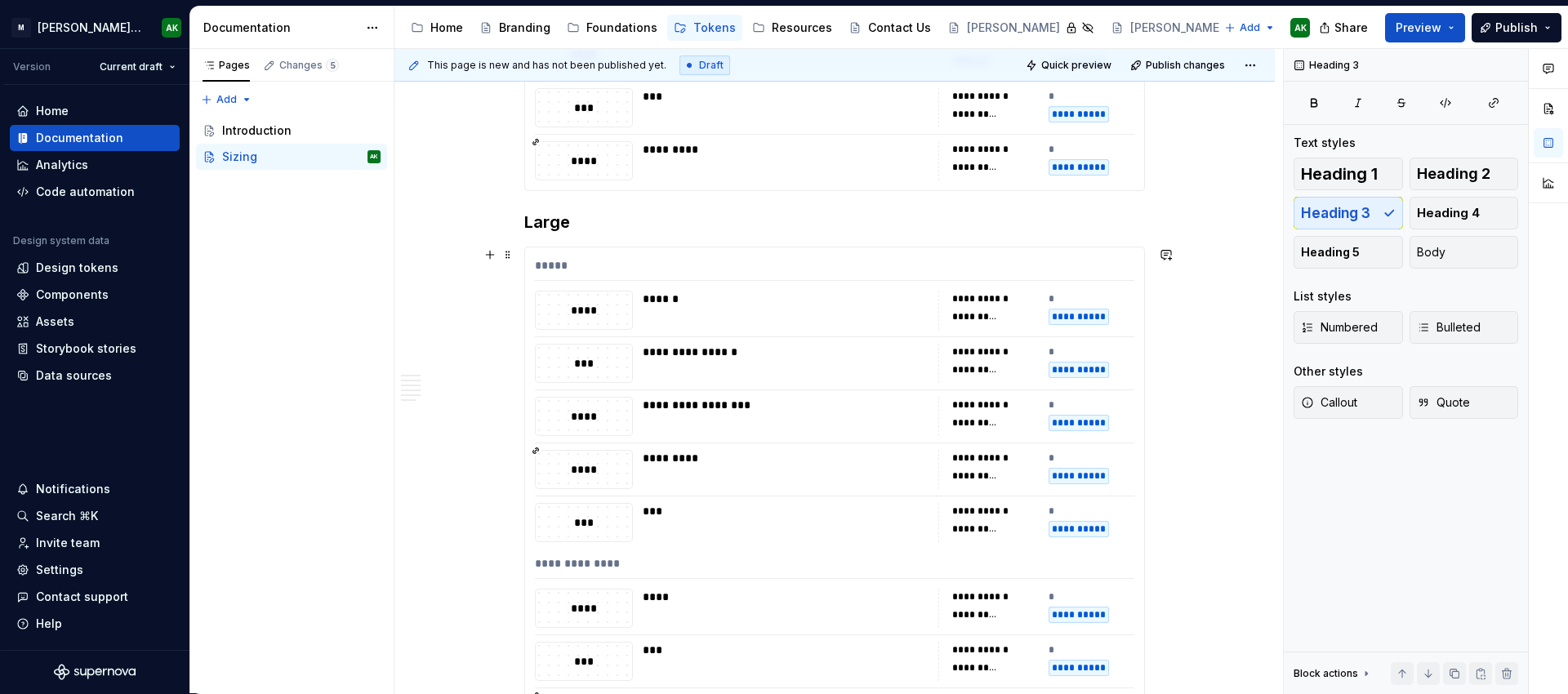
scroll to position [4802, 0]
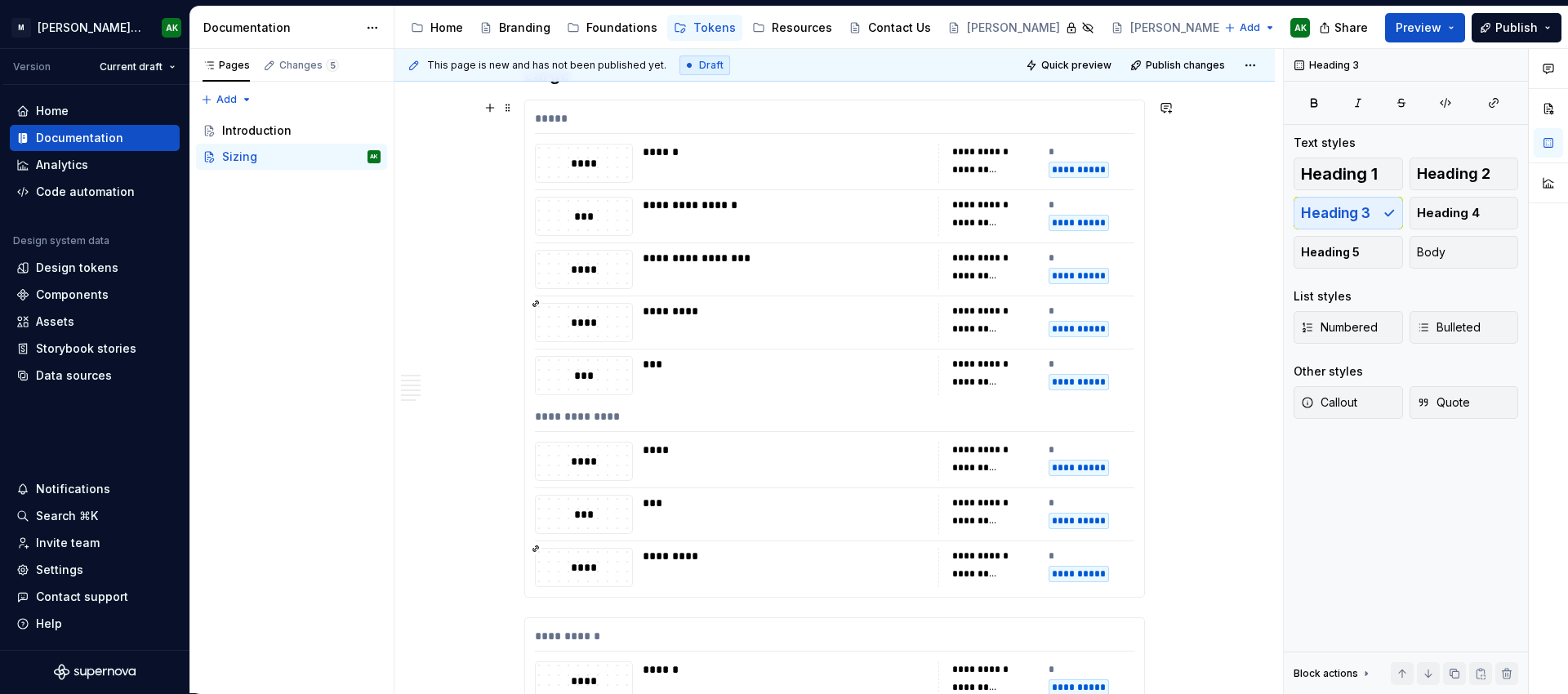
click at [992, 458] on div "**********" at bounding box center [995, 450] width 87 height 16
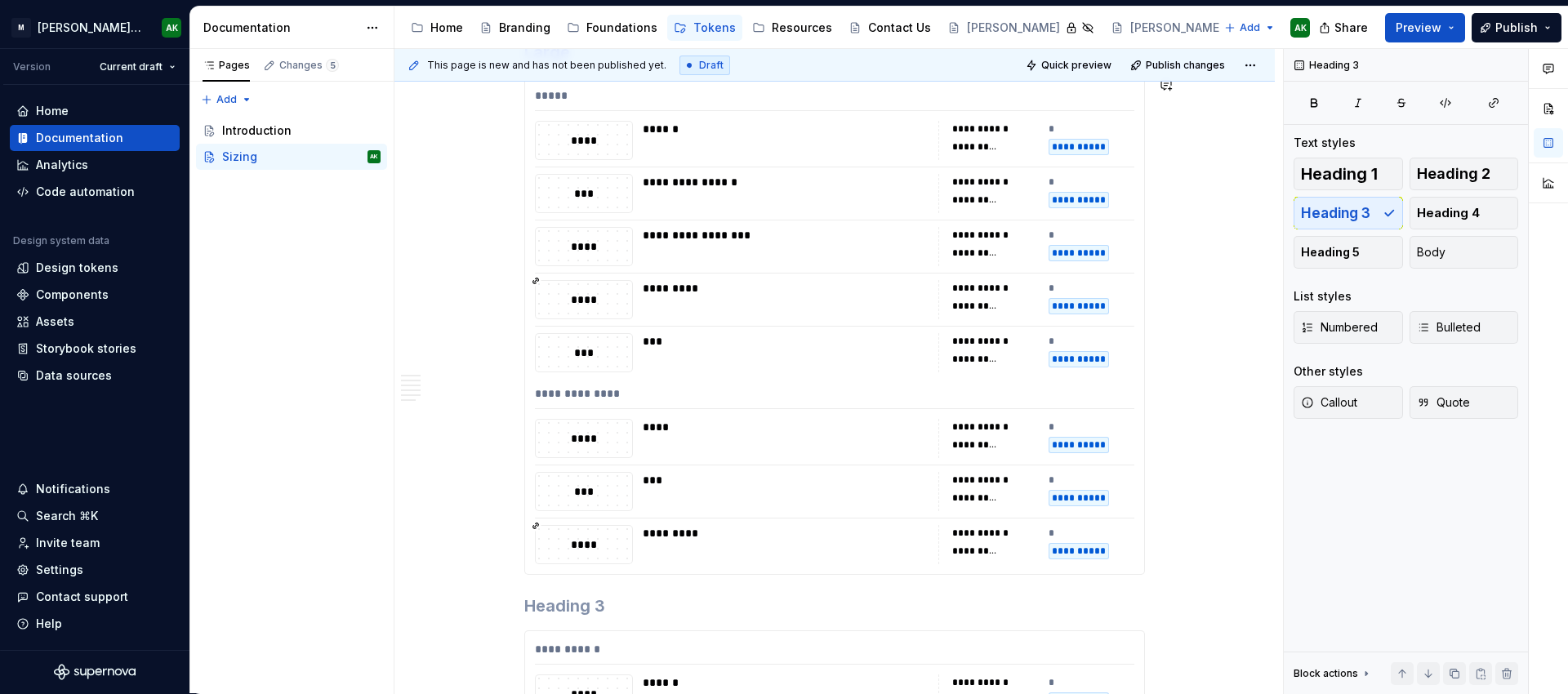
scroll to position [4830, 0]
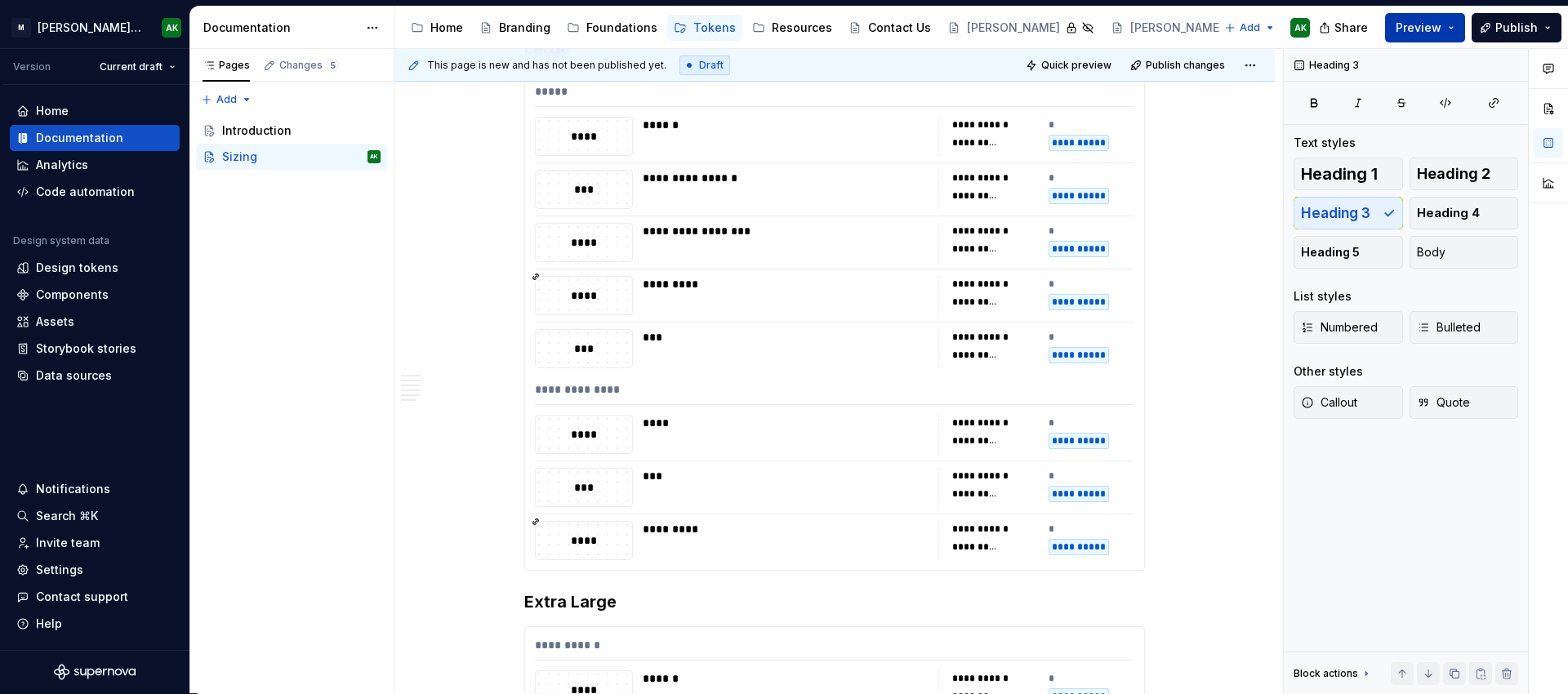
click at [1444, 19] on button "Preview" at bounding box center [1424, 27] width 80 height 29
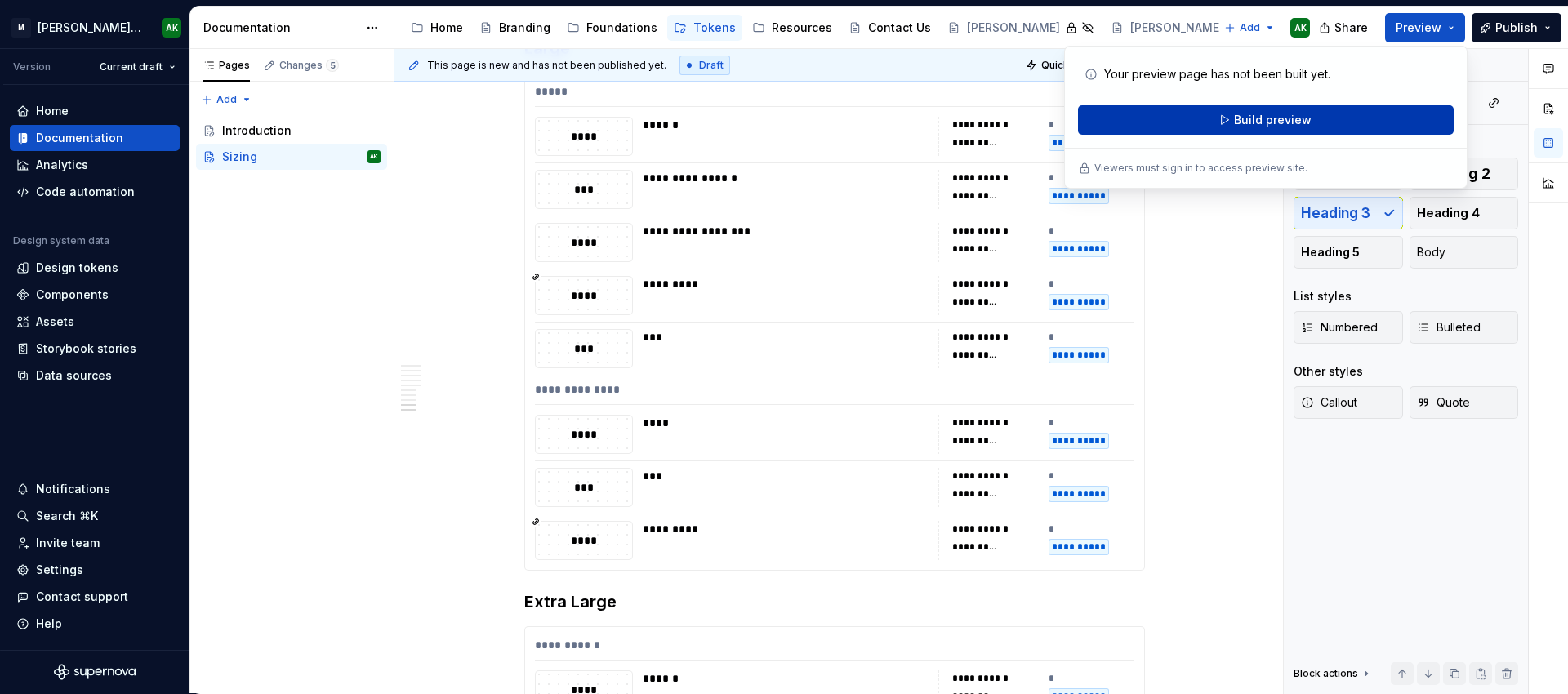
click at [1397, 117] on button "Build preview" at bounding box center [1266, 120] width 375 height 29
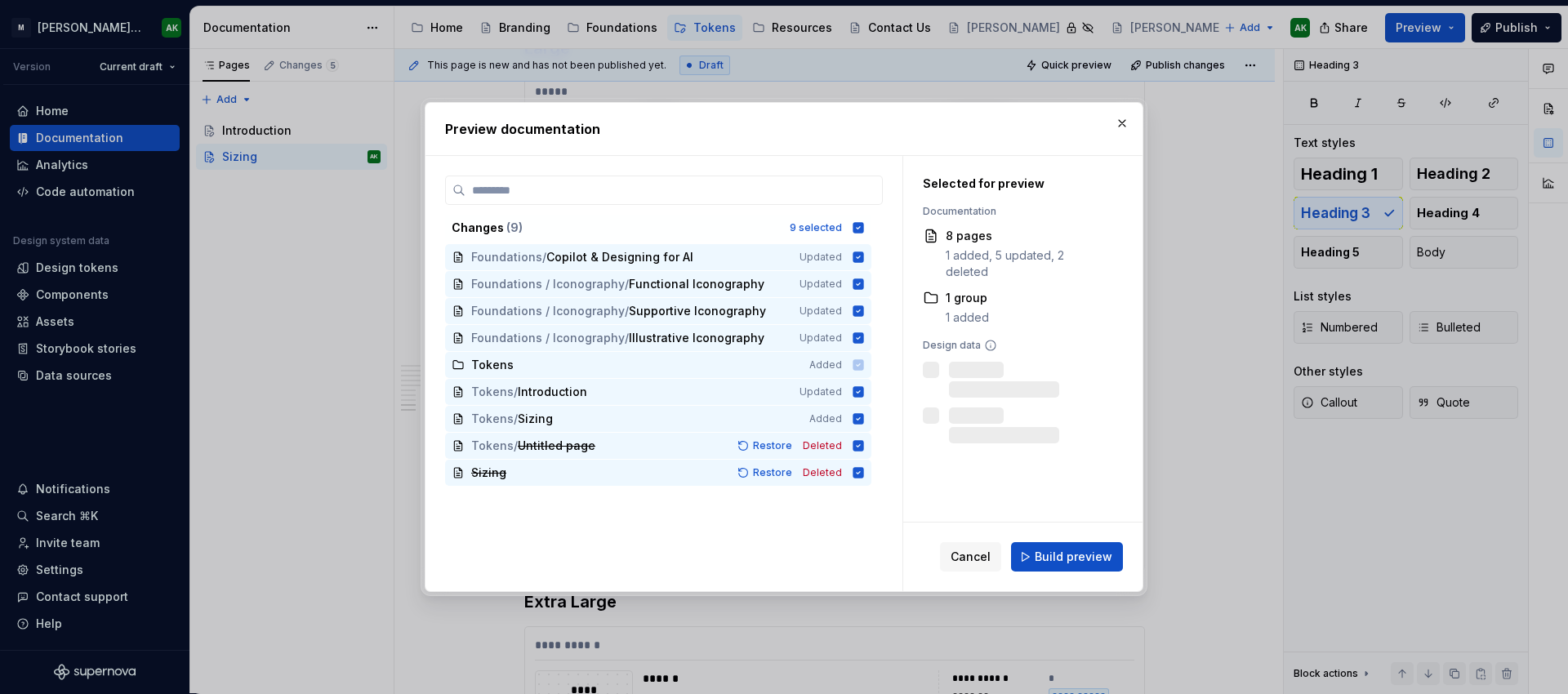
scroll to position [1, 0]
click at [1084, 551] on span "Build preview" at bounding box center [1074, 556] width 78 height 16
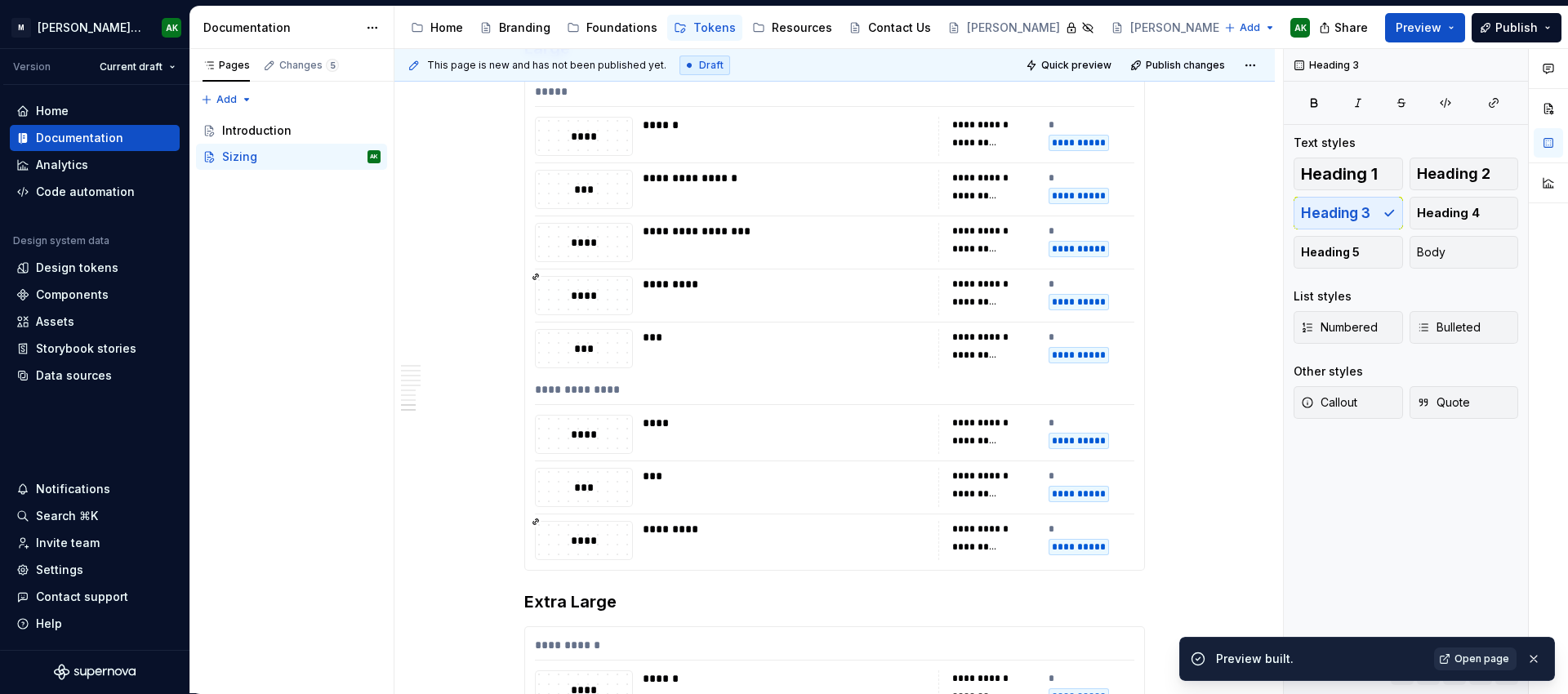
click at [1460, 654] on span "Open page" at bounding box center [1481, 659] width 55 height 13
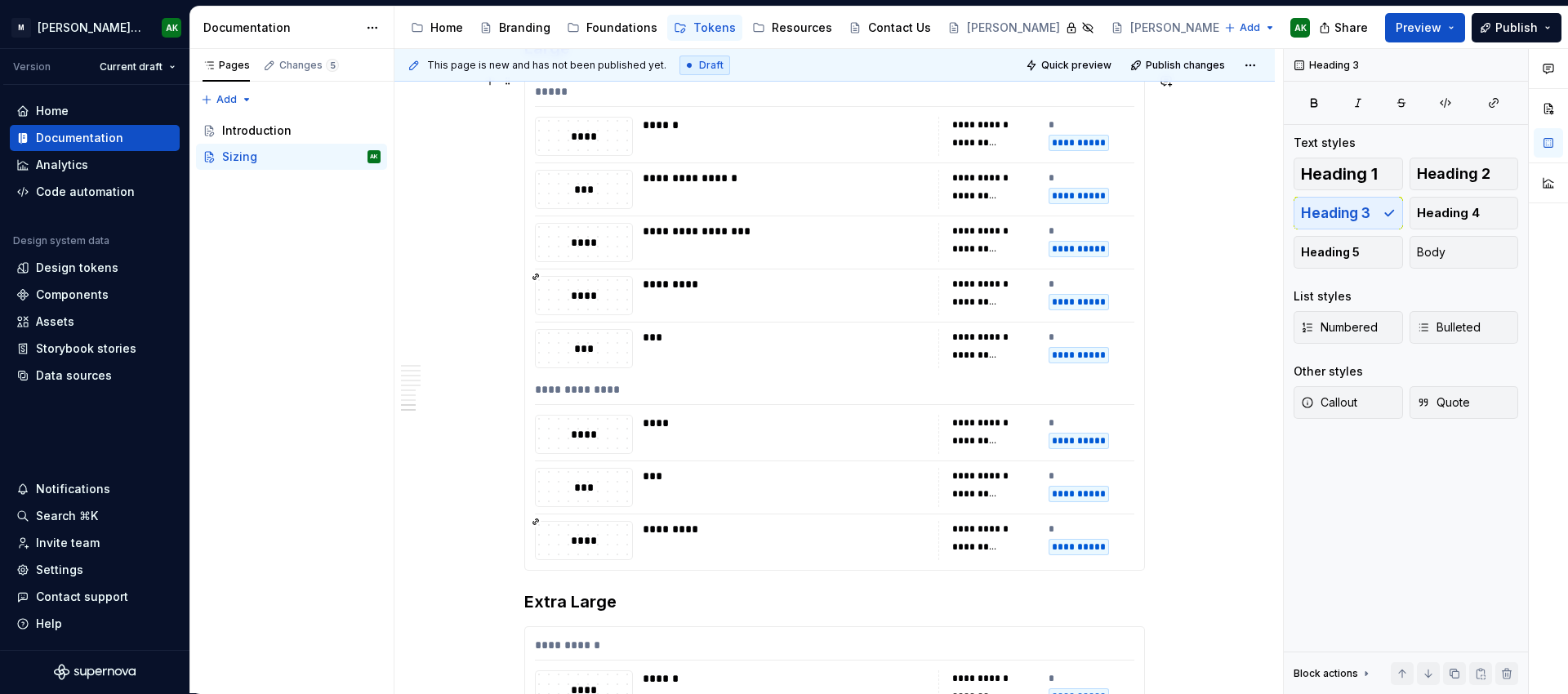
click at [864, 323] on div "**********" at bounding box center [835, 321] width 619 height 496
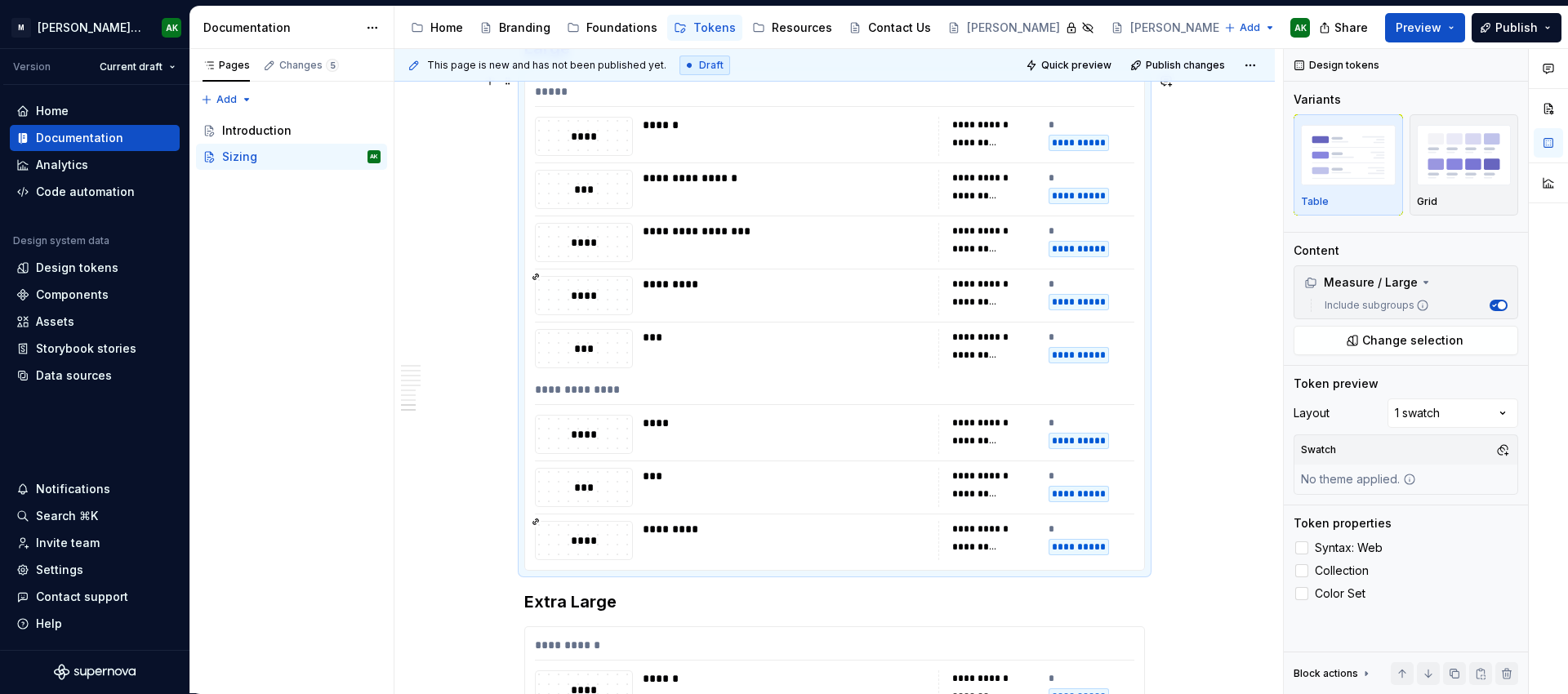
click at [555, 289] on div "****" at bounding box center [584, 296] width 96 height 18
click at [1455, 166] on img "button" at bounding box center [1464, 155] width 95 height 60
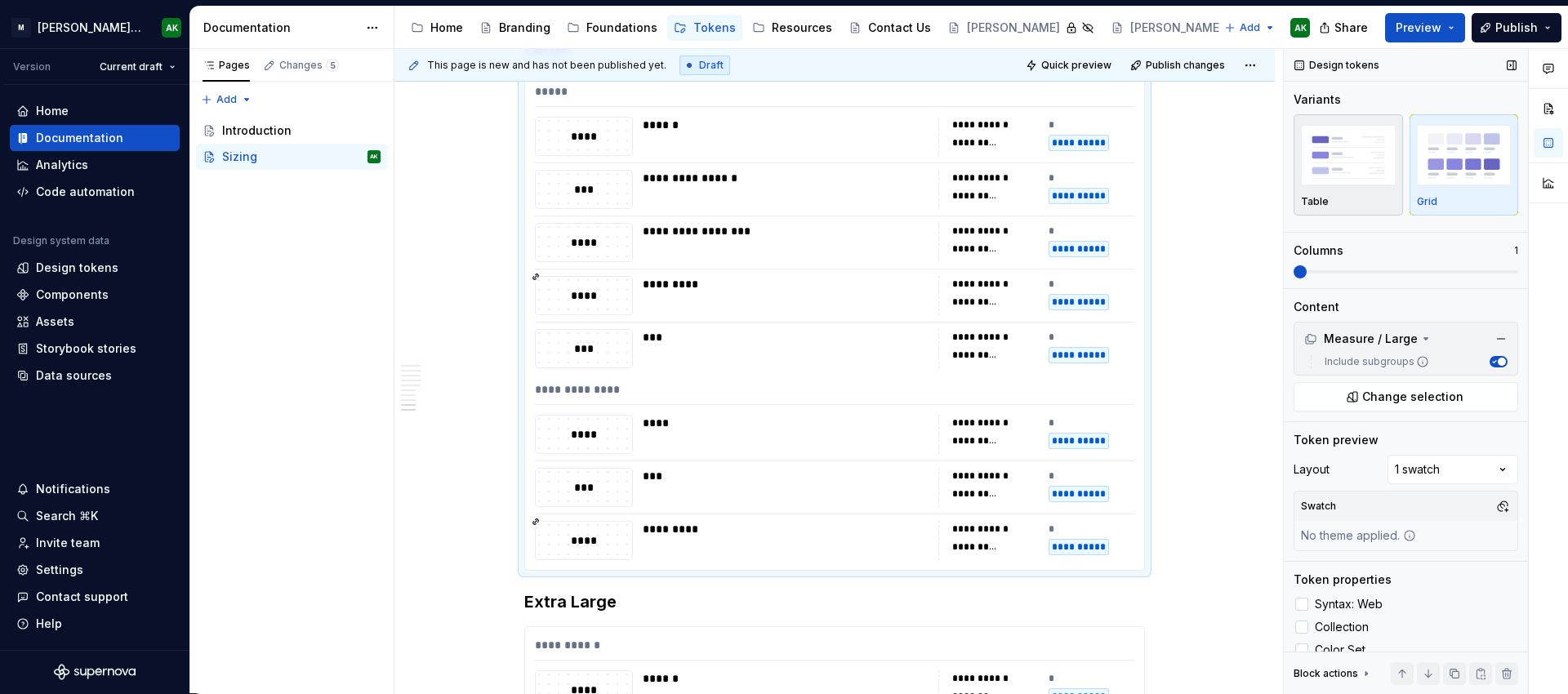
click at [1337, 133] on img "button" at bounding box center [1348, 155] width 95 height 60
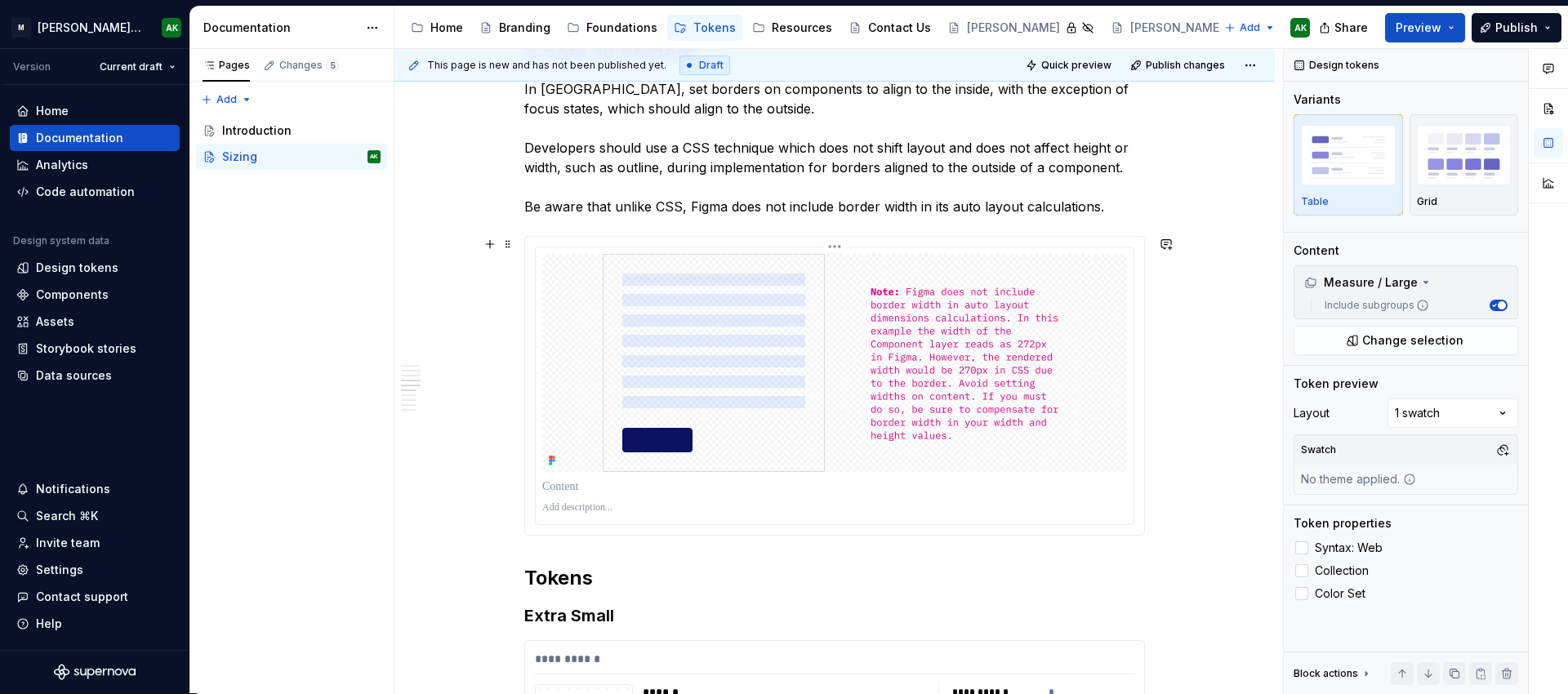
scroll to position [2695, 0]
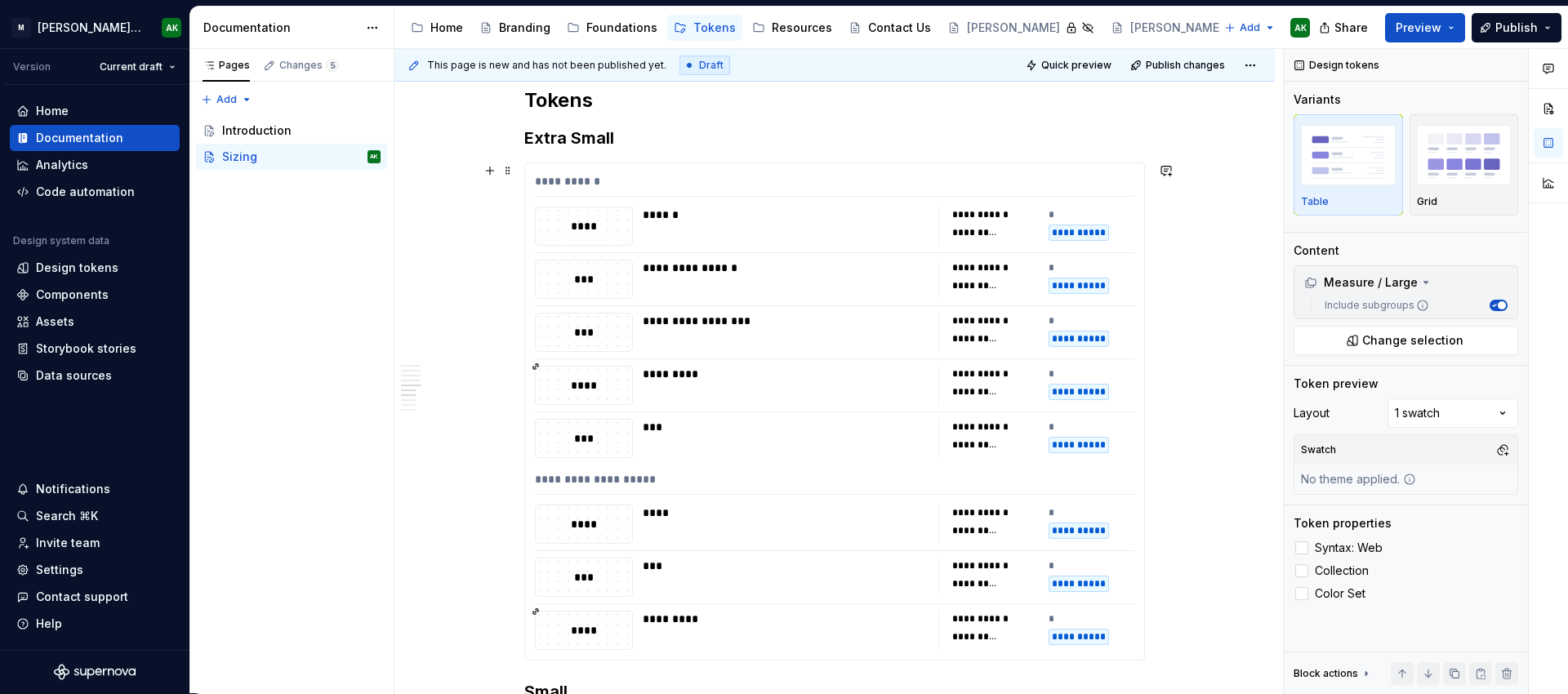
click at [1219, 234] on div "**********" at bounding box center [834, 545] width 880 height 5884
click at [728, 208] on div "******" at bounding box center [786, 214] width 286 height 16
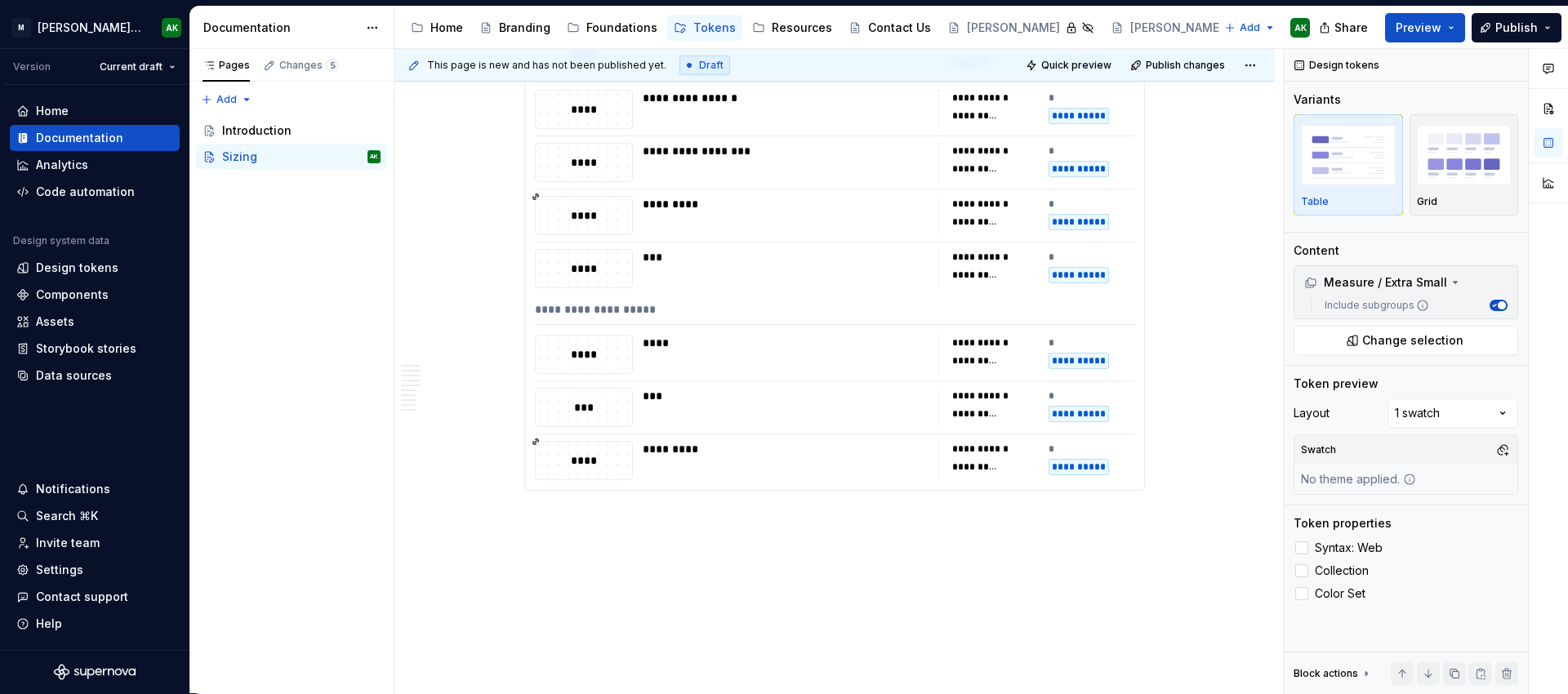
scroll to position [5218, 0]
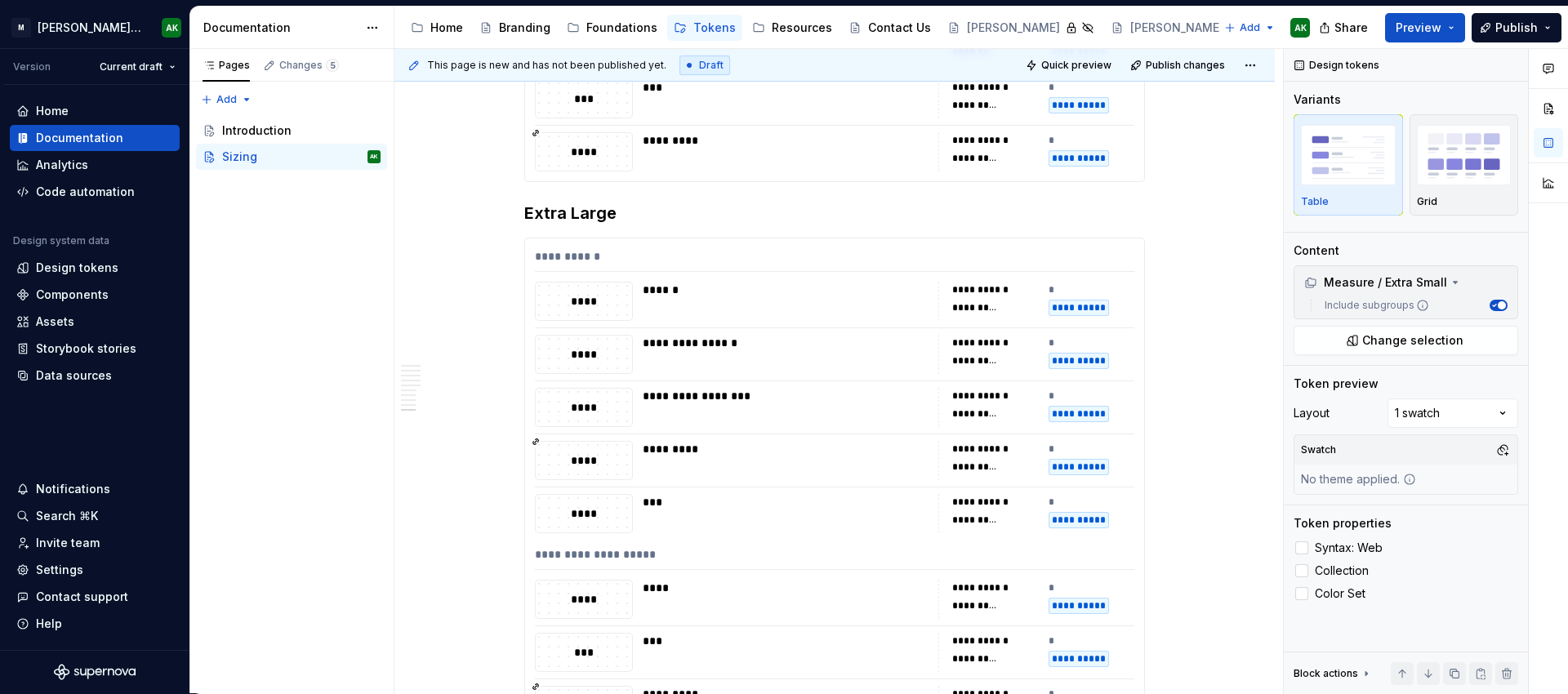
click at [1274, 29] on button "Page tree" at bounding box center [1284, 27] width 20 height 20
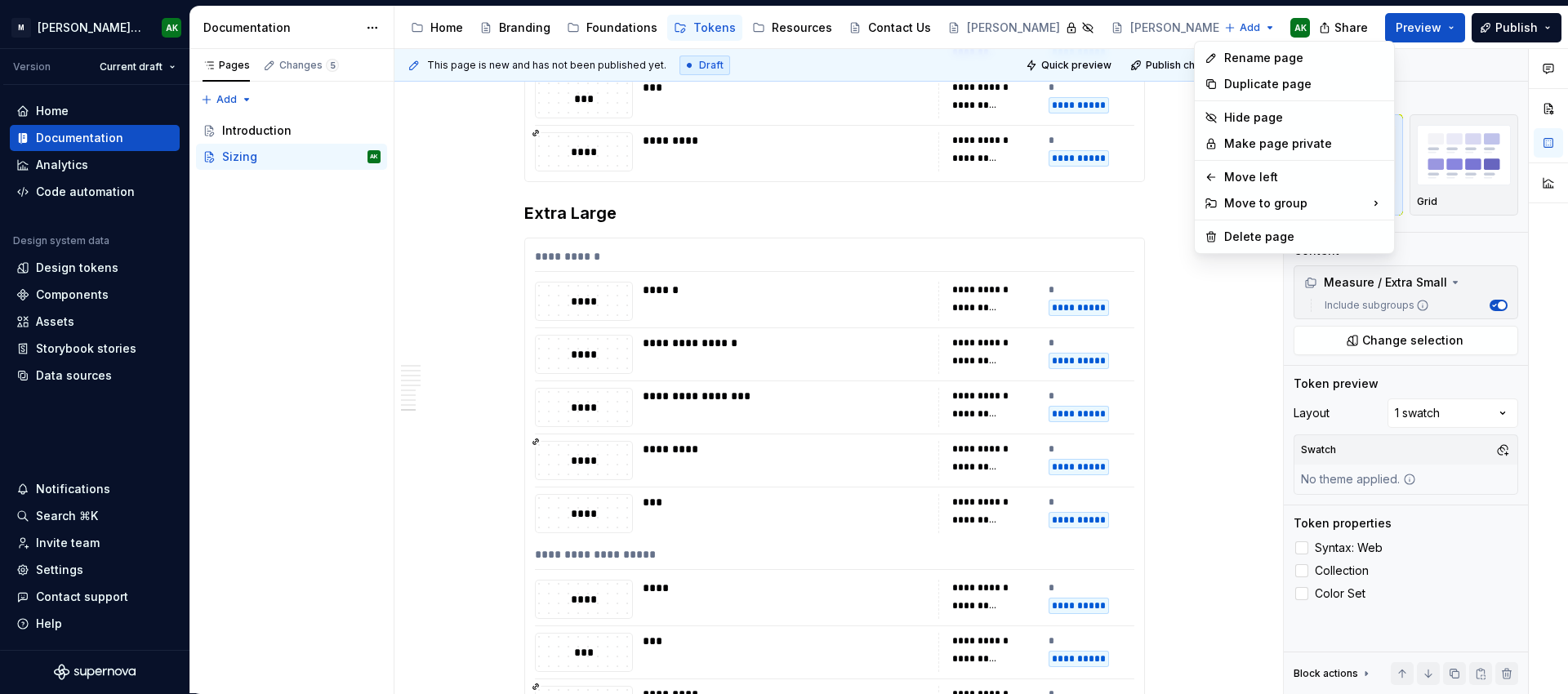
click at [1194, 26] on html "[PERSON_NAME] Design System AK Version Current draft Home Documentation Analyti…" at bounding box center [784, 347] width 1568 height 694
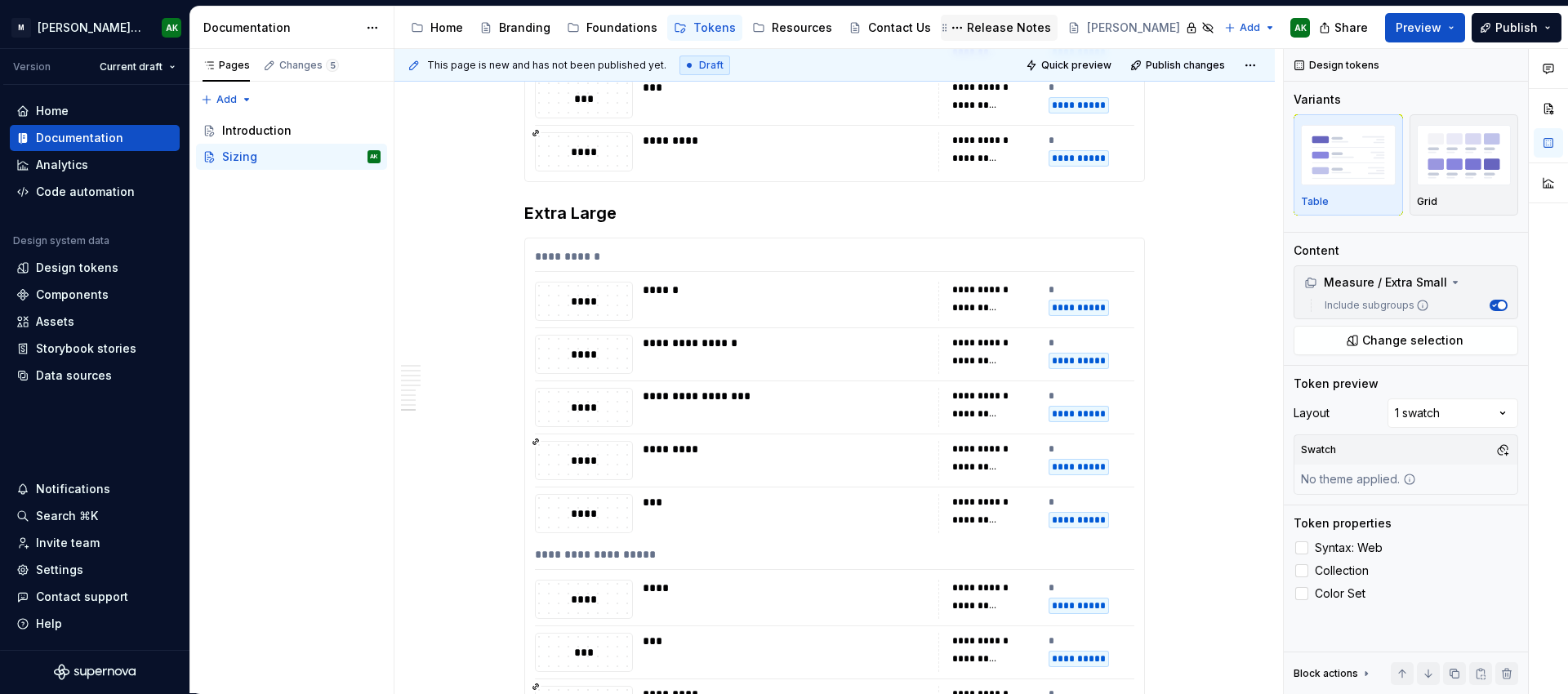
click at [984, 26] on div "Release Notes" at bounding box center [1008, 27] width 84 height 16
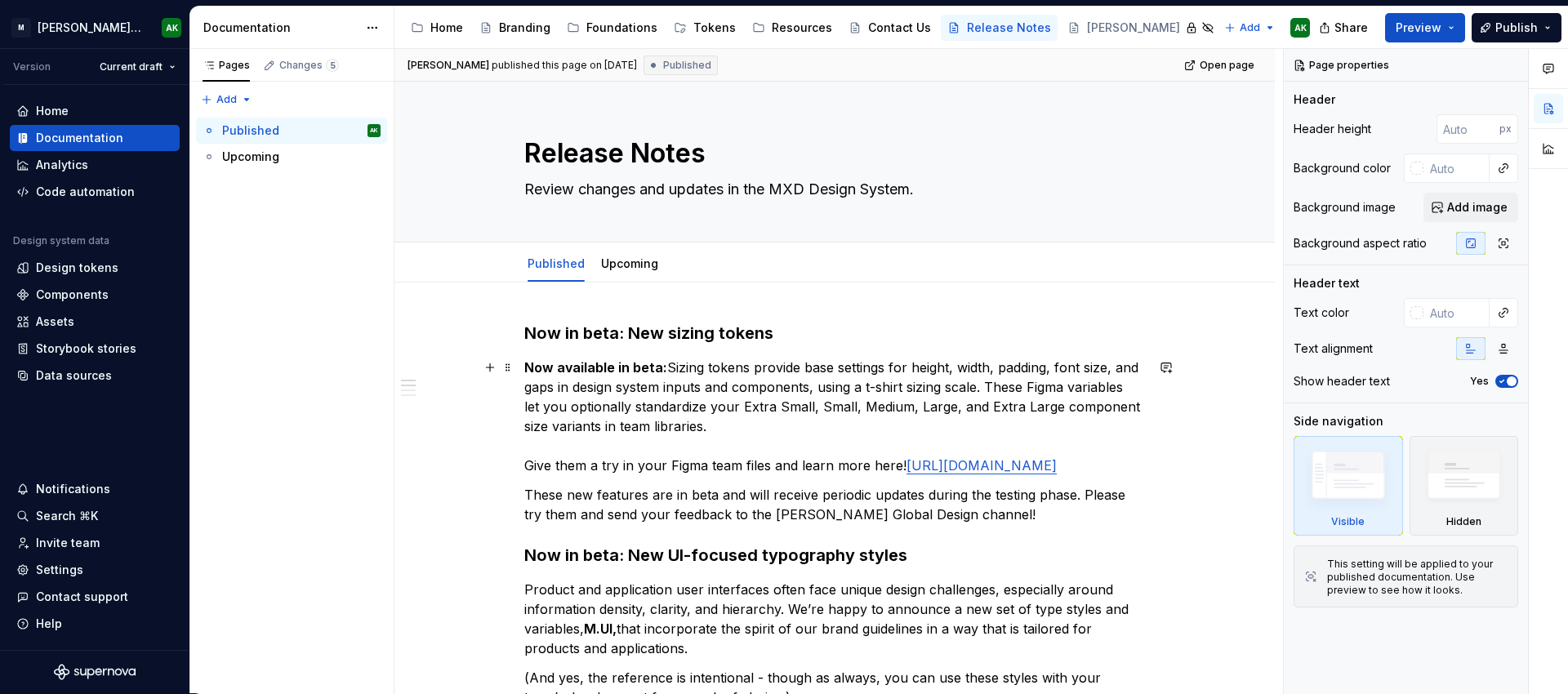
type textarea "*"
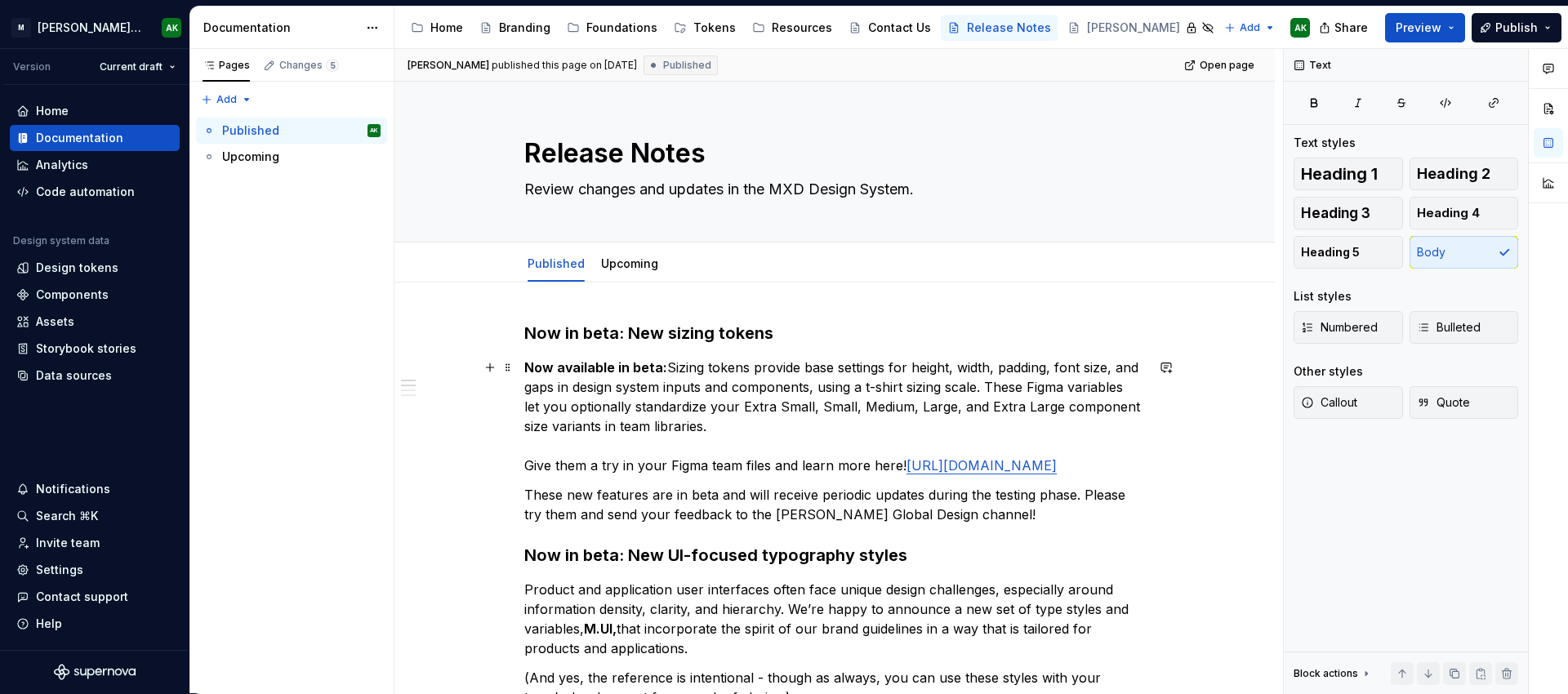
click at [718, 416] on p "Now available in beta: Sizing tokens provide base settings for height, width, p…" at bounding box center [835, 416] width 620 height 117
click at [1041, 476] on p "Now available in beta: Sizing tokens provide base settings for height, width, p…" at bounding box center [835, 416] width 620 height 117
click at [733, 415] on p "Now available in beta: Sizing tokens provide base settings for height, width, p…" at bounding box center [835, 416] width 620 height 117
click at [727, 434] on p "Now available in beta: Sizing tokens provide base settings for height, width, p…" at bounding box center [835, 416] width 620 height 117
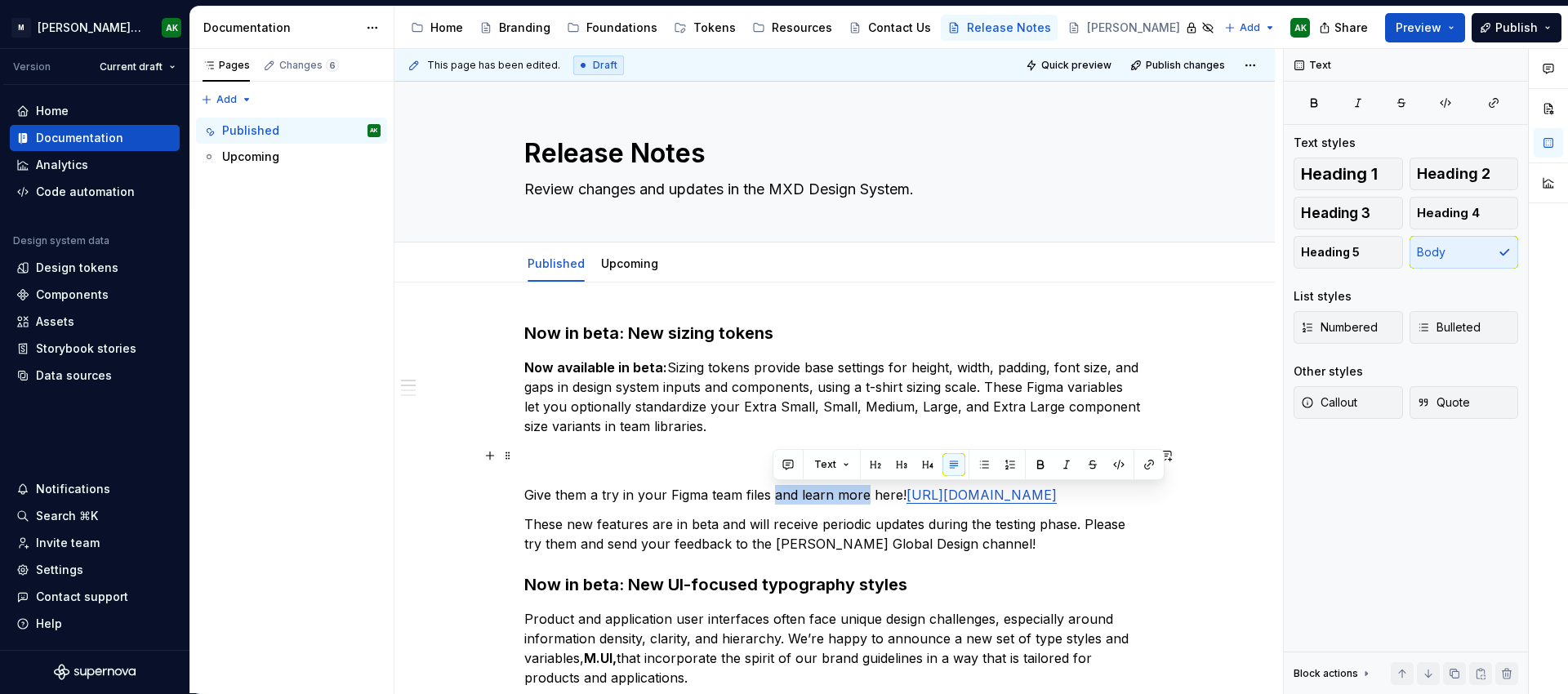
drag, startPoint x: 865, startPoint y: 494, endPoint x: 771, endPoint y: 493, distance: 94.0
click at [771, 493] on p "Give them a try in your Figma team files and learn more here! [URL][DOMAIN_NAME]" at bounding box center [835, 475] width 620 height 59
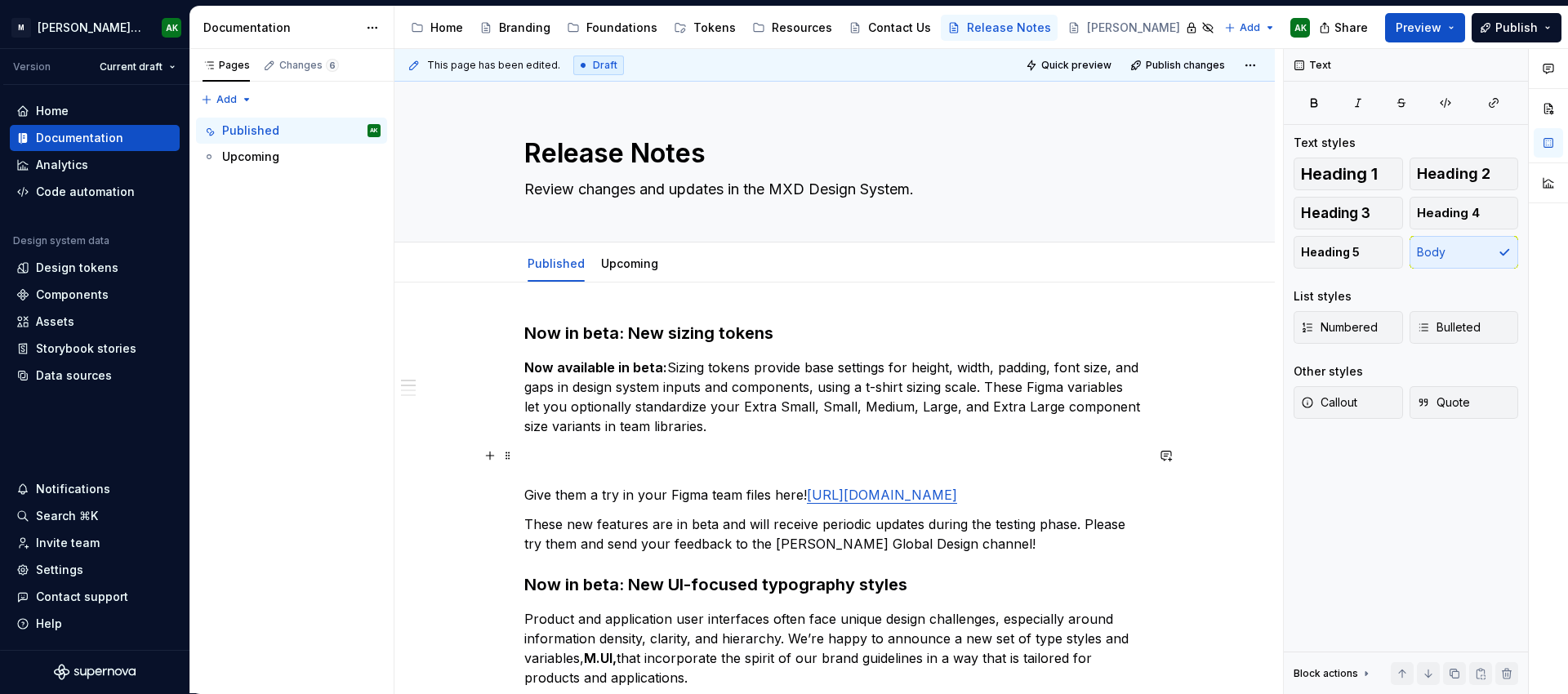
click at [957, 503] on link "[URL][DOMAIN_NAME]" at bounding box center [882, 494] width 150 height 16
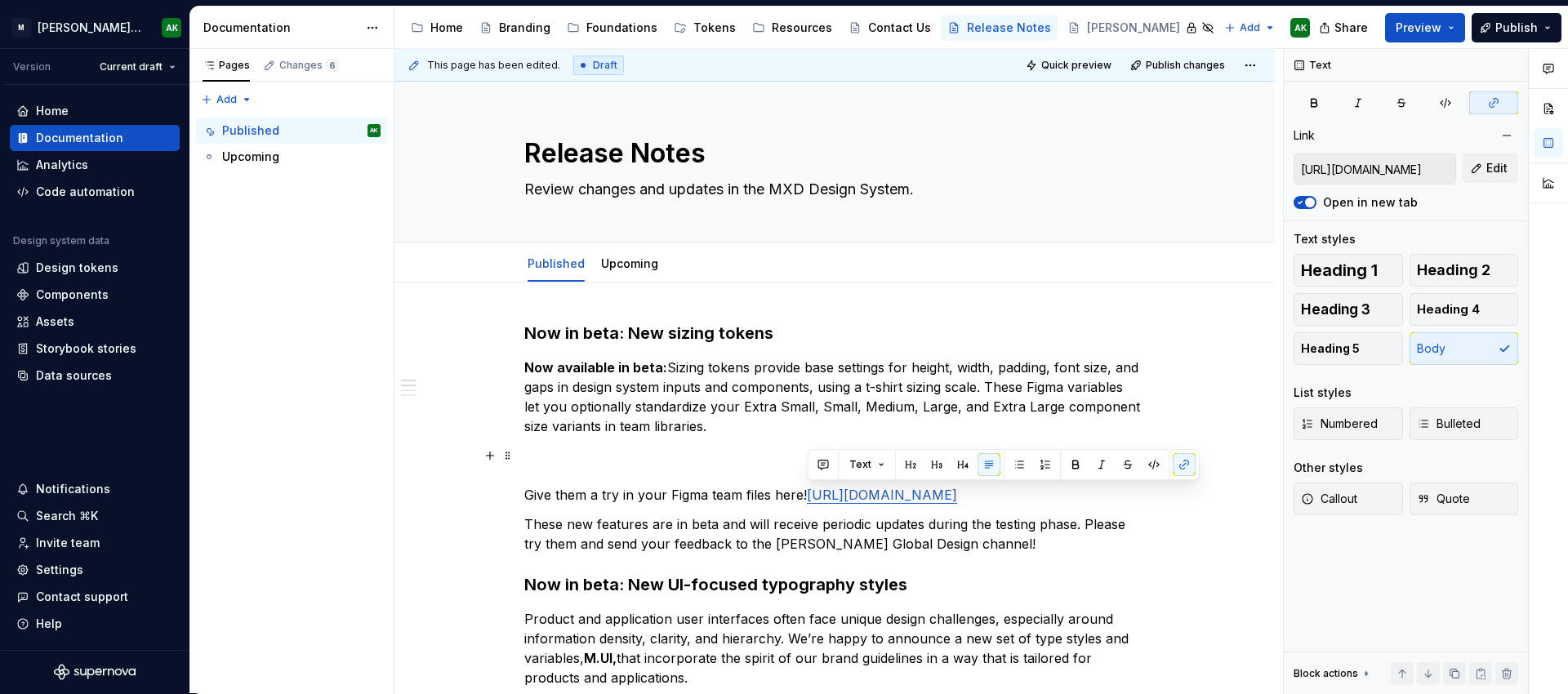
drag, startPoint x: 1017, startPoint y: 517, endPoint x: 810, endPoint y: 499, distance: 207.8
click at [810, 499] on p "Give them a try in your Figma team files here! [URL][DOMAIN_NAME]" at bounding box center [835, 475] width 620 height 59
click at [1376, 164] on input "[URL][DOMAIN_NAME]" at bounding box center [1375, 169] width 161 height 29
click at [625, 464] on p "Give them a try in your Figma team files here! [URL][DOMAIN_NAME]" at bounding box center [835, 475] width 620 height 59
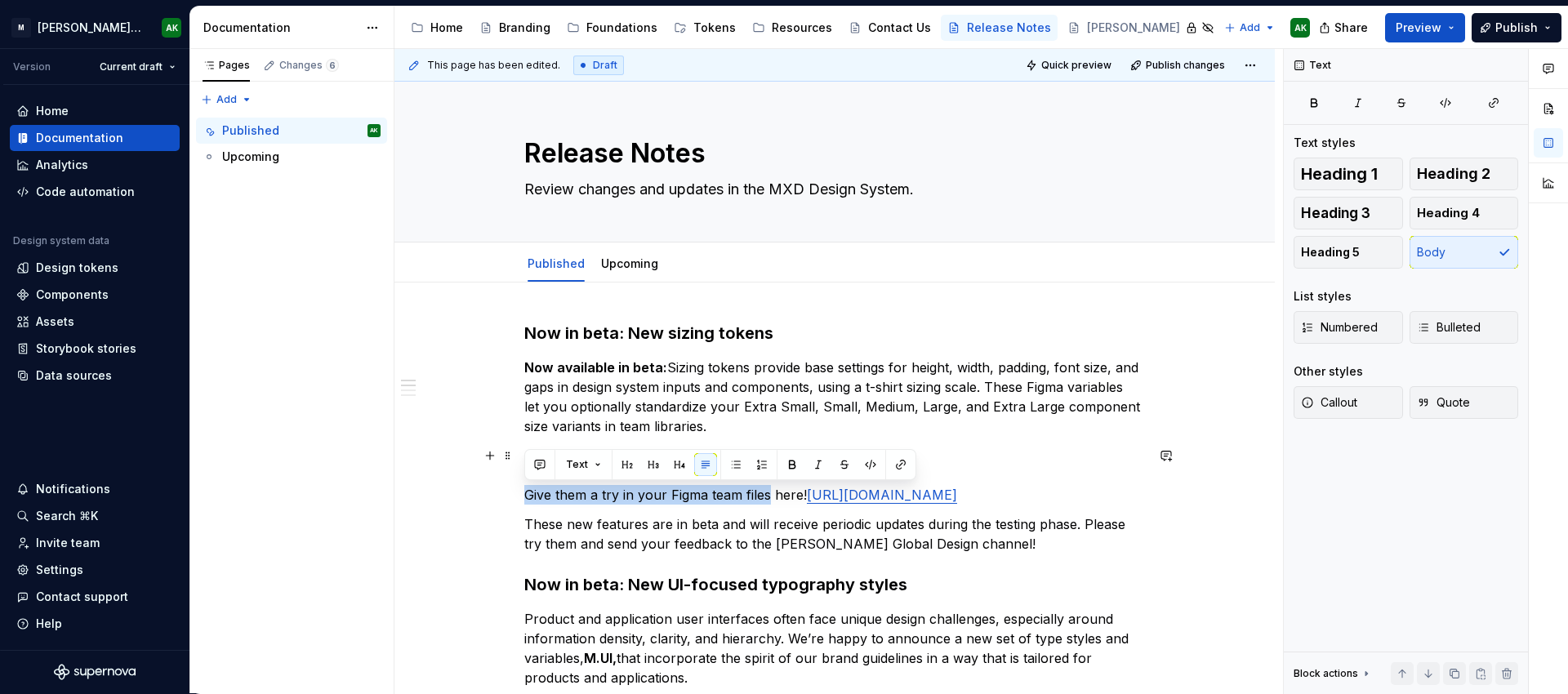
drag, startPoint x: 769, startPoint y: 494, endPoint x: 518, endPoint y: 496, distance: 251.0
click at [905, 464] on button "button" at bounding box center [901, 464] width 23 height 23
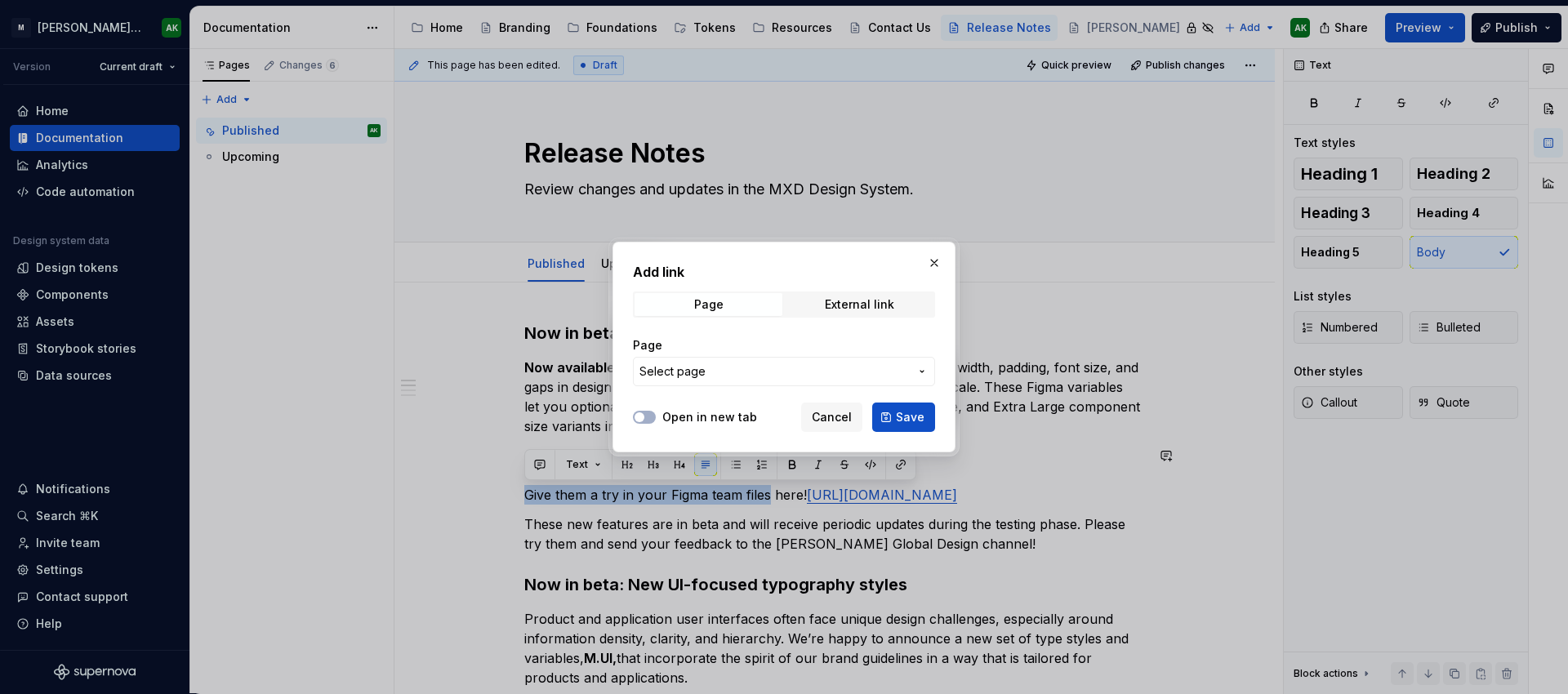
scroll to position [1, 0]
click at [859, 313] on span "External link" at bounding box center [859, 304] width 148 height 23
click at [763, 374] on input "URL" at bounding box center [784, 372] width 302 height 29
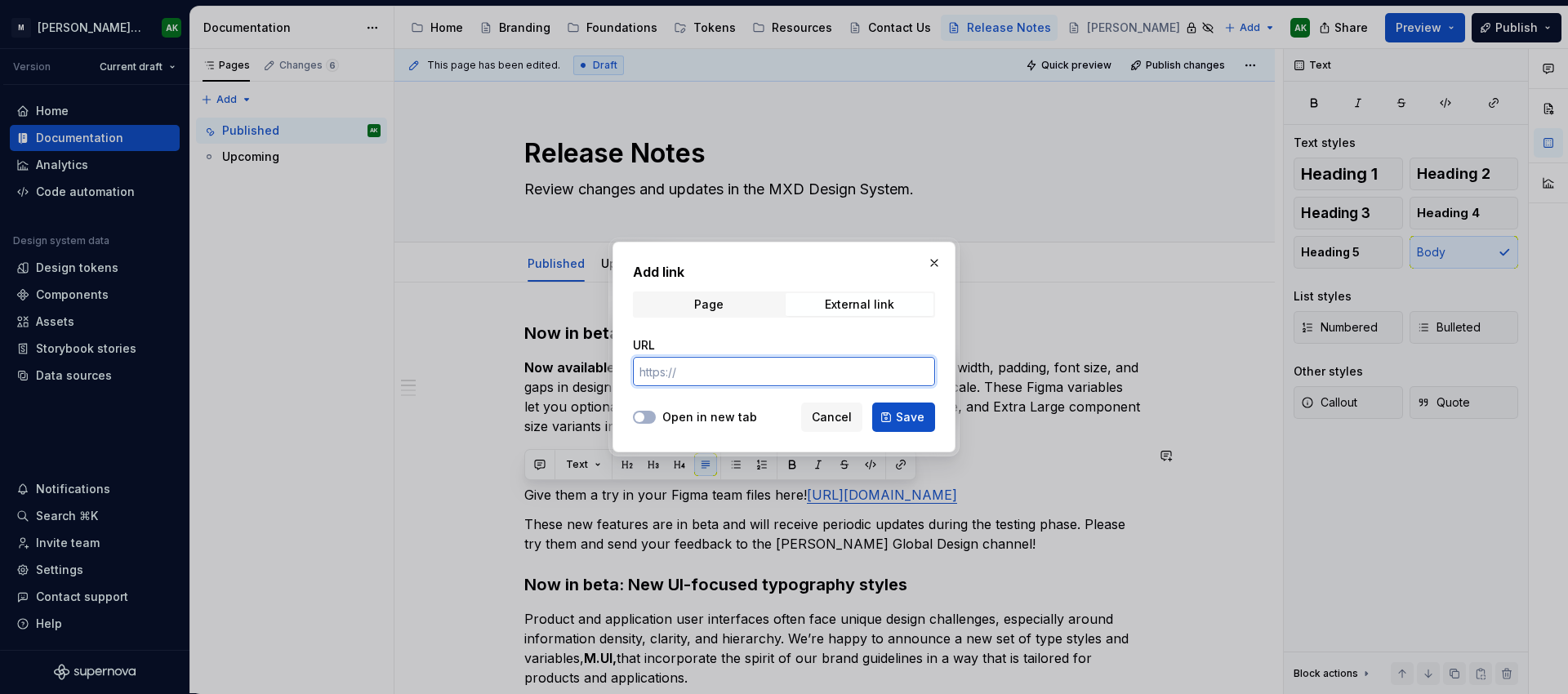
paste input "[URL][DOMAIN_NAME]"
type input "[URL][DOMAIN_NAME]"
click at [680, 413] on label "Open in new tab" at bounding box center [709, 417] width 95 height 16
click at [655, 413] on button "Open in new tab" at bounding box center [644, 416] width 23 height 13
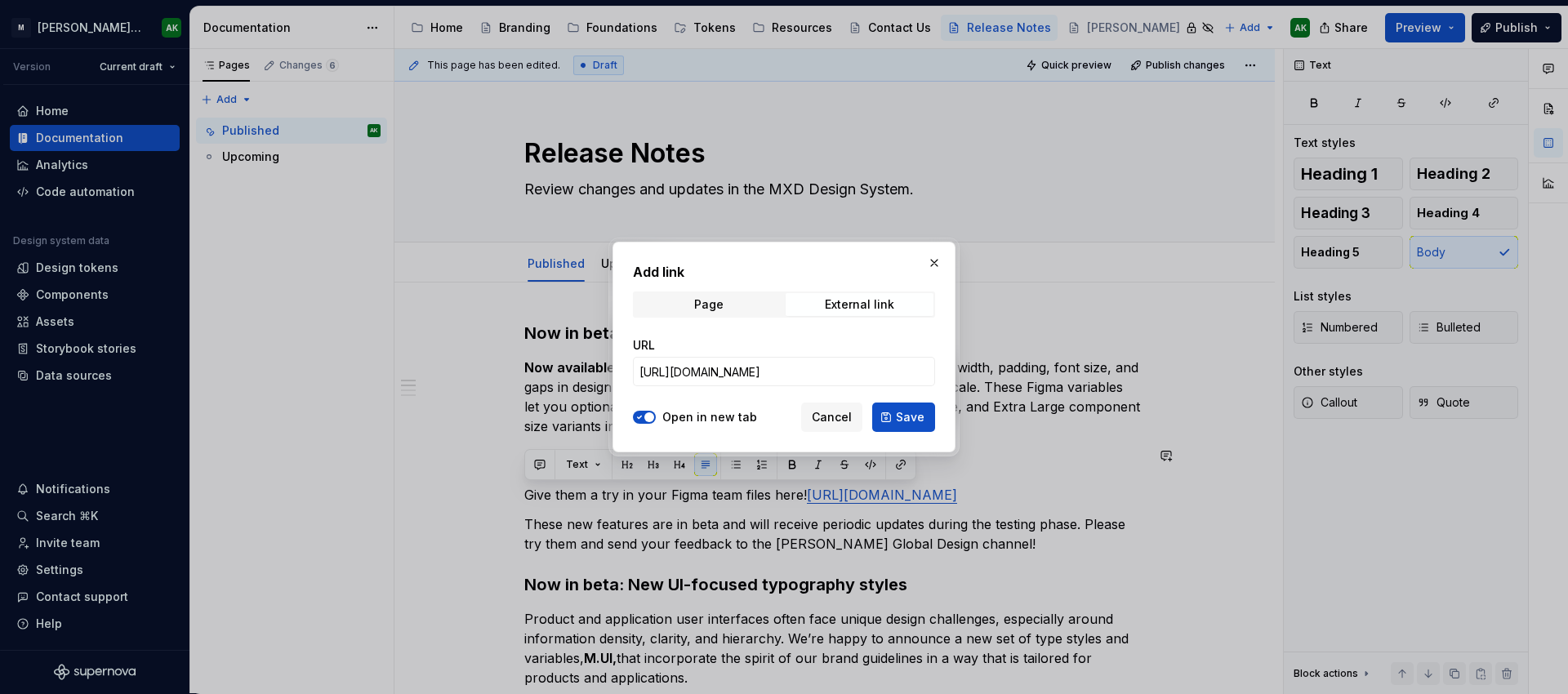
click at [891, 413] on button "Save" at bounding box center [903, 417] width 63 height 29
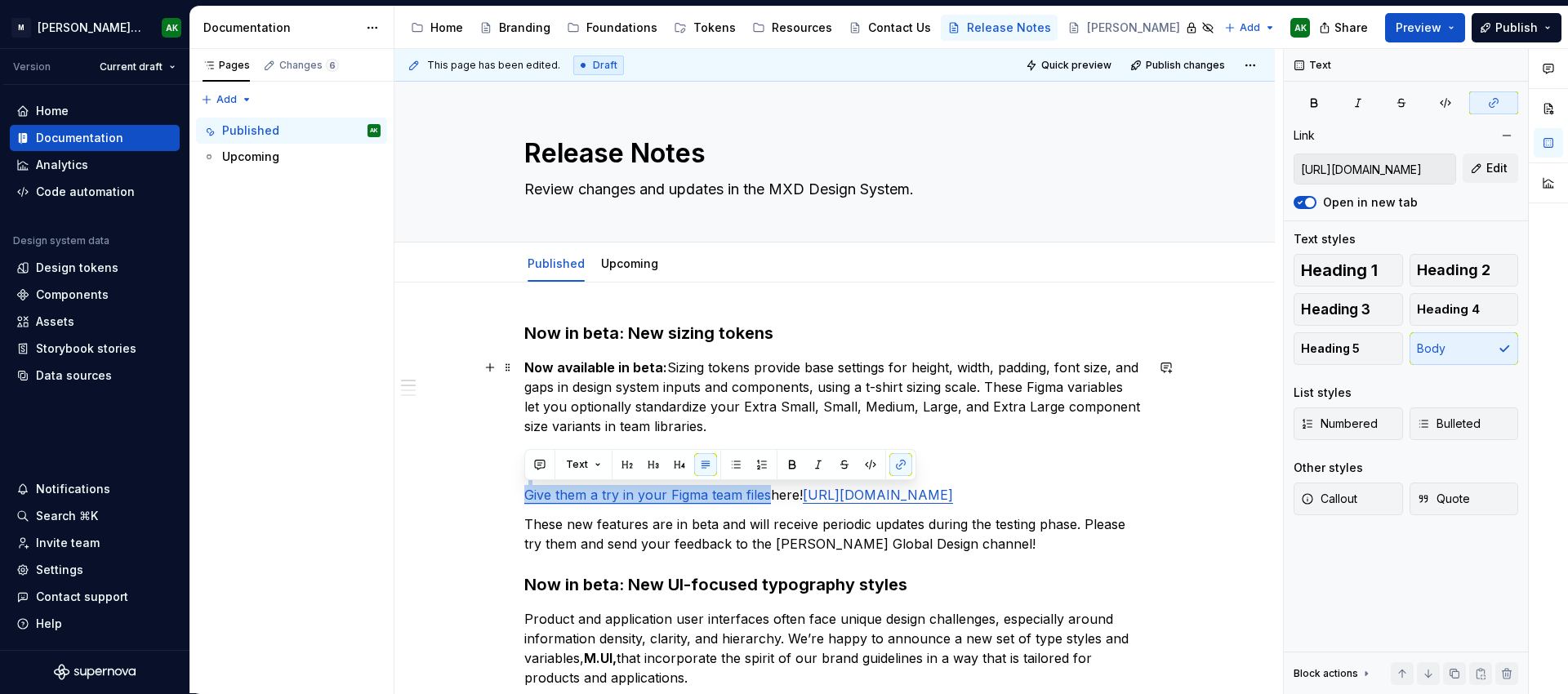
scroll to position [1, 0]
click at [1047, 505] on p "Give them a try in your Figma team files here! [URL][DOMAIN_NAME]" at bounding box center [835, 475] width 620 height 59
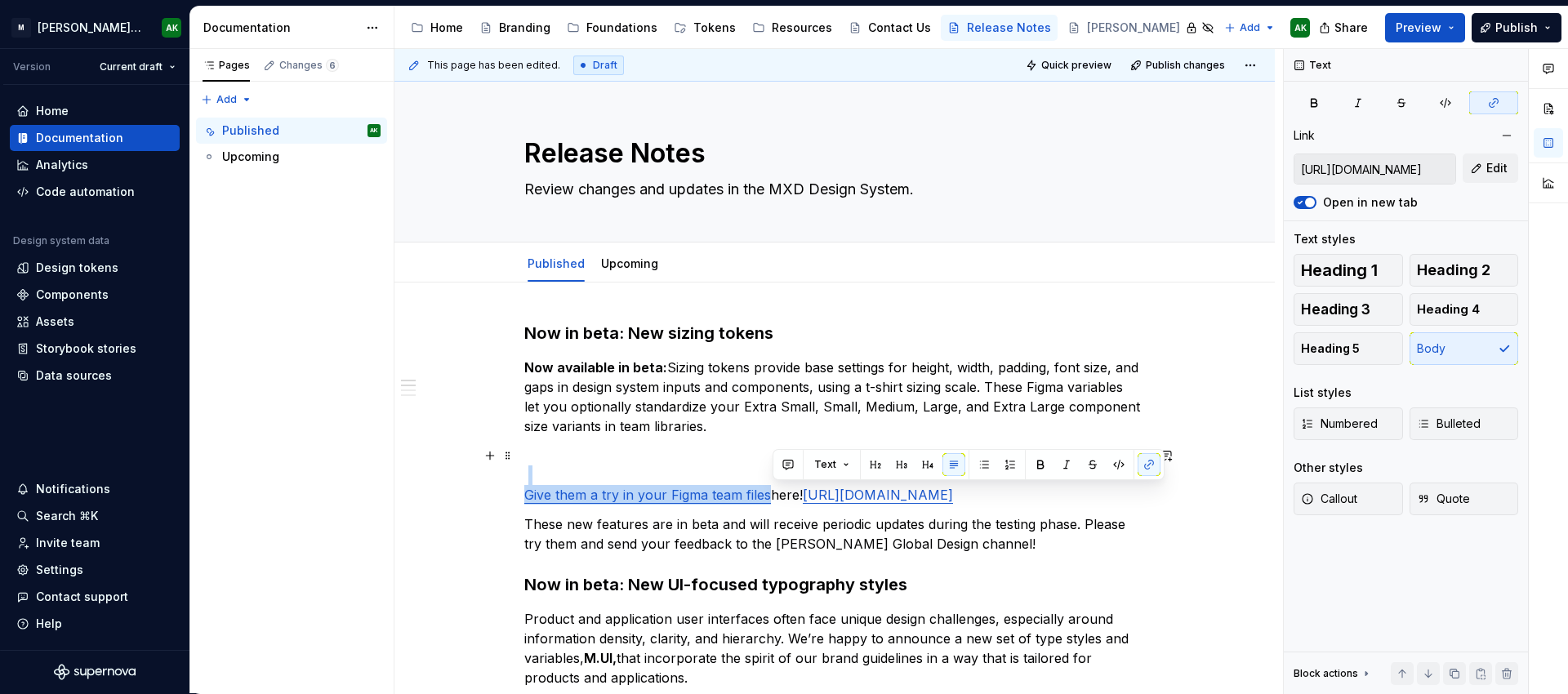
drag, startPoint x: 1038, startPoint y: 517, endPoint x: 780, endPoint y: 496, distance: 258.9
click at [775, 494] on p "Give them a try in your Figma team files here! [URL][DOMAIN_NAME]" at bounding box center [835, 475] width 620 height 59
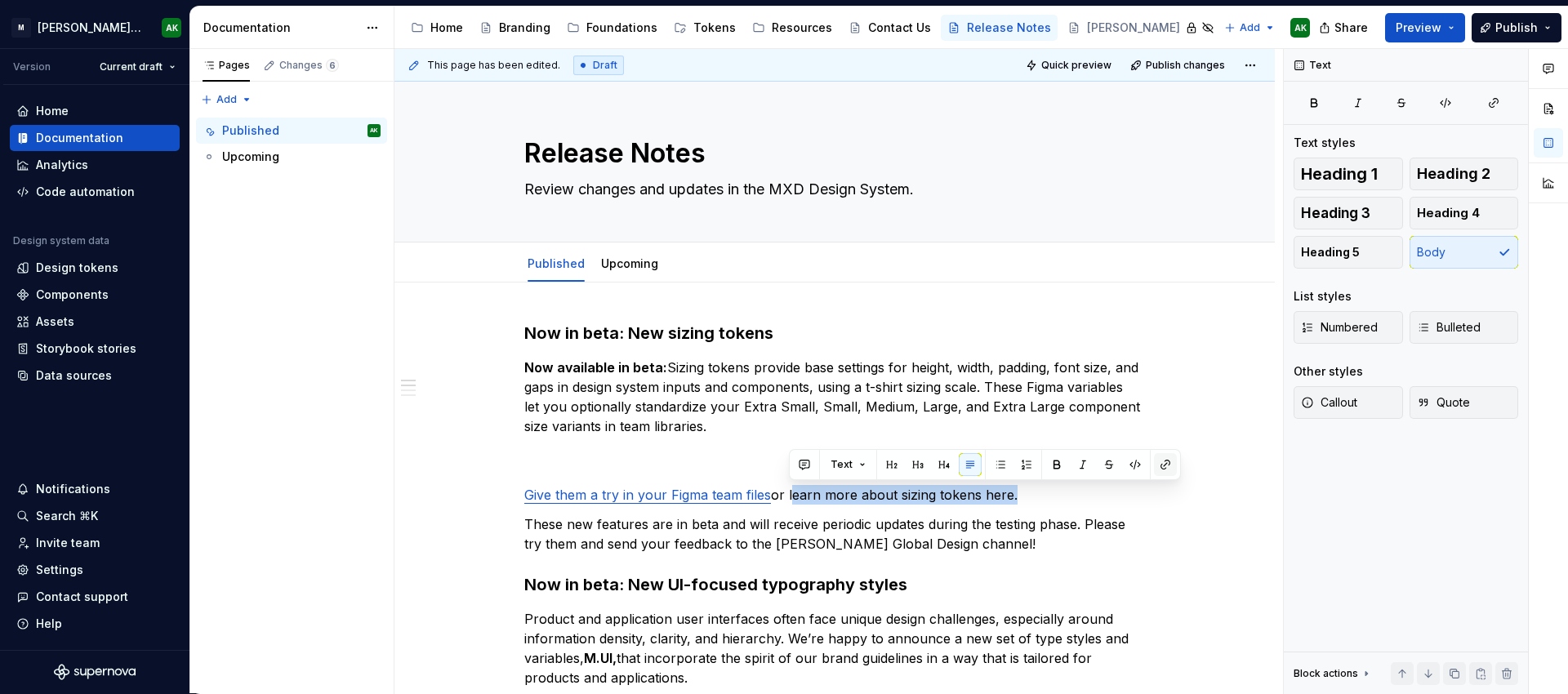
click at [1165, 462] on button "button" at bounding box center [1165, 464] width 23 height 23
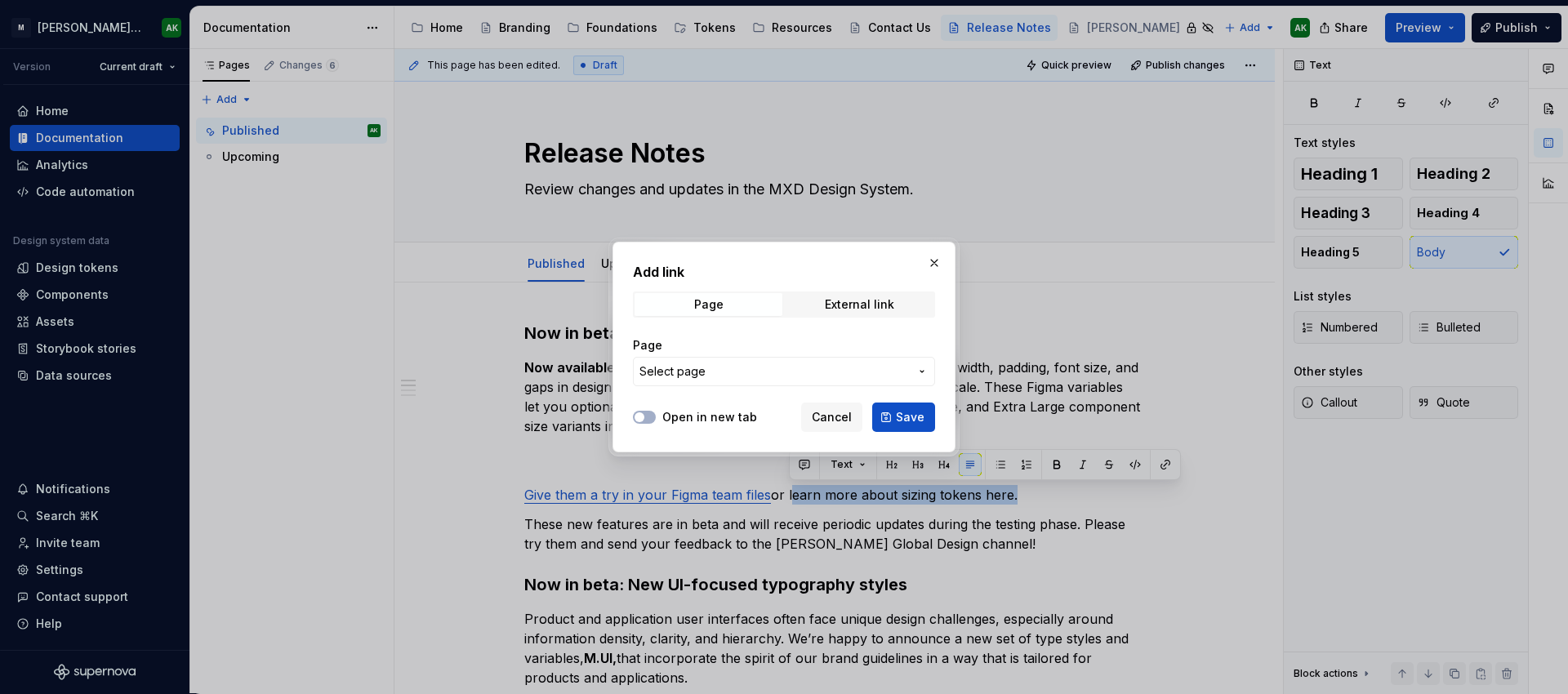
click at [702, 367] on span "Select page" at bounding box center [672, 371] width 66 height 16
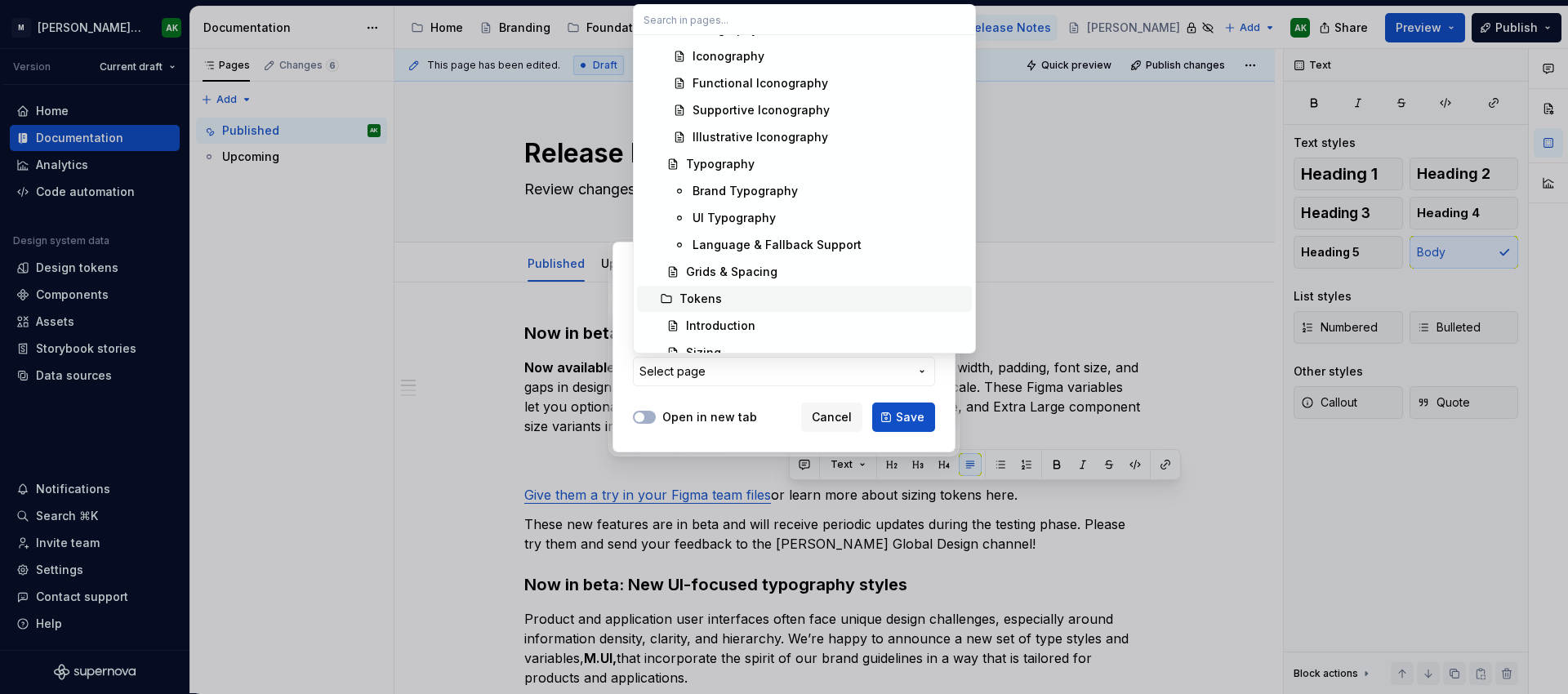
scroll to position [710, 0]
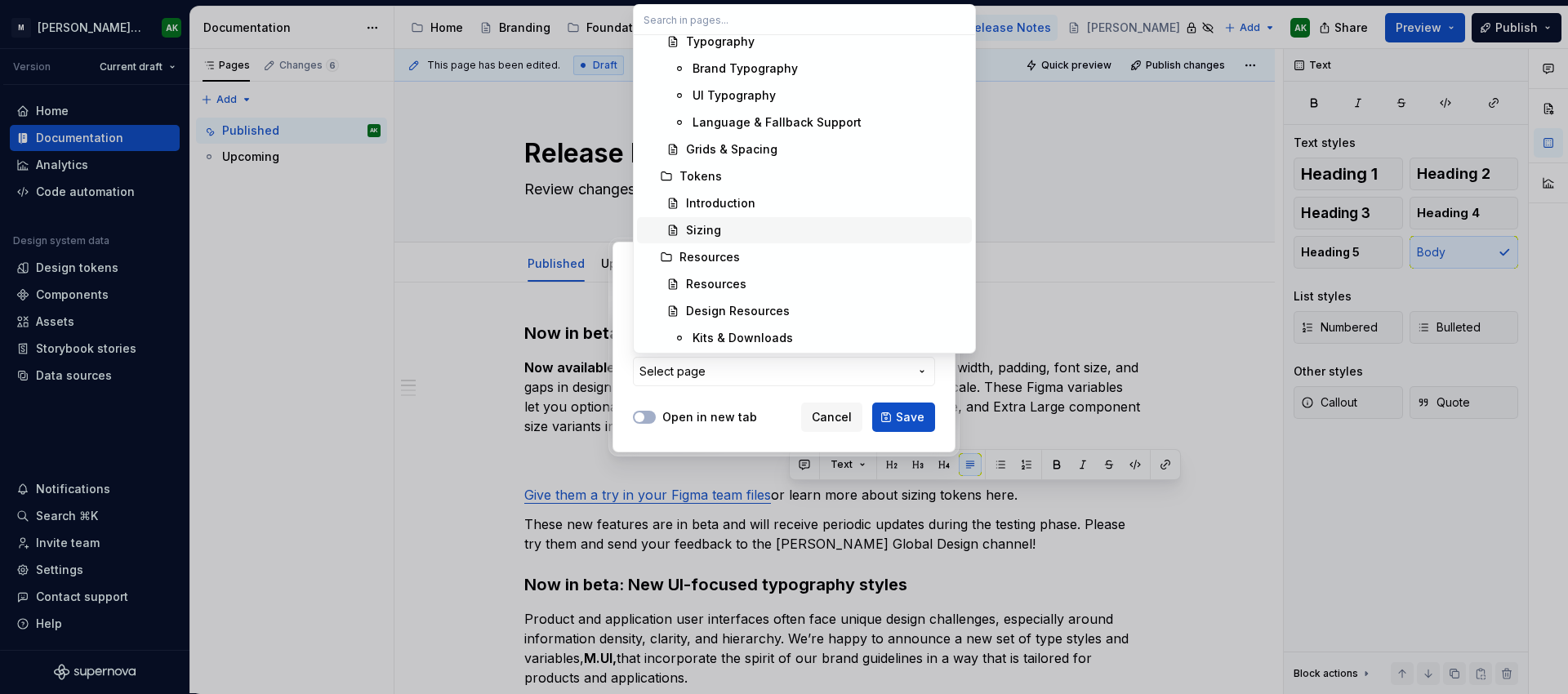
click at [736, 230] on div "Sizing" at bounding box center [826, 230] width 279 height 16
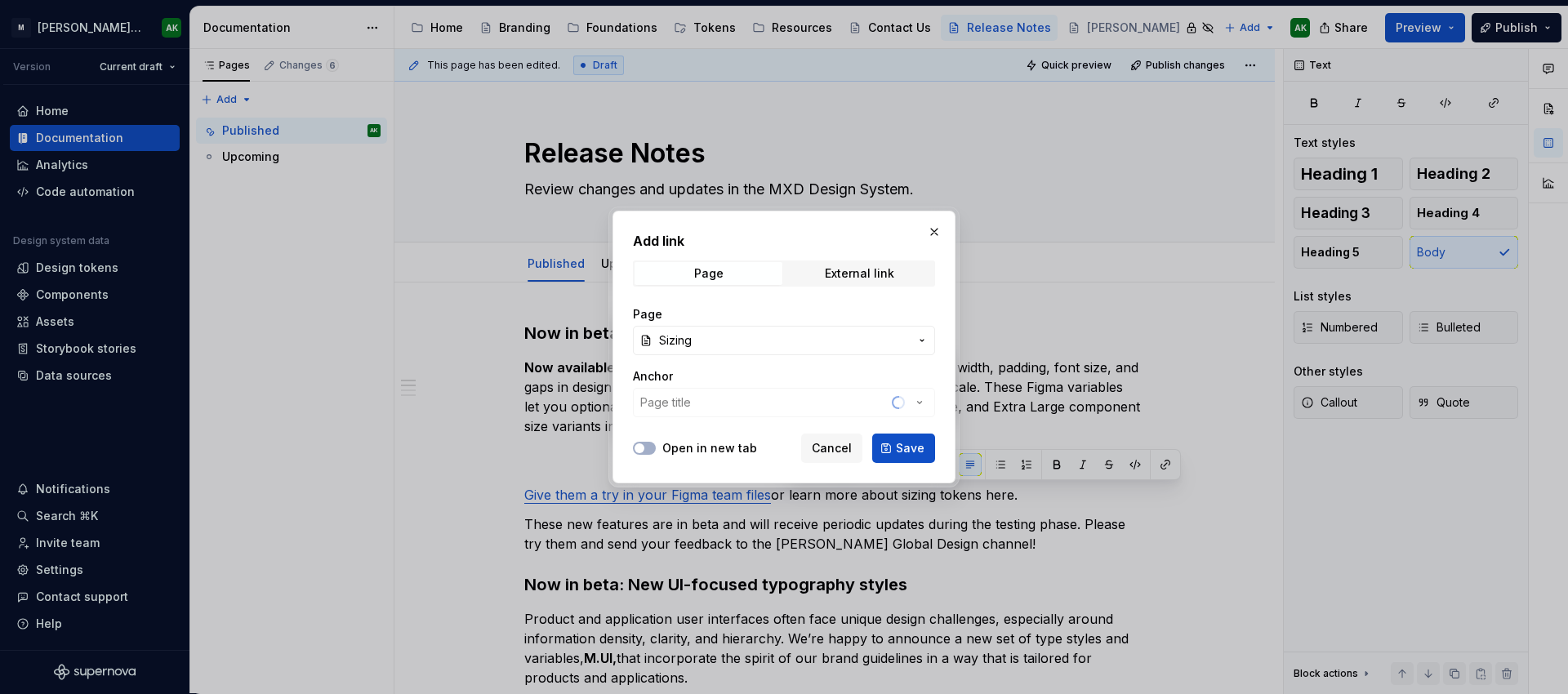
click at [913, 440] on button "Save" at bounding box center [903, 448] width 63 height 29
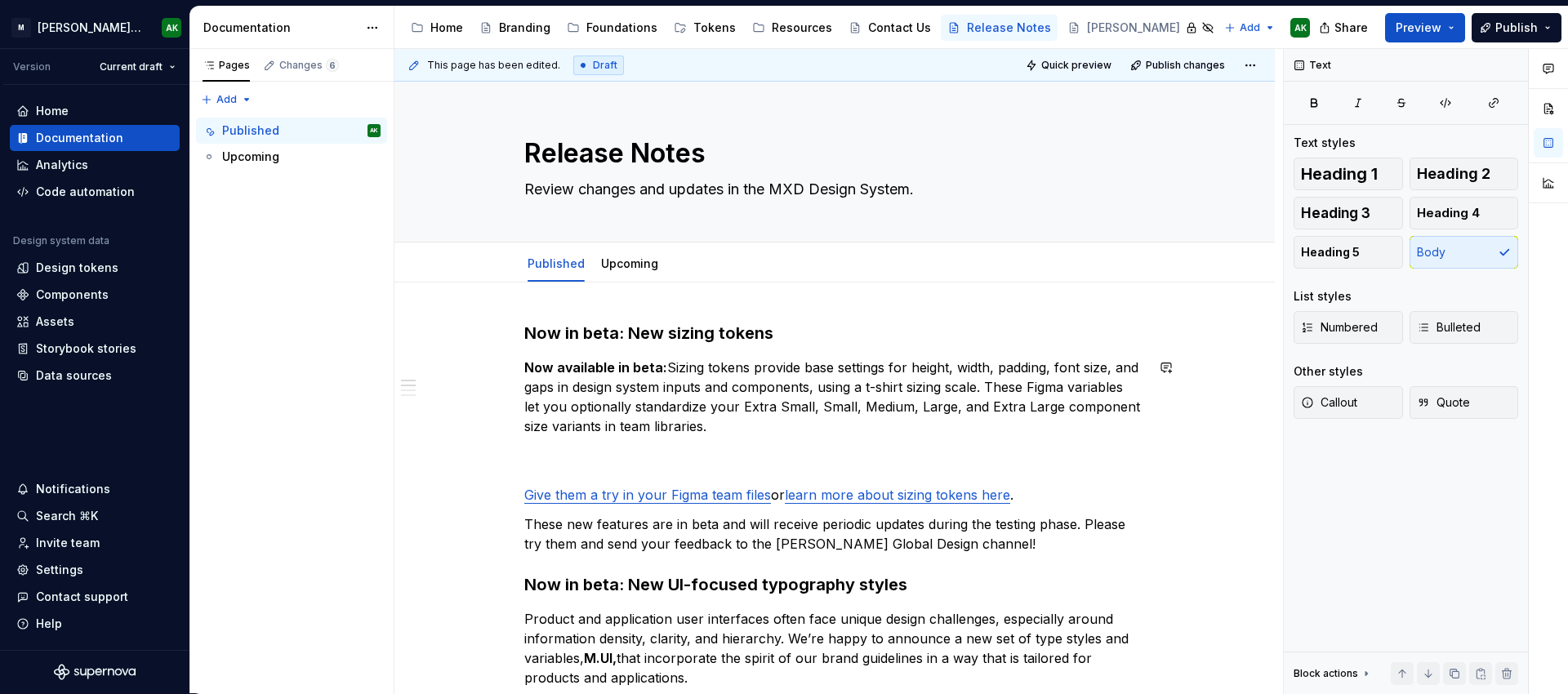
click at [774, 450] on p "Give them a try in your Figma team files or learn more about sizing tokens here…" at bounding box center [835, 475] width 620 height 59
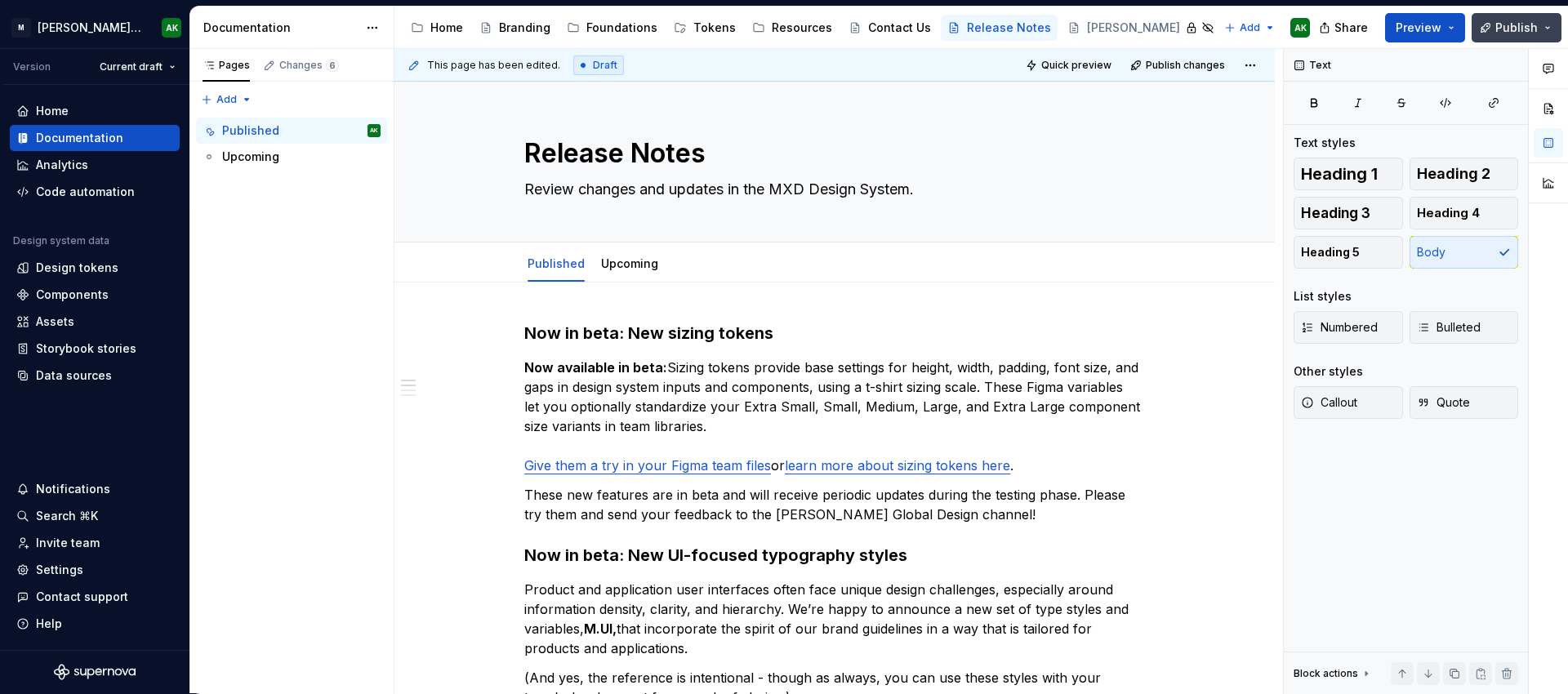
click at [1541, 30] on button "Publish" at bounding box center [1516, 27] width 90 height 29
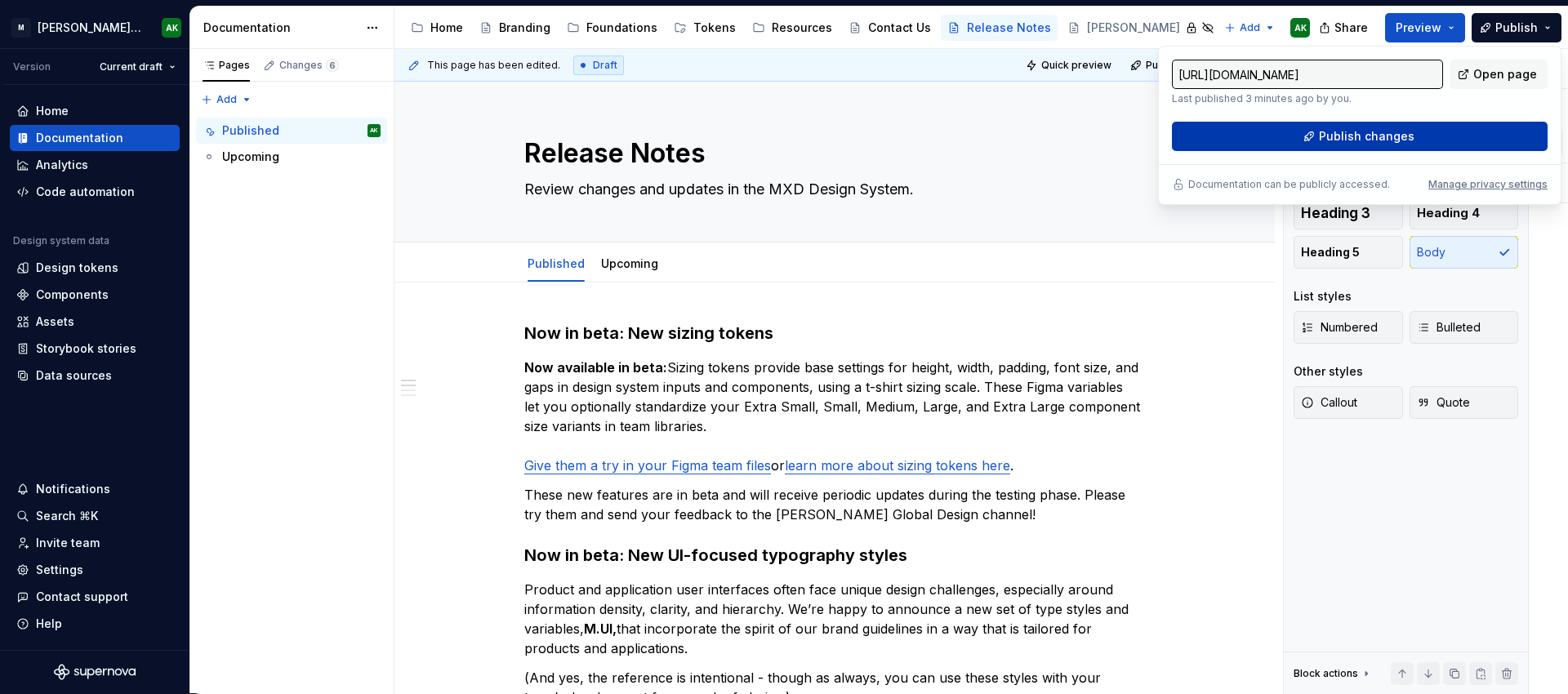
click at [1421, 131] on button "Publish changes" at bounding box center [1360, 136] width 375 height 29
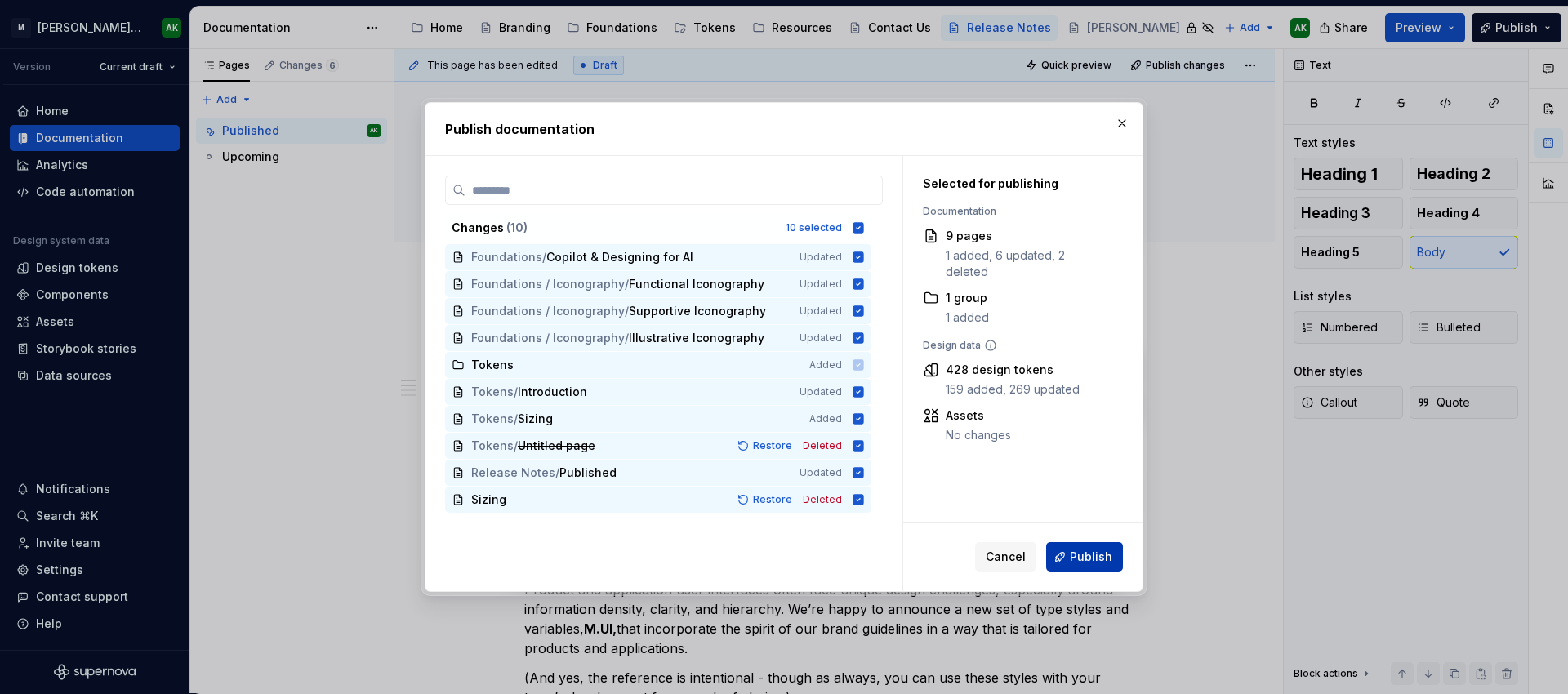
click at [1101, 556] on span "Publish" at bounding box center [1092, 556] width 43 height 16
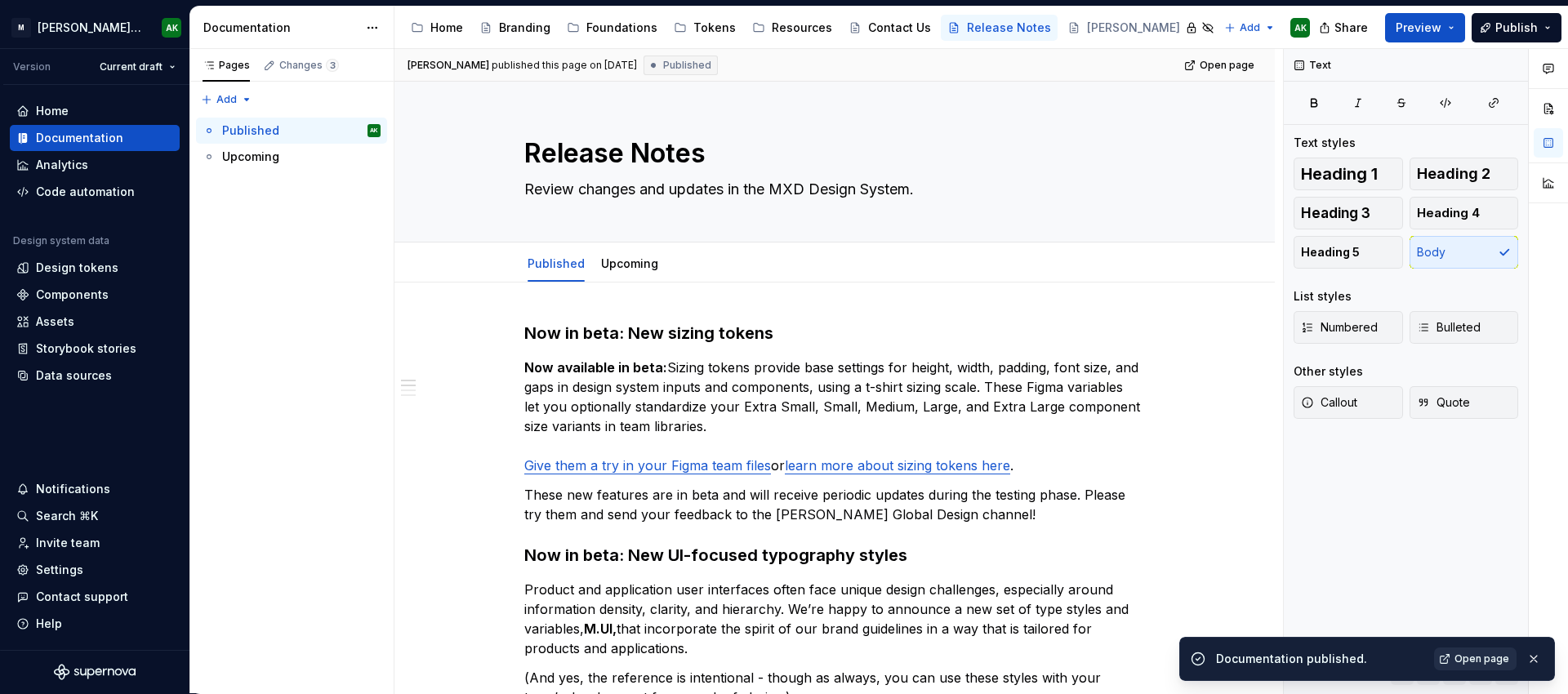
click at [1492, 654] on span "Open page" at bounding box center [1481, 659] width 55 height 13
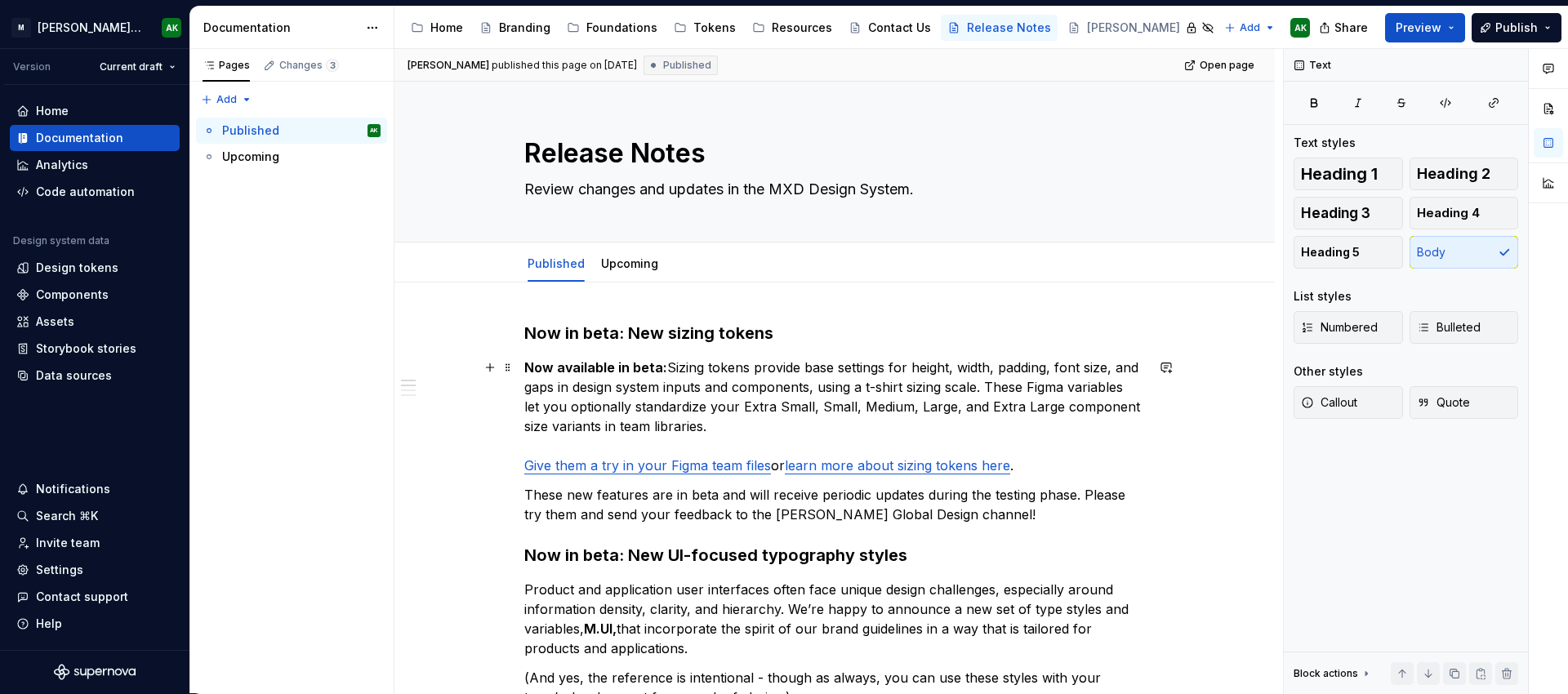
click at [981, 403] on p "Now available in beta: Sizing tokens provide base settings for height, width, p…" at bounding box center [835, 416] width 620 height 117
drag, startPoint x: 757, startPoint y: 427, endPoint x: 779, endPoint y: 419, distance: 23.4
click at [757, 427] on p "Now available in beta: Sizing tokens provide base settings for height, width, p…" at bounding box center [835, 416] width 620 height 117
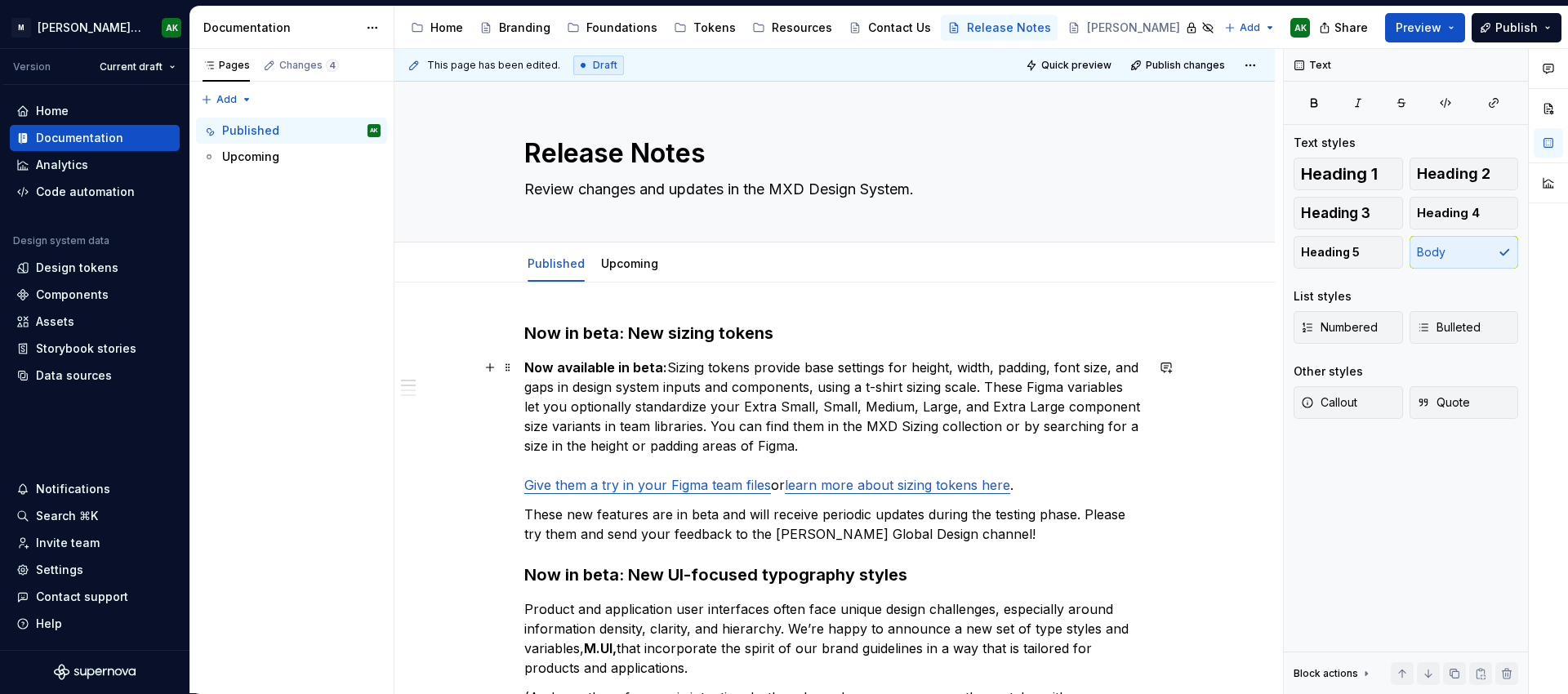
click at [655, 441] on p "Now available in beta: Sizing tokens provide base settings for height, width, p…" at bounding box center [835, 426] width 620 height 137
click at [1000, 427] on p "Now available in beta: Sizing tokens provide base settings for height, width, p…" at bounding box center [835, 426] width 620 height 137
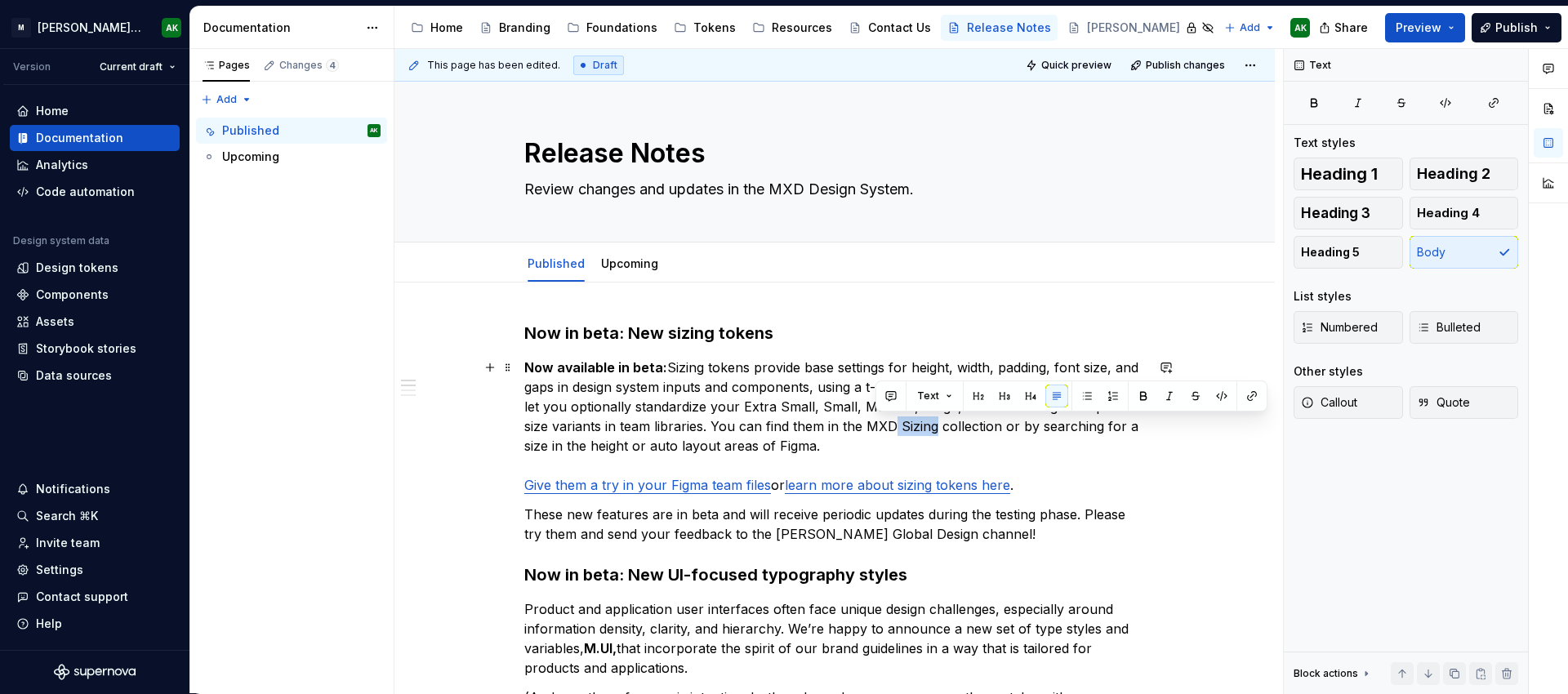
drag, startPoint x: 935, startPoint y: 427, endPoint x: 887, endPoint y: 417, distance: 49.0
click at [893, 422] on p "Now available in beta: Sizing tokens provide base settings for height, width, p…" at bounding box center [835, 426] width 620 height 137
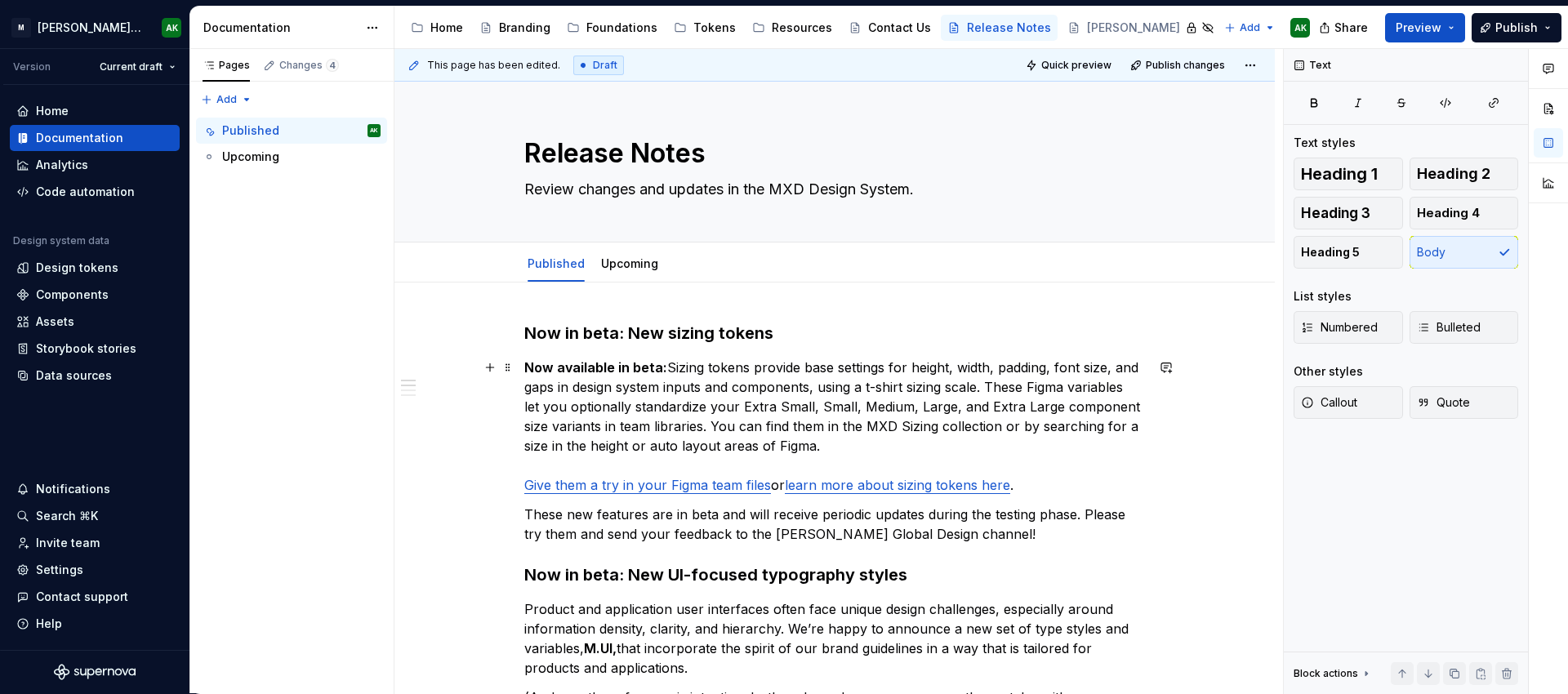
click at [947, 440] on p "Now available in beta: Sizing tokens provide base settings for height, width, p…" at bounding box center [835, 426] width 620 height 137
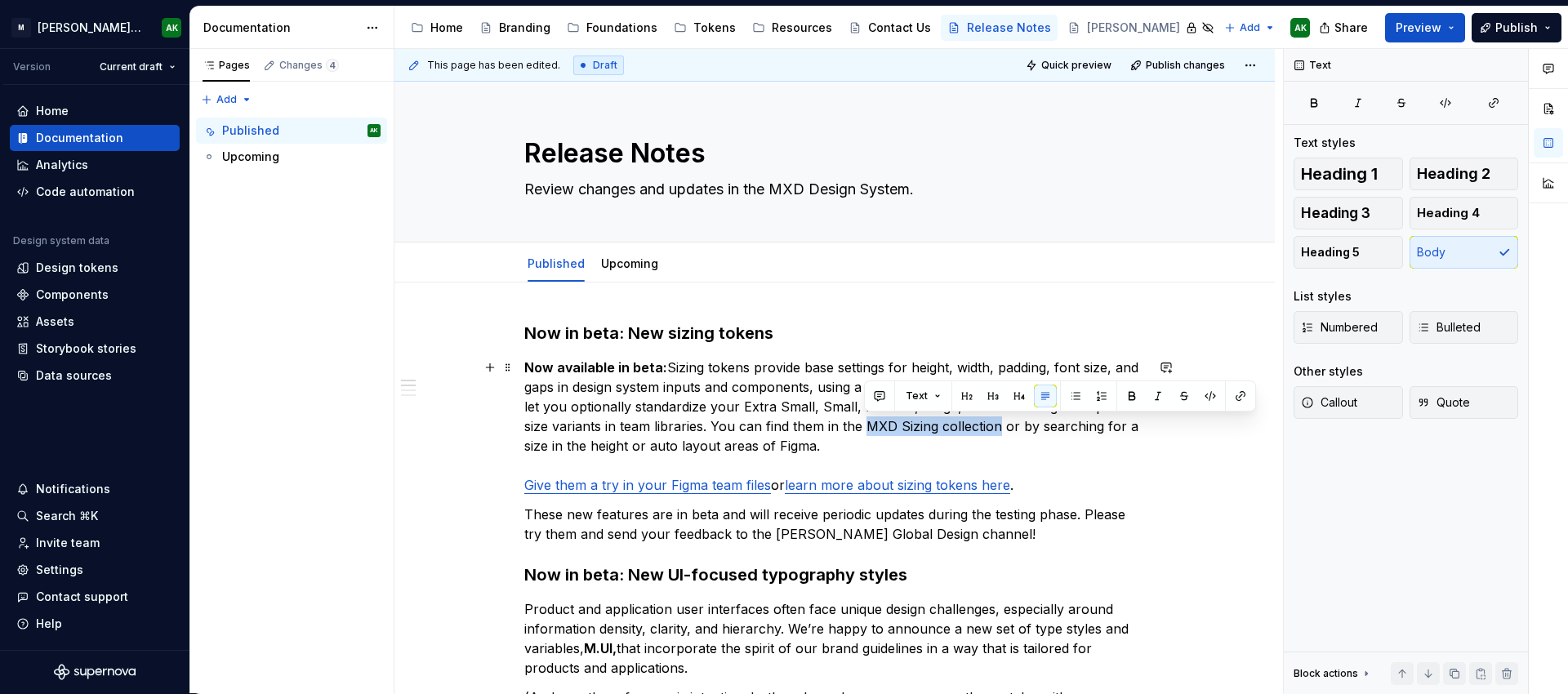
drag, startPoint x: 997, startPoint y: 428, endPoint x: 884, endPoint y: 414, distance: 113.9
click at [865, 421] on p "Now available in beta: Sizing tokens provide base settings for height, width, p…" at bounding box center [835, 426] width 620 height 137
click at [1145, 474] on div "This page has been edited. Draft Quick preview Publish changes Release Notes Re…" at bounding box center [838, 371] width 889 height 645
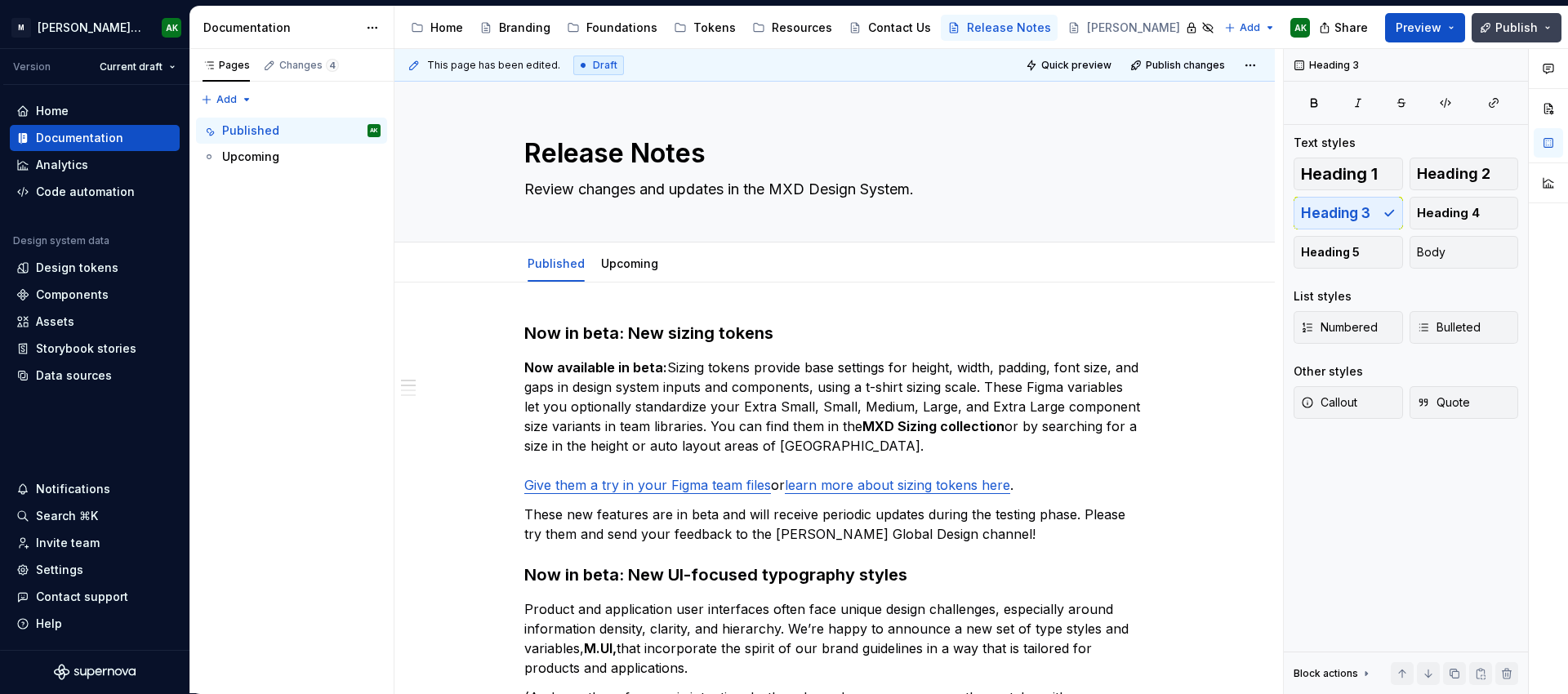
click at [1542, 36] on button "Publish" at bounding box center [1516, 27] width 90 height 29
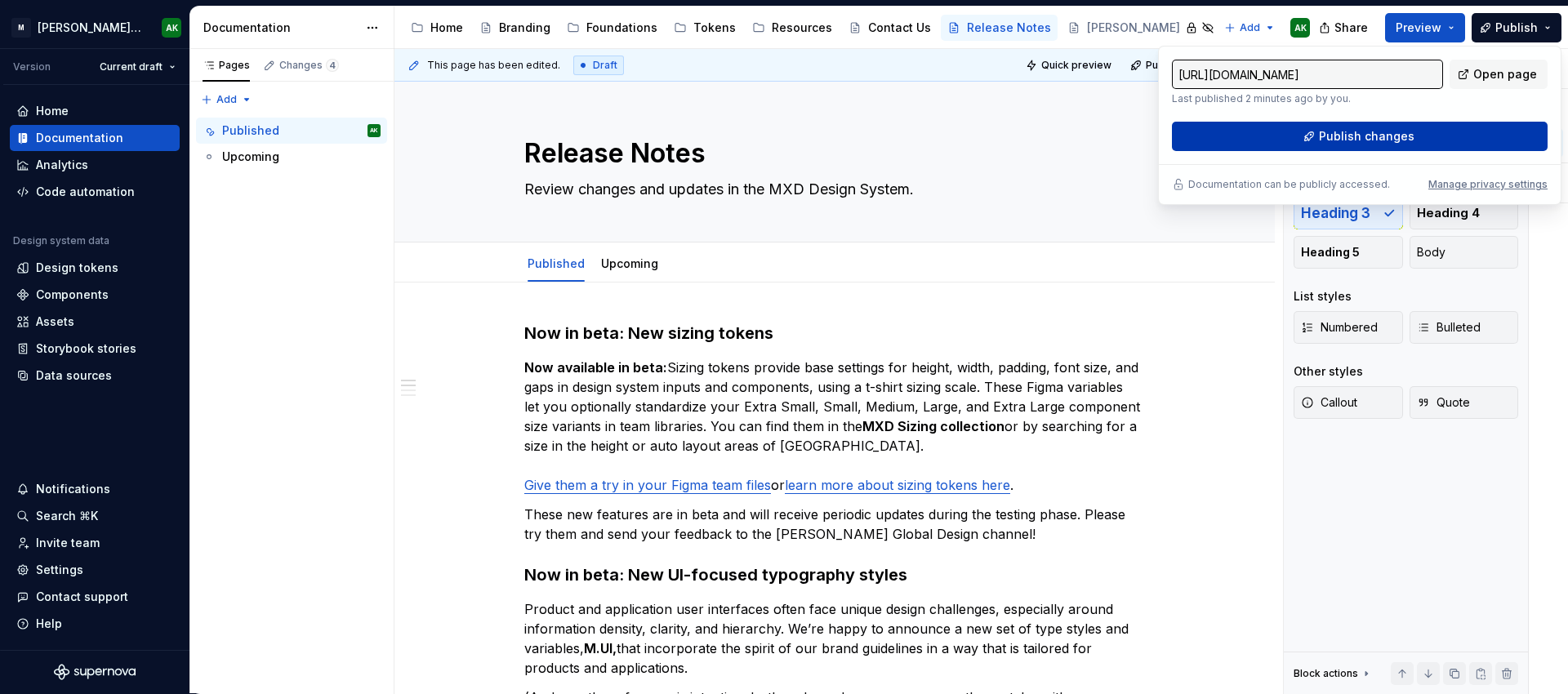
click at [1437, 130] on button "Publish changes" at bounding box center [1360, 136] width 375 height 29
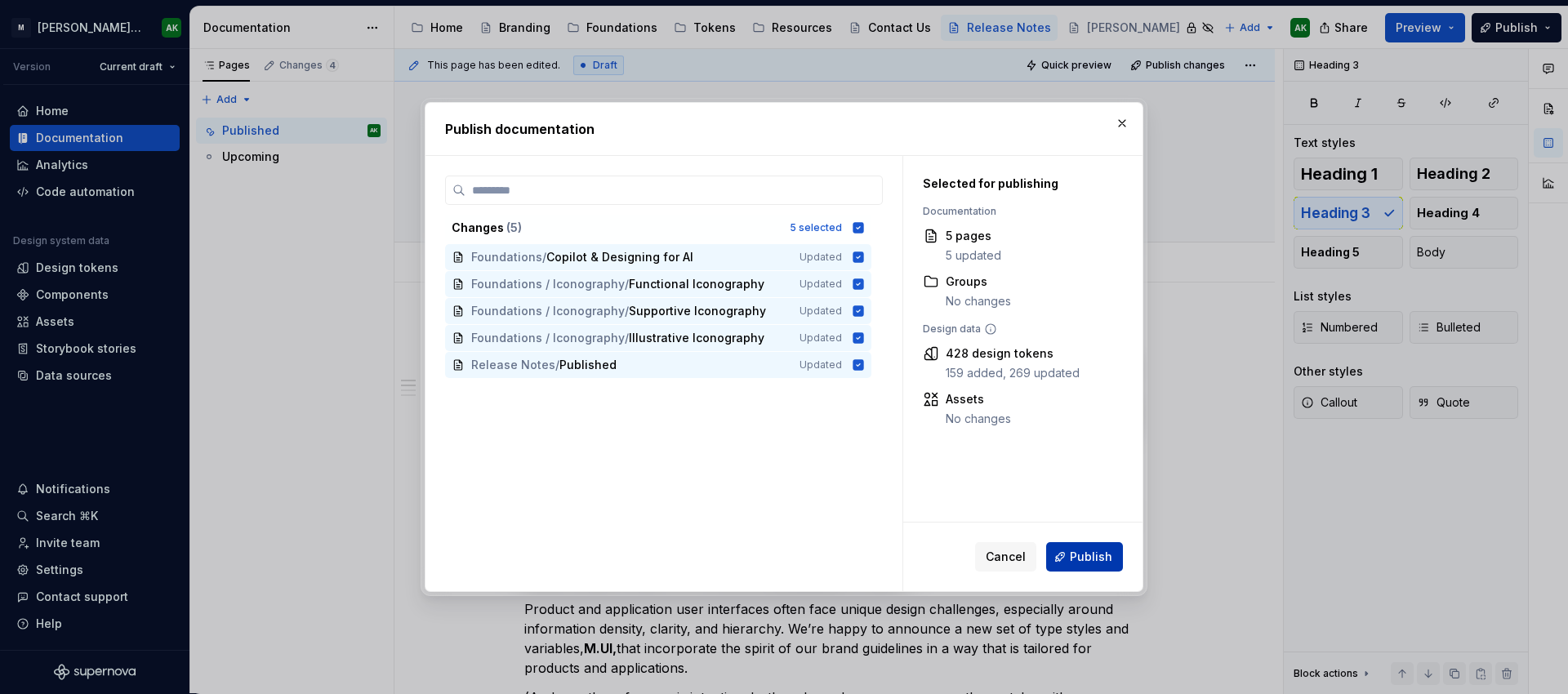
click at [1090, 554] on span "Publish" at bounding box center [1092, 556] width 43 height 16
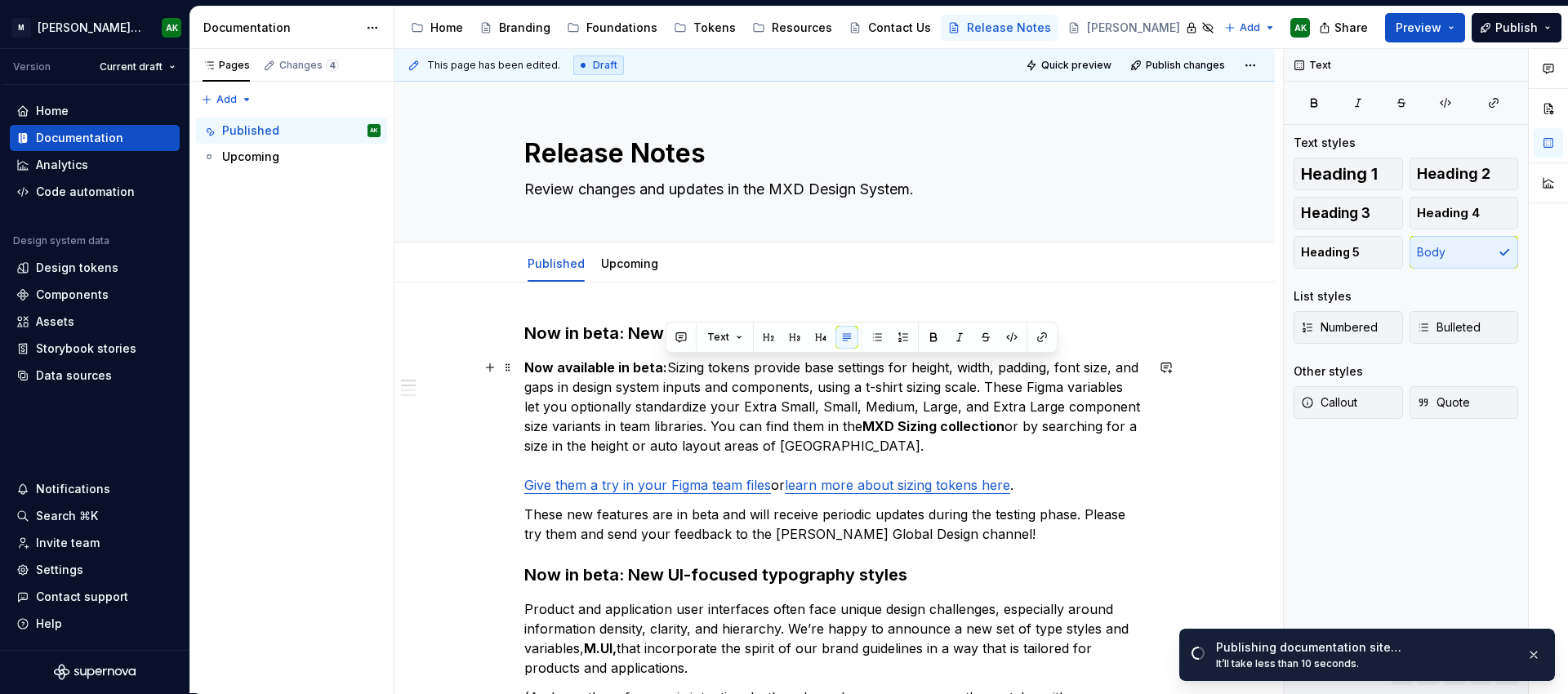
drag, startPoint x: 725, startPoint y: 433, endPoint x: 665, endPoint y: 370, distance: 87.0
click at [665, 370] on p "Now available in beta: Sizing tokens provide base settings for height, width, p…" at bounding box center [835, 426] width 620 height 137
copy p "Sizing tokens provide base settings for height, width, padding, font size, and …"
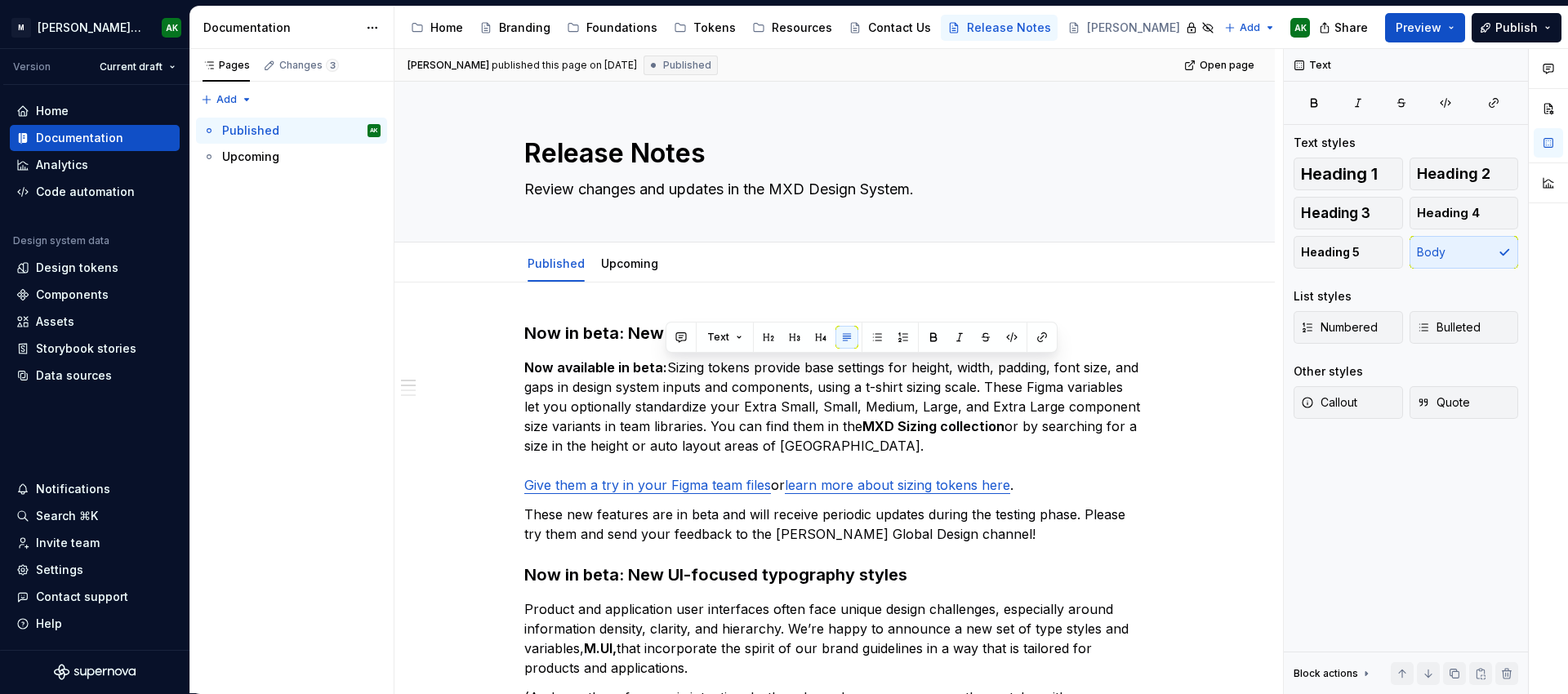
type textarea "*"
